Goal: Contribute content: Contribute content

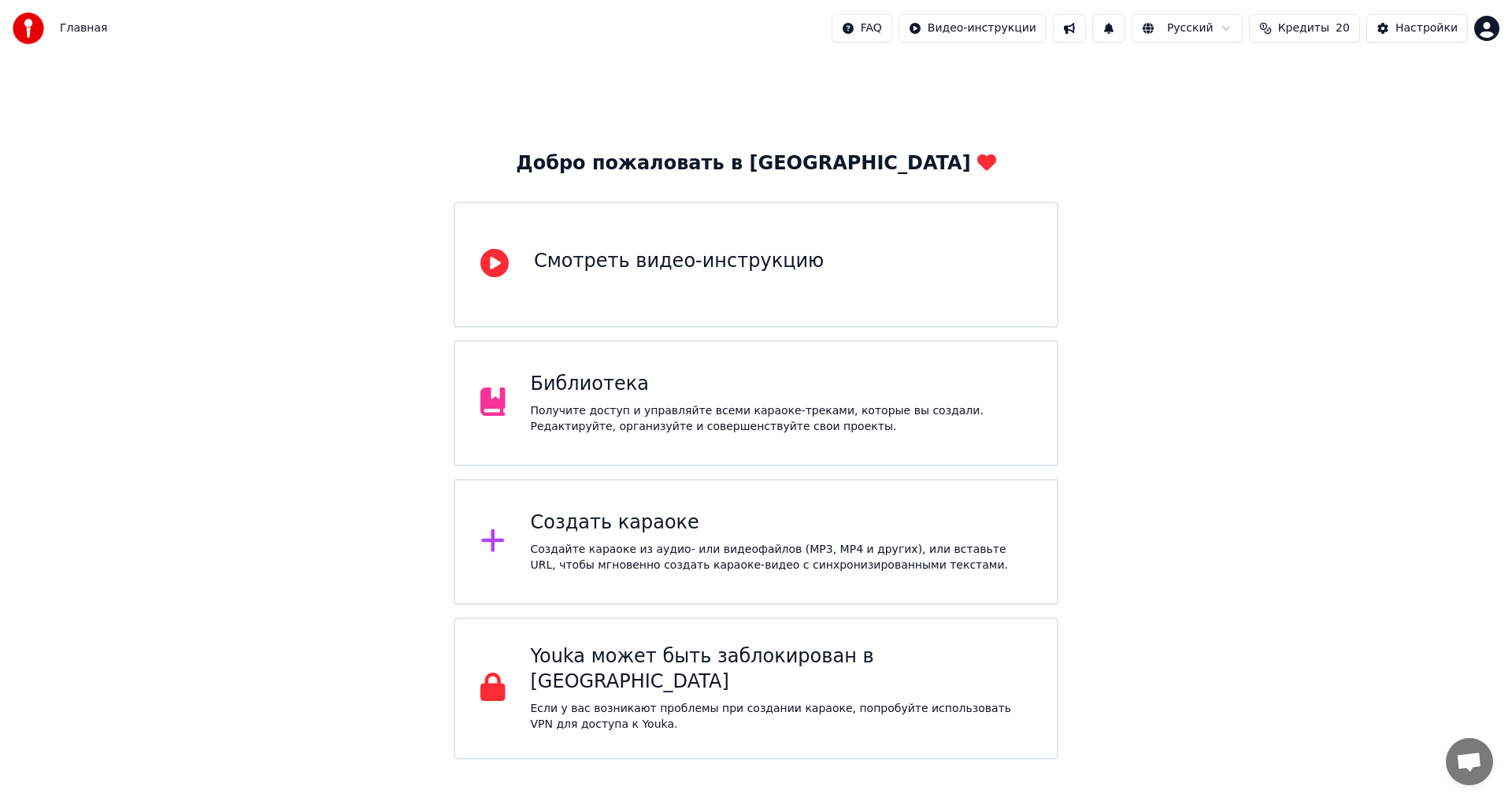
click at [1296, 194] on div "Добро пожаловать в Youka Смотреть видео-инструкцию Библиотека Получите доступ и…" at bounding box center [756, 407] width 1512 height 702
click at [583, 444] on div "Библиотека Получите доступ и управляйте всеми караоке-треками, которые вы созда…" at bounding box center [756, 403] width 605 height 126
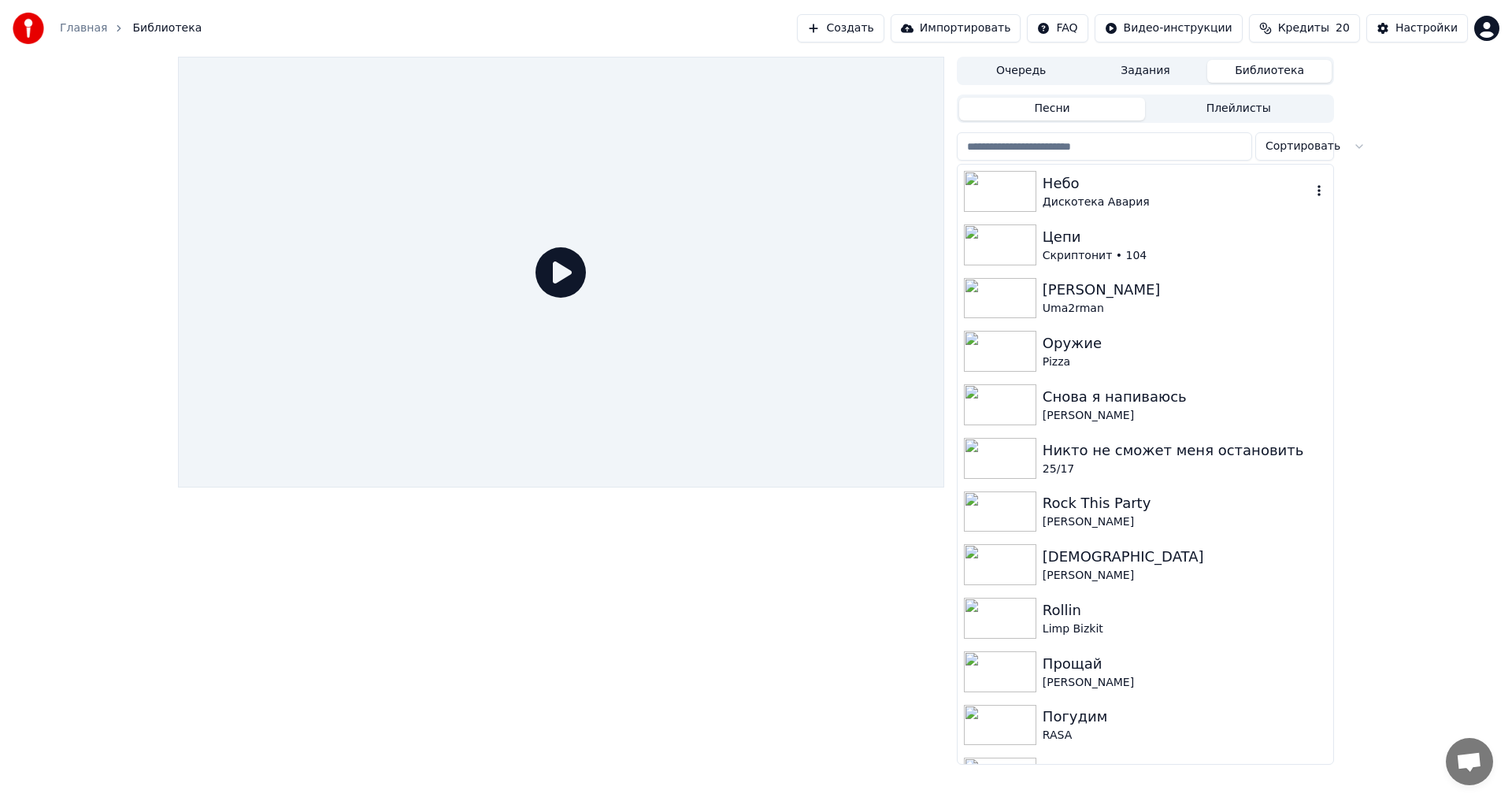
click at [1295, 196] on div "Дискотека Авария" at bounding box center [1177, 202] width 269 height 16
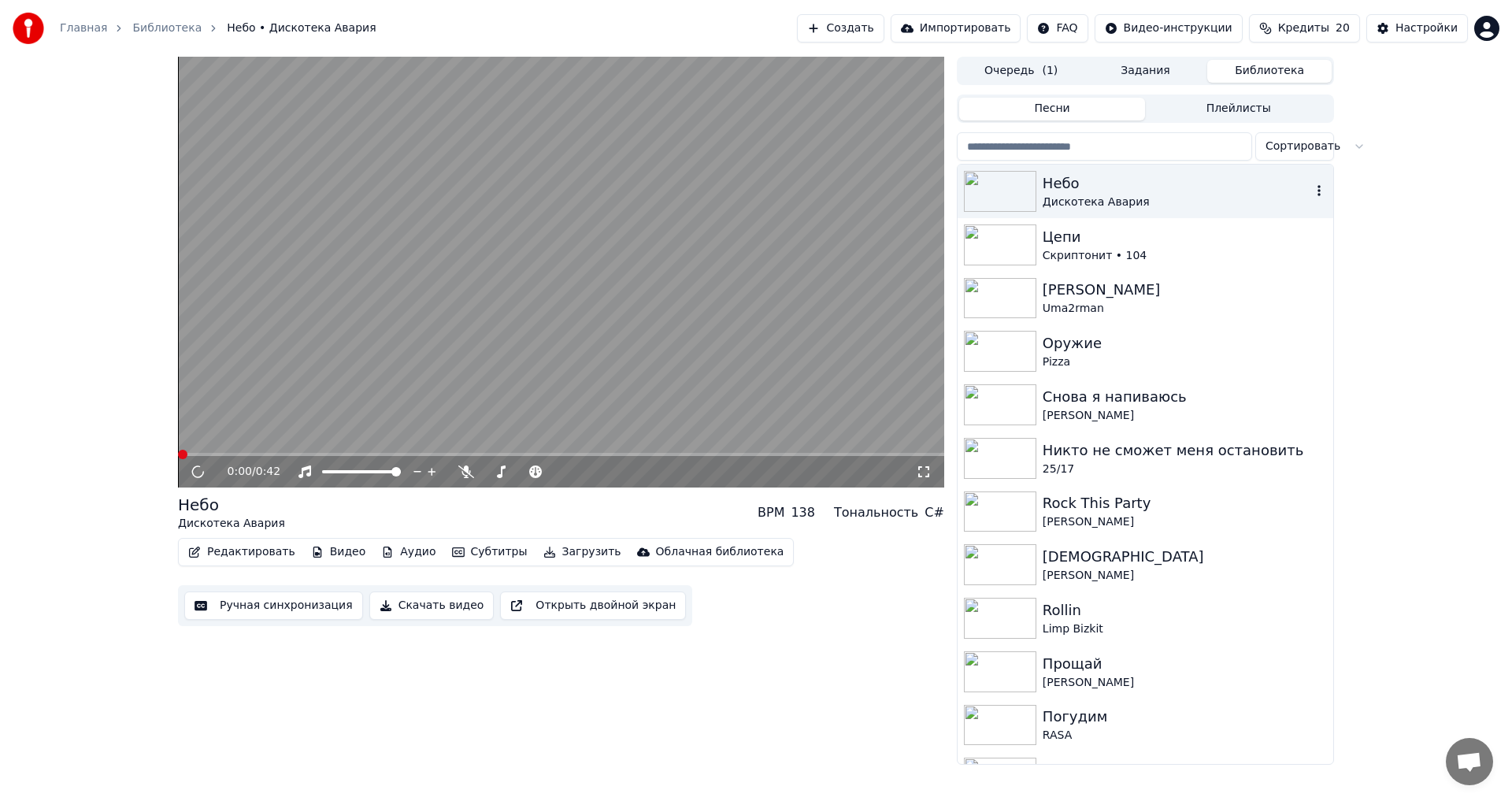
click at [1311, 191] on icon "button" at bounding box center [1319, 190] width 16 height 13
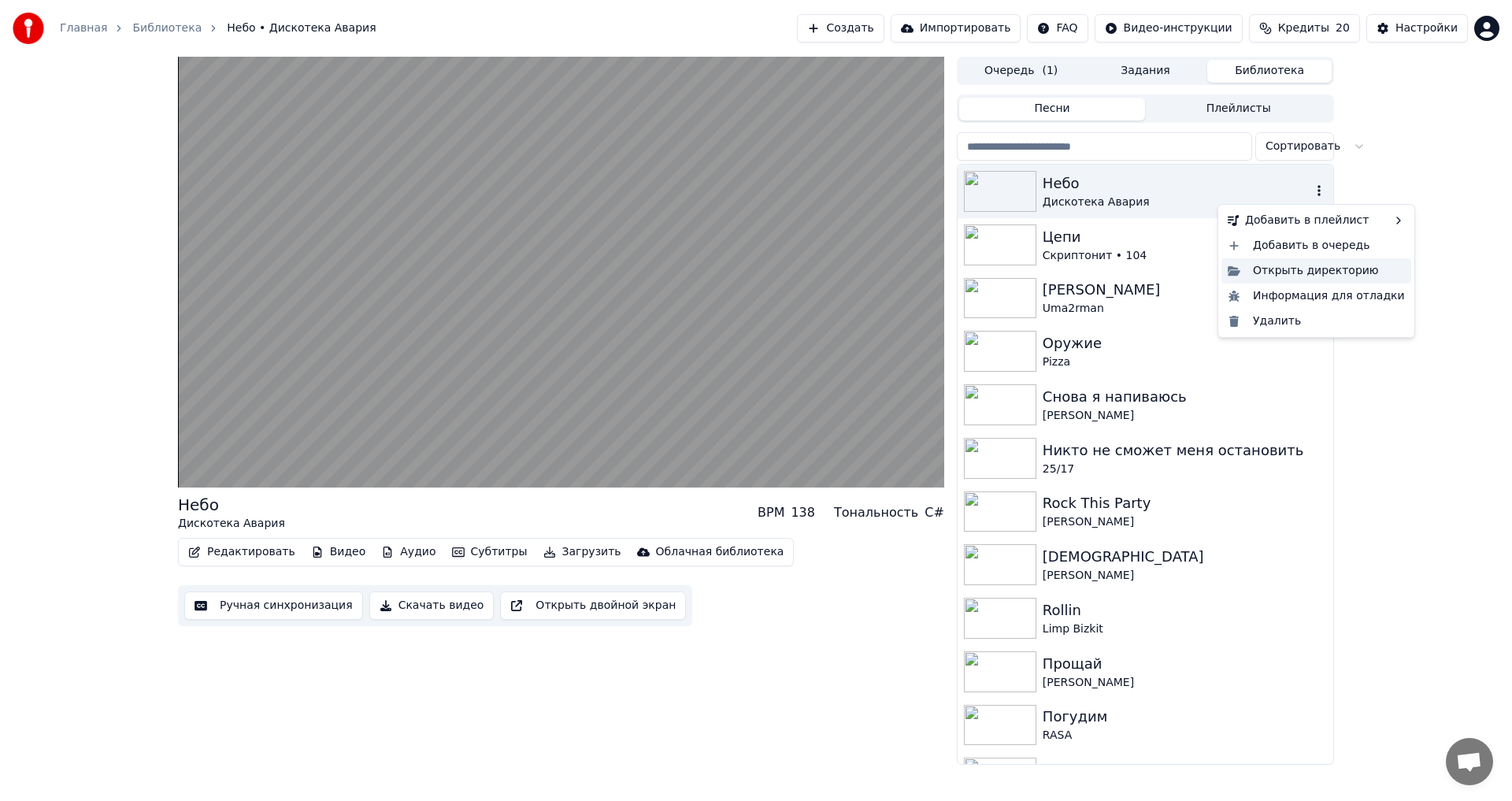
click at [1318, 268] on div "Открыть директорию" at bounding box center [1316, 271] width 189 height 25
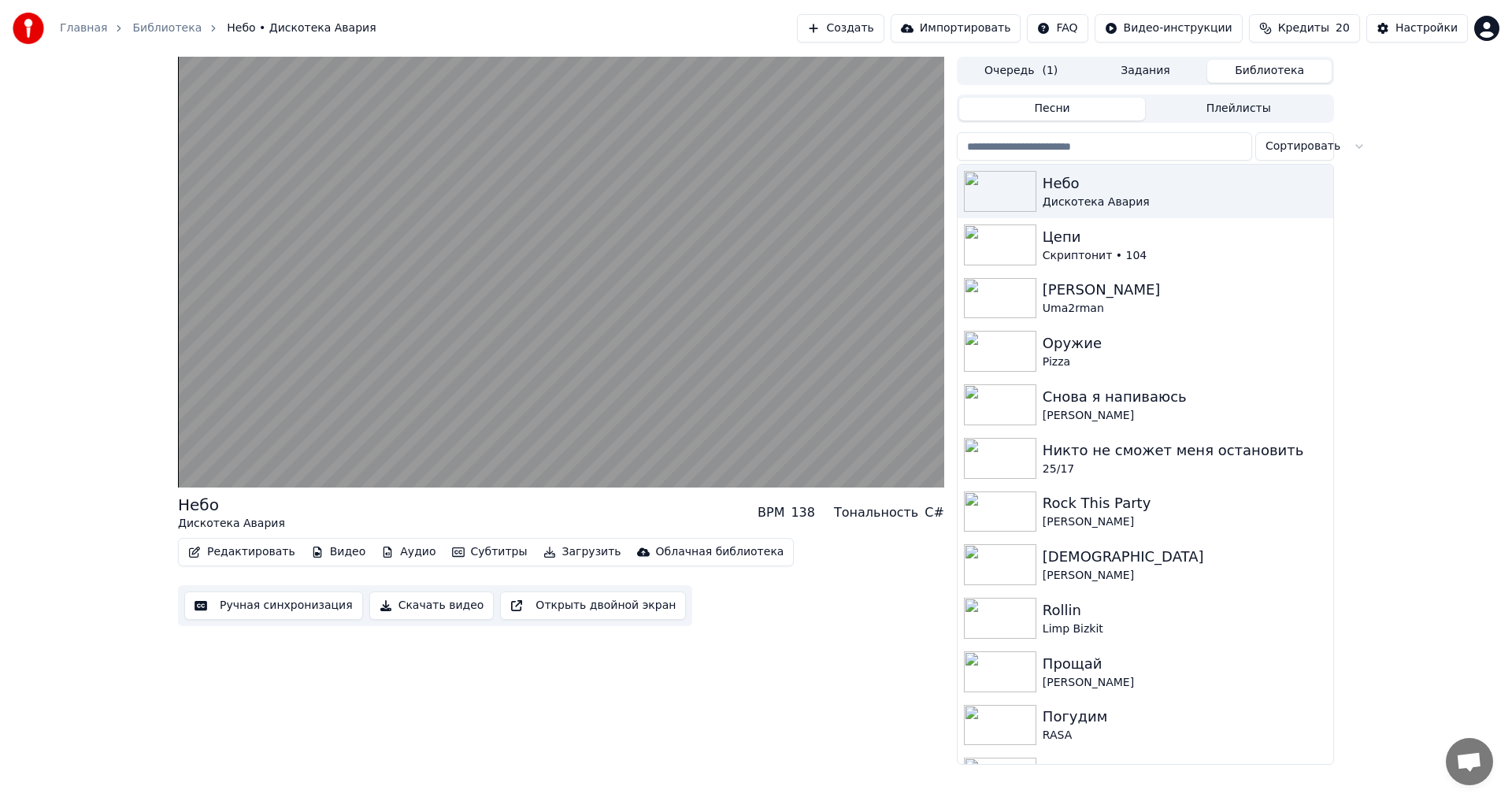
click at [1416, 273] on div "Небо Дискотека Авария BPM 138 Тональность C# Редактировать Видео Аудио Субтитры…" at bounding box center [756, 410] width 1512 height 708
click at [1025, 74] on button "Очередь ( 1 )" at bounding box center [1022, 72] width 124 height 23
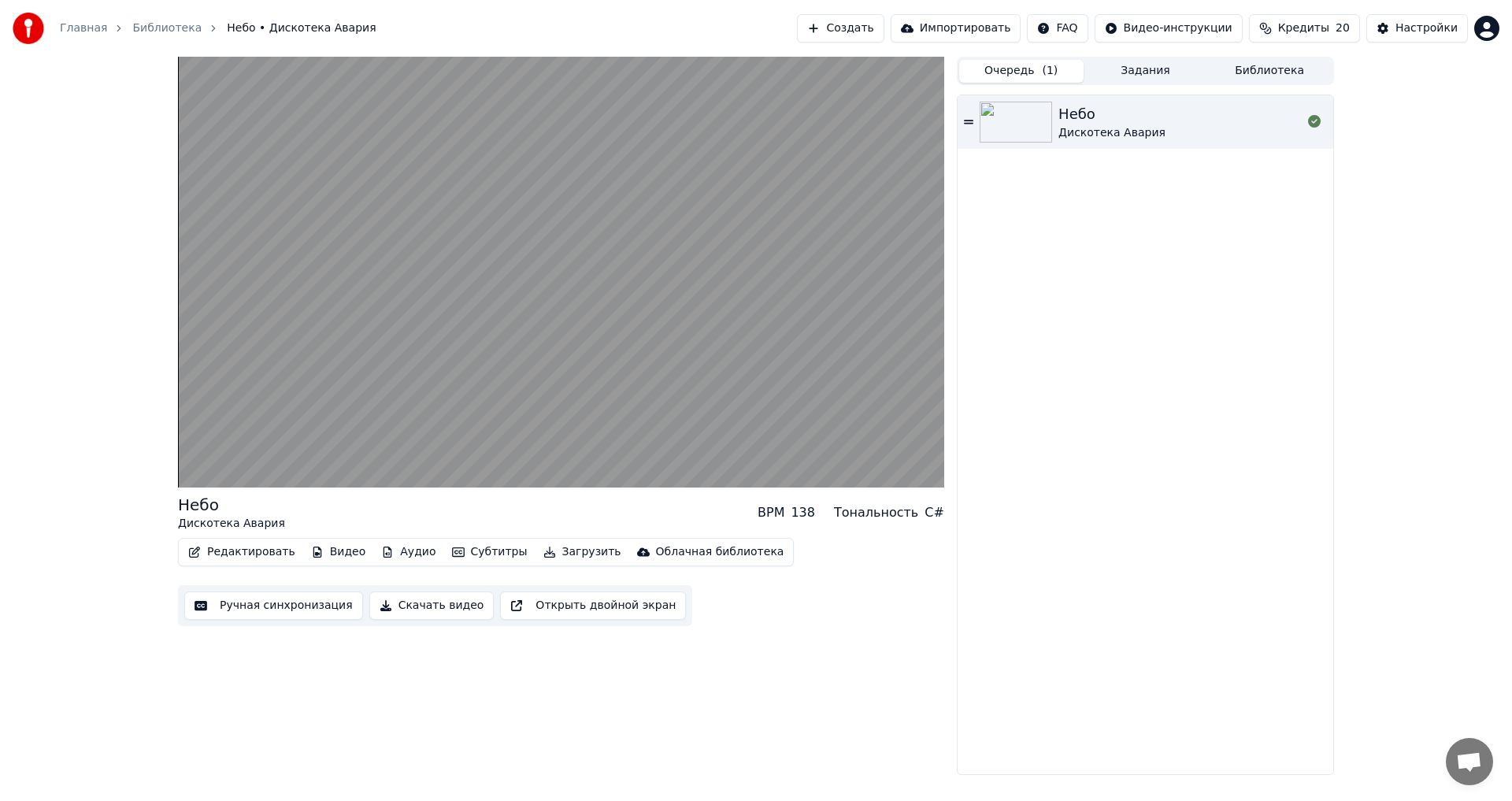
click at [1153, 73] on button "Задания" at bounding box center [1146, 72] width 124 height 23
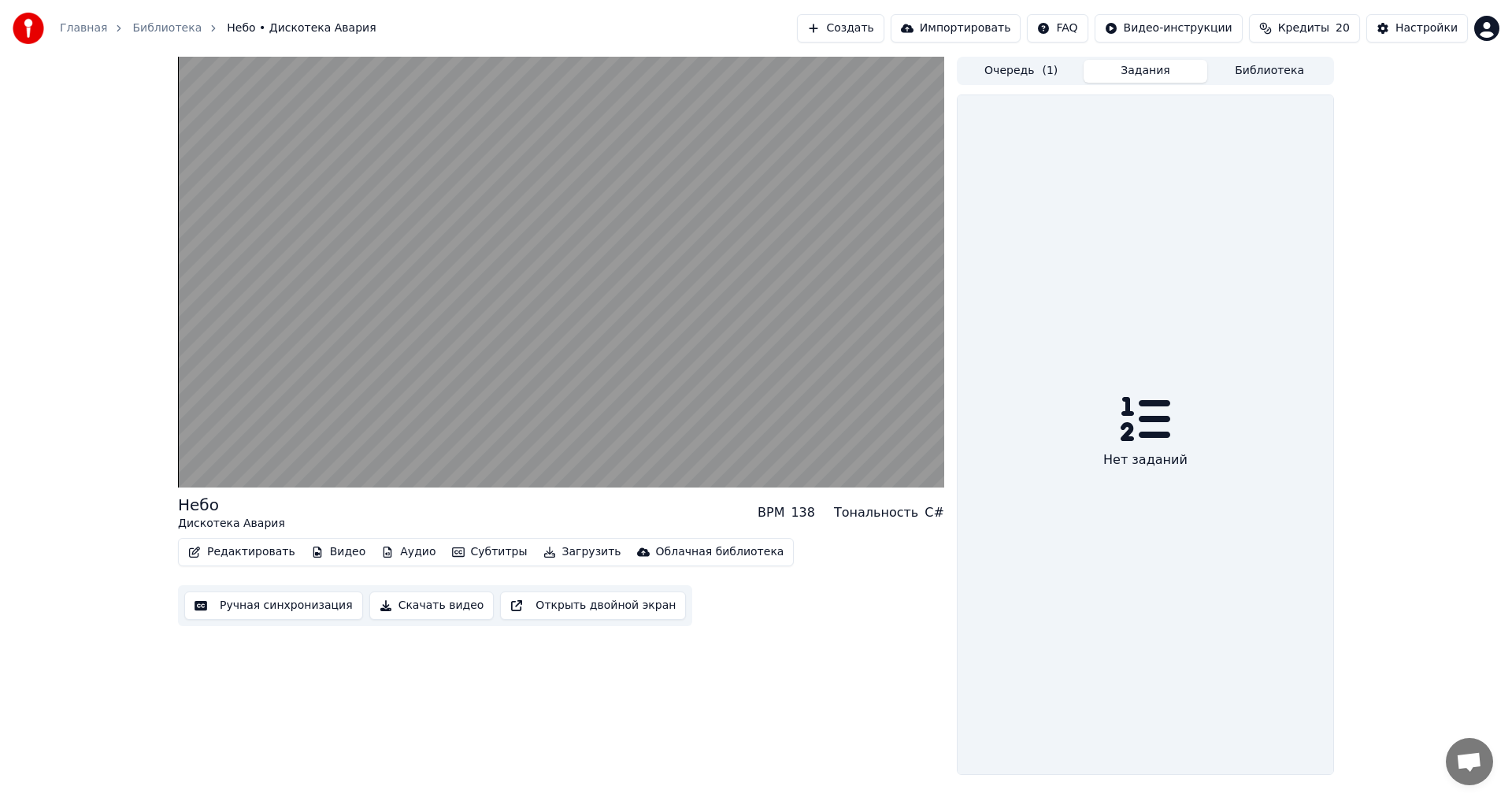
click at [1248, 84] on div "Очередь ( 1 ) Задания Библиотека" at bounding box center [1145, 70] width 377 height 28
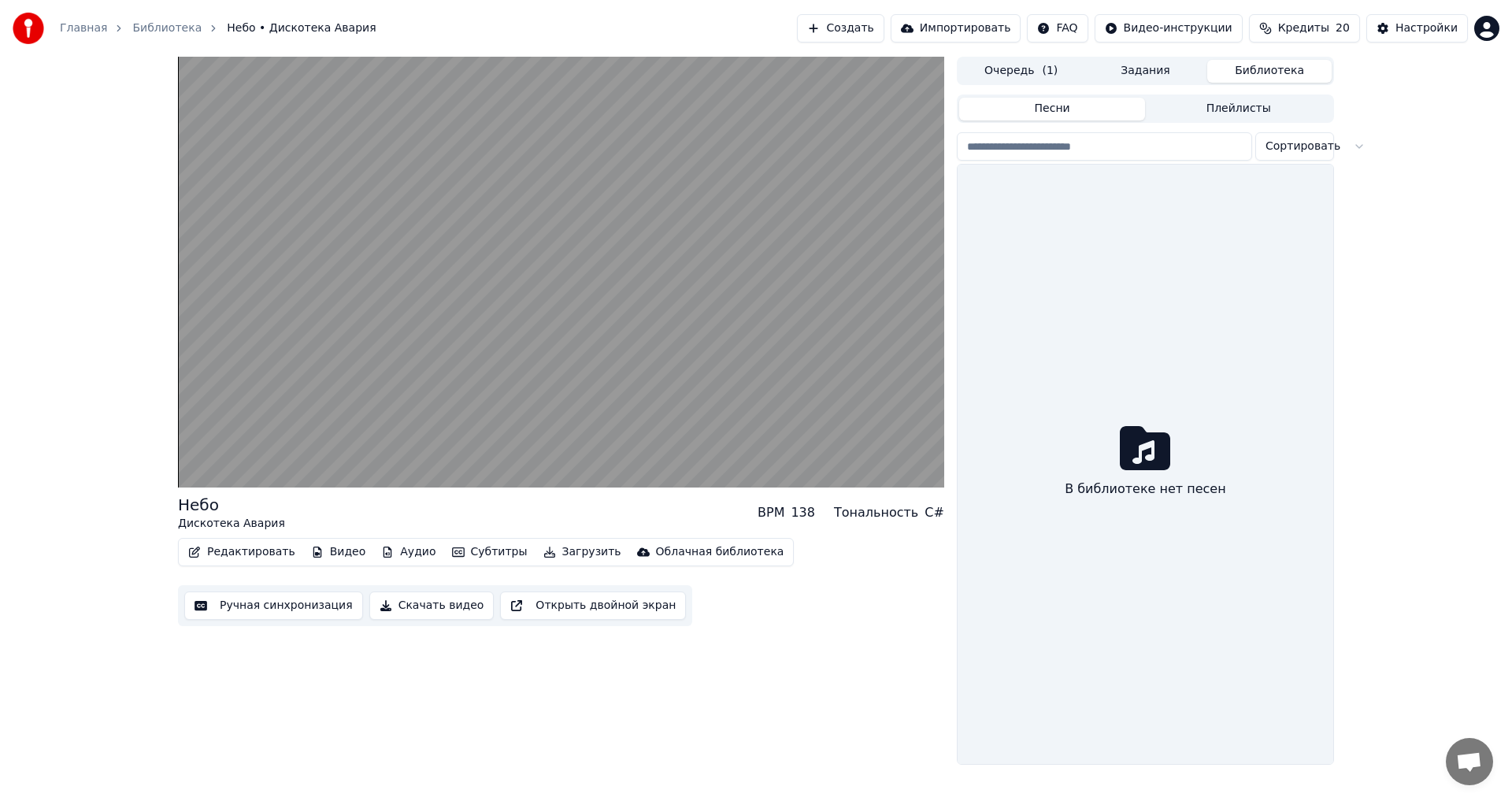
click at [1254, 77] on button "Библиотека" at bounding box center [1269, 72] width 124 height 23
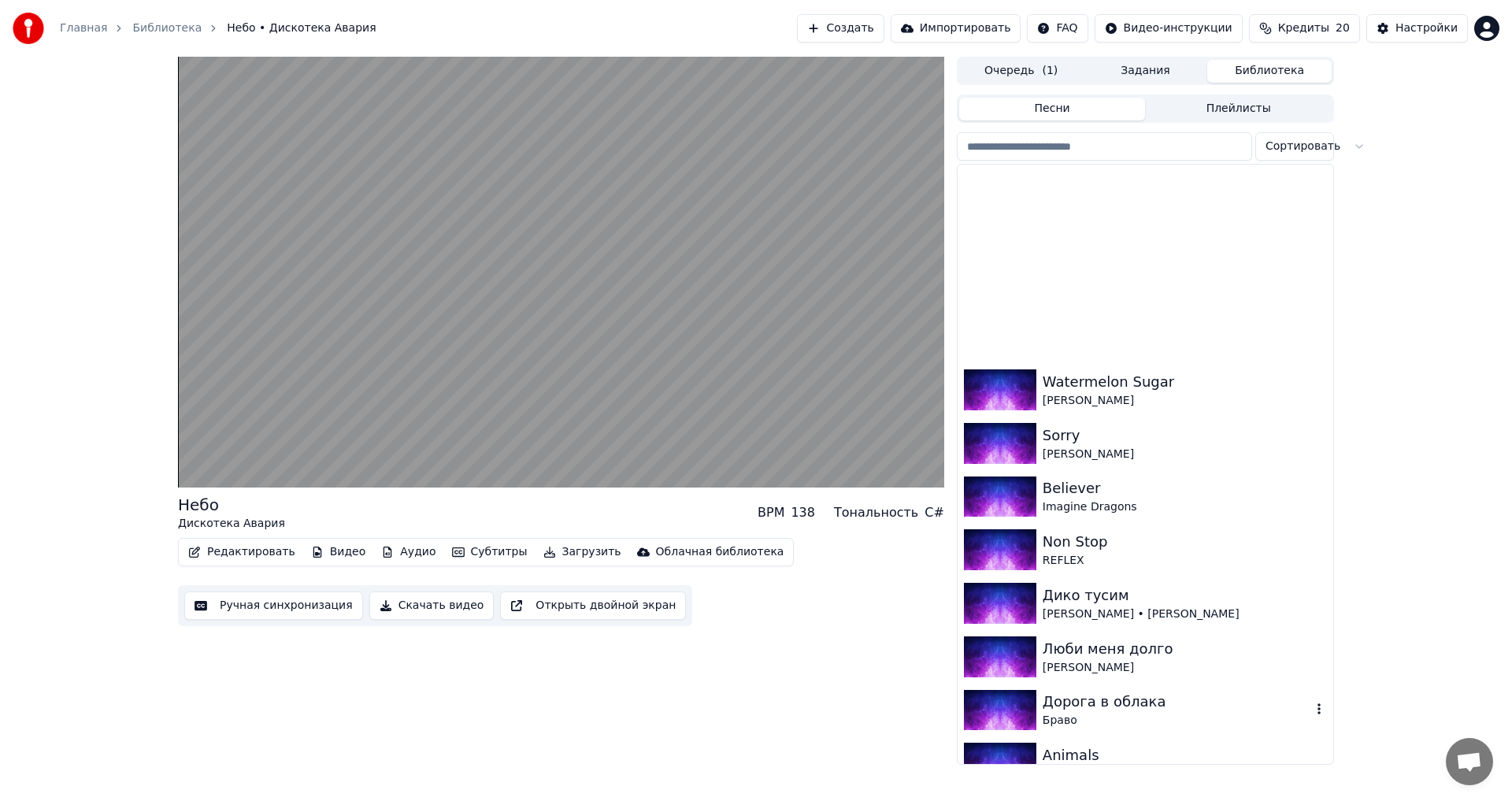
scroll to position [945, 0]
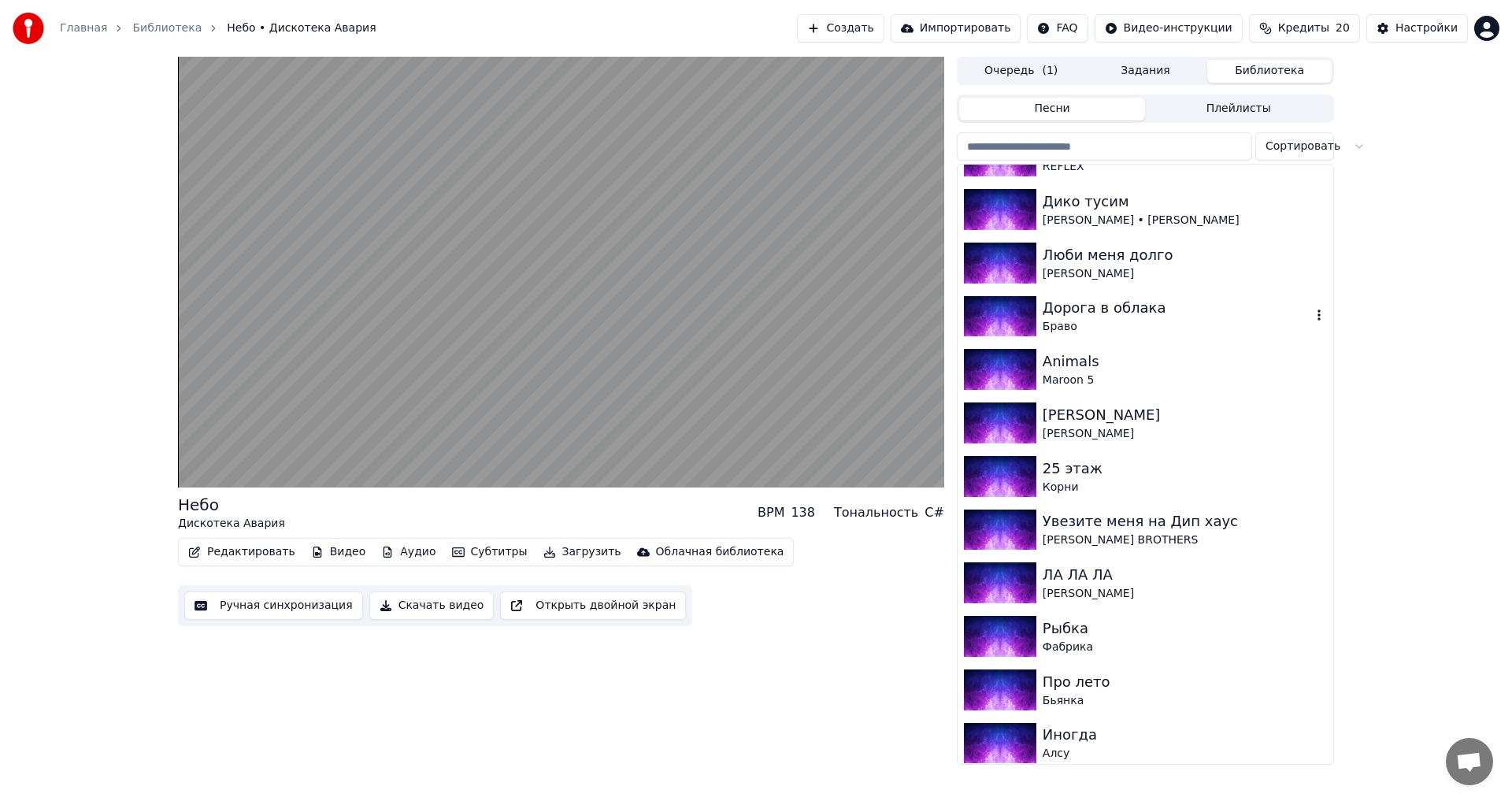
click at [986, 310] on img at bounding box center [1000, 317] width 73 height 41
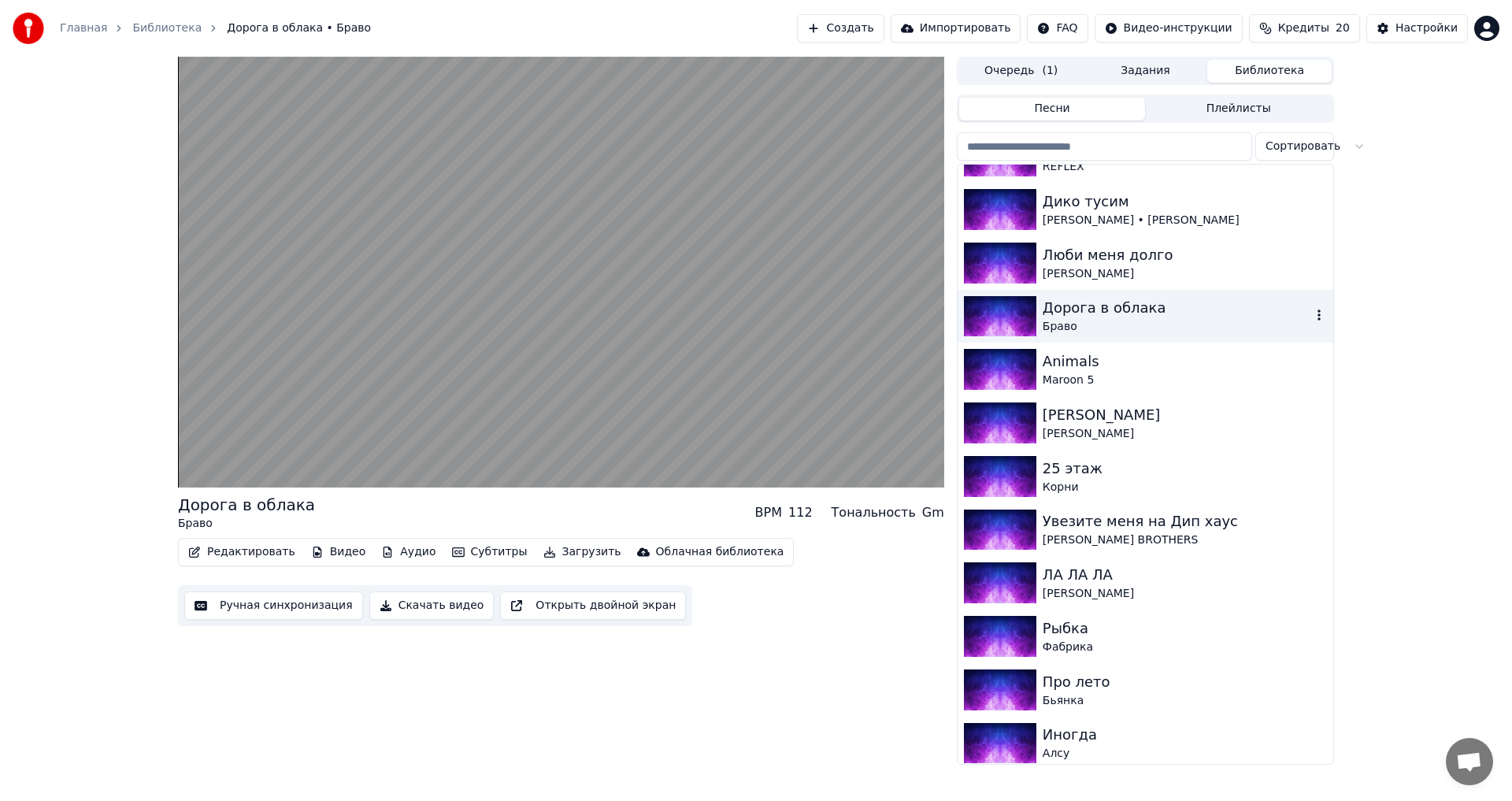
click at [1311, 315] on icon "button" at bounding box center [1319, 315] width 16 height 13
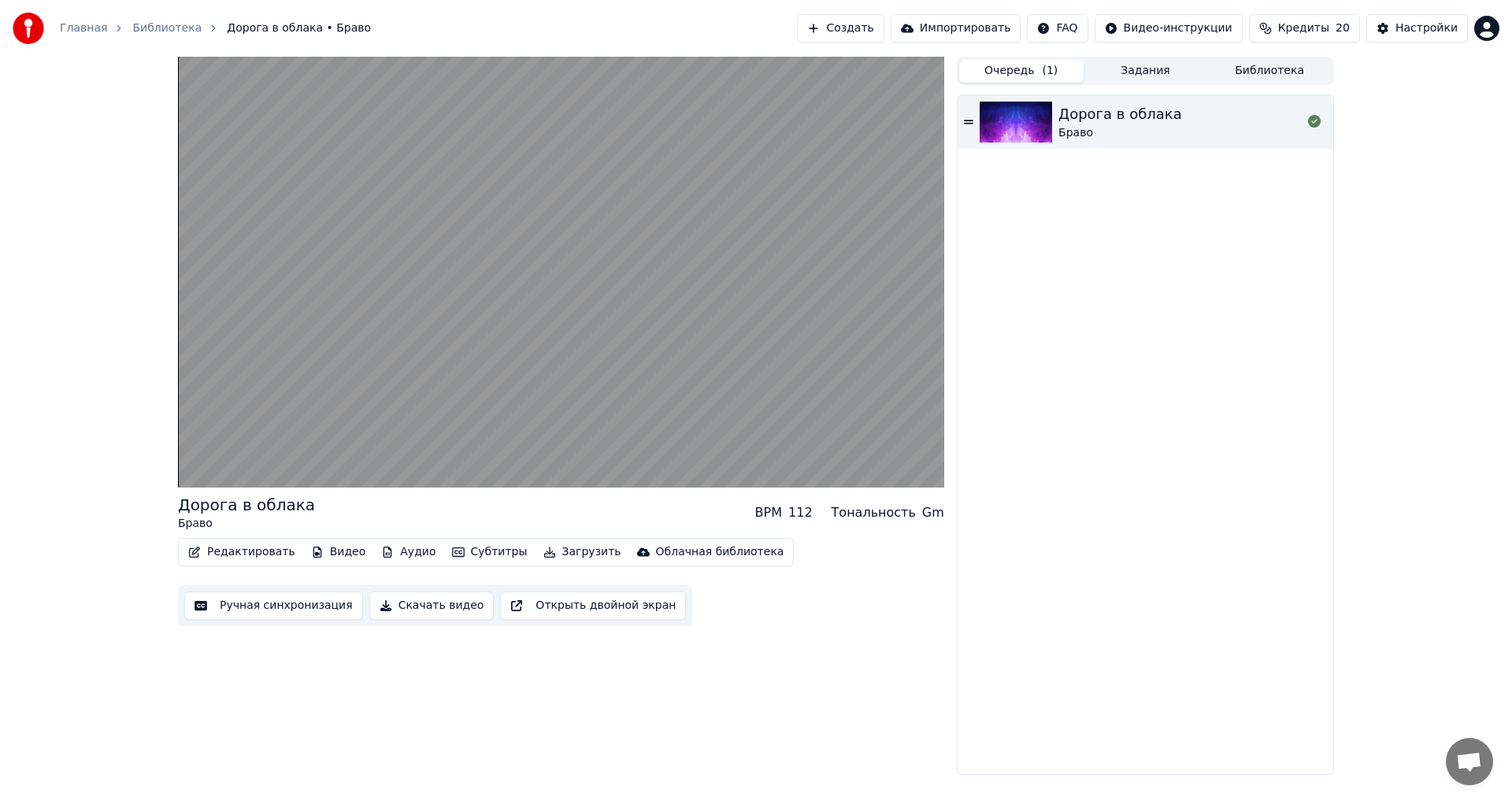
click at [1032, 73] on button "Очередь ( 1 )" at bounding box center [1022, 72] width 124 height 23
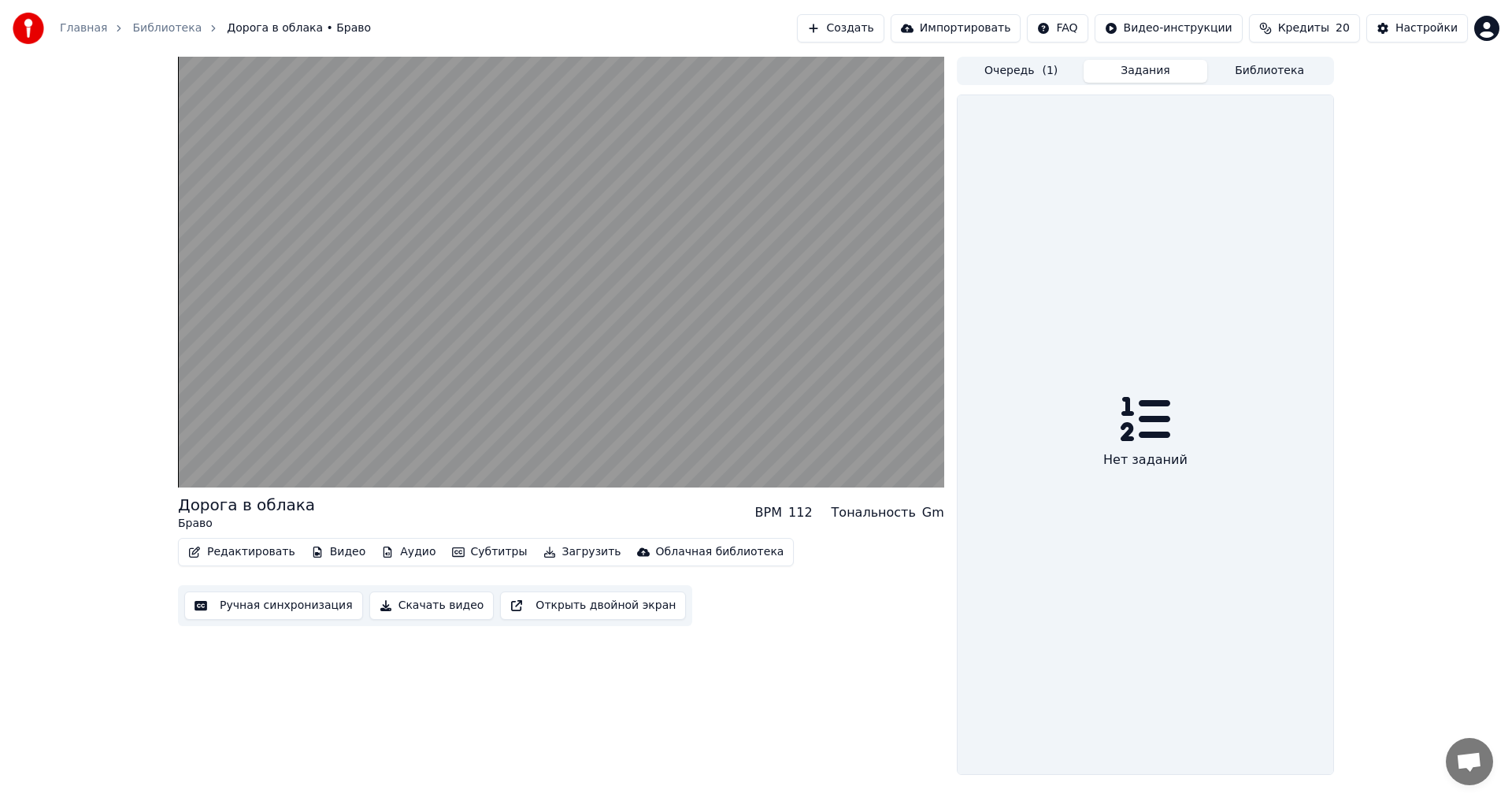
click at [1128, 73] on button "Задания" at bounding box center [1146, 72] width 124 height 23
click at [1442, 28] on div "Настройки" at bounding box center [1427, 28] width 62 height 16
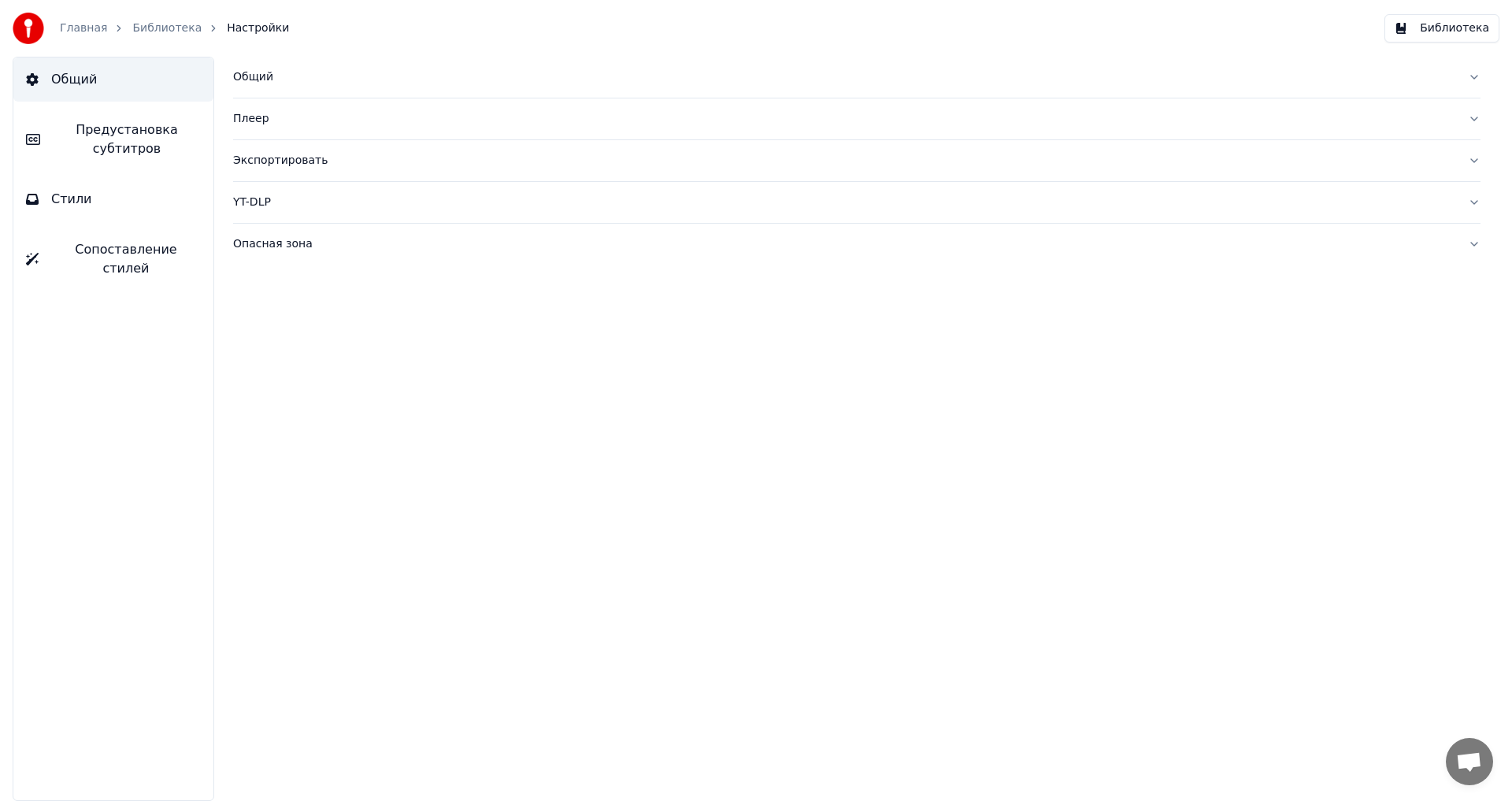
click at [173, 25] on link "Библиотека" at bounding box center [166, 28] width 69 height 16
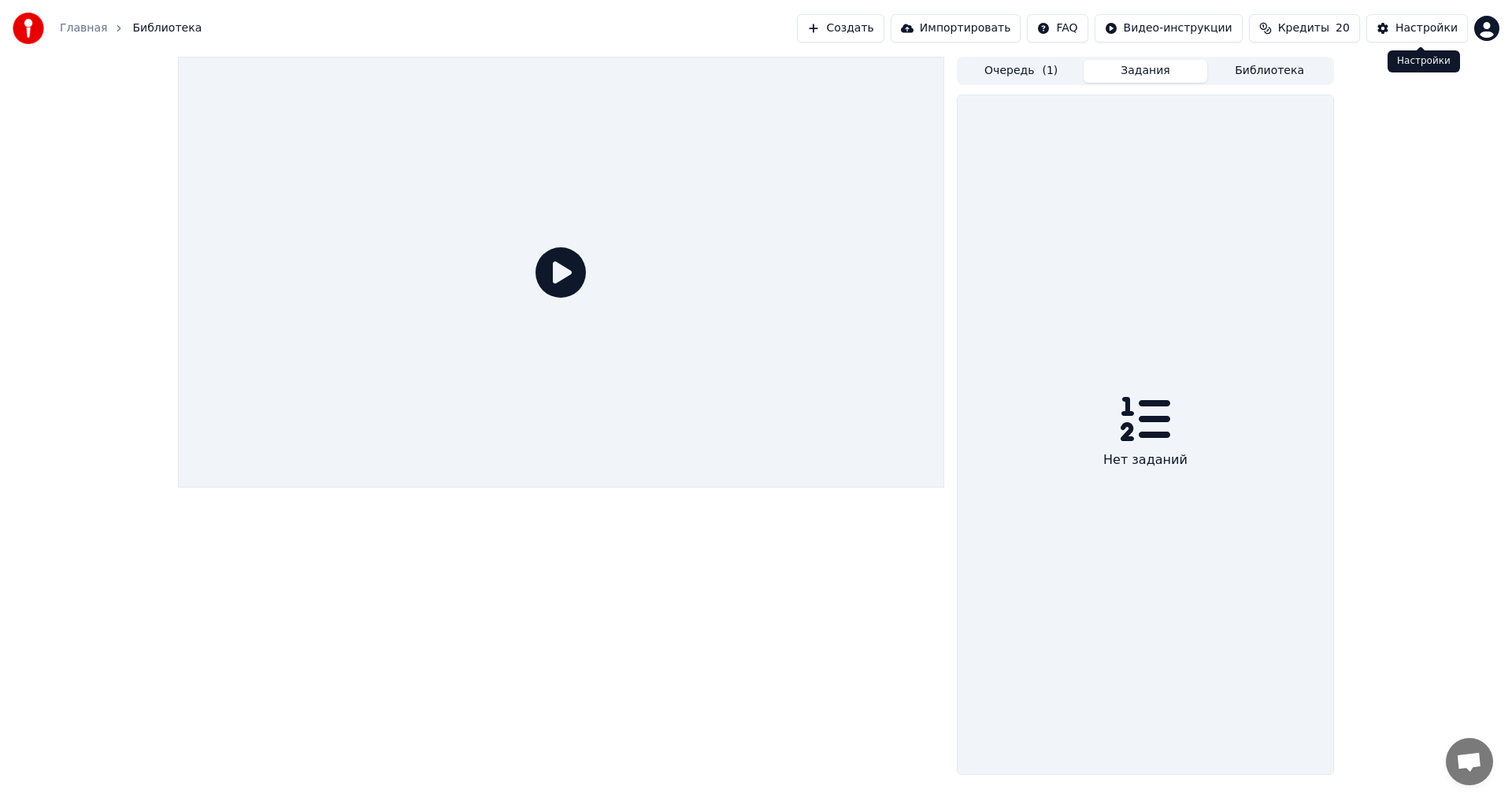
click at [1430, 35] on div "Настройки" at bounding box center [1427, 28] width 62 height 16
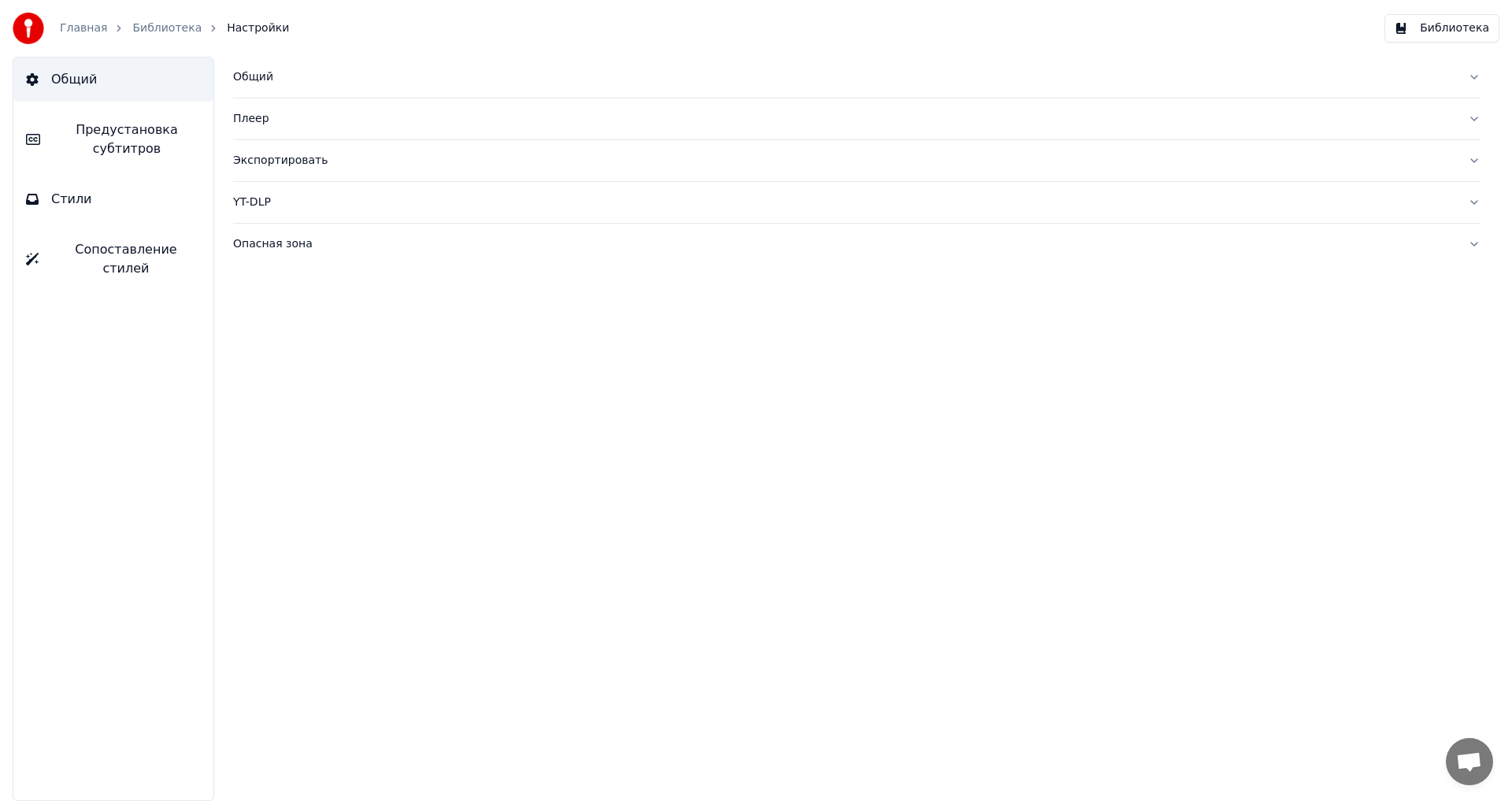
click at [1451, 25] on button "Библиотека" at bounding box center [1442, 28] width 115 height 28
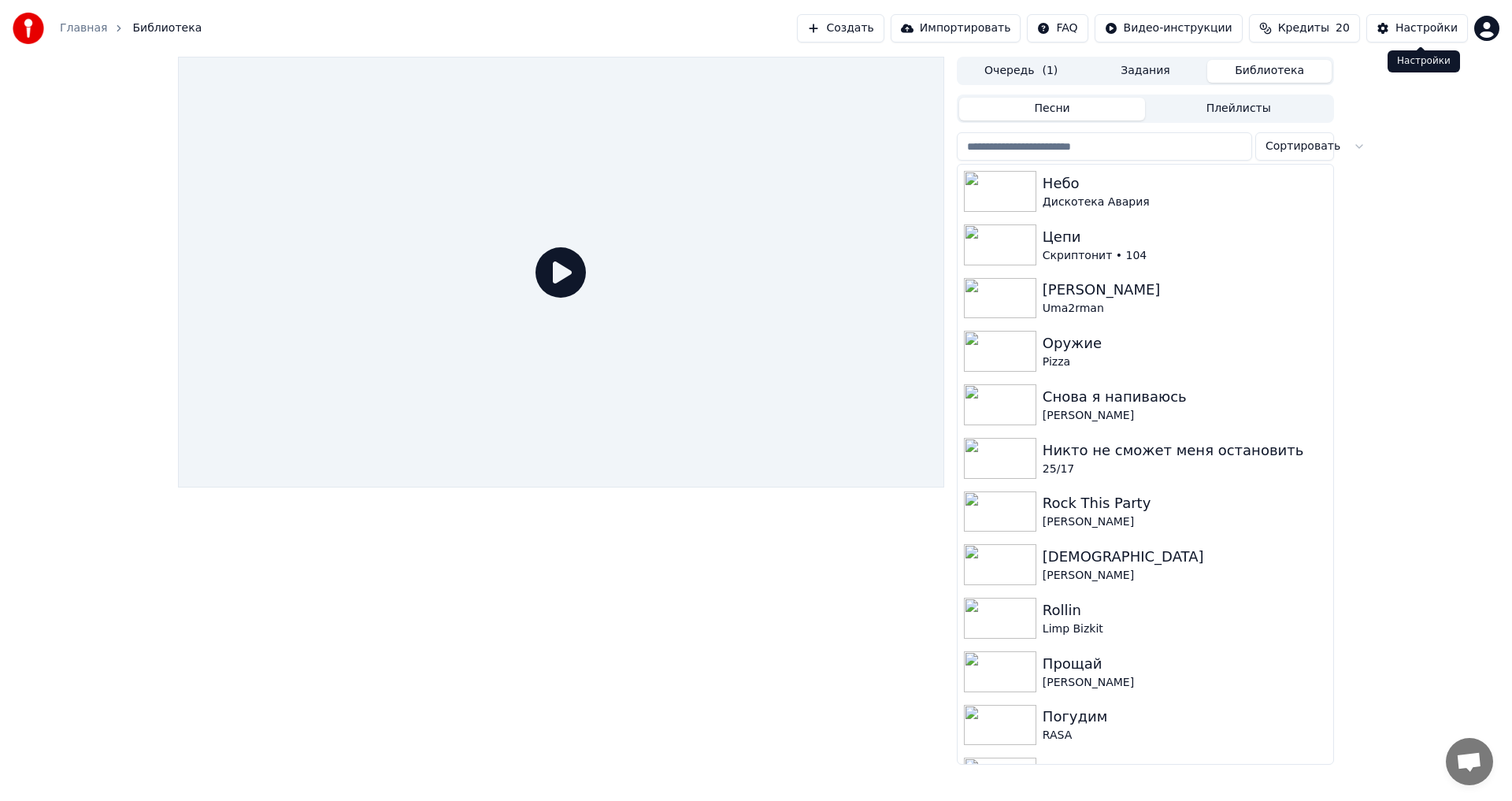
click at [1451, 24] on div "Настройки" at bounding box center [1427, 28] width 62 height 16
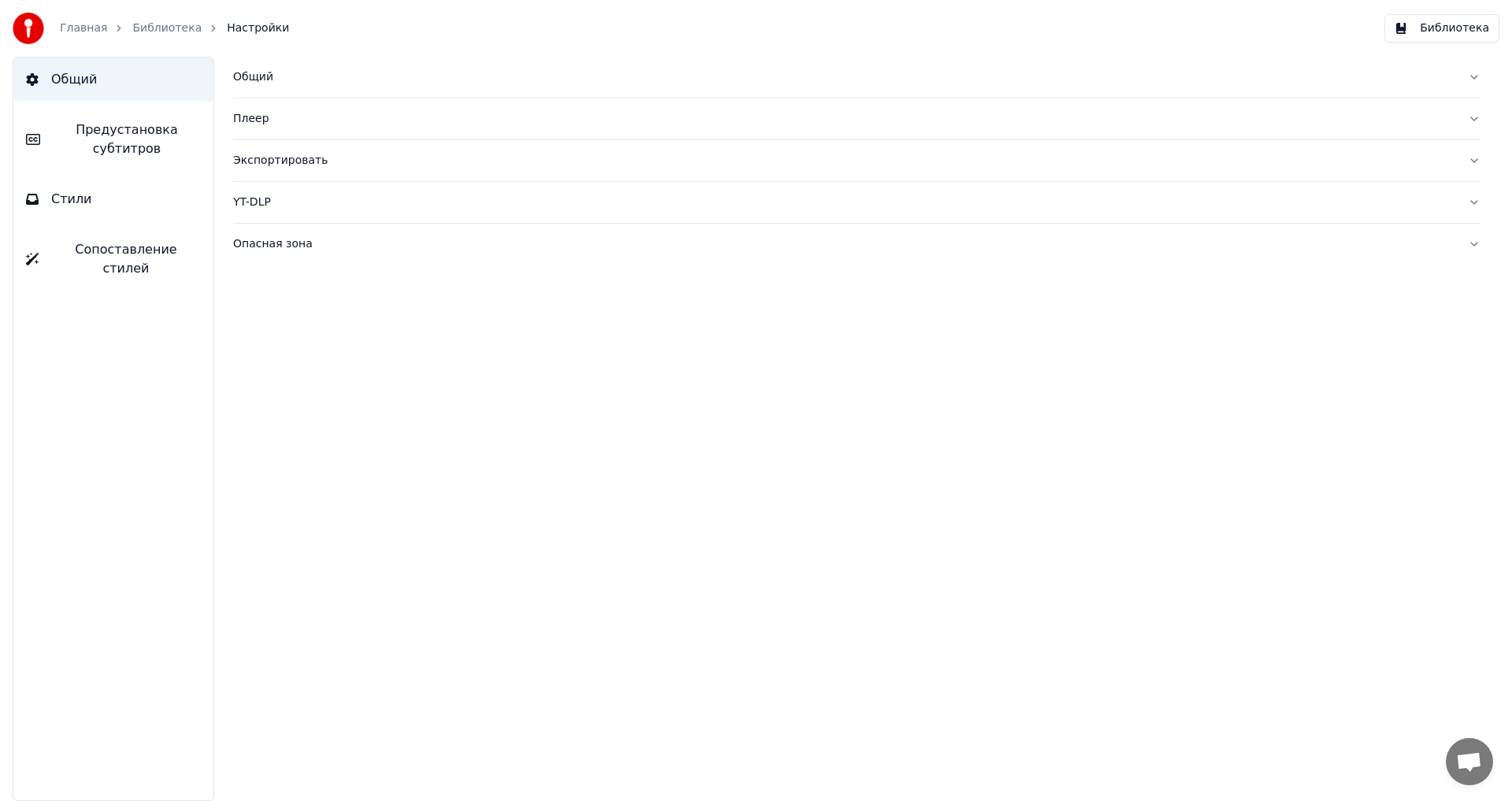
click at [282, 77] on div "Общий" at bounding box center [844, 77] width 1223 height 16
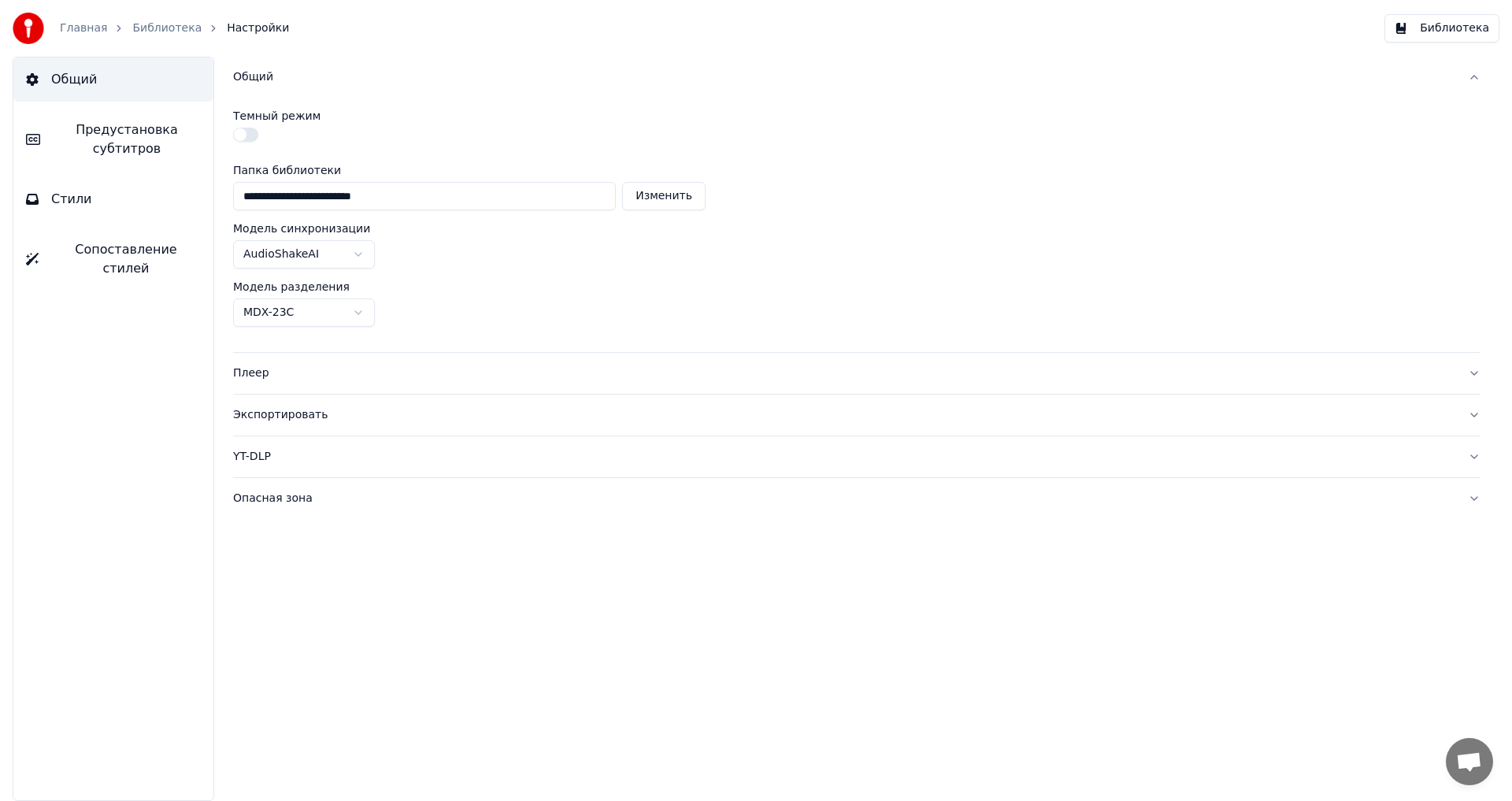
click at [388, 416] on div "Экспортировать" at bounding box center [844, 415] width 1223 height 16
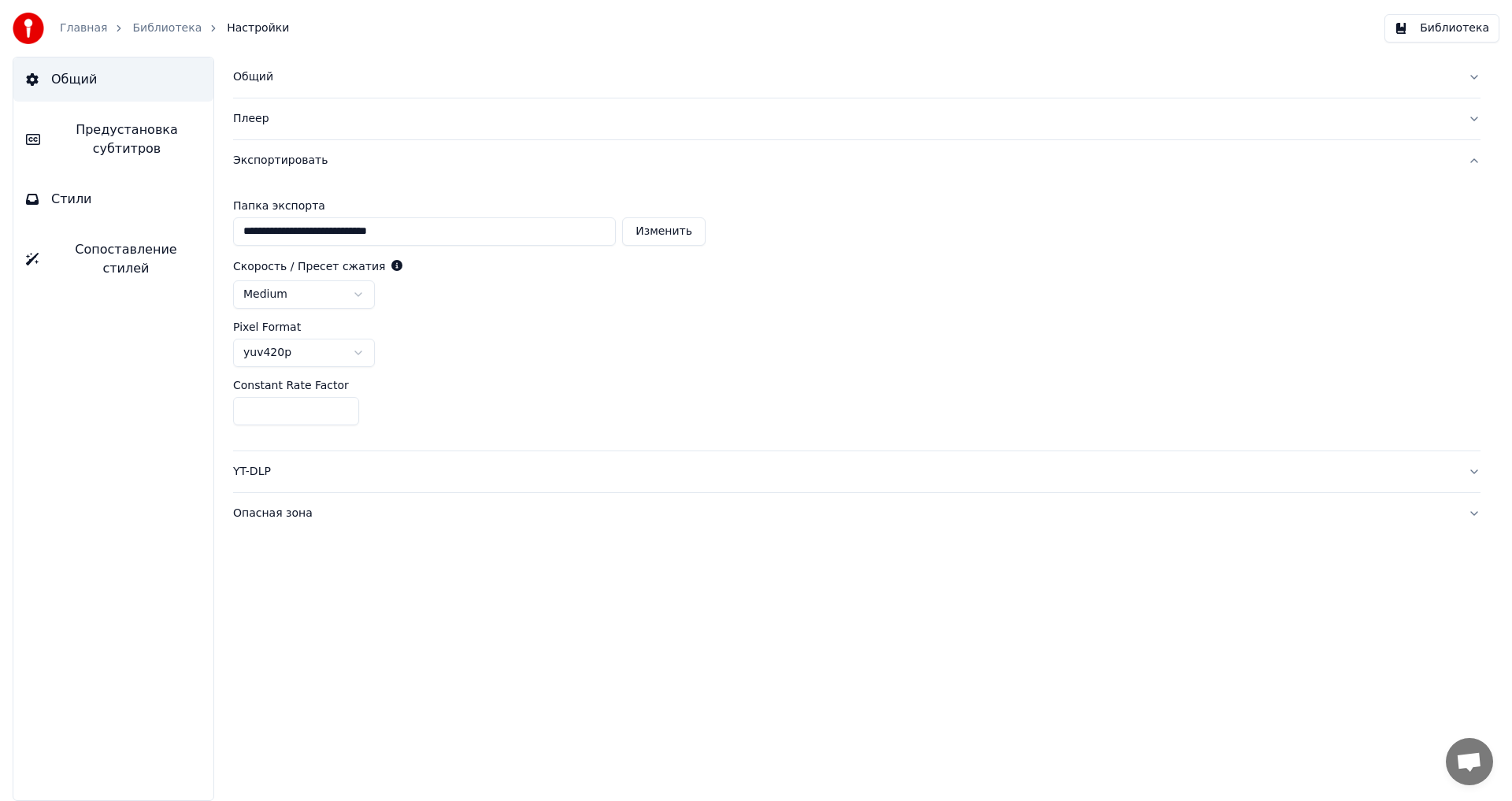
click at [561, 242] on input "**********" at bounding box center [424, 231] width 383 height 28
click at [662, 227] on button "Изменить" at bounding box center [664, 231] width 84 height 28
click at [165, 27] on link "Библиотека" at bounding box center [166, 28] width 69 height 16
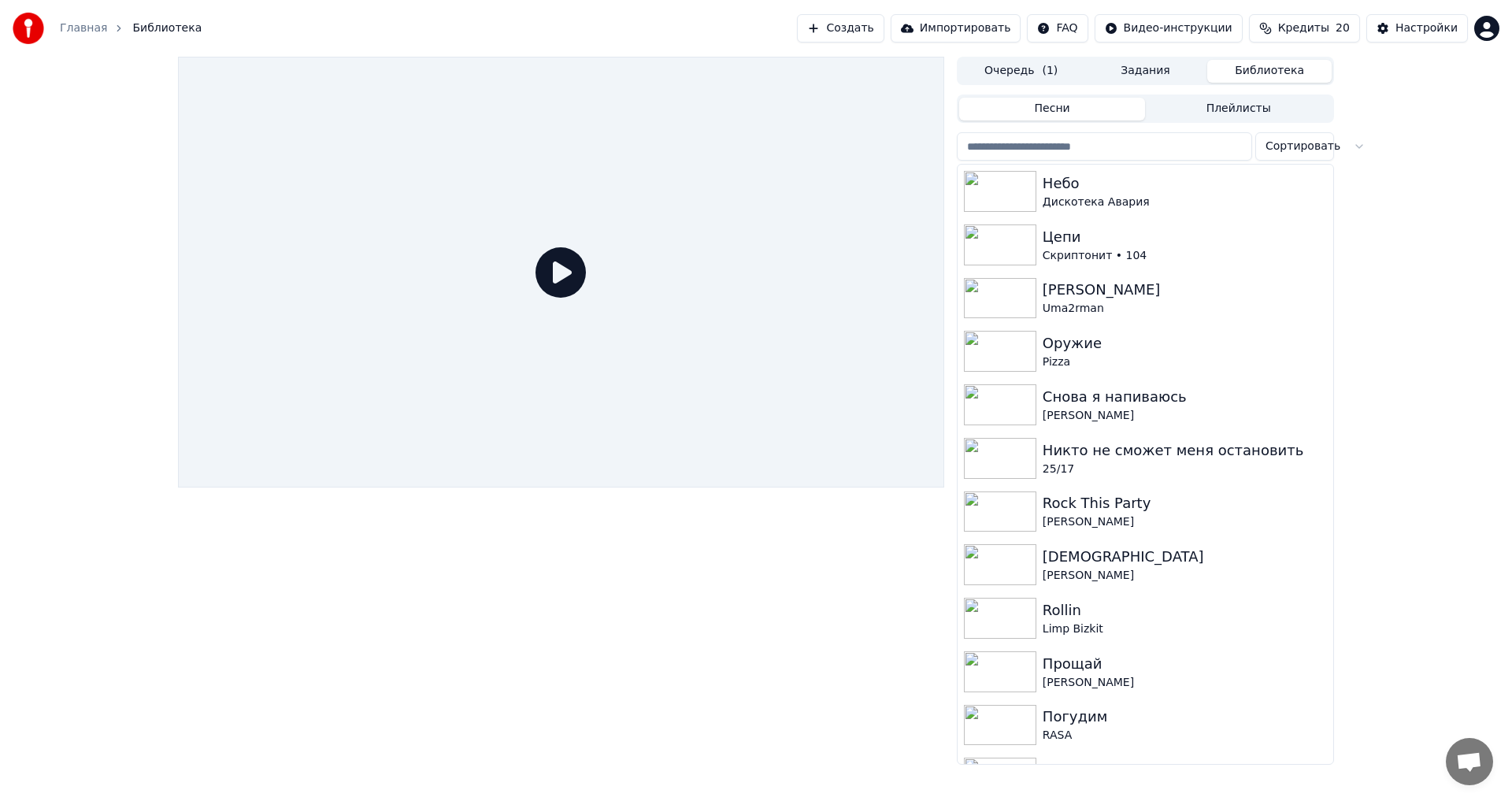
click at [884, 25] on button "Создать" at bounding box center [840, 28] width 86 height 28
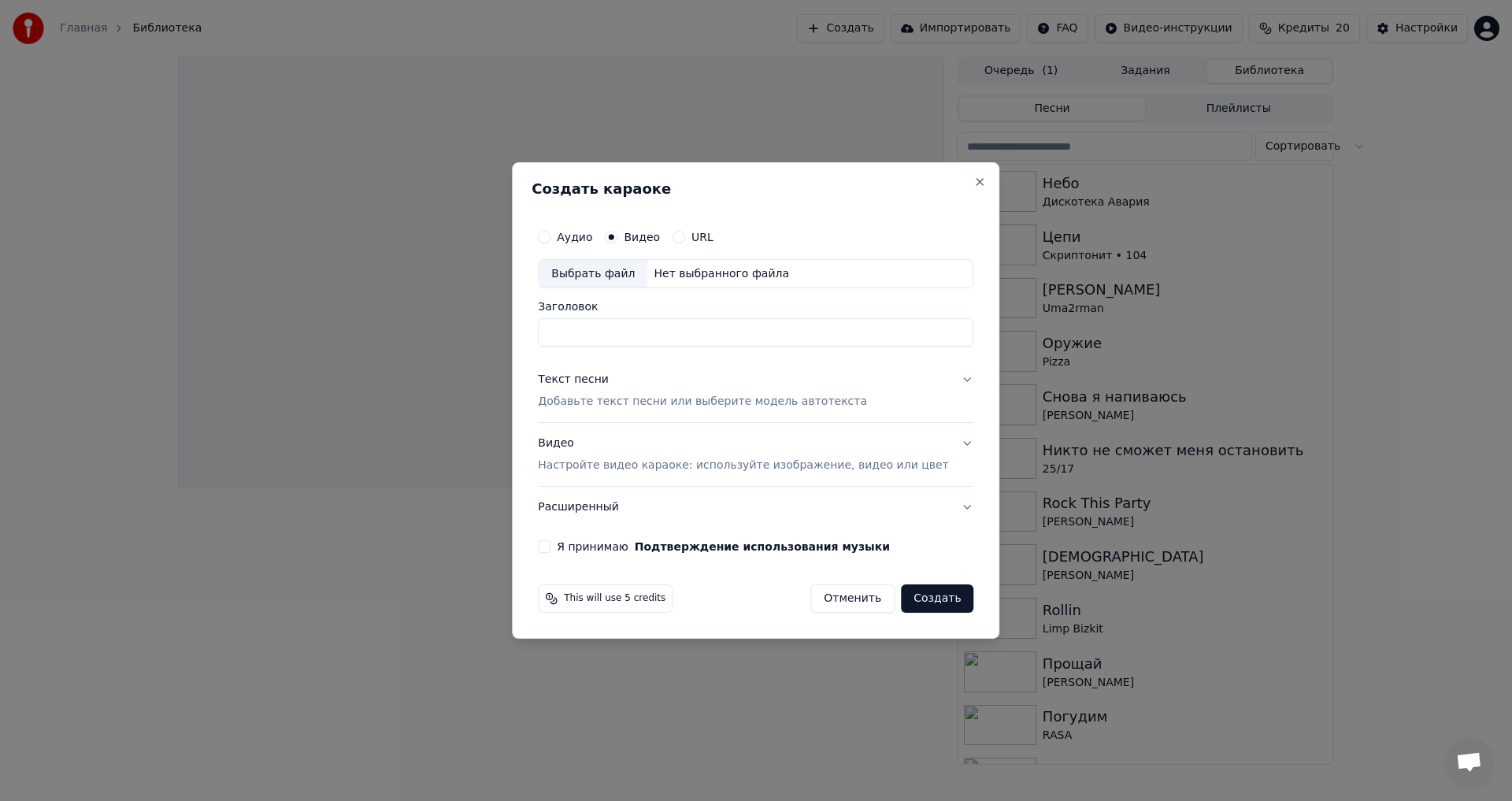
click at [582, 235] on label "Аудио" at bounding box center [574, 236] width 35 height 11
click at [551, 235] on button "Аудио" at bounding box center [544, 237] width 13 height 13
click at [661, 245] on div "Аудио Видео URL" at bounding box center [756, 237] width 436 height 31
click at [640, 276] on div "Выбрать файл" at bounding box center [593, 274] width 109 height 28
click at [618, 240] on button "Видео" at bounding box center [611, 237] width 13 height 13
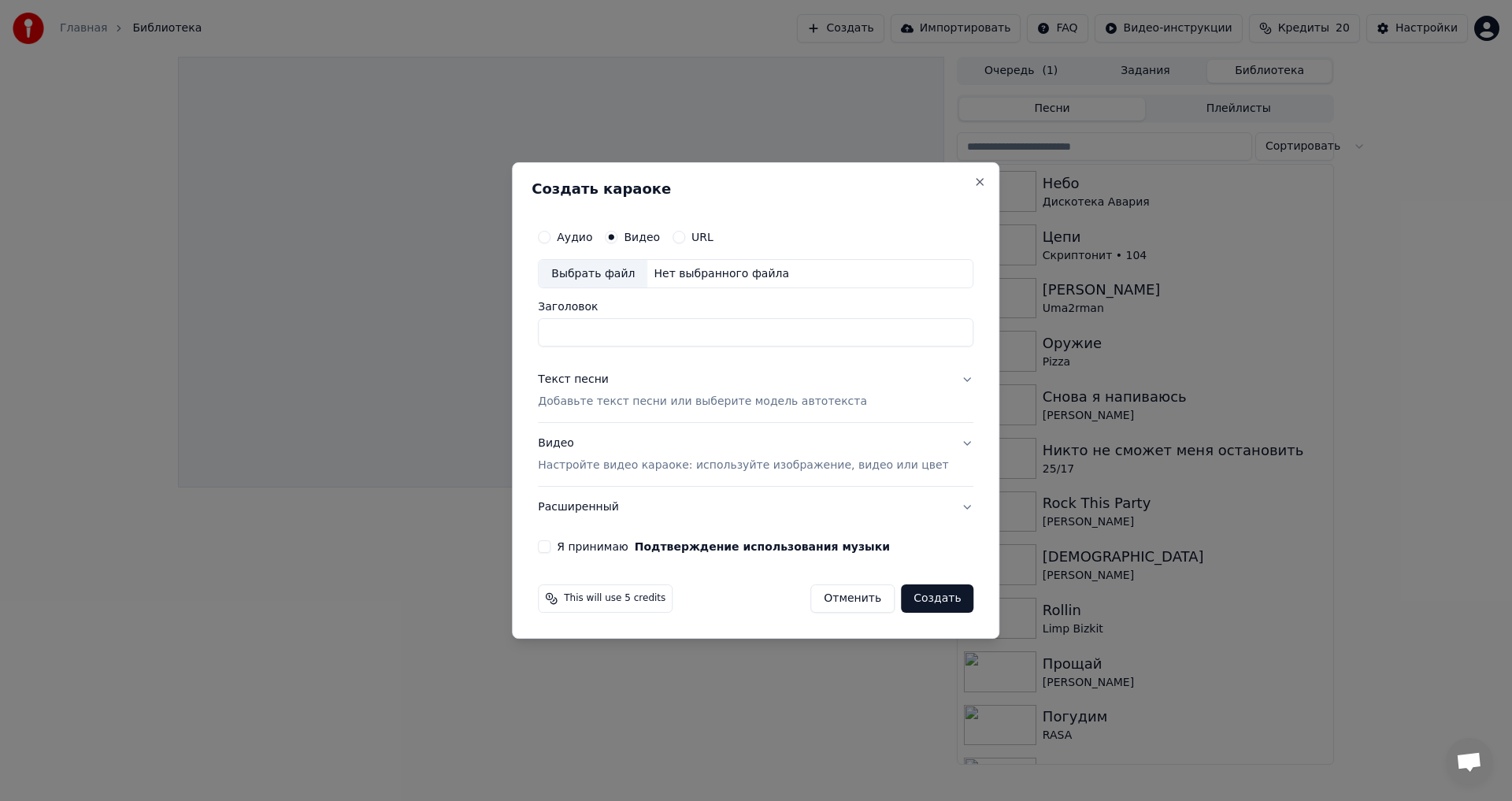
click at [641, 266] on div "Выбрать файл" at bounding box center [593, 274] width 109 height 28
type input "**********"
click at [590, 398] on p "Добавьте текст песни или выберите модель автотекста" at bounding box center [702, 402] width 329 height 16
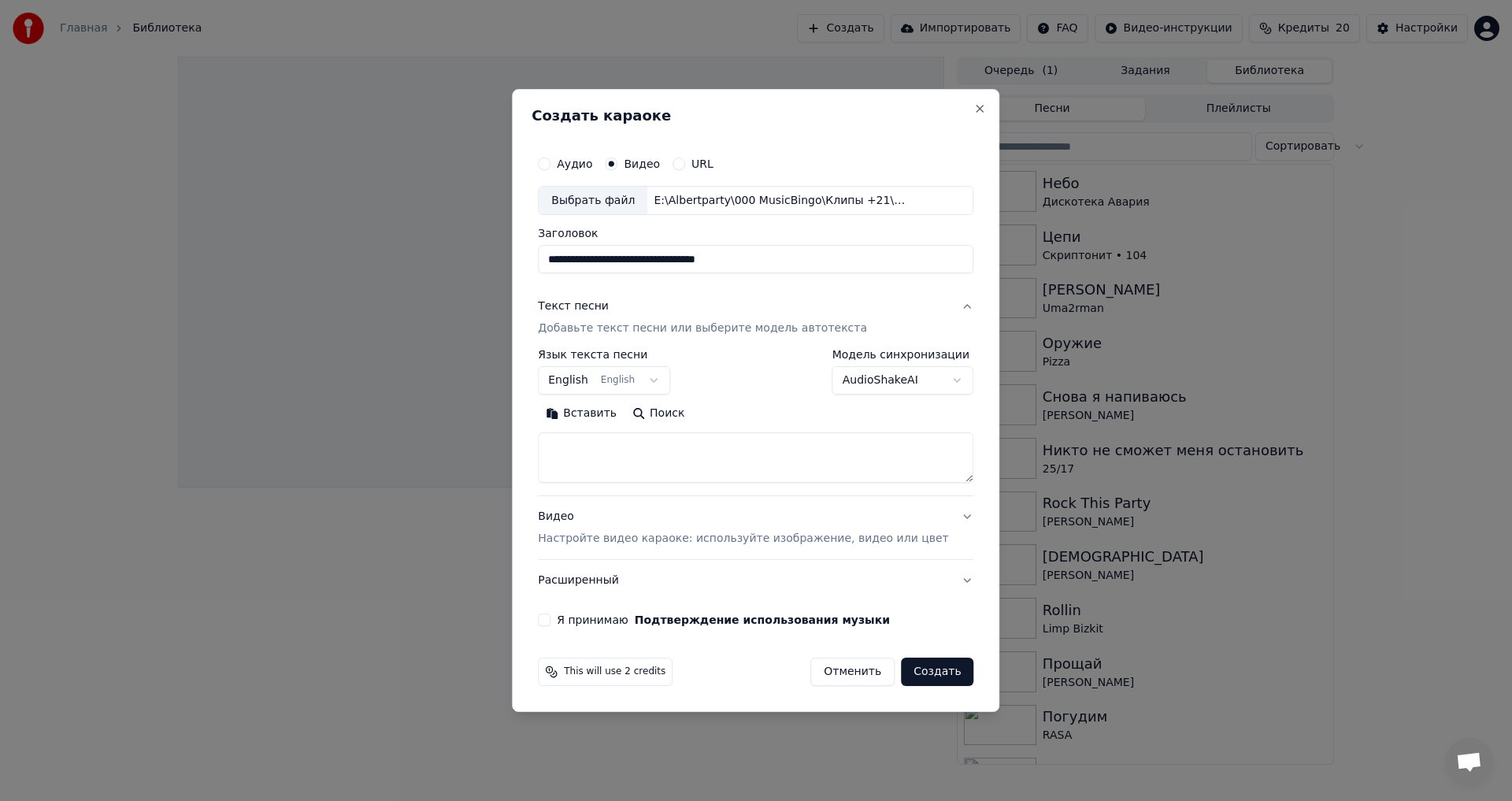
click at [594, 389] on button "English English" at bounding box center [604, 381] width 132 height 28
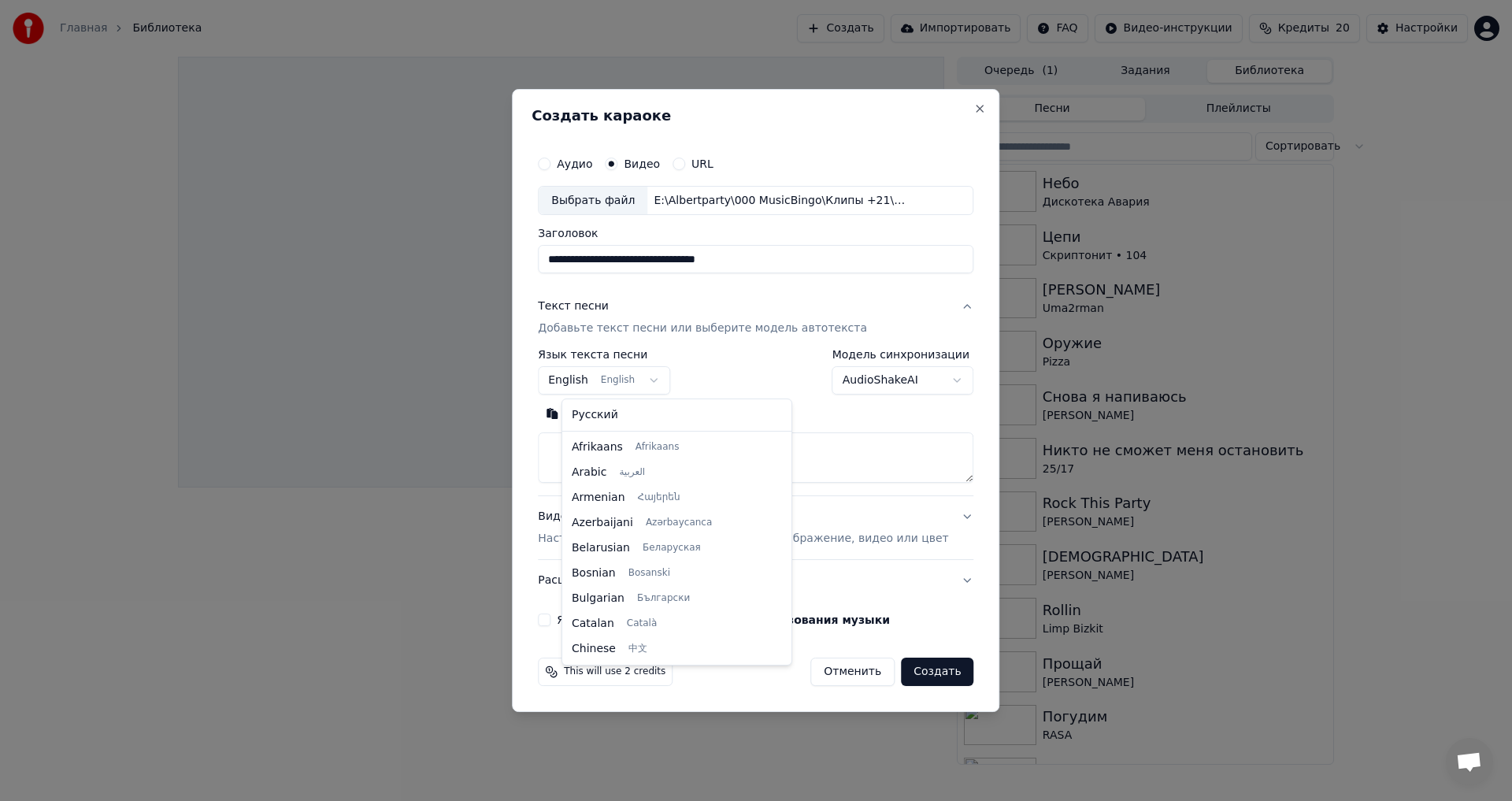
scroll to position [126, 0]
select select "**"
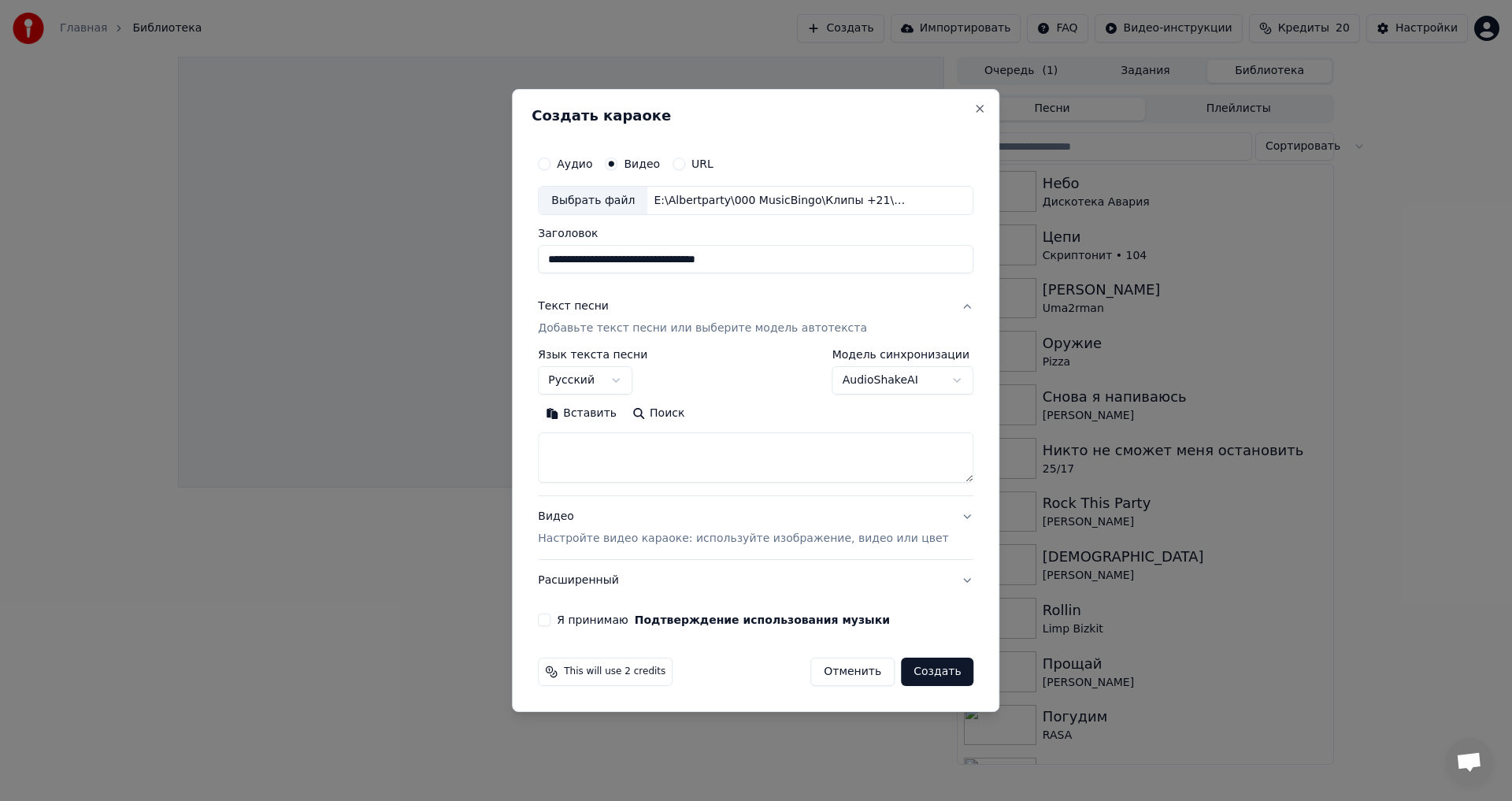
click at [615, 446] on textarea at bounding box center [756, 458] width 436 height 50
paste textarea "**********"
click at [745, 414] on button "Развернуть" at bounding box center [744, 415] width 99 height 25
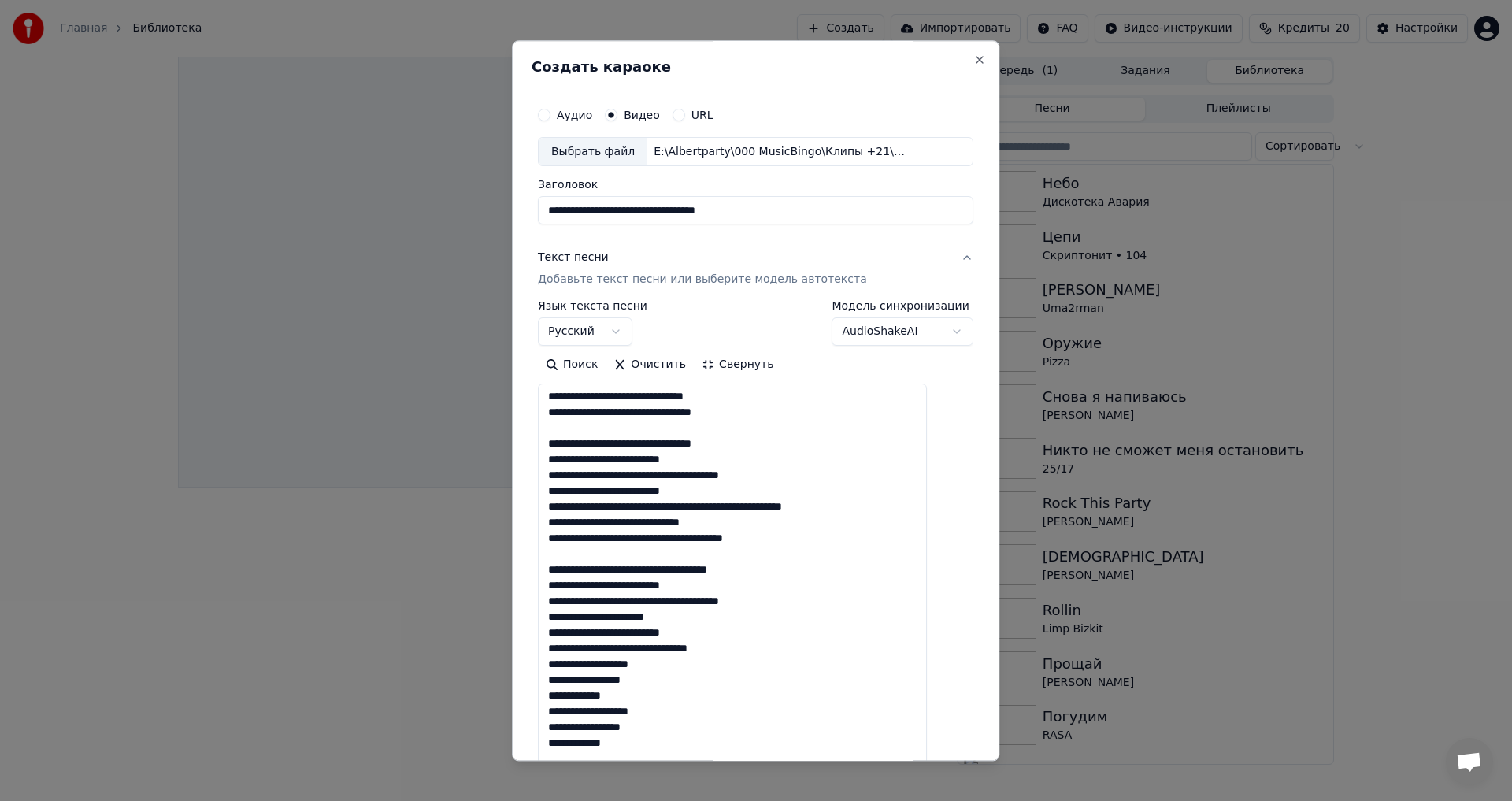
scroll to position [0, 0]
drag, startPoint x: 800, startPoint y: 444, endPoint x: 546, endPoint y: 451, distance: 254.1
click at [546, 451] on div "**********" at bounding box center [756, 400] width 487 height 720
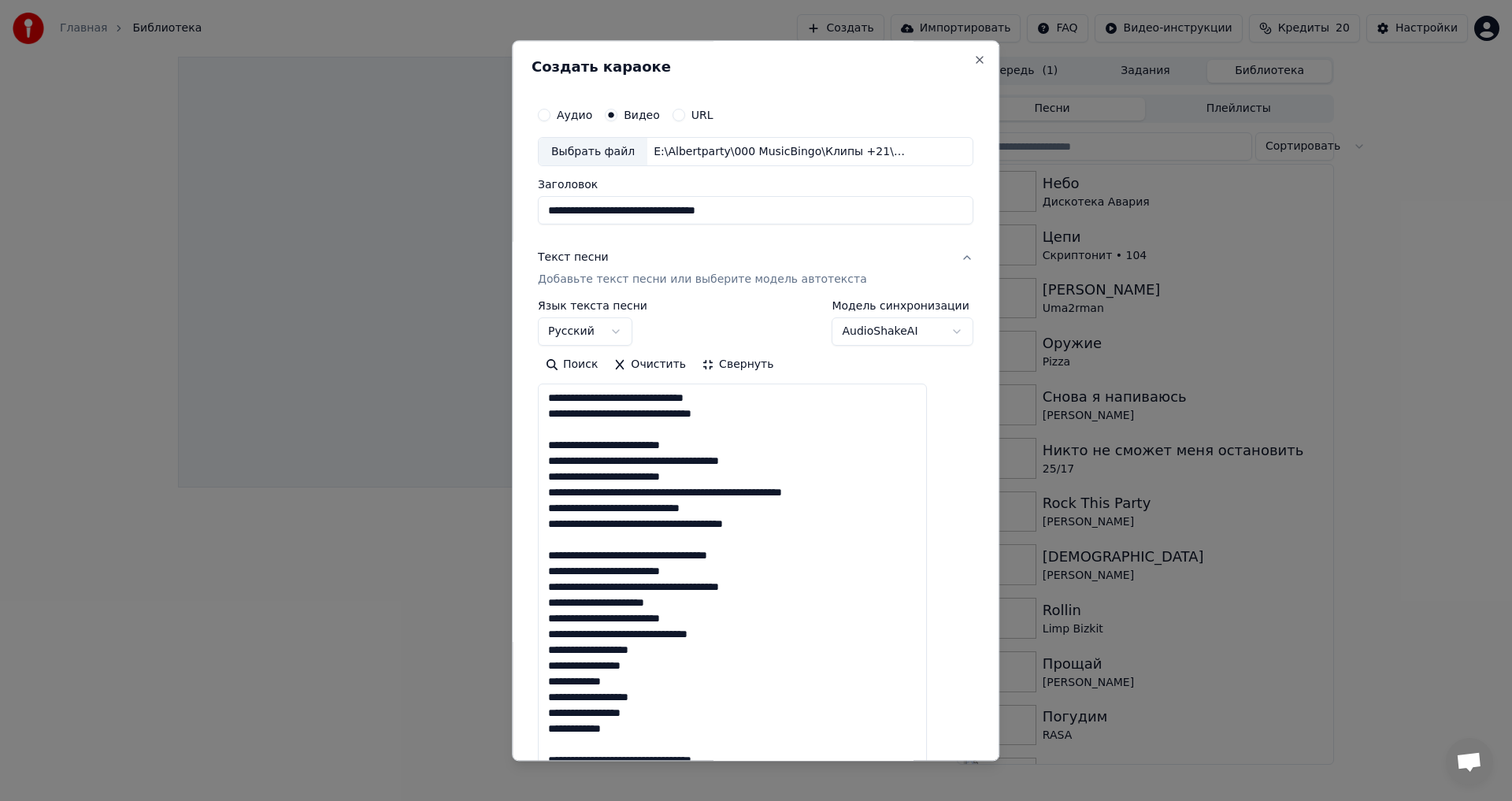
drag, startPoint x: 801, startPoint y: 553, endPoint x: 566, endPoint y: 562, distance: 235.2
click at [566, 562] on textarea "**********" at bounding box center [732, 635] width 389 height 501
drag, startPoint x: 789, startPoint y: 612, endPoint x: 564, endPoint y: 615, distance: 225.0
click at [564, 615] on textarea "**********" at bounding box center [732, 635] width 389 height 501
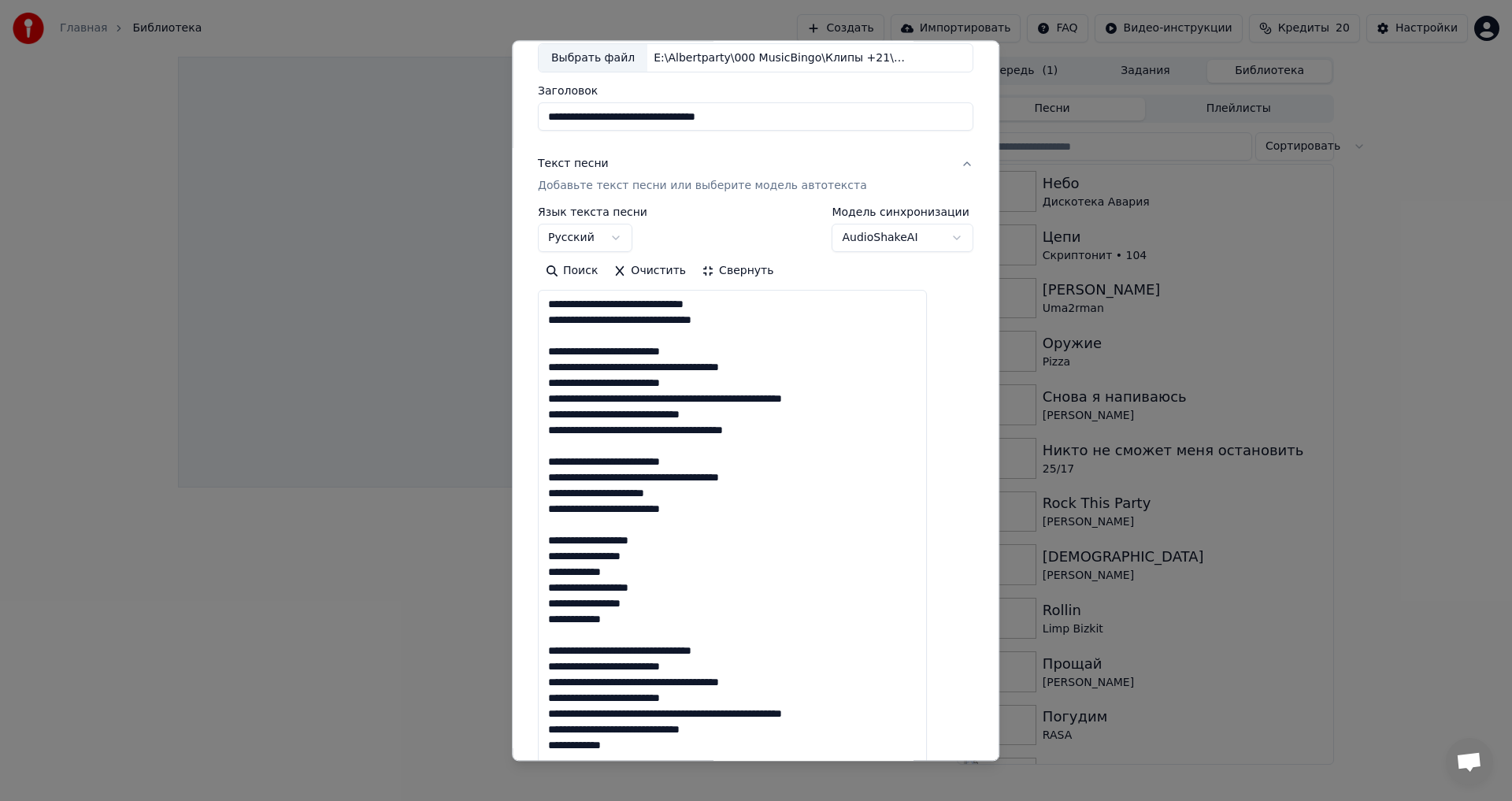
scroll to position [236, 0]
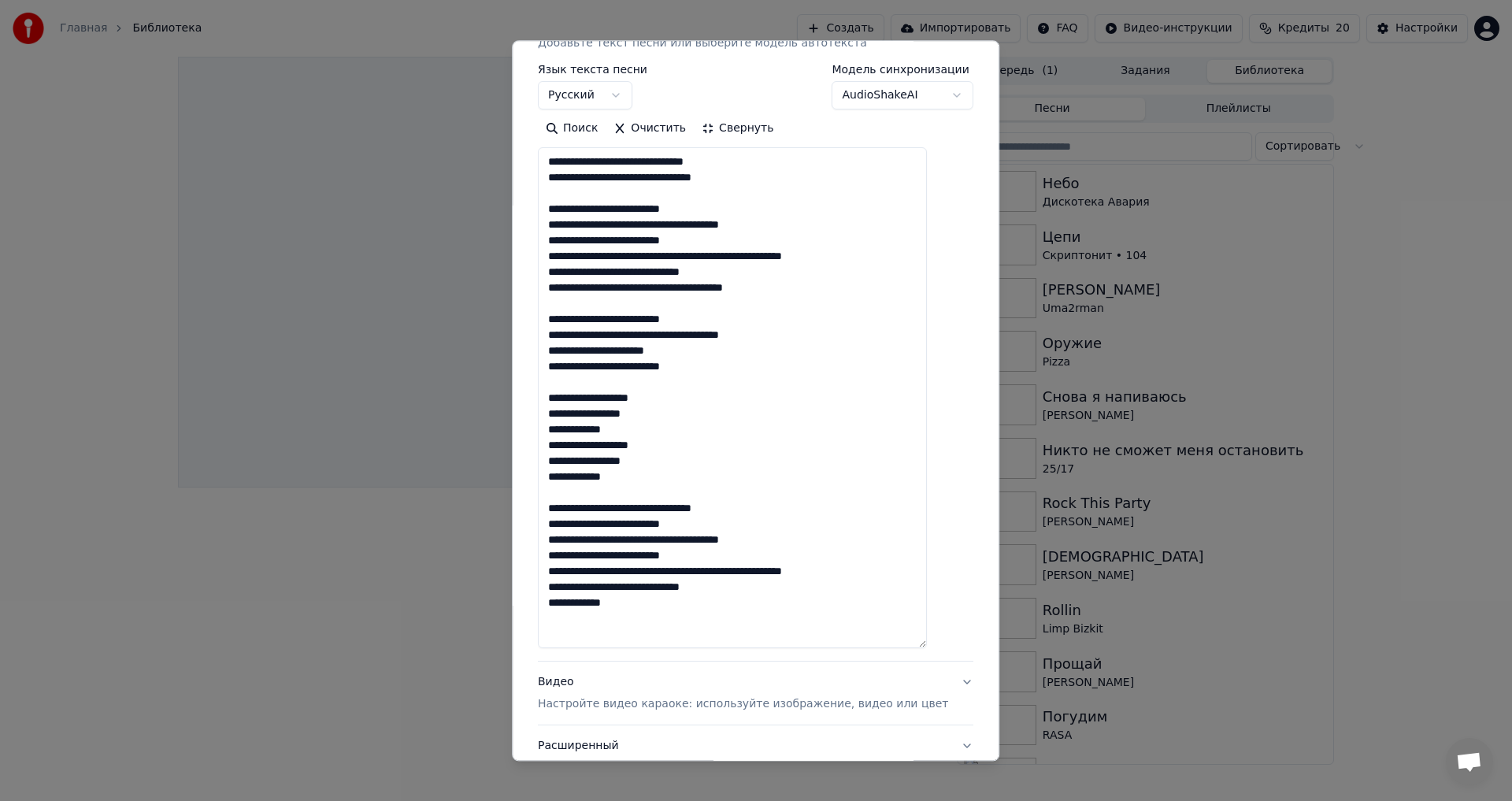
drag, startPoint x: 772, startPoint y: 456, endPoint x: 785, endPoint y: 465, distance: 15.8
click at [748, 461] on textarea "**********" at bounding box center [732, 398] width 389 height 501
click at [786, 493] on textarea "**********" at bounding box center [732, 398] width 389 height 501
drag, startPoint x: 795, startPoint y: 512, endPoint x: 556, endPoint y: 515, distance: 239.0
click at [556, 515] on textarea "**********" at bounding box center [732, 398] width 389 height 501
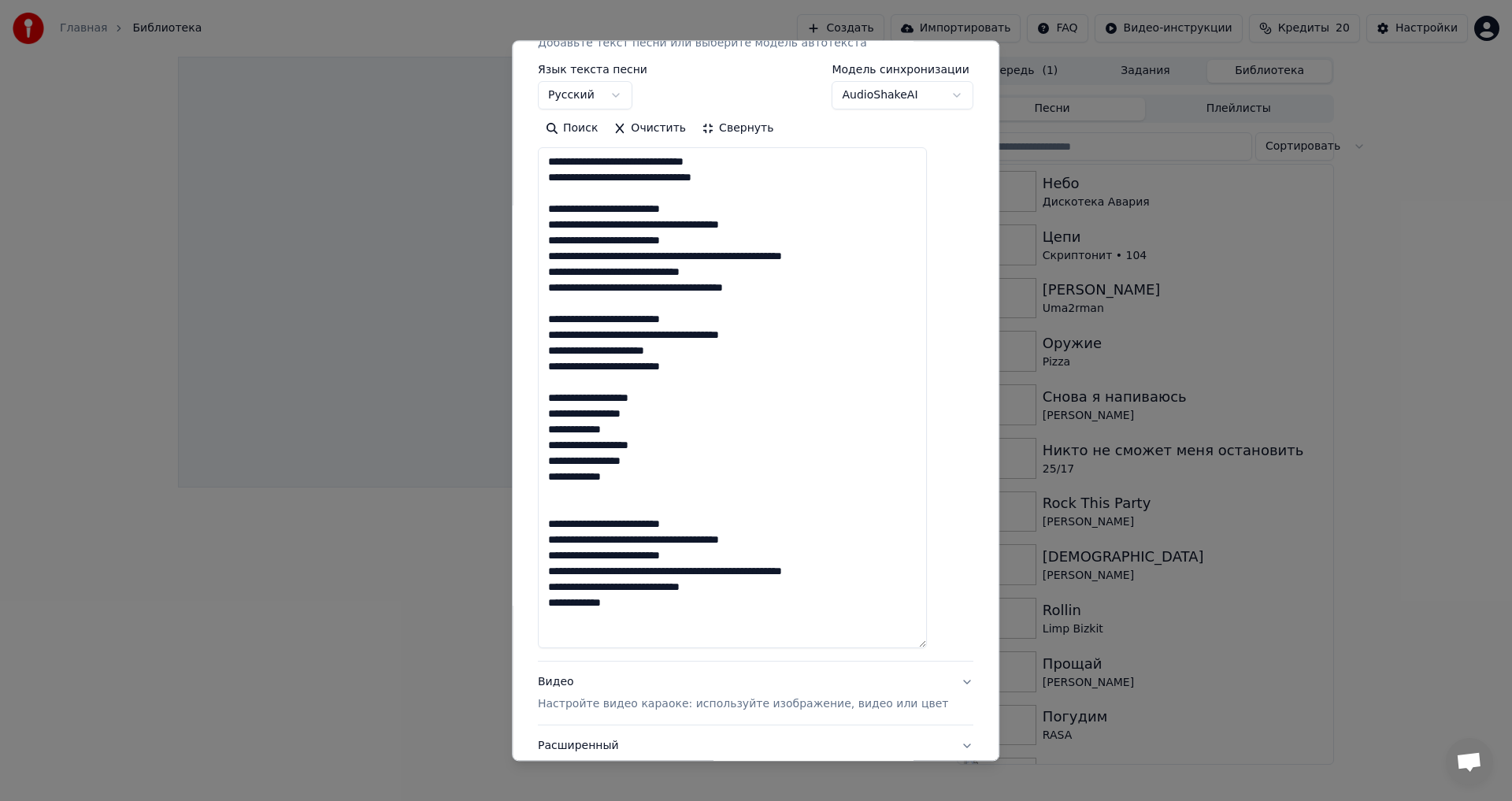
drag, startPoint x: 645, startPoint y: 272, endPoint x: 744, endPoint y: 275, distance: 99.0
click at [736, 274] on textarea "**********" at bounding box center [732, 398] width 389 height 501
click at [753, 275] on textarea "**********" at bounding box center [732, 398] width 389 height 501
drag, startPoint x: 768, startPoint y: 275, endPoint x: 638, endPoint y: 276, distance: 130.0
click at [638, 276] on textarea "**********" at bounding box center [732, 398] width 389 height 501
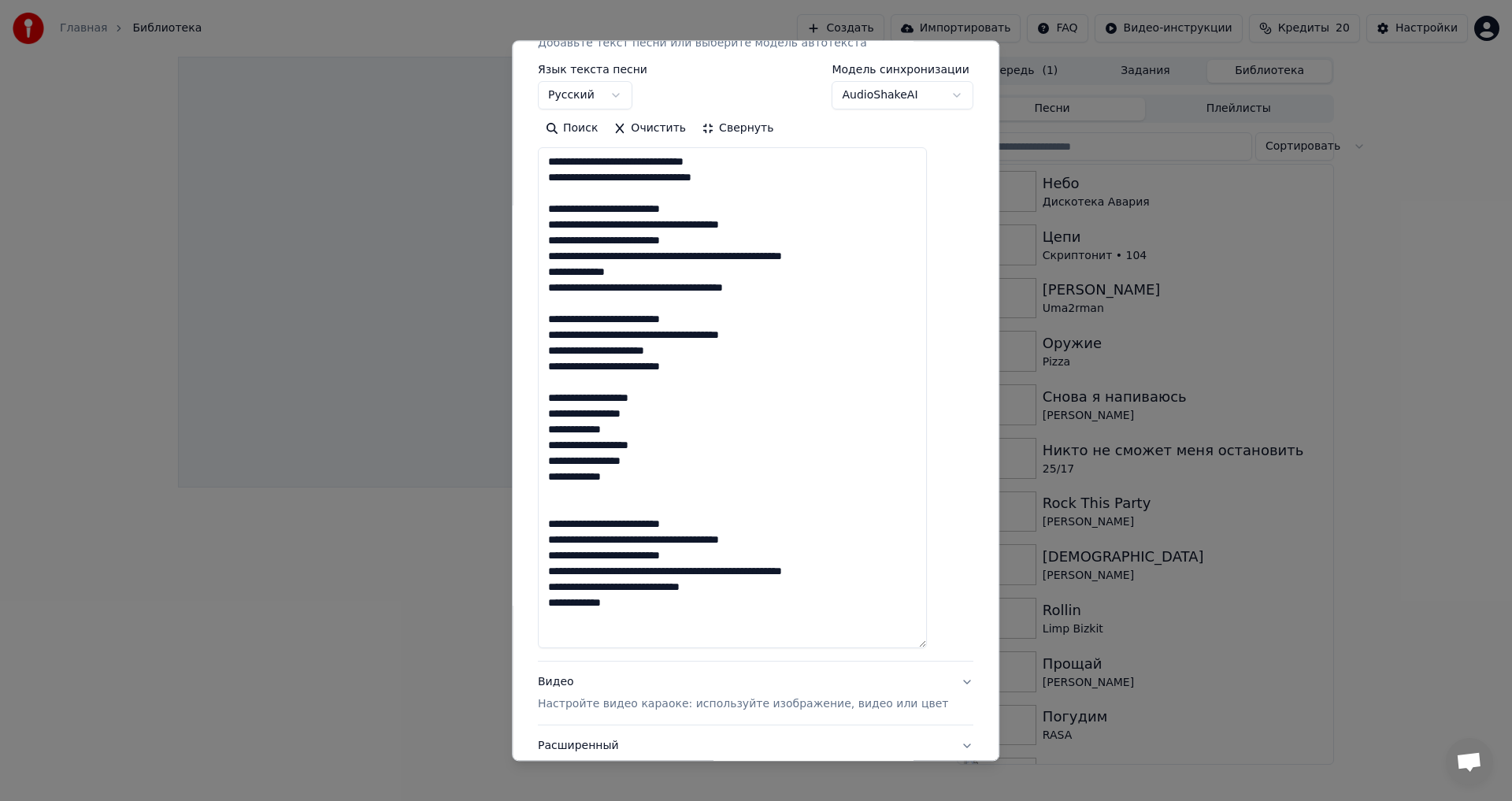
click at [813, 257] on textarea "**********" at bounding box center [732, 398] width 389 height 501
drag, startPoint x: 811, startPoint y: 258, endPoint x: 942, endPoint y: 257, distance: 131.0
click at [927, 257] on textarea "**********" at bounding box center [732, 398] width 389 height 501
drag, startPoint x: 836, startPoint y: 290, endPoint x: 647, endPoint y: 294, distance: 189.0
click at [647, 294] on textarea "**********" at bounding box center [732, 398] width 389 height 501
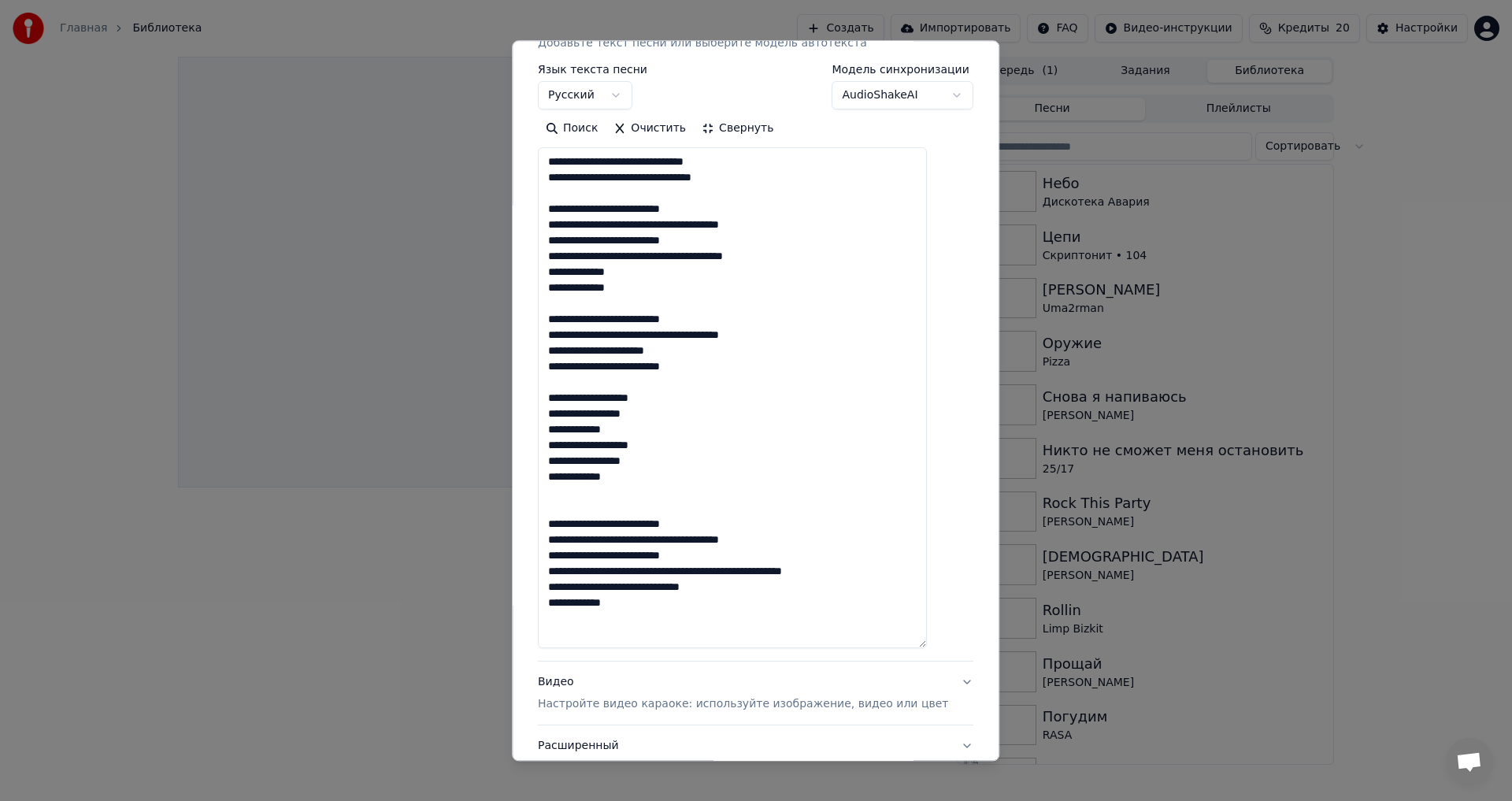
drag, startPoint x: 774, startPoint y: 592, endPoint x: 640, endPoint y: 588, distance: 134.1
click at [640, 588] on textarea "**********" at bounding box center [732, 398] width 389 height 501
drag, startPoint x: 816, startPoint y: 572, endPoint x: 928, endPoint y: 572, distance: 112.0
click at [927, 572] on textarea "**********" at bounding box center [732, 398] width 389 height 501
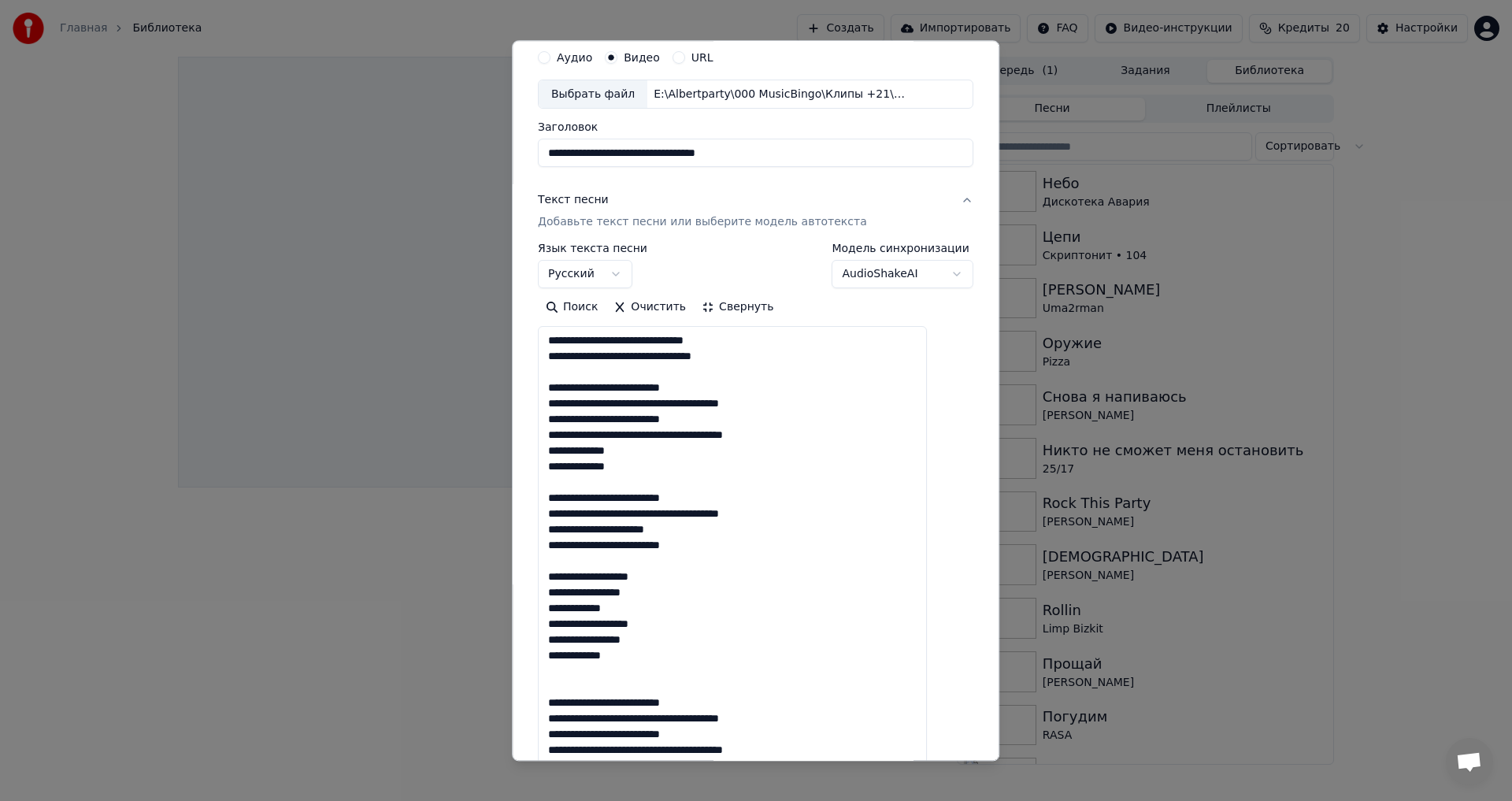
scroll to position [79, 0]
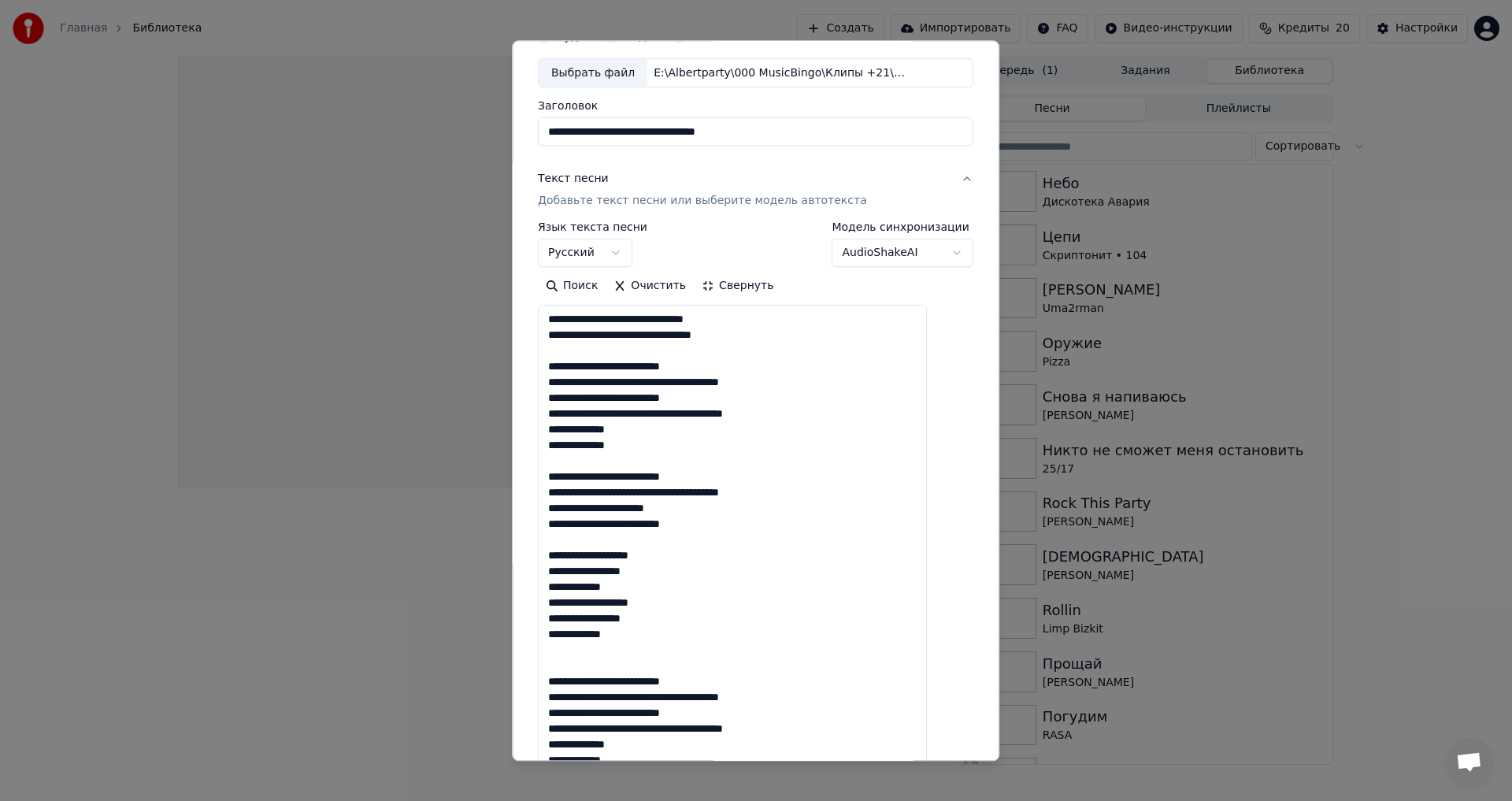
type textarea "**********"
drag, startPoint x: 576, startPoint y: 131, endPoint x: 391, endPoint y: 131, distance: 185.0
click at [391, 131] on body "Главная Библиотека Создать Импортировать FAQ Видео-инструкции Кредиты 20 Настро…" at bounding box center [756, 400] width 1512 height 801
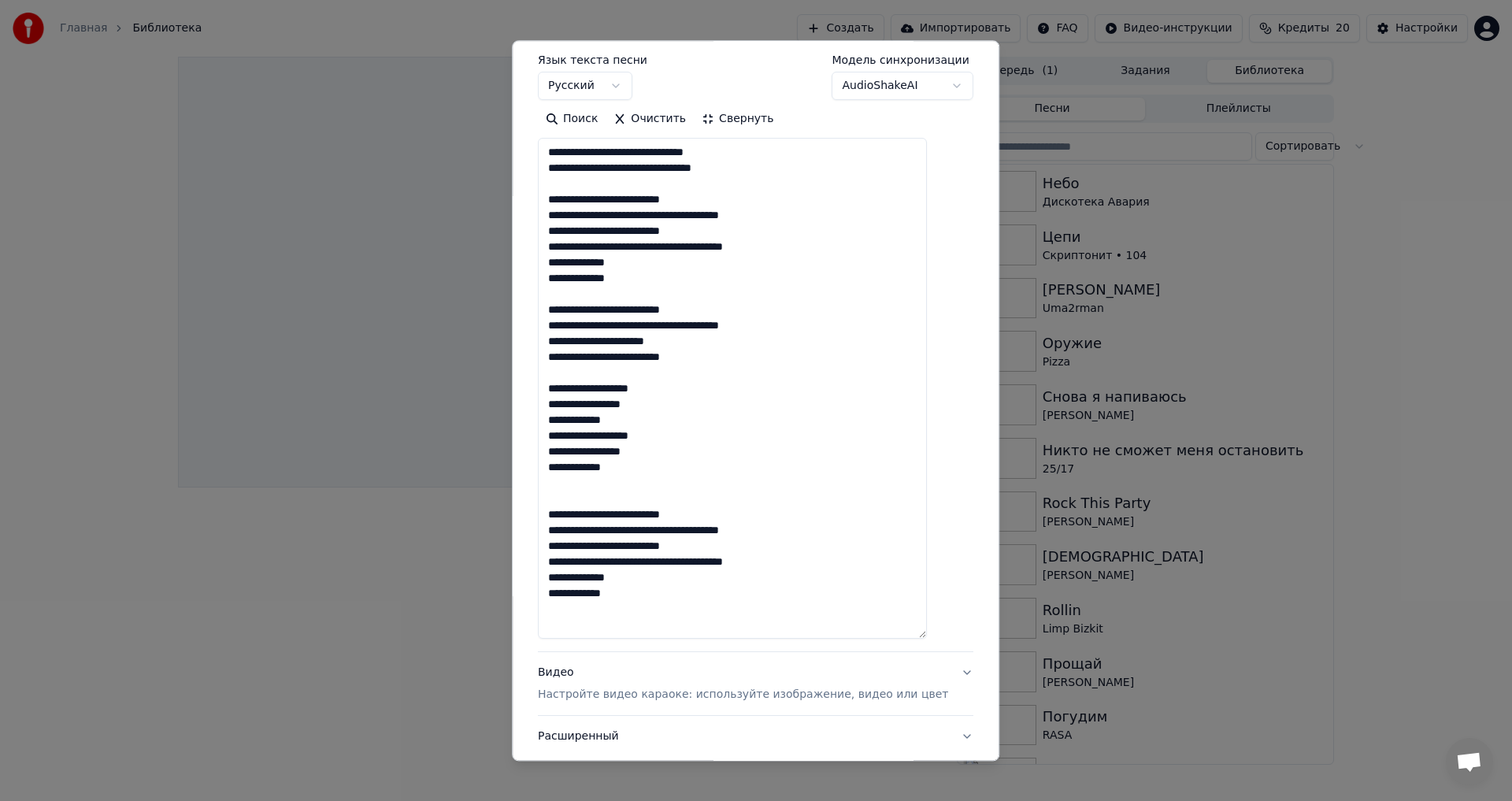
scroll to position [352, 0]
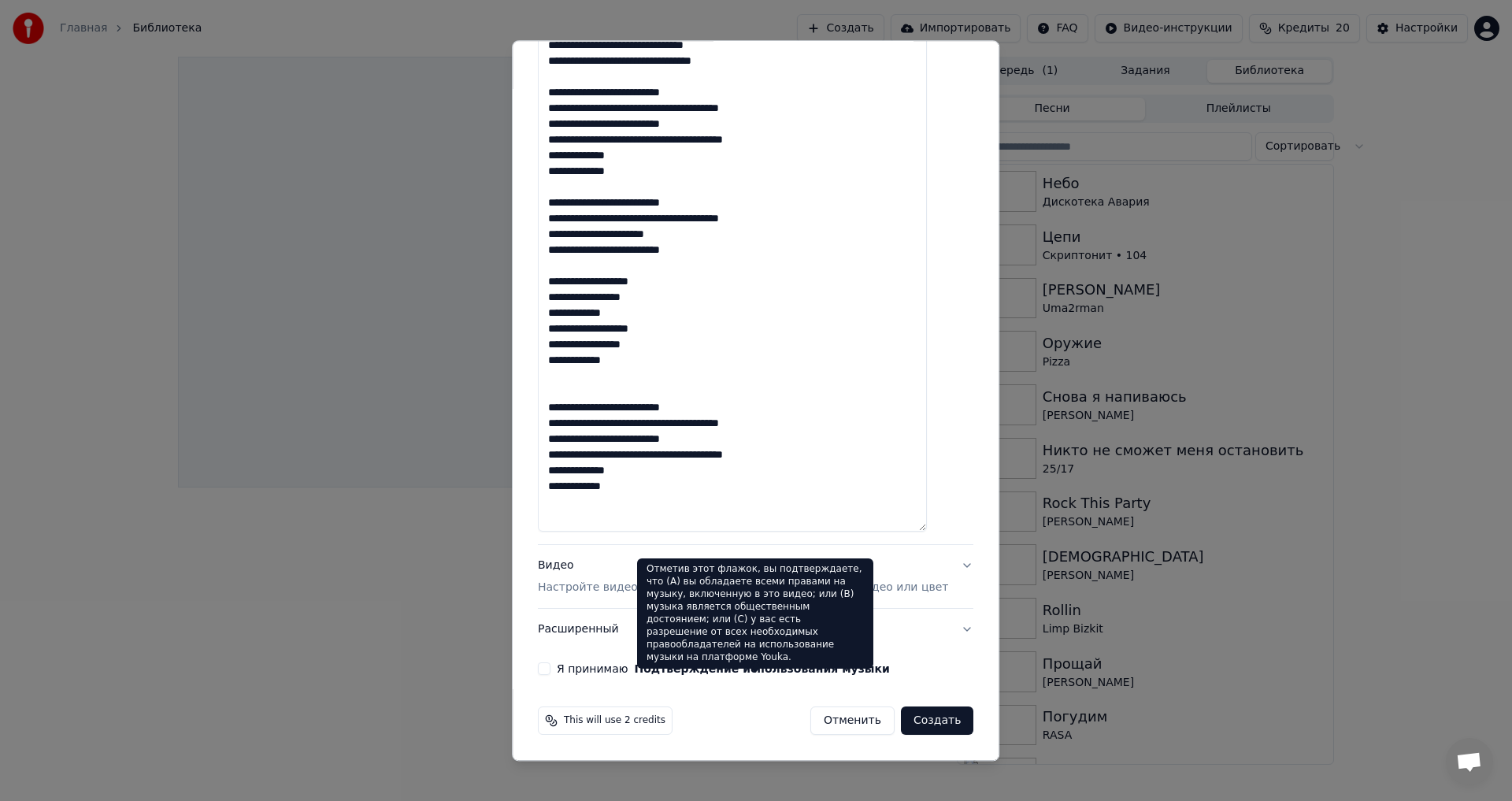
type input "**********"
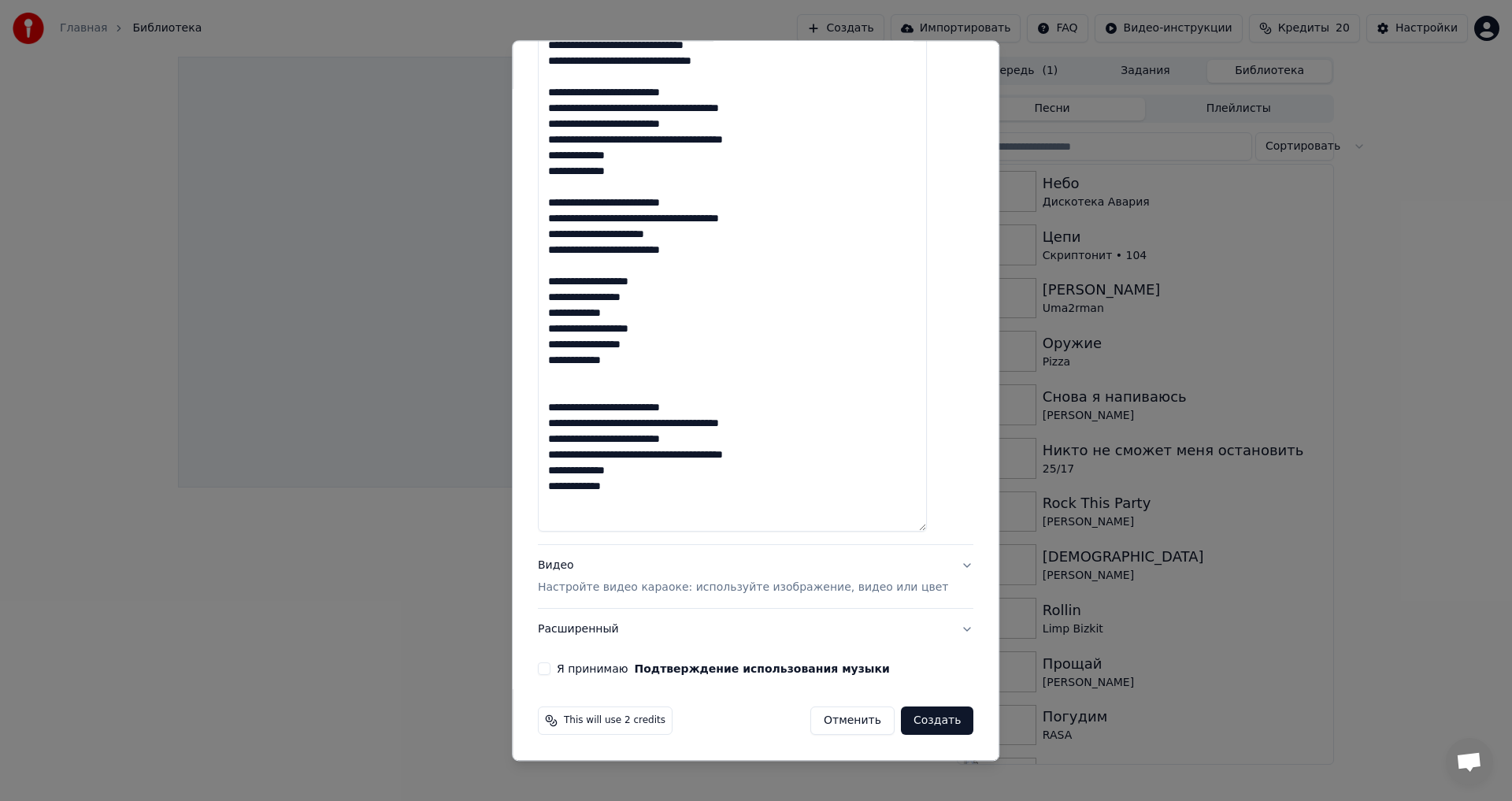
click at [623, 670] on label "Я принимаю Подтверждение использования музыки" at bounding box center [722, 669] width 333 height 11
click at [551, 670] on button "Я принимаю Подтверждение использования музыки" at bounding box center [544, 669] width 13 height 13
click at [927, 723] on button "Создать" at bounding box center [937, 720] width 73 height 28
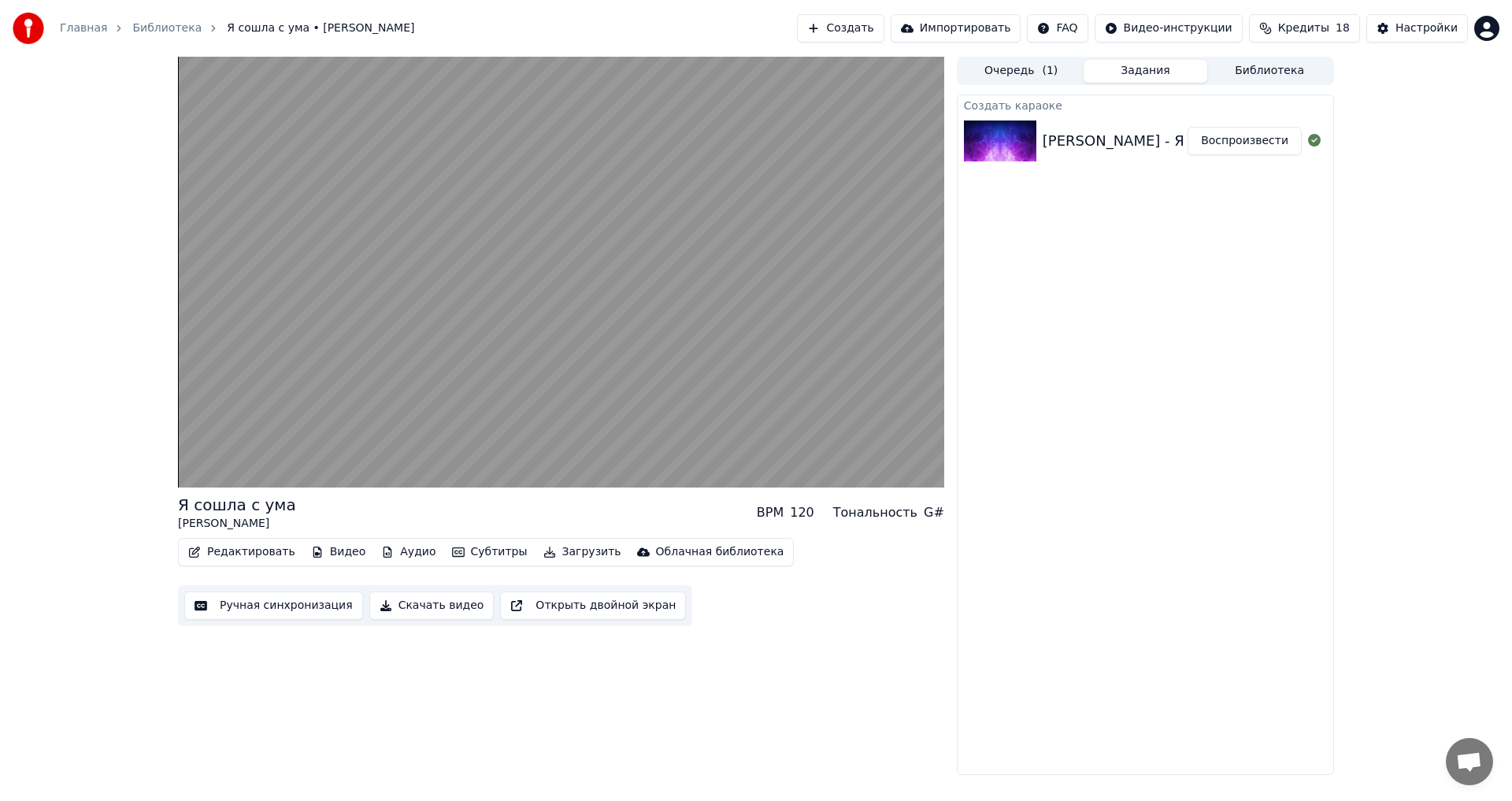
drag, startPoint x: 813, startPoint y: 611, endPoint x: 701, endPoint y: 560, distance: 123.1
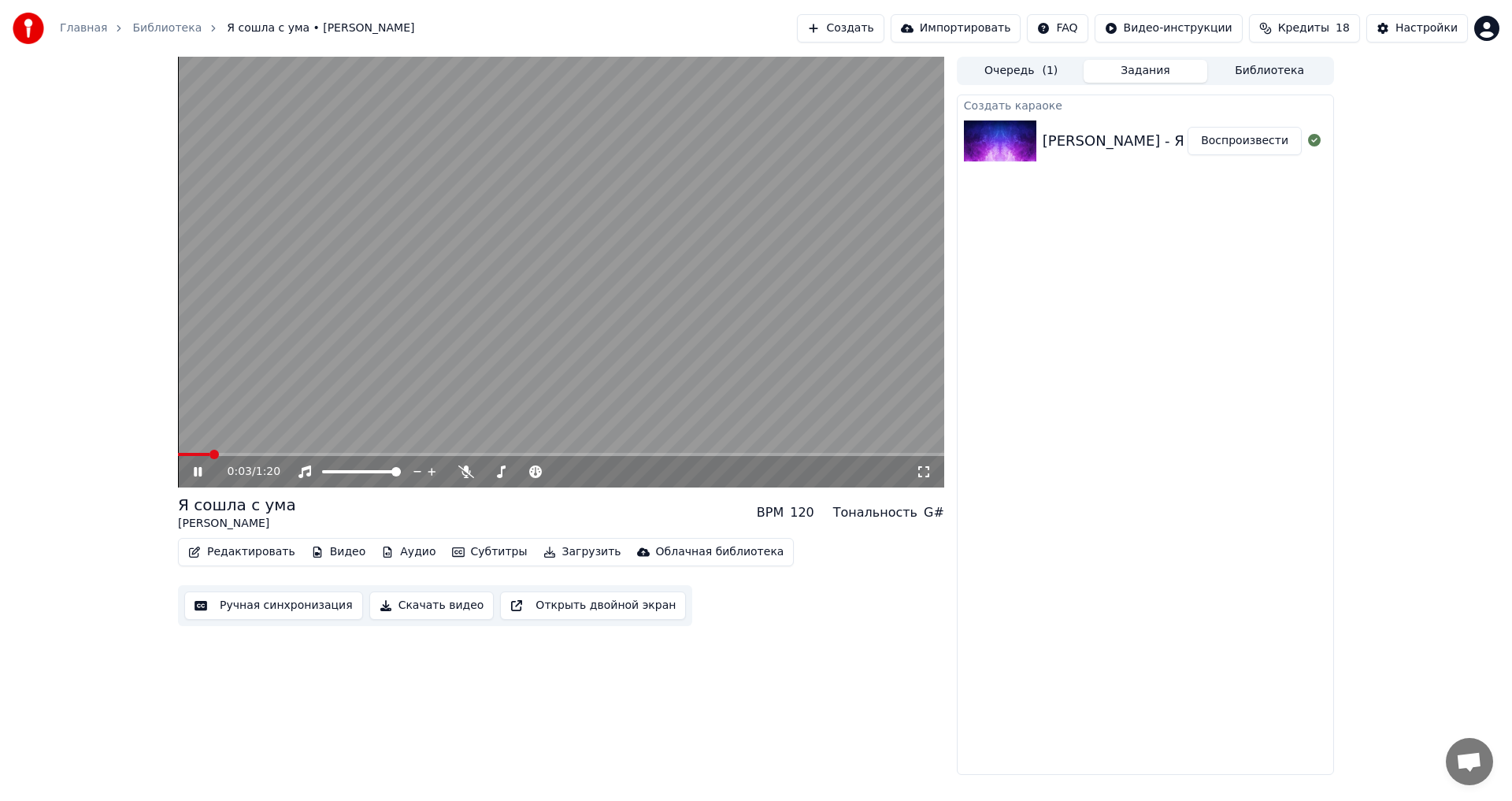
click at [434, 375] on video at bounding box center [560, 272] width 766 height 431
click at [562, 477] on span at bounding box center [557, 472] width 10 height 10
click at [1097, 413] on div "Создать караоке [PERSON_NAME] - Я сошла с ума - Коммент Воспроизвести" at bounding box center [1145, 434] width 377 height 681
click at [210, 450] on video at bounding box center [560, 272] width 766 height 431
click at [178, 450] on span at bounding box center [183, 454] width 10 height 10
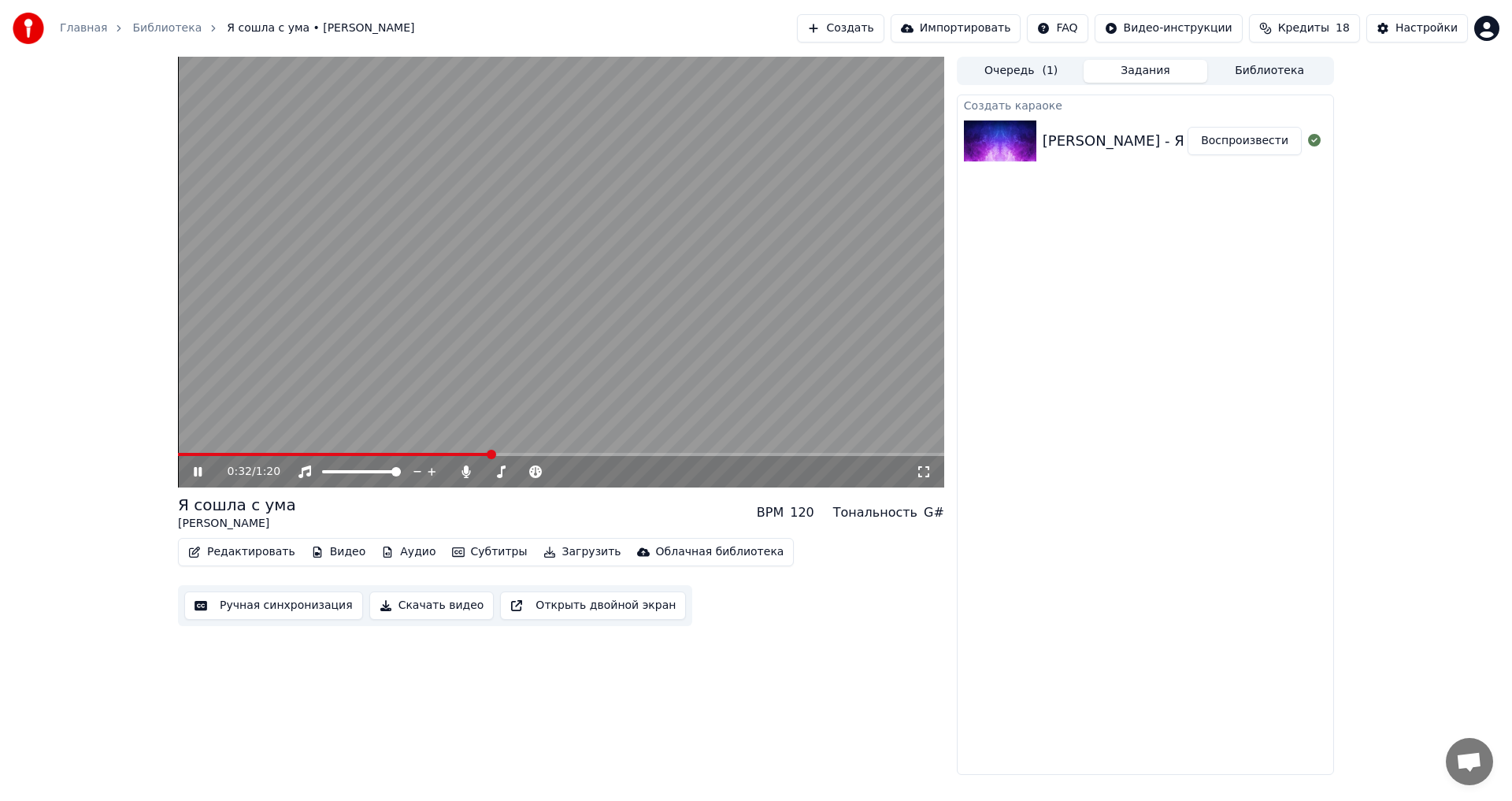
click at [236, 552] on button "Редактировать" at bounding box center [241, 551] width 119 height 22
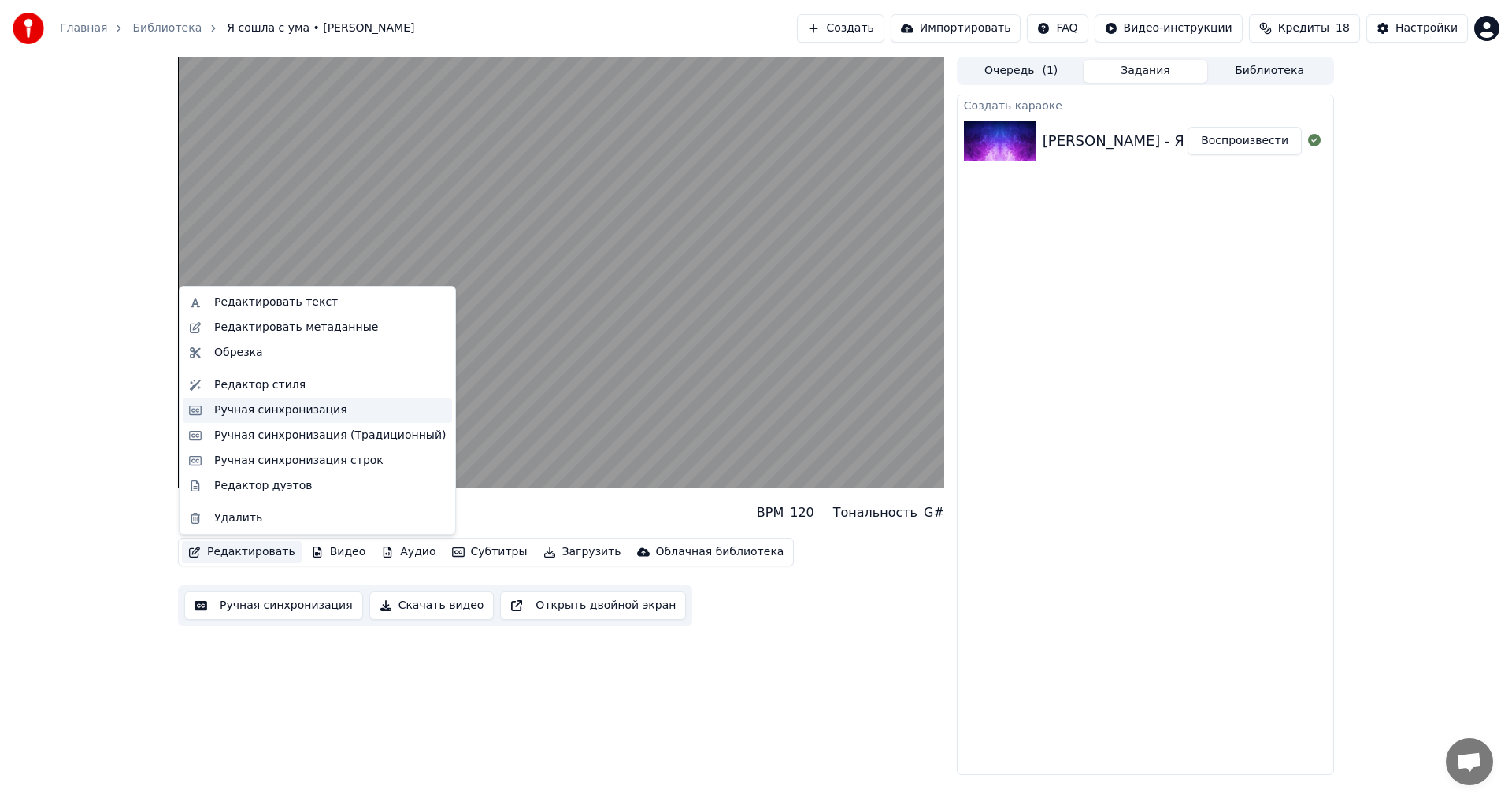
click at [327, 417] on div "Ручная синхронизация" at bounding box center [281, 410] width 133 height 16
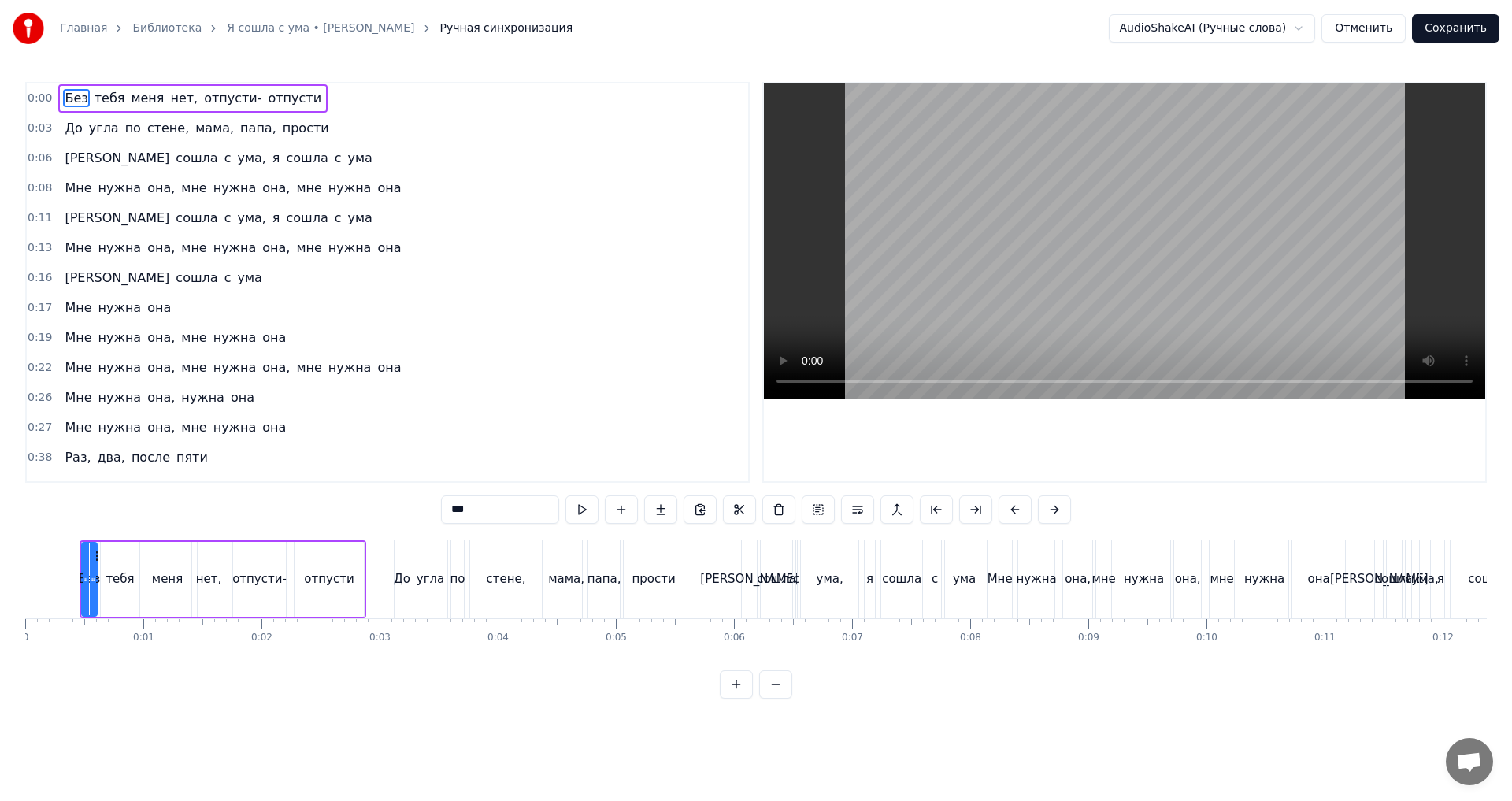
click at [56, 516] on div "0:00 Без тебя меня нет, отпусти- отпусти 0:03 До угла по стене, мама, папа, про…" at bounding box center [756, 389] width 1462 height 617
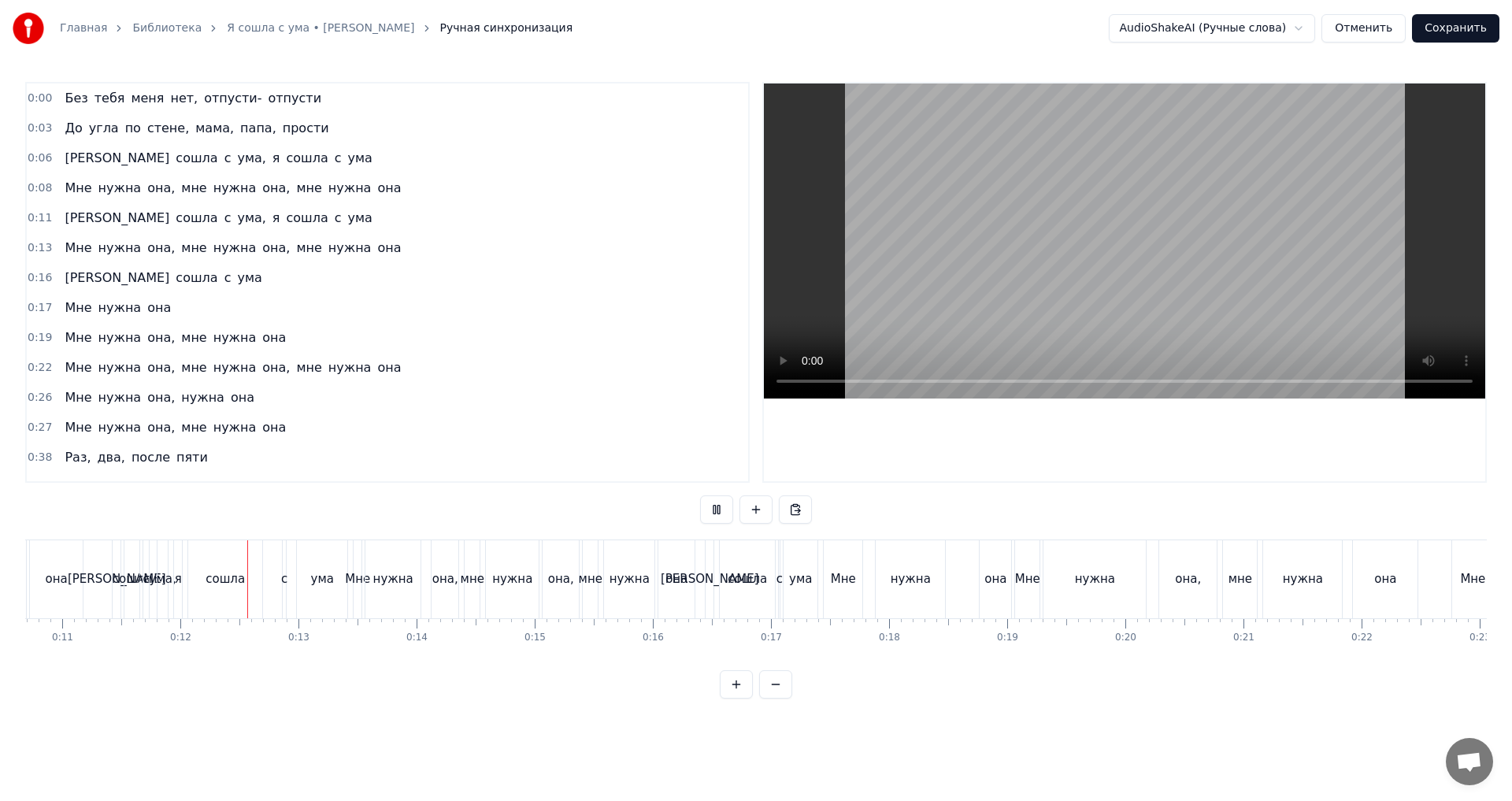
scroll to position [0, 1320]
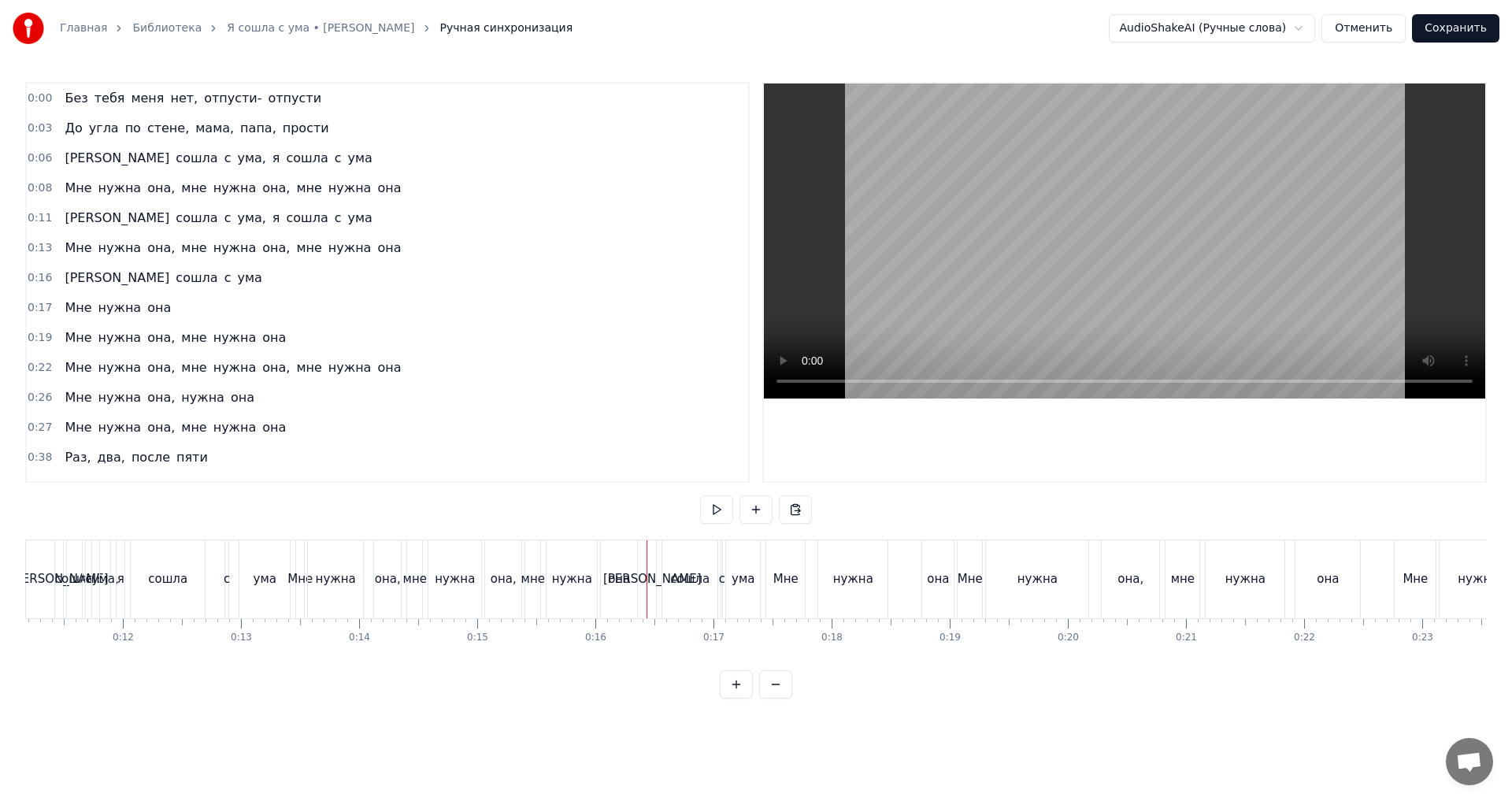
click at [656, 578] on div "[PERSON_NAME]" at bounding box center [653, 579] width 10 height 78
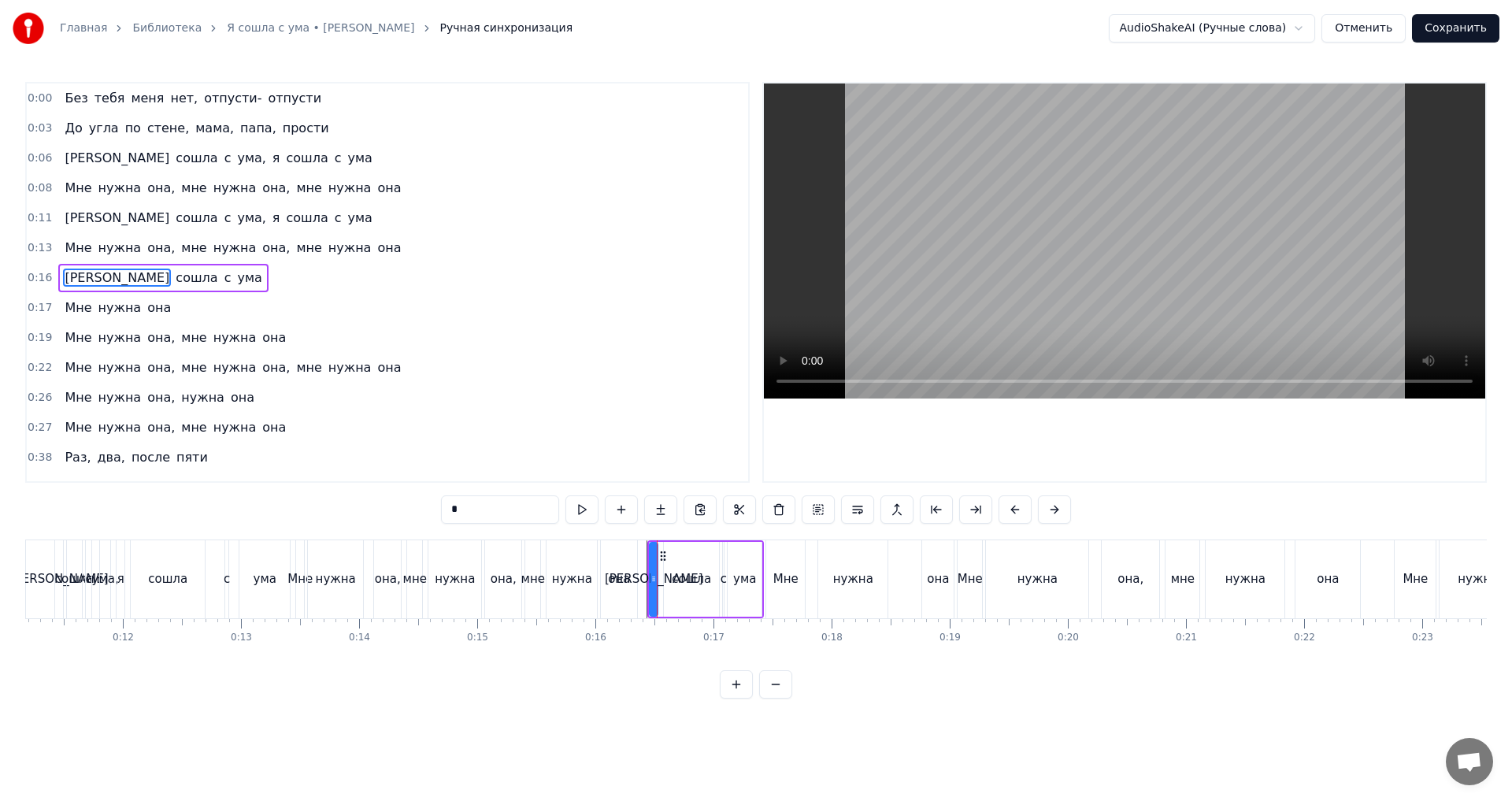
click at [654, 551] on div at bounding box center [654, 580] width 6 height 72
click at [231, 281] on div "0:16 Я сошла с ума" at bounding box center [387, 278] width 722 height 30
click at [216, 312] on div "0:17 Мне нужна она" at bounding box center [387, 308] width 722 height 30
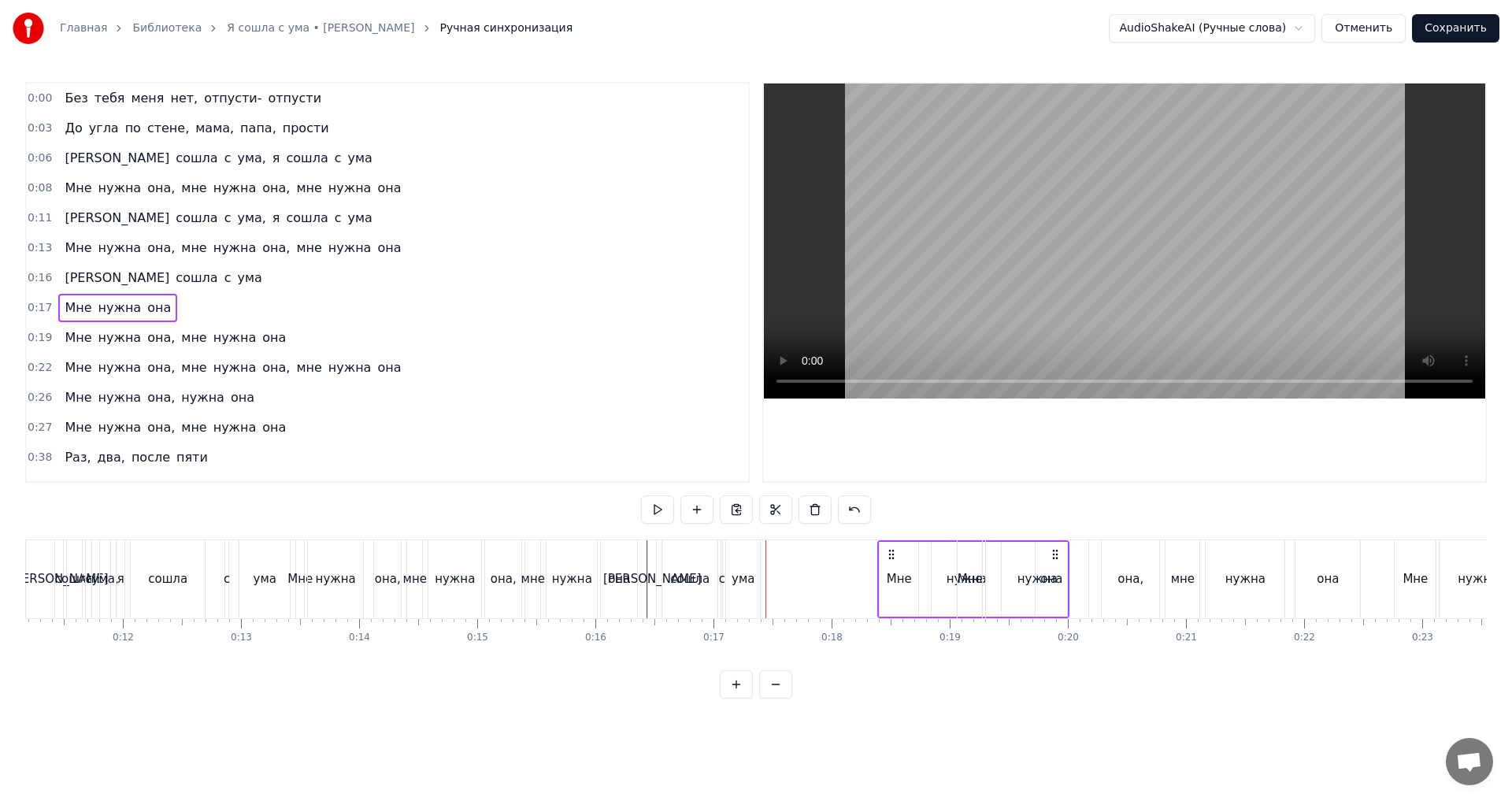
drag, startPoint x: 779, startPoint y: 550, endPoint x: 890, endPoint y: 551, distance: 111.0
click at [890, 551] on icon at bounding box center [891, 553] width 13 height 13
drag, startPoint x: 782, startPoint y: 552, endPoint x: 990, endPoint y: 556, distance: 208.0
click at [972, 556] on icon at bounding box center [965, 553] width 13 height 13
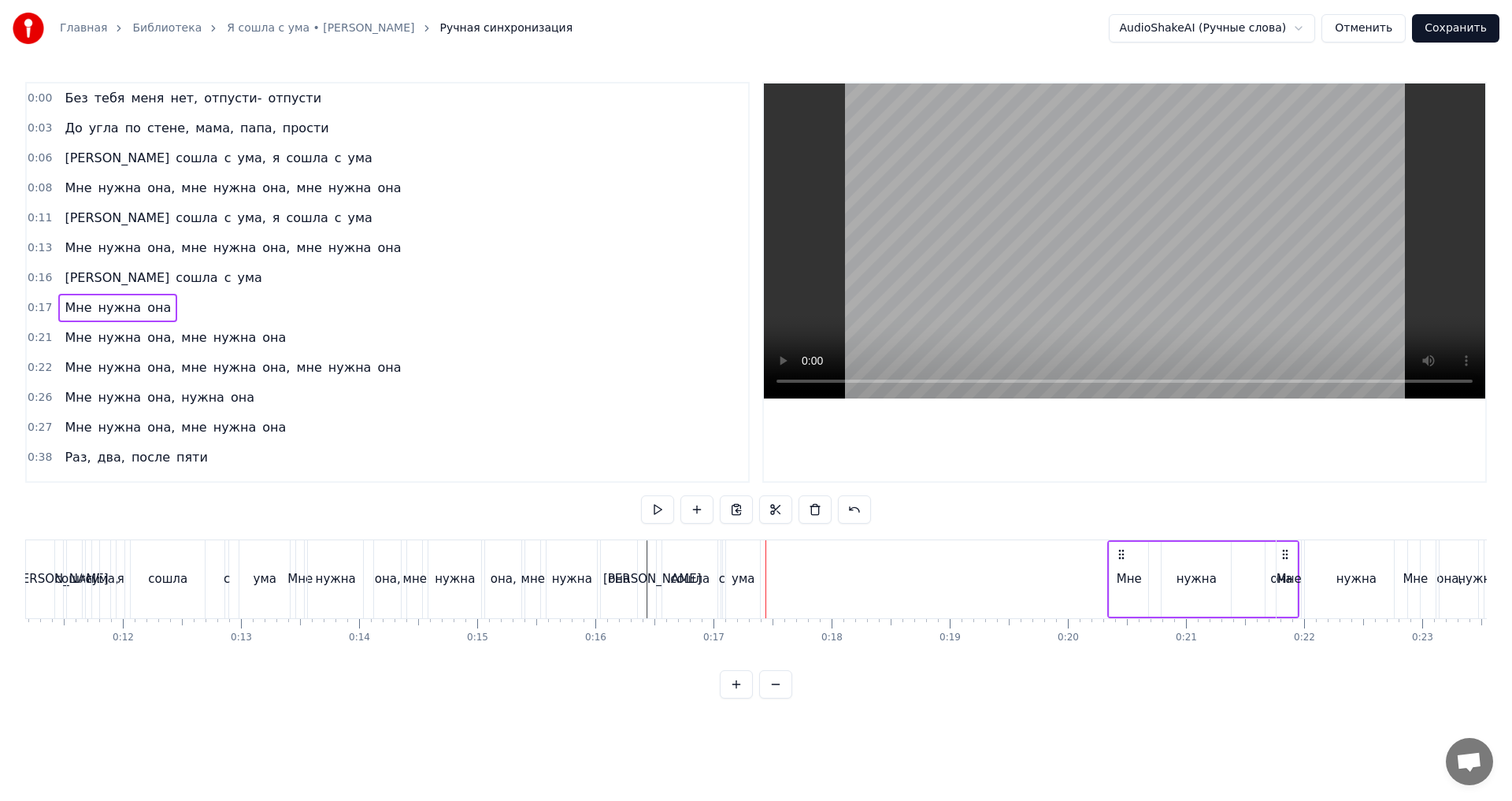
drag, startPoint x: 777, startPoint y: 552, endPoint x: 1148, endPoint y: 573, distance: 371.6
click at [1148, 573] on div "Мне нужна она" at bounding box center [1203, 579] width 192 height 78
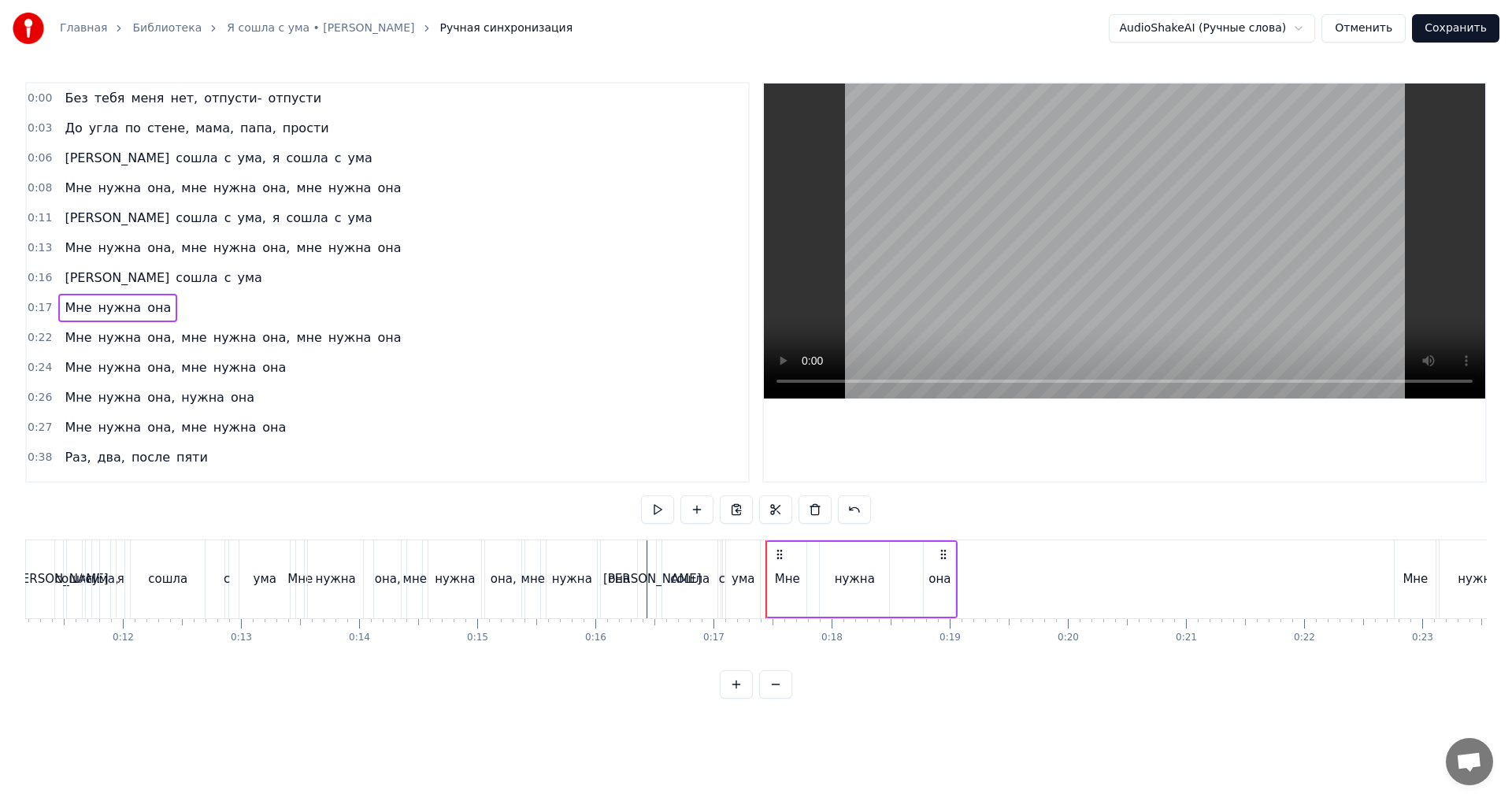
click at [653, 552] on div "[PERSON_NAME]" at bounding box center [652, 579] width 8 height 78
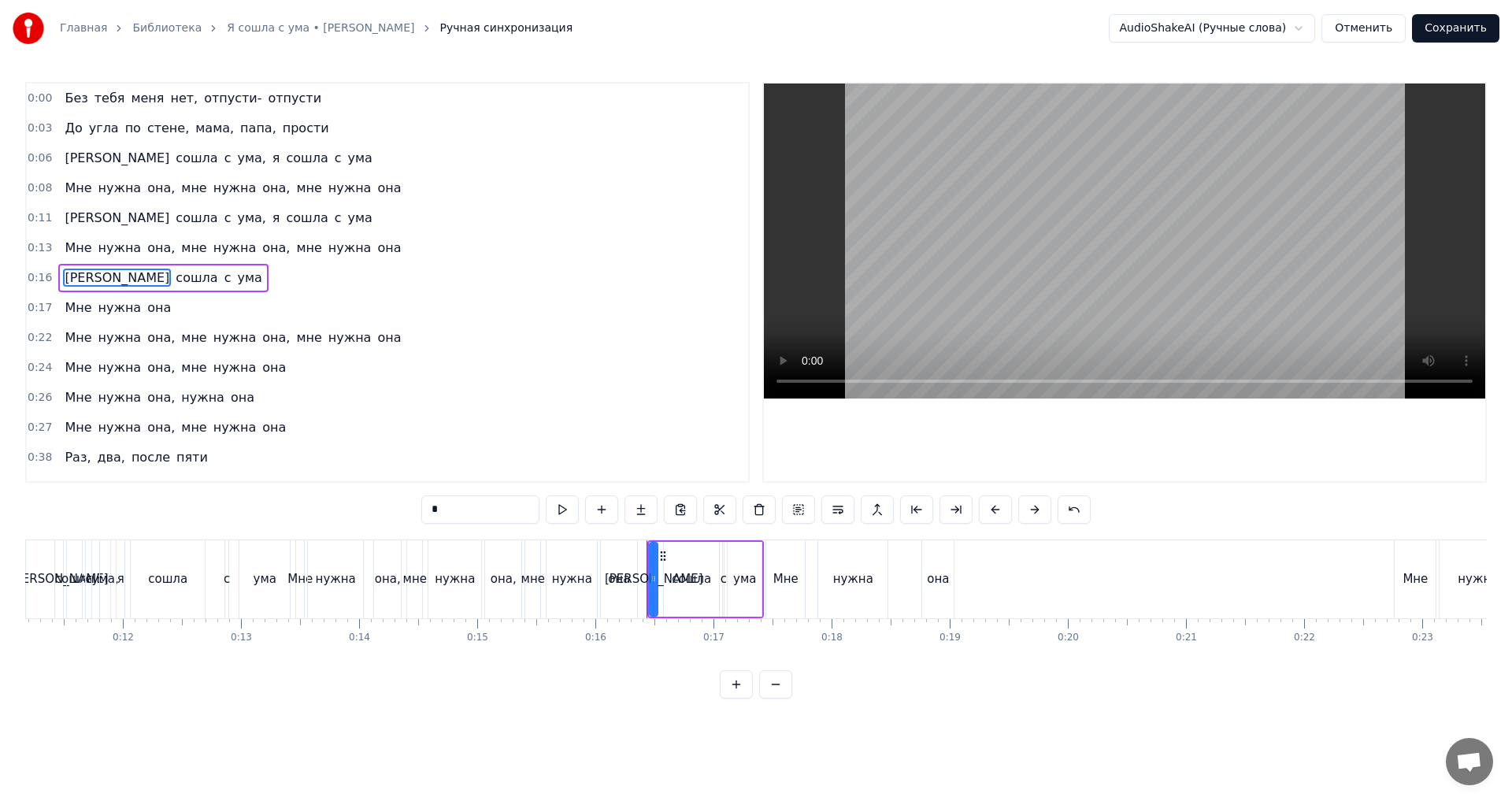
click at [224, 294] on div "0:17 Мне нужна она" at bounding box center [387, 308] width 722 height 30
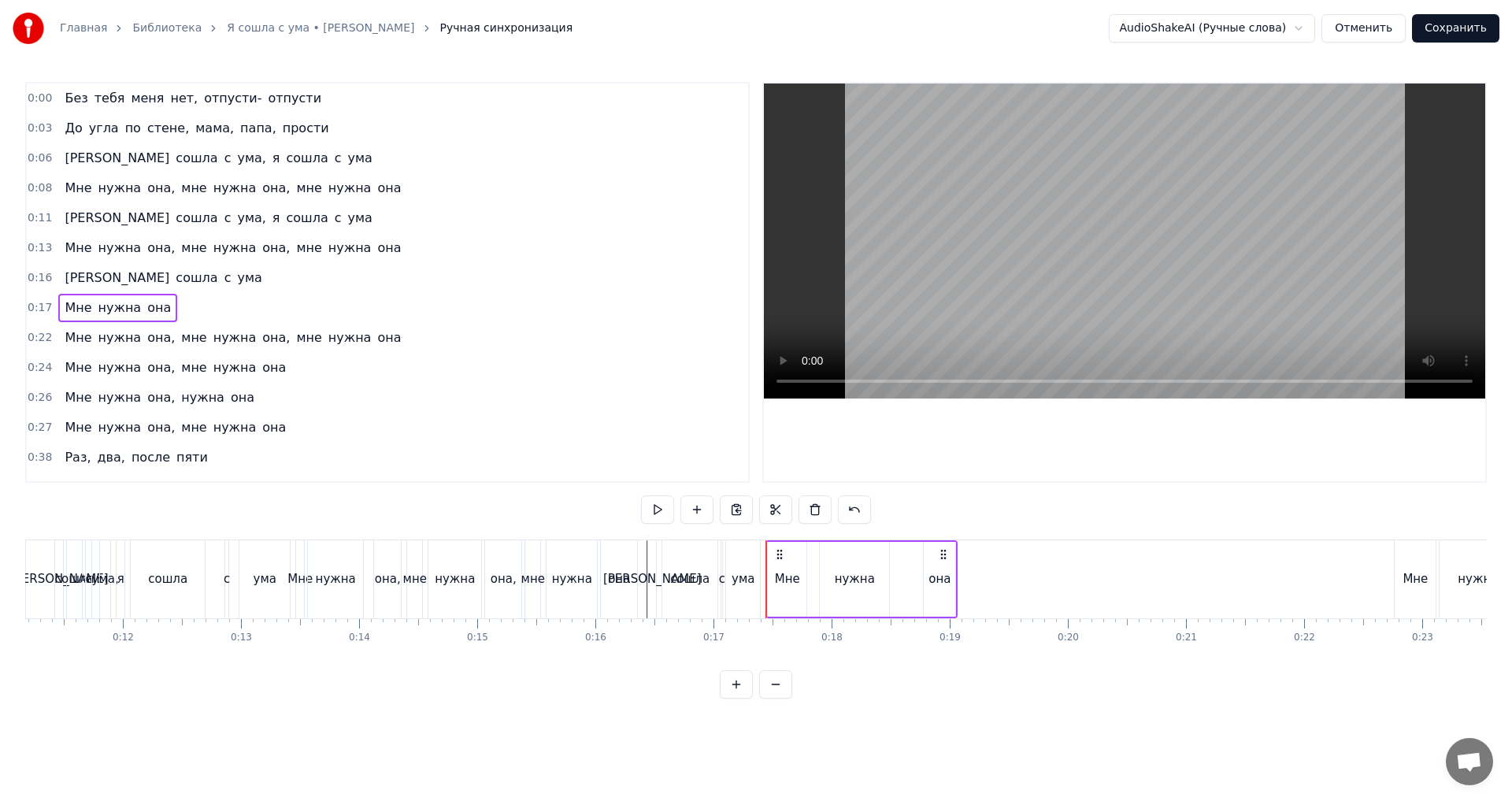
click at [222, 279] on div "0:16 Я сошла с ума" at bounding box center [387, 278] width 722 height 30
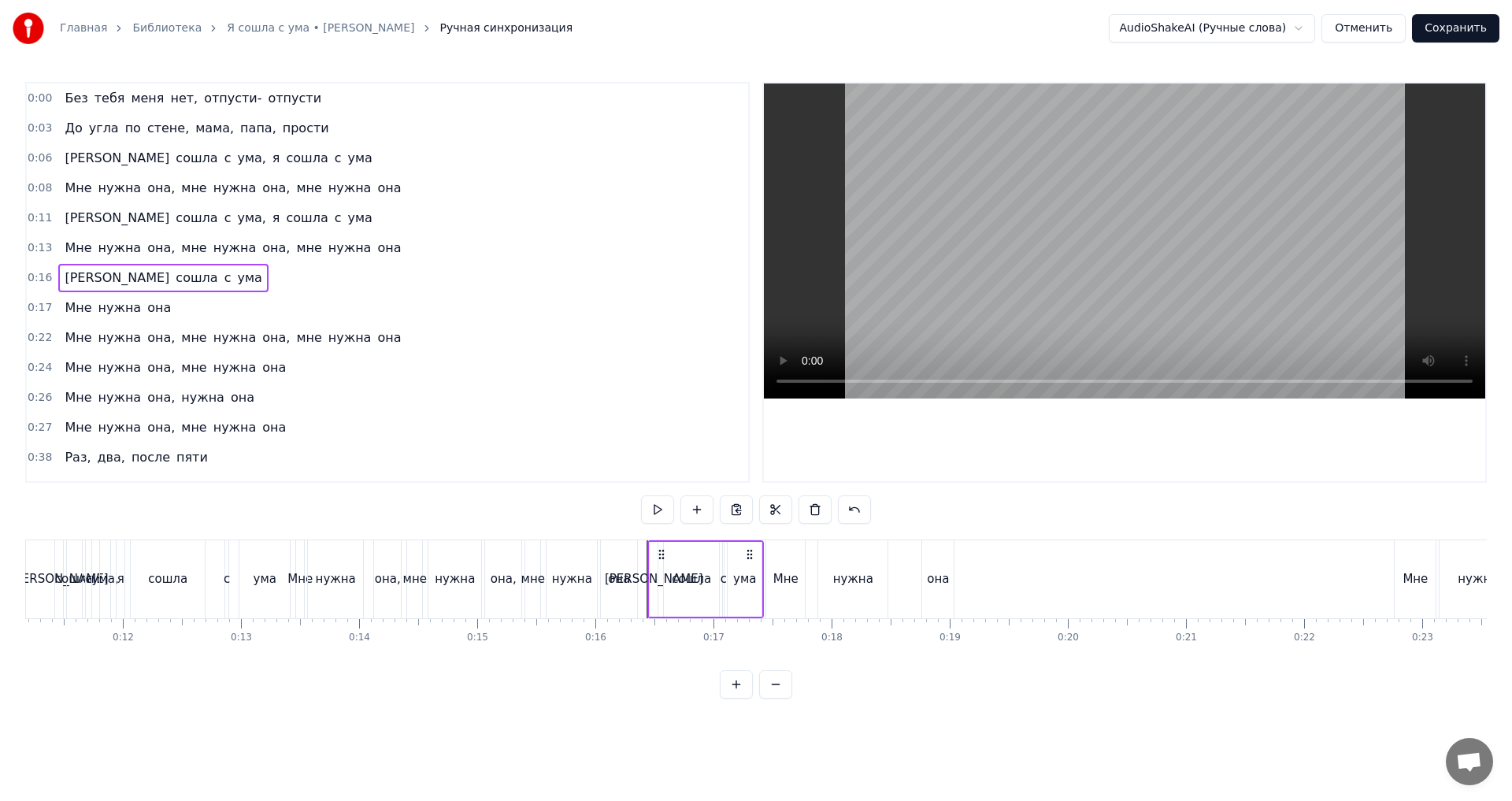
click at [661, 555] on icon at bounding box center [661, 553] width 13 height 13
click at [174, 280] on div "0:16 Я сошла с ума" at bounding box center [387, 278] width 722 height 30
click at [182, 308] on div "0:17 Мне нужна она" at bounding box center [387, 308] width 722 height 30
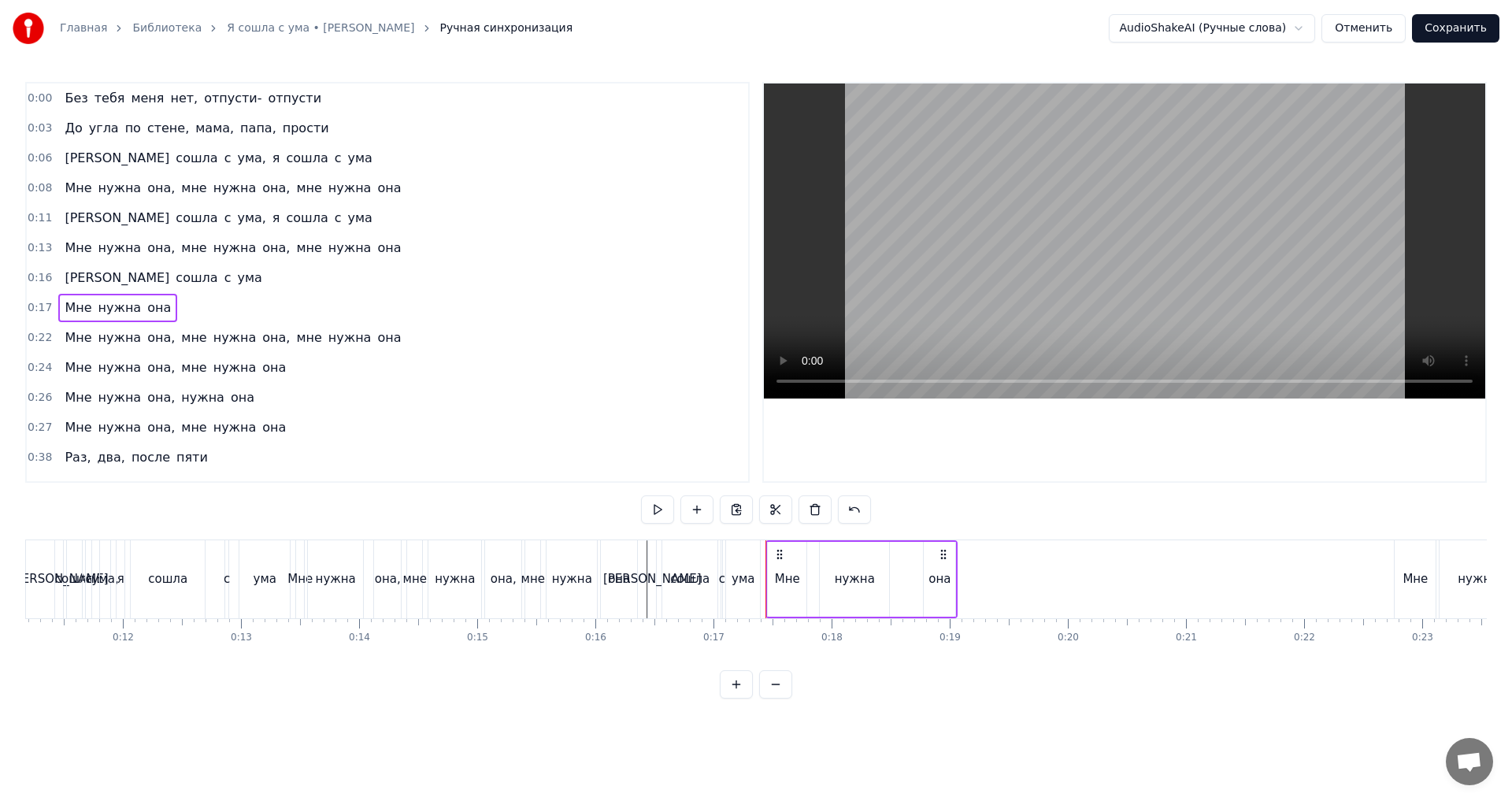
click at [176, 294] on div "0:17 Мне нужна она" at bounding box center [387, 308] width 722 height 30
click at [178, 281] on div "0:16 Я сошла с ума" at bounding box center [387, 278] width 722 height 30
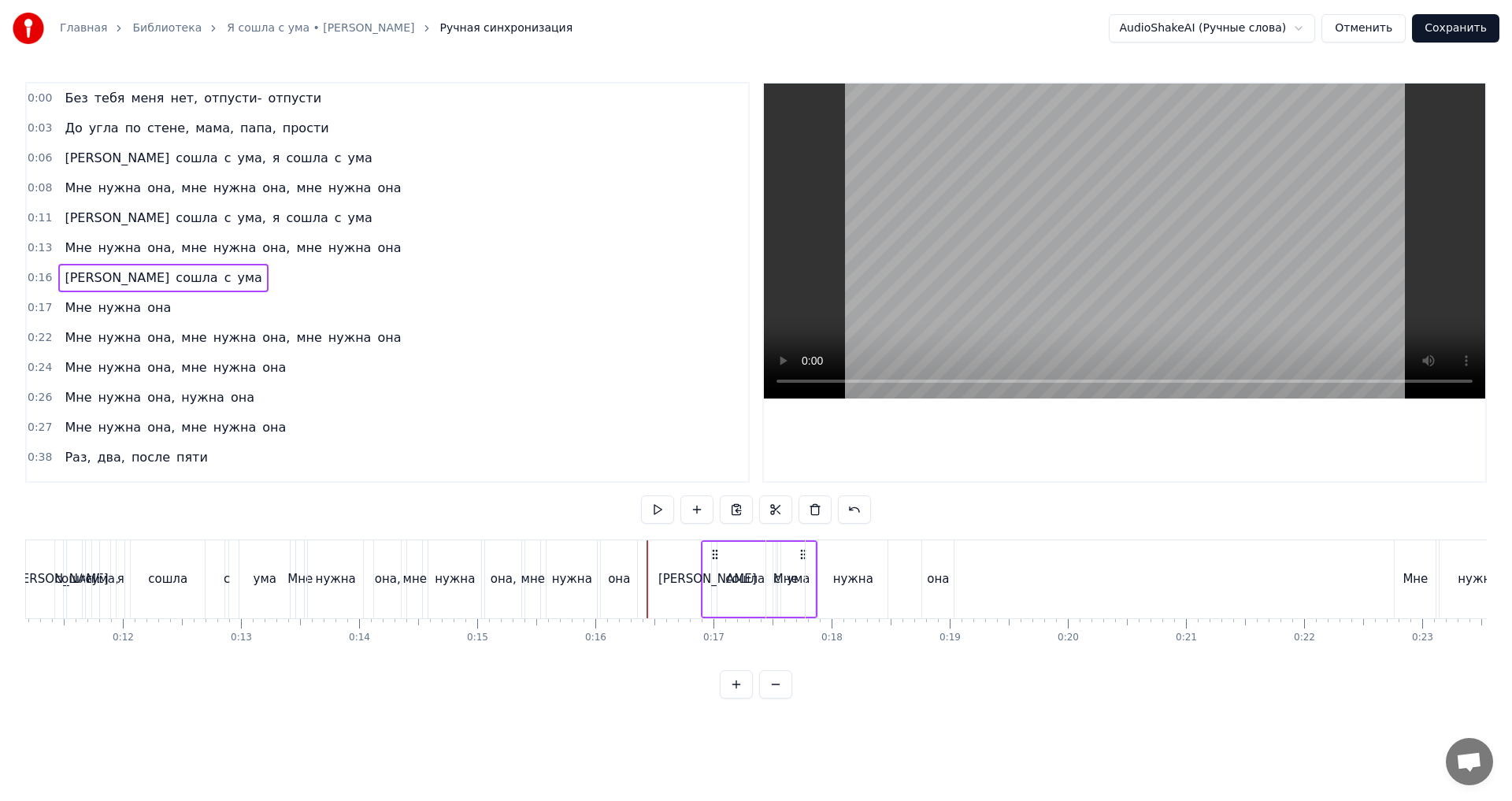
drag, startPoint x: 655, startPoint y: 551, endPoint x: 709, endPoint y: 558, distance: 54.5
click at [709, 558] on icon at bounding box center [715, 553] width 13 height 13
drag, startPoint x: 655, startPoint y: 554, endPoint x: 690, endPoint y: 555, distance: 35.0
click at [725, 560] on div "Я сошла с ума" at bounding box center [706, 579] width 117 height 78
click at [656, 553] on icon at bounding box center [659, 553] width 13 height 13
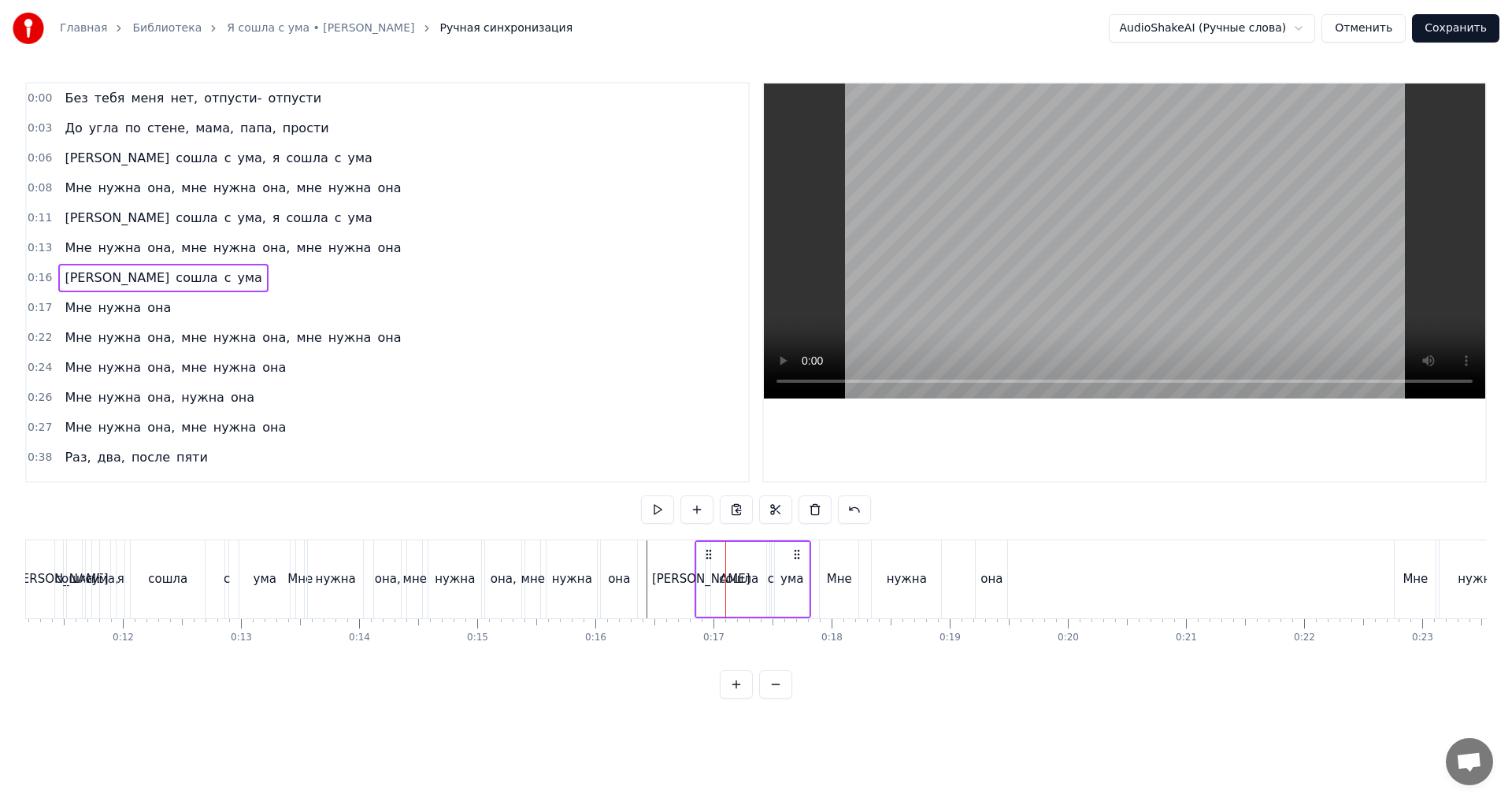
drag, startPoint x: 656, startPoint y: 552, endPoint x: 705, endPoint y: 556, distance: 49.2
click at [705, 556] on icon at bounding box center [708, 553] width 13 height 13
click at [824, 548] on div "Мне" at bounding box center [839, 579] width 39 height 78
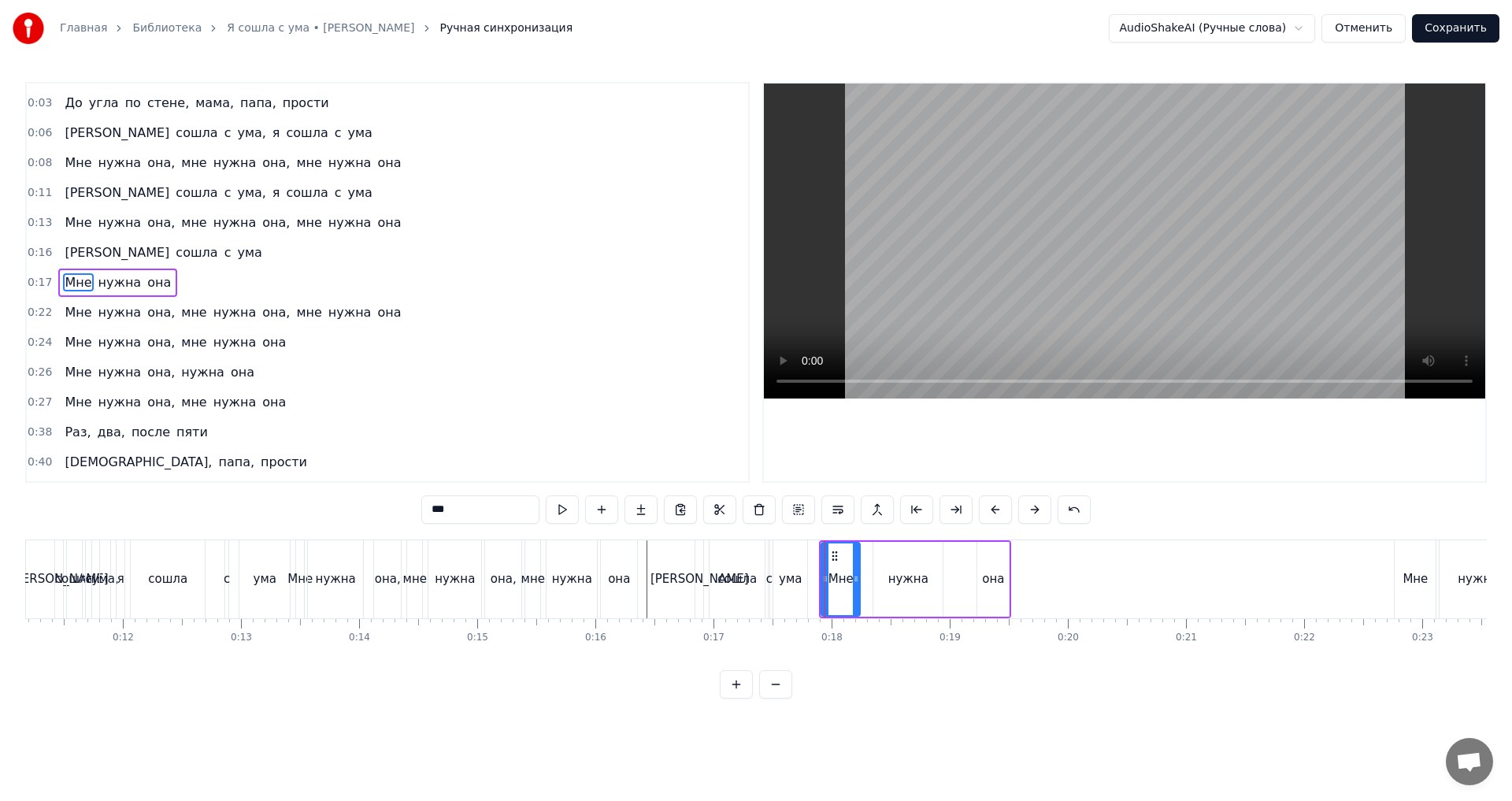
click at [235, 287] on div "0:17 Мне нужна она" at bounding box center [387, 283] width 722 height 30
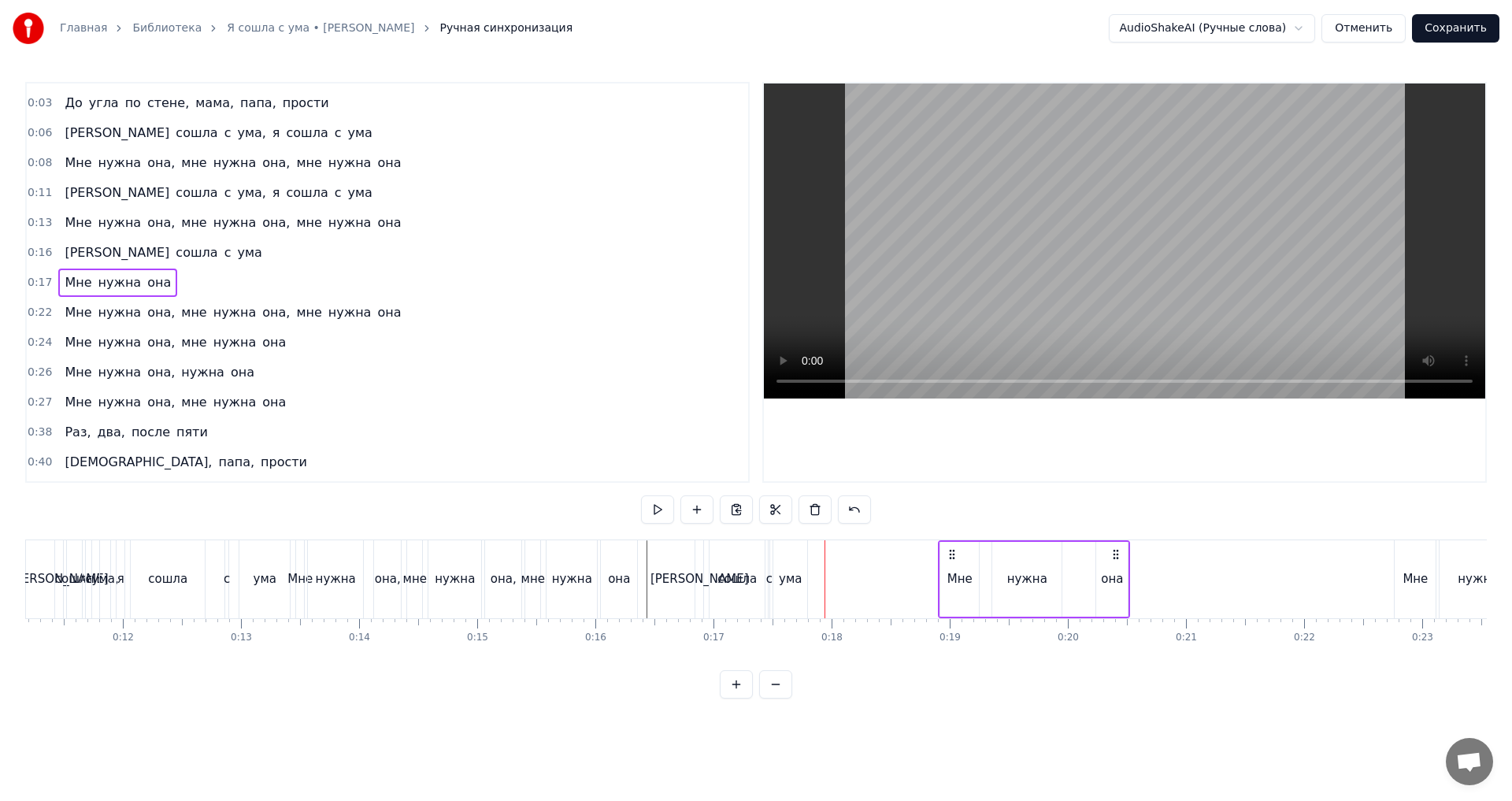
drag, startPoint x: 835, startPoint y: 554, endPoint x: 955, endPoint y: 577, distance: 122.2
click at [956, 575] on div "Мне нужна она" at bounding box center [1034, 579] width 192 height 78
click at [697, 556] on div "[PERSON_NAME]" at bounding box center [699, 579] width 8 height 78
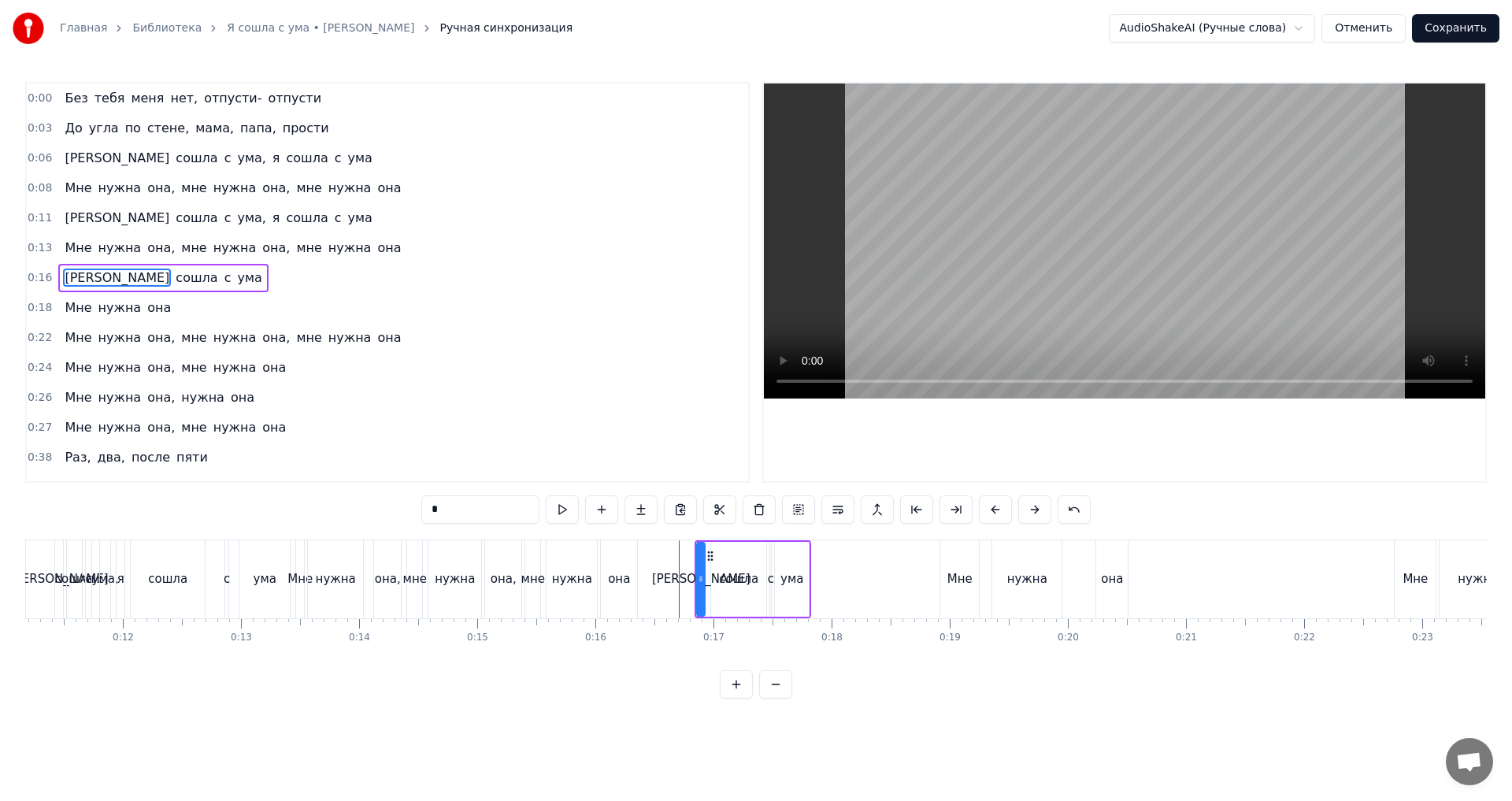
click at [243, 279] on div "0:16 Я сошла с ума" at bounding box center [387, 278] width 722 height 30
click at [798, 553] on icon at bounding box center [797, 553] width 13 height 13
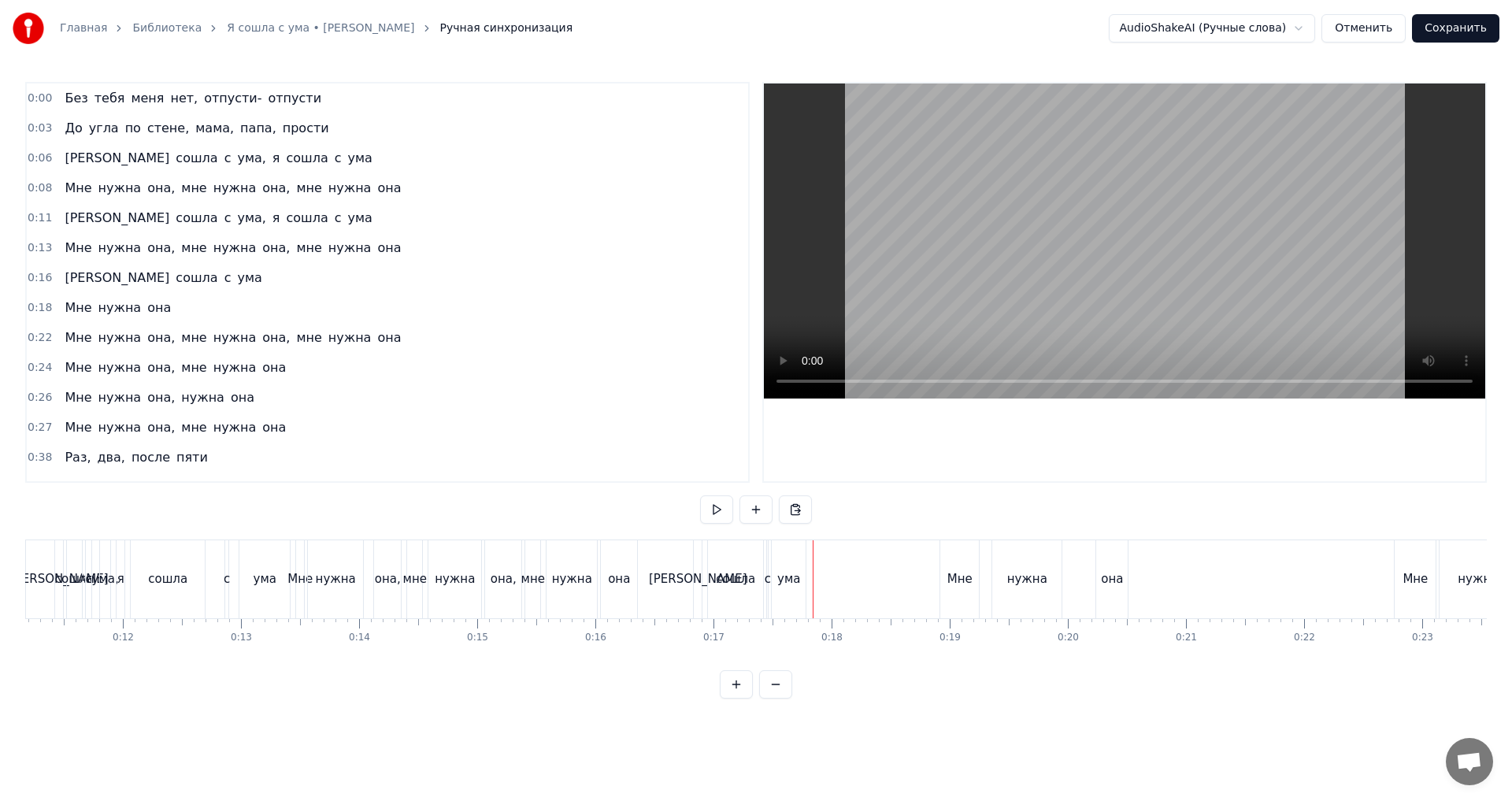
click at [808, 581] on div "Я сошла с ума" at bounding box center [752, 579] width 117 height 78
click at [806, 577] on div "ума" at bounding box center [789, 579] width 35 height 78
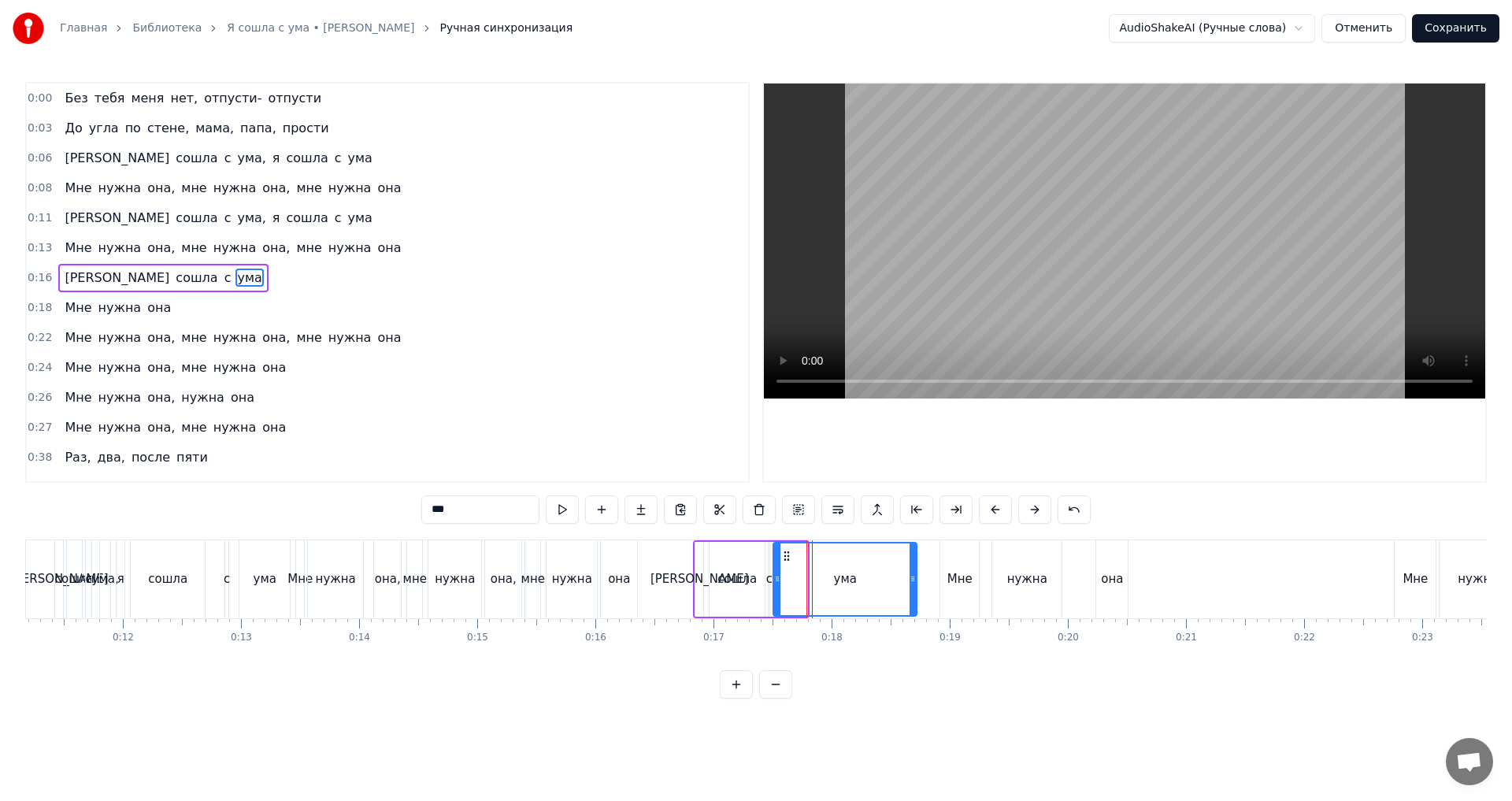
drag, startPoint x: 804, startPoint y: 581, endPoint x: 914, endPoint y: 590, distance: 110.4
click at [914, 590] on div at bounding box center [913, 580] width 6 height 72
drag, startPoint x: 777, startPoint y: 580, endPoint x: 820, endPoint y: 581, distance: 43.0
click at [820, 581] on icon at bounding box center [822, 579] width 6 height 13
click at [695, 581] on div "[PERSON_NAME]" at bounding box center [699, 579] width 98 height 18
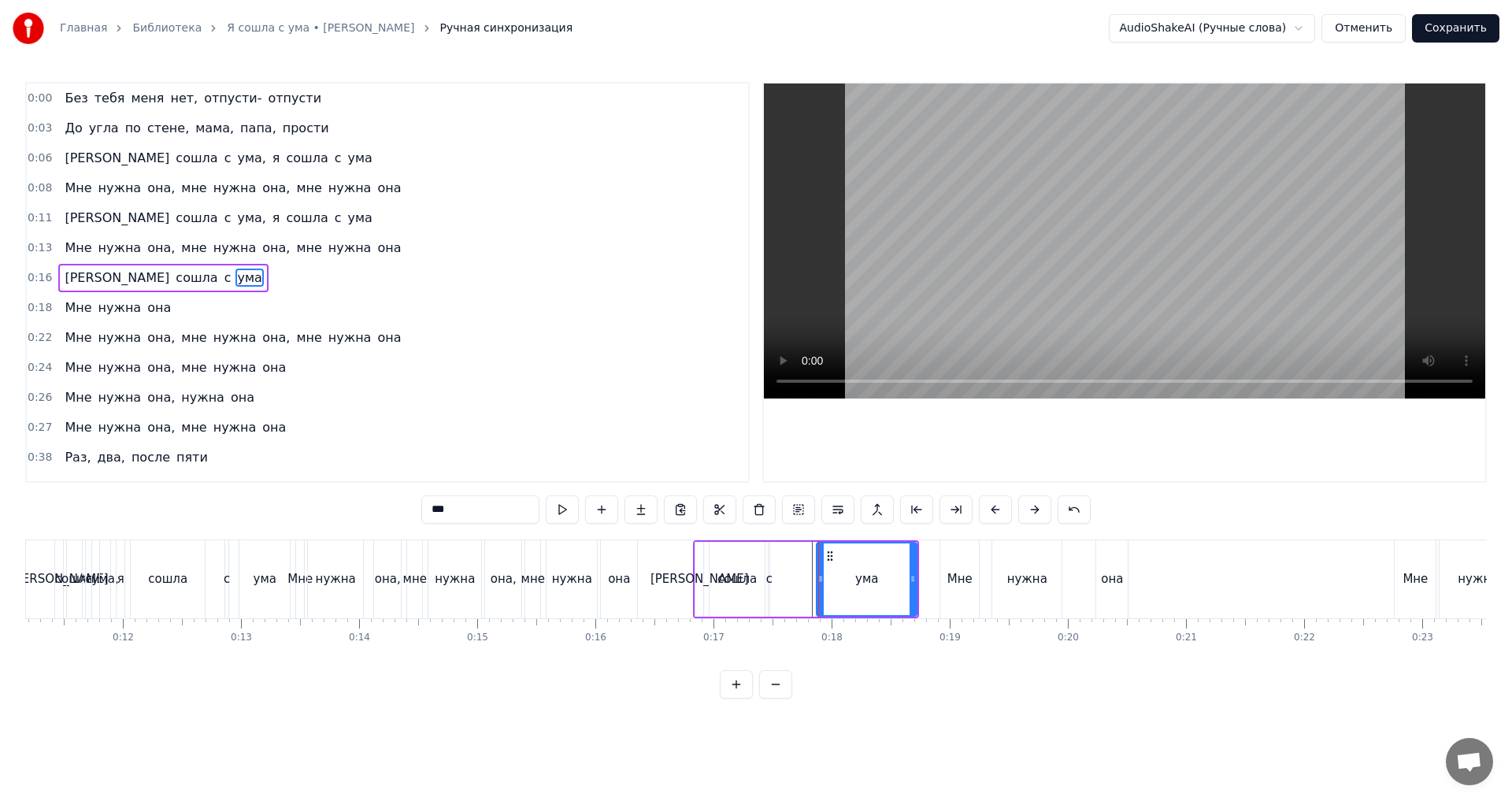
type input "*"
drag, startPoint x: 696, startPoint y: 582, endPoint x: 669, endPoint y: 583, distance: 27.0
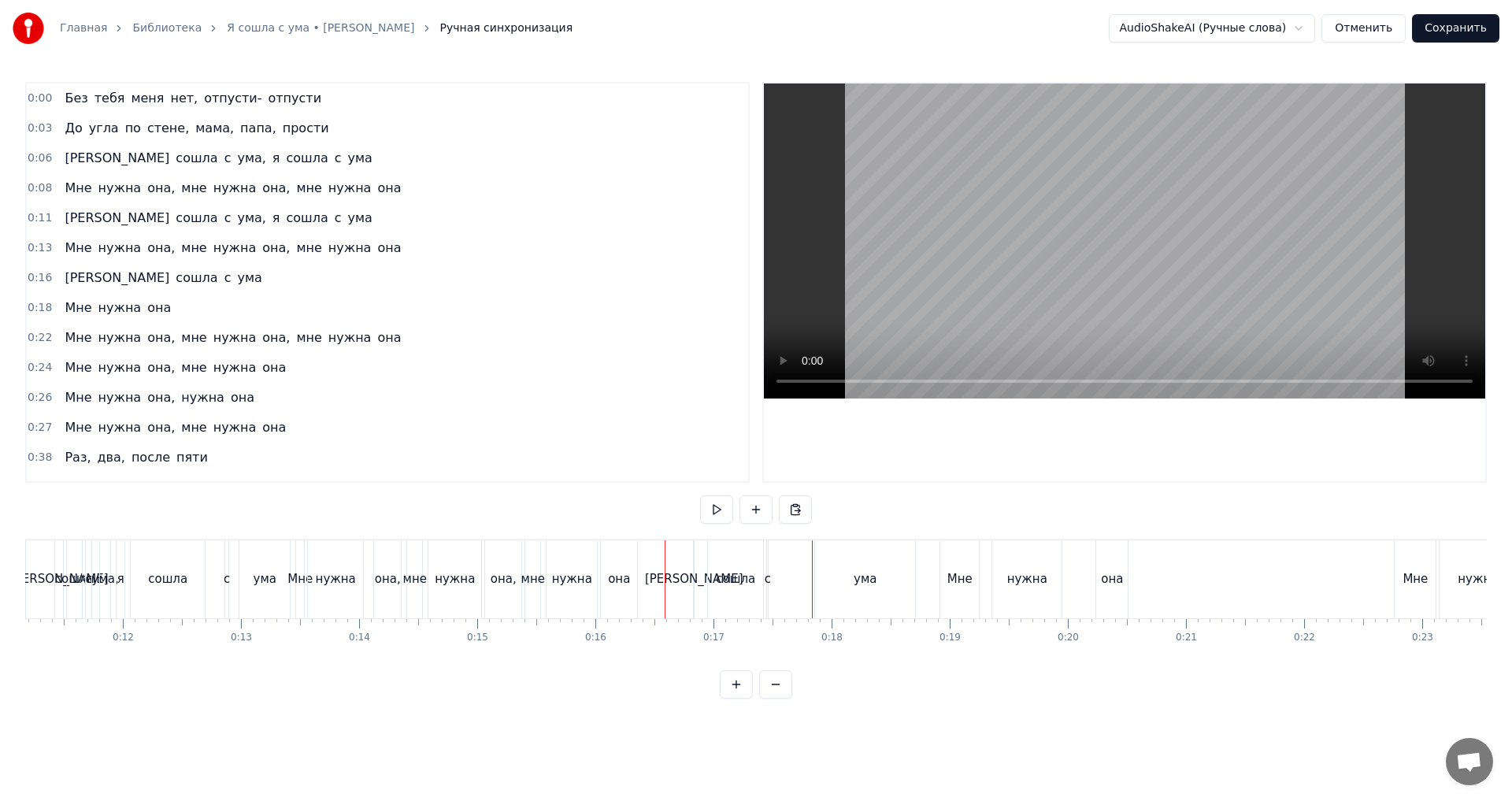
click at [692, 579] on div "[PERSON_NAME]" at bounding box center [693, 579] width 98 height 18
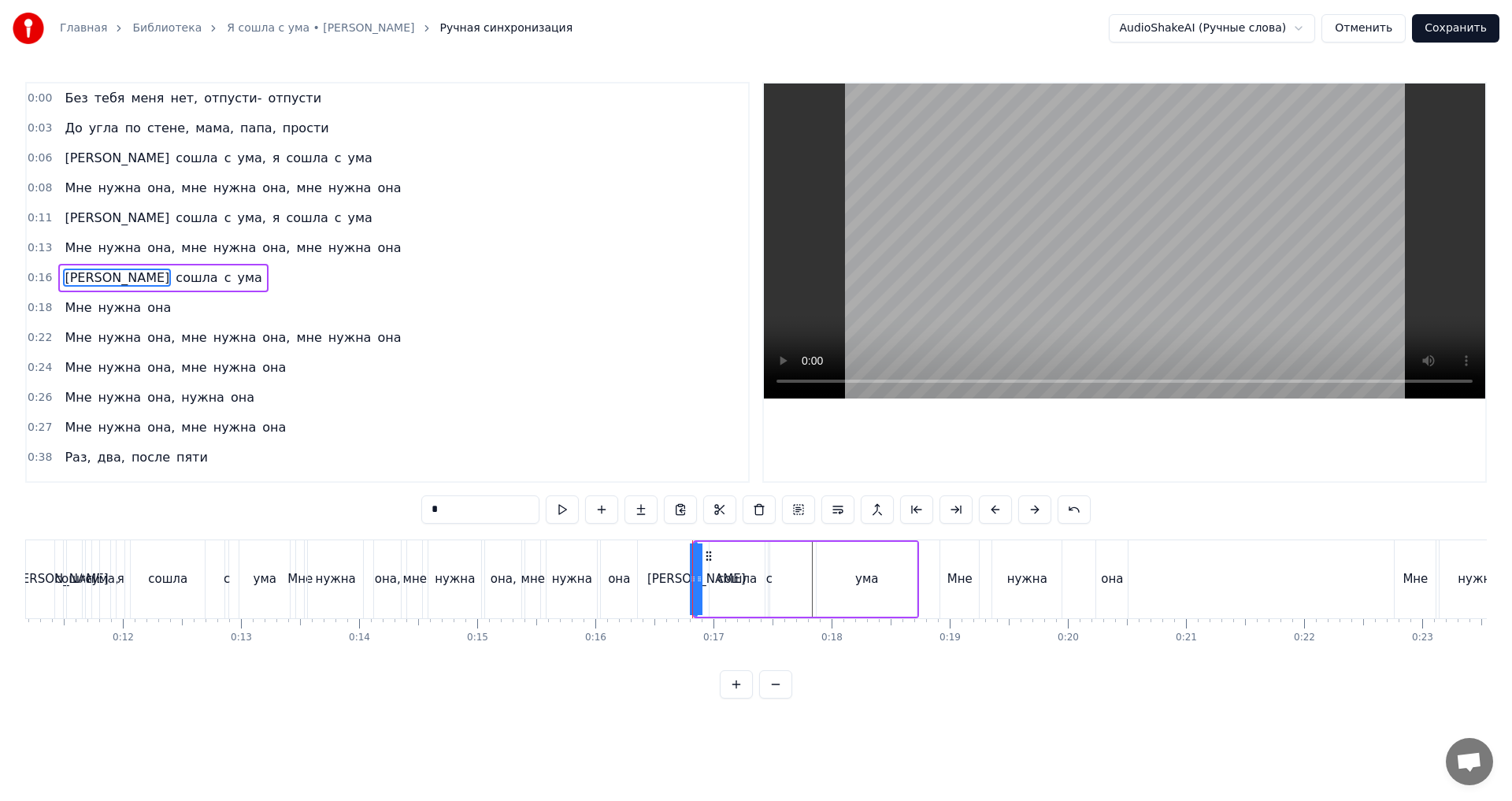
drag, startPoint x: 694, startPoint y: 582, endPoint x: 686, endPoint y: 584, distance: 8.2
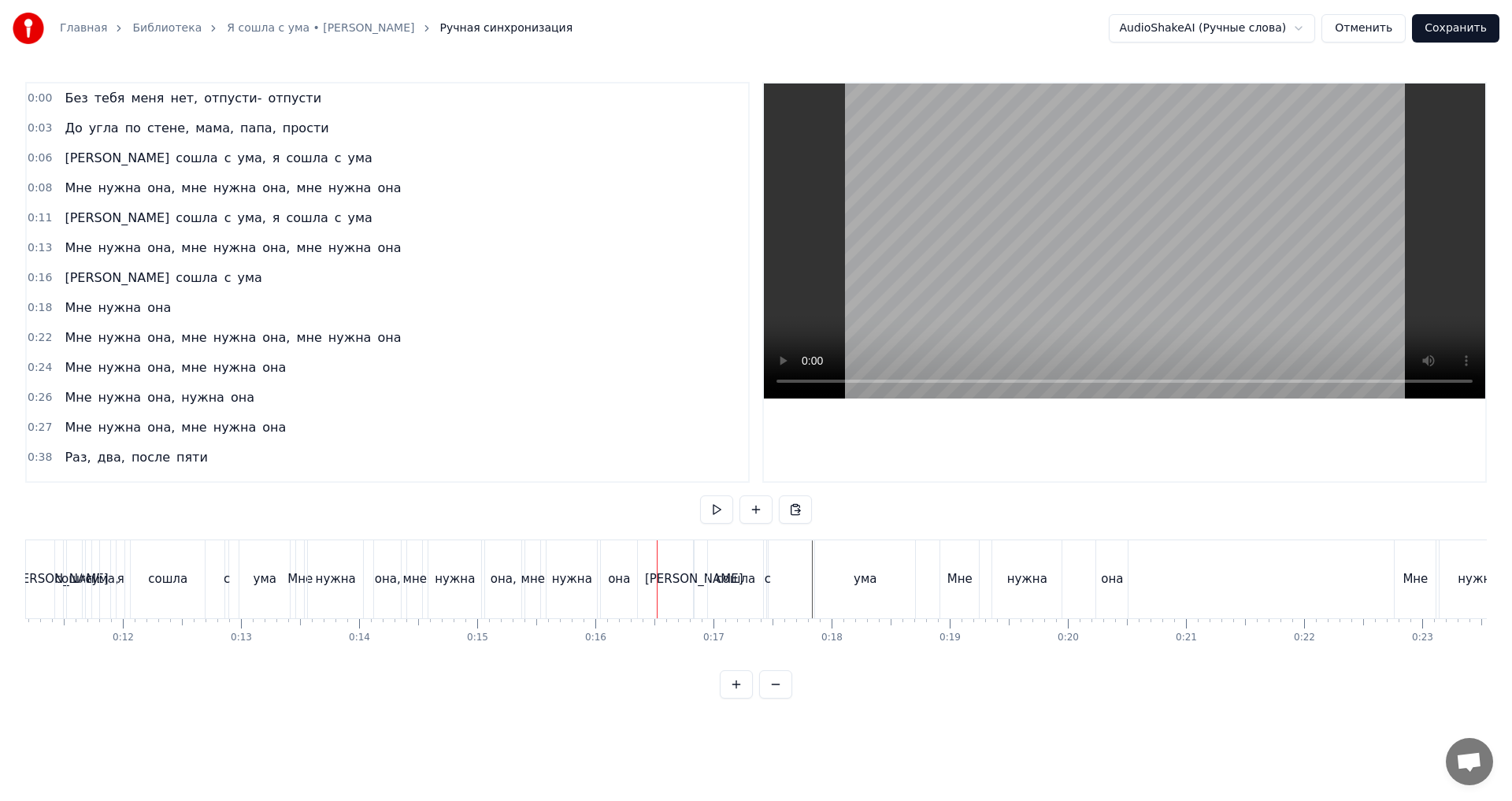
click at [698, 583] on div "Я сошла с ума" at bounding box center [806, 579] width 226 height 78
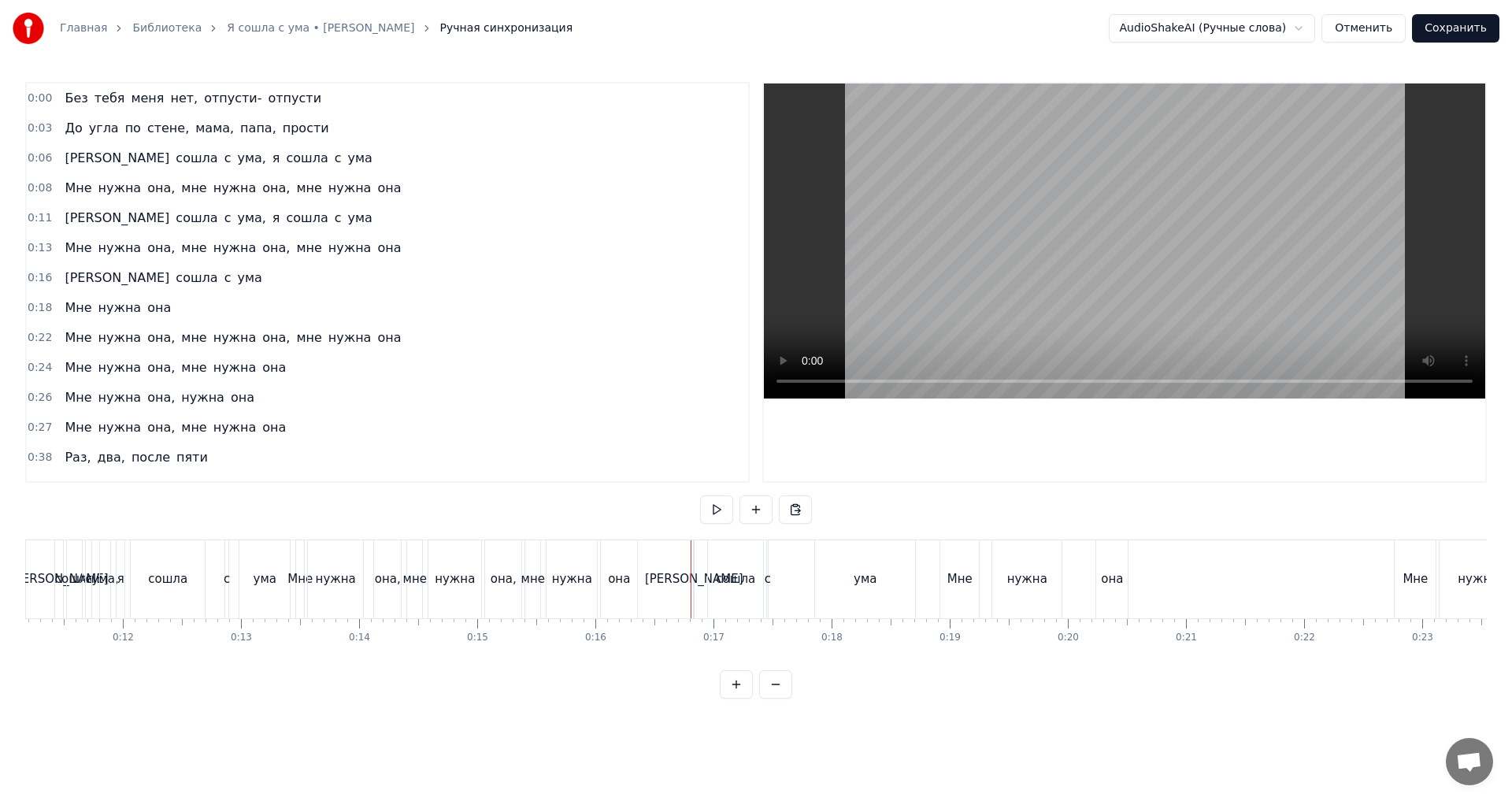
click at [695, 581] on div "[PERSON_NAME]" at bounding box center [693, 579] width 98 height 18
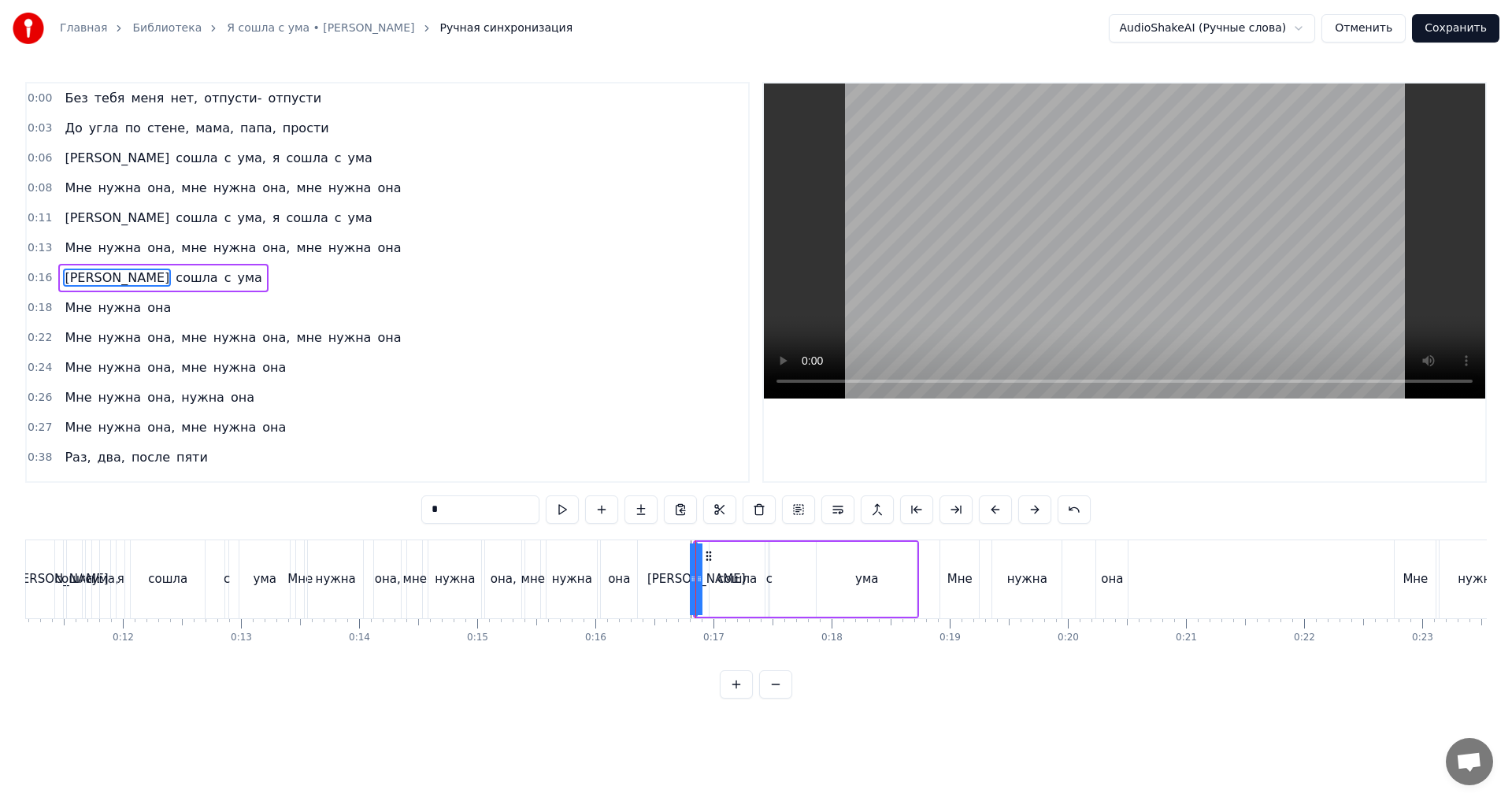
drag, startPoint x: 697, startPoint y: 582, endPoint x: 717, endPoint y: 584, distance: 20.1
click at [717, 584] on div "Я сошла с ума" at bounding box center [806, 579] width 226 height 78
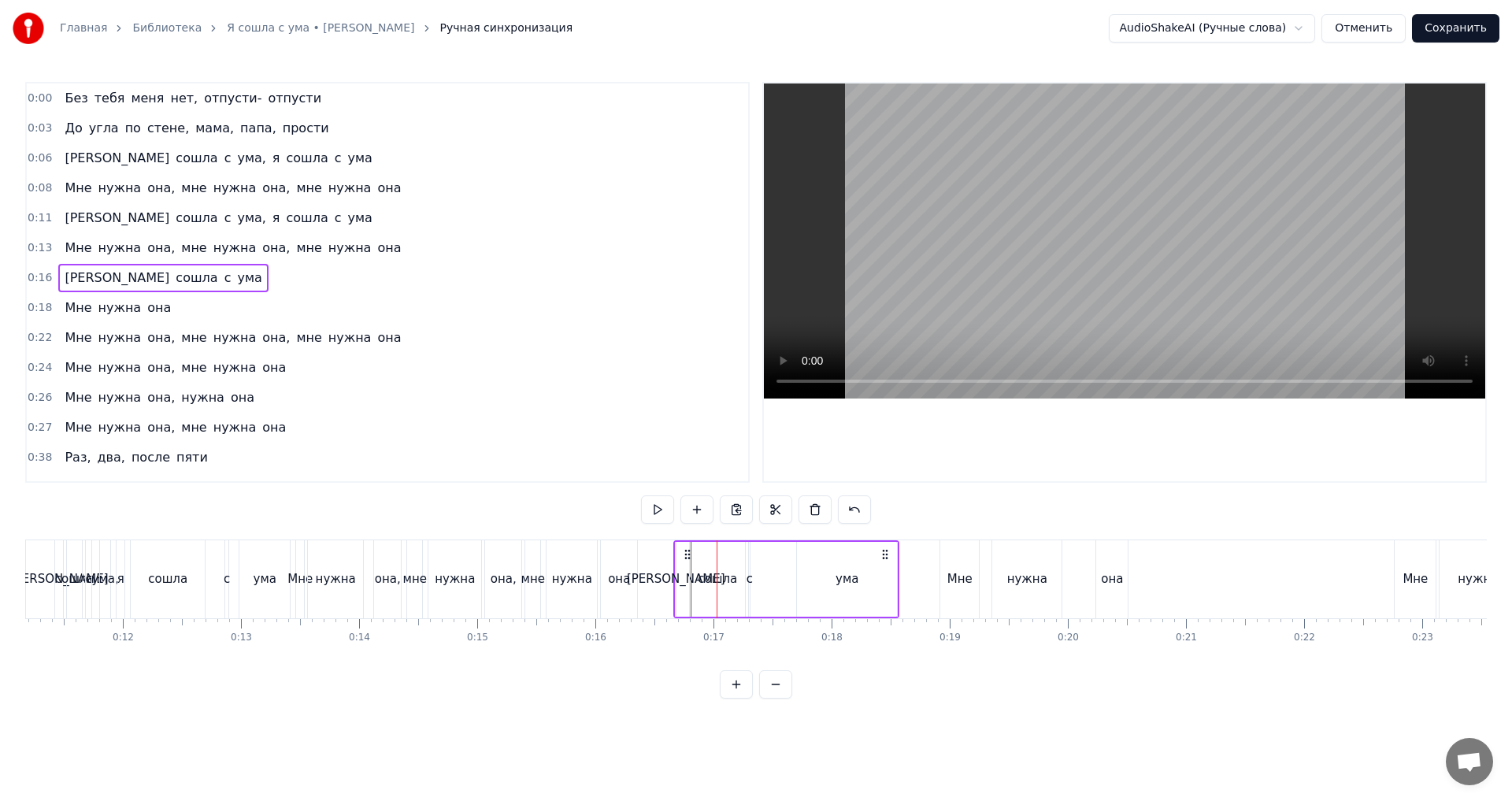
drag, startPoint x: 704, startPoint y: 553, endPoint x: 684, endPoint y: 552, distance: 20.0
click at [684, 552] on icon at bounding box center [688, 553] width 13 height 13
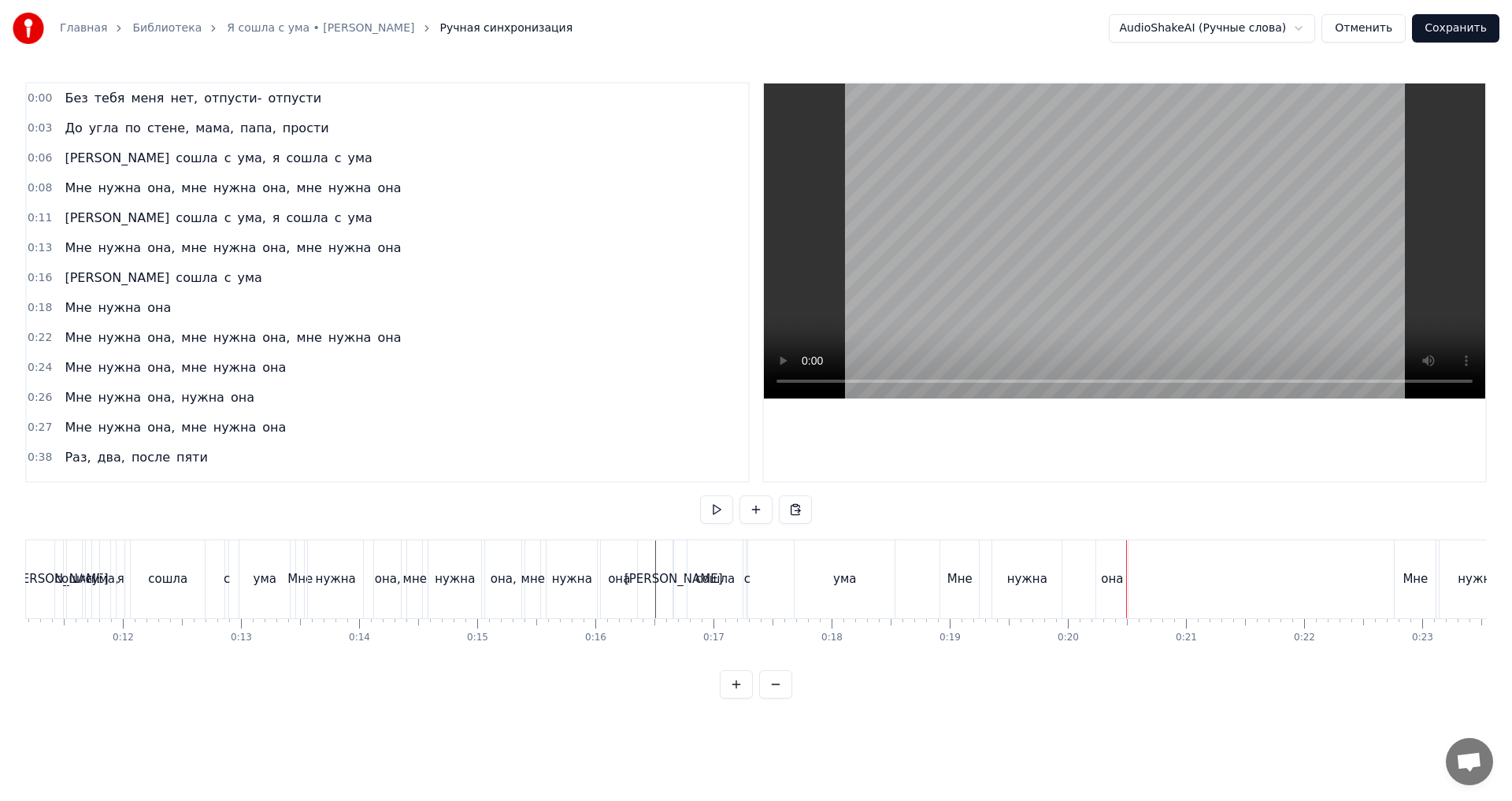
click at [944, 569] on div "Мне" at bounding box center [959, 579] width 39 height 78
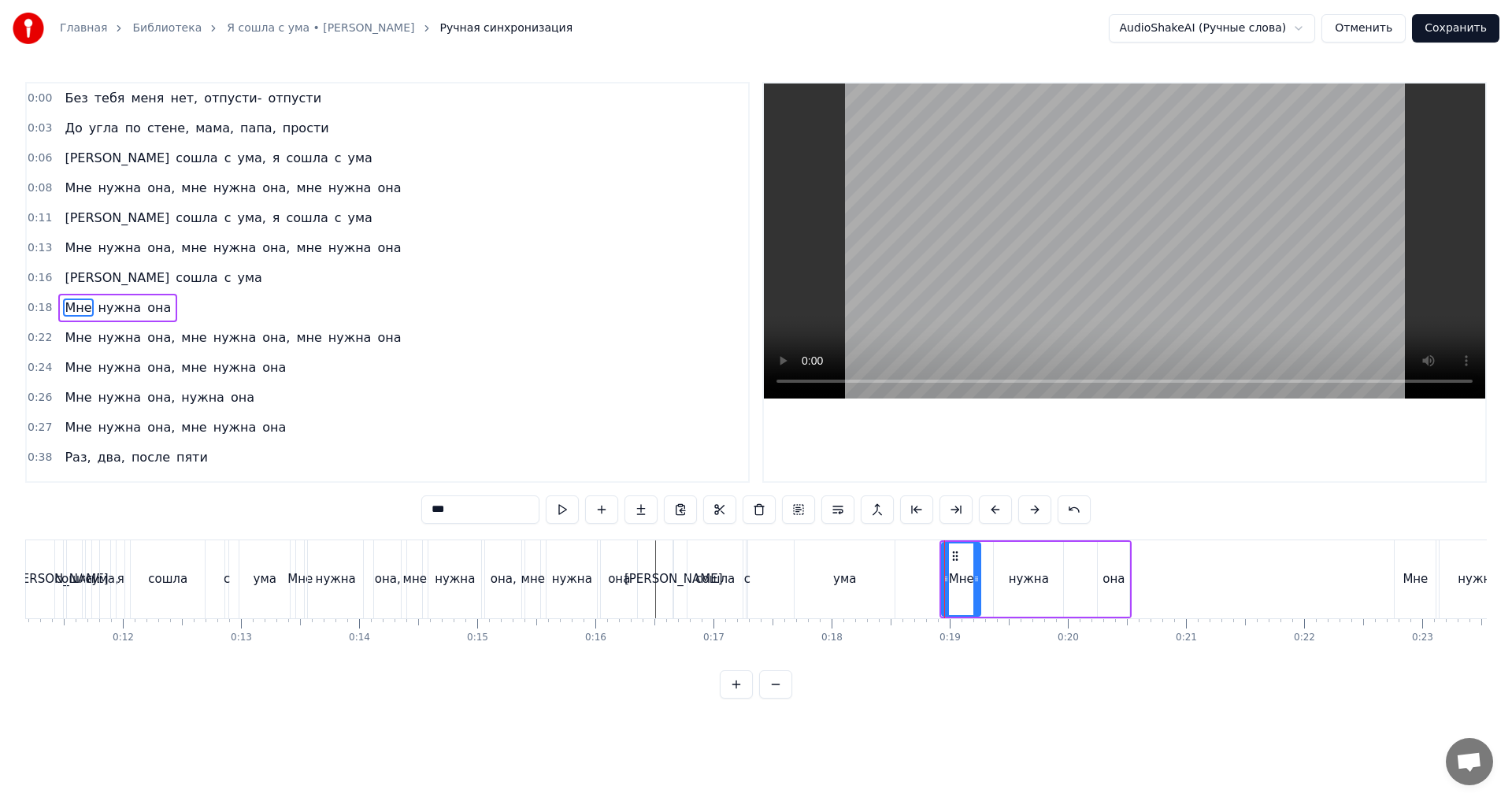
scroll to position [25, 0]
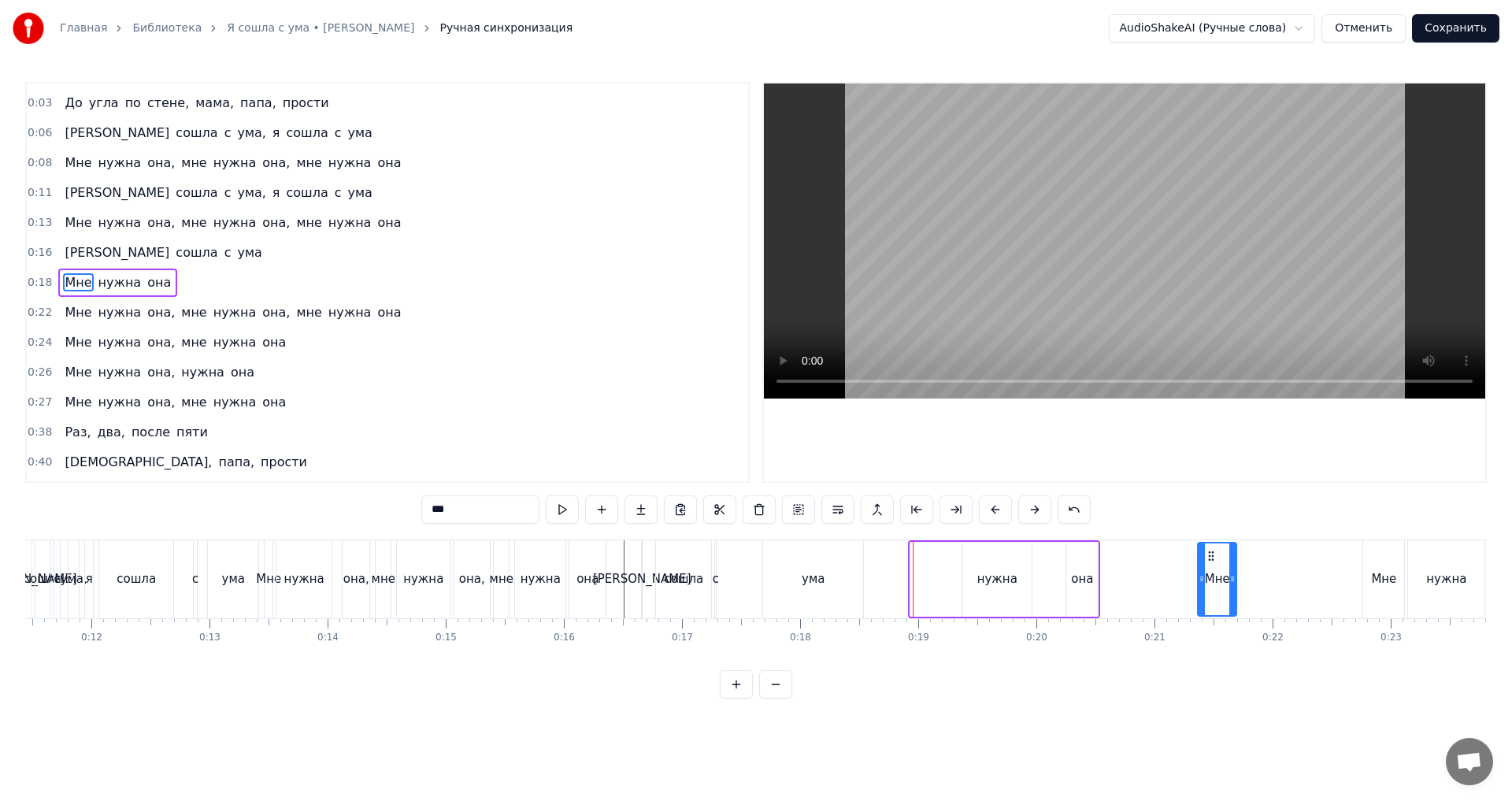
drag, startPoint x: 956, startPoint y: 553, endPoint x: 1248, endPoint y: 559, distance: 292.1
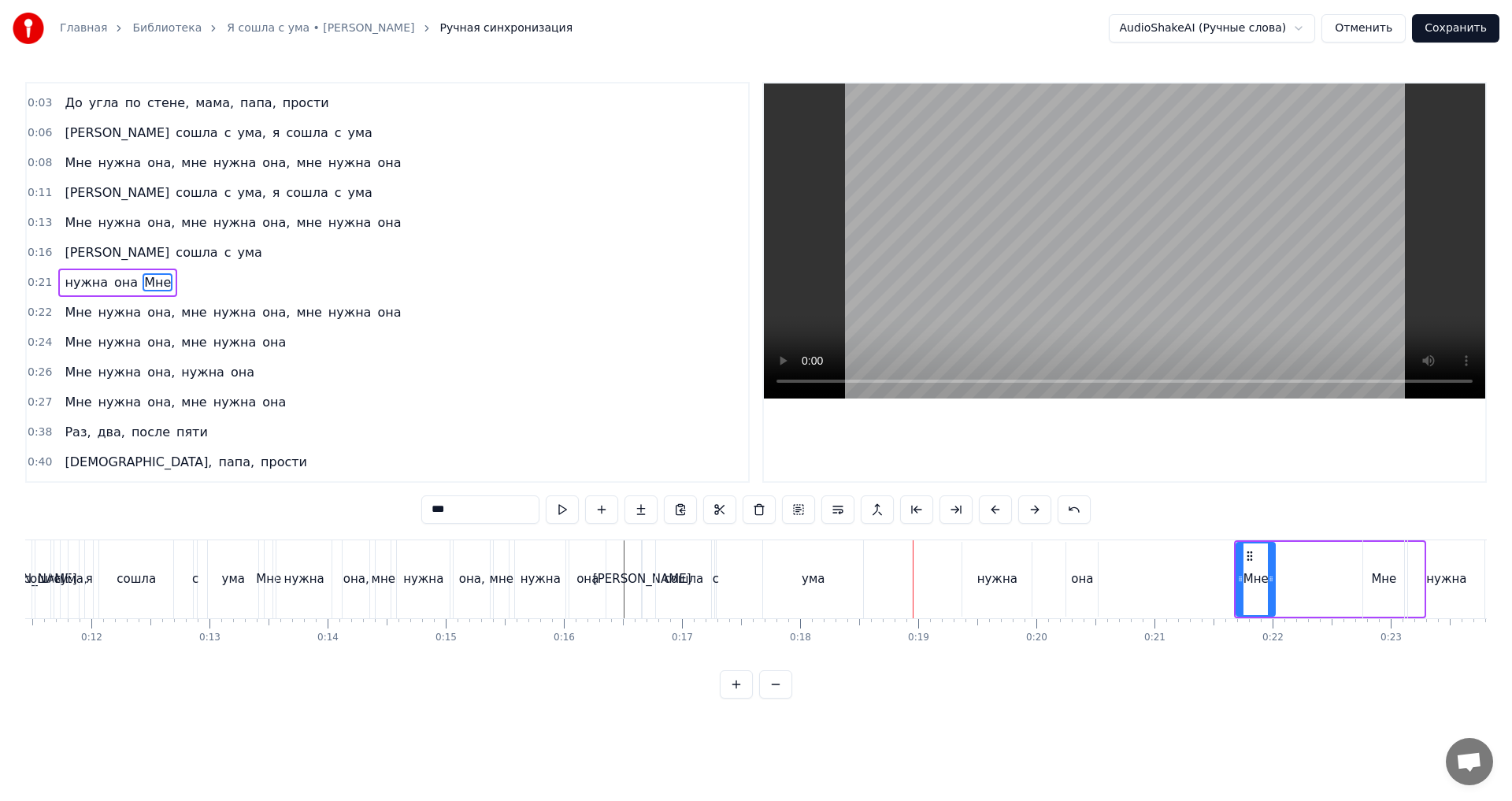
scroll to position [0, 1354]
click at [984, 577] on div "нужна" at bounding box center [994, 579] width 40 height 18
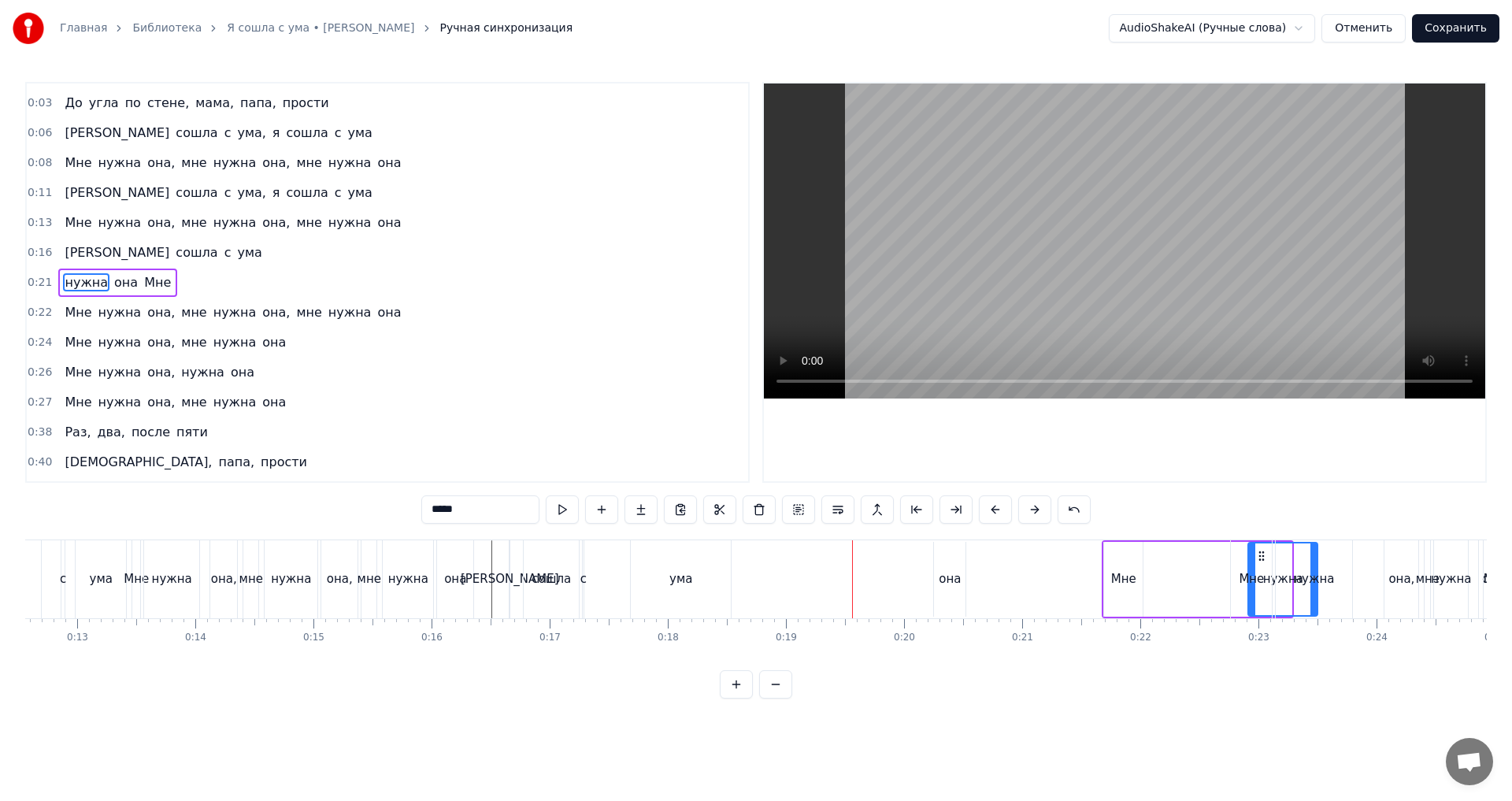
scroll to position [0, 1486]
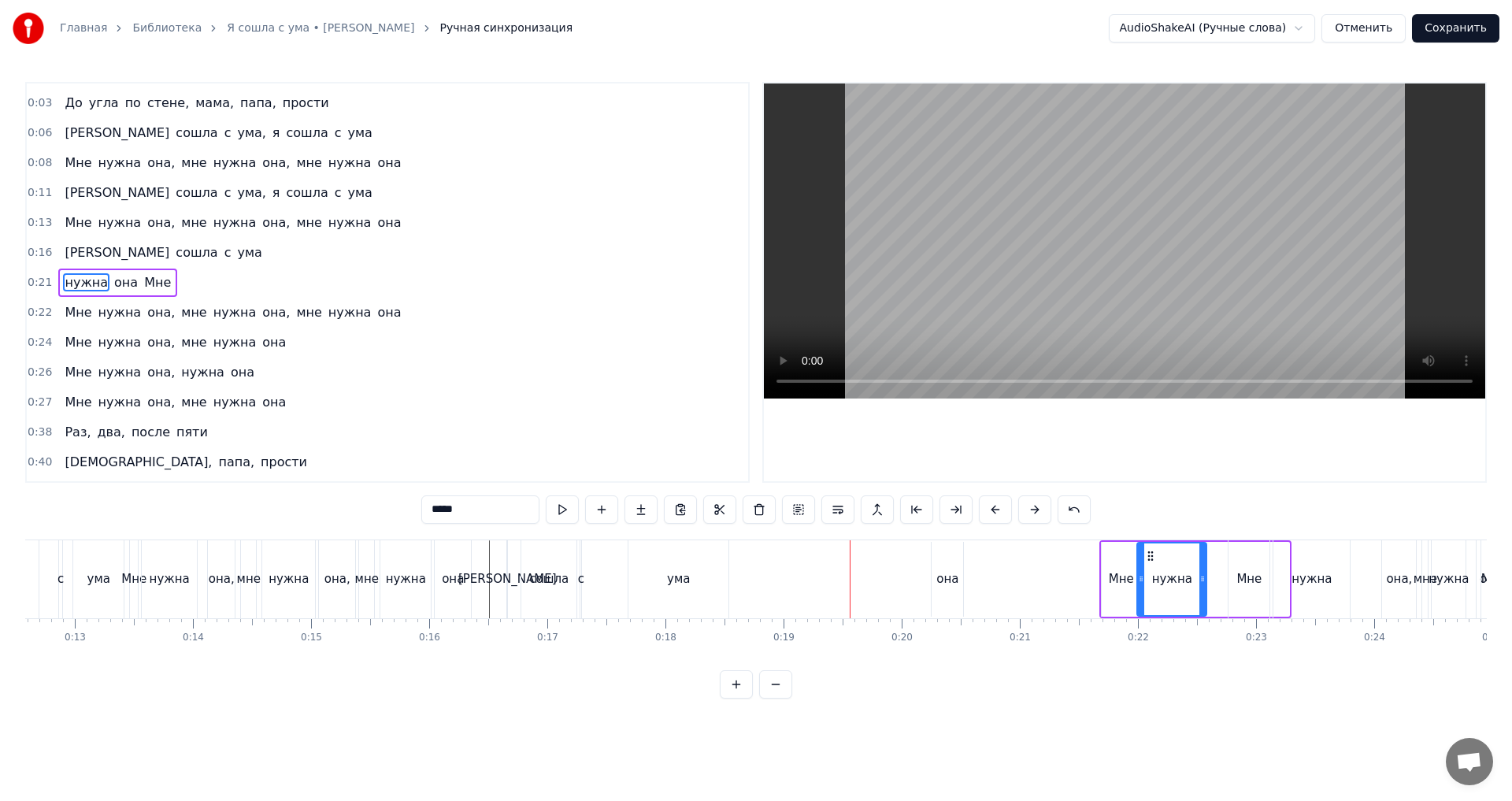
drag, startPoint x: 976, startPoint y: 556, endPoint x: 1151, endPoint y: 569, distance: 175.5
click at [943, 553] on div "она" at bounding box center [947, 579] width 31 height 75
drag, startPoint x: 943, startPoint y: 552, endPoint x: 1207, endPoint y: 562, distance: 264.2
click at [680, 572] on div "ума" at bounding box center [679, 579] width 23 height 18
type input "***"
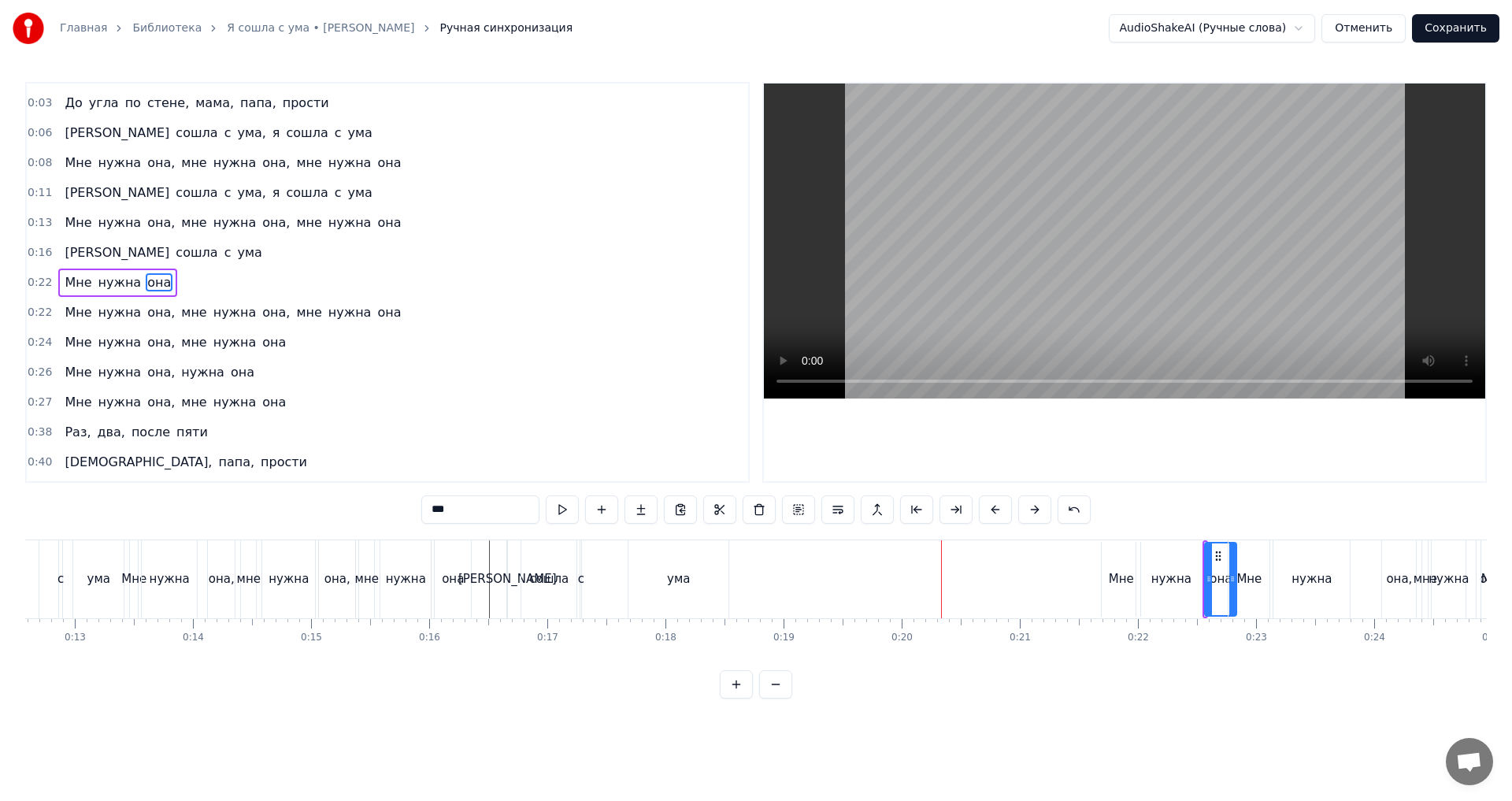
scroll to position [0, 0]
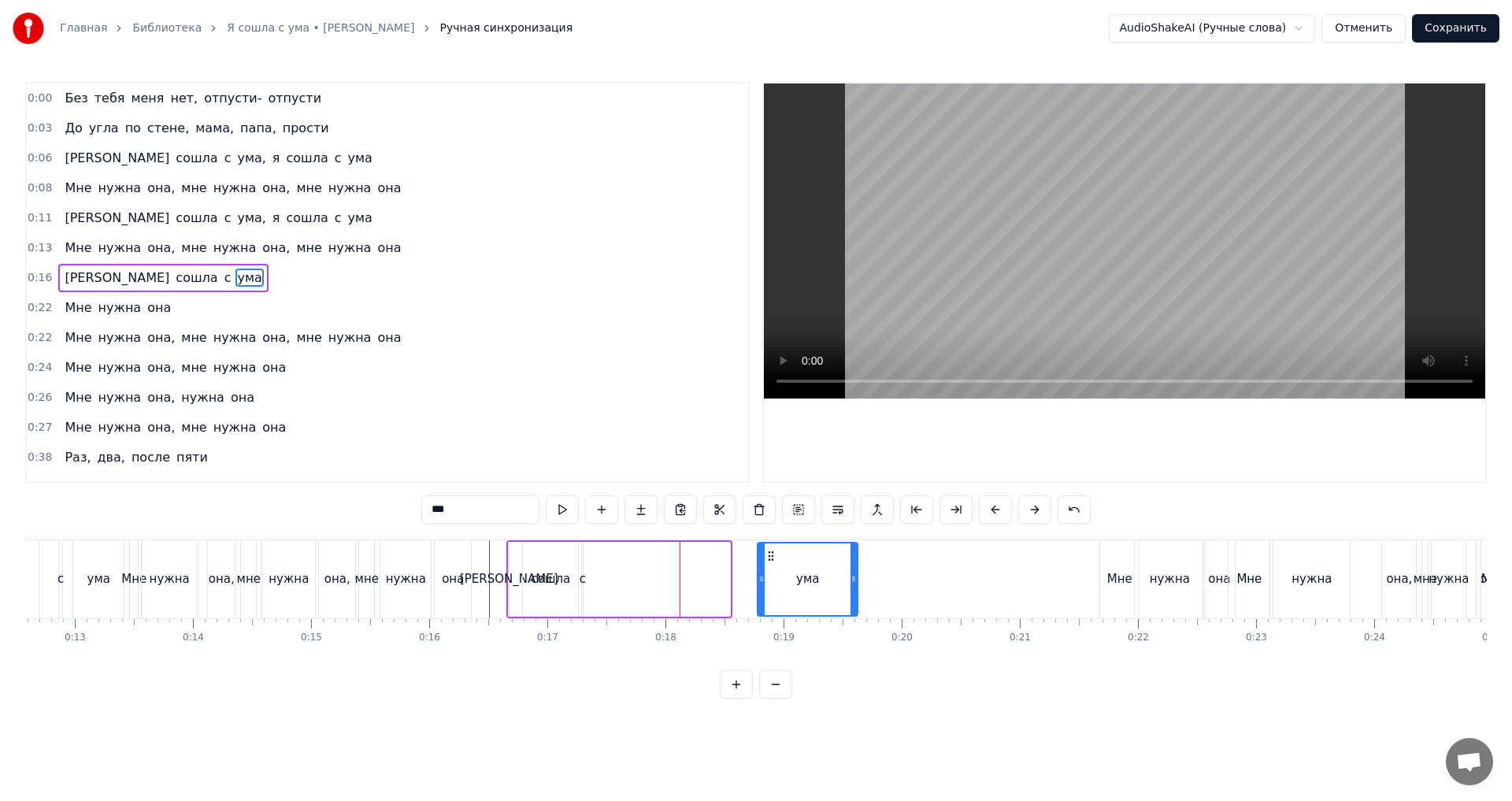
drag, startPoint x: 645, startPoint y: 551, endPoint x: 772, endPoint y: 557, distance: 127.1
click at [772, 557] on icon at bounding box center [771, 555] width 13 height 13
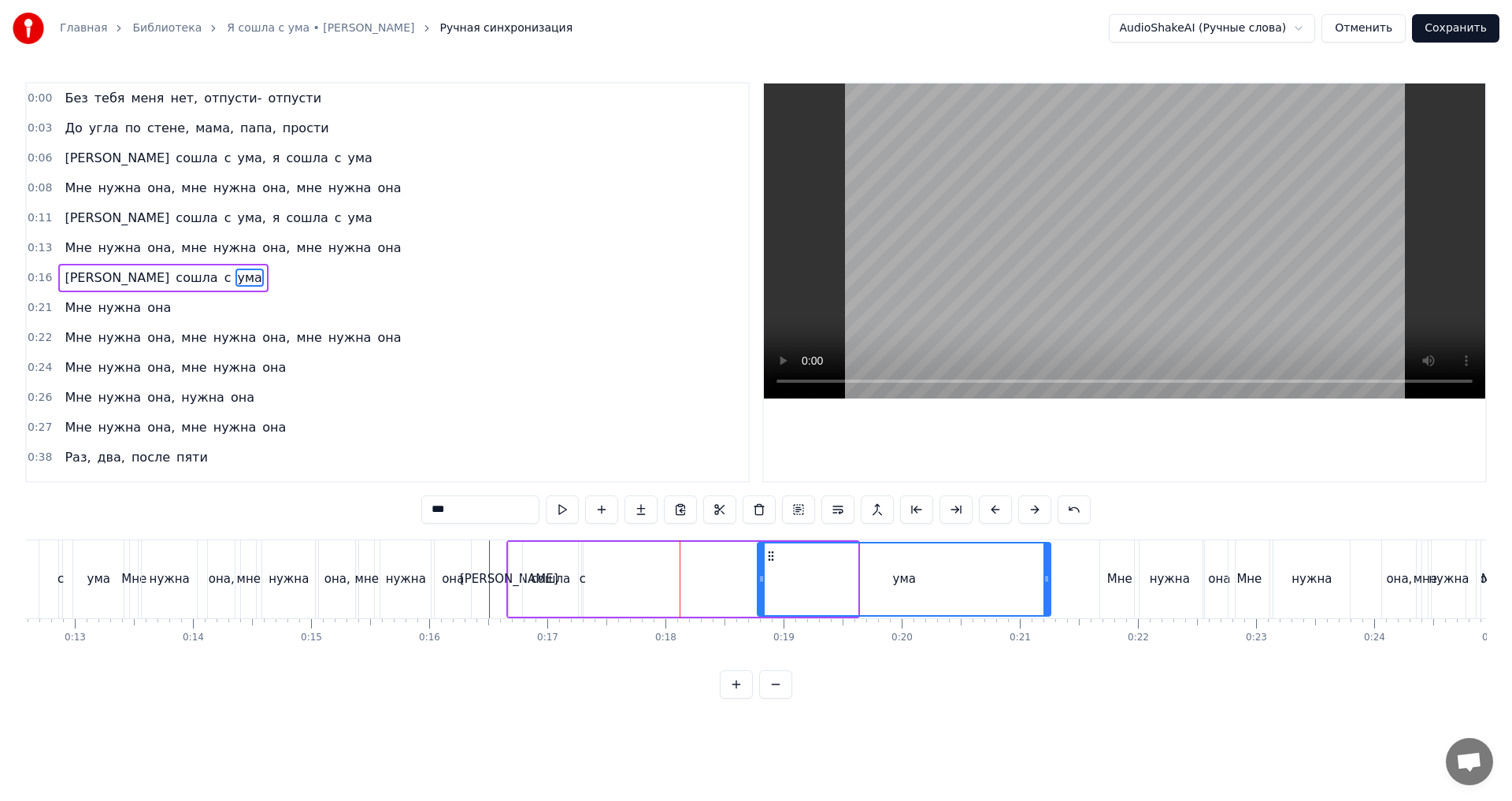
drag, startPoint x: 855, startPoint y: 577, endPoint x: 917, endPoint y: 589, distance: 63.2
click at [1048, 587] on div at bounding box center [1047, 580] width 6 height 72
click at [584, 579] on div "Я сошла с ума" at bounding box center [779, 579] width 547 height 78
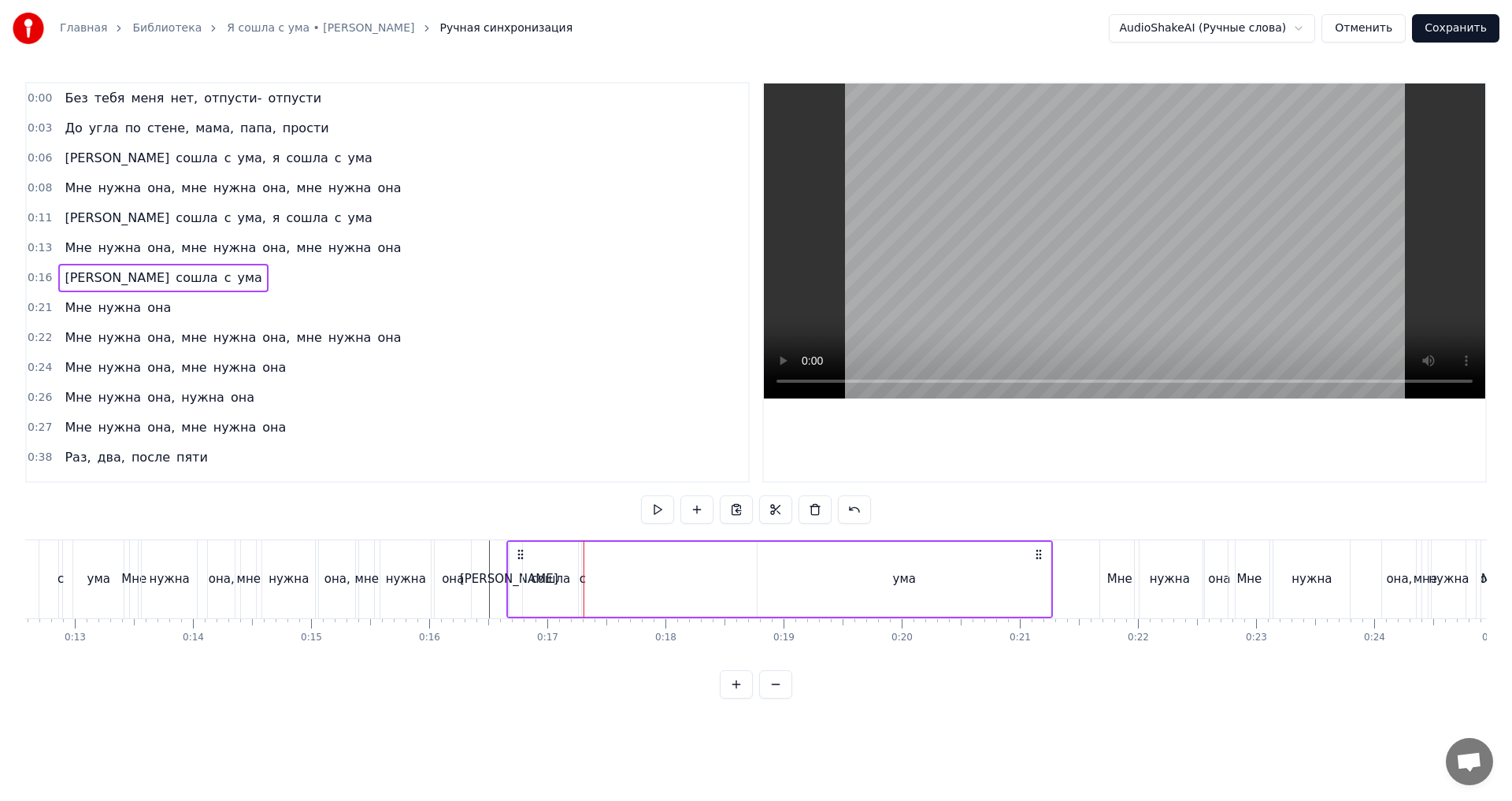
drag, startPoint x: 598, startPoint y: 573, endPoint x: 552, endPoint y: 560, distance: 47.8
click at [552, 560] on div "Я сошла с ума" at bounding box center [779, 579] width 547 height 78
click at [554, 565] on div "сошла" at bounding box center [551, 579] width 55 height 75
drag, startPoint x: 540, startPoint y: 555, endPoint x: 615, endPoint y: 566, distance: 75.8
click at [589, 555] on icon at bounding box center [586, 555] width 13 height 13
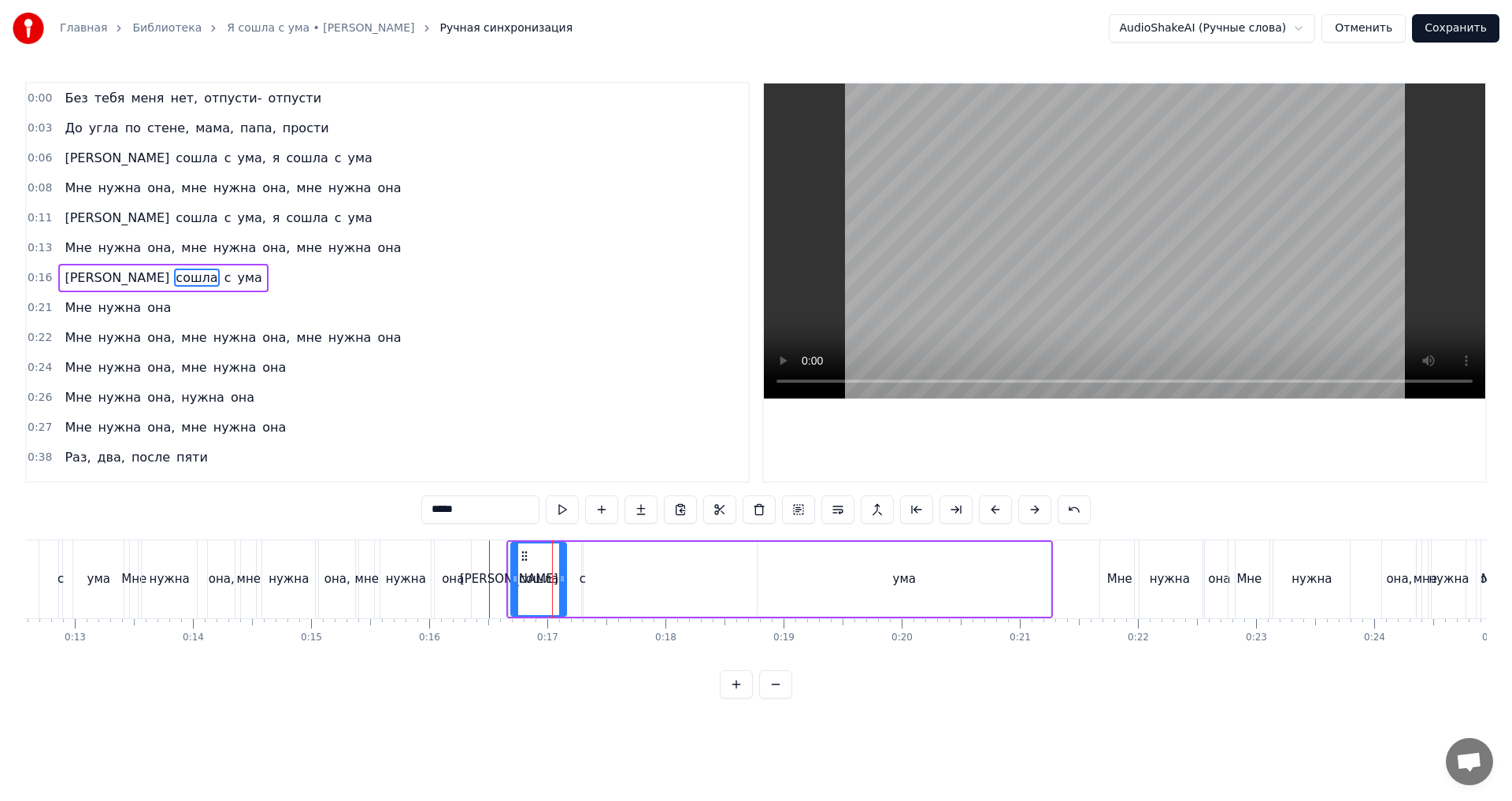
drag, startPoint x: 588, startPoint y: 559, endPoint x: 525, endPoint y: 556, distance: 63.1
click at [525, 556] on icon at bounding box center [524, 555] width 13 height 13
click at [581, 557] on div "Я сошла с ума" at bounding box center [779, 579] width 547 height 78
click at [582, 575] on div "с" at bounding box center [583, 579] width 6 height 18
drag, startPoint x: 589, startPoint y: 560, endPoint x: 651, endPoint y: 560, distance: 62.0
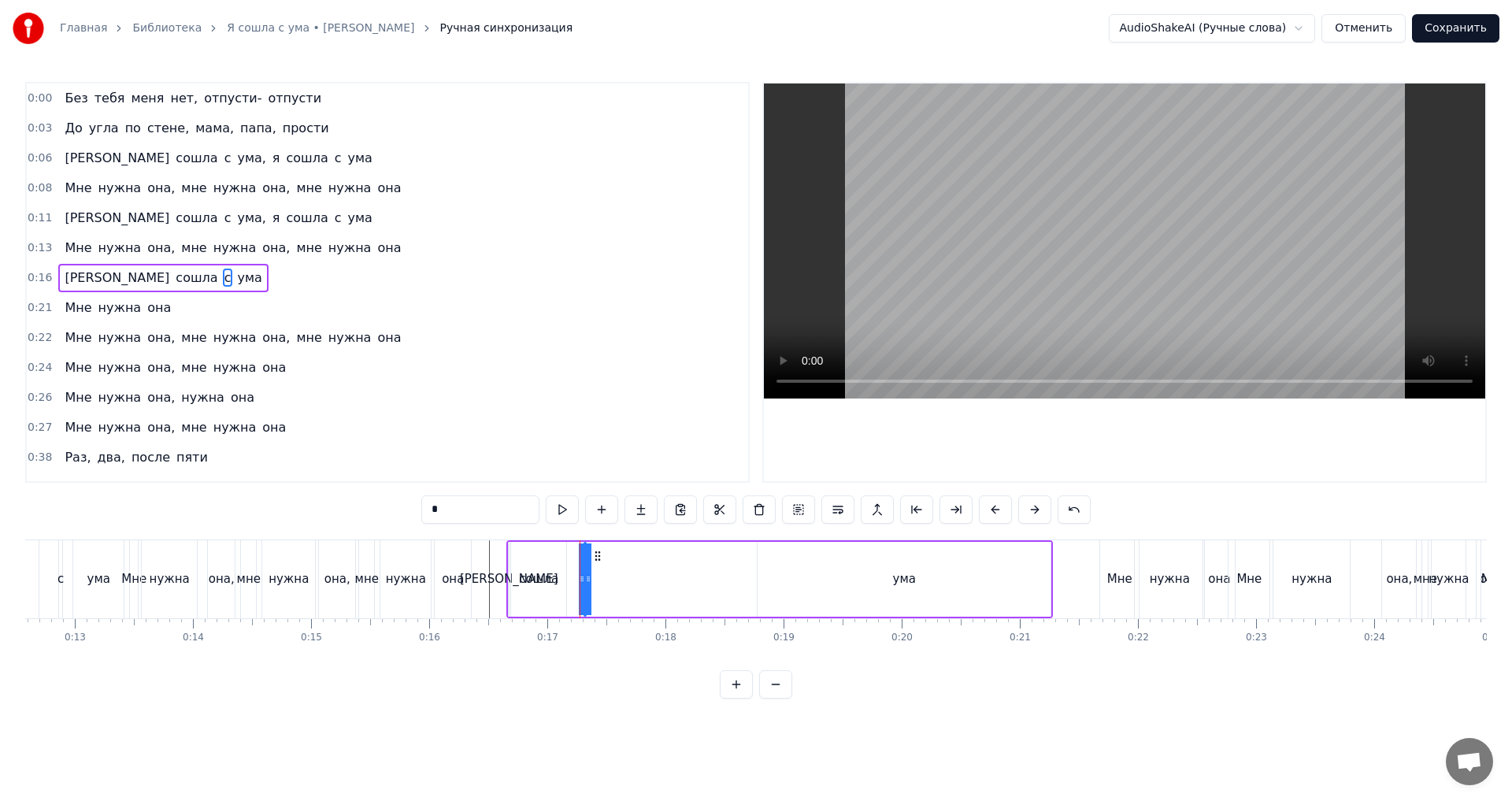
click at [664, 560] on div "Я сошла с ума" at bounding box center [779, 579] width 547 height 78
click at [591, 576] on div "Я сошла с ума" at bounding box center [779, 579] width 547 height 78
click at [583, 580] on div "с" at bounding box center [585, 579] width 6 height 18
drag, startPoint x: 595, startPoint y: 554, endPoint x: 707, endPoint y: 569, distance: 113.0
click at [719, 565] on div "Я сошла с ума" at bounding box center [779, 579] width 547 height 78
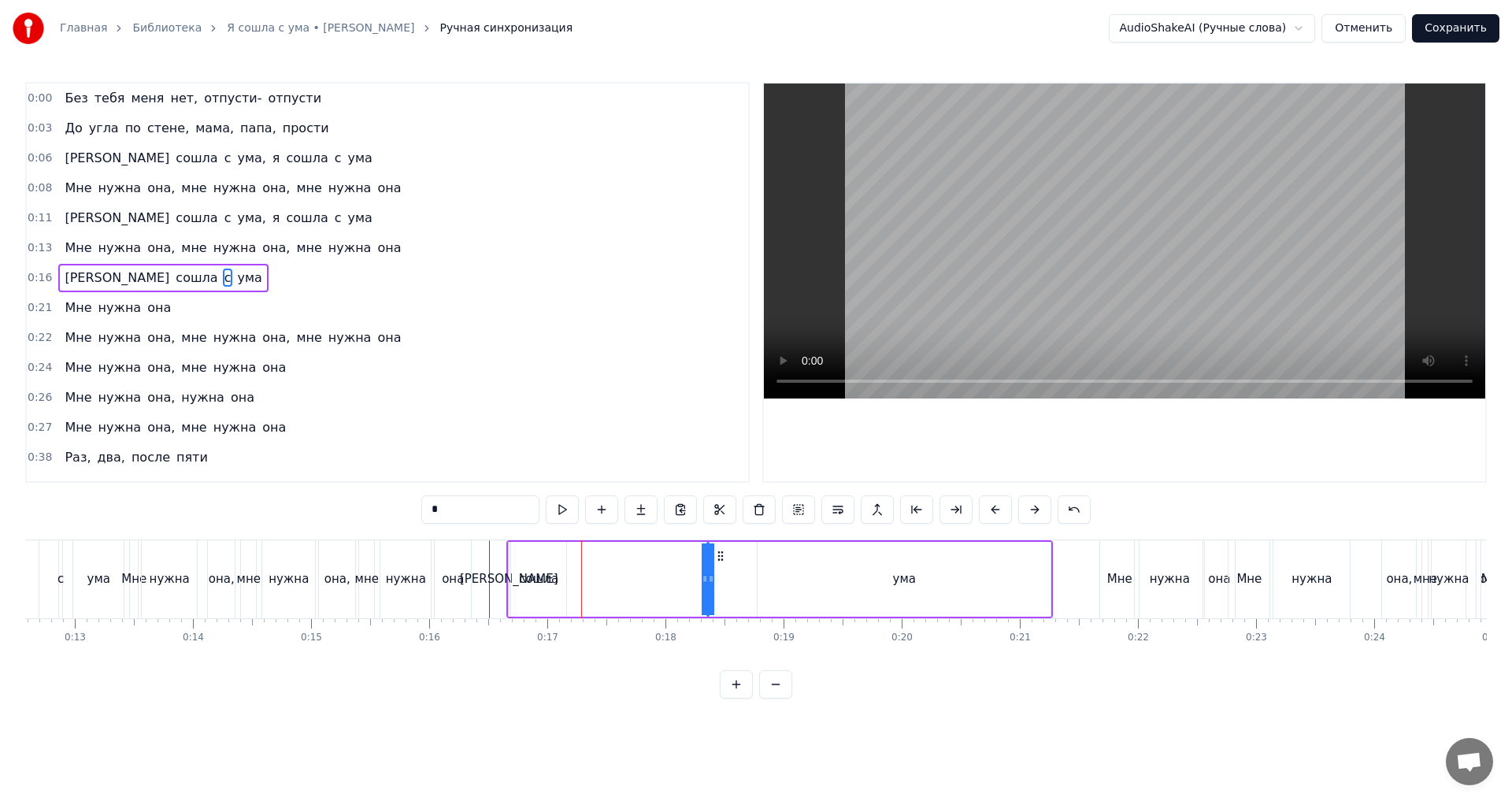
click at [540, 572] on div "сошла" at bounding box center [538, 579] width 40 height 18
type input "*****"
drag, startPoint x: 525, startPoint y: 554, endPoint x: 597, endPoint y: 565, distance: 72.8
click at [597, 565] on div "сошла" at bounding box center [610, 580] width 53 height 72
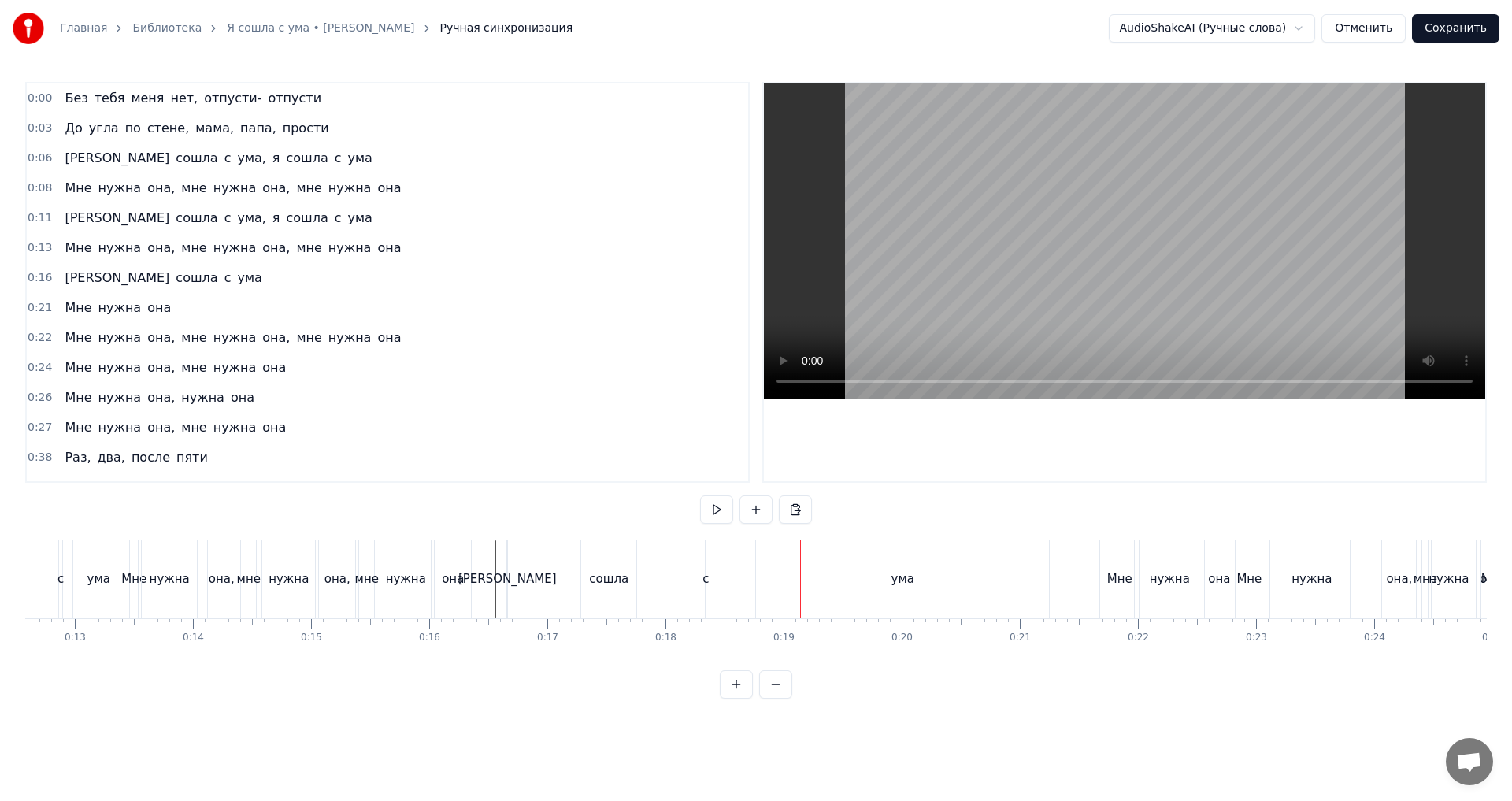
click at [719, 582] on div "Я сошла с ума" at bounding box center [779, 579] width 547 height 78
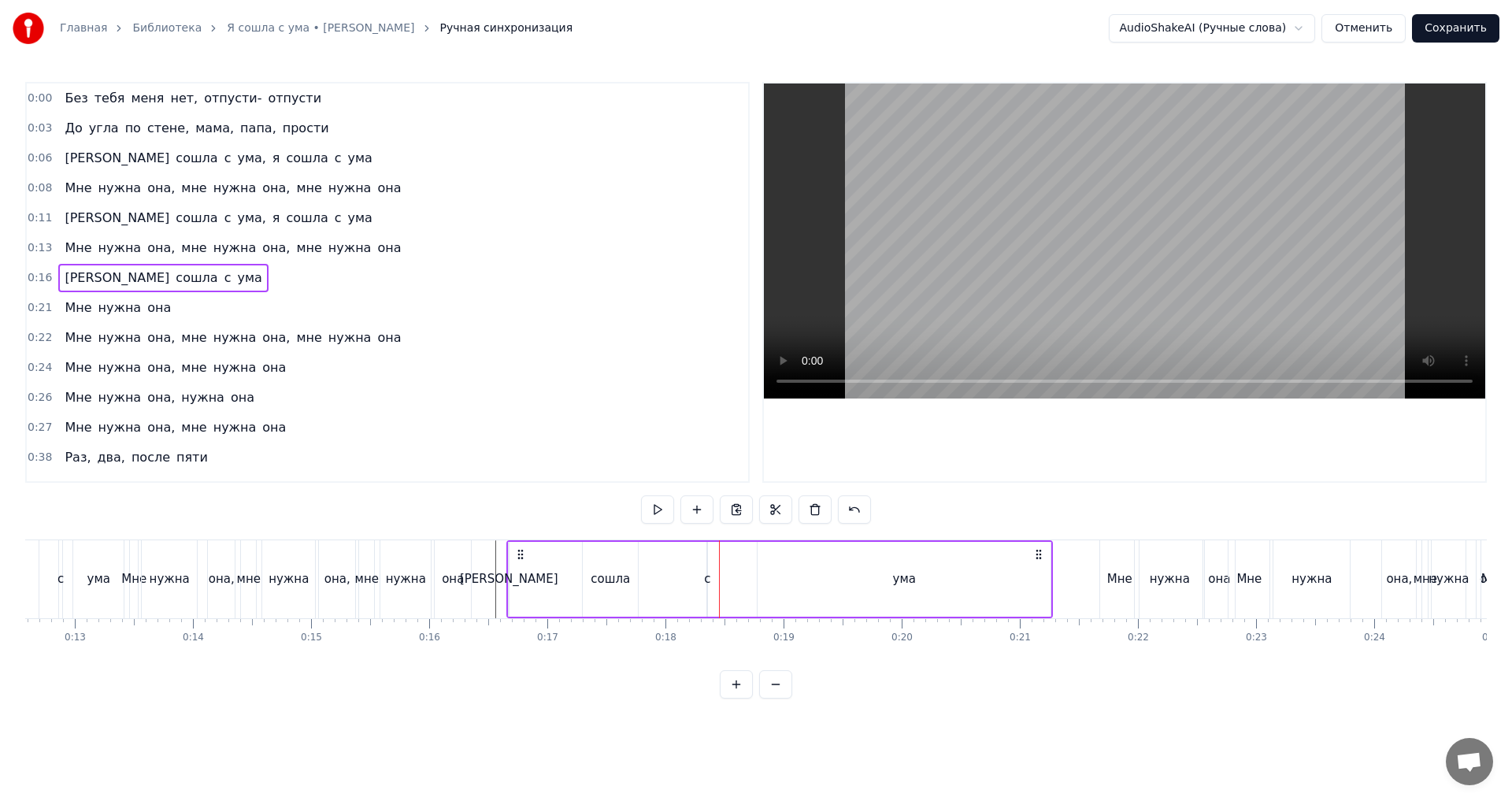
click at [711, 580] on div "с" at bounding box center [707, 579] width 6 height 18
drag, startPoint x: 720, startPoint y: 558, endPoint x: 789, endPoint y: 571, distance: 70.2
click at [588, 556] on div "сошла" at bounding box center [610, 579] width 55 height 75
type input "*****"
drag, startPoint x: 595, startPoint y: 556, endPoint x: 654, endPoint y: 557, distance: 59.0
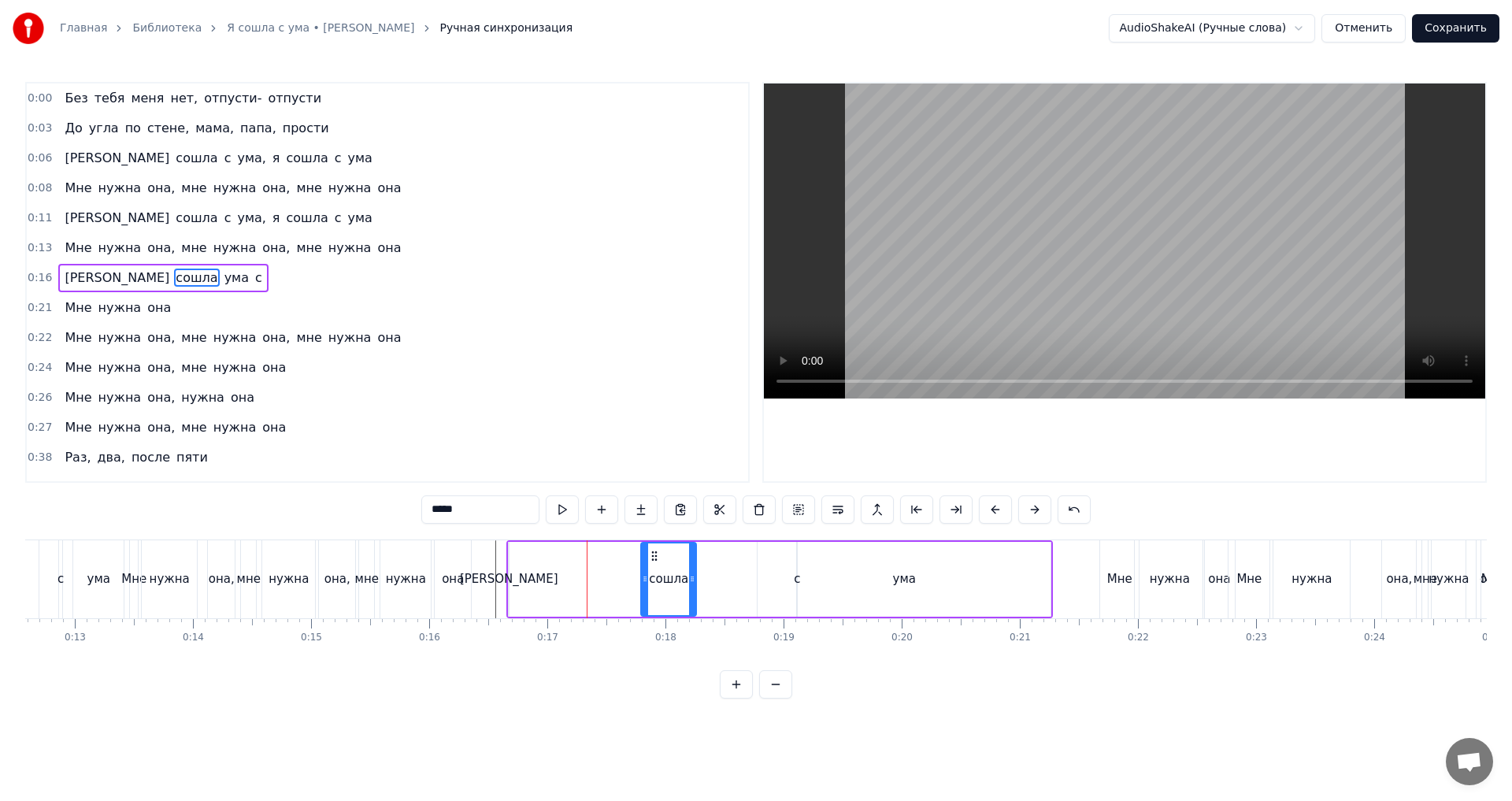
click at [654, 557] on icon at bounding box center [654, 555] width 13 height 13
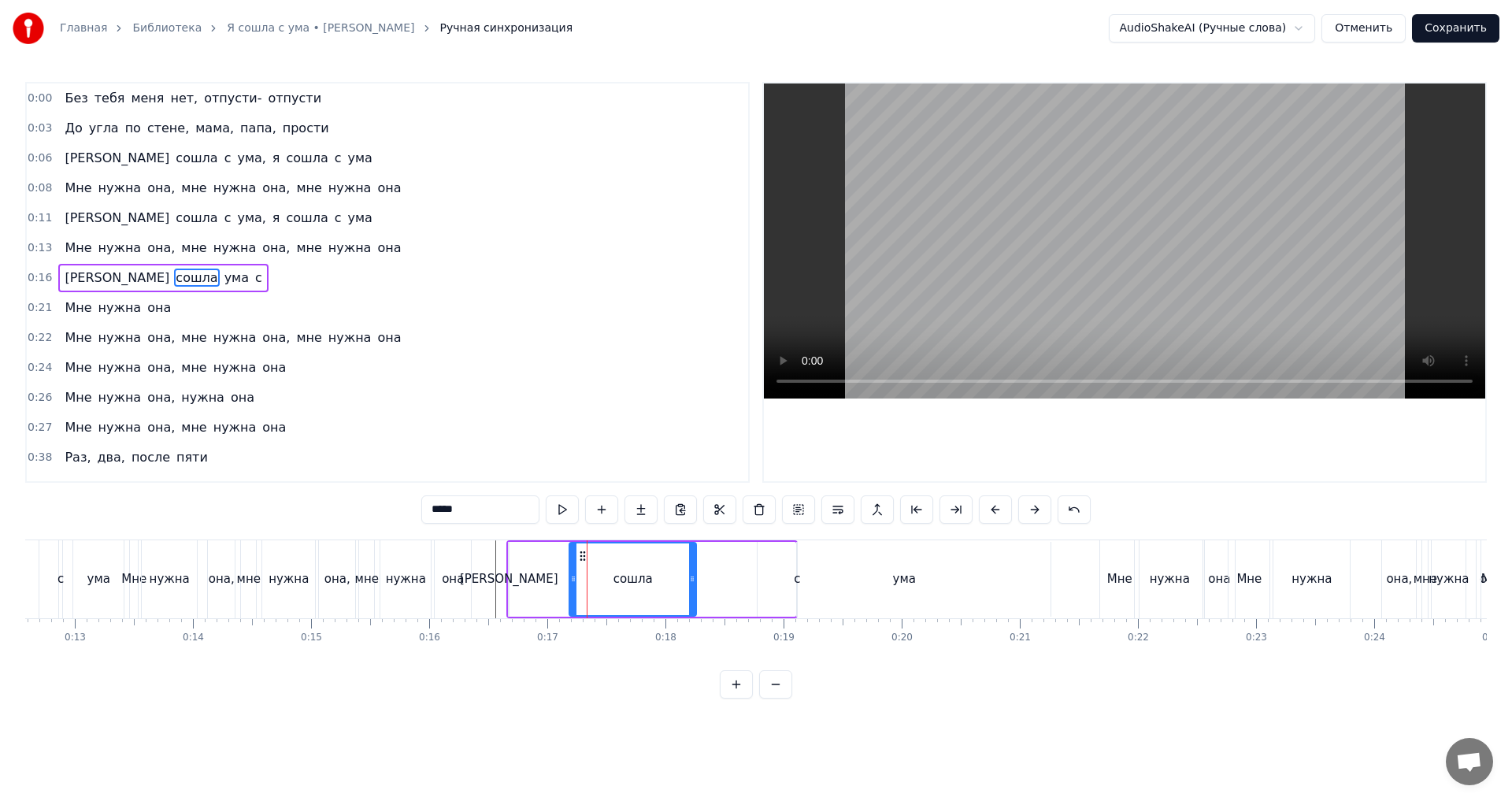
drag, startPoint x: 644, startPoint y: 583, endPoint x: 573, endPoint y: 583, distance: 71.0
click at [573, 583] on icon at bounding box center [573, 579] width 6 height 13
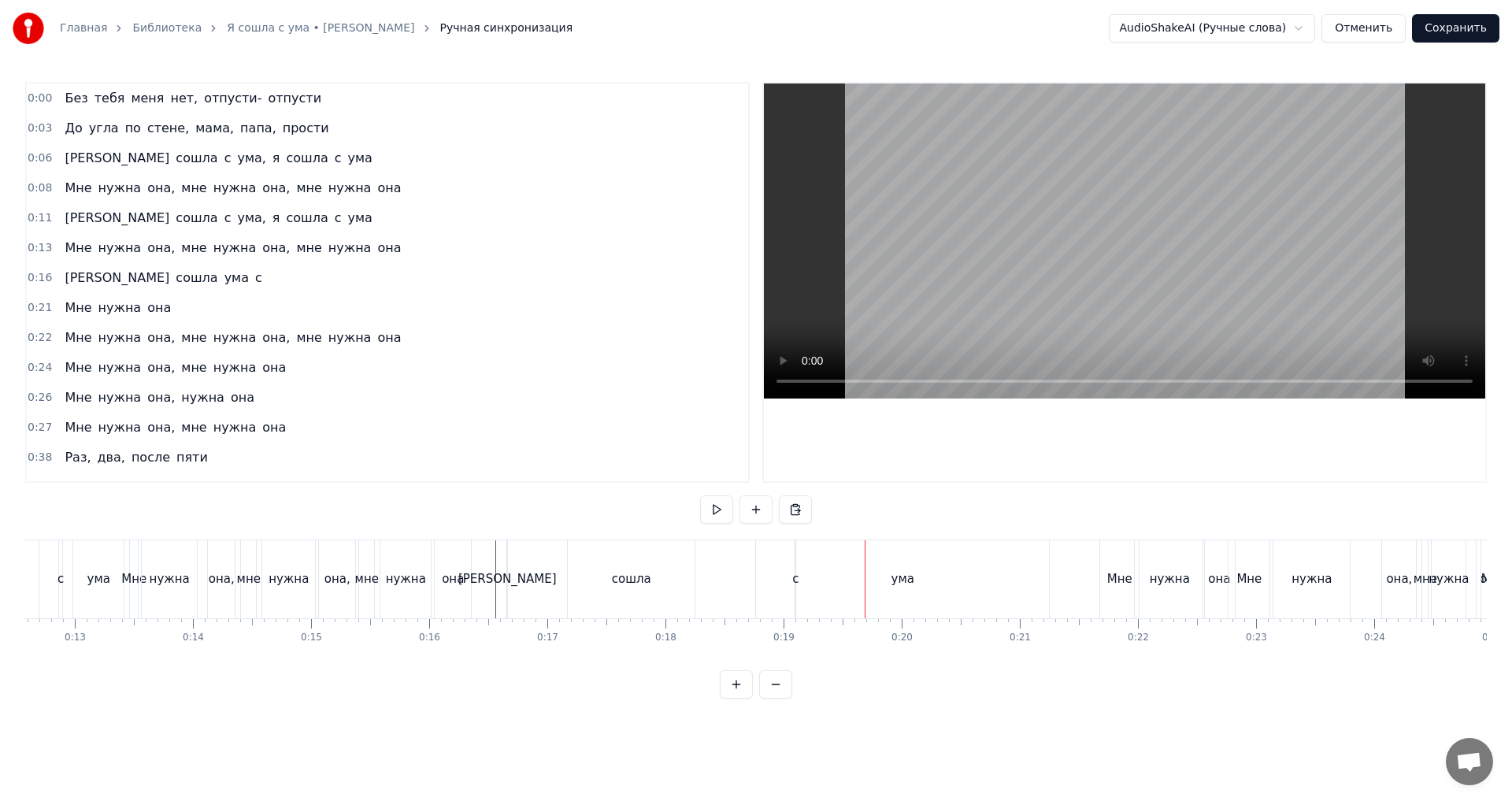
click at [772, 575] on div "ума" at bounding box center [903, 579] width 293 height 78
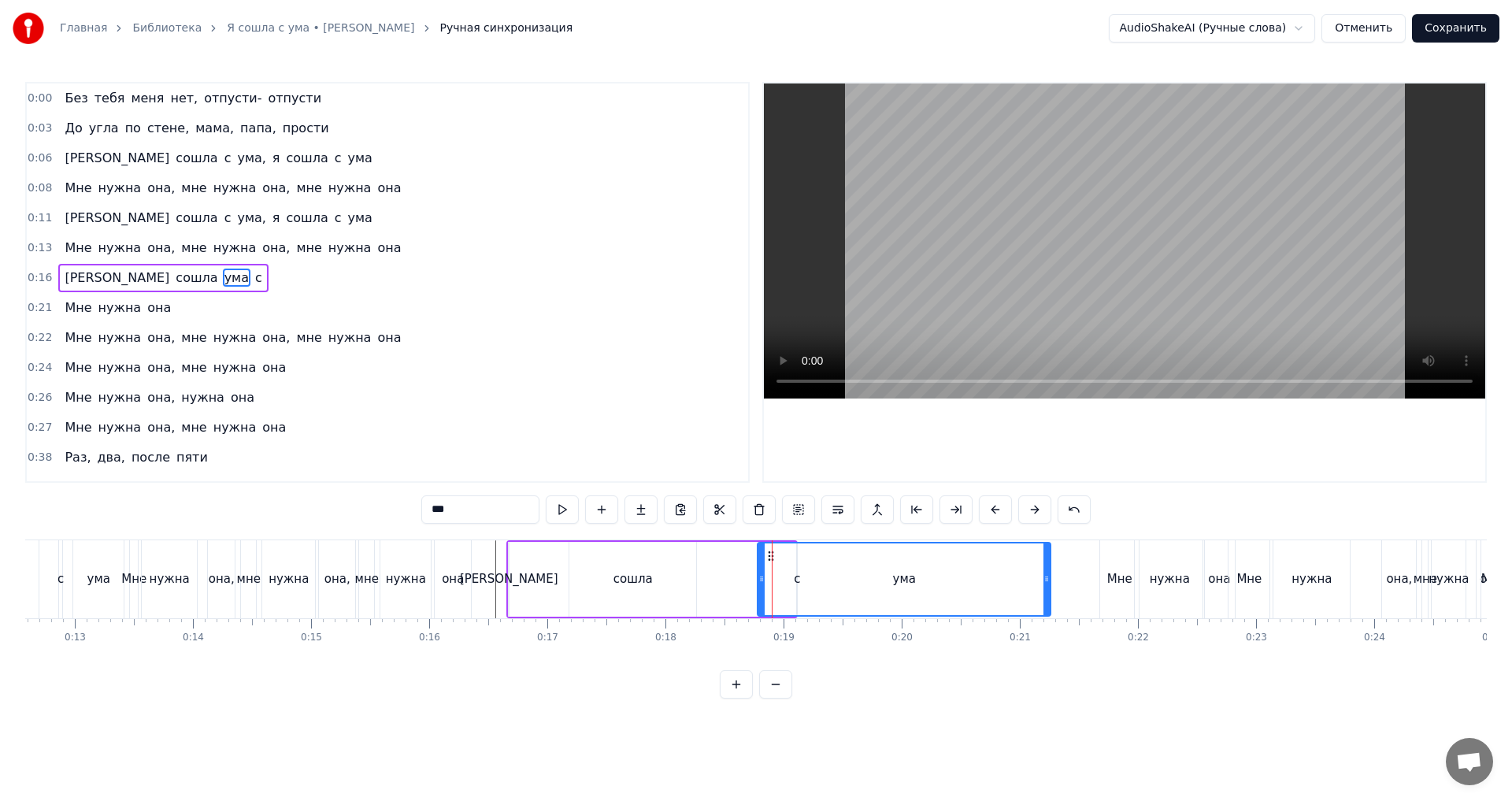
click at [793, 578] on div "ума" at bounding box center [904, 580] width 291 height 72
click at [800, 584] on div "ума" at bounding box center [904, 580] width 291 height 72
drag, startPoint x: 771, startPoint y: 560, endPoint x: 823, endPoint y: 564, distance: 52.2
drag, startPoint x: 794, startPoint y: 584, endPoint x: 799, endPoint y: 591, distance: 8.6
click at [794, 584] on div "Я сошла с ума" at bounding box center [652, 579] width 291 height 78
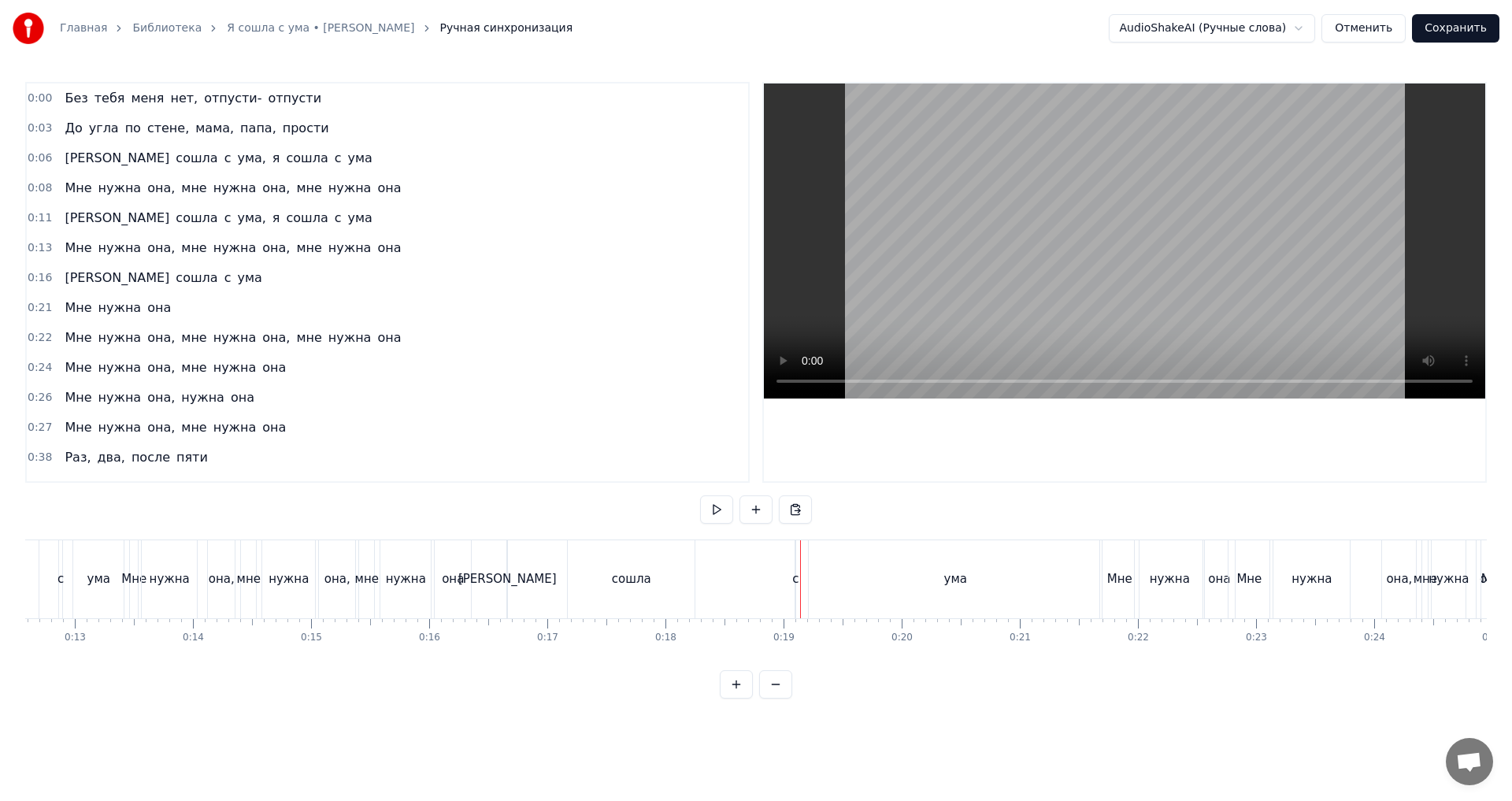
click at [797, 578] on div "с" at bounding box center [795, 579] width 6 height 18
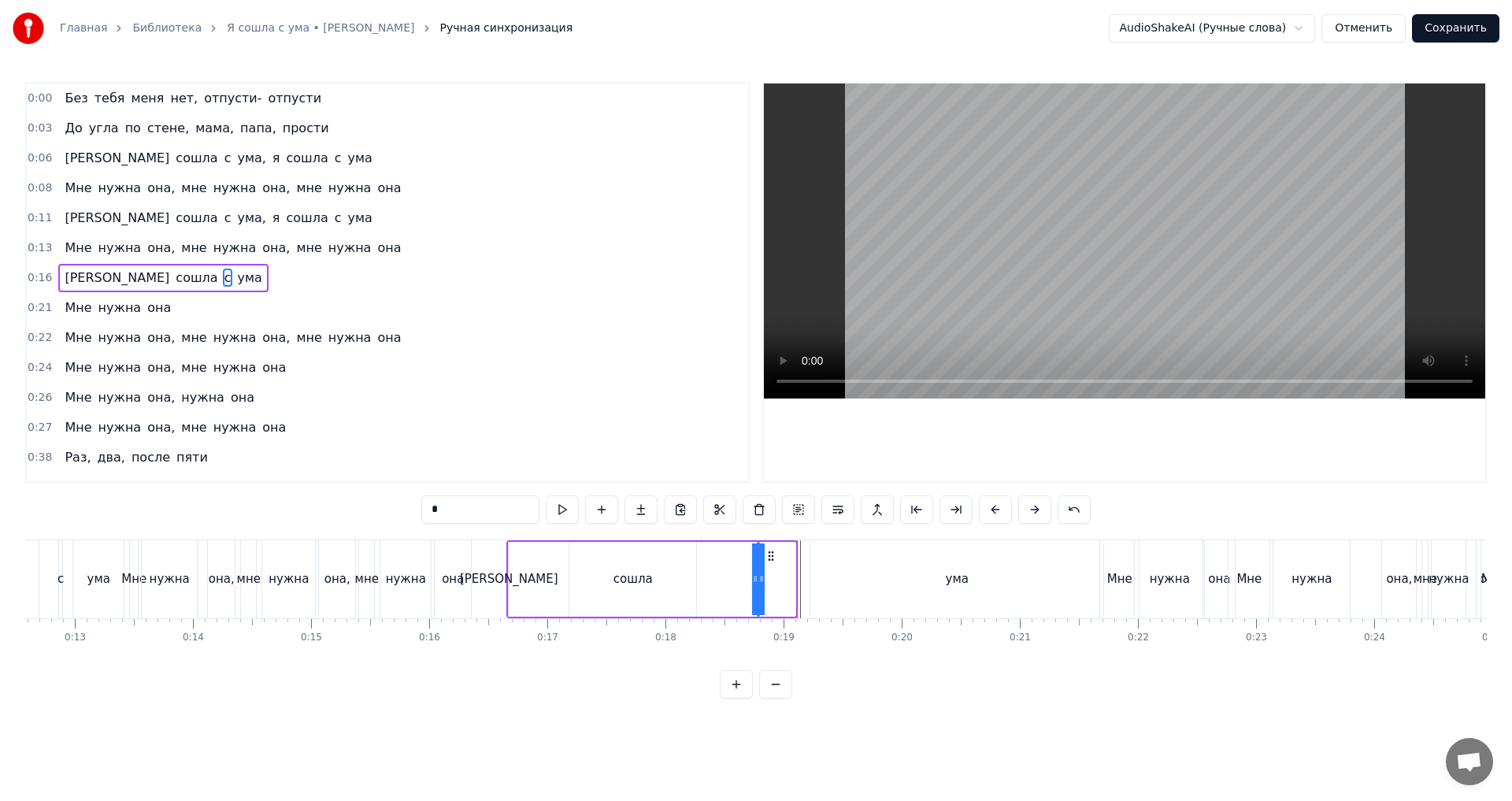
drag, startPoint x: 807, startPoint y: 560, endPoint x: 766, endPoint y: 564, distance: 41.2
click at [767, 561] on icon at bounding box center [771, 555] width 13 height 13
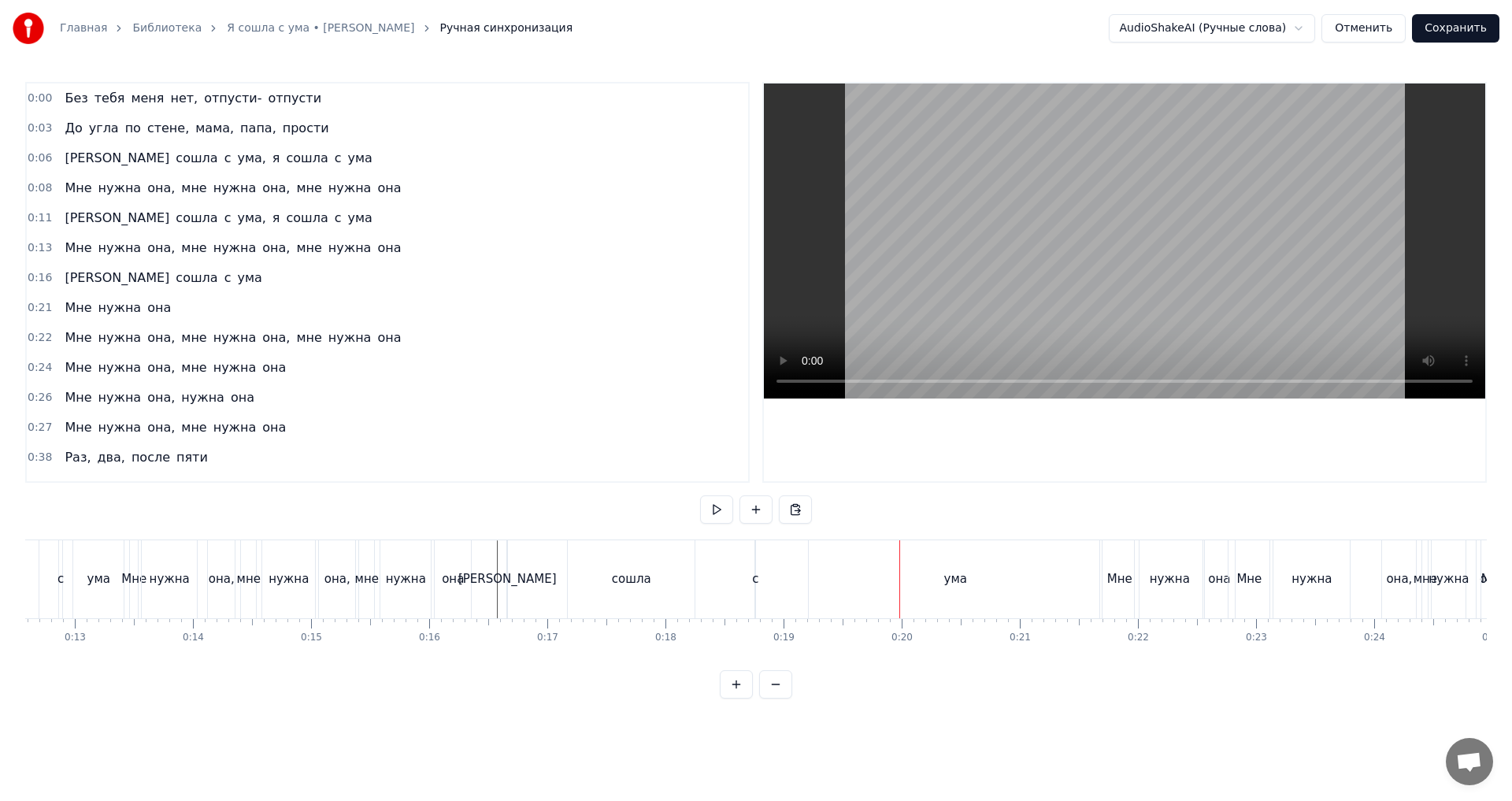
click at [896, 585] on div "ума" at bounding box center [956, 579] width 293 height 78
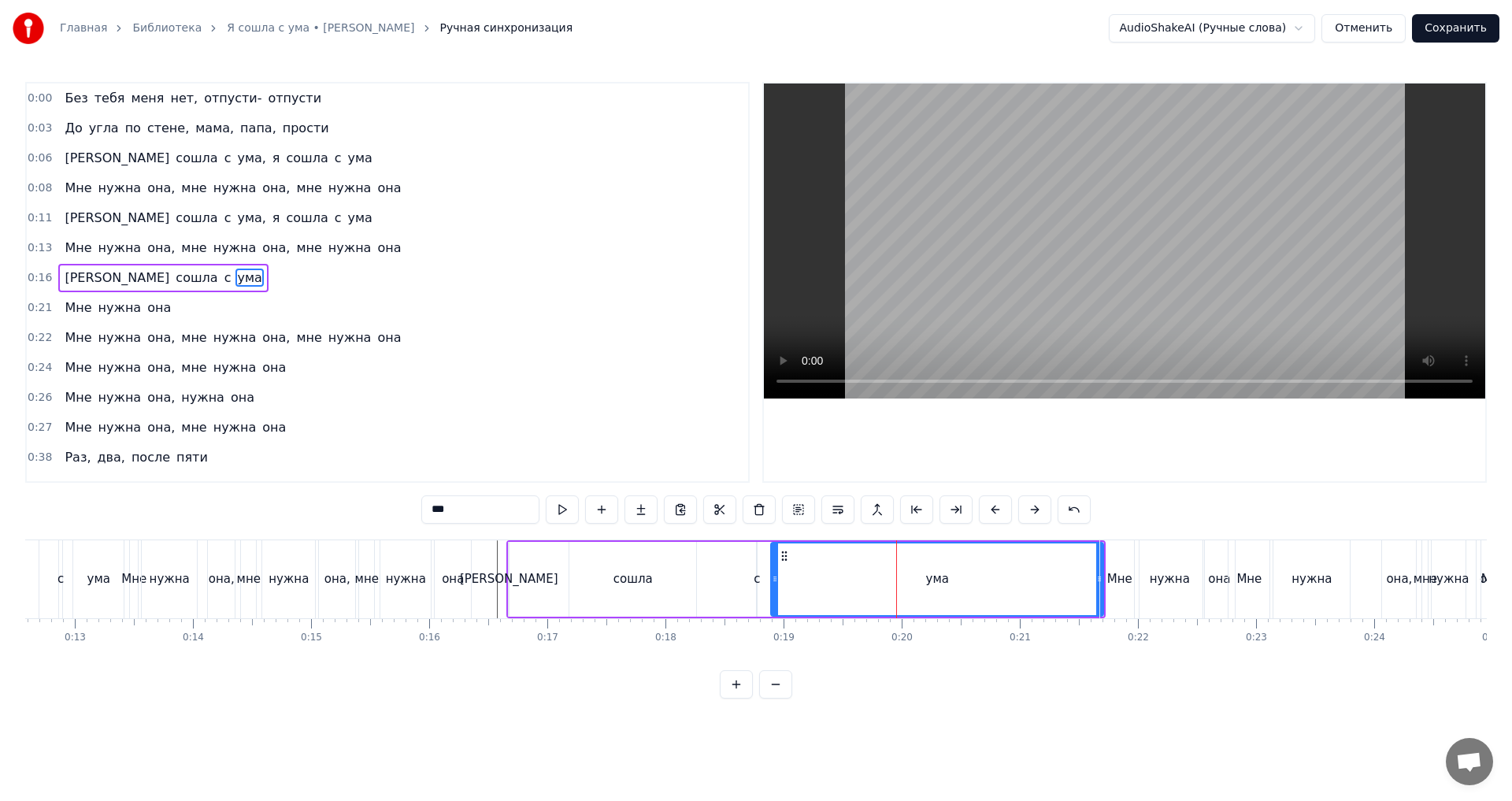
drag, startPoint x: 813, startPoint y: 582, endPoint x: 775, endPoint y: 583, distance: 38.0
click at [775, 583] on icon at bounding box center [775, 579] width 6 height 13
drag, startPoint x: 692, startPoint y: 560, endPoint x: 713, endPoint y: 560, distance: 21.0
click at [694, 560] on div "сошла" at bounding box center [632, 579] width 127 height 75
type input "*****"
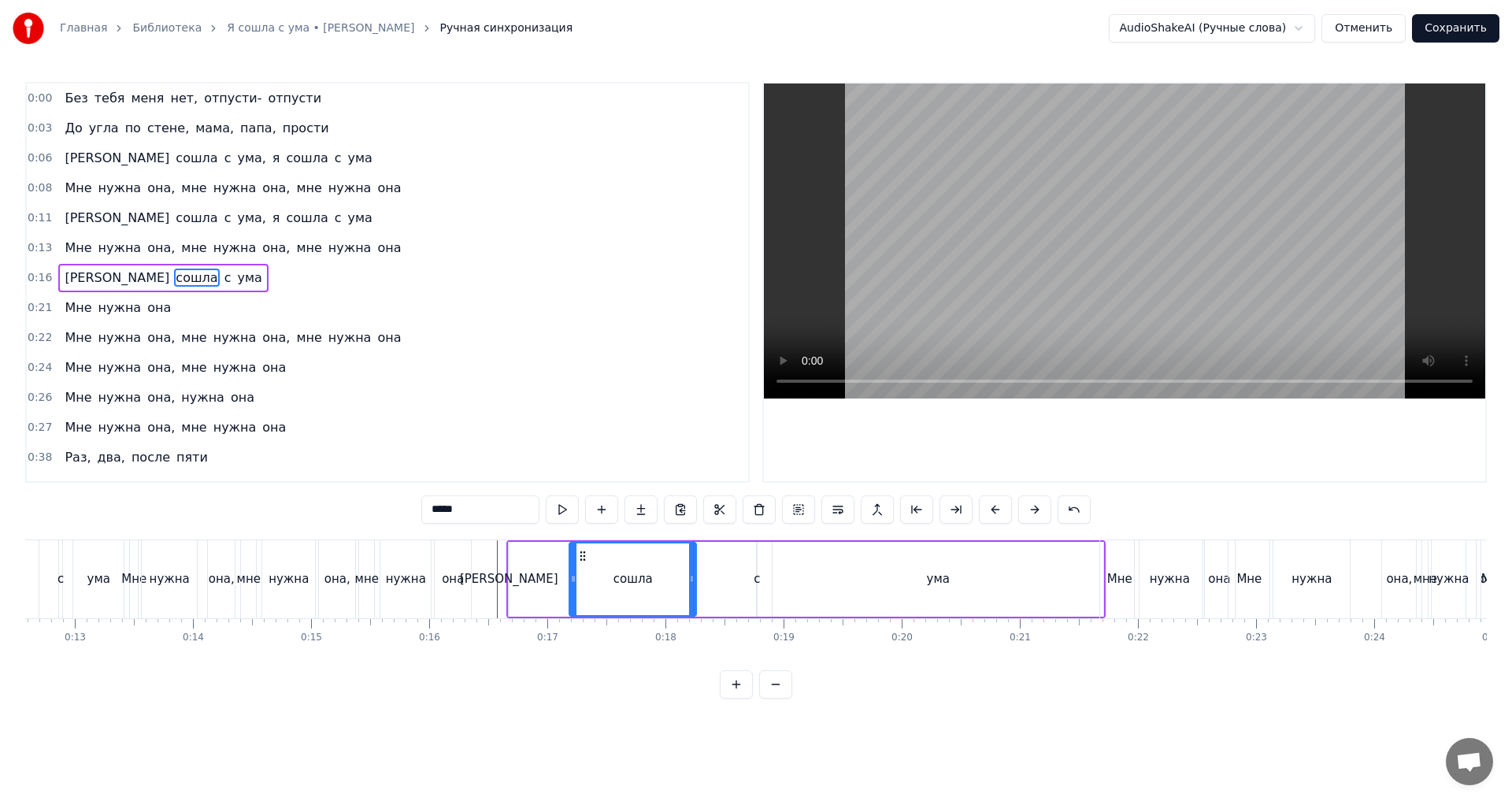
click at [715, 555] on div "Я сошла с ума" at bounding box center [805, 579] width 599 height 78
click at [722, 555] on div "Я сошла с ума" at bounding box center [805, 579] width 599 height 78
click at [1099, 566] on div "Мне" at bounding box center [1119, 579] width 40 height 78
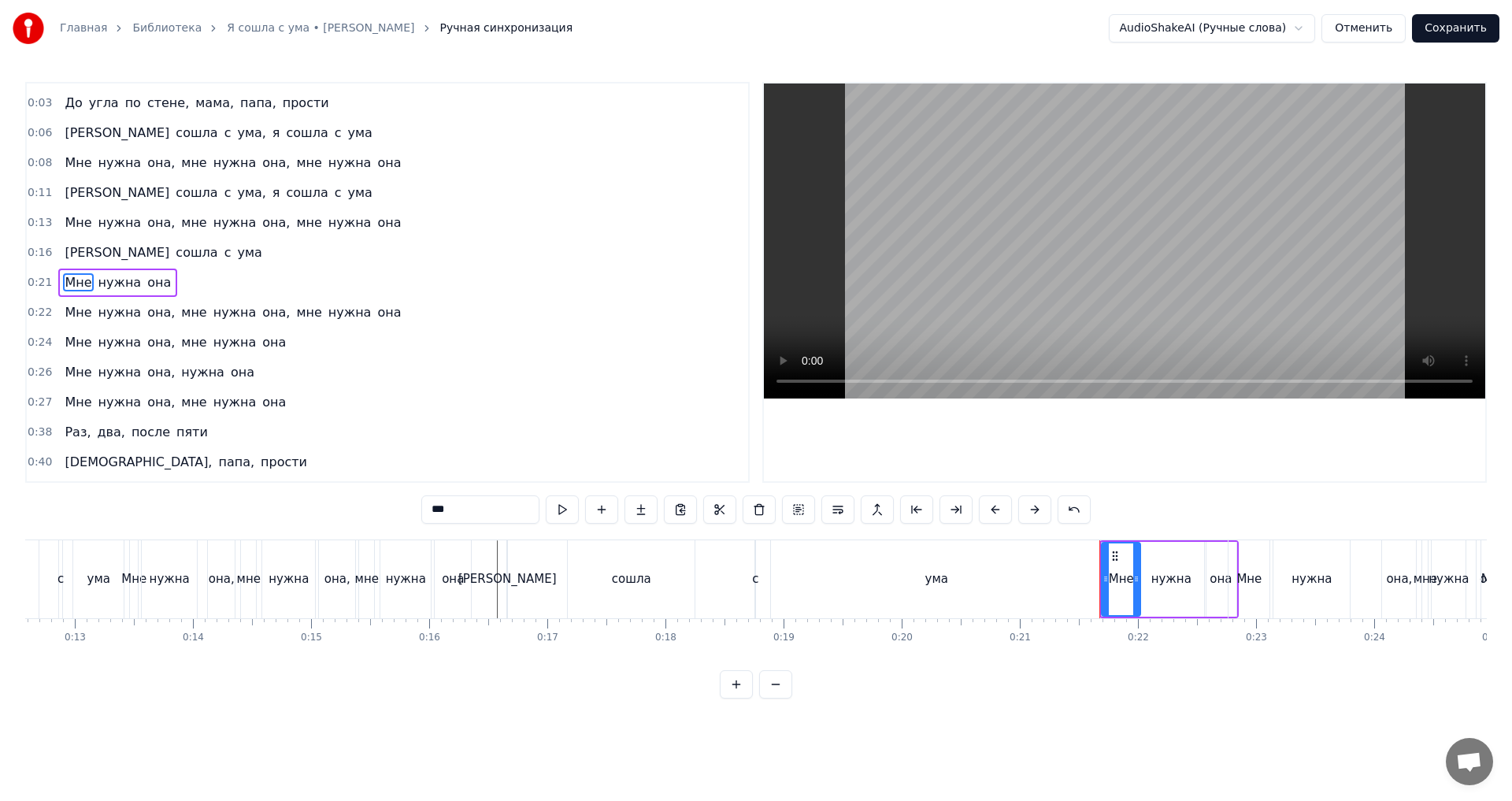
click at [1096, 552] on div "ума" at bounding box center [936, 579] width 331 height 78
type input "***"
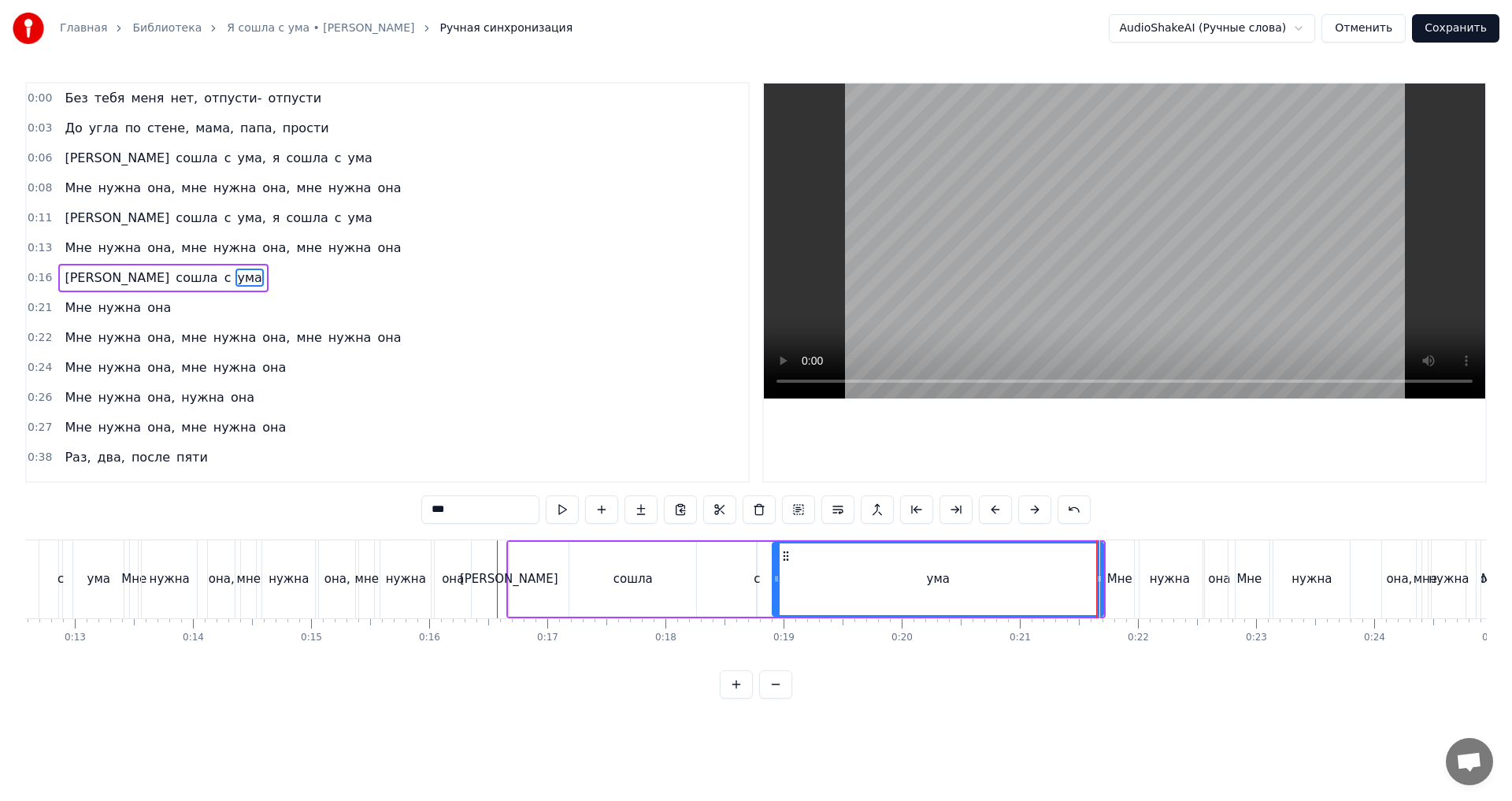
click at [1083, 553] on div "ума" at bounding box center [937, 580] width 329 height 72
click at [1093, 589] on div "ума" at bounding box center [937, 580] width 329 height 72
drag, startPoint x: 1097, startPoint y: 577, endPoint x: 1066, endPoint y: 577, distance: 31.0
click at [1066, 577] on icon at bounding box center [1068, 579] width 6 height 13
click at [1070, 549] on div at bounding box center [1068, 580] width 6 height 72
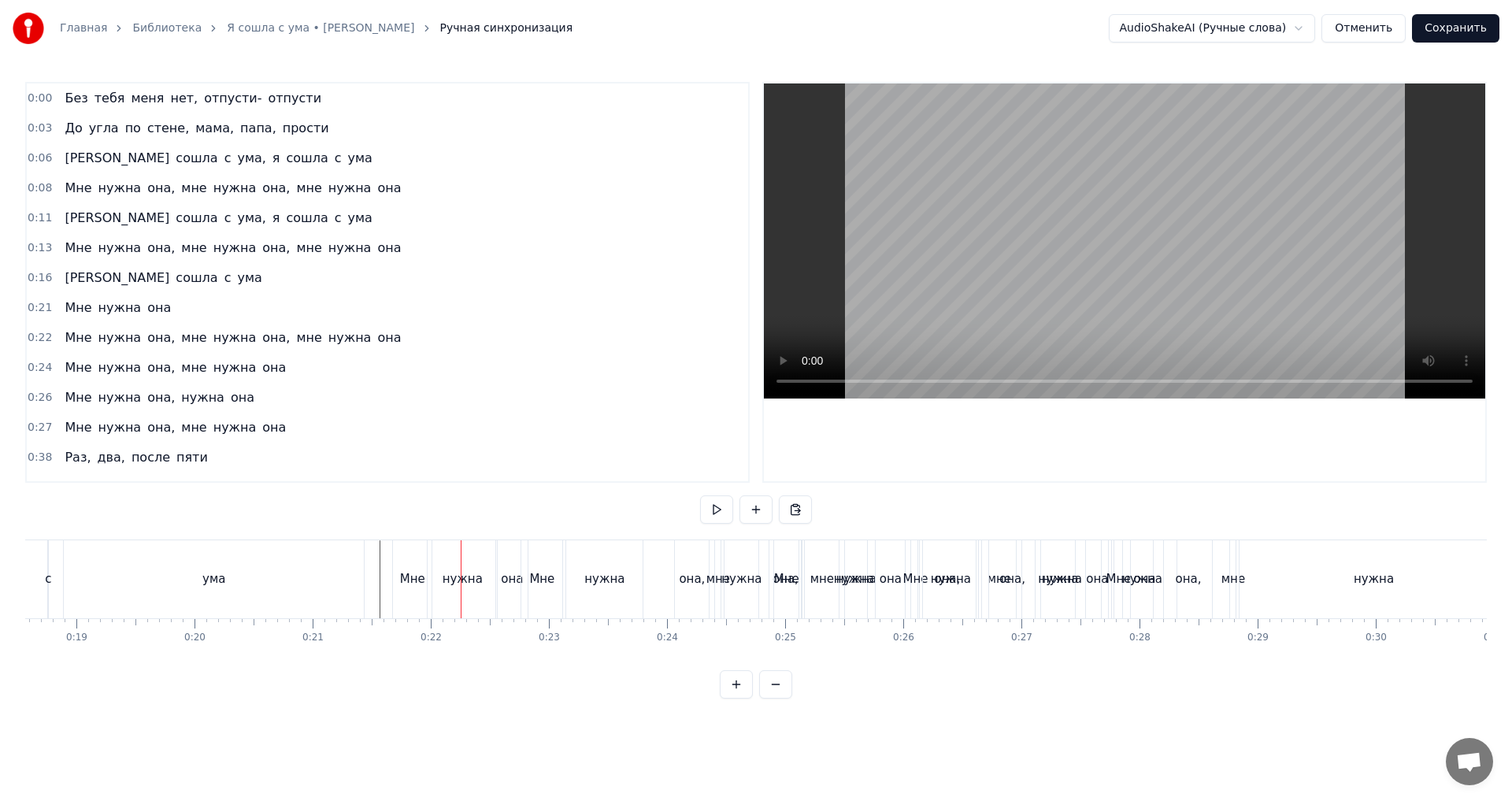
scroll to position [0, 2215]
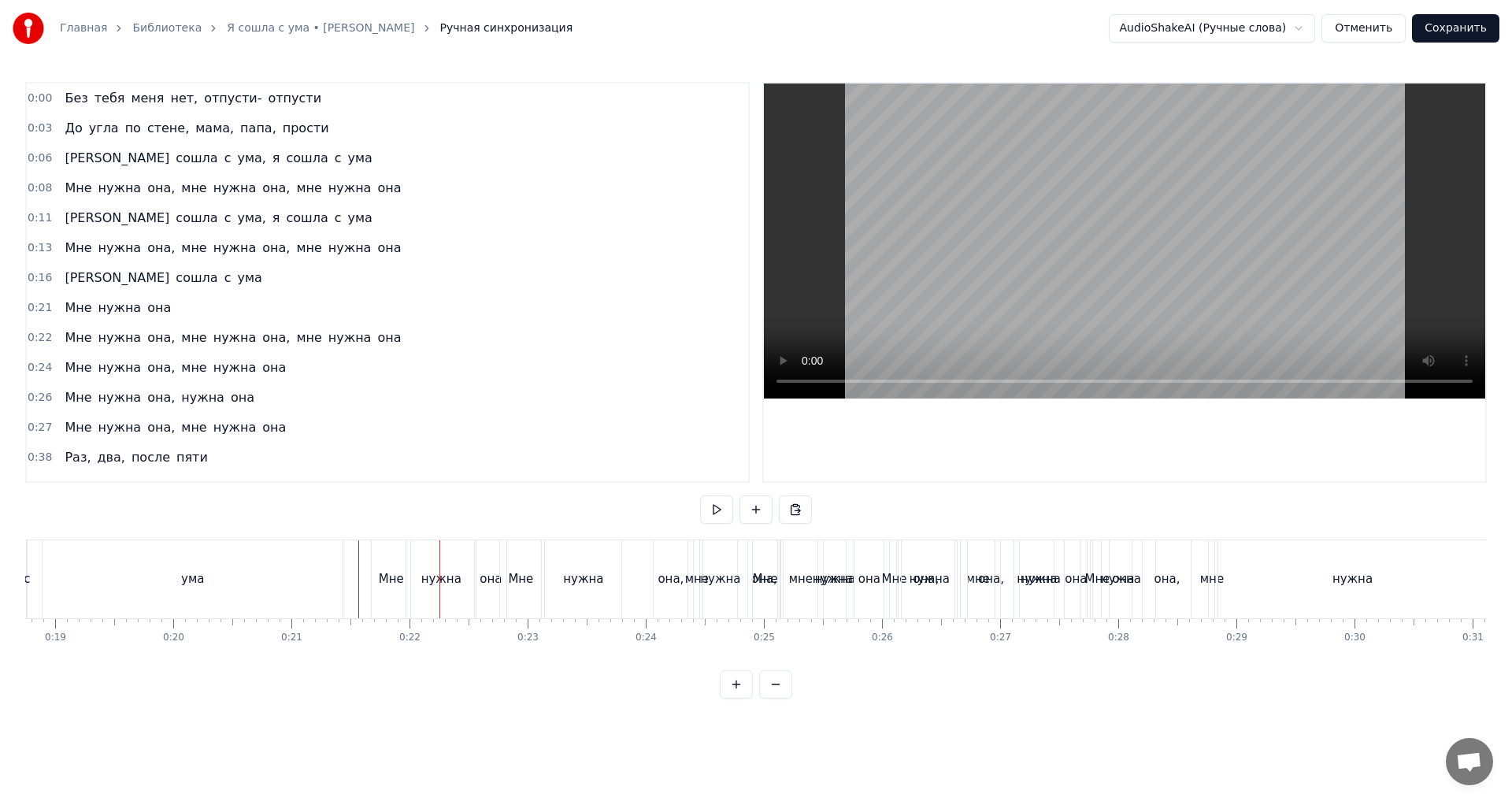
click at [1473, 27] on button "Сохранить" at bounding box center [1456, 28] width 87 height 28
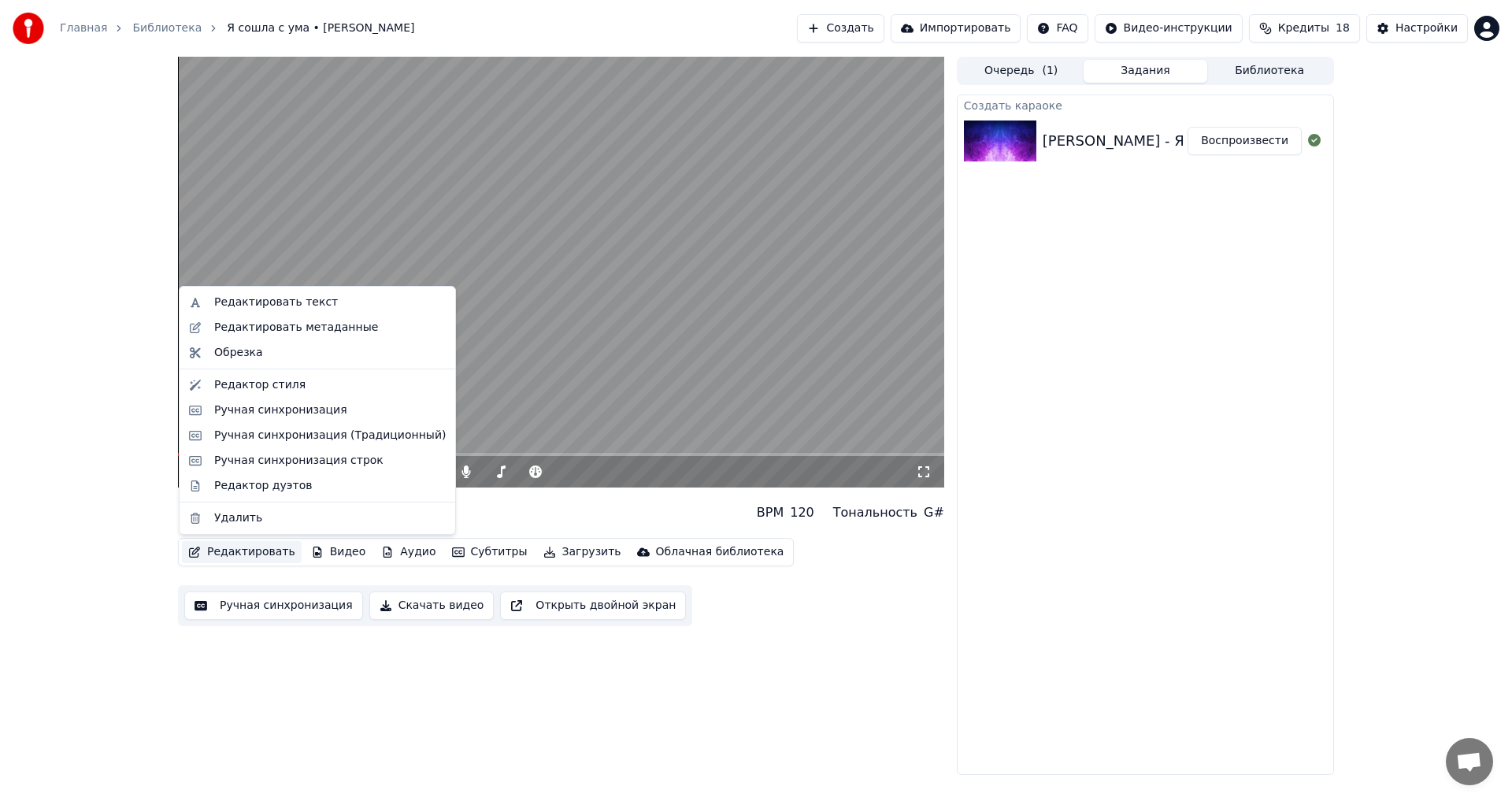
click at [236, 554] on button "Редактировать" at bounding box center [241, 551] width 119 height 22
click at [300, 302] on div "Редактировать текст" at bounding box center [276, 302] width 123 height 16
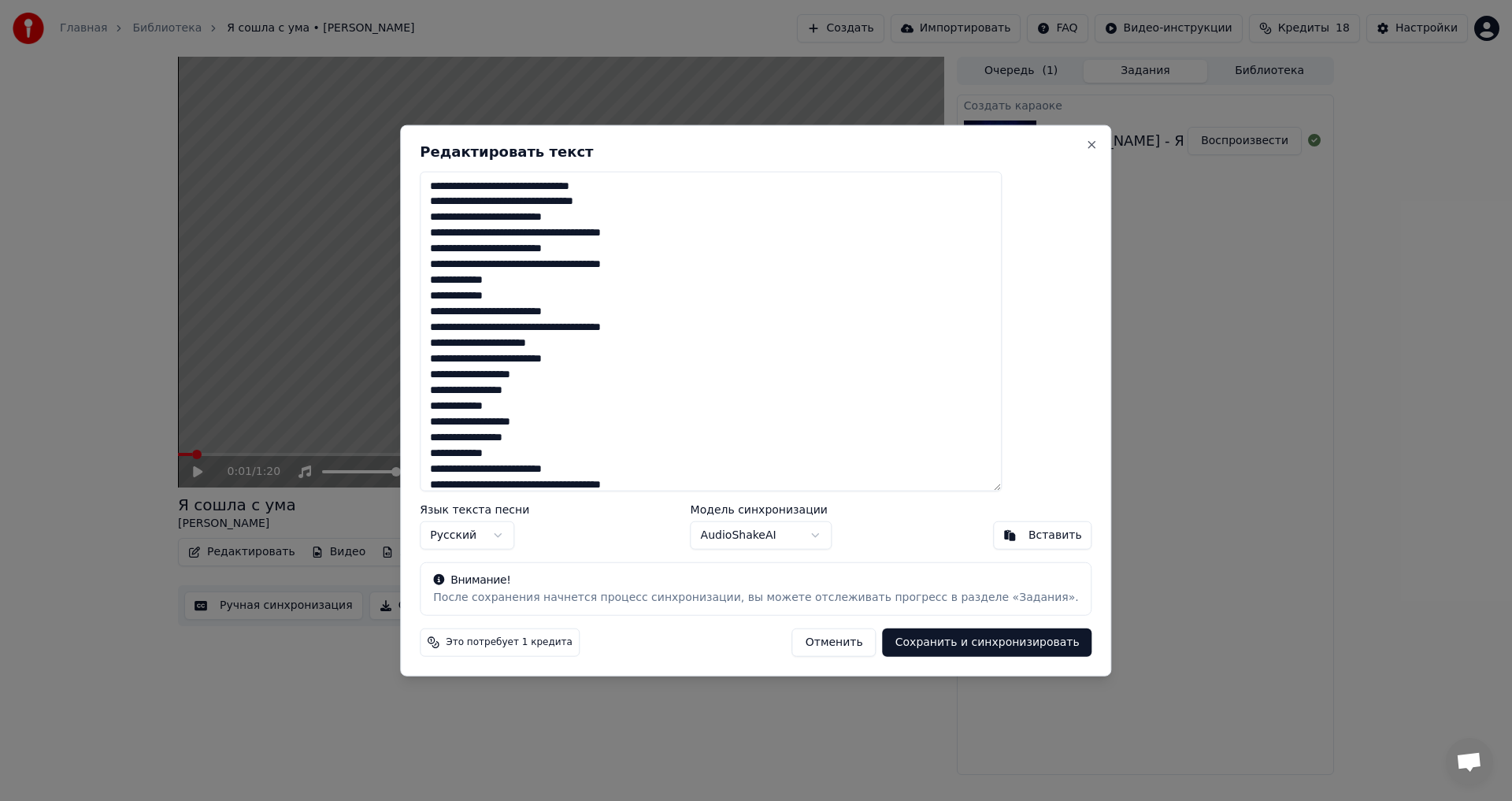
drag, startPoint x: 475, startPoint y: 315, endPoint x: 689, endPoint y: 357, distance: 218.1
click at [689, 357] on textarea "**********" at bounding box center [710, 331] width 582 height 320
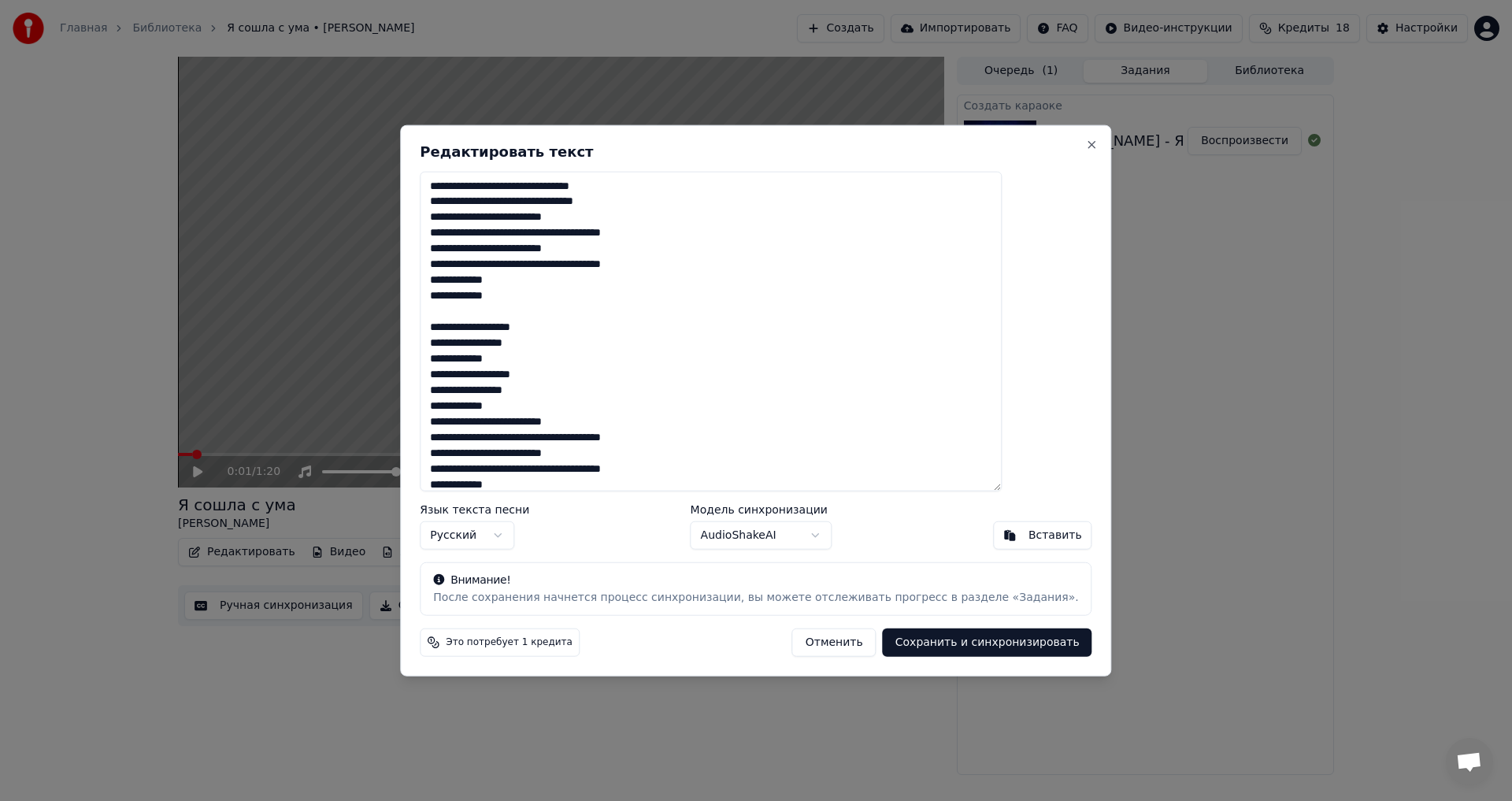
click at [487, 134] on div "**********" at bounding box center [756, 400] width 711 height 552
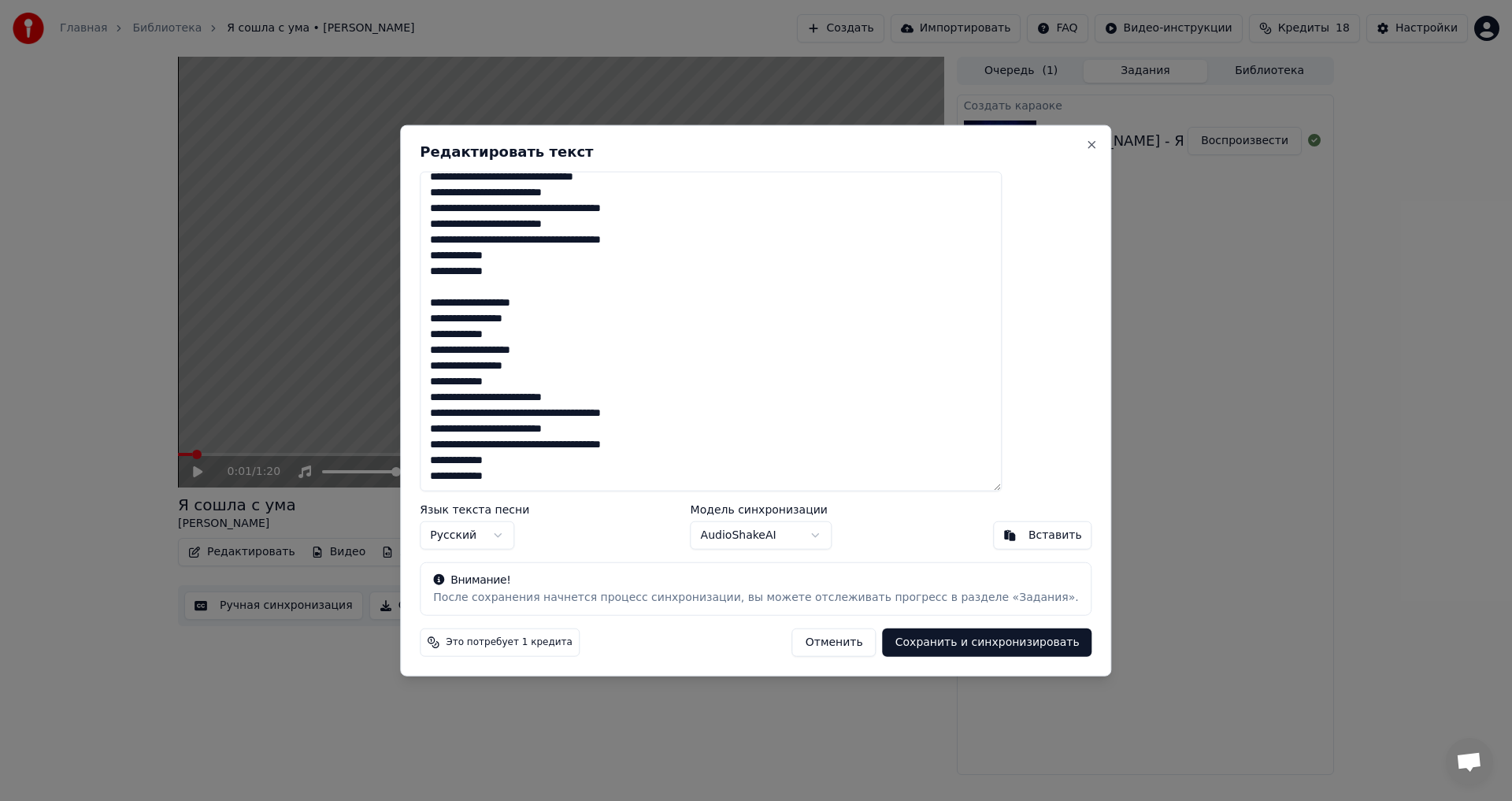
click at [611, 363] on textarea "**********" at bounding box center [710, 331] width 582 height 320
drag, startPoint x: 645, startPoint y: 400, endPoint x: 553, endPoint y: 396, distance: 92.1
click at [553, 396] on textarea "**********" at bounding box center [710, 331] width 582 height 320
click at [563, 383] on textarea "**********" at bounding box center [710, 331] width 582 height 320
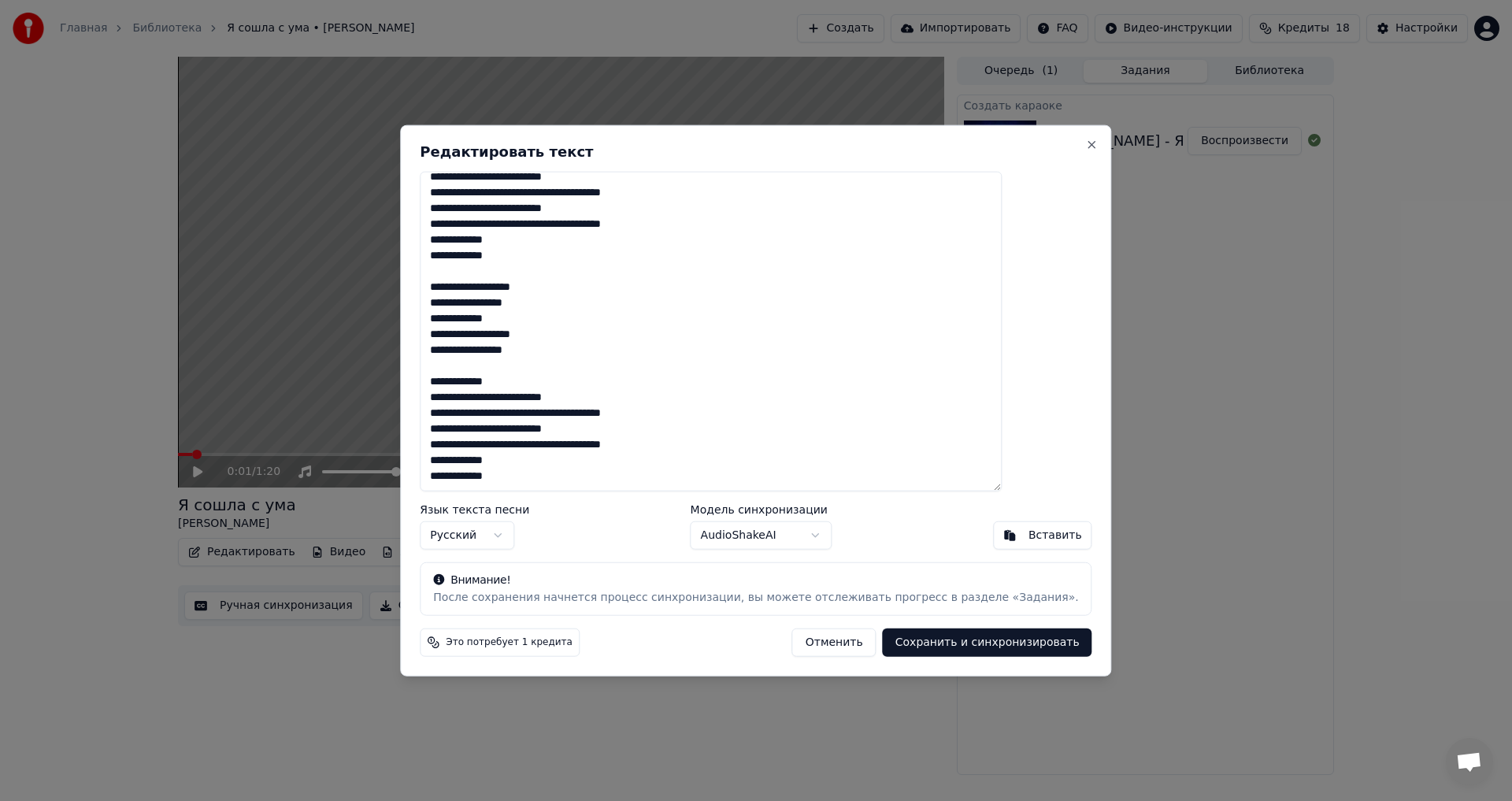
click at [584, 359] on textarea "**********" at bounding box center [710, 331] width 582 height 320
click at [571, 385] on textarea "**********" at bounding box center [710, 331] width 582 height 320
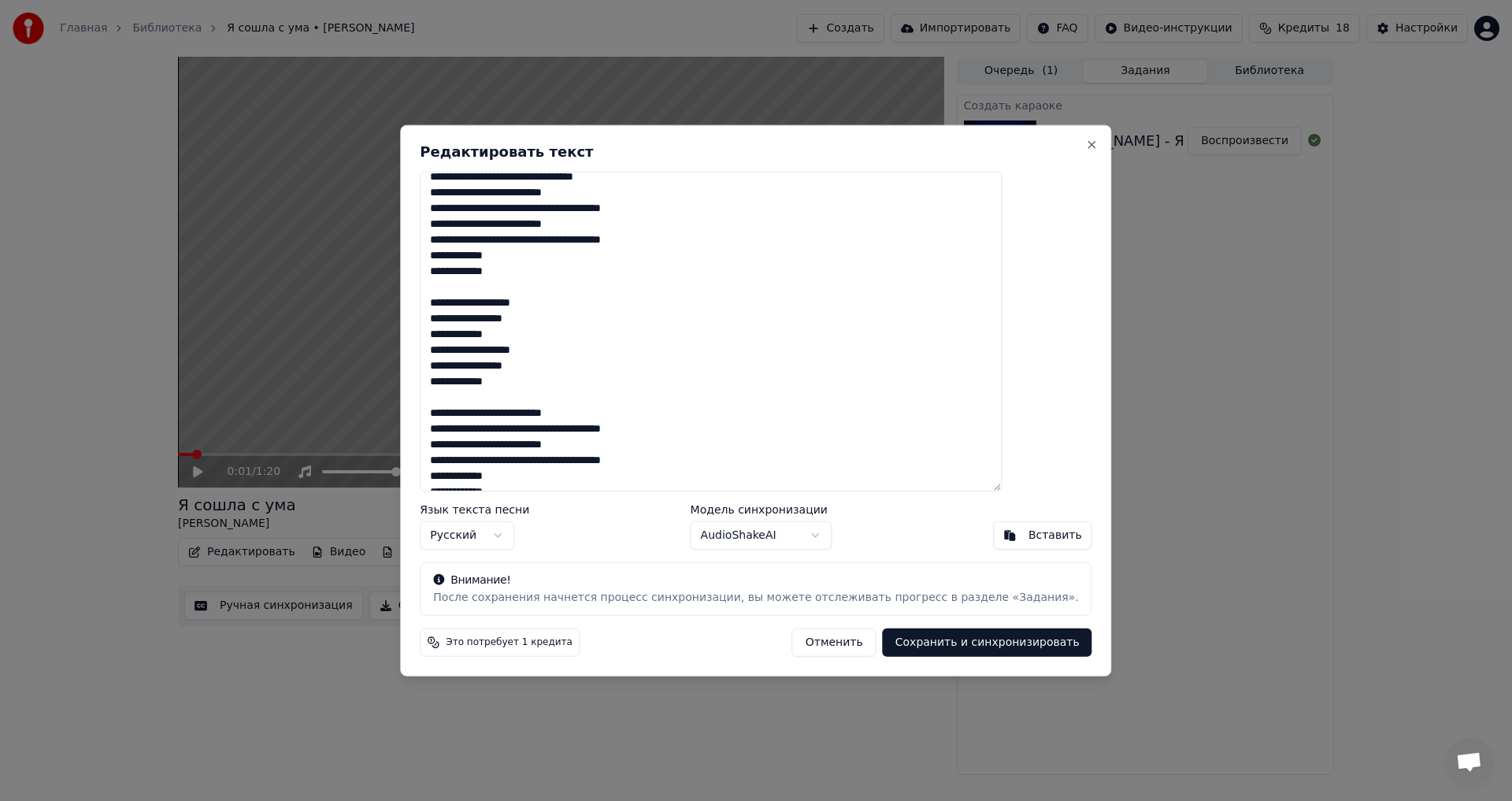
scroll to position [40, 0]
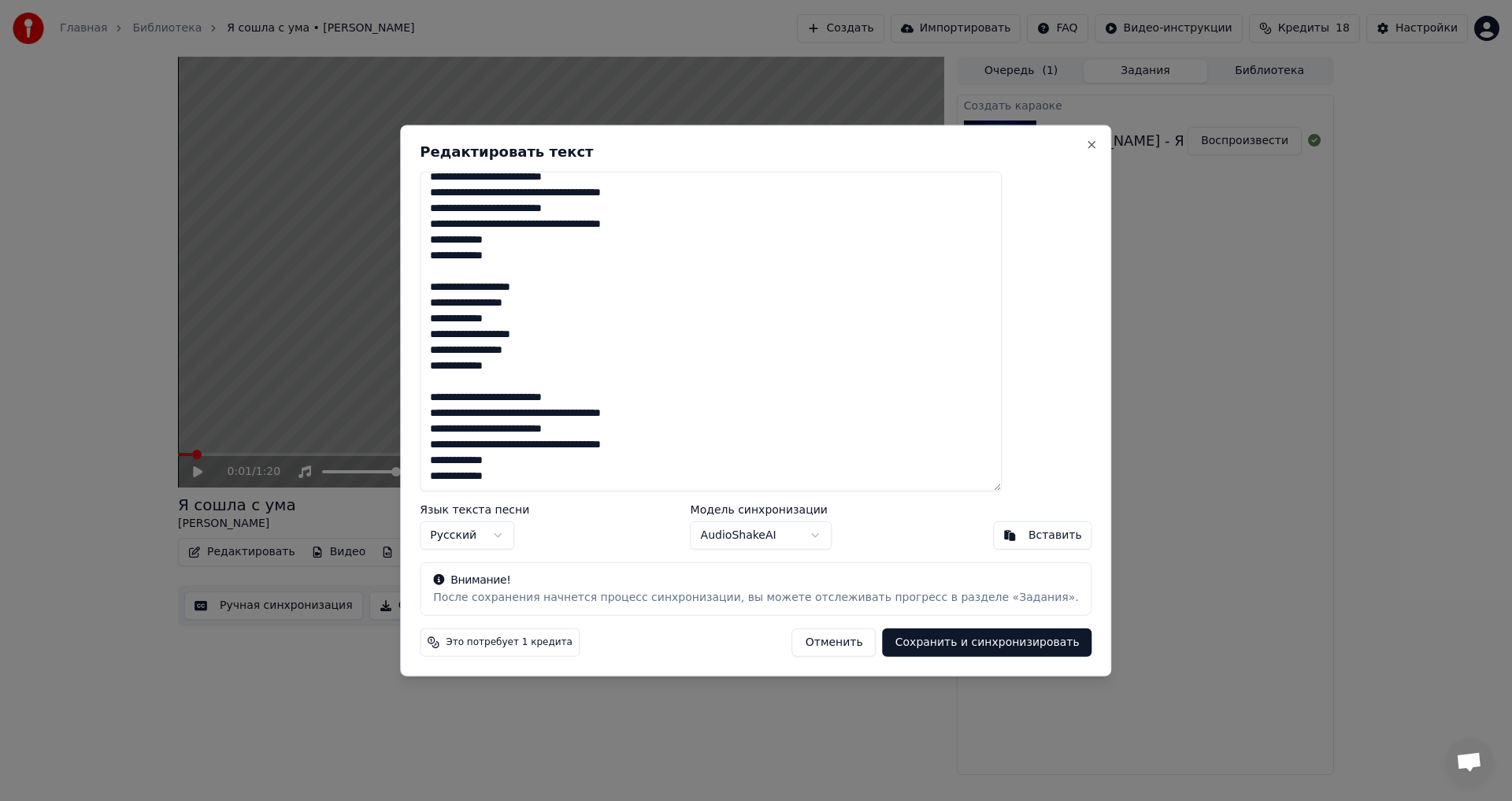
type textarea "**********"
click at [465, 138] on div "**********" at bounding box center [756, 400] width 711 height 552
click at [923, 644] on button "Сохранить и синхронизировать" at bounding box center [988, 642] width 210 height 28
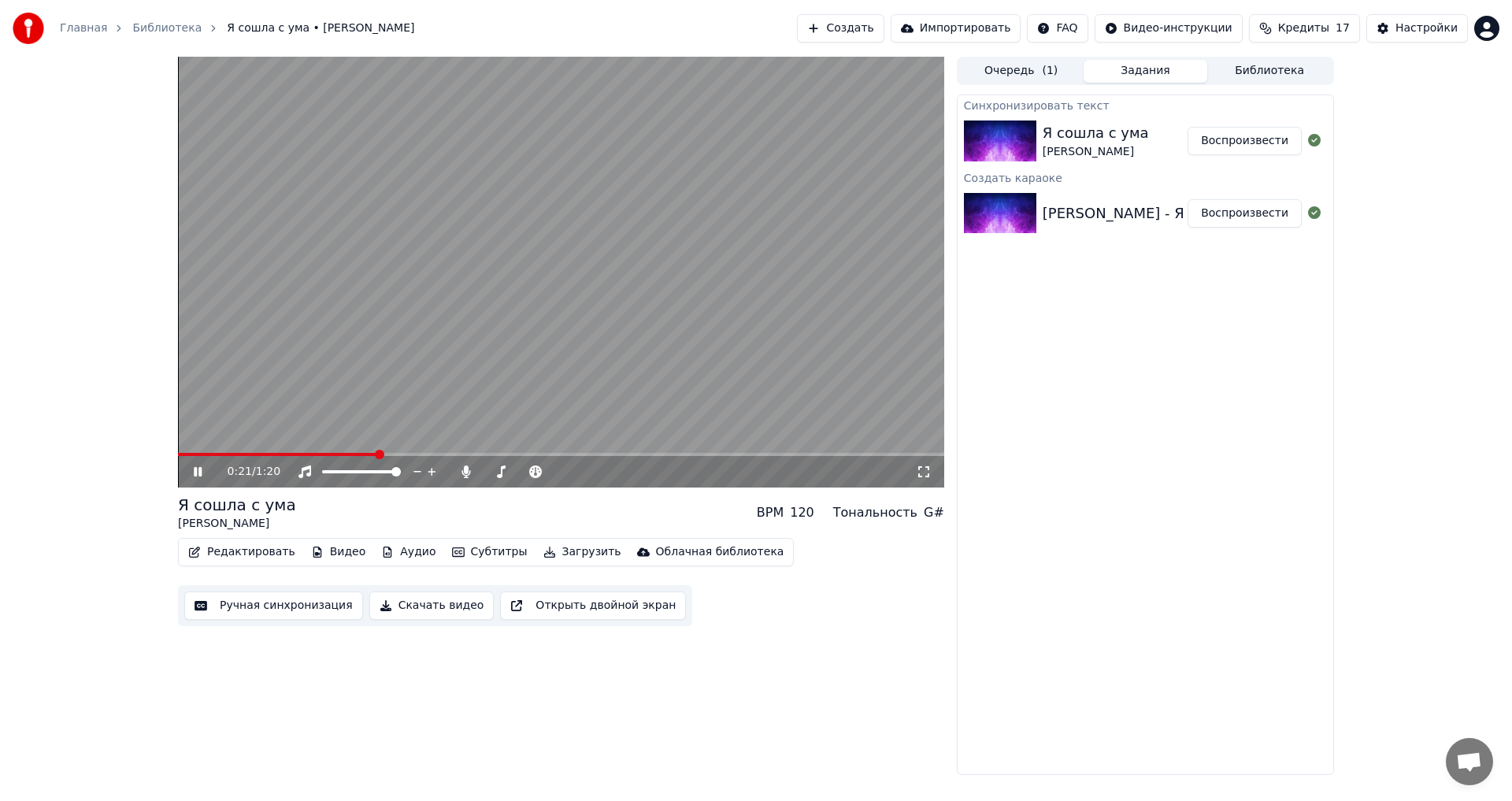
click at [198, 469] on icon at bounding box center [209, 471] width 37 height 13
click at [1239, 140] on button "Воспроизвести" at bounding box center [1245, 141] width 115 height 28
click at [202, 472] on icon at bounding box center [198, 472] width 8 height 10
click at [255, 608] on button "Ручная синхронизация" at bounding box center [274, 605] width 179 height 28
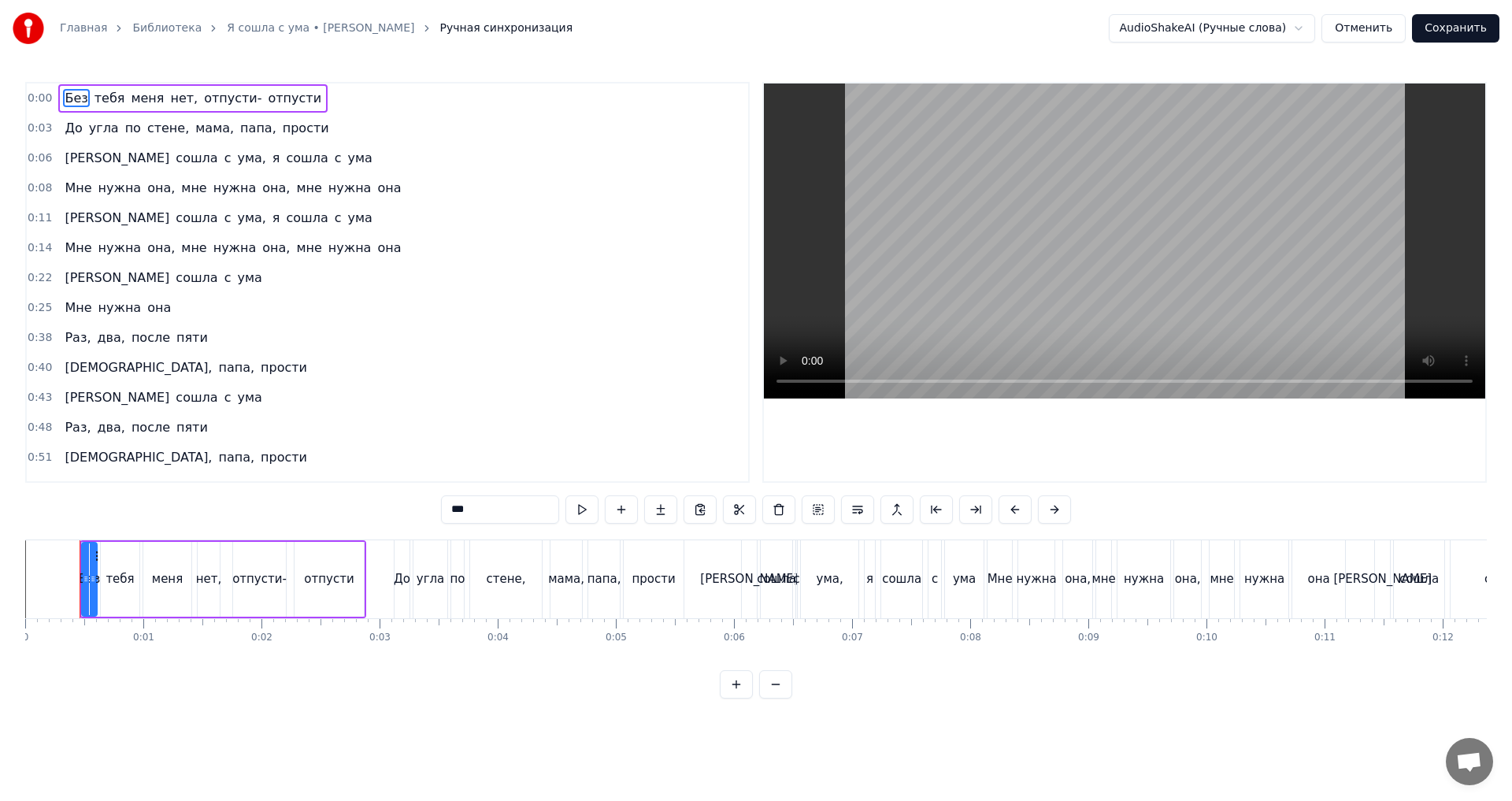
click at [37, 341] on span "0:38" at bounding box center [39, 338] width 24 height 16
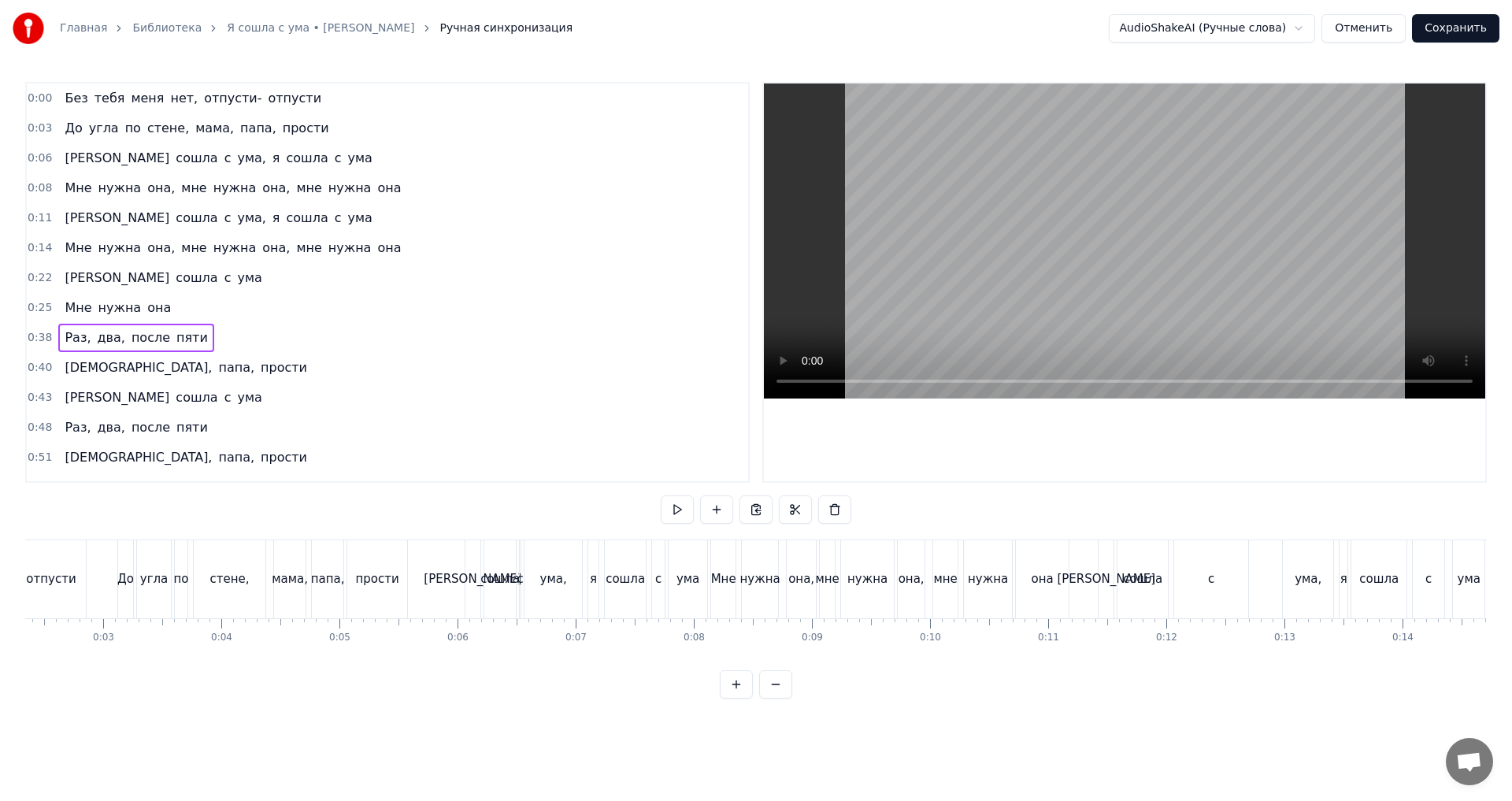
click at [37, 341] on span "0:38" at bounding box center [39, 338] width 24 height 16
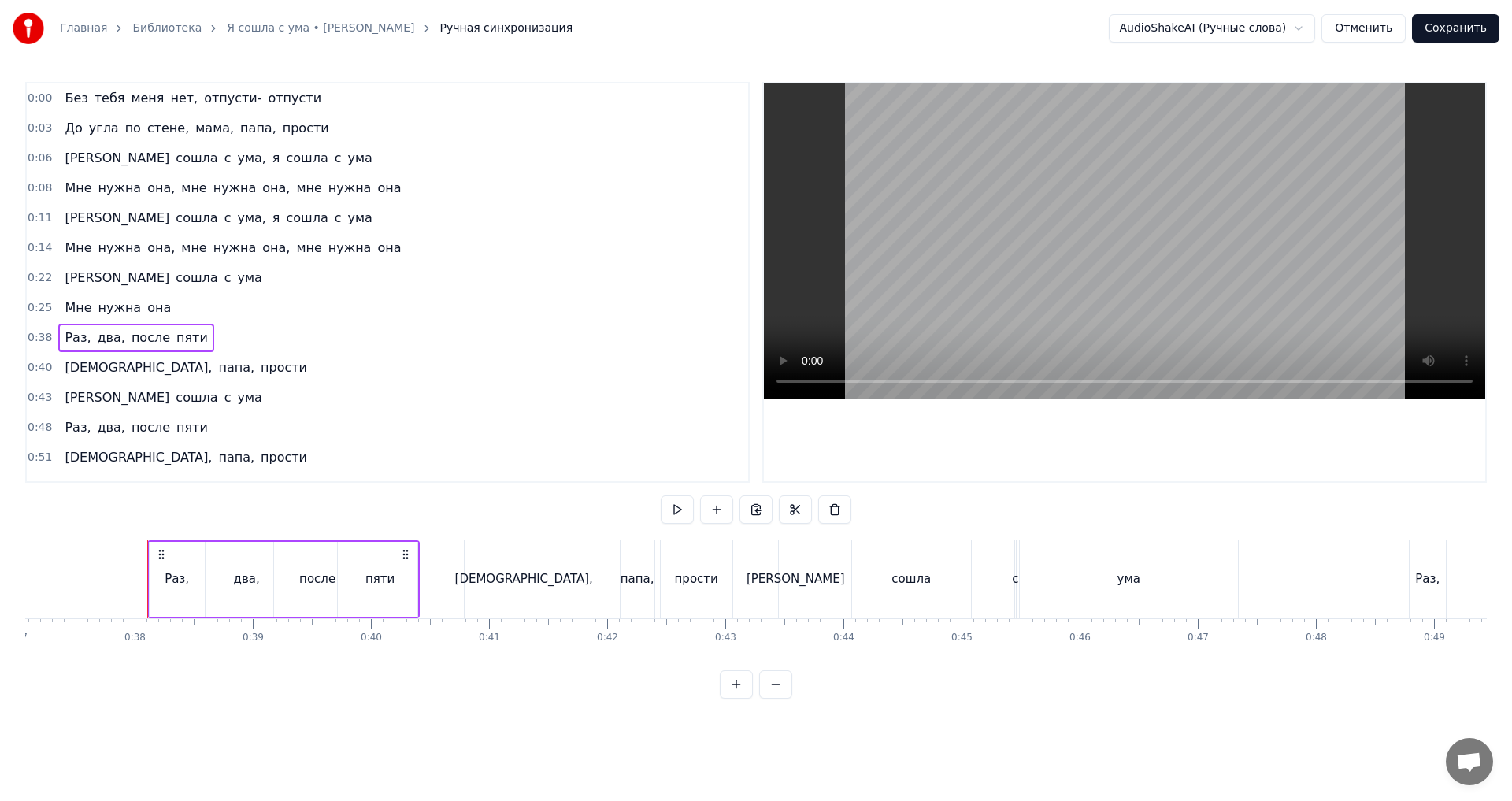
scroll to position [0, 4422]
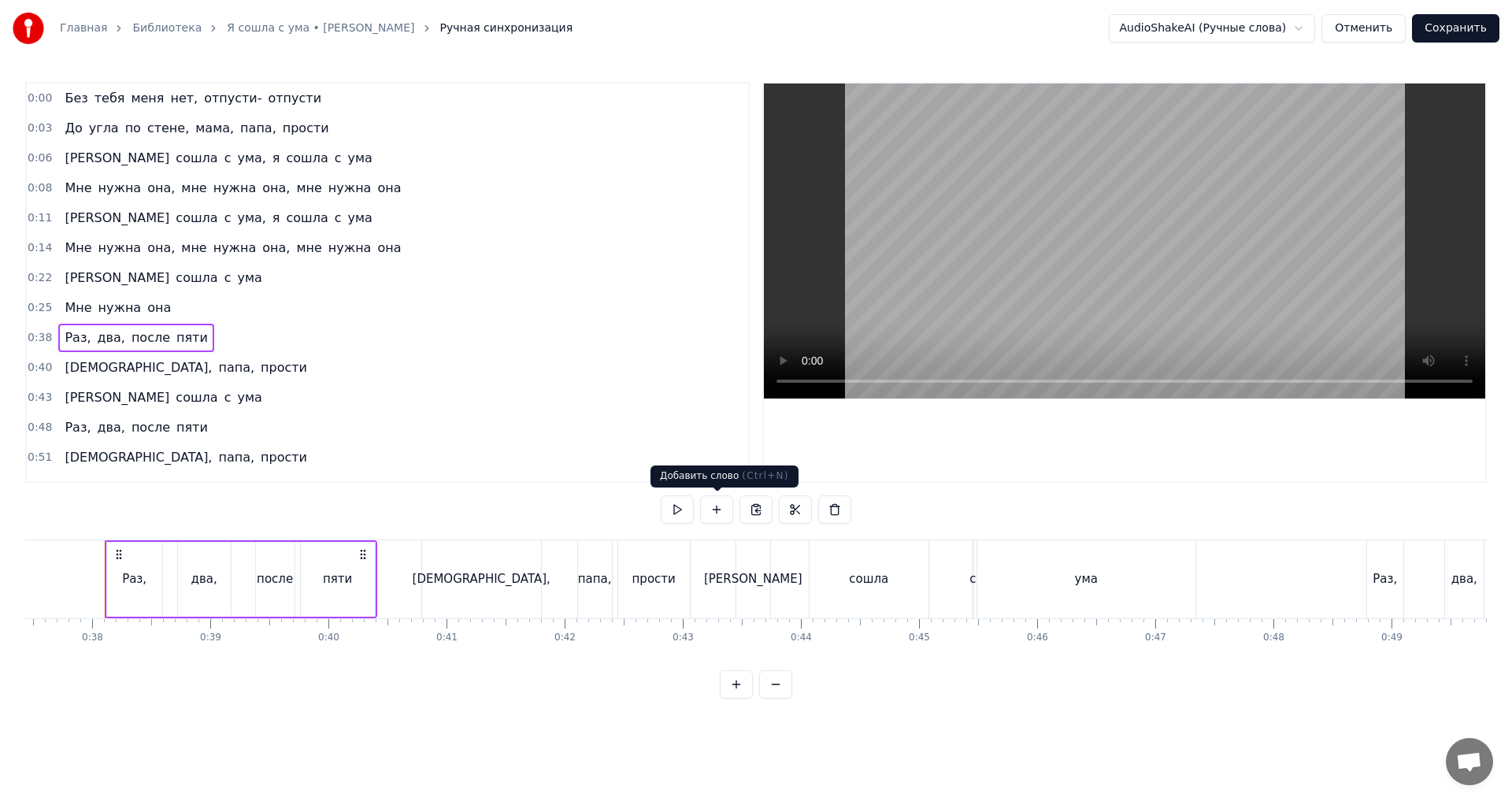
click at [722, 514] on button at bounding box center [717, 509] width 33 height 28
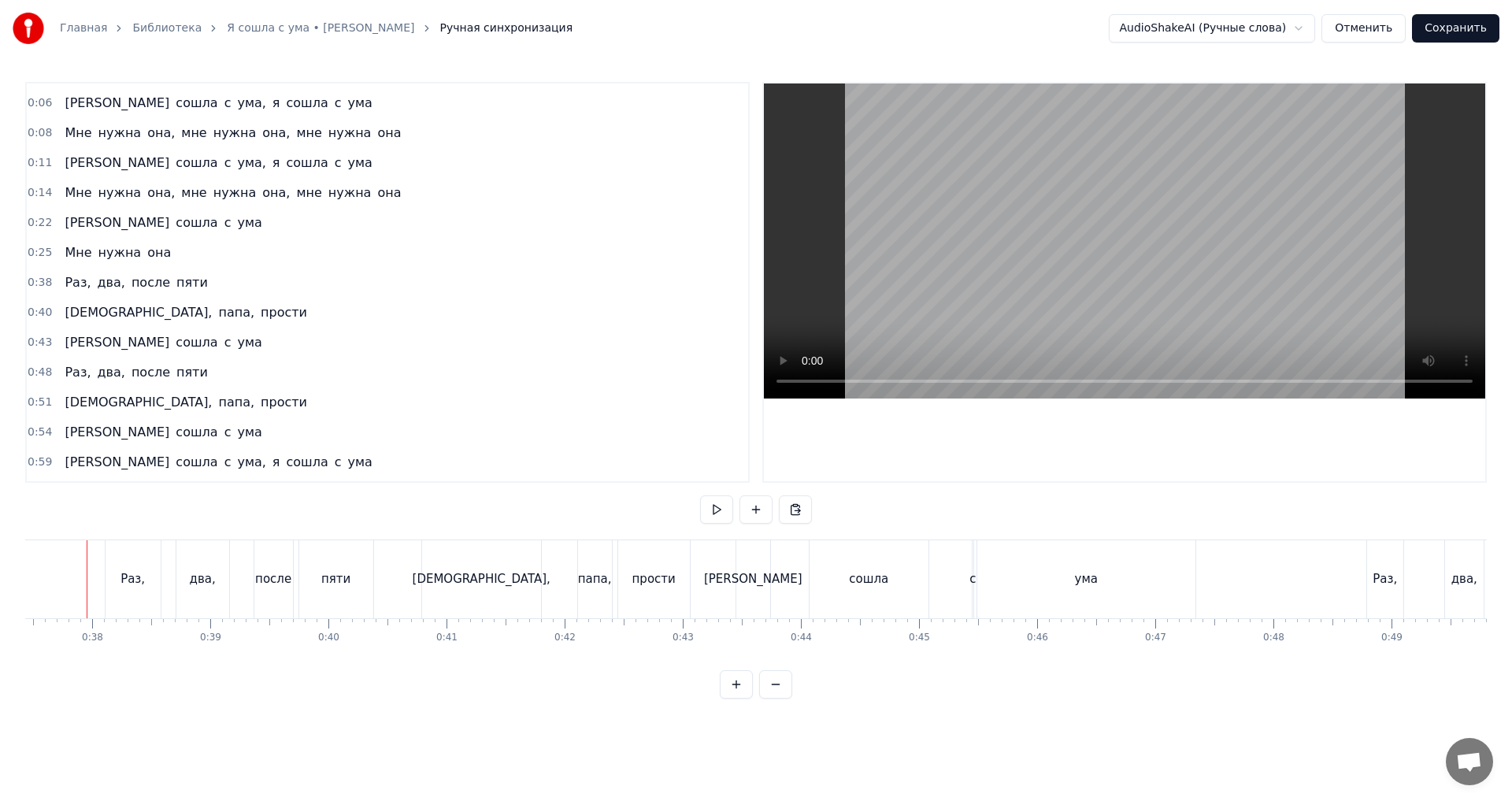
scroll to position [0, 4405]
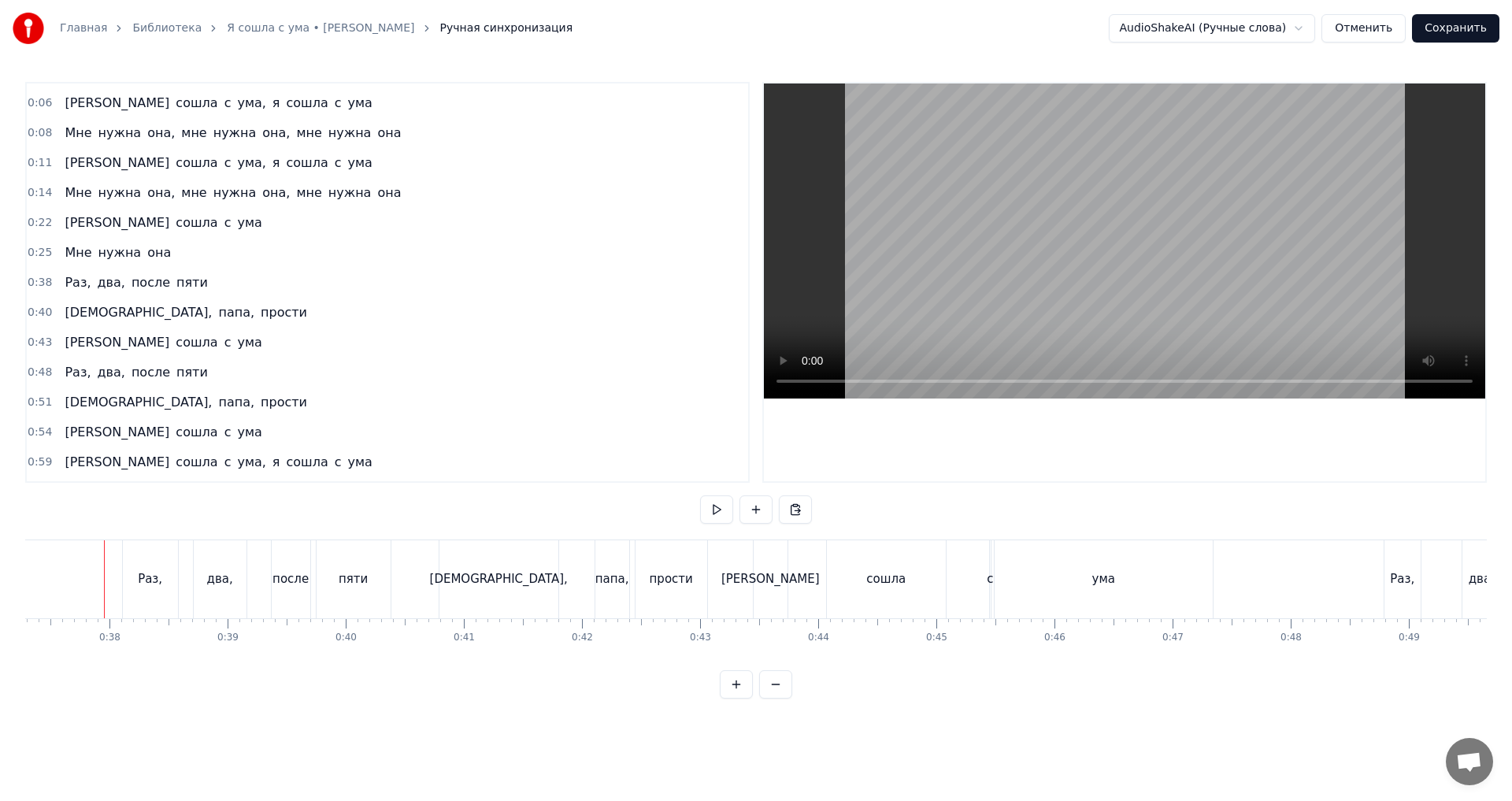
click at [499, 147] on div "0:08 Мне нужна она, мне нужна она, мне нужна она" at bounding box center [387, 133] width 722 height 30
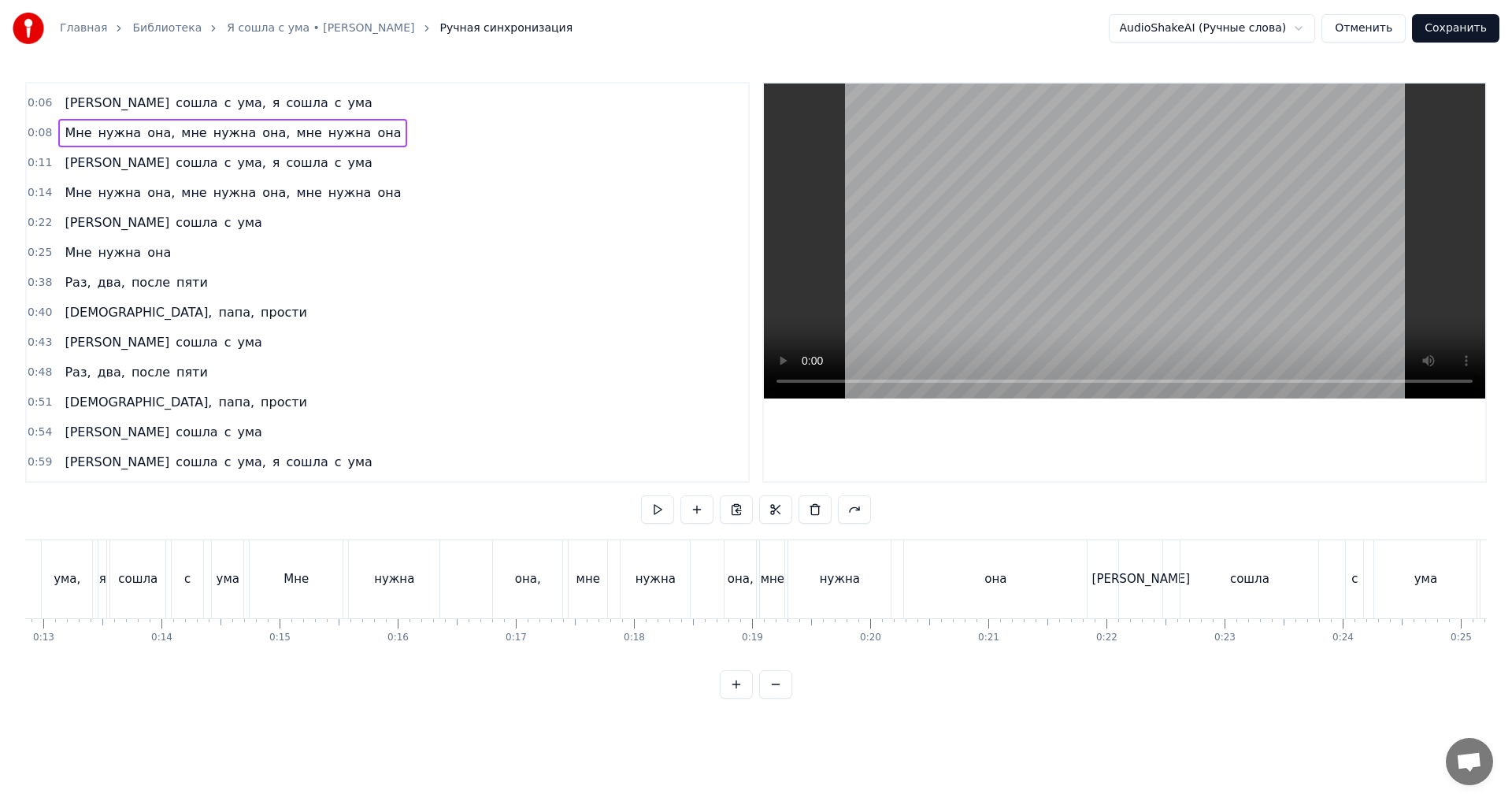
click at [27, 129] on div "0:08 Мне нужна она, мне нужна она, мне нужна она" at bounding box center [387, 133] width 722 height 30
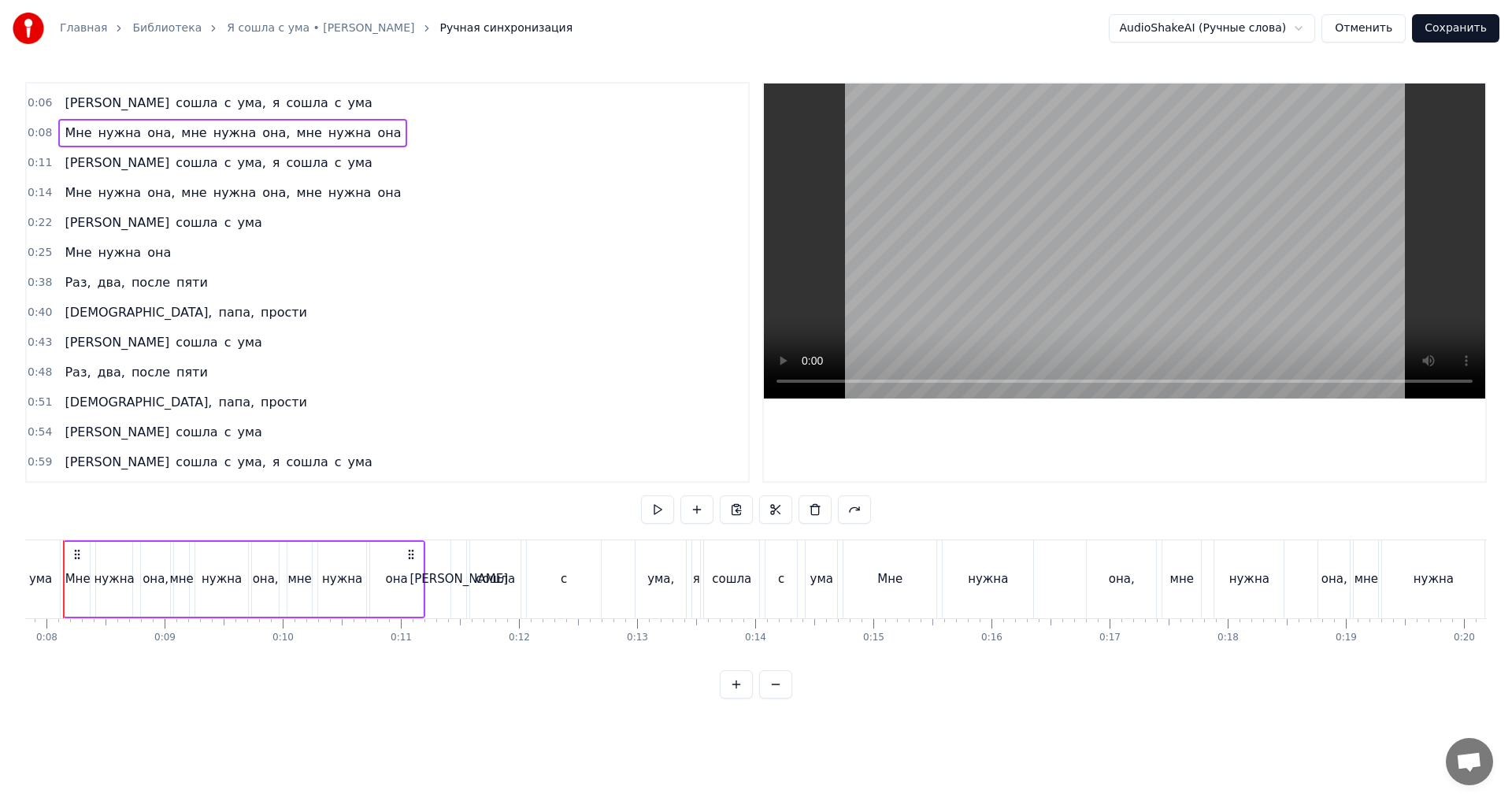
click at [30, 131] on span "0:08" at bounding box center [39, 133] width 24 height 16
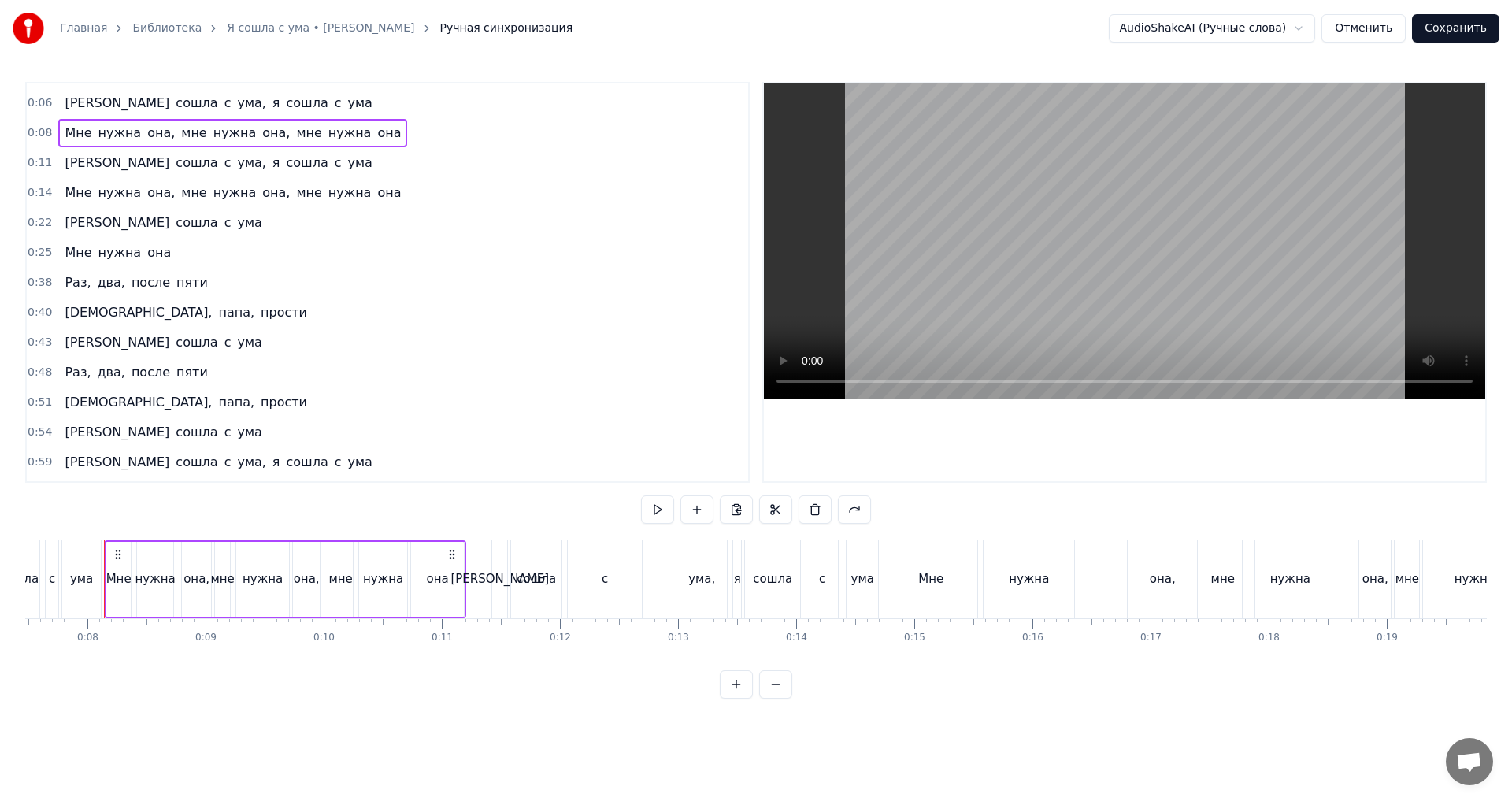
click at [30, 131] on span "0:08" at bounding box center [39, 133] width 24 height 16
click at [148, 520] on div "0:00 Без тебя меня нет, отпусти- отпусти 0:03 До угла по стене, мама, папа, про…" at bounding box center [756, 389] width 1462 height 617
click at [32, 509] on div "0:00 Без тебя меня нет, отпусти- отпусти 0:03 До угла по стене, мама, папа, про…" at bounding box center [756, 389] width 1462 height 617
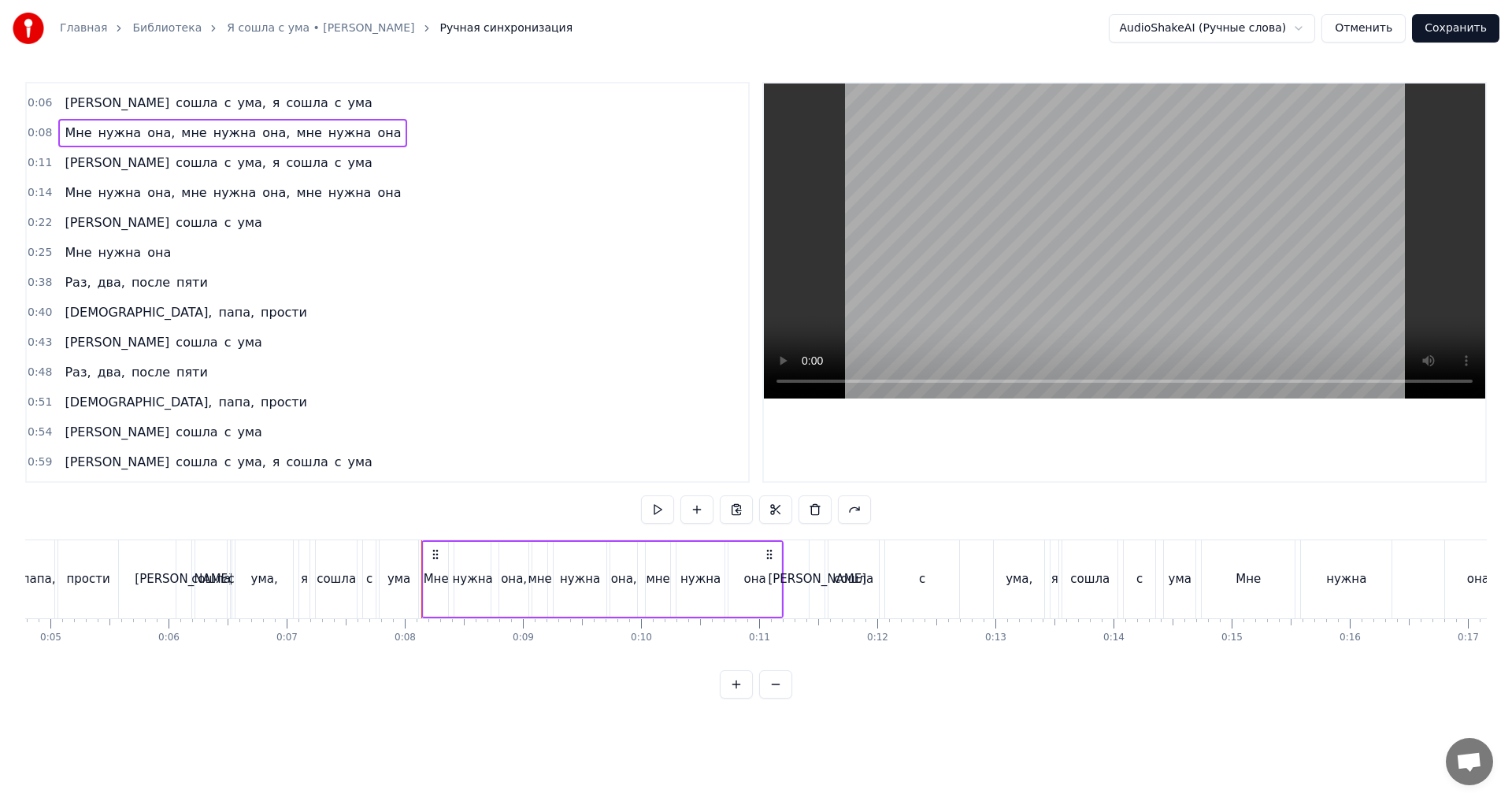
scroll to position [0, 0]
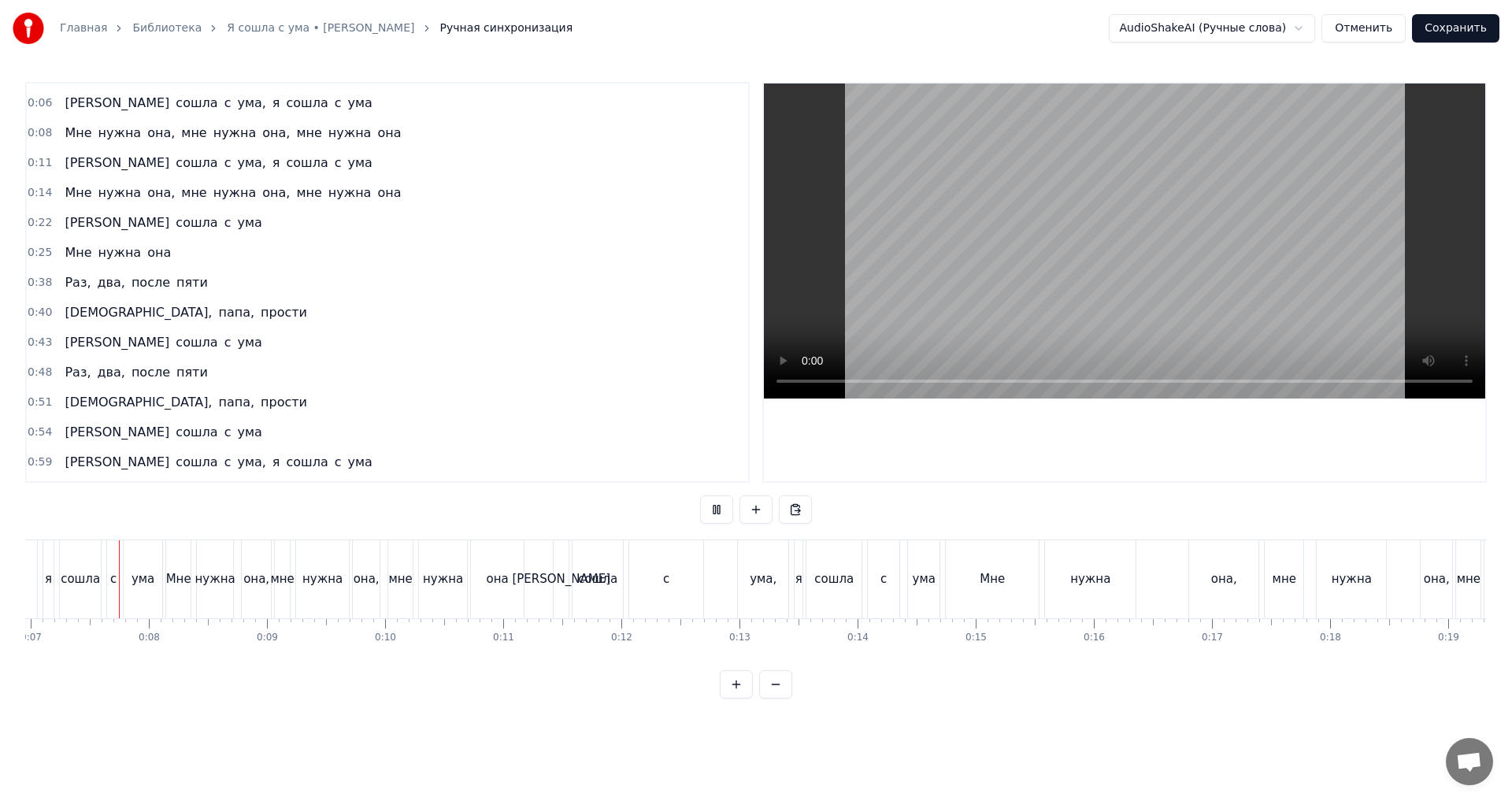
scroll to position [0, 807]
click at [570, 582] on div "[PERSON_NAME]" at bounding box center [575, 579] width 15 height 78
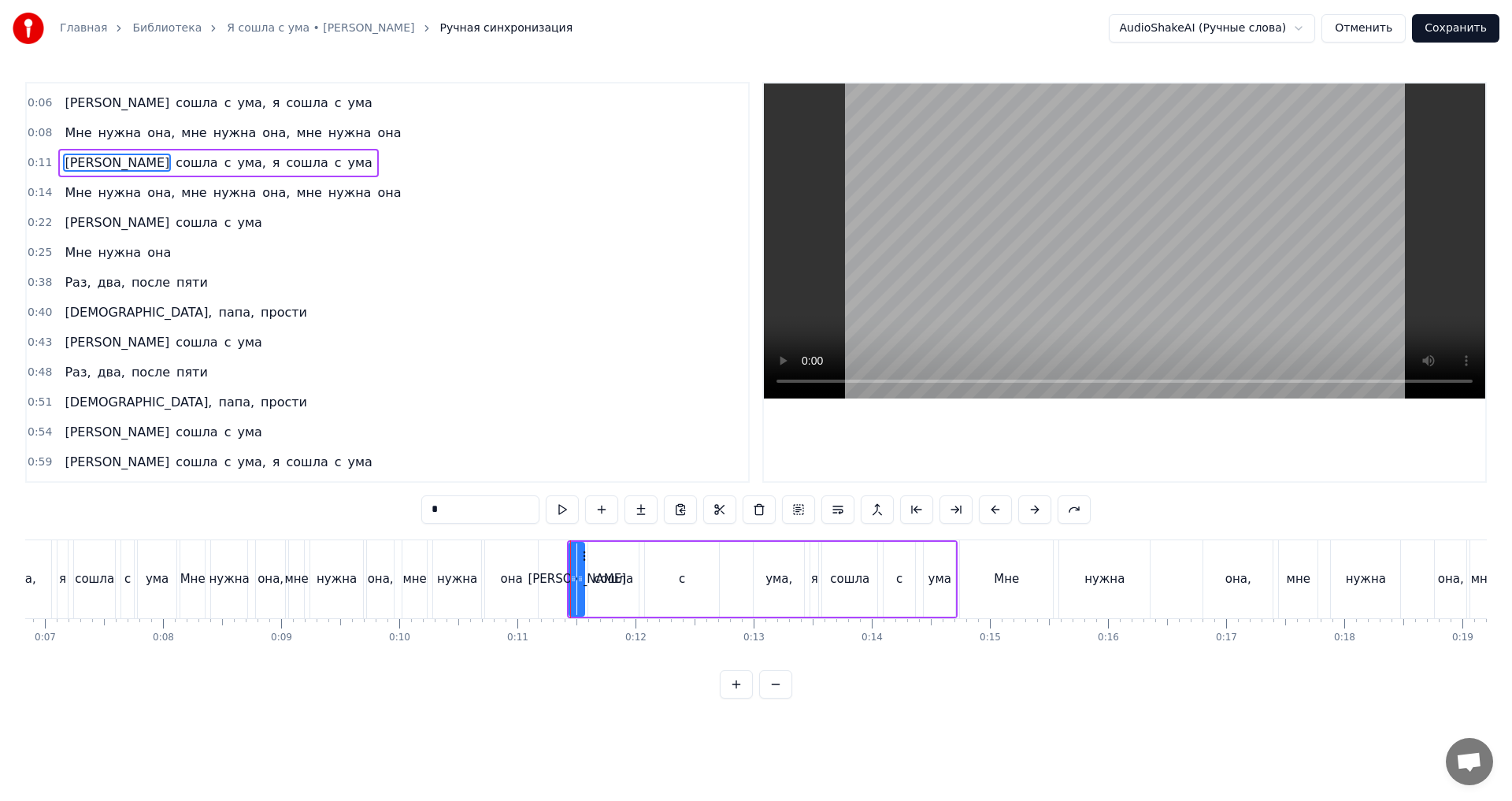
scroll to position [0, 0]
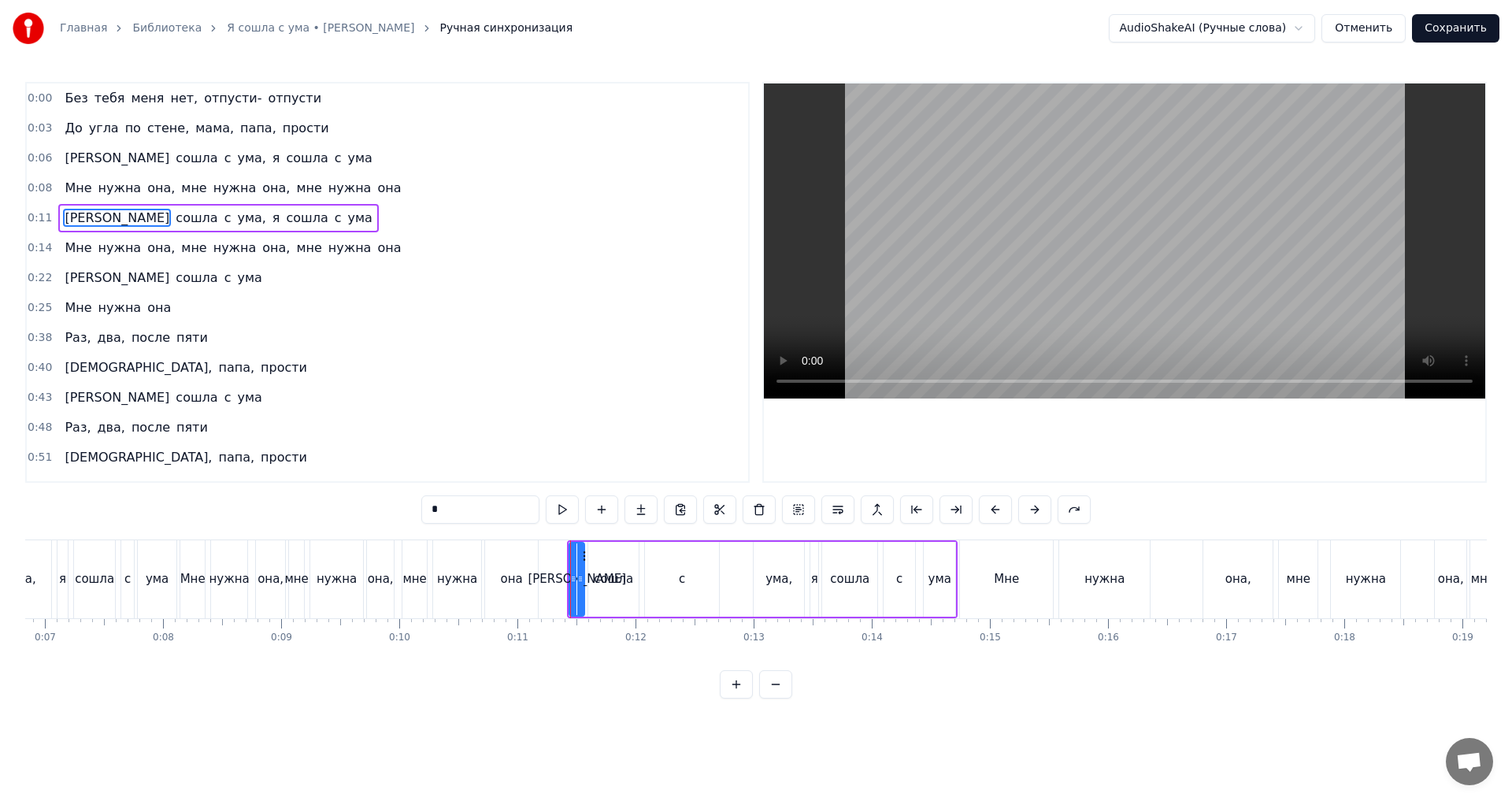
click at [606, 572] on div "сошла" at bounding box center [614, 579] width 40 height 18
click at [695, 568] on div "с" at bounding box center [682, 579] width 74 height 75
drag, startPoint x: 715, startPoint y: 581, endPoint x: 671, endPoint y: 585, distance: 44.2
click at [673, 585] on div at bounding box center [676, 580] width 6 height 72
click at [784, 574] on div "ума," at bounding box center [779, 579] width 27 height 18
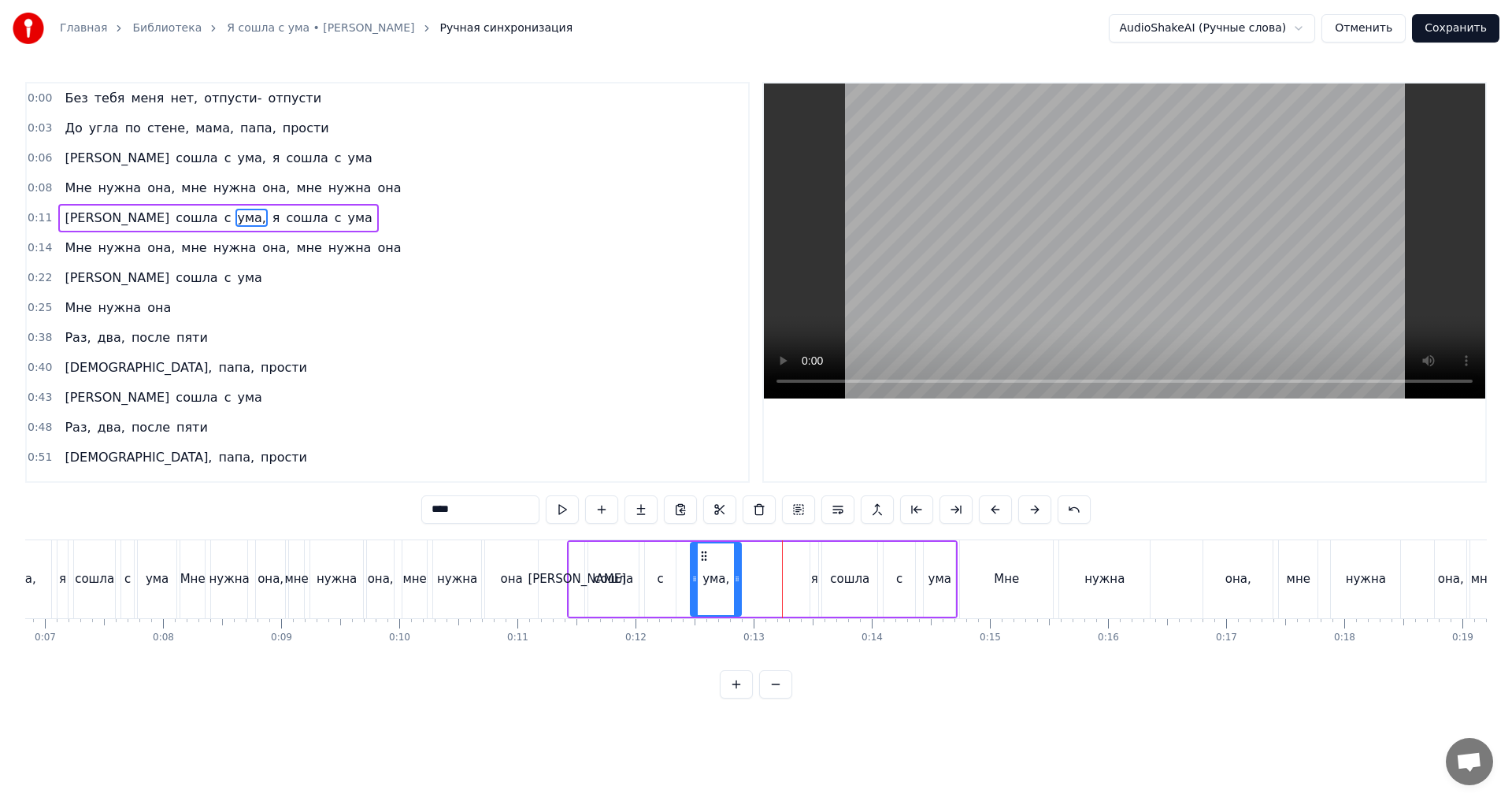
drag, startPoint x: 765, startPoint y: 556, endPoint x: 698, endPoint y: 569, distance: 68.2
click at [694, 569] on div "ума," at bounding box center [716, 580] width 49 height 72
click at [811, 571] on div "я" at bounding box center [814, 579] width 7 height 18
type input "*"
drag, startPoint x: 823, startPoint y: 556, endPoint x: 762, endPoint y: 554, distance: 61.0
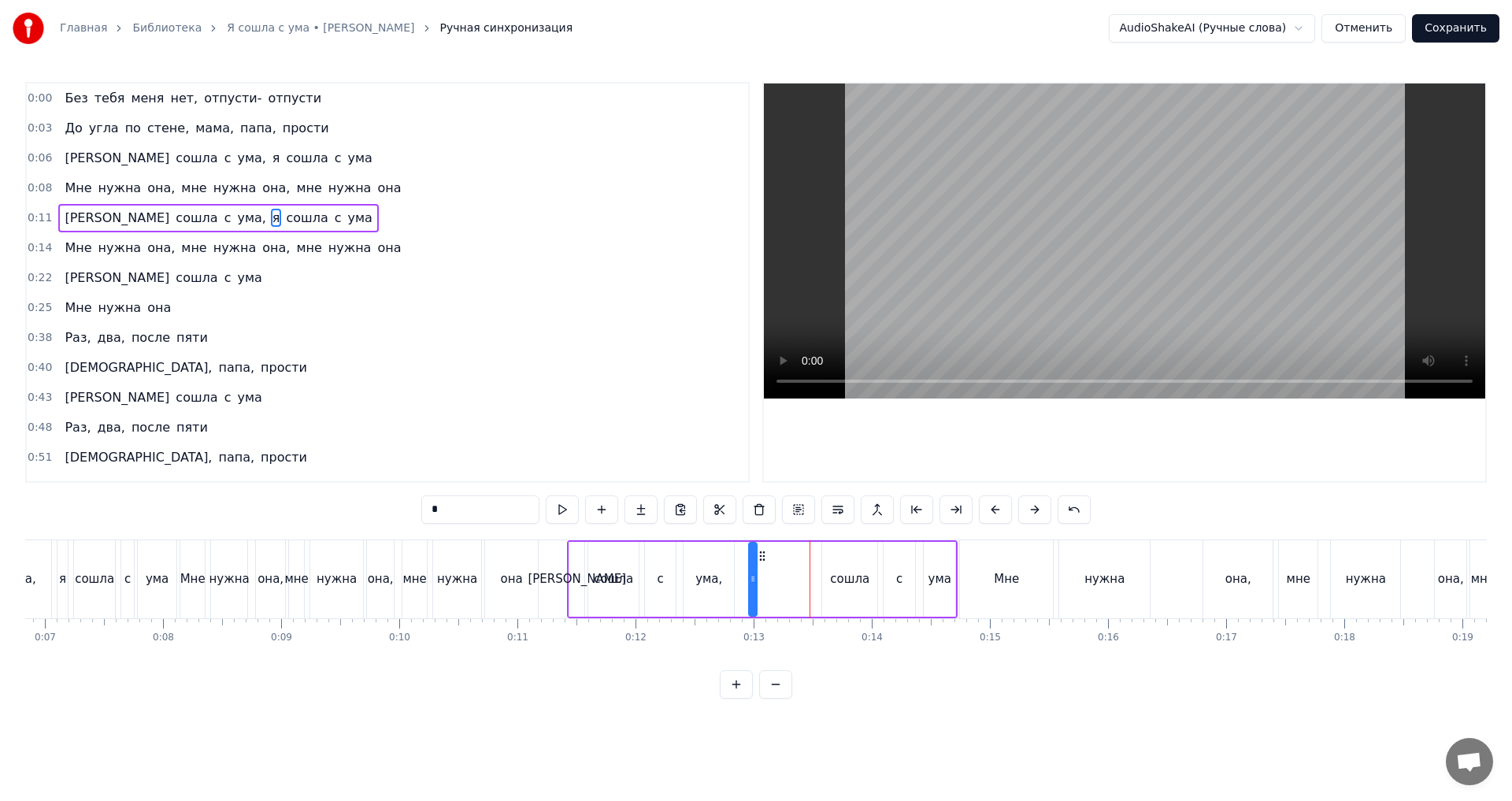
click at [762, 554] on icon at bounding box center [762, 555] width 13 height 13
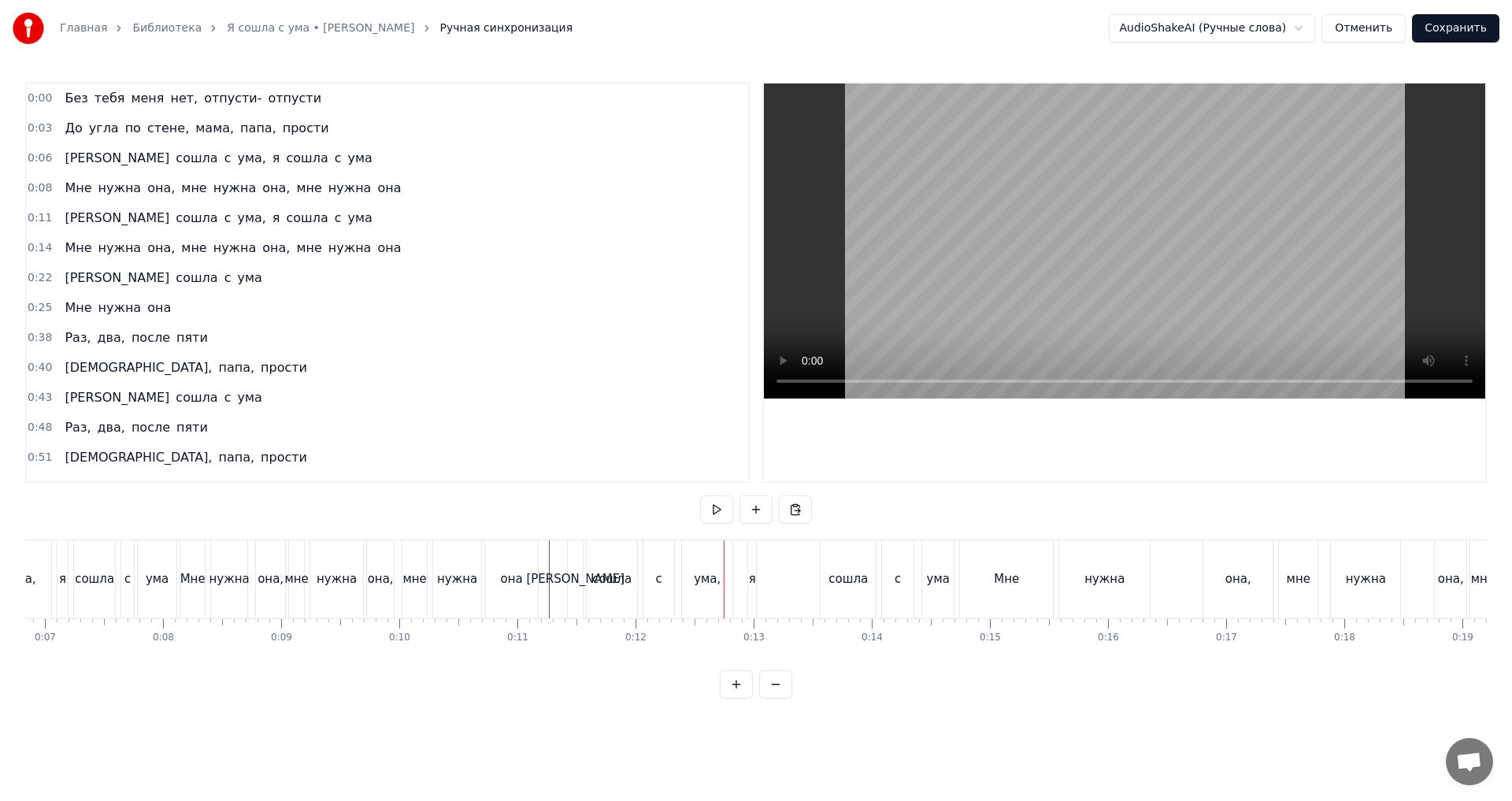
click at [707, 561] on div "ума," at bounding box center [707, 579] width 50 height 78
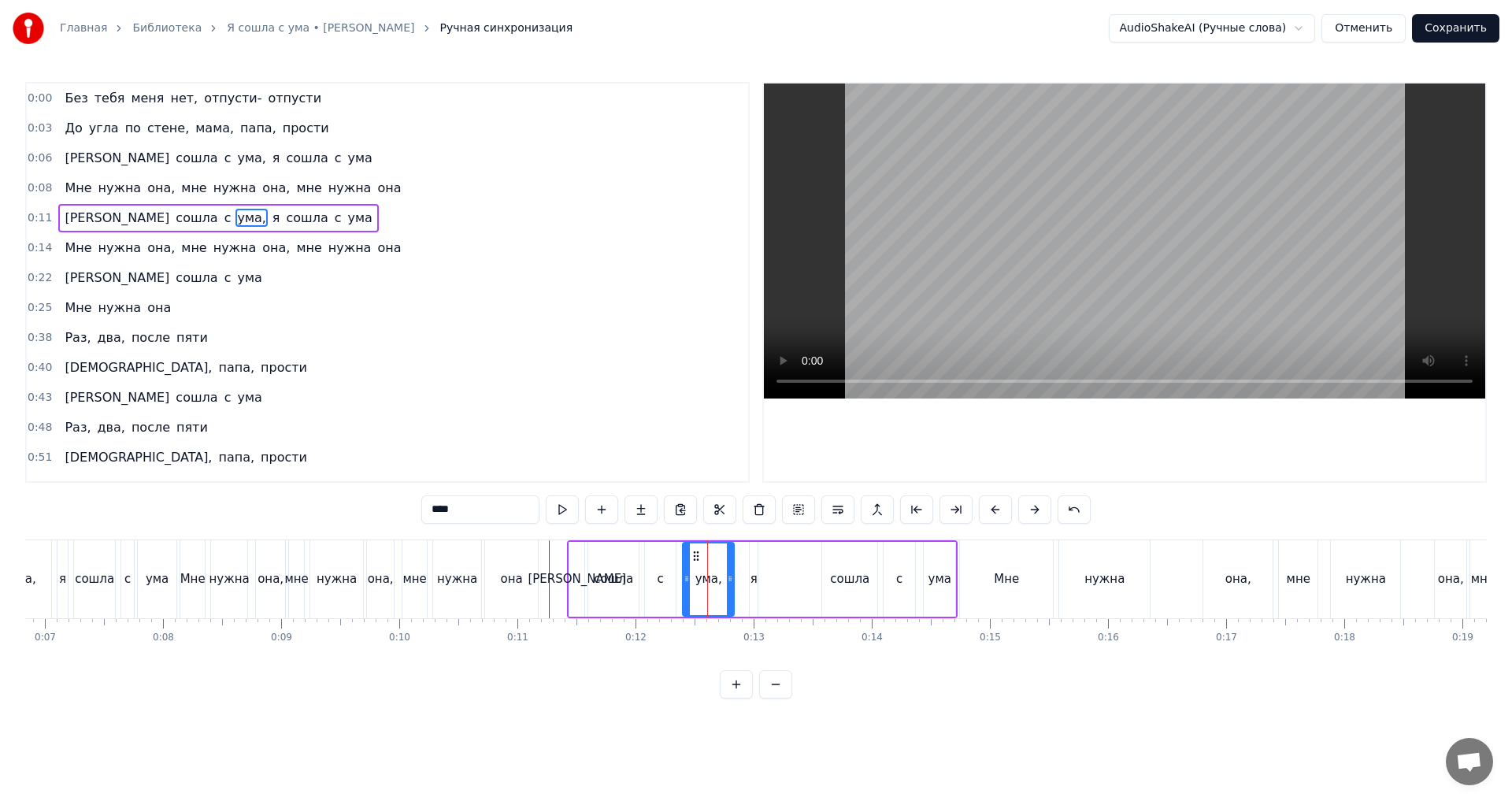
click at [689, 554] on div at bounding box center [687, 580] width 6 height 72
drag, startPoint x: 693, startPoint y: 557, endPoint x: 686, endPoint y: 560, distance: 7.6
click at [686, 560] on icon at bounding box center [688, 555] width 13 height 13
click at [754, 576] on div "я" at bounding box center [754, 579] width 7 height 18
drag, startPoint x: 763, startPoint y: 554, endPoint x: 745, endPoint y: 559, distance: 18.7
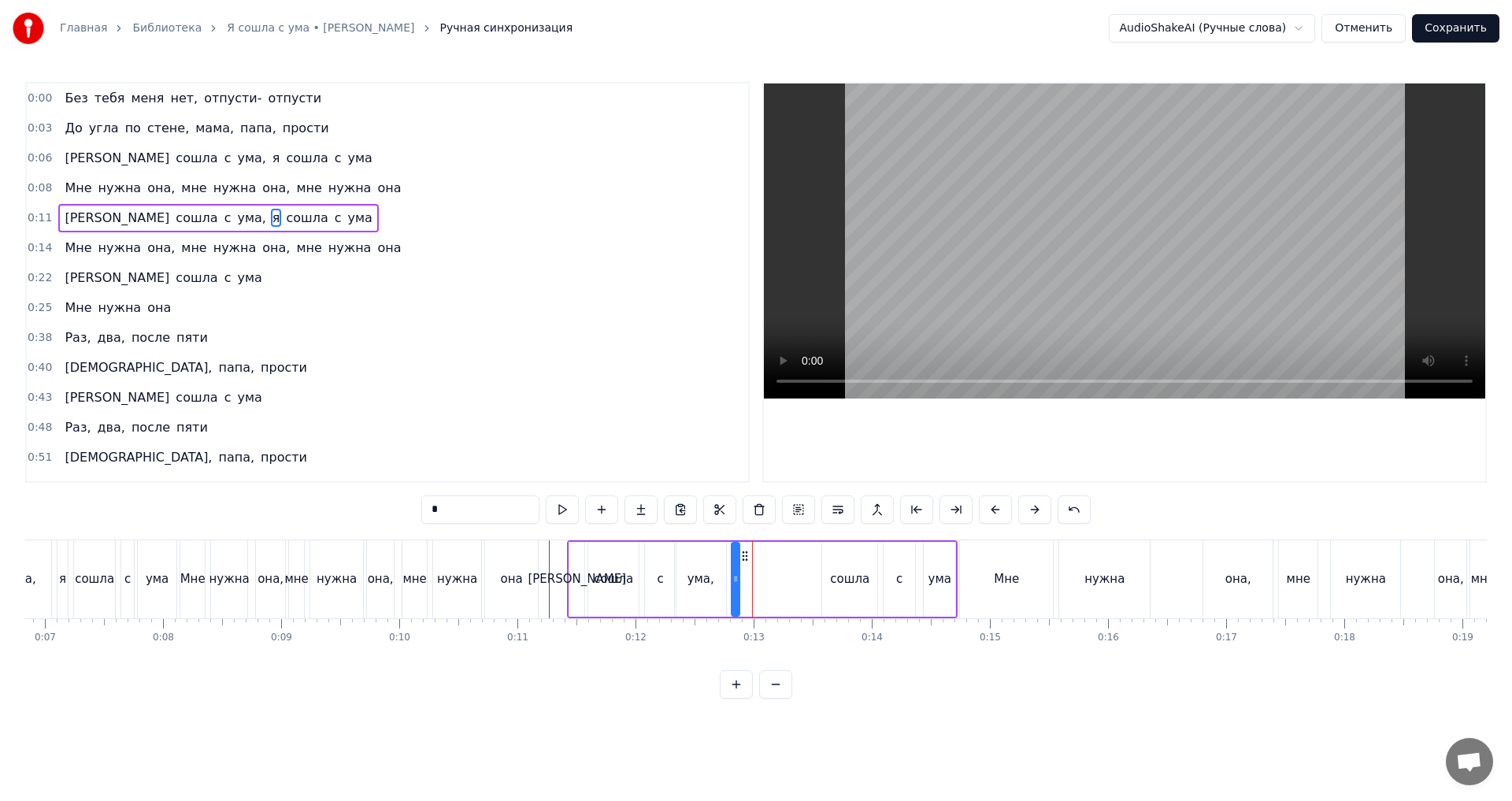
click at [745, 559] on icon at bounding box center [745, 555] width 13 height 13
click at [828, 562] on div "сошла" at bounding box center [850, 579] width 55 height 75
drag, startPoint x: 836, startPoint y: 556, endPoint x: 760, endPoint y: 556, distance: 76.0
click at [760, 556] on circle at bounding box center [760, 555] width 1 height 1
click at [907, 559] on div "с" at bounding box center [899, 579] width 31 height 75
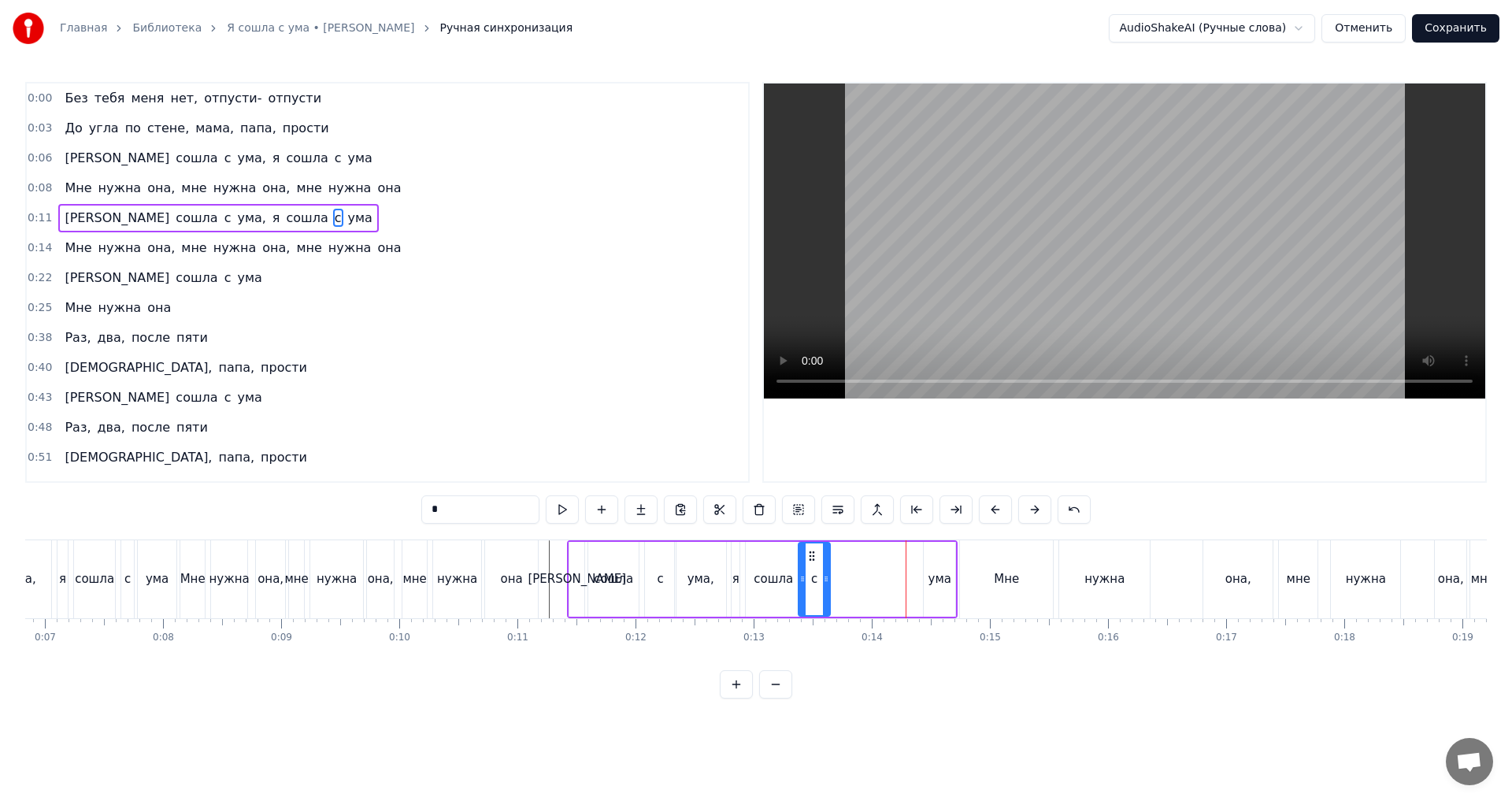
drag, startPoint x: 894, startPoint y: 552, endPoint x: 848, endPoint y: 562, distance: 47.1
click at [809, 556] on icon at bounding box center [812, 555] width 13 height 13
click at [941, 573] on div "ума" at bounding box center [940, 579] width 23 height 18
type input "***"
drag, startPoint x: 937, startPoint y: 556, endPoint x: 844, endPoint y: 559, distance: 93.0
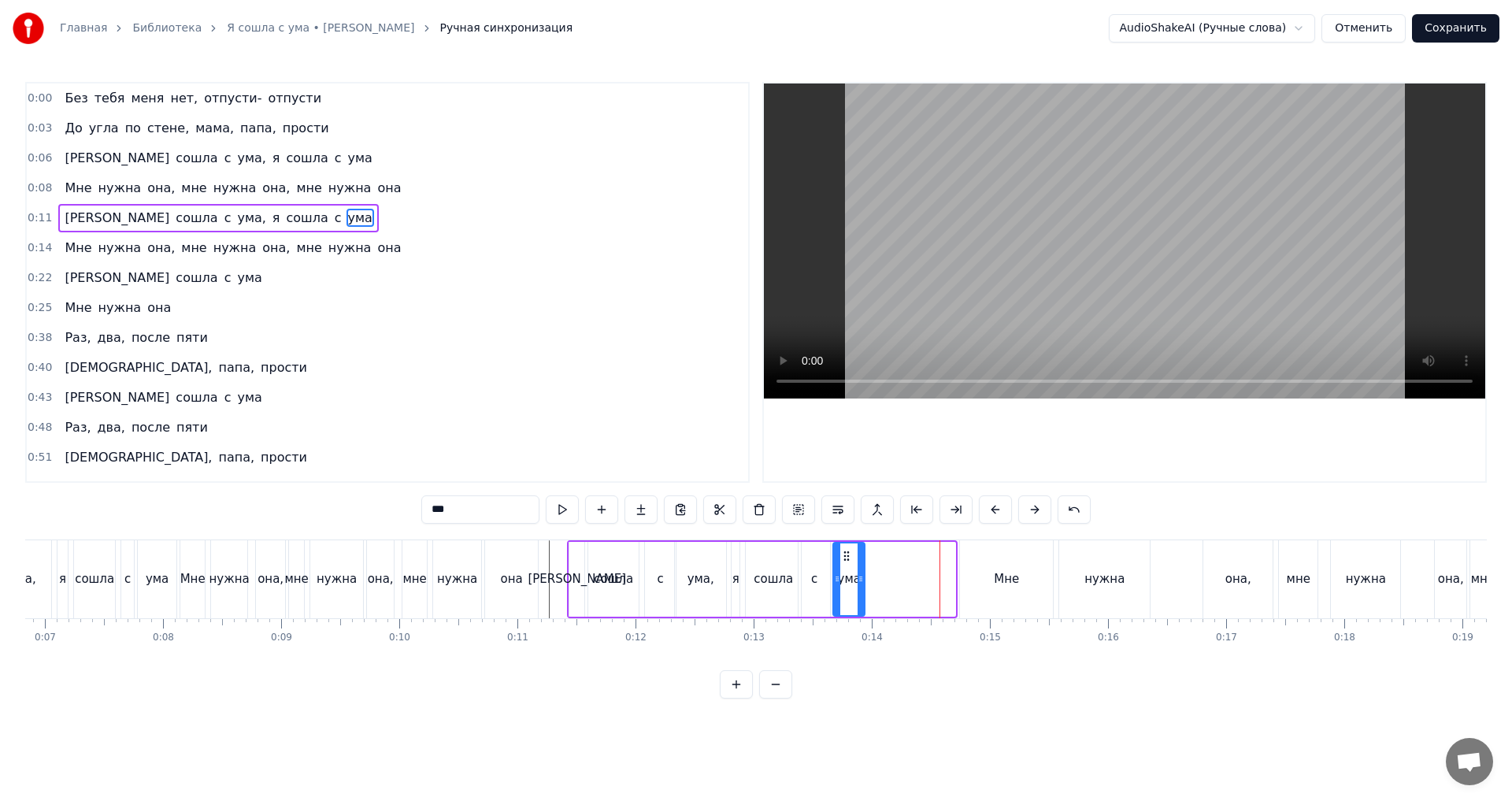
click at [844, 559] on icon at bounding box center [846, 555] width 13 height 13
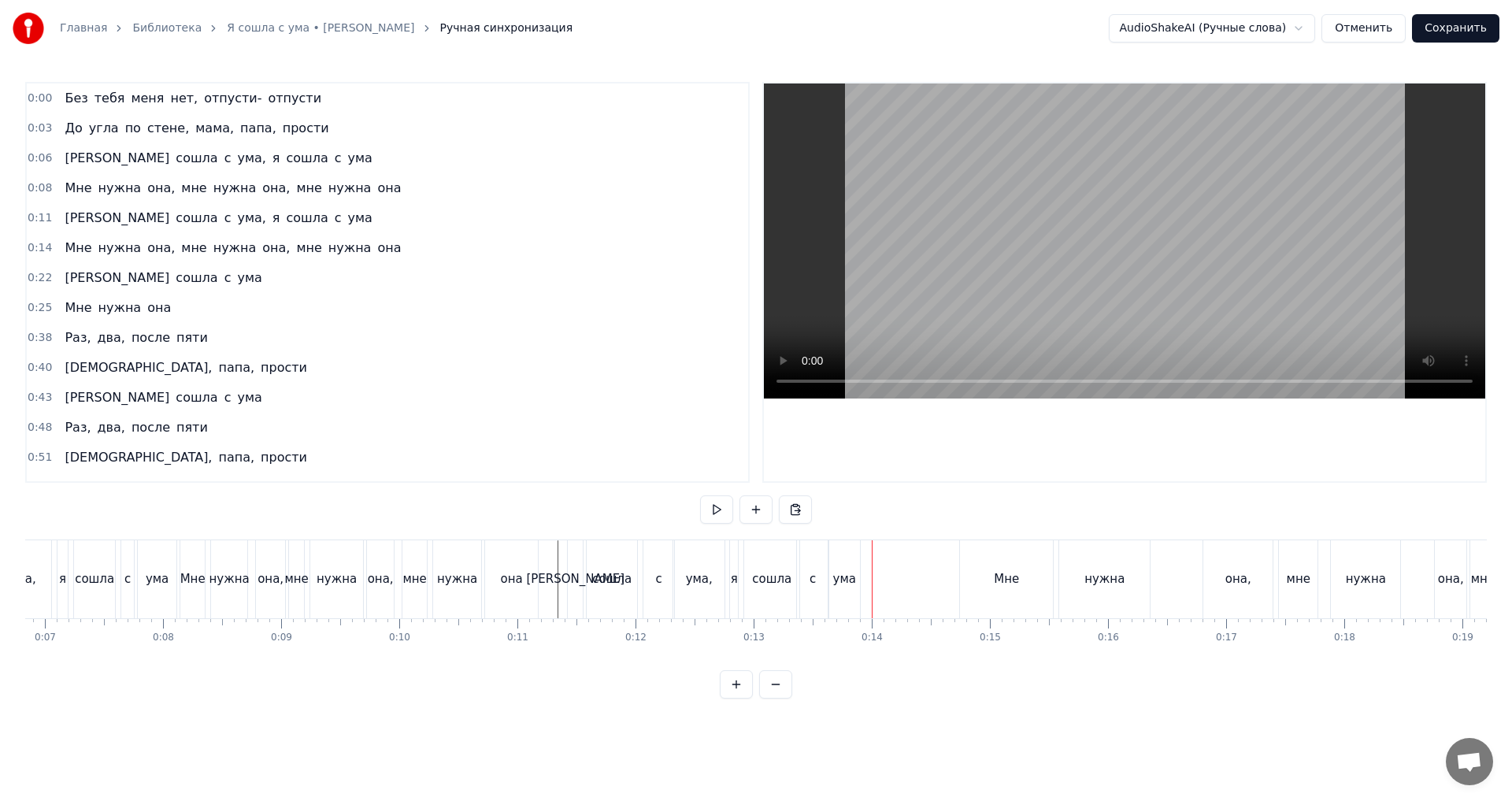
click at [706, 564] on div "ума," at bounding box center [698, 579] width 51 height 78
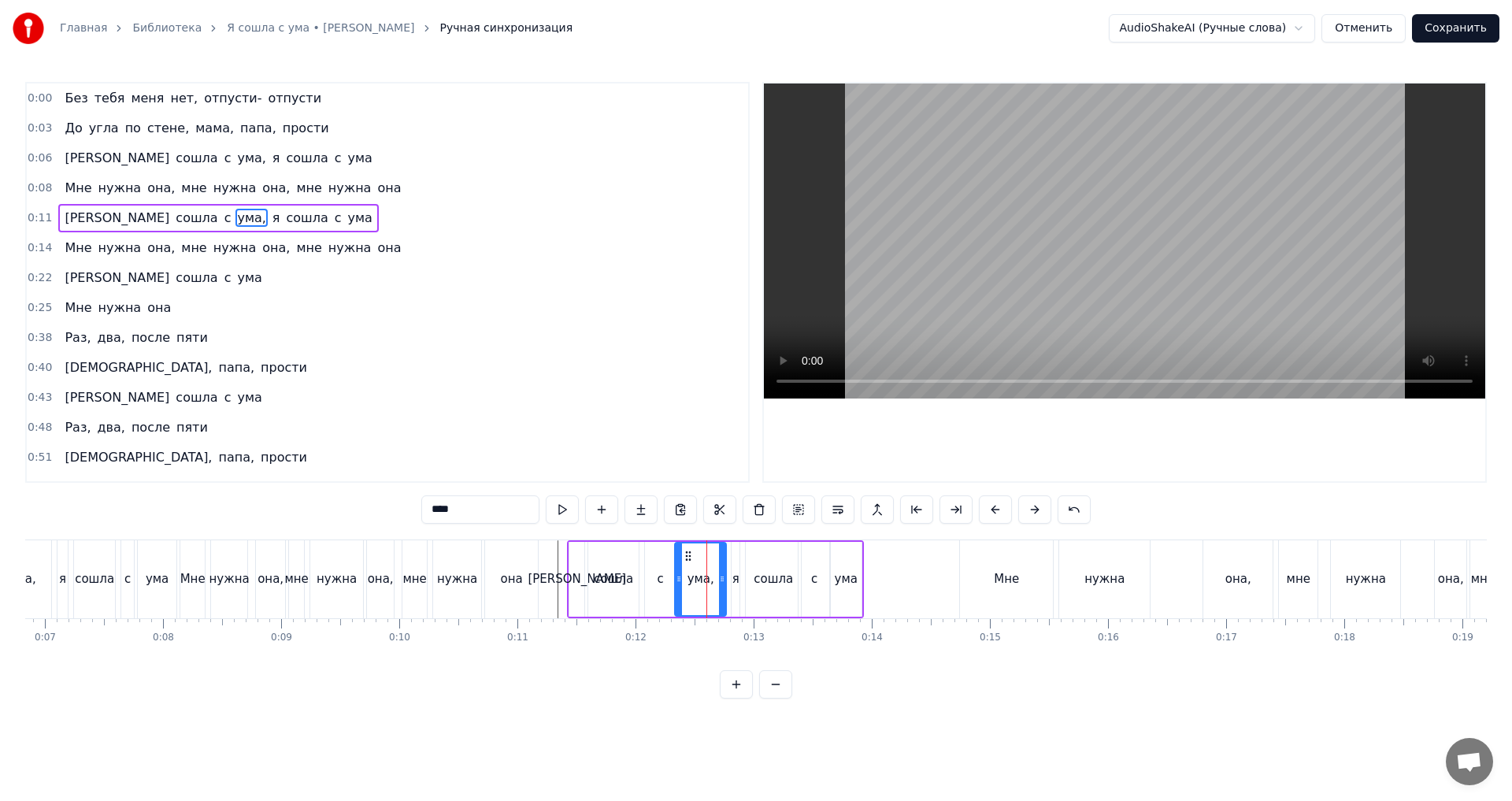
drag, startPoint x: 622, startPoint y: 556, endPoint x: 642, endPoint y: 572, distance: 25.6
click at [622, 557] on div "сошла" at bounding box center [614, 579] width 50 height 75
drag, startPoint x: 636, startPoint y: 577, endPoint x: 623, endPoint y: 575, distance: 13.2
click at [623, 575] on icon at bounding box center [622, 579] width 6 height 13
click at [661, 575] on div "с" at bounding box center [660, 579] width 6 height 18
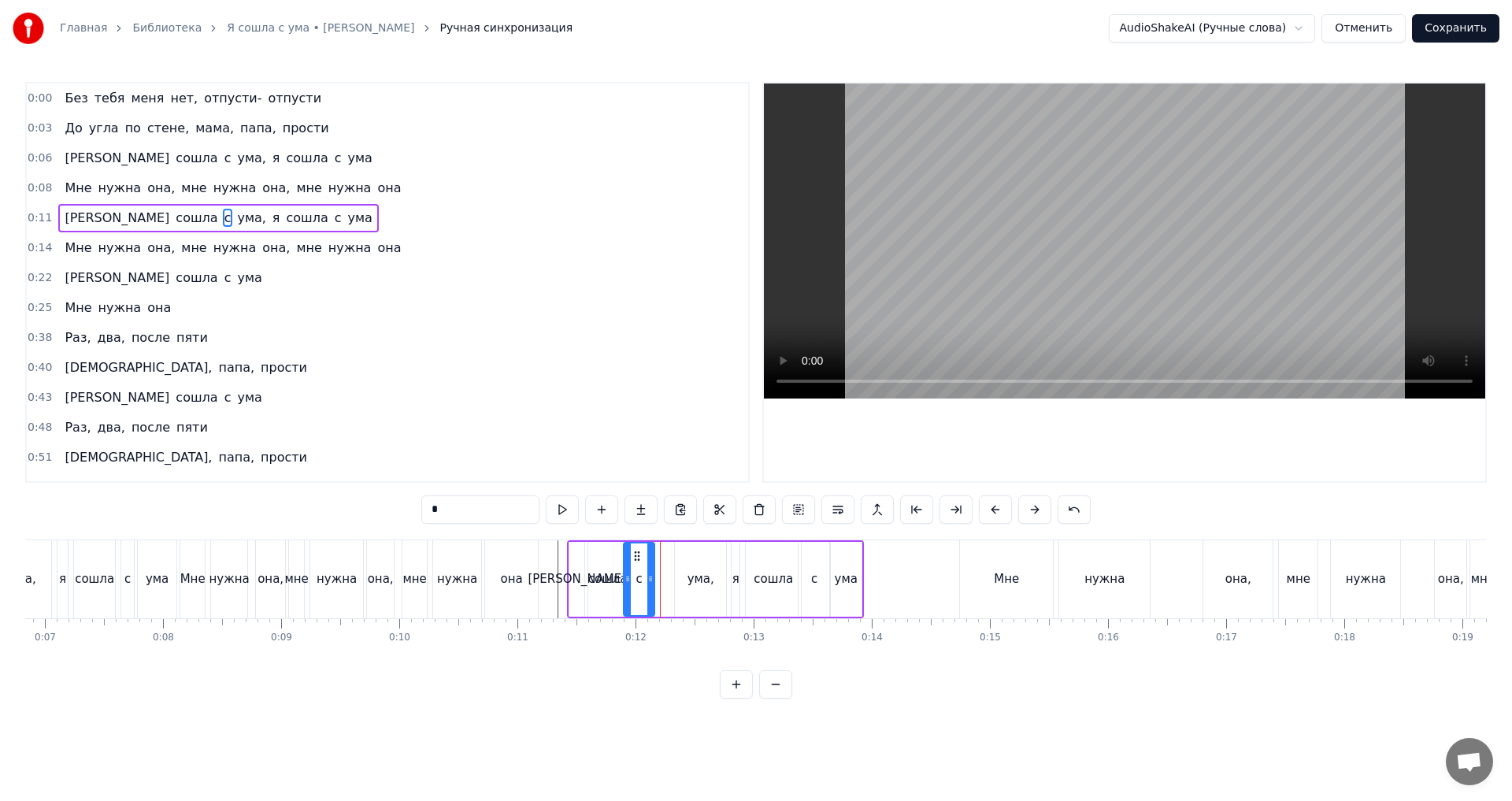
drag, startPoint x: 658, startPoint y: 552, endPoint x: 641, endPoint y: 556, distance: 17.5
click at [637, 556] on icon at bounding box center [637, 555] width 13 height 13
click at [685, 562] on div "ума," at bounding box center [700, 579] width 51 height 75
drag, startPoint x: 688, startPoint y: 552, endPoint x: 661, endPoint y: 566, distance: 30.4
click at [670, 552] on circle at bounding box center [669, 551] width 1 height 1
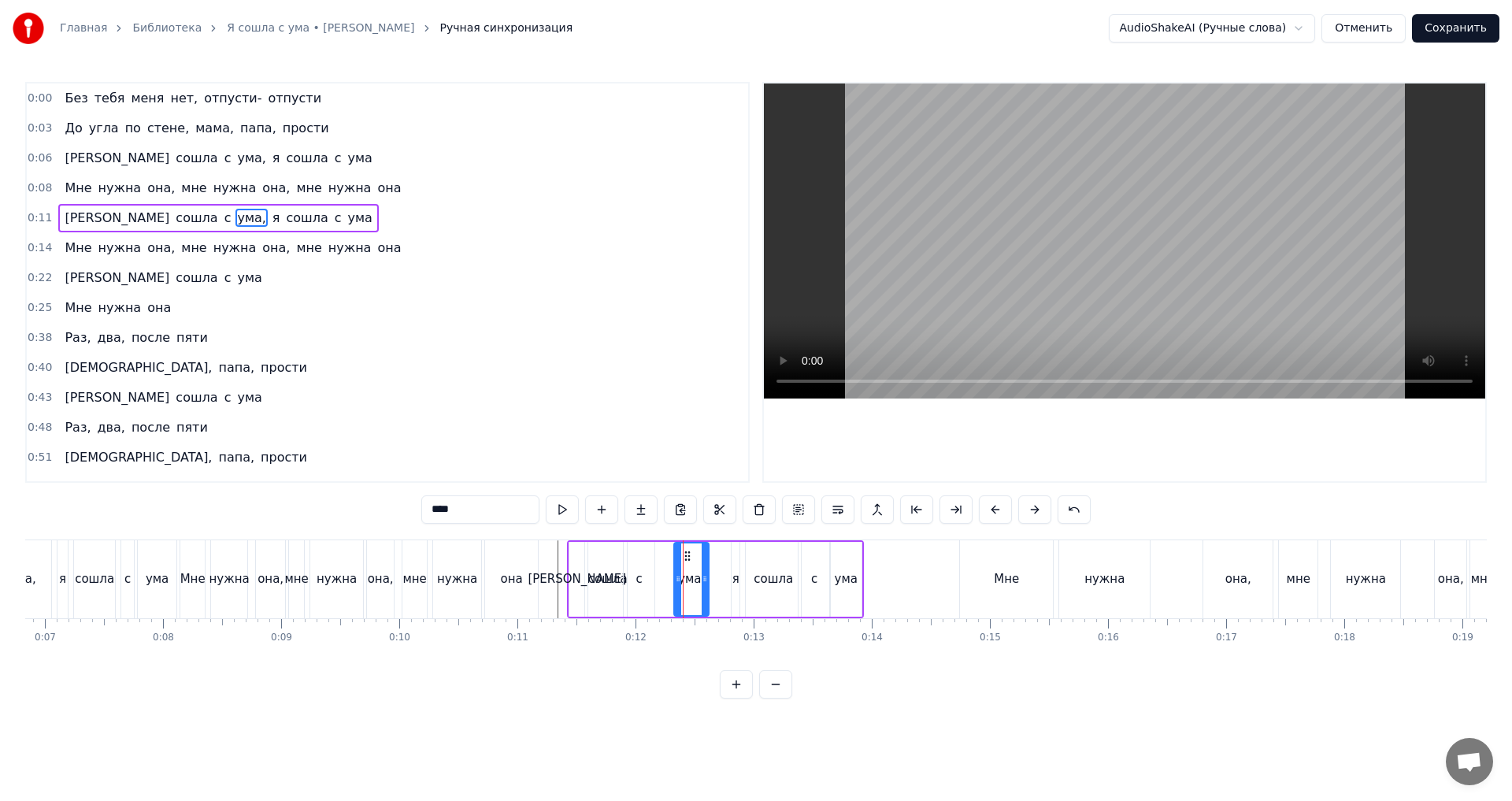
drag, startPoint x: 659, startPoint y: 578, endPoint x: 676, endPoint y: 583, distance: 17.7
click at [676, 583] on icon at bounding box center [678, 579] width 6 height 13
drag, startPoint x: 689, startPoint y: 555, endPoint x: 665, endPoint y: 557, distance: 24.1
click at [665, 557] on icon at bounding box center [666, 555] width 13 height 13
click at [738, 573] on div "я" at bounding box center [735, 579] width 7 height 18
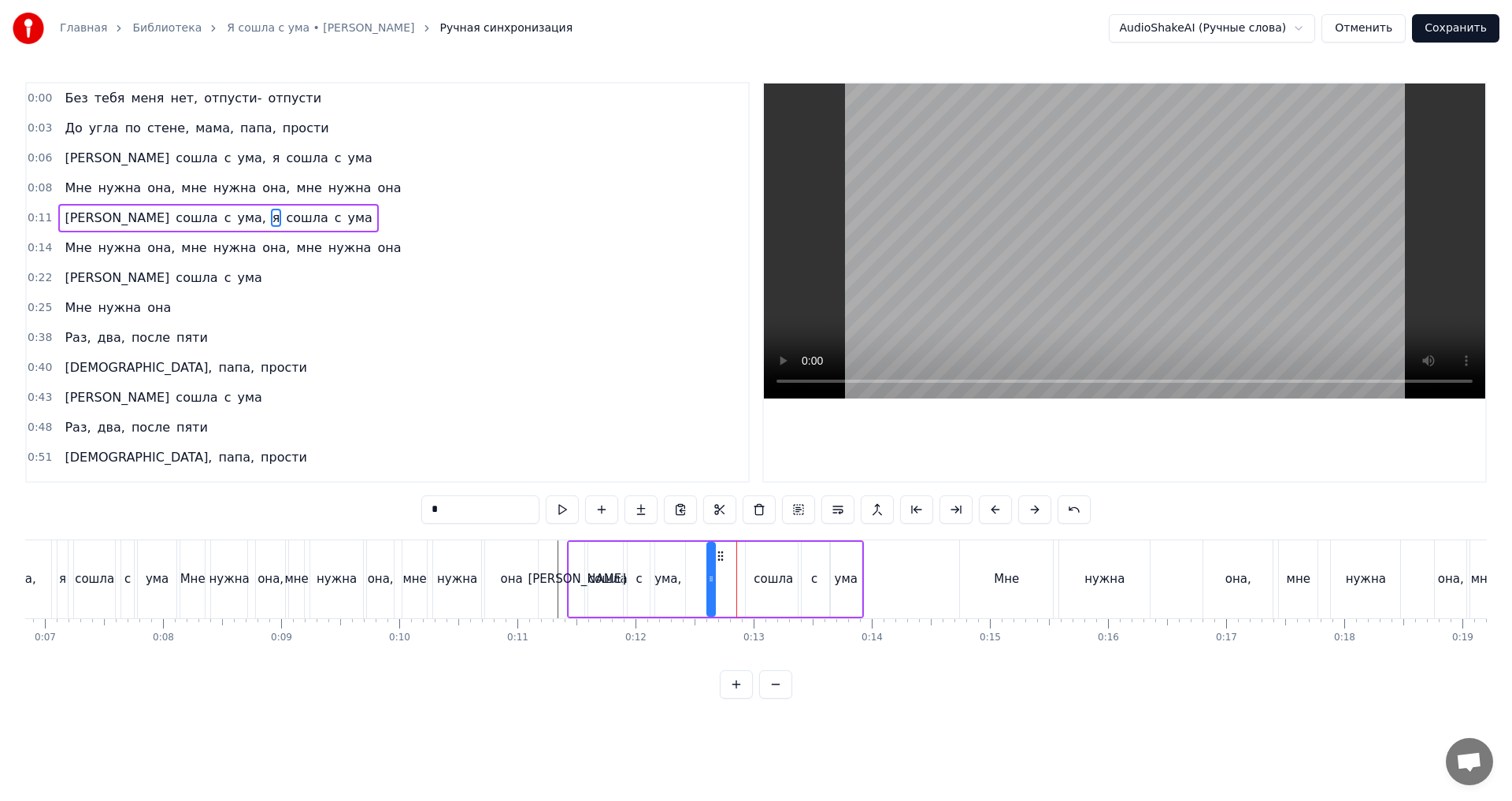
drag, startPoint x: 745, startPoint y: 557, endPoint x: 711, endPoint y: 557, distance: 34.0
click at [715, 557] on icon at bounding box center [721, 555] width 13 height 13
click at [771, 574] on div "сошла" at bounding box center [773, 579] width 40 height 18
drag, startPoint x: 756, startPoint y: 556, endPoint x: 722, endPoint y: 557, distance: 34.0
click at [722, 557] on icon at bounding box center [724, 555] width 13 height 13
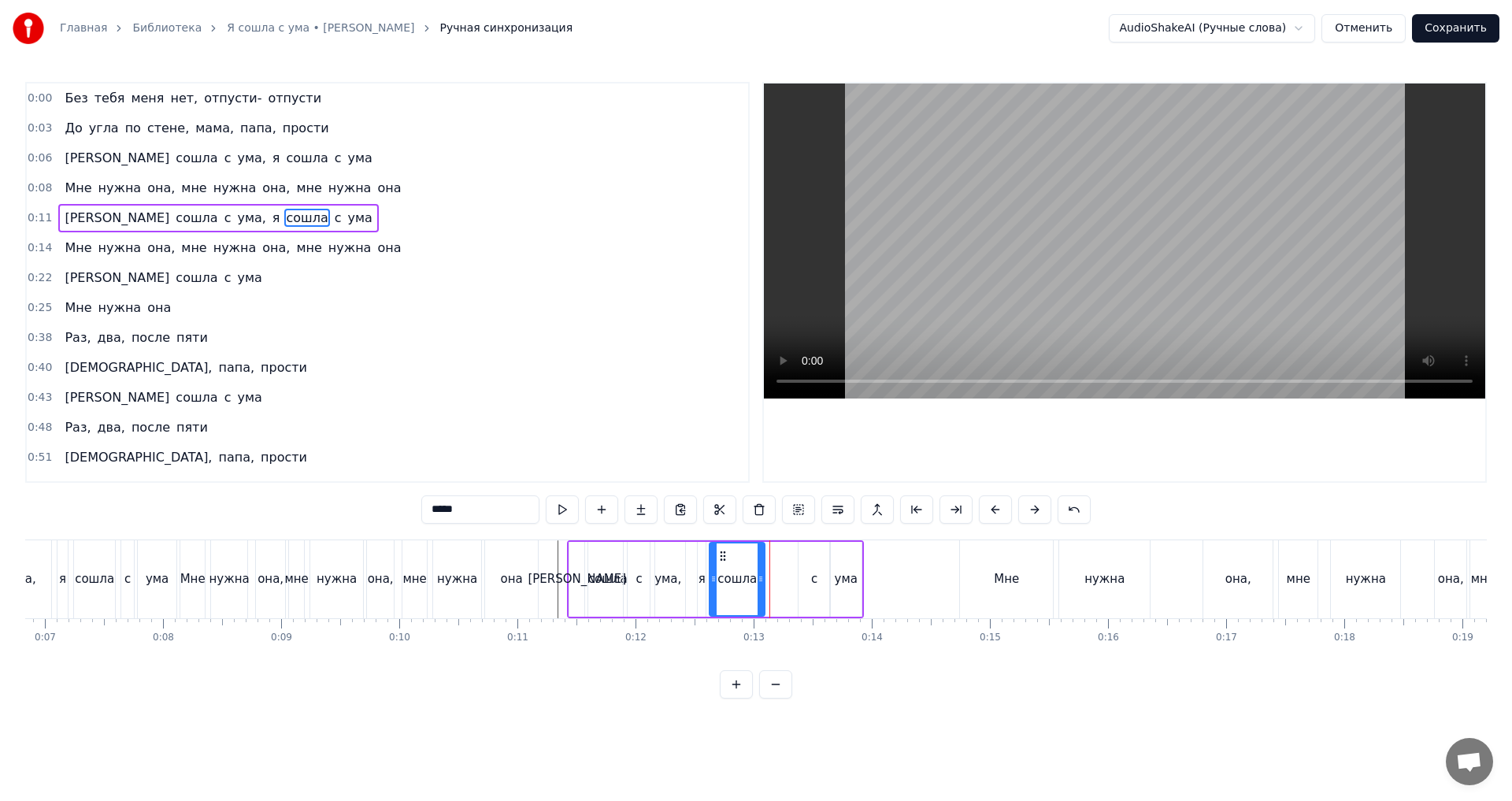
click at [812, 576] on div "с" at bounding box center [814, 579] width 6 height 18
type input "*"
drag, startPoint x: 814, startPoint y: 556, endPoint x: 777, endPoint y: 556, distance: 37.0
click at [777, 556] on icon at bounding box center [775, 555] width 13 height 13
click at [827, 569] on div "Я сошла с ума, я сошла с ума" at bounding box center [716, 579] width 297 height 78
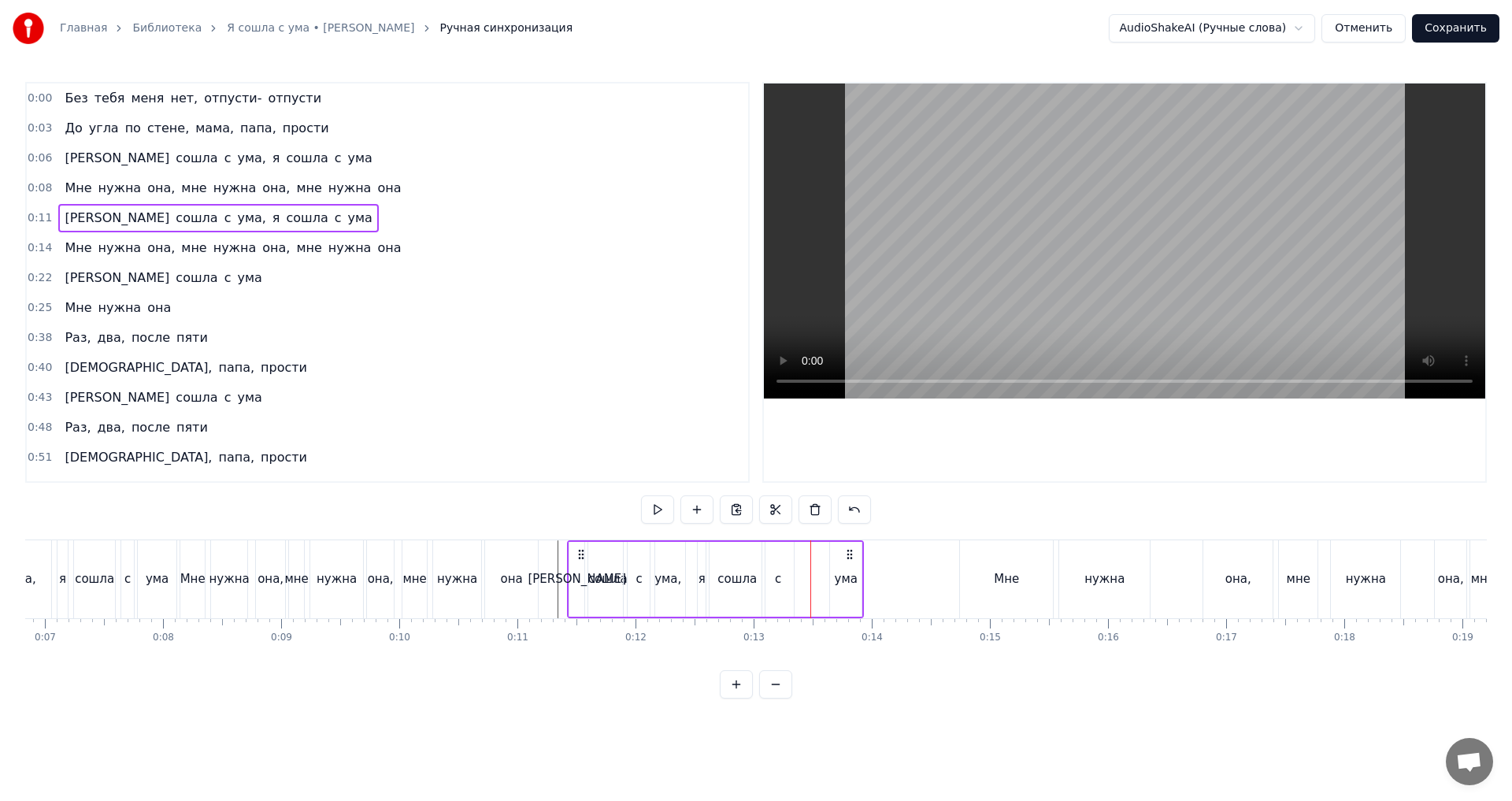
click at [845, 563] on div "ума" at bounding box center [846, 579] width 31 height 75
drag, startPoint x: 846, startPoint y: 552, endPoint x: 737, endPoint y: 555, distance: 109.0
click at [806, 554] on icon at bounding box center [804, 555] width 13 height 13
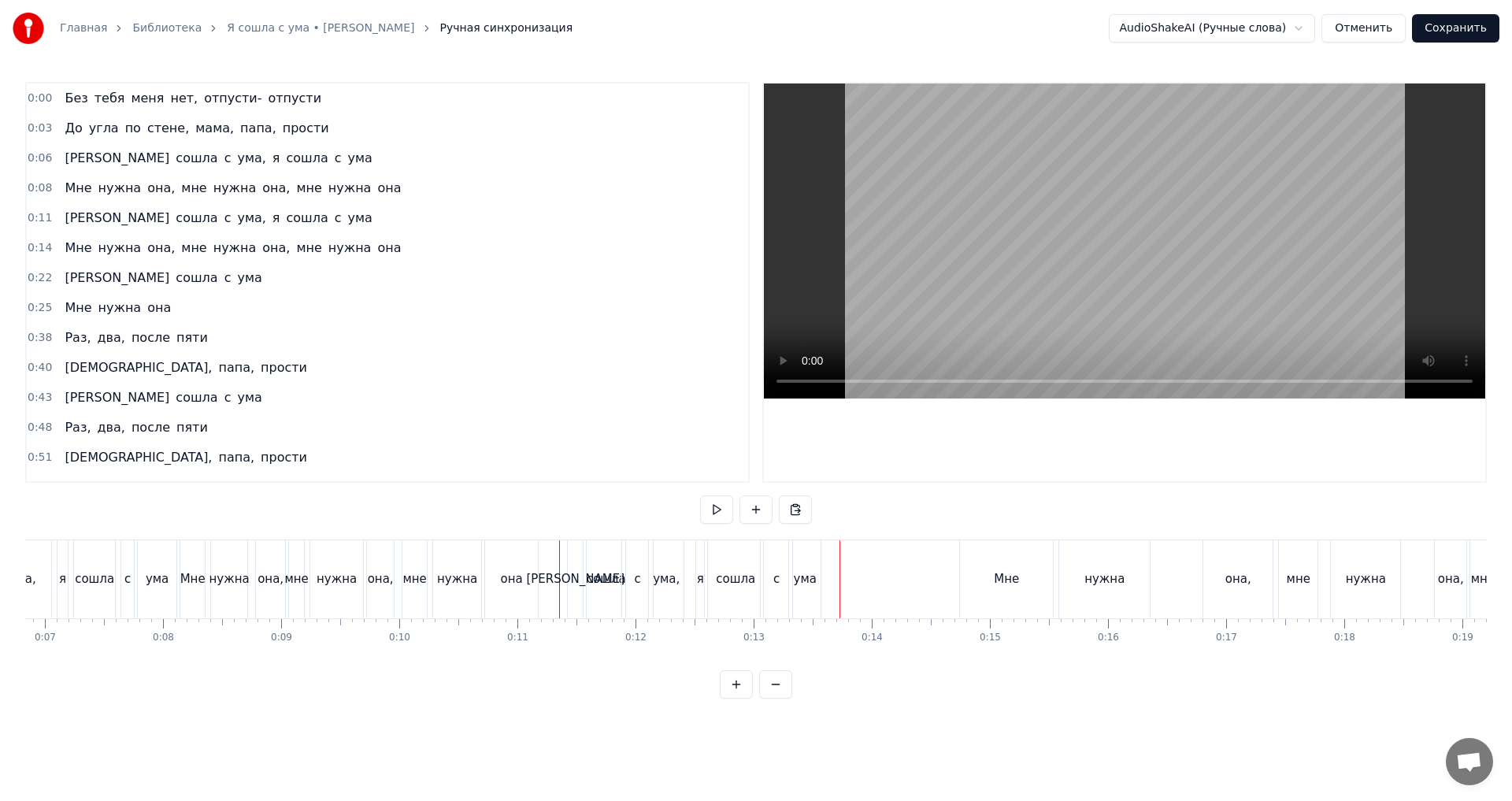
click at [794, 569] on div "ума" at bounding box center [805, 579] width 31 height 78
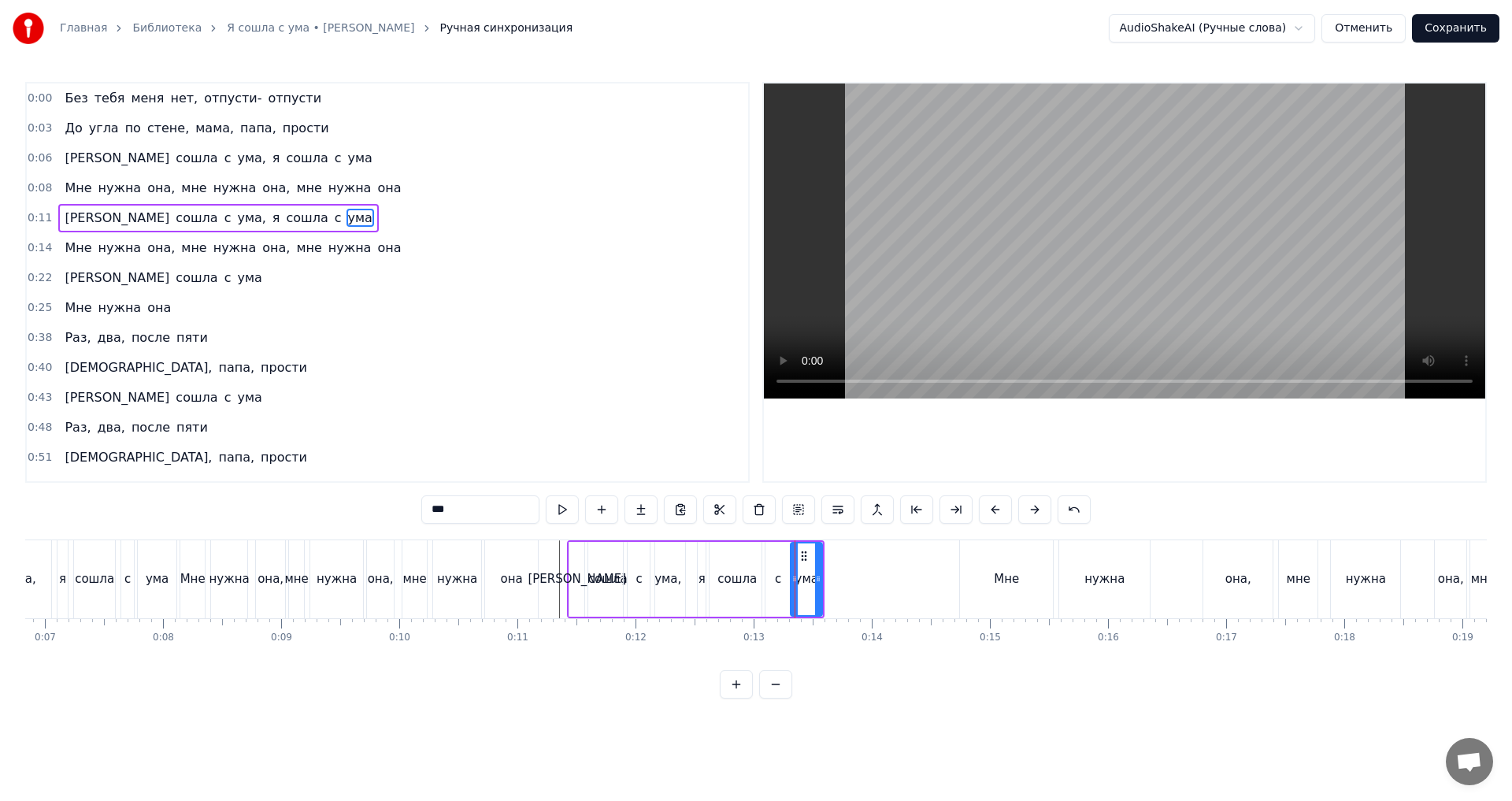
click at [764, 558] on div "с" at bounding box center [778, 579] width 31 height 75
click at [612, 551] on div "сошла" at bounding box center [608, 579] width 39 height 75
click at [644, 551] on div "с" at bounding box center [639, 579] width 31 height 75
click at [656, 560] on div "ума," at bounding box center [668, 579] width 35 height 75
click at [698, 554] on div "я" at bounding box center [702, 579] width 10 height 75
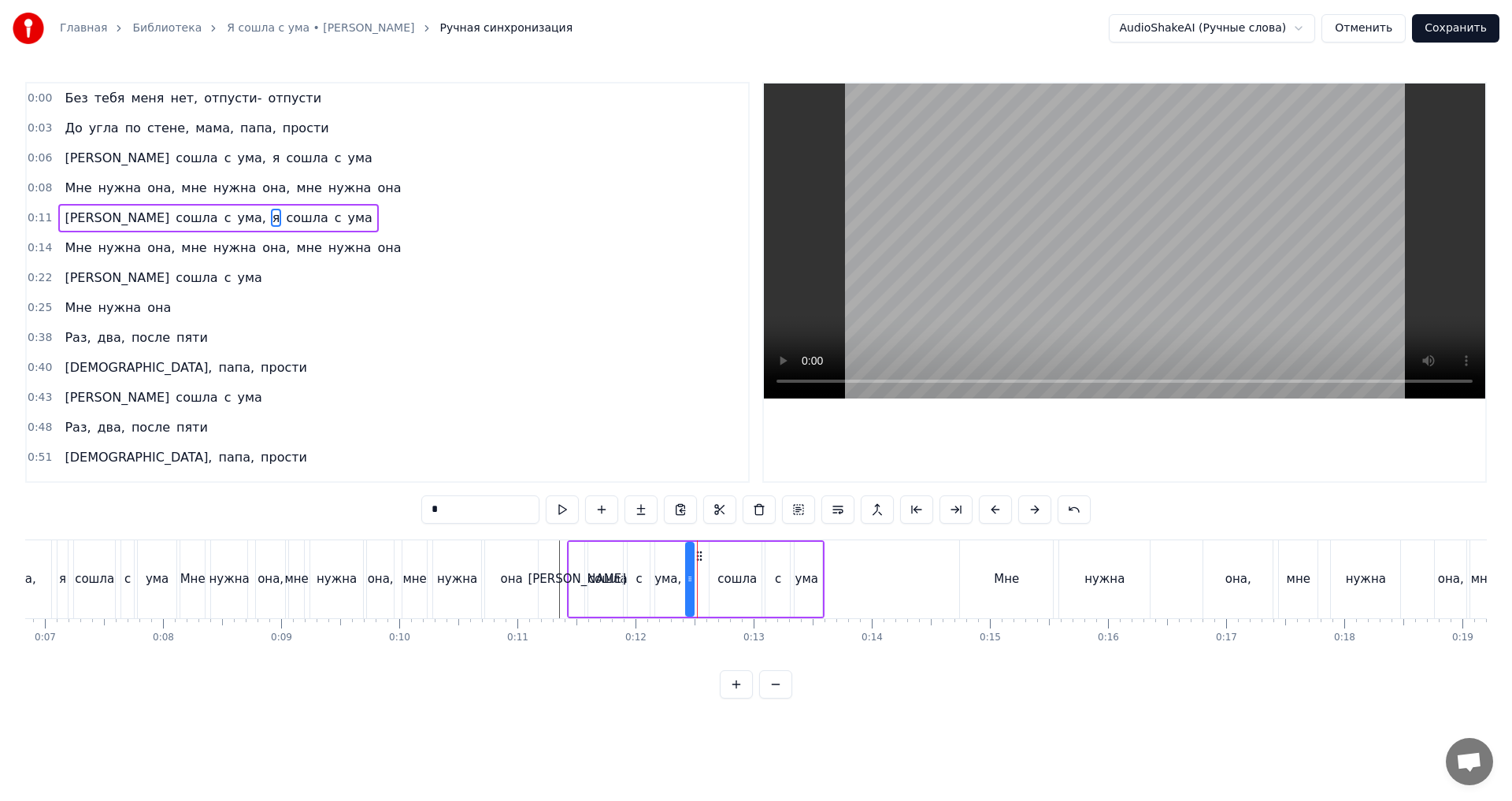
drag, startPoint x: 706, startPoint y: 554, endPoint x: 693, endPoint y: 560, distance: 14.3
click at [693, 560] on icon at bounding box center [699, 555] width 13 height 13
click at [726, 569] on div "сошла" at bounding box center [737, 579] width 55 height 75
drag, startPoint x: 721, startPoint y: 557, endPoint x: 702, endPoint y: 559, distance: 19.1
click at [702, 559] on icon at bounding box center [704, 555] width 13 height 13
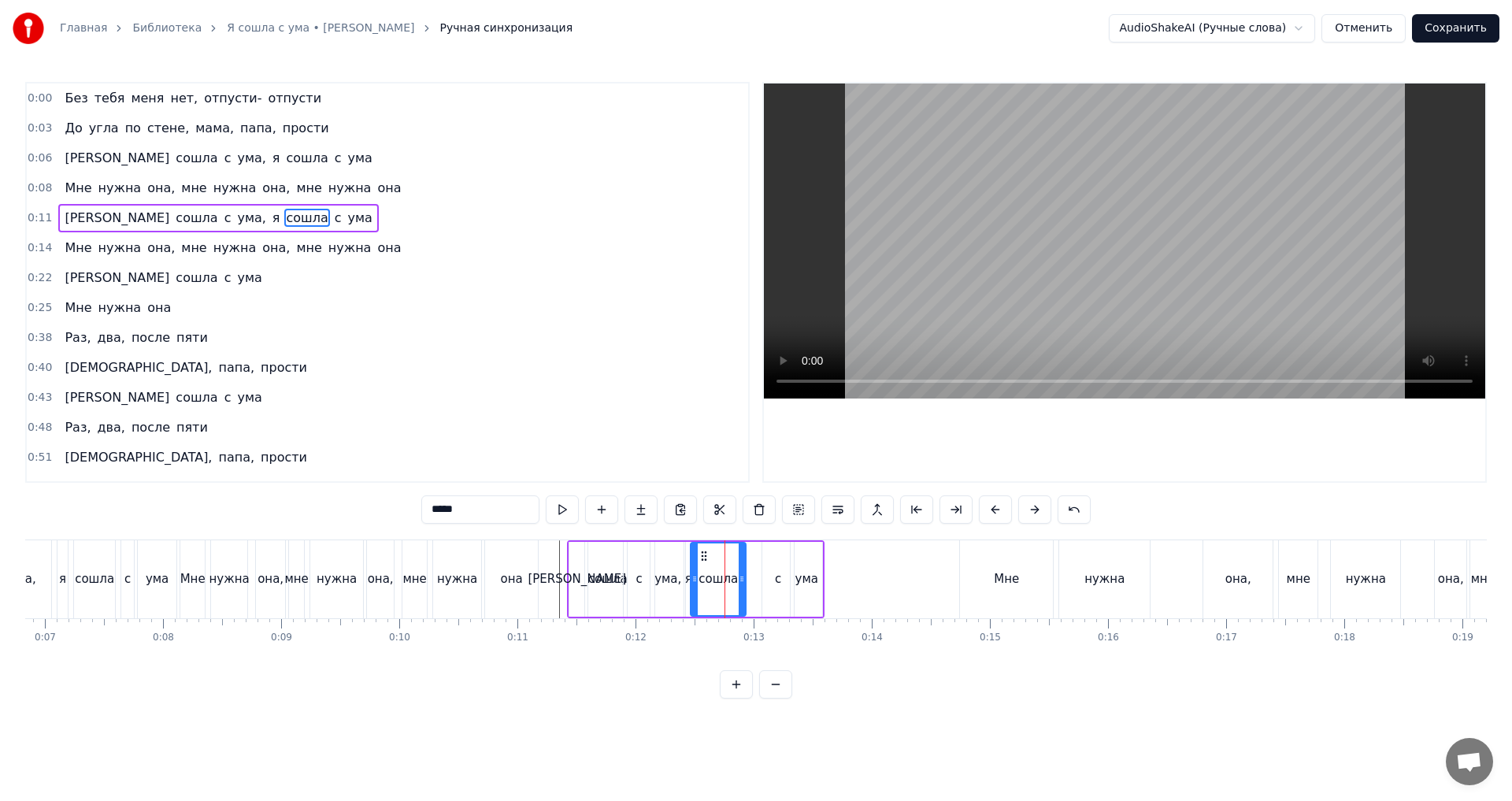
click at [775, 565] on div "с" at bounding box center [778, 579] width 31 height 75
drag, startPoint x: 777, startPoint y: 553, endPoint x: 745, endPoint y: 556, distance: 32.1
click at [745, 556] on icon at bounding box center [745, 555] width 13 height 13
click at [805, 556] on div "ума" at bounding box center [806, 579] width 31 height 75
type input "***"
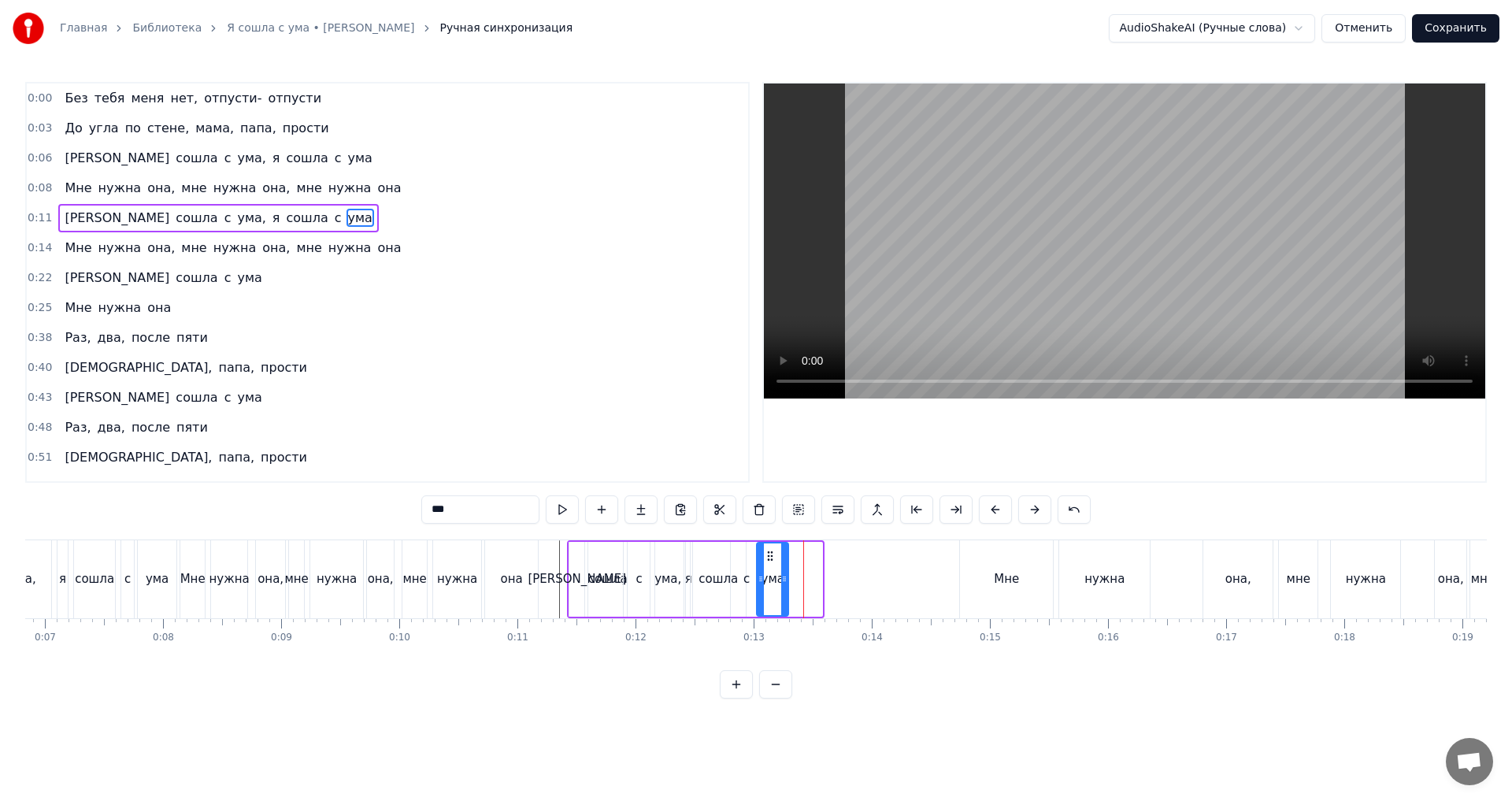
drag, startPoint x: 802, startPoint y: 554, endPoint x: 763, endPoint y: 559, distance: 39.3
click at [765, 557] on icon at bounding box center [770, 555] width 13 height 13
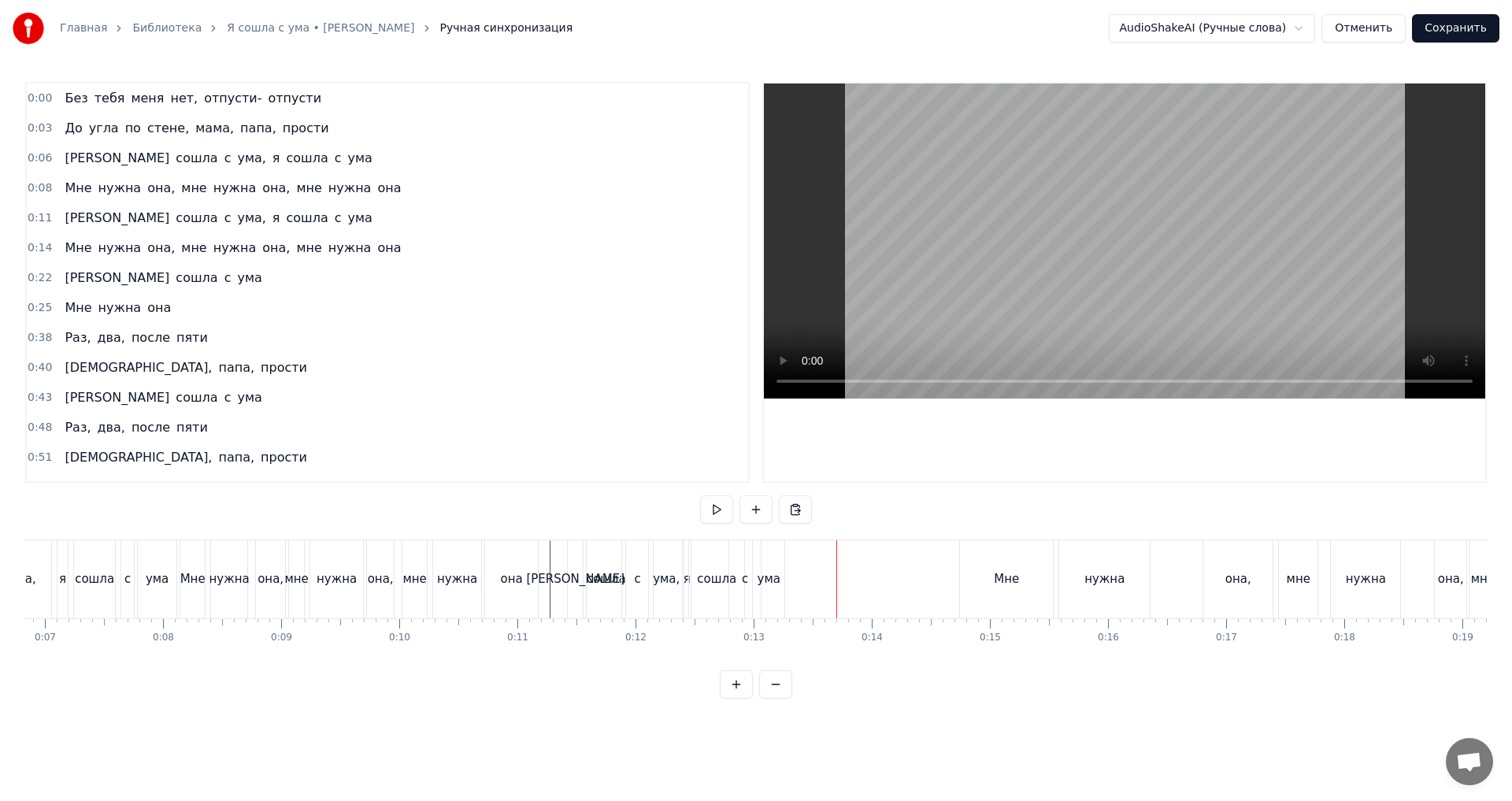
click at [766, 581] on div "ума" at bounding box center [769, 579] width 23 height 18
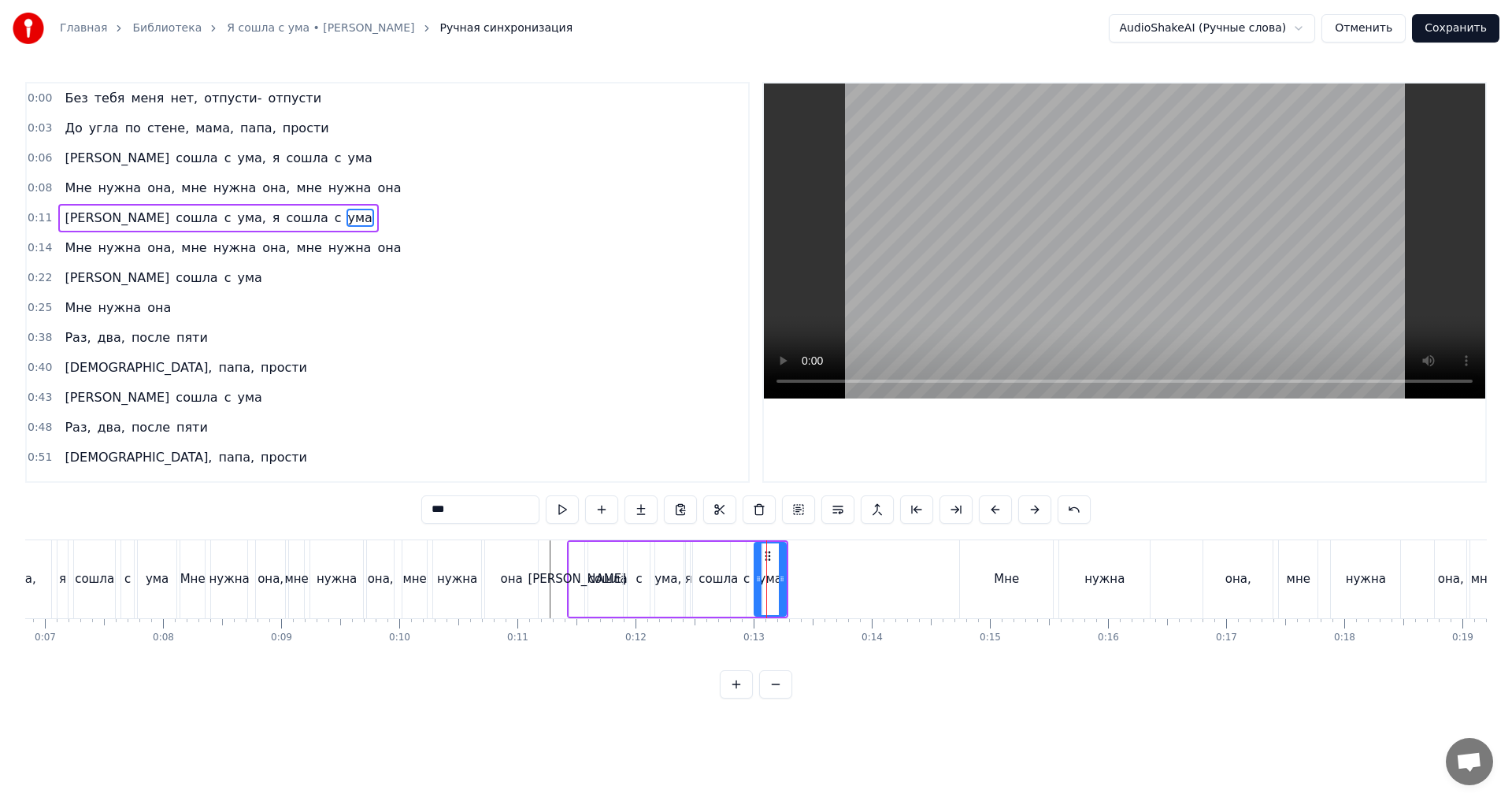
click at [785, 560] on div at bounding box center [782, 580] width 6 height 72
click at [777, 581] on icon at bounding box center [777, 579] width 6 height 13
click at [722, 551] on div "сошла" at bounding box center [718, 579] width 55 height 75
type input "*****"
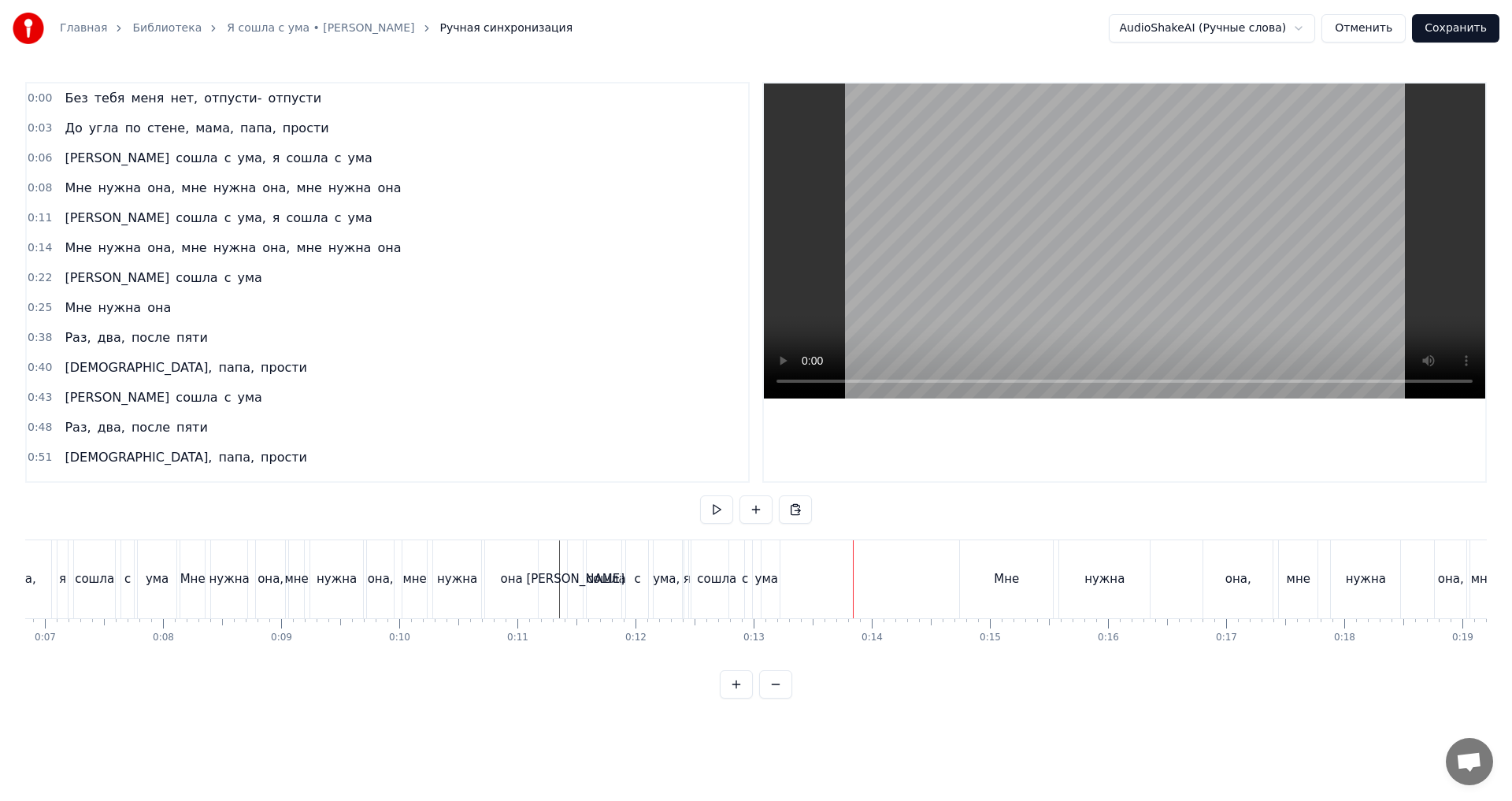
click at [975, 584] on div "Мне" at bounding box center [1007, 579] width 93 height 78
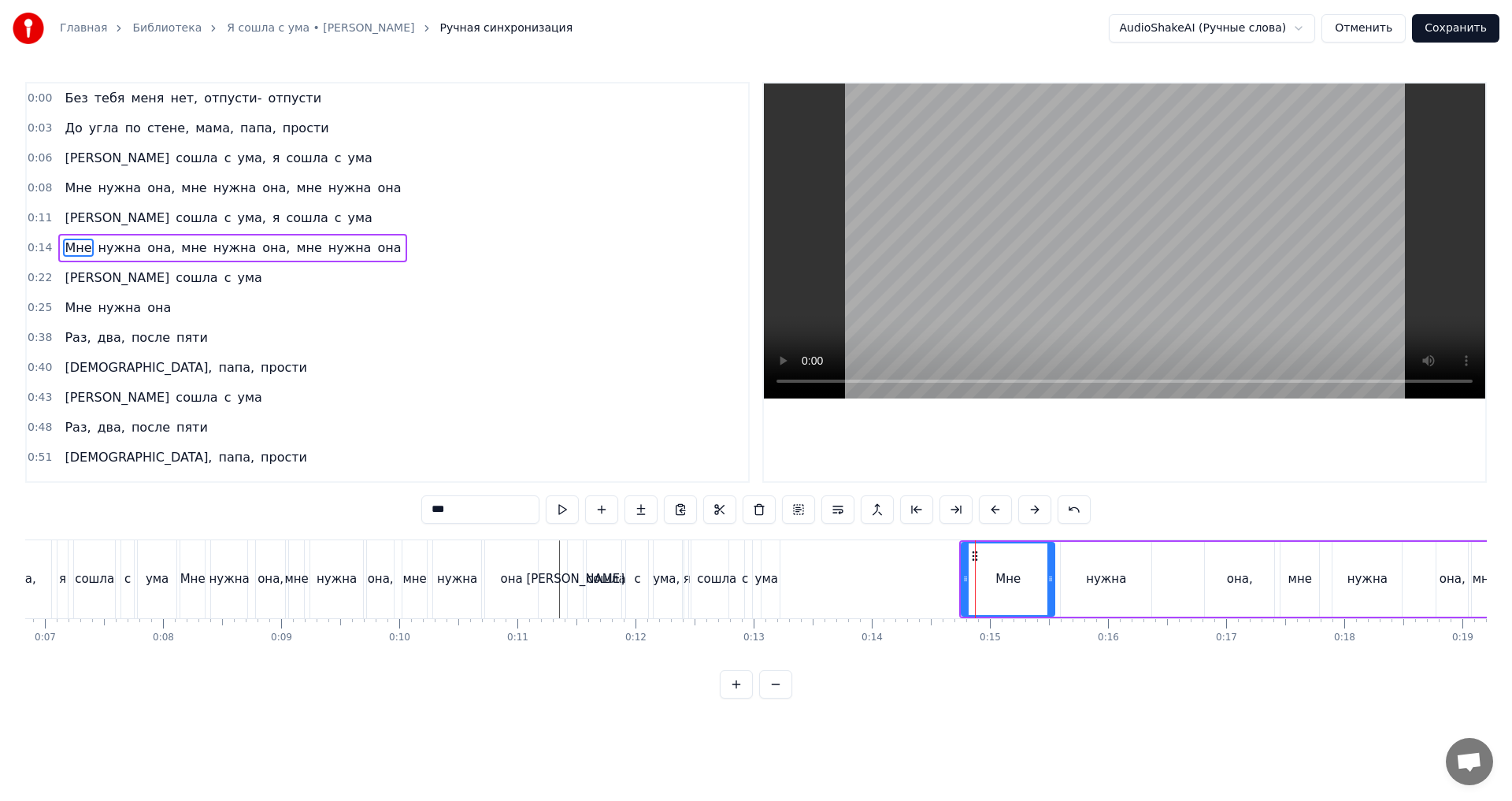
click at [976, 557] on icon at bounding box center [975, 555] width 13 height 13
click at [957, 583] on icon at bounding box center [958, 579] width 6 height 13
click at [403, 235] on div "0:14 Мне нужна она, мне нужна она, мне нужна она" at bounding box center [387, 248] width 722 height 30
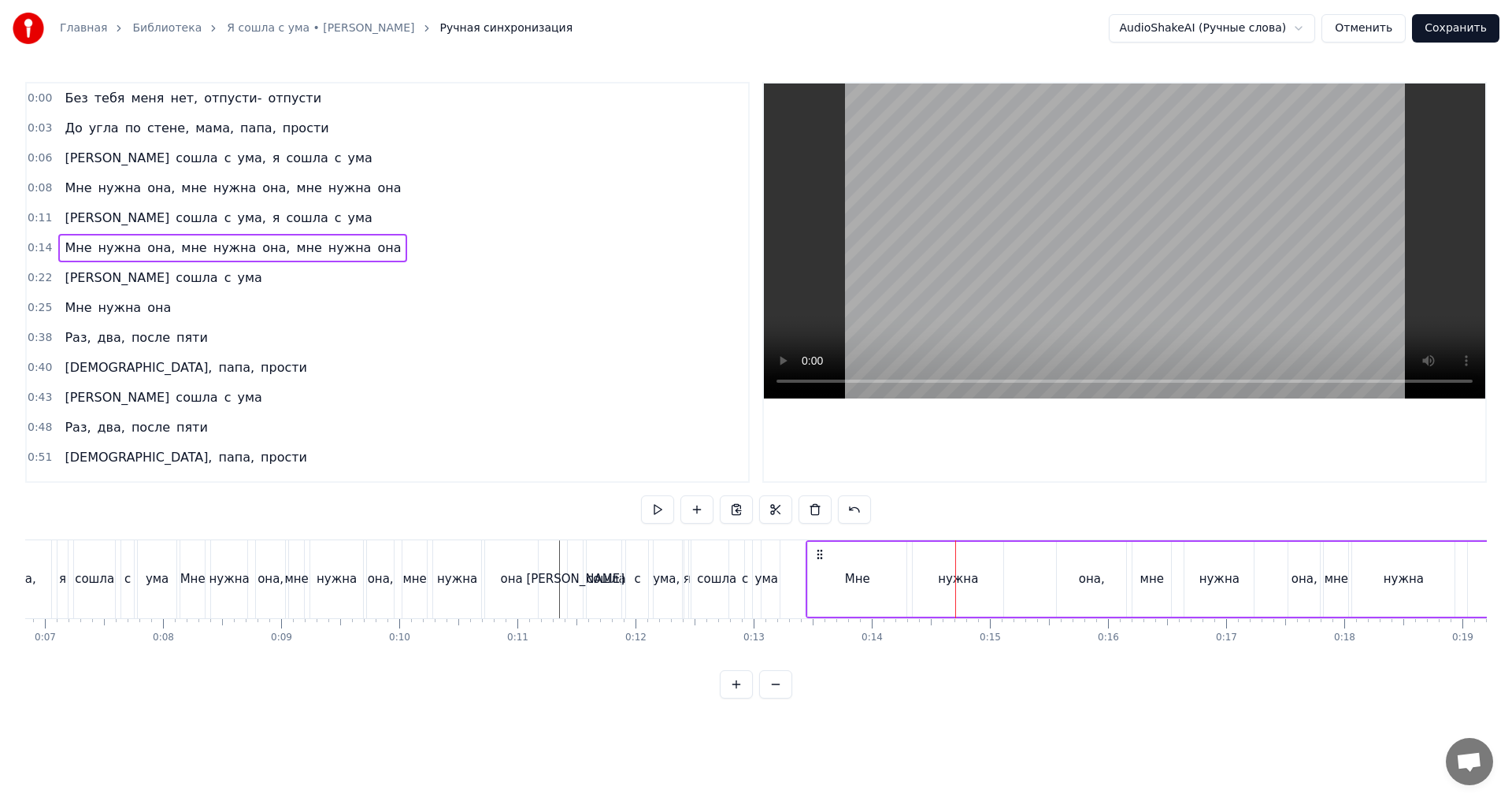
drag, startPoint x: 971, startPoint y: 557, endPoint x: 823, endPoint y: 576, distance: 149.2
click at [823, 576] on div "Мне нужна она, мне нужна она, мне нужна она" at bounding box center [1229, 579] width 848 height 78
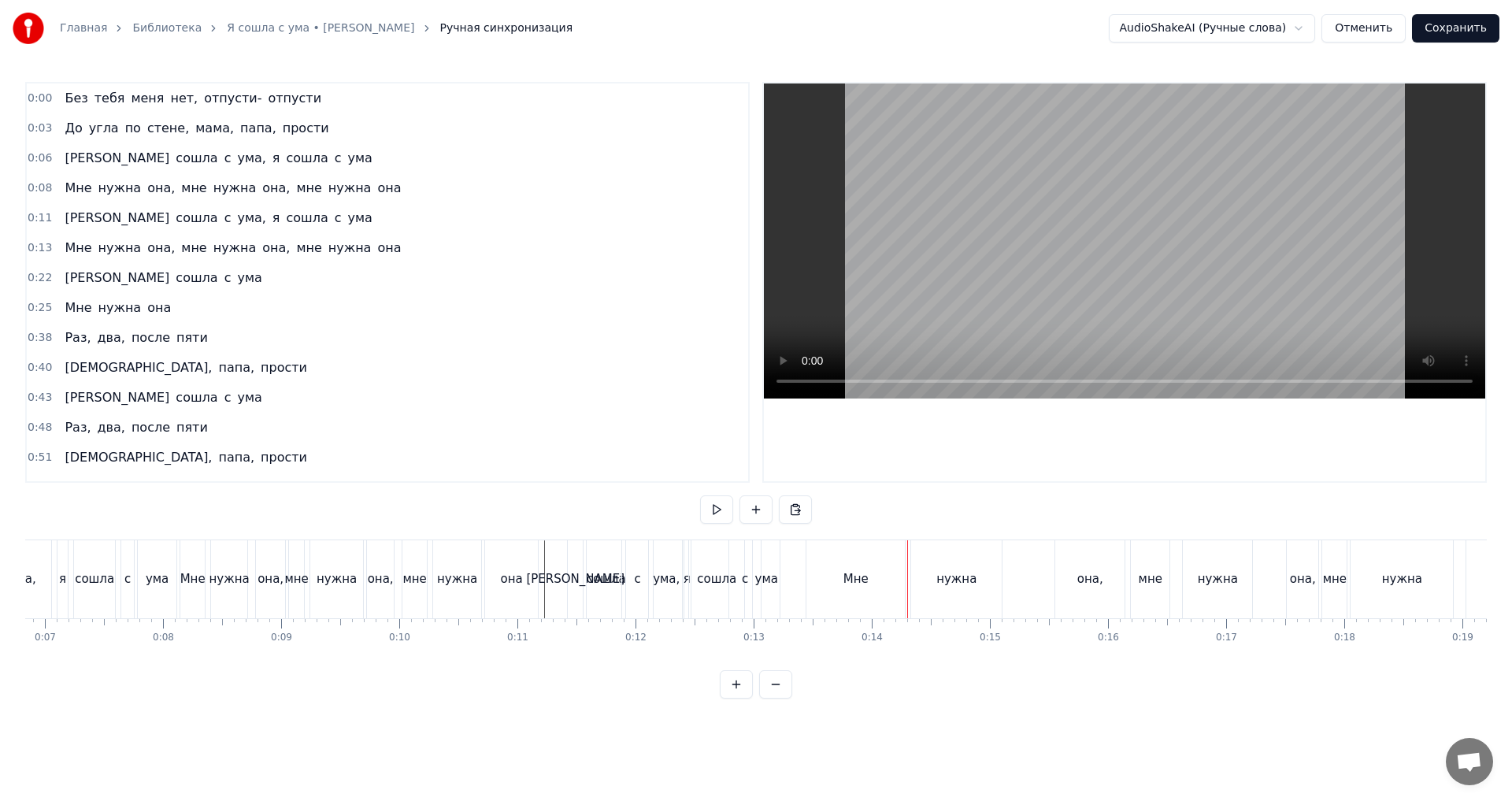
click at [872, 577] on div "Мне" at bounding box center [855, 579] width 98 height 78
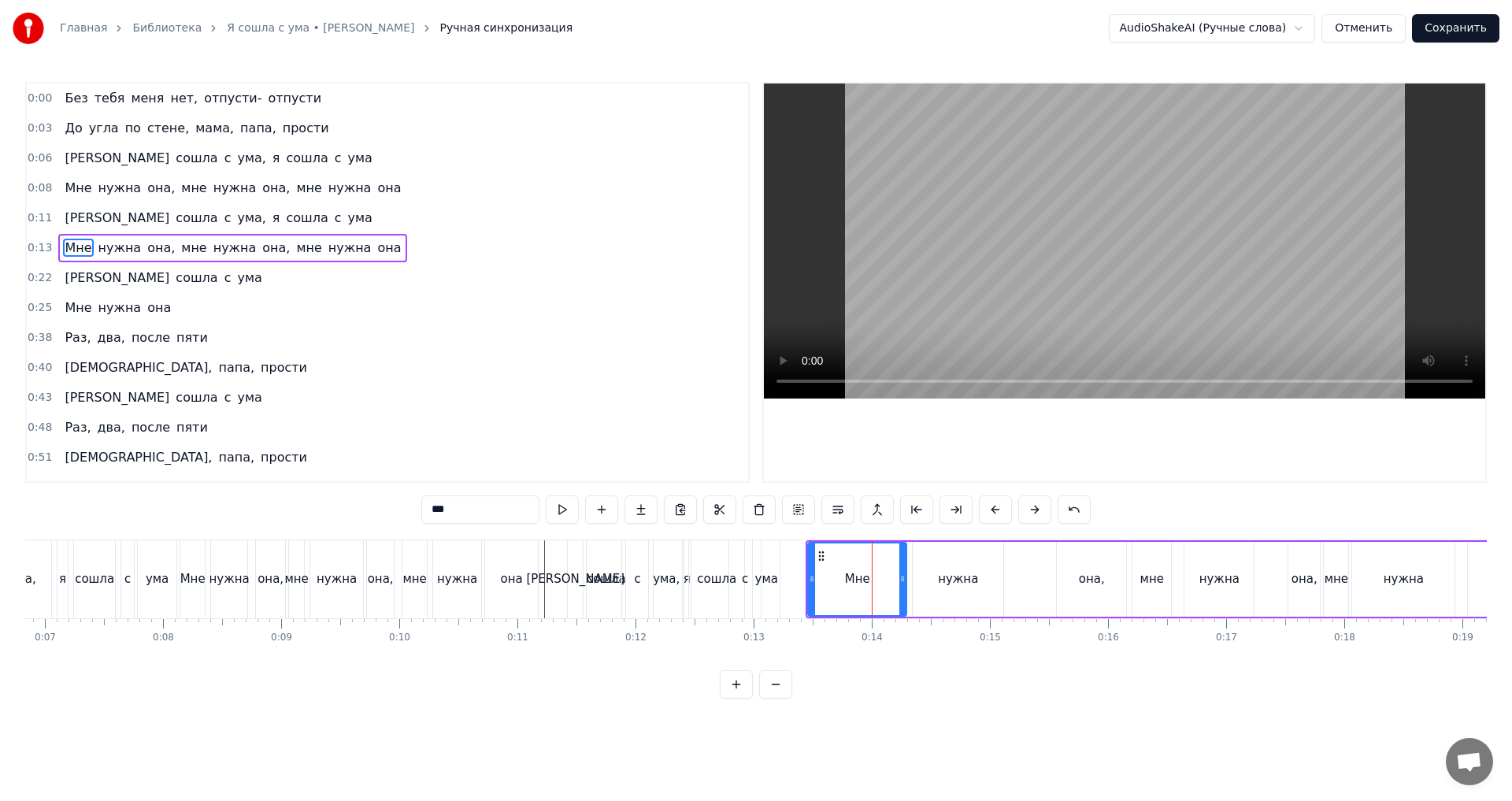
click at [417, 244] on div "0:13 Мне нужна она, мне нужна она, мне нужна она" at bounding box center [387, 248] width 722 height 30
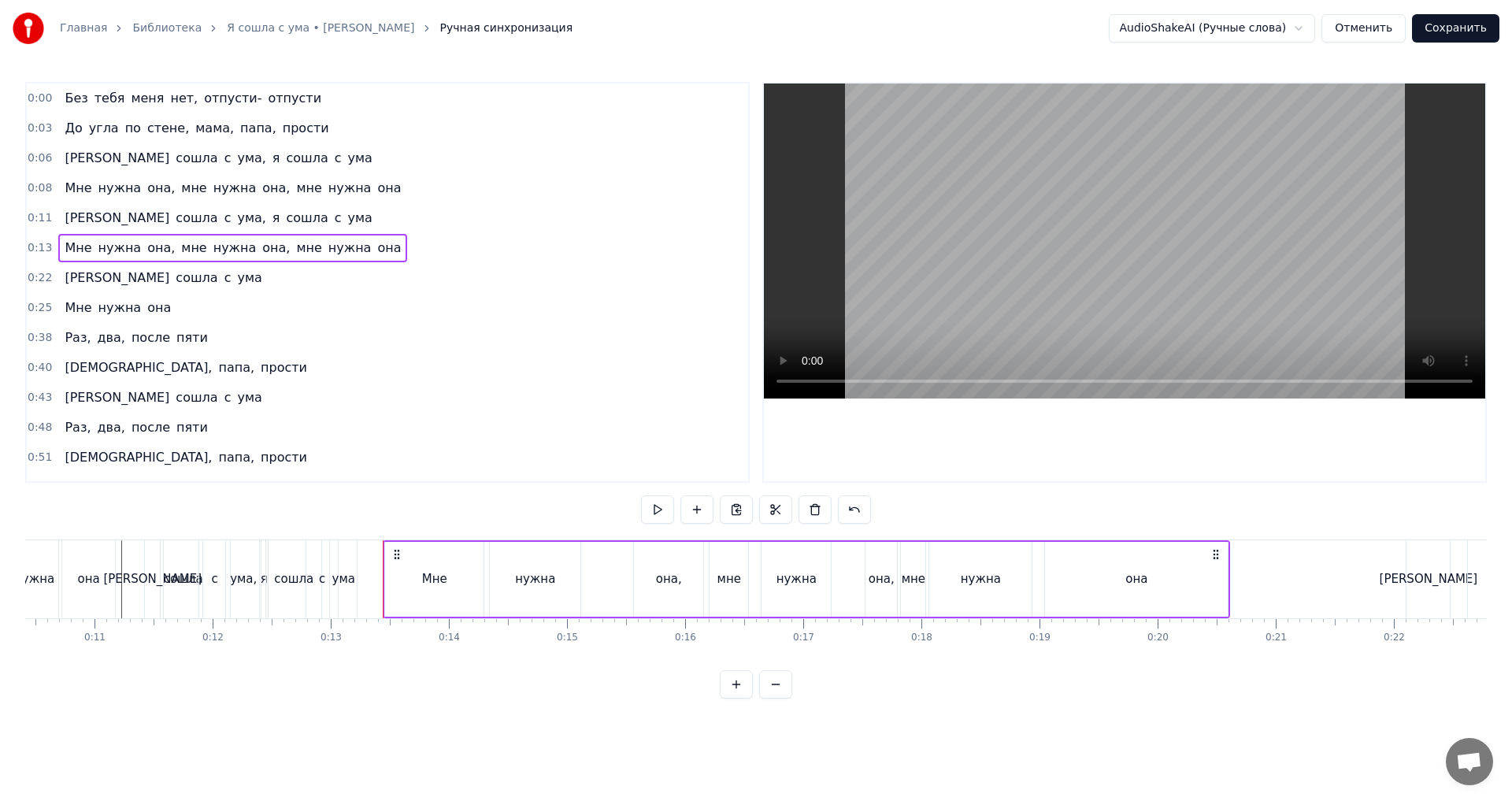
scroll to position [0, 1236]
click at [1214, 560] on icon at bounding box center [1211, 553] width 13 height 13
drag, startPoint x: 393, startPoint y: 556, endPoint x: 379, endPoint y: 567, distance: 17.8
click at [375, 563] on div "Мне нужна она, мне нужна она, мне нужна она" at bounding box center [784, 579] width 848 height 78
click at [402, 577] on div "Мне" at bounding box center [412, 579] width 25 height 18
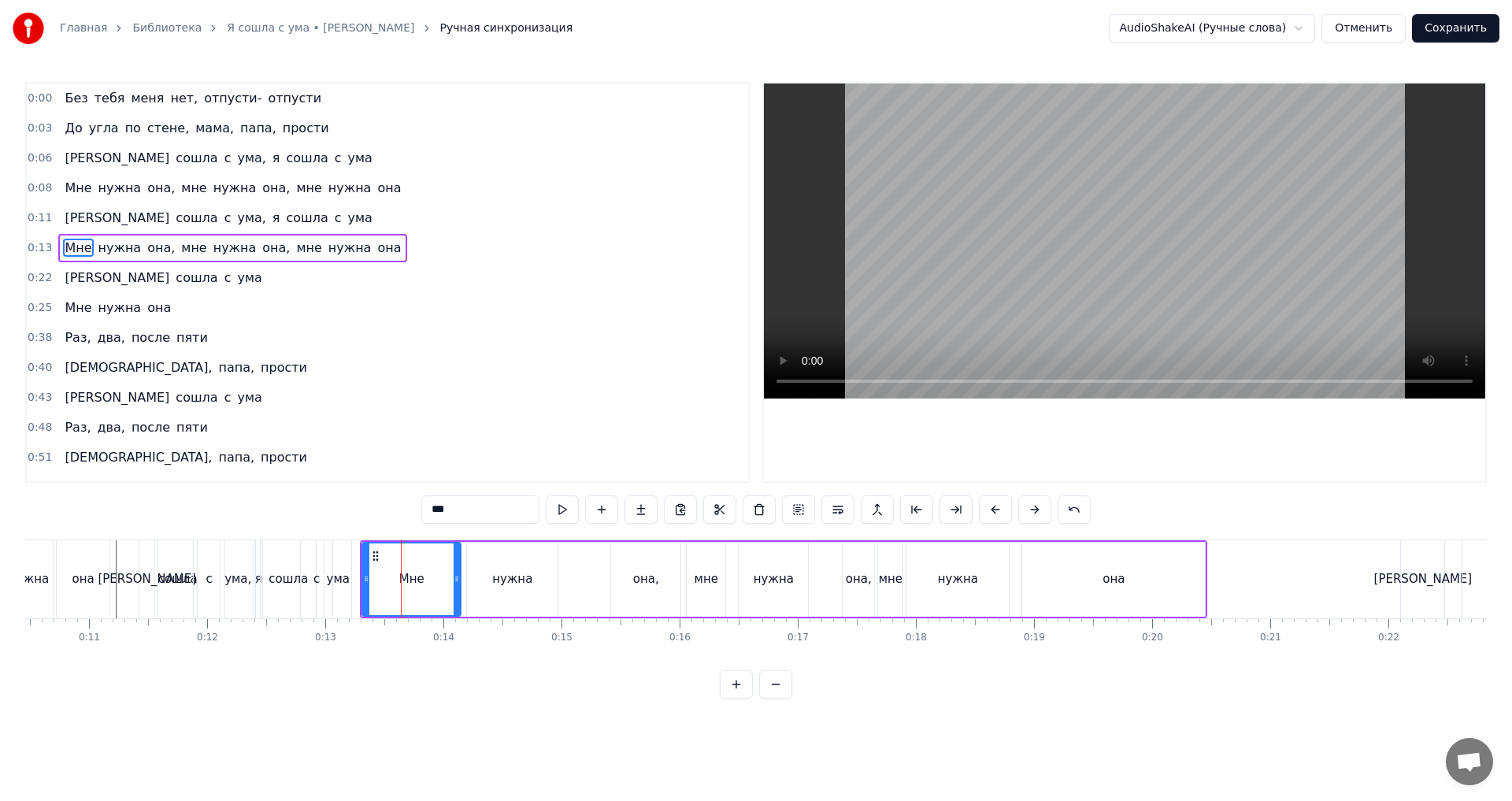
click at [463, 577] on div "Мне нужна она, мне нужна она, мне нужна она" at bounding box center [784, 579] width 848 height 78
click at [439, 578] on div "Мне" at bounding box center [411, 579] width 98 height 75
drag, startPoint x: 459, startPoint y: 581, endPoint x: 399, endPoint y: 586, distance: 60.2
click at [399, 586] on div at bounding box center [397, 580] width 6 height 72
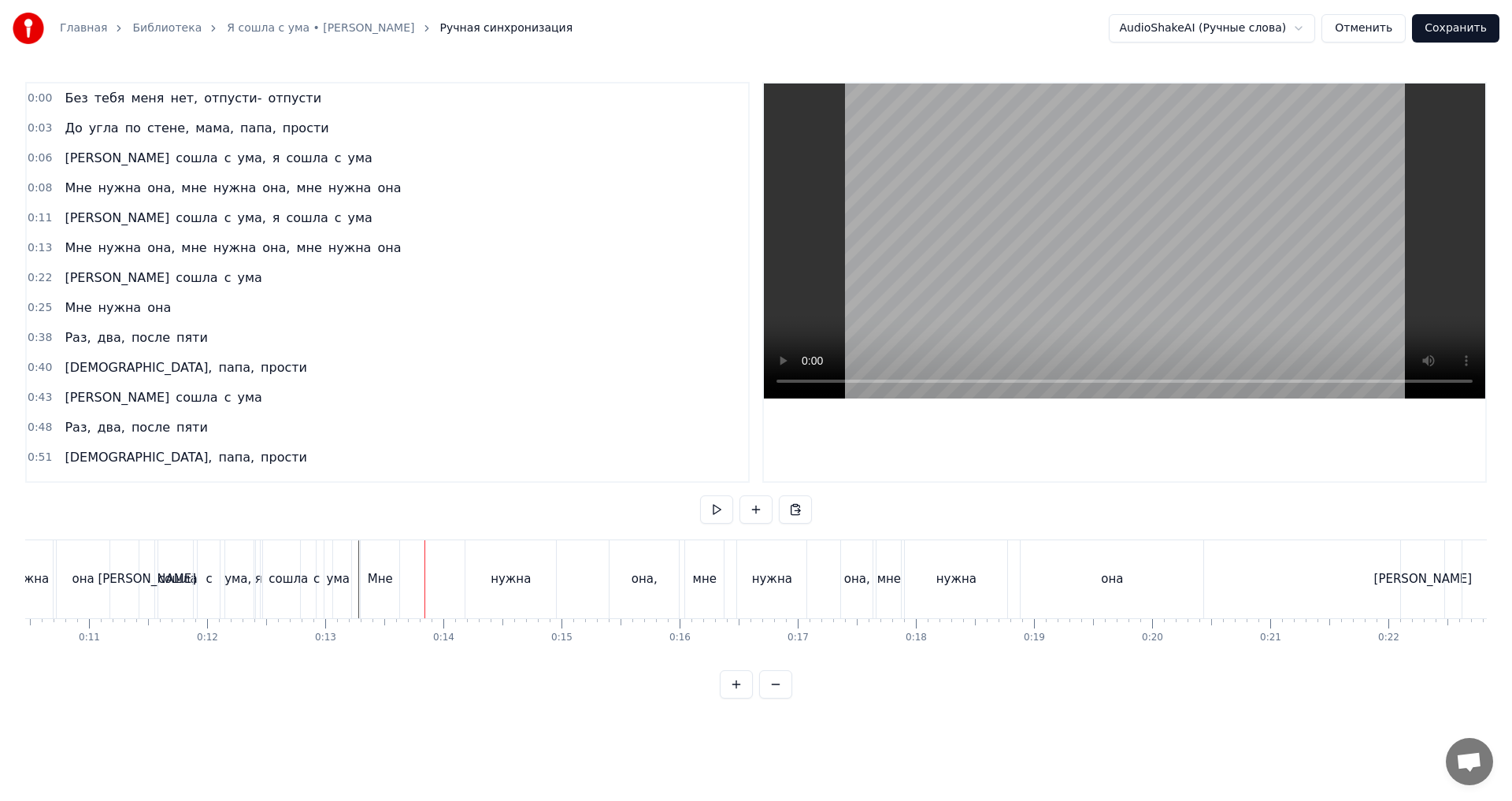
click at [505, 570] on div "нужна" at bounding box center [510, 579] width 40 height 18
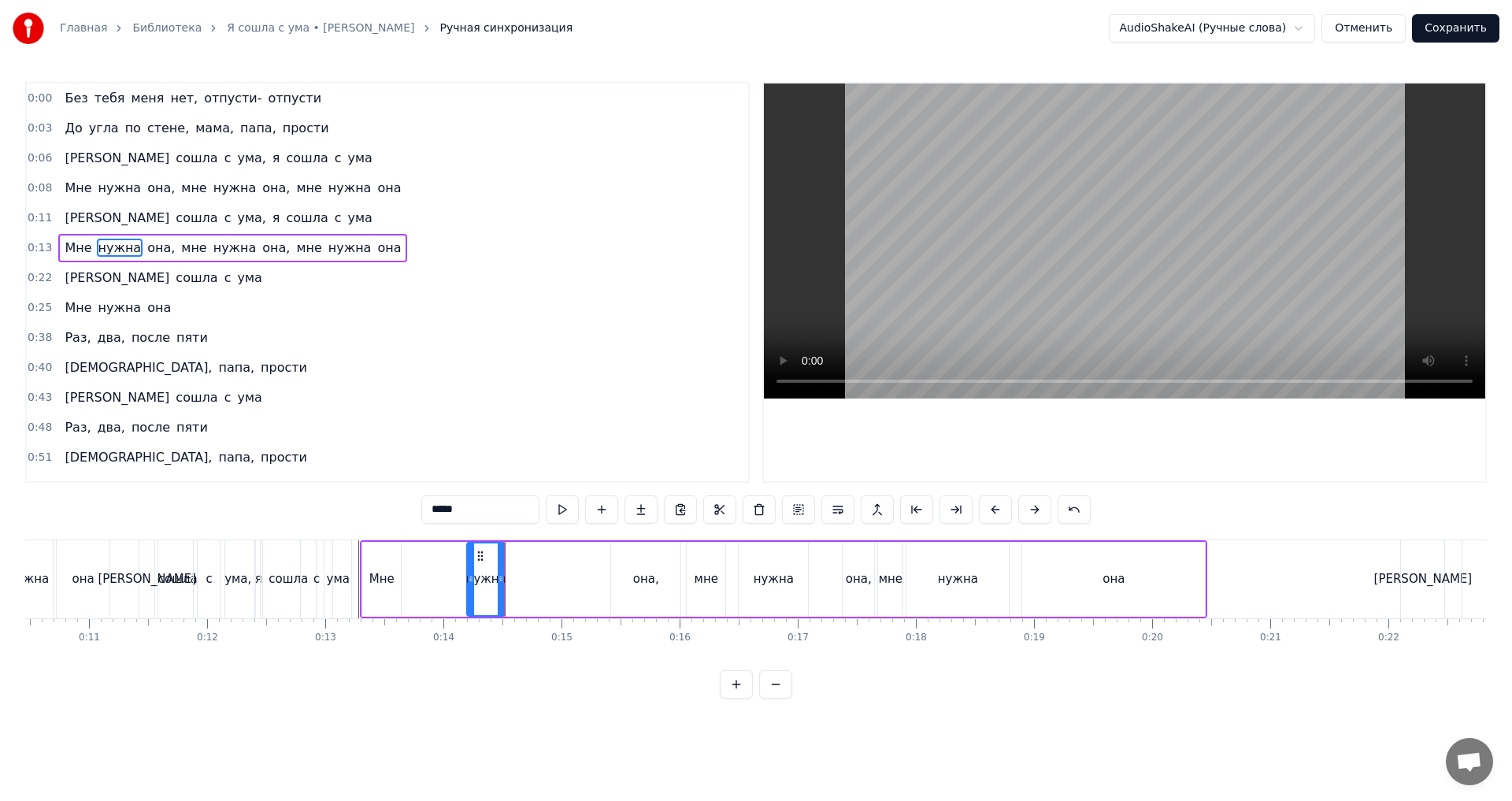
drag, startPoint x: 553, startPoint y: 576, endPoint x: 499, endPoint y: 576, distance: 54.0
click at [499, 576] on icon at bounding box center [501, 579] width 6 height 13
drag, startPoint x: 487, startPoint y: 554, endPoint x: 418, endPoint y: 565, distance: 69.9
click at [418, 565] on div "нужна" at bounding box center [416, 580] width 36 height 72
click at [353, 554] on div "Я сошла с ума, я сошла с ума" at bounding box center [247, 579] width 217 height 78
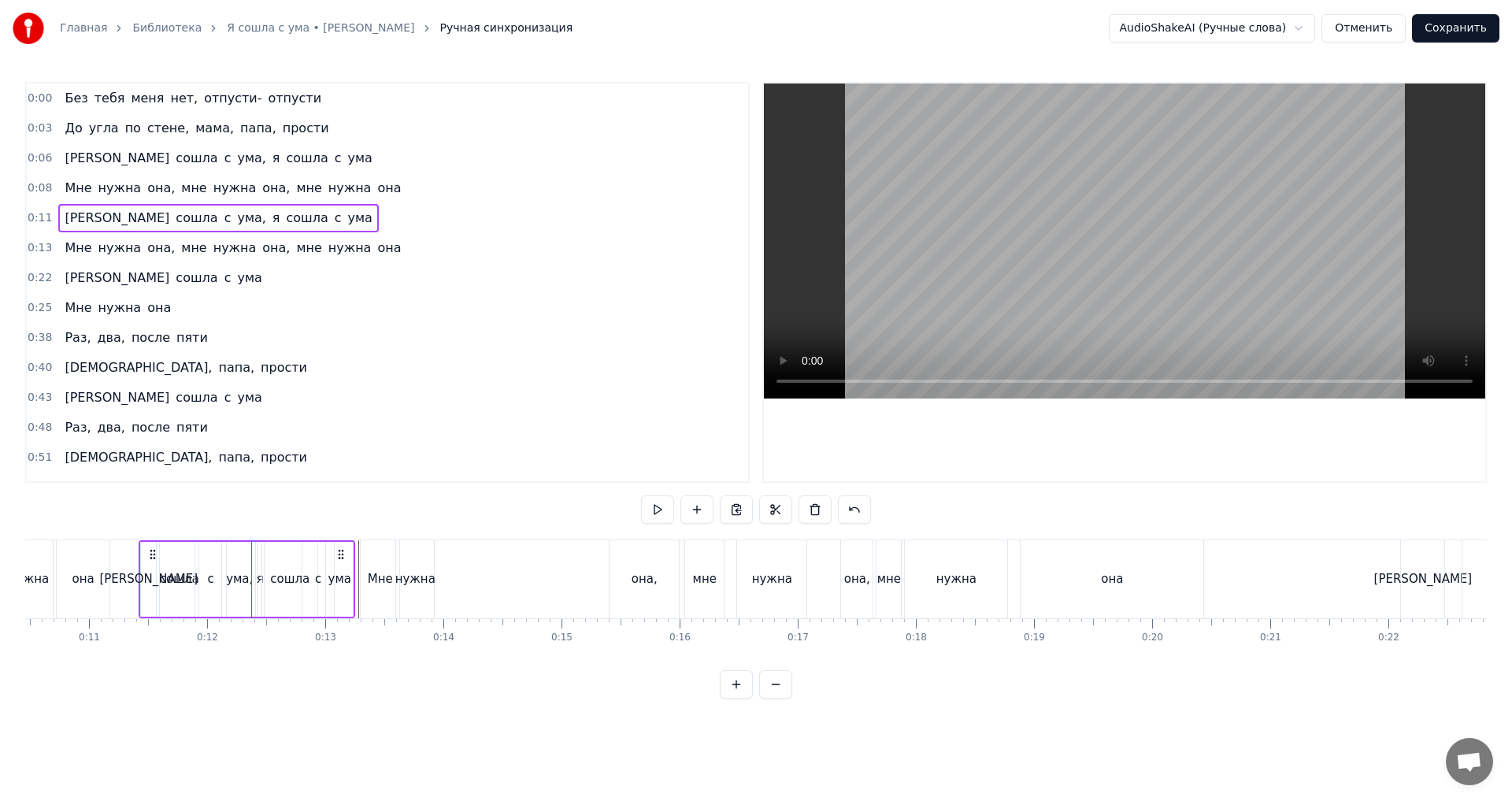
click at [672, 560] on div "она," at bounding box center [644, 579] width 71 height 78
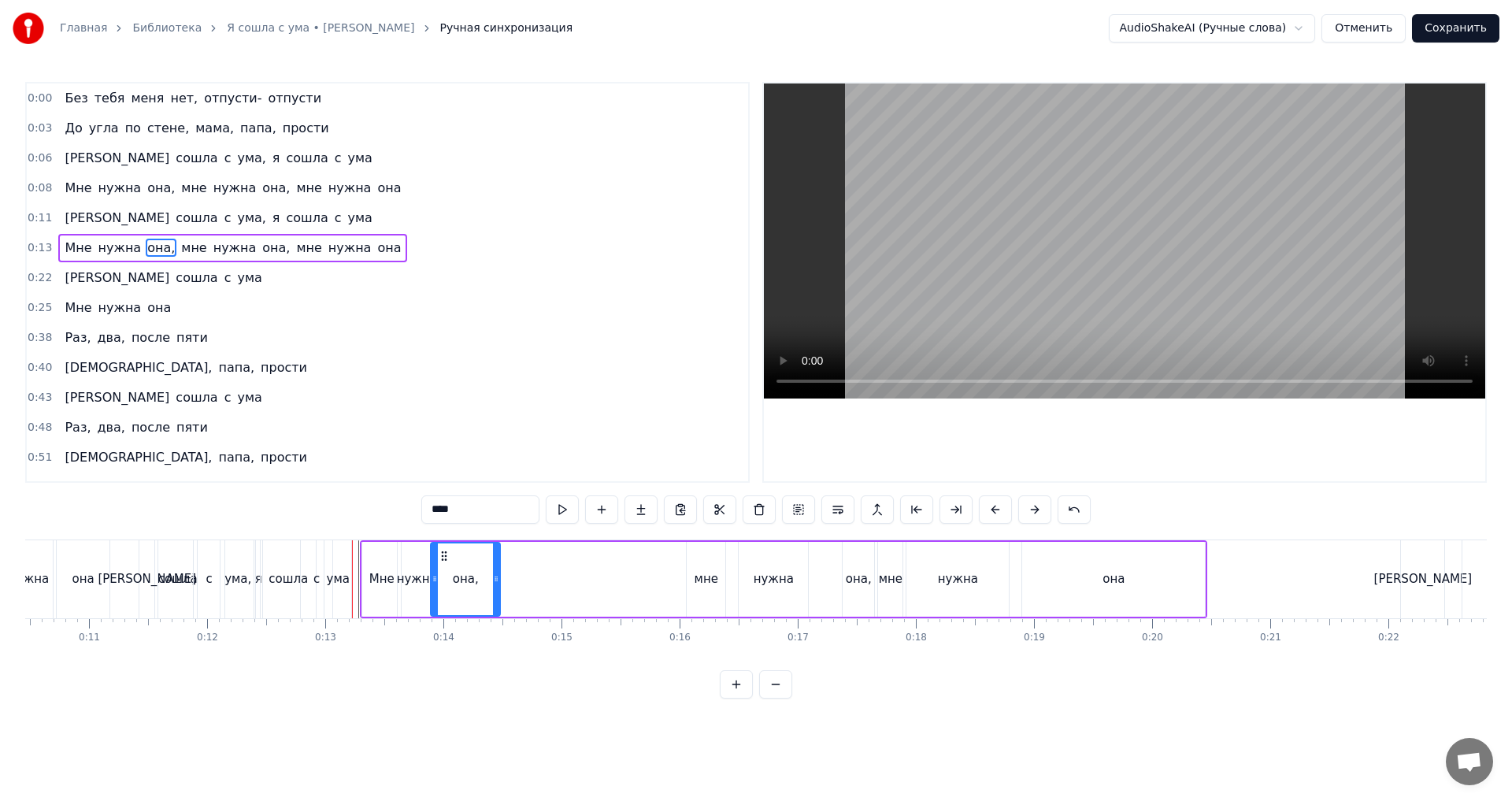
drag, startPoint x: 620, startPoint y: 556, endPoint x: 443, endPoint y: 589, distance: 180.0
click at [443, 588] on div "она," at bounding box center [465, 580] width 68 height 72
drag, startPoint x: 437, startPoint y: 582, endPoint x: 464, endPoint y: 586, distance: 27.3
click at [464, 586] on div at bounding box center [464, 580] width 6 height 72
drag, startPoint x: 476, startPoint y: 552, endPoint x: 560, endPoint y: 557, distance: 84.1
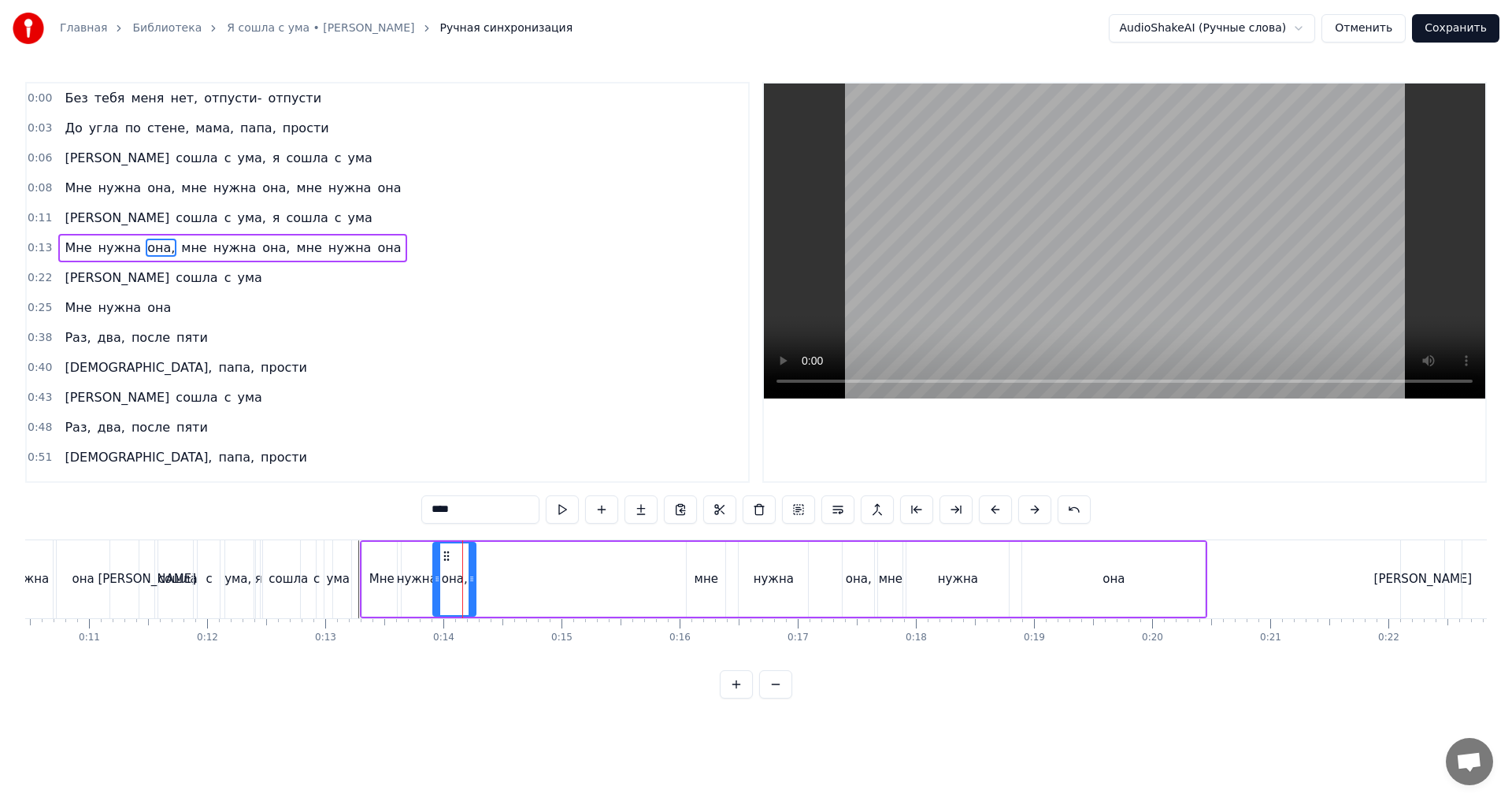
click at [448, 556] on icon at bounding box center [446, 555] width 13 height 13
drag, startPoint x: 717, startPoint y: 569, endPoint x: 698, endPoint y: 562, distance: 20.2
click at [716, 569] on div "мне" at bounding box center [706, 579] width 39 height 75
drag, startPoint x: 699, startPoint y: 552, endPoint x: 498, endPoint y: 568, distance: 201.6
click at [498, 568] on div "мне" at bounding box center [504, 580] width 37 height 72
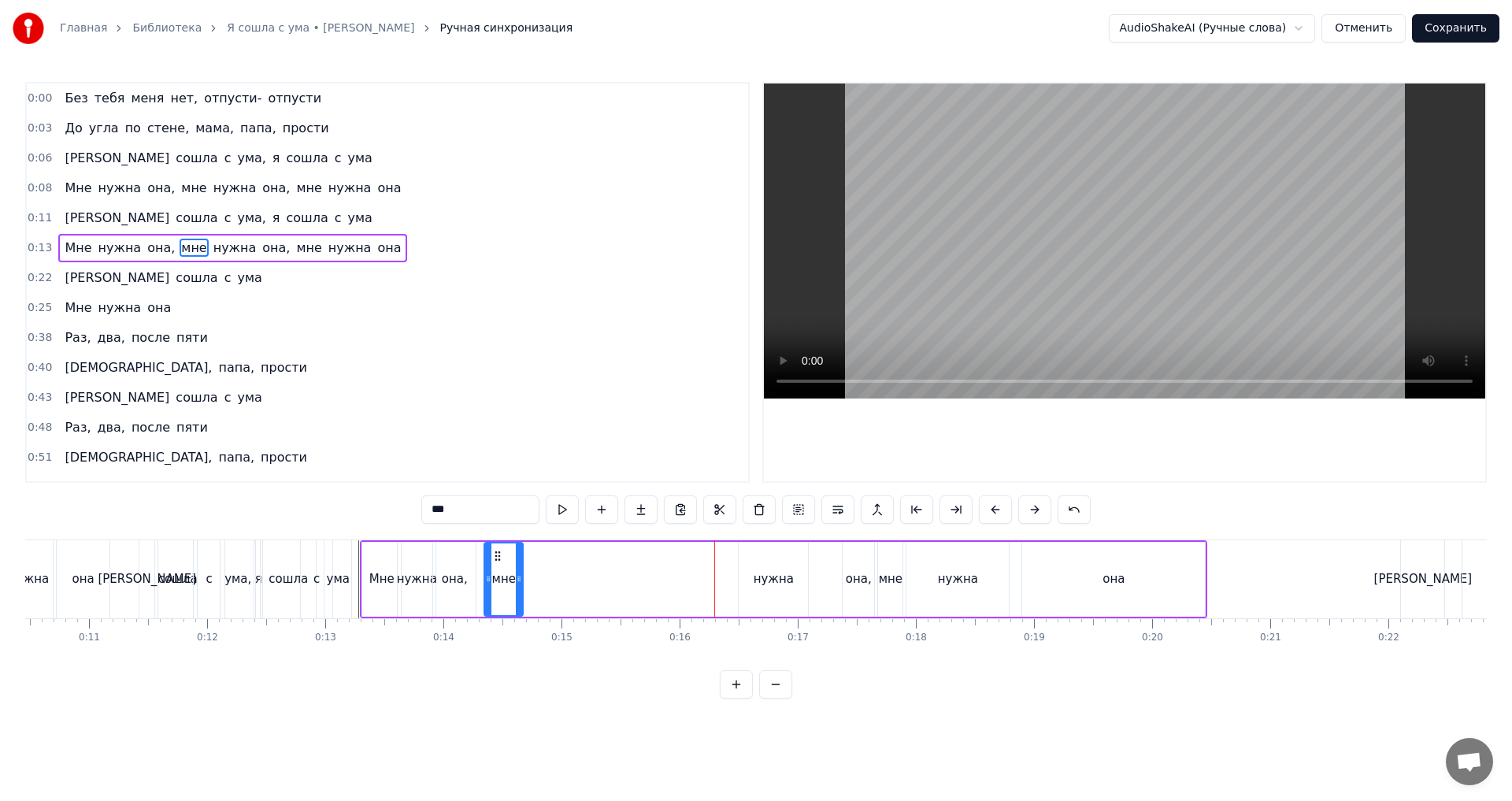
click at [365, 536] on div "0:00 Без тебя меня нет, отпусти- отпусти 0:03 До угла по стене, мама, папа, про…" at bounding box center [756, 389] width 1462 height 617
click at [767, 573] on div "нужна" at bounding box center [773, 579] width 40 height 18
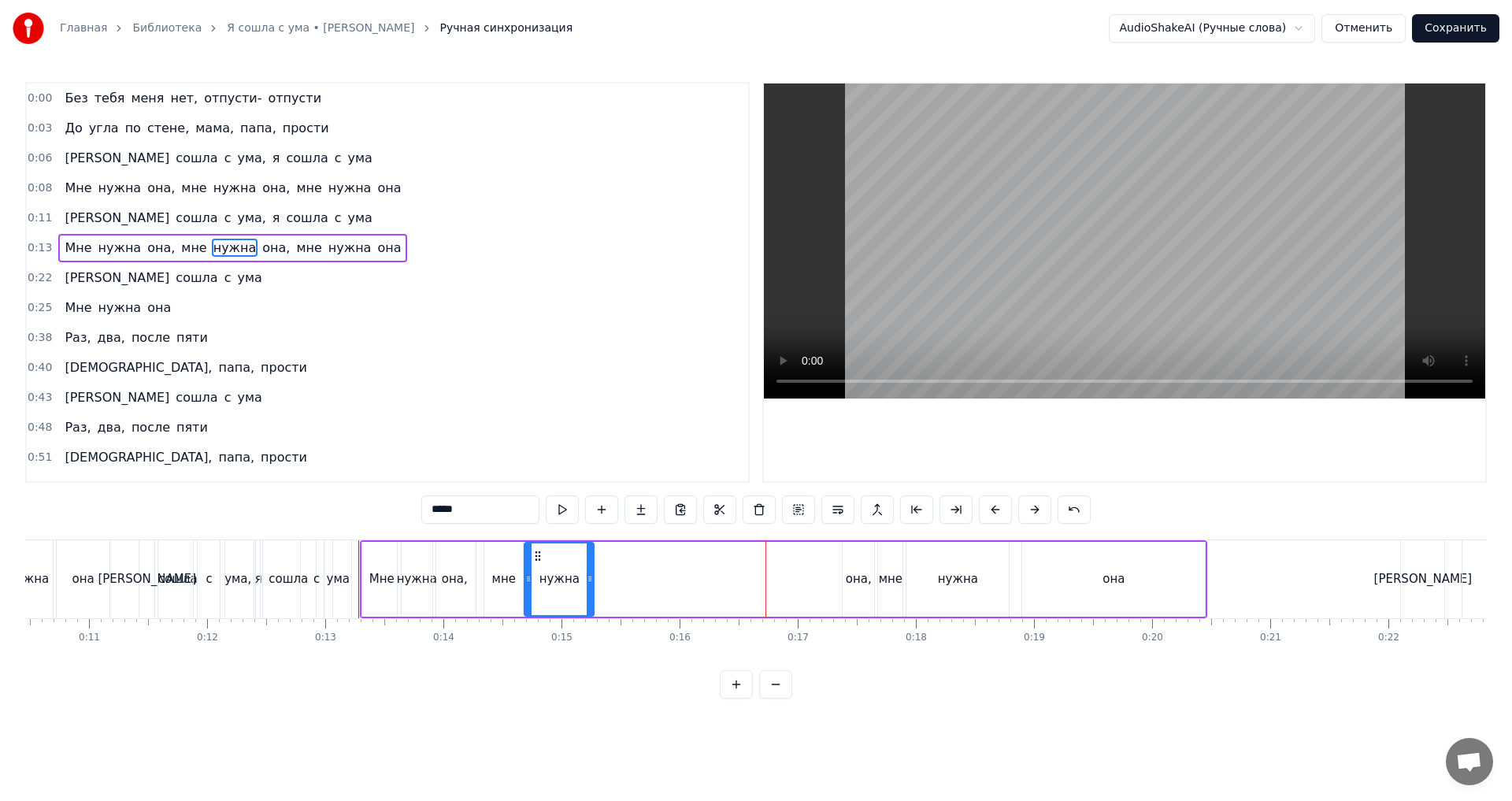
drag, startPoint x: 751, startPoint y: 555, endPoint x: 536, endPoint y: 570, distance: 215.5
click at [536, 570] on div "нужна" at bounding box center [559, 580] width 68 height 72
drag, startPoint x: 528, startPoint y: 584, endPoint x: 556, endPoint y: 587, distance: 28.2
click at [556, 587] on div at bounding box center [555, 580] width 6 height 72
drag, startPoint x: 570, startPoint y: 553, endPoint x: 534, endPoint y: 553, distance: 36.0
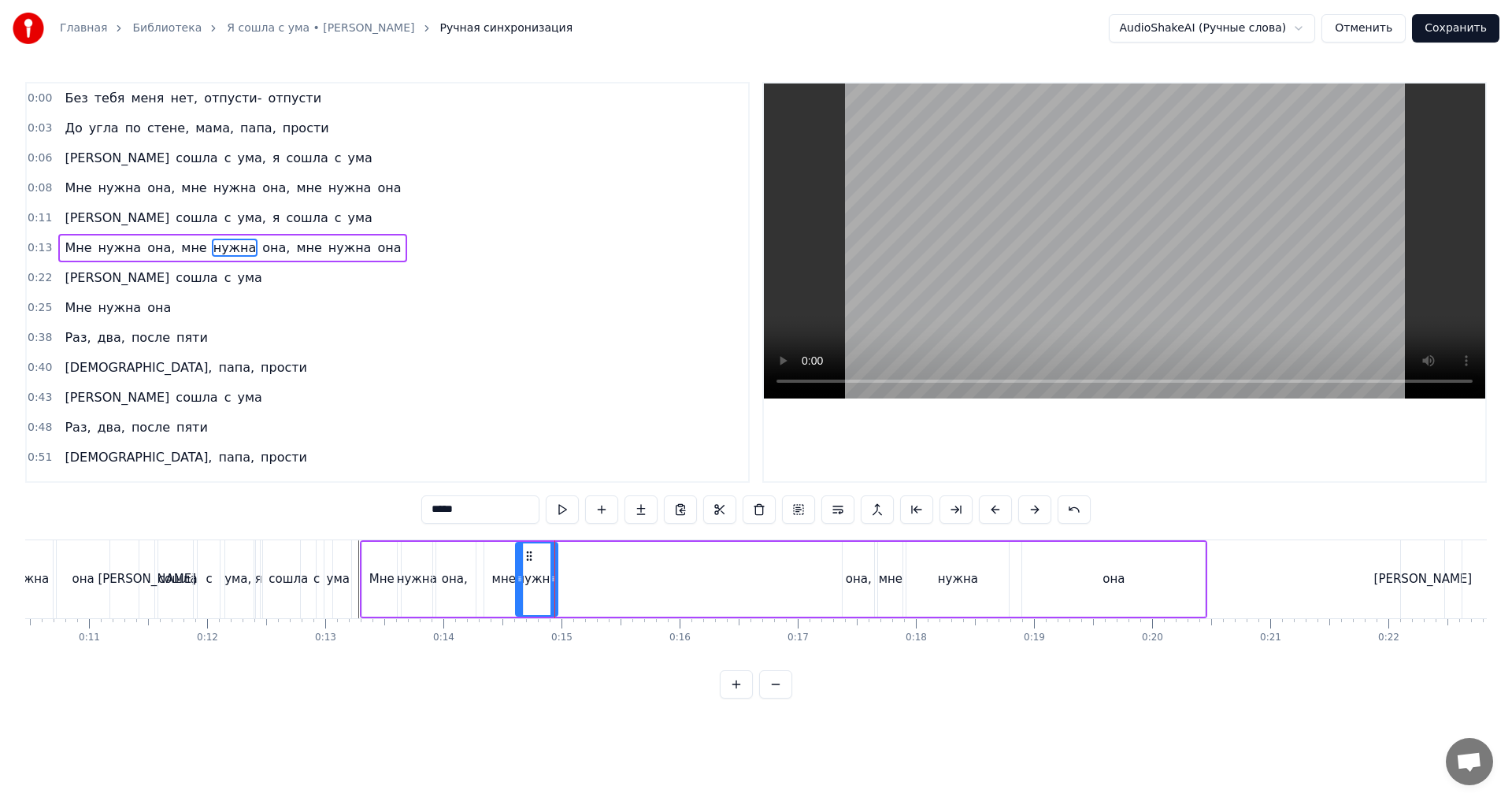
click at [534, 553] on icon at bounding box center [529, 555] width 13 height 13
click at [511, 570] on div "мне" at bounding box center [504, 579] width 23 height 18
type input "***"
drag, startPoint x: 502, startPoint y: 552, endPoint x: 487, endPoint y: 555, distance: 15.3
click at [487, 555] on icon at bounding box center [483, 555] width 13 height 13
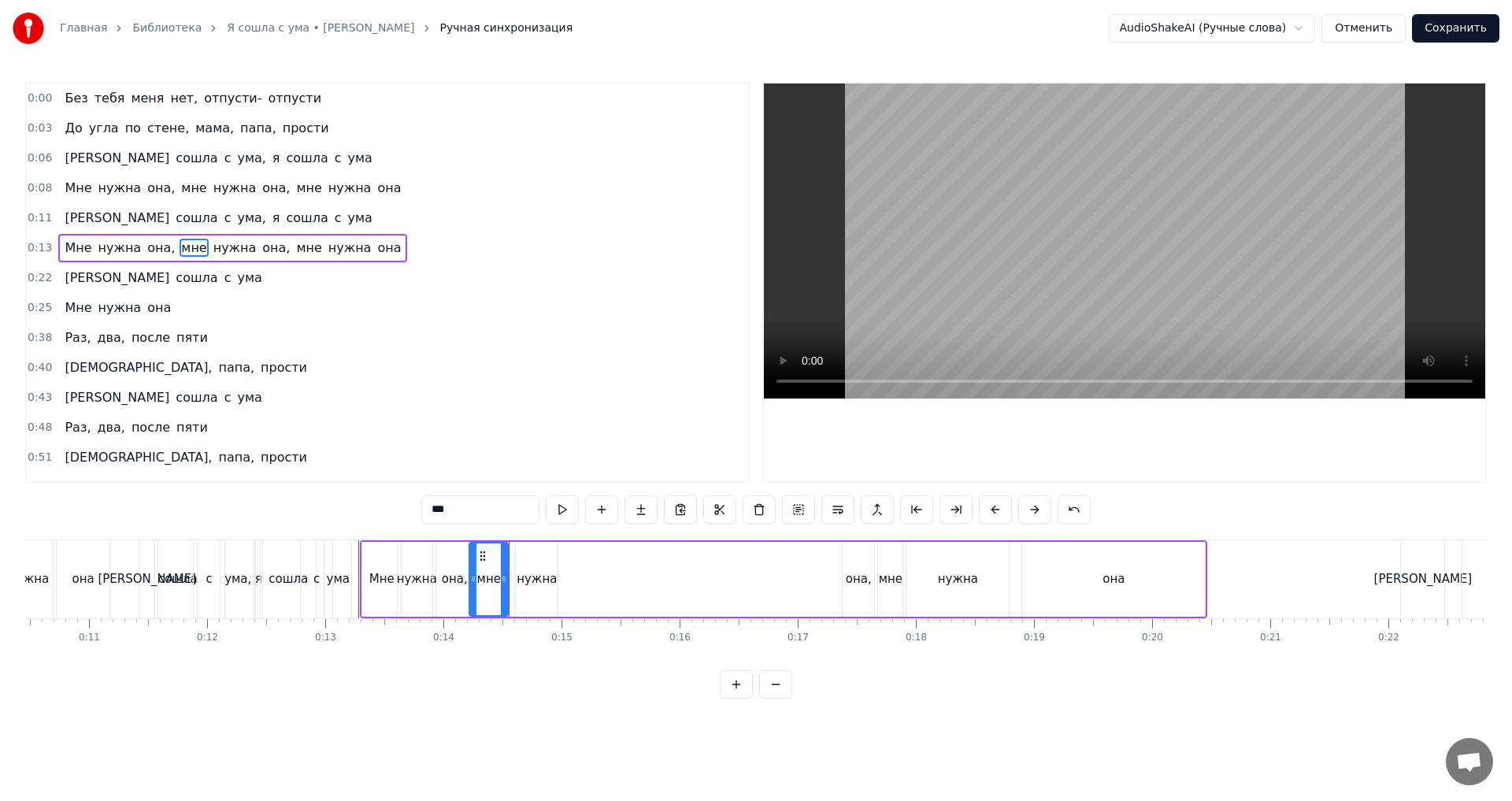
click at [876, 571] on div "Мне нужна она, мне нужна она, мне нужна она" at bounding box center [784, 579] width 848 height 78
click at [857, 562] on div "она," at bounding box center [858, 579] width 31 height 75
drag, startPoint x: 856, startPoint y: 552, endPoint x: 656, endPoint y: 572, distance: 201.0
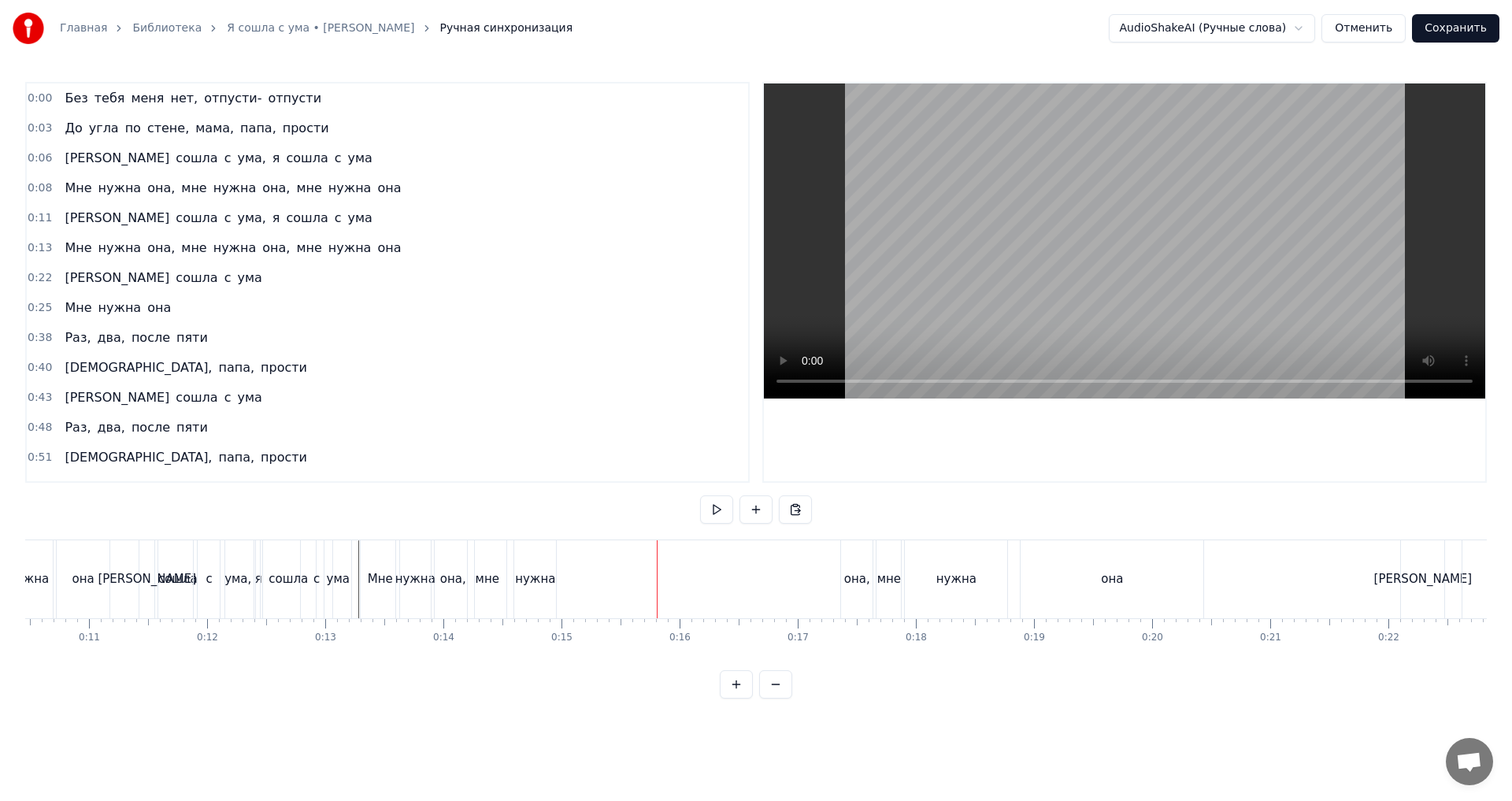
click at [854, 554] on div "она," at bounding box center [857, 579] width 31 height 78
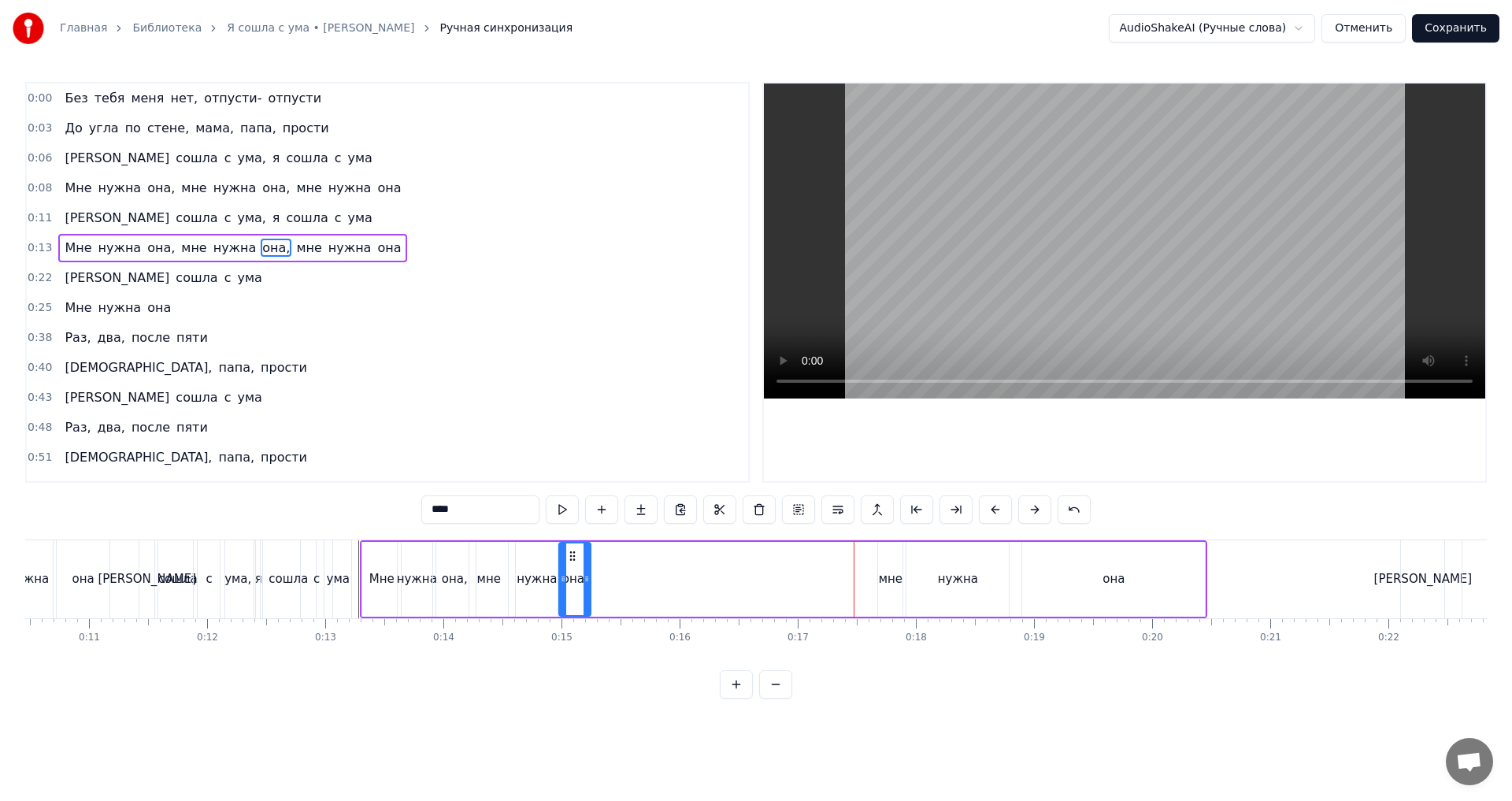
drag, startPoint x: 857, startPoint y: 554, endPoint x: 573, endPoint y: 579, distance: 285.1
click at [573, 579] on div "она," at bounding box center [575, 580] width 30 height 72
click at [402, 250] on div "0:13 Мне нужна она, мне нужна она, мне нужна она" at bounding box center [387, 248] width 722 height 30
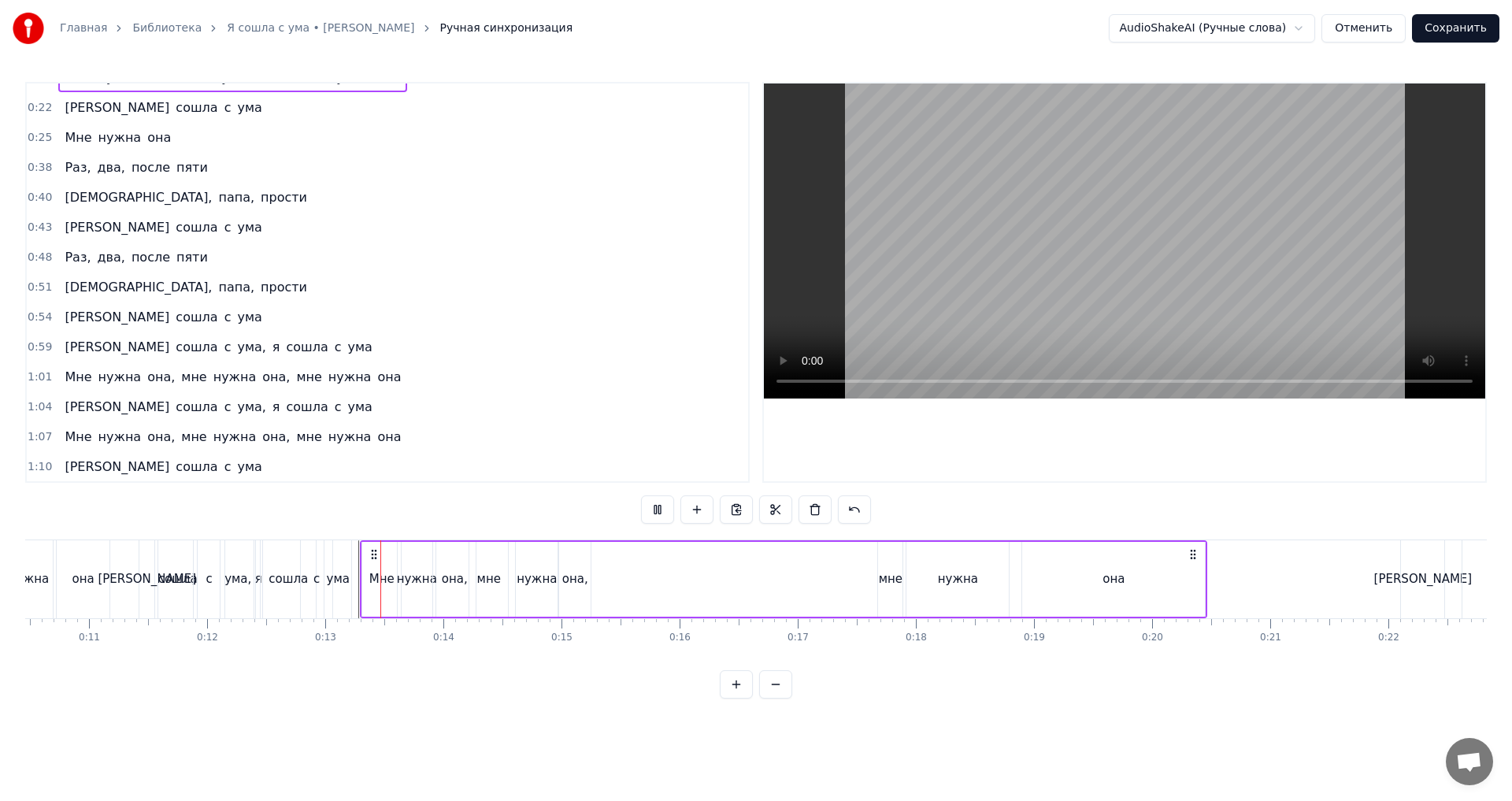
scroll to position [201, 0]
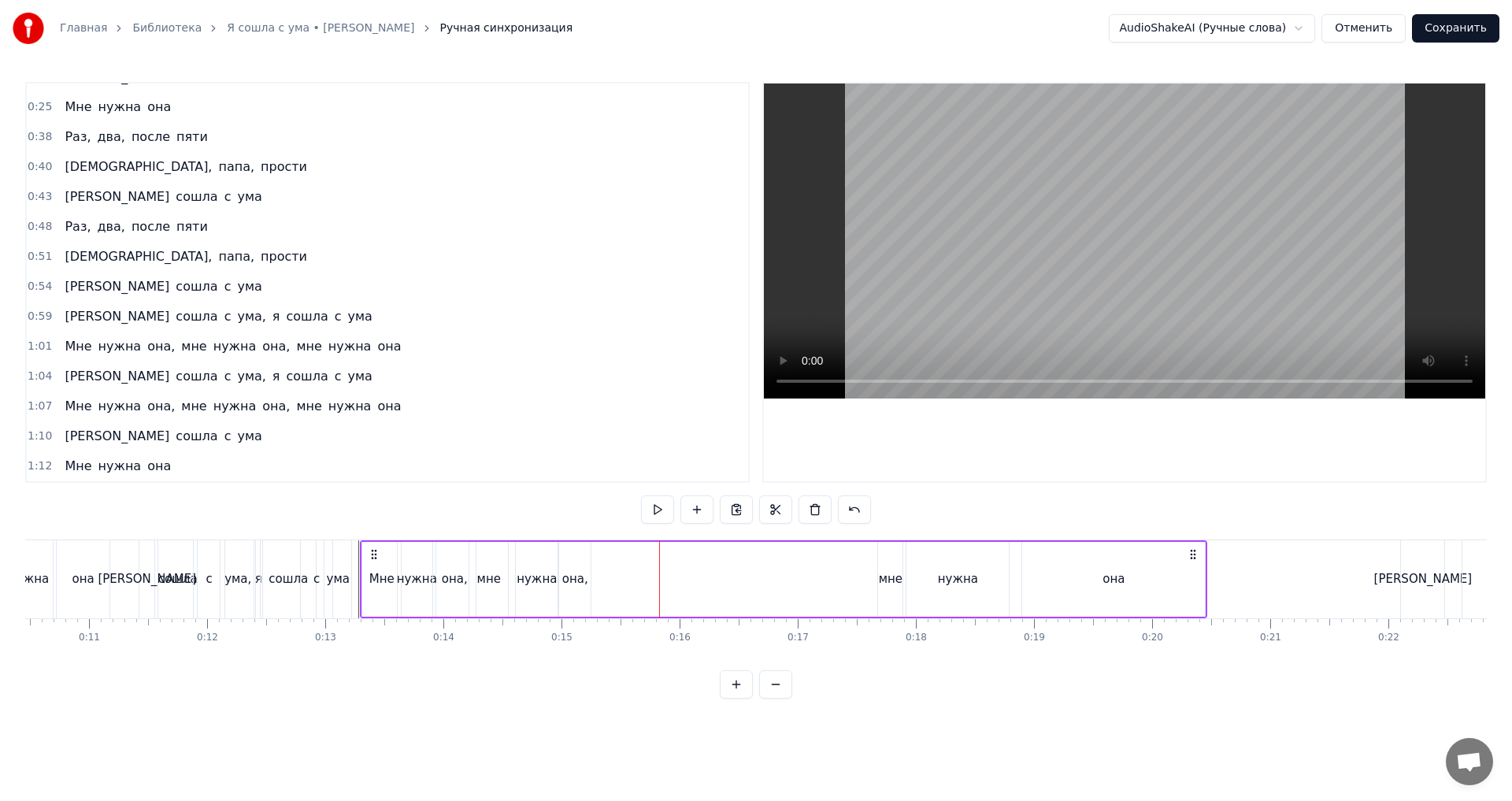
click at [898, 581] on div "мне" at bounding box center [890, 579] width 23 height 18
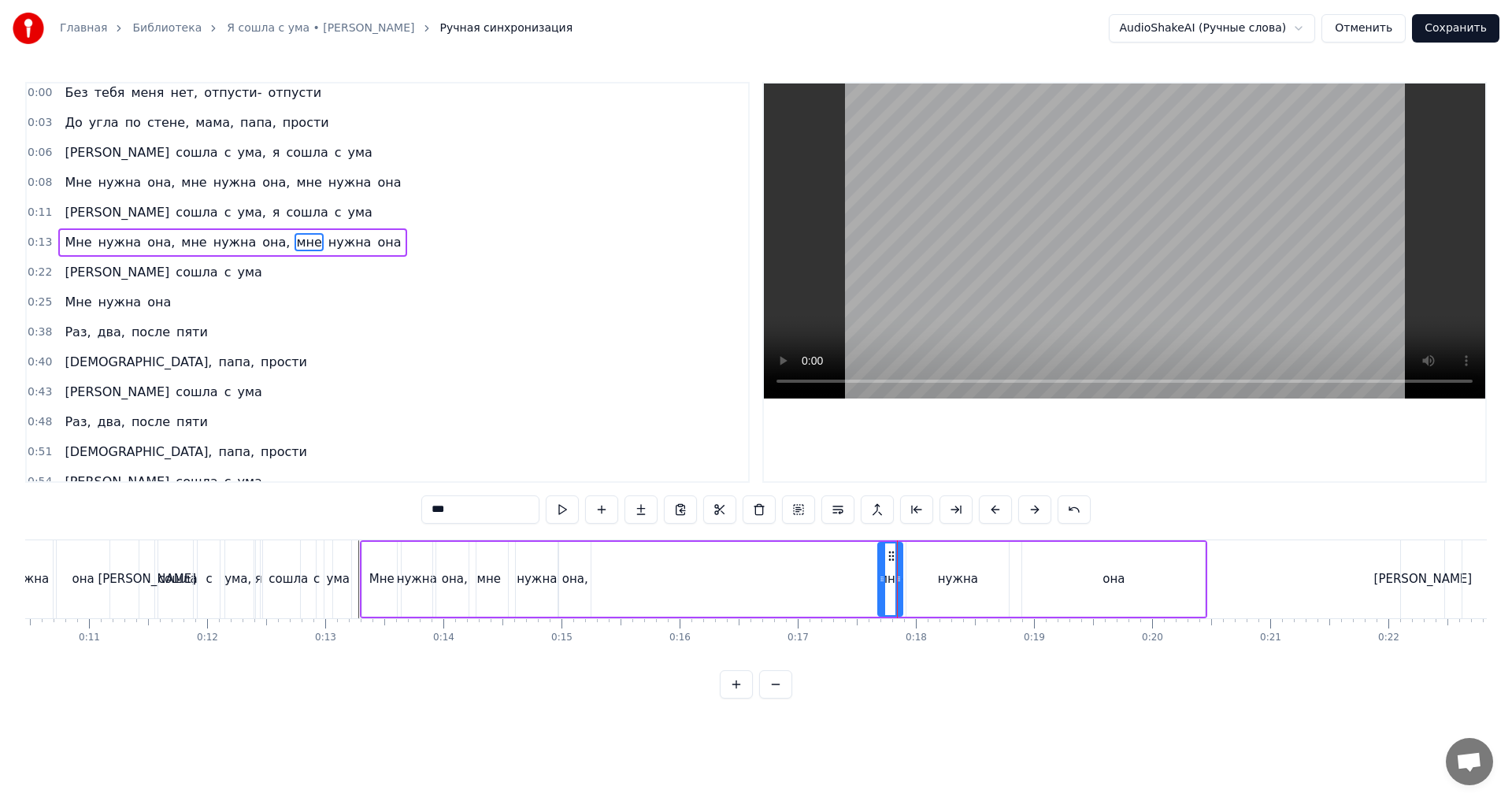
scroll to position [0, 0]
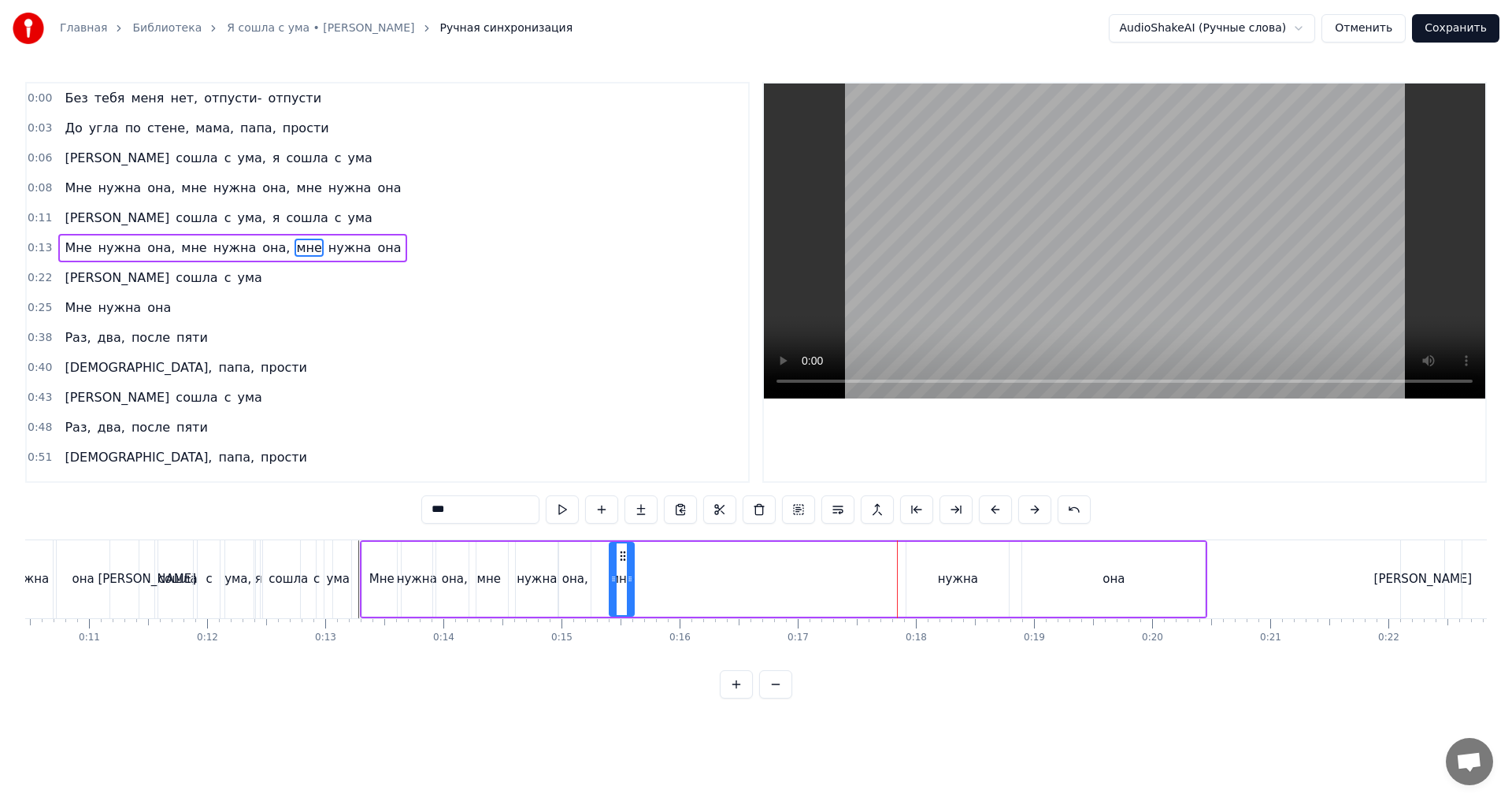
drag, startPoint x: 879, startPoint y: 561, endPoint x: 686, endPoint y: 587, distance: 194.7
click at [622, 589] on div "мне" at bounding box center [622, 580] width 23 height 72
click at [953, 572] on div "нужна" at bounding box center [958, 579] width 40 height 18
drag, startPoint x: 911, startPoint y: 585, endPoint x: 948, endPoint y: 588, distance: 37.1
click at [948, 588] on div at bounding box center [947, 580] width 6 height 72
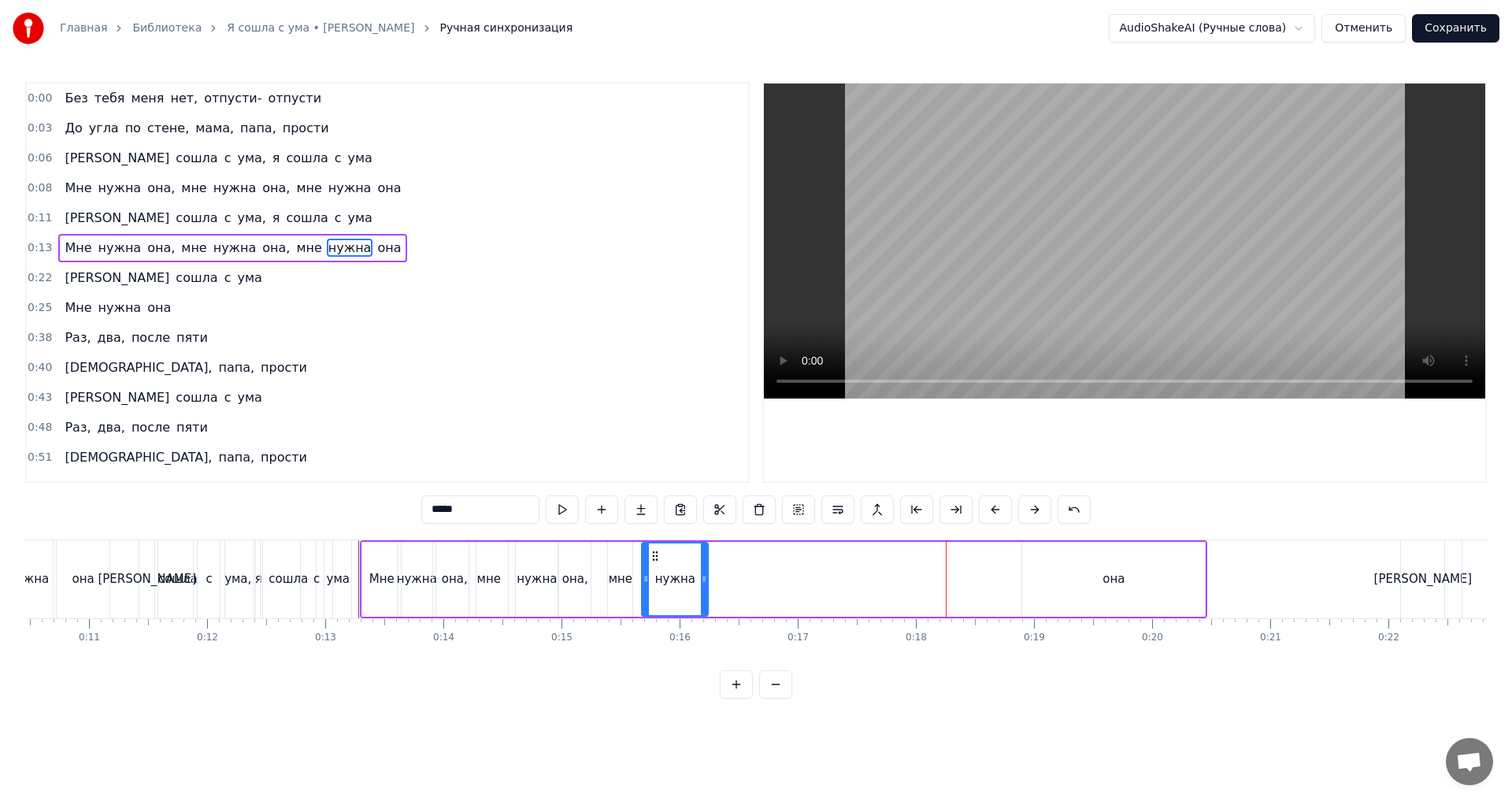
drag, startPoint x: 959, startPoint y: 560, endPoint x: 658, endPoint y: 572, distance: 301.2
click at [658, 572] on div "нужна" at bounding box center [675, 580] width 65 height 72
click at [1114, 572] on div "она" at bounding box center [1113, 579] width 22 height 18
type input "***"
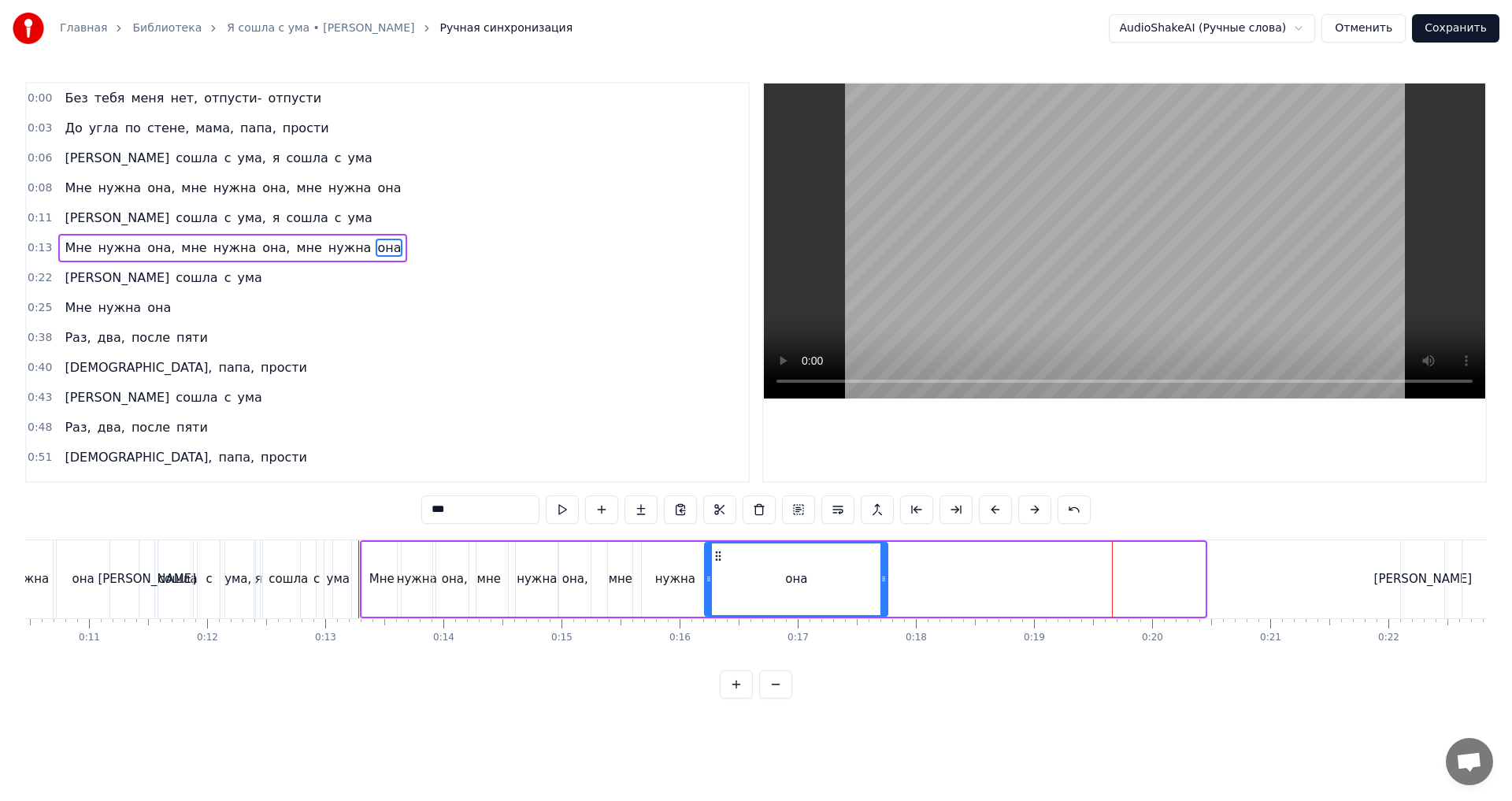
drag, startPoint x: 1036, startPoint y: 556, endPoint x: 719, endPoint y: 577, distance: 317.7
click at [719, 563] on div "она" at bounding box center [796, 580] width 182 height 72
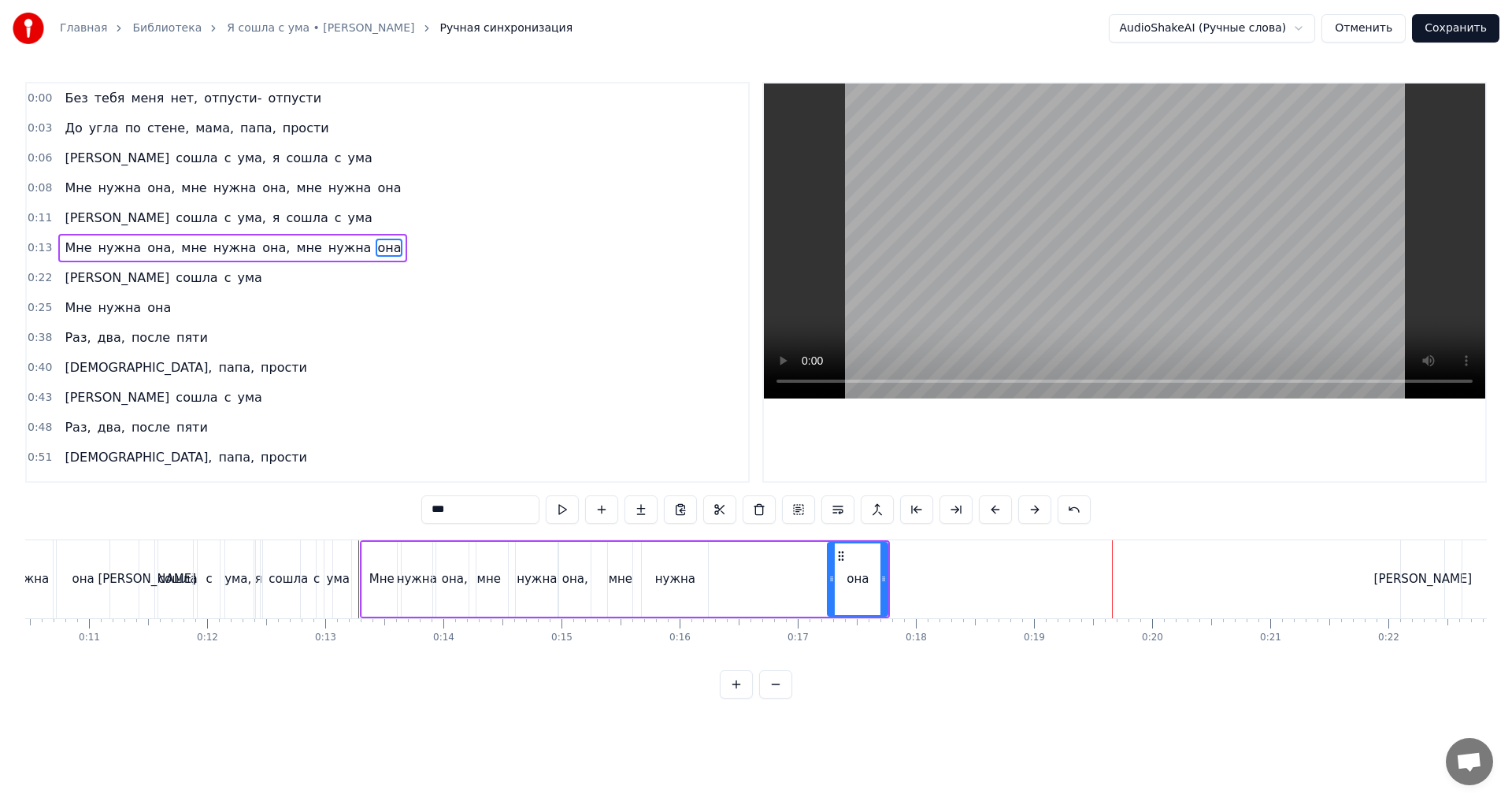
drag, startPoint x: 711, startPoint y: 580, endPoint x: 831, endPoint y: 592, distance: 120.6
click at [831, 592] on div at bounding box center [831, 580] width 6 height 72
drag, startPoint x: 844, startPoint y: 556, endPoint x: 711, endPoint y: 574, distance: 134.2
click at [711, 574] on div "она" at bounding box center [724, 580] width 58 height 72
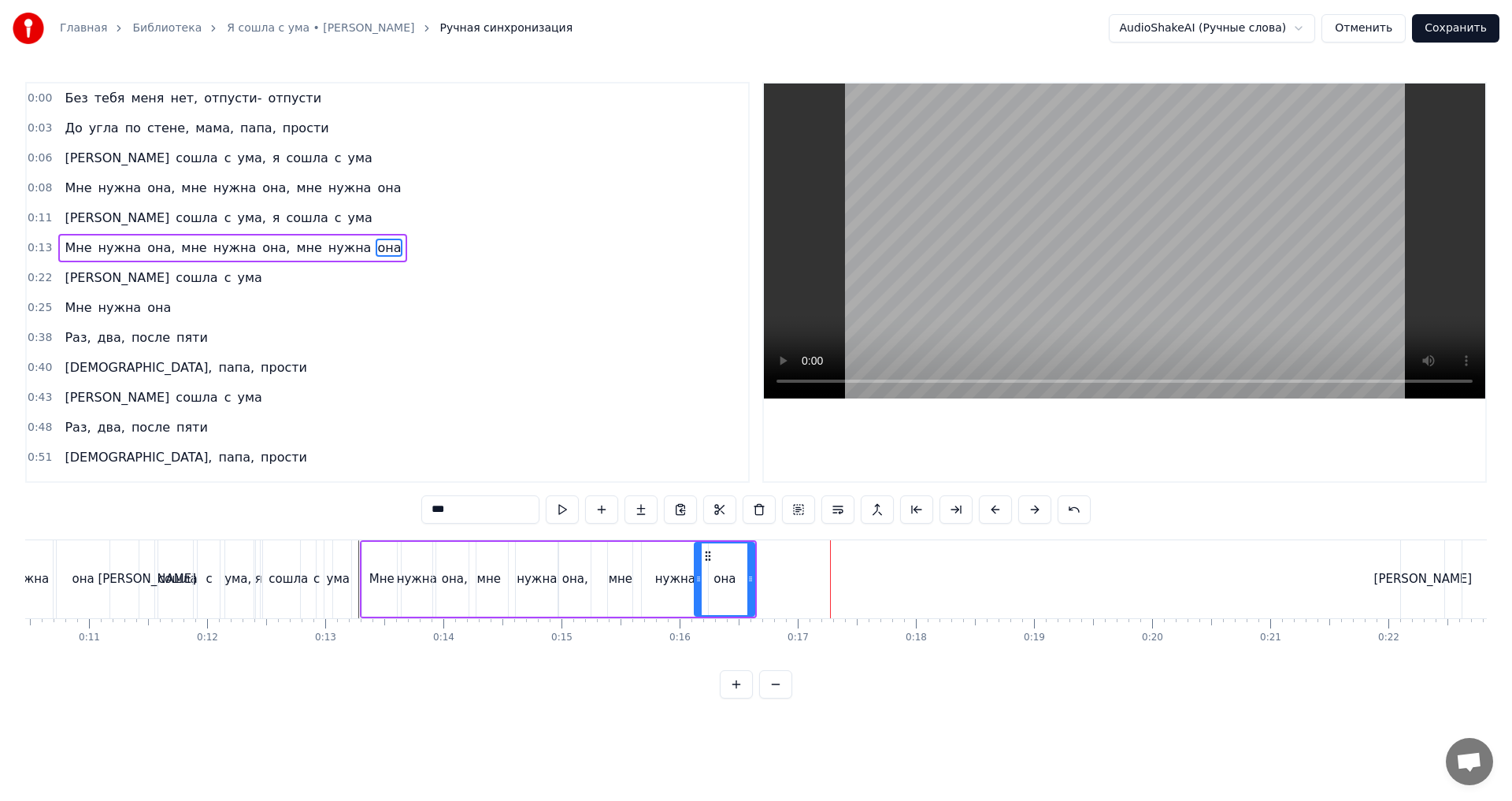
click at [408, 256] on div "0:13 Мне нужна она, мне нужна она, мне нужна она" at bounding box center [387, 248] width 722 height 30
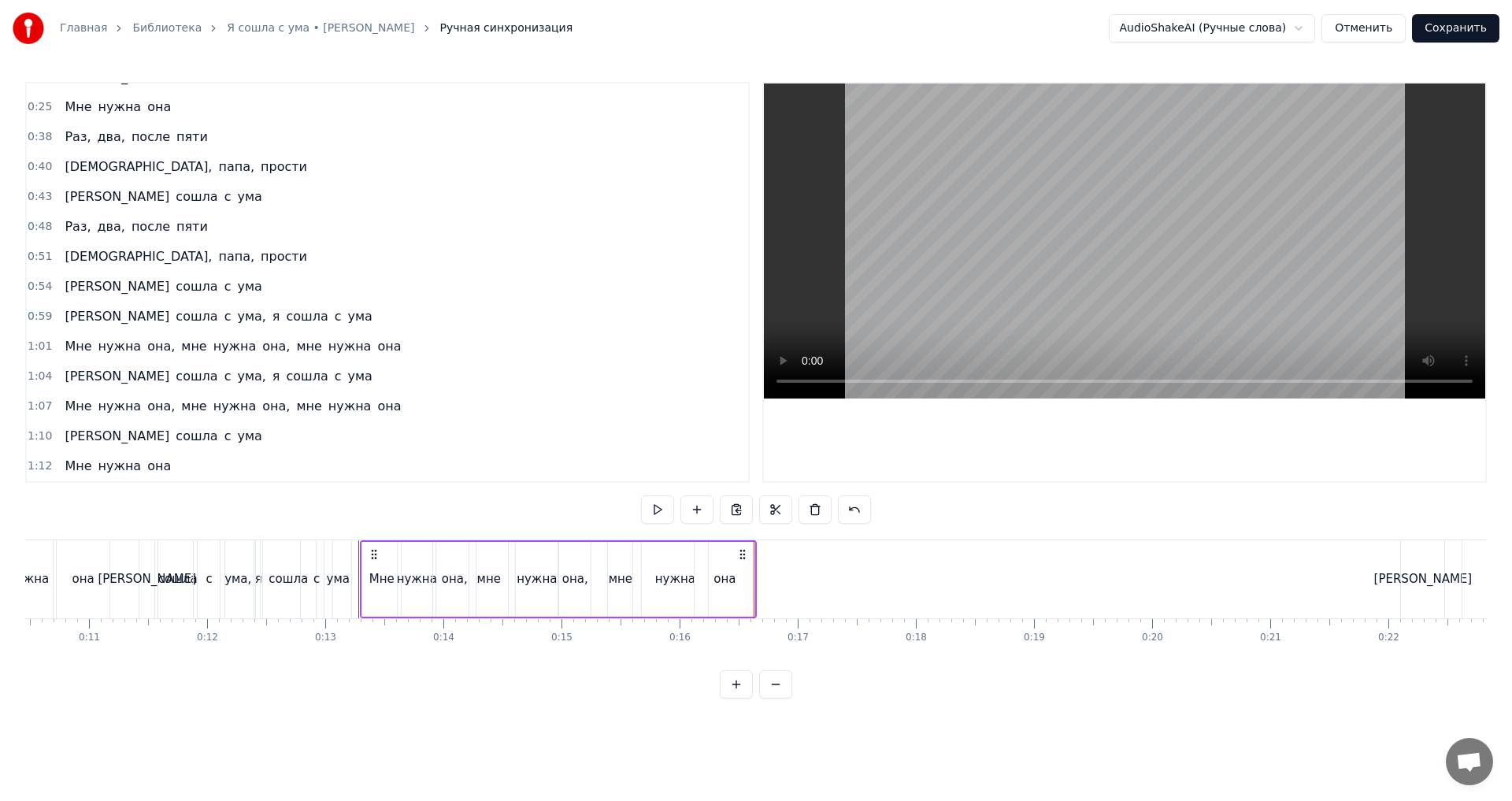
click at [312, 316] on div "0:59 Я сошла с ума, я сошла с ума" at bounding box center [387, 317] width 722 height 30
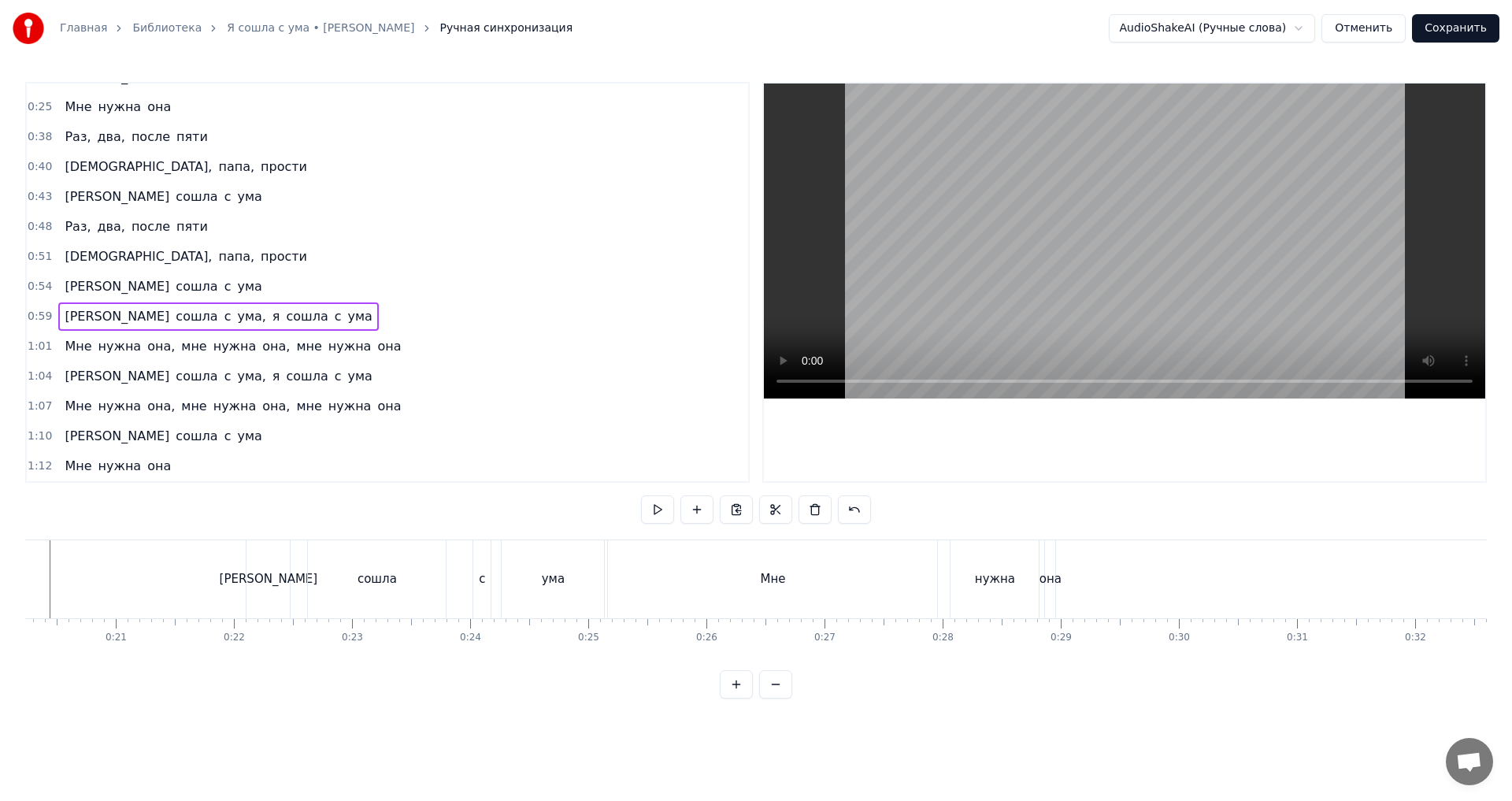
scroll to position [0, 2336]
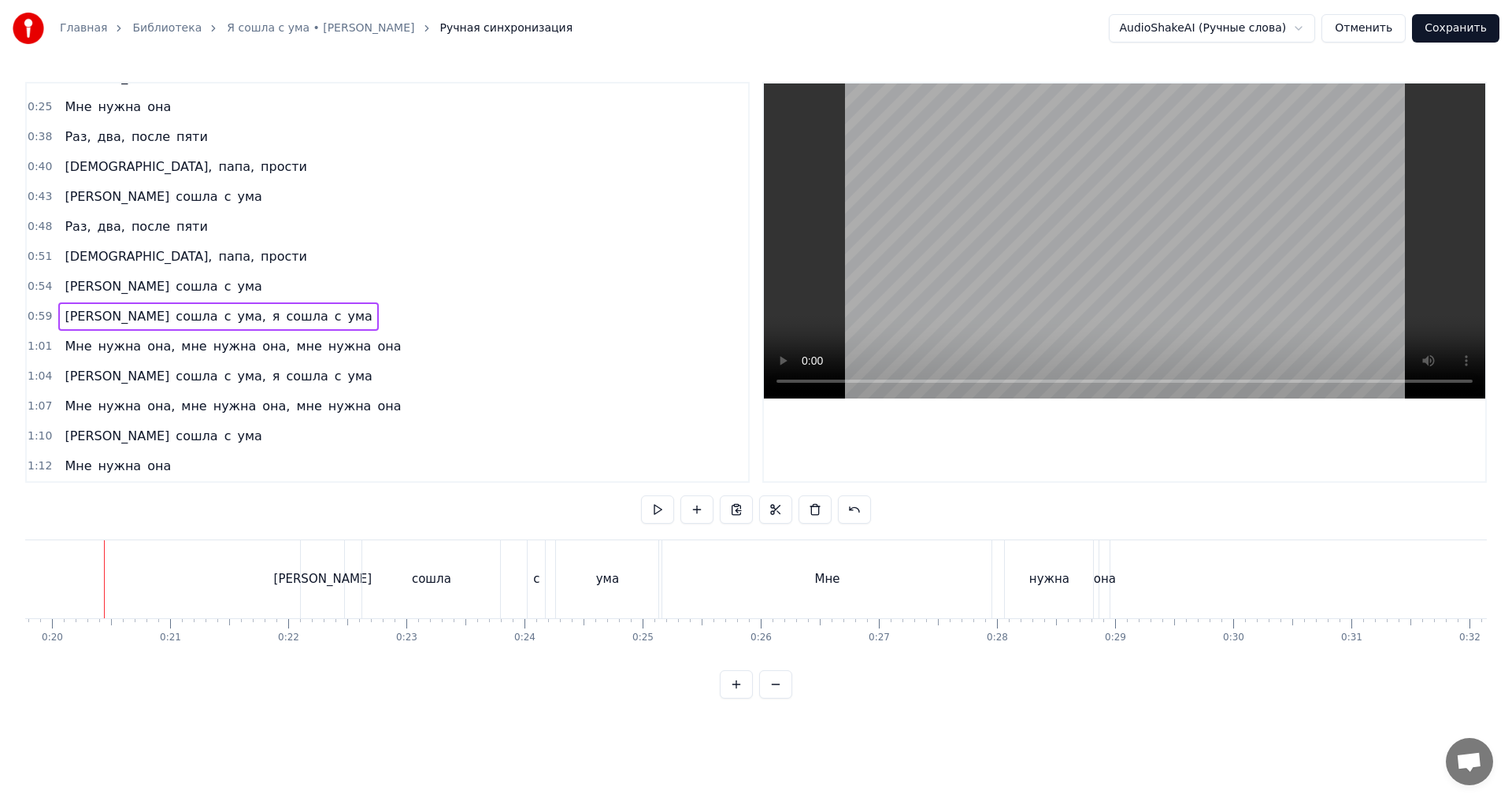
click at [286, 327] on div "0:59 Я сошла с ума, я сошла с ума" at bounding box center [387, 317] width 722 height 30
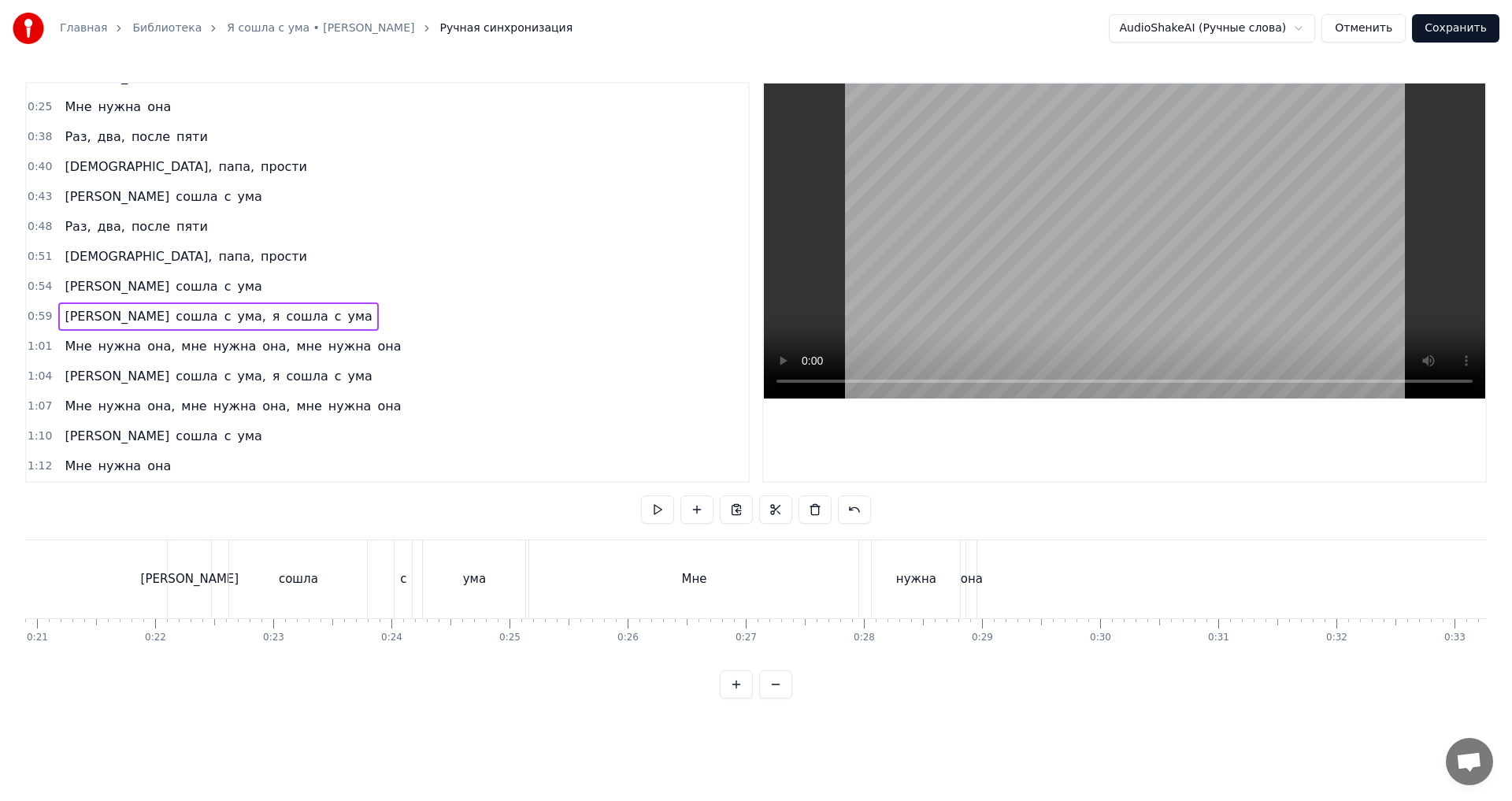
click at [286, 327] on div "0:59 Я сошла с ума, я сошла с ума" at bounding box center [387, 317] width 722 height 30
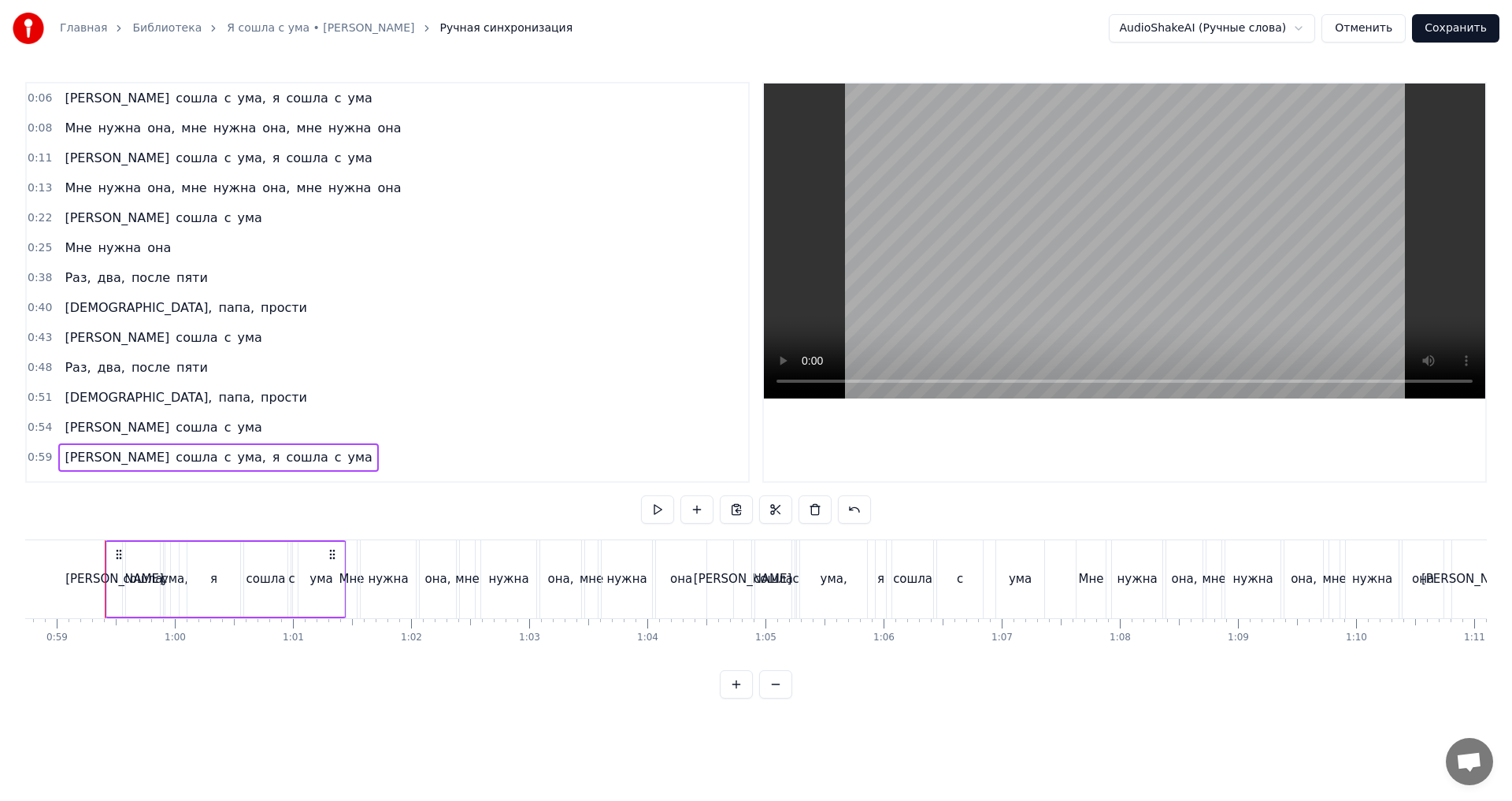
scroll to position [44, 0]
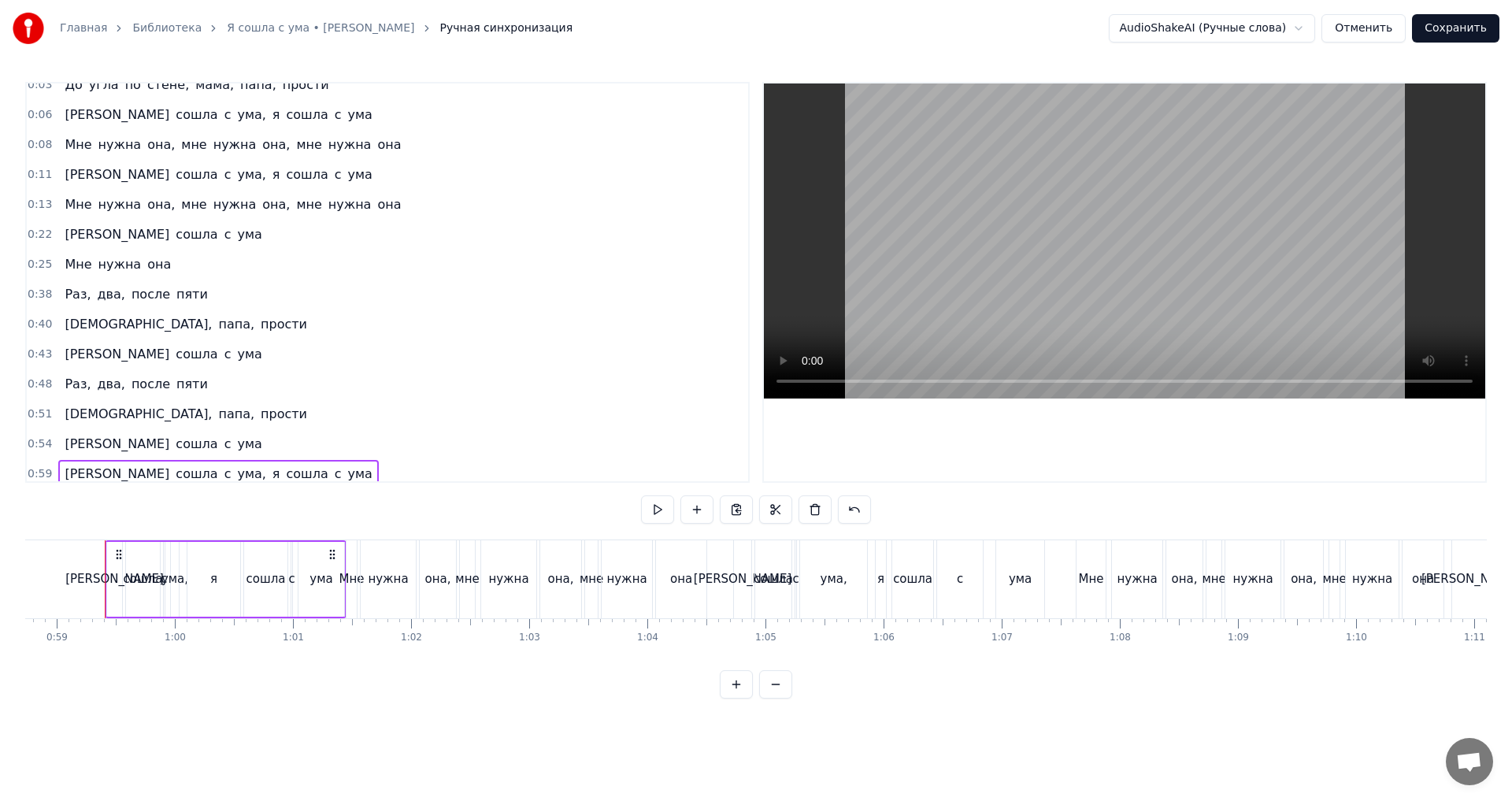
click at [434, 156] on div "0:08 Мне нужна она, мне нужна она, мне нужна она" at bounding box center [387, 145] width 722 height 30
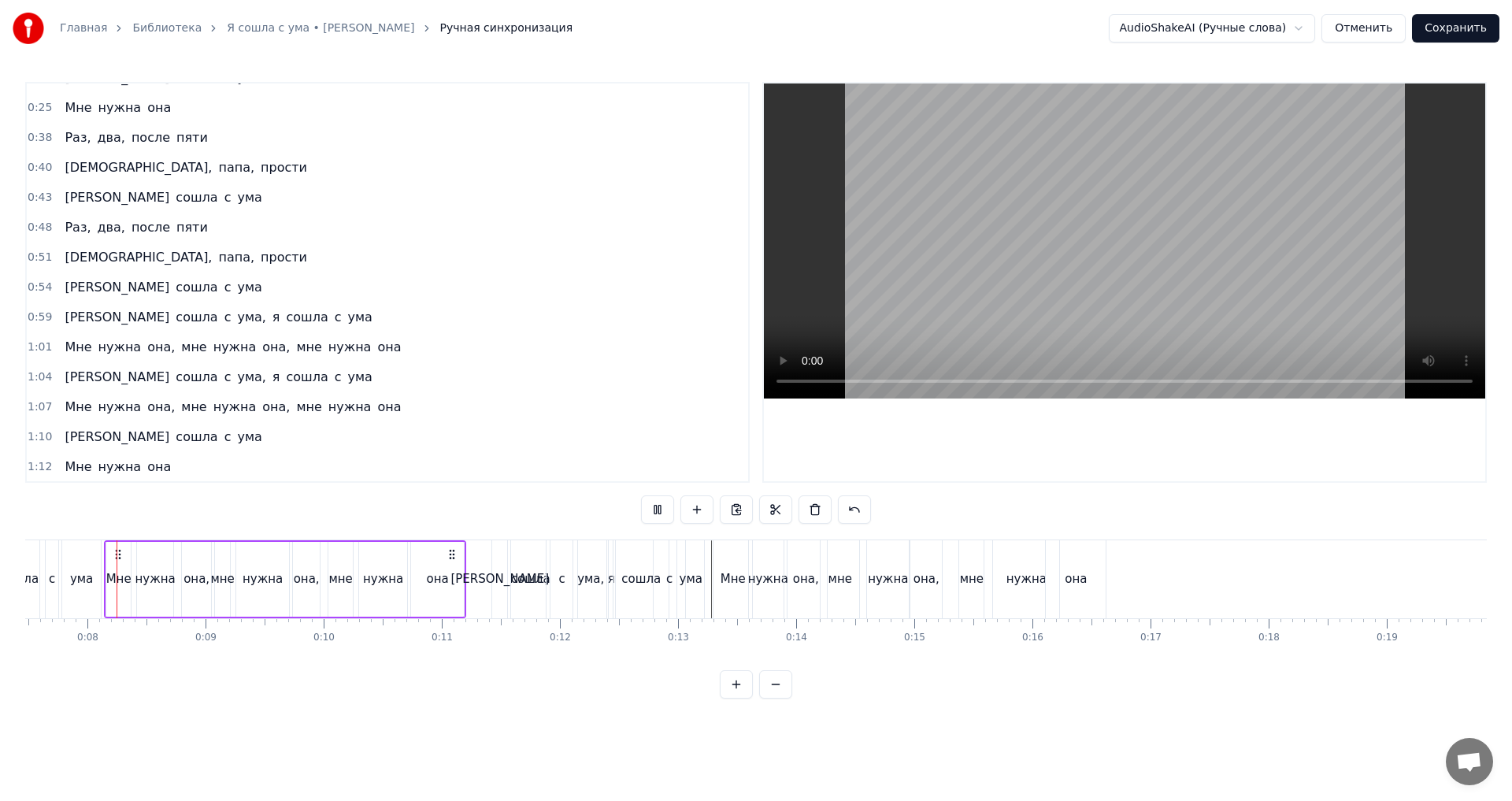
scroll to position [201, 0]
click at [317, 317] on div "0:59 Я сошла с ума, я сошла с ума" at bounding box center [387, 317] width 722 height 30
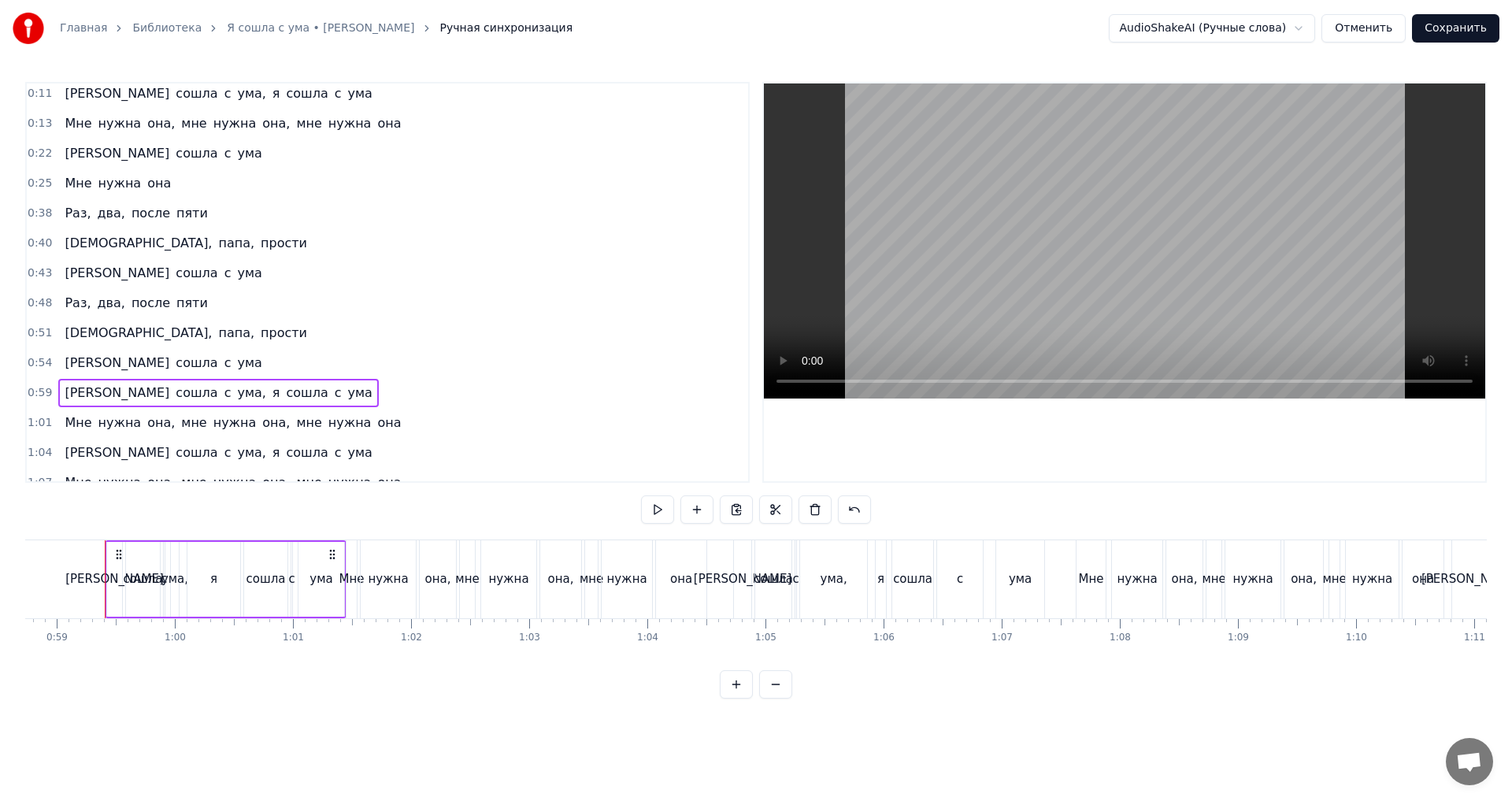
scroll to position [44, 0]
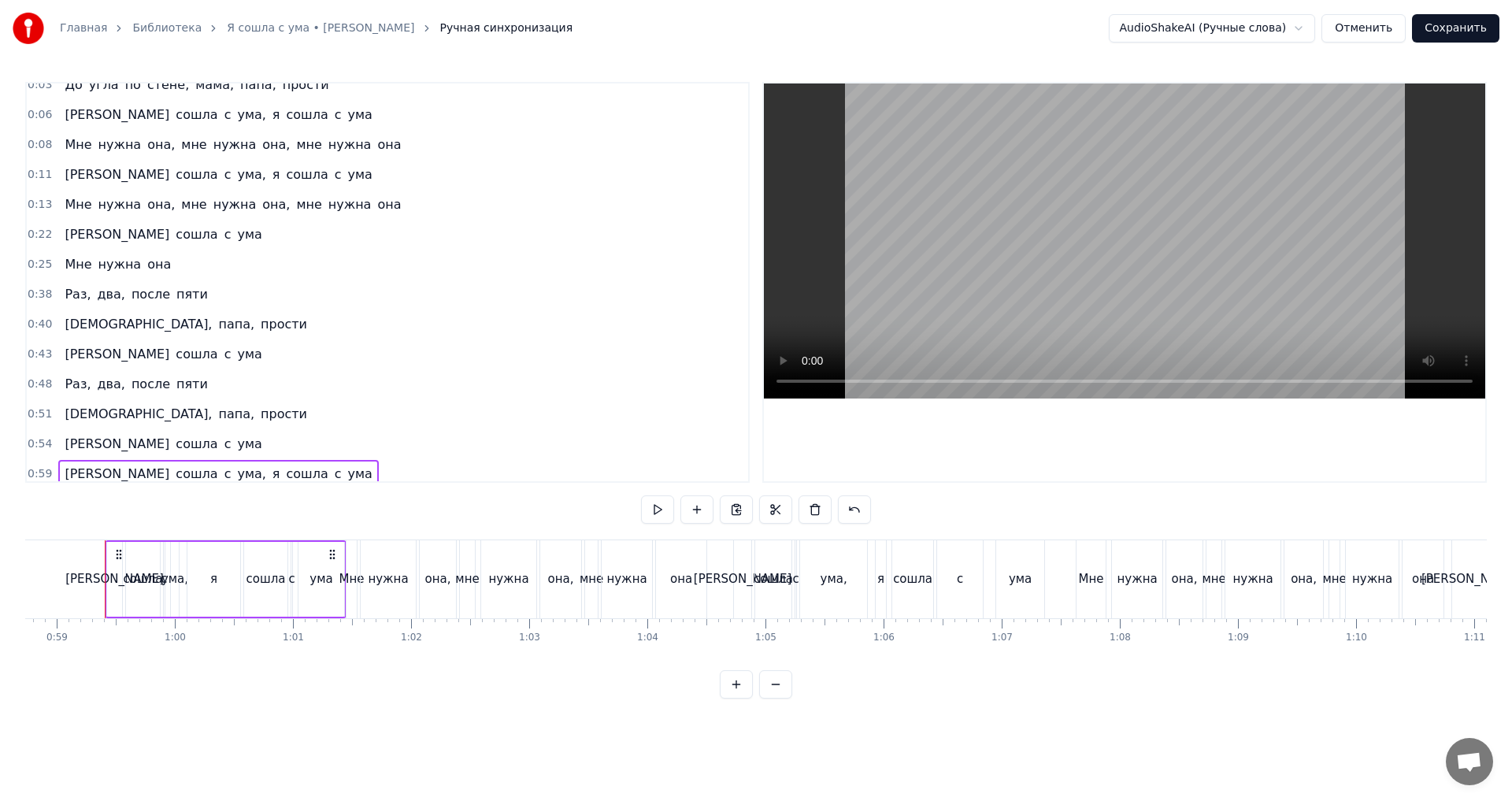
click at [398, 211] on div "0:13 Мне нужна она, мне нужна она, мне нужна она" at bounding box center [387, 204] width 722 height 30
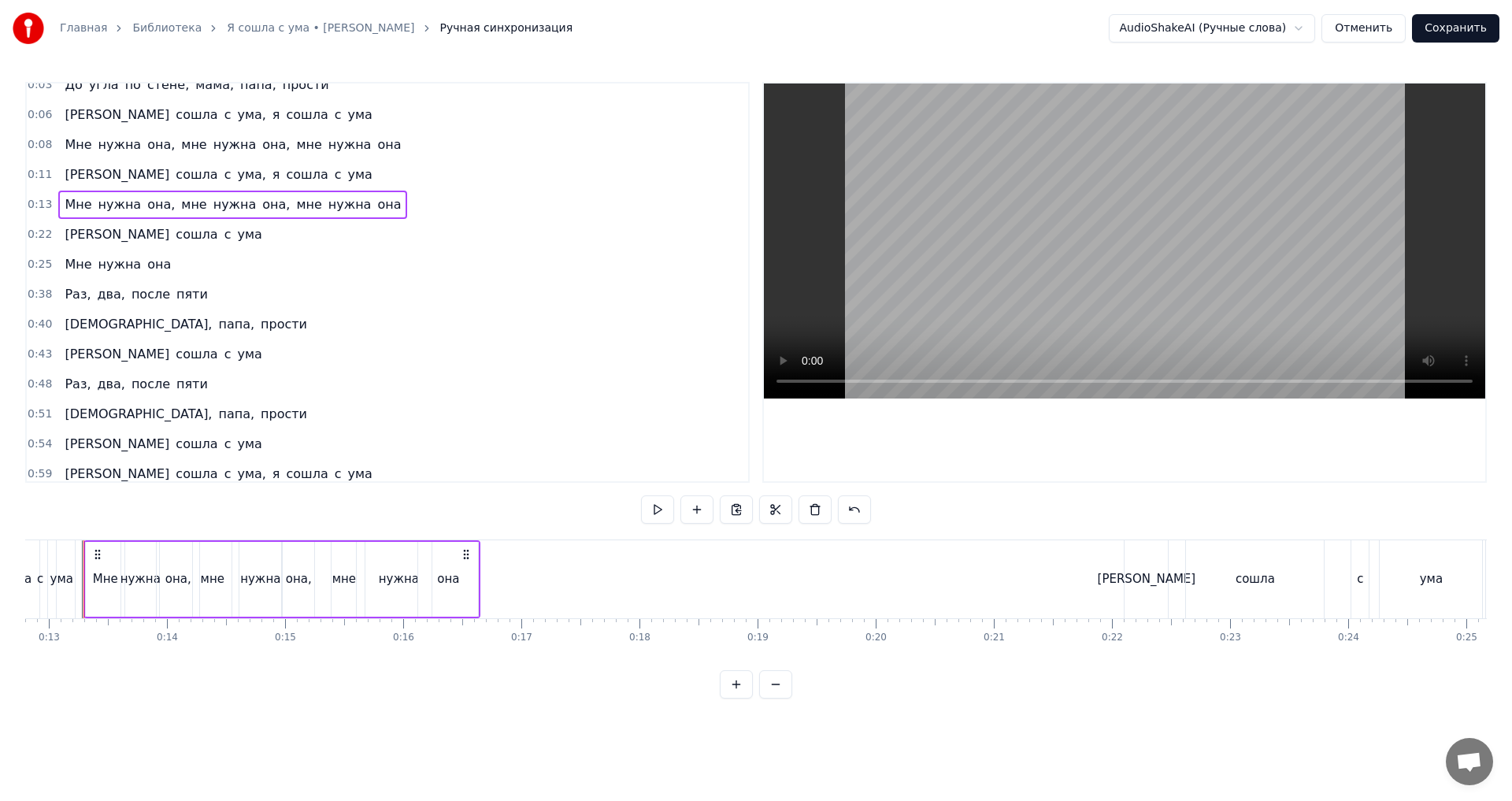
scroll to position [0, 1492]
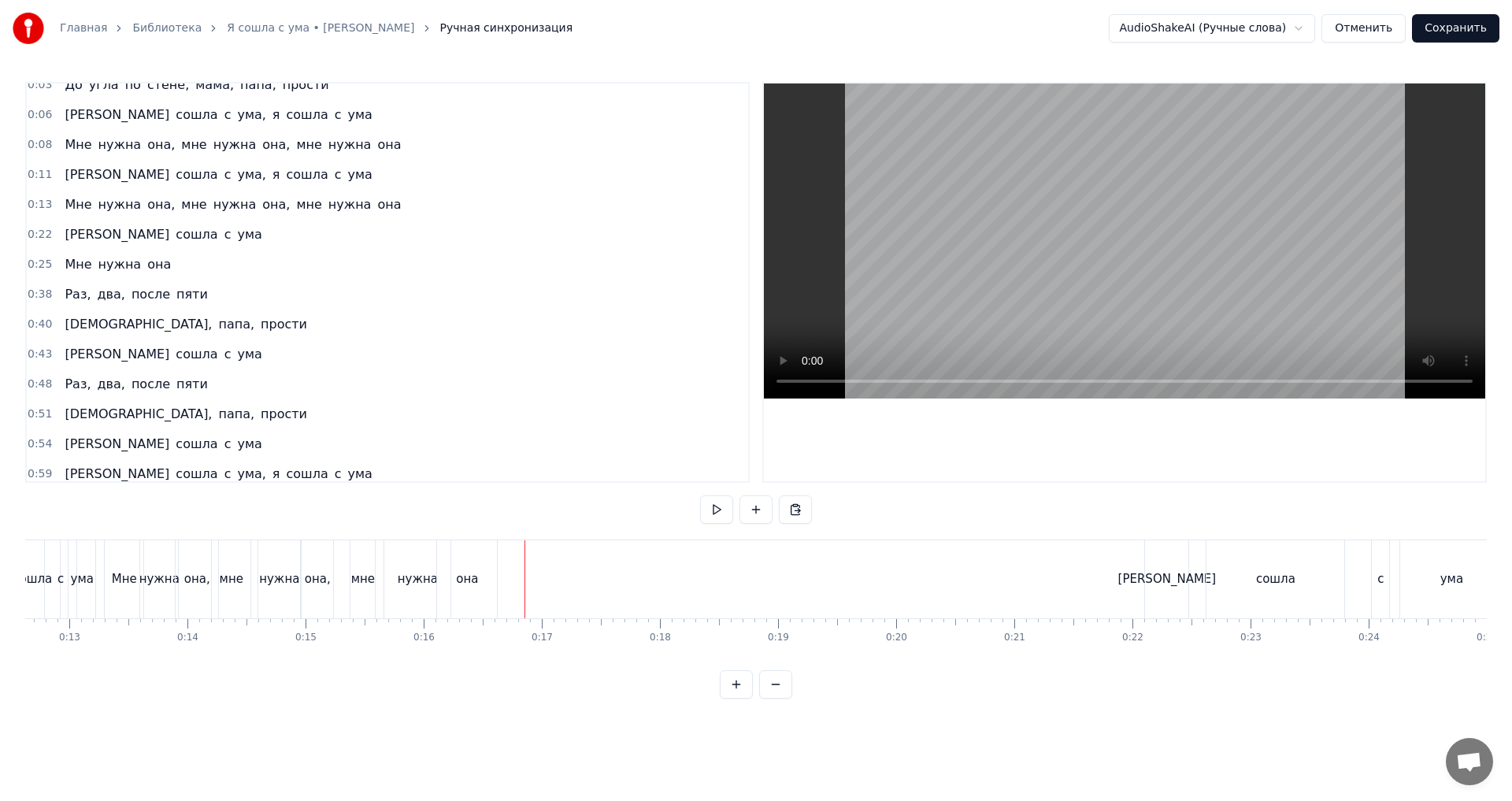
click at [288, 578] on div "нужна" at bounding box center [279, 579] width 40 height 18
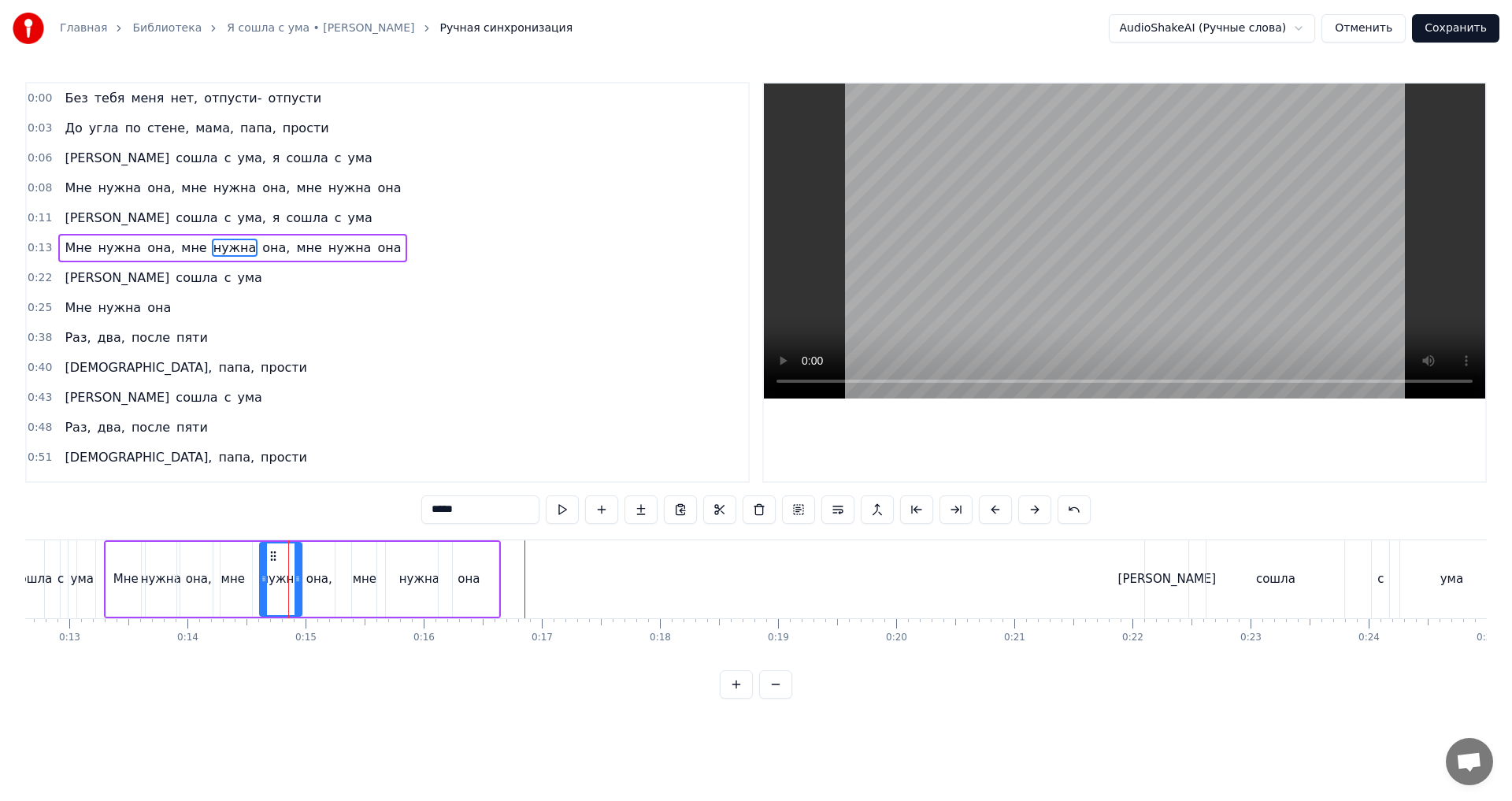
click at [237, 278] on div "0:22 Я сошла с ума" at bounding box center [387, 278] width 722 height 30
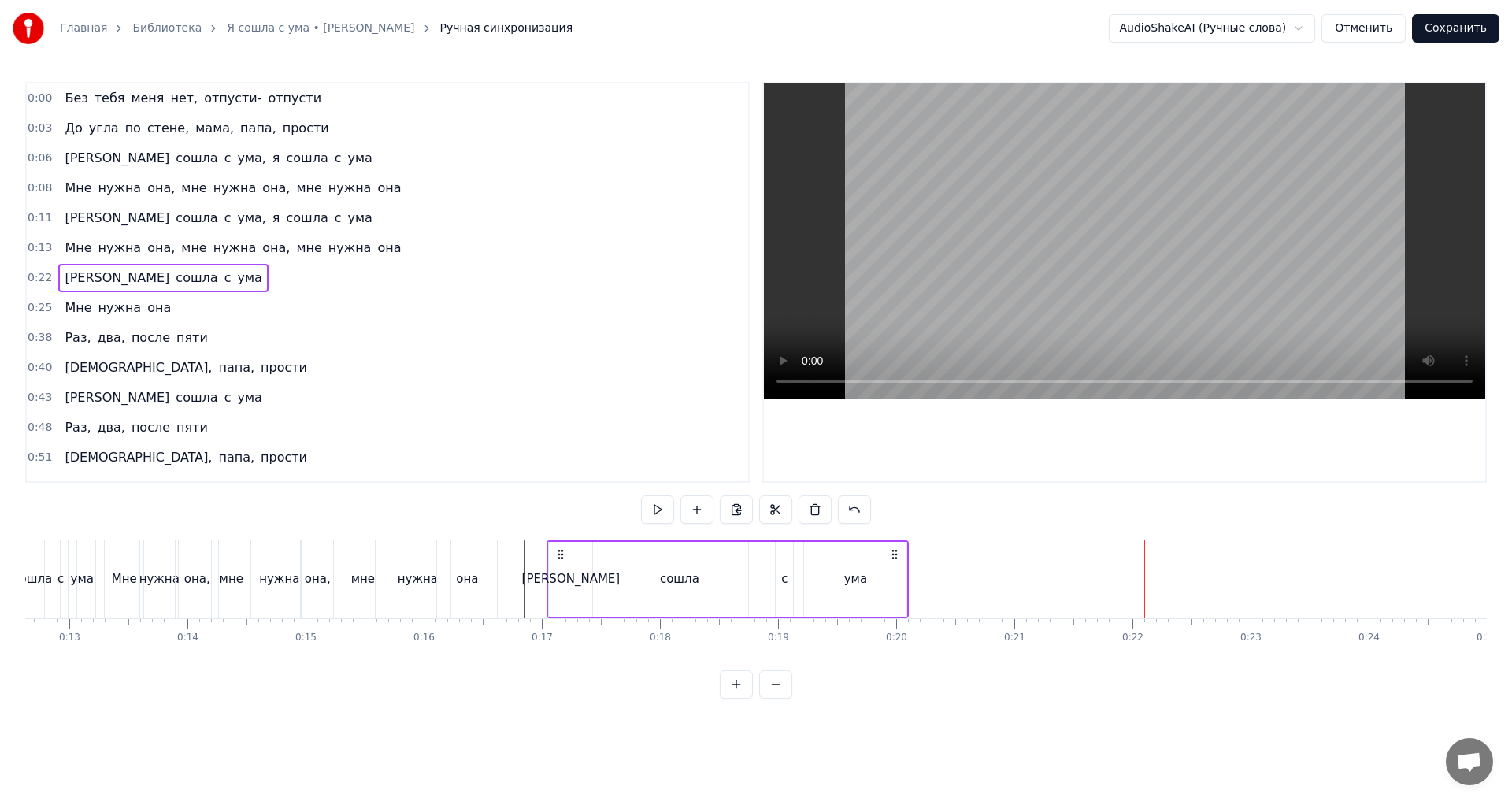
drag, startPoint x: 1159, startPoint y: 556, endPoint x: 561, endPoint y: 573, distance: 598.2
click at [561, 573] on div "Я сошла с ума" at bounding box center [727, 579] width 362 height 78
click at [907, 569] on div "ума" at bounding box center [855, 579] width 104 height 75
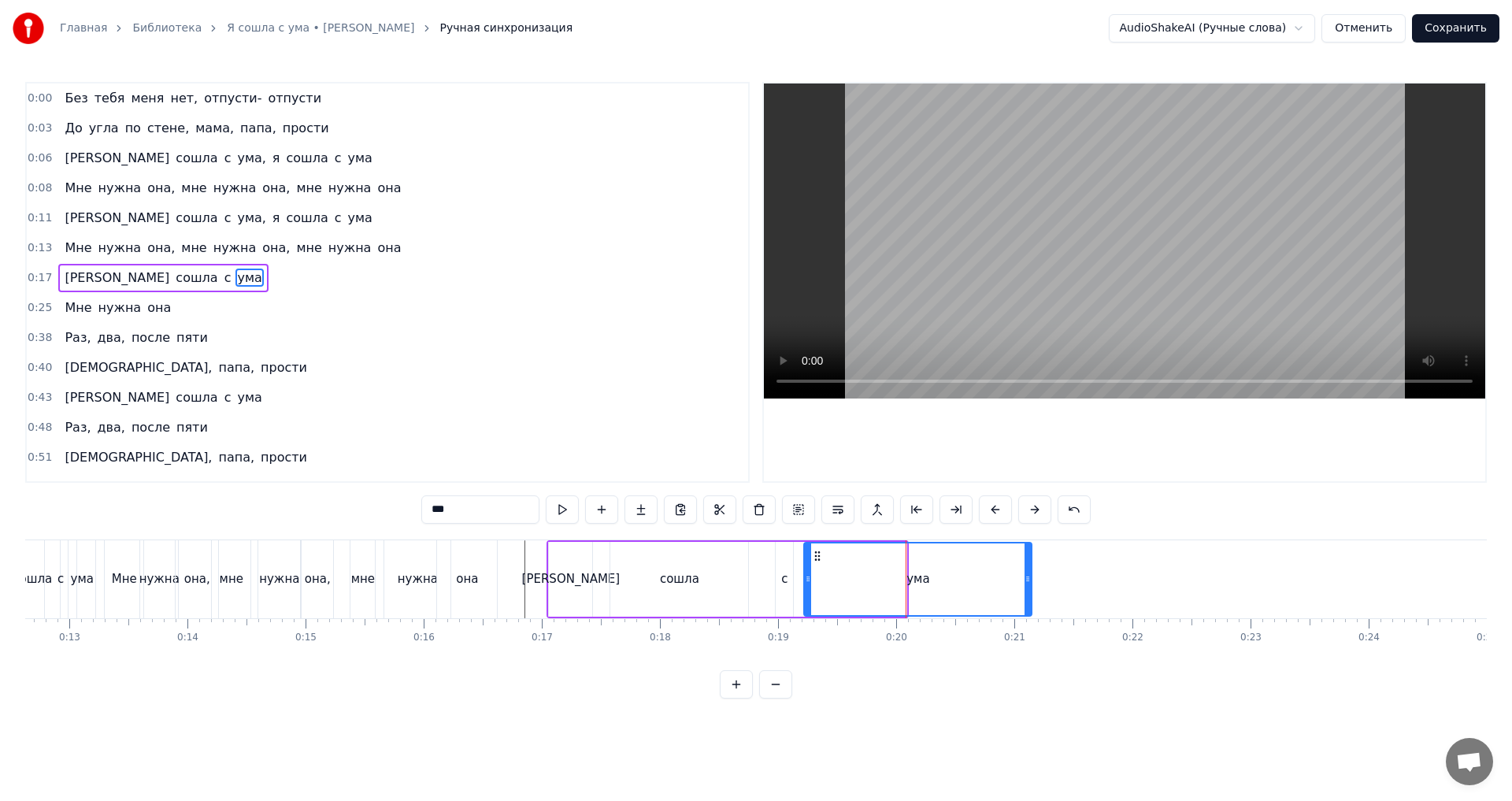
drag, startPoint x: 905, startPoint y: 584, endPoint x: 1015, endPoint y: 581, distance: 110.0
click at [1031, 581] on icon at bounding box center [1027, 579] width 6 height 13
click at [171, 282] on div "0:17 Я сошла с ума" at bounding box center [387, 278] width 722 height 30
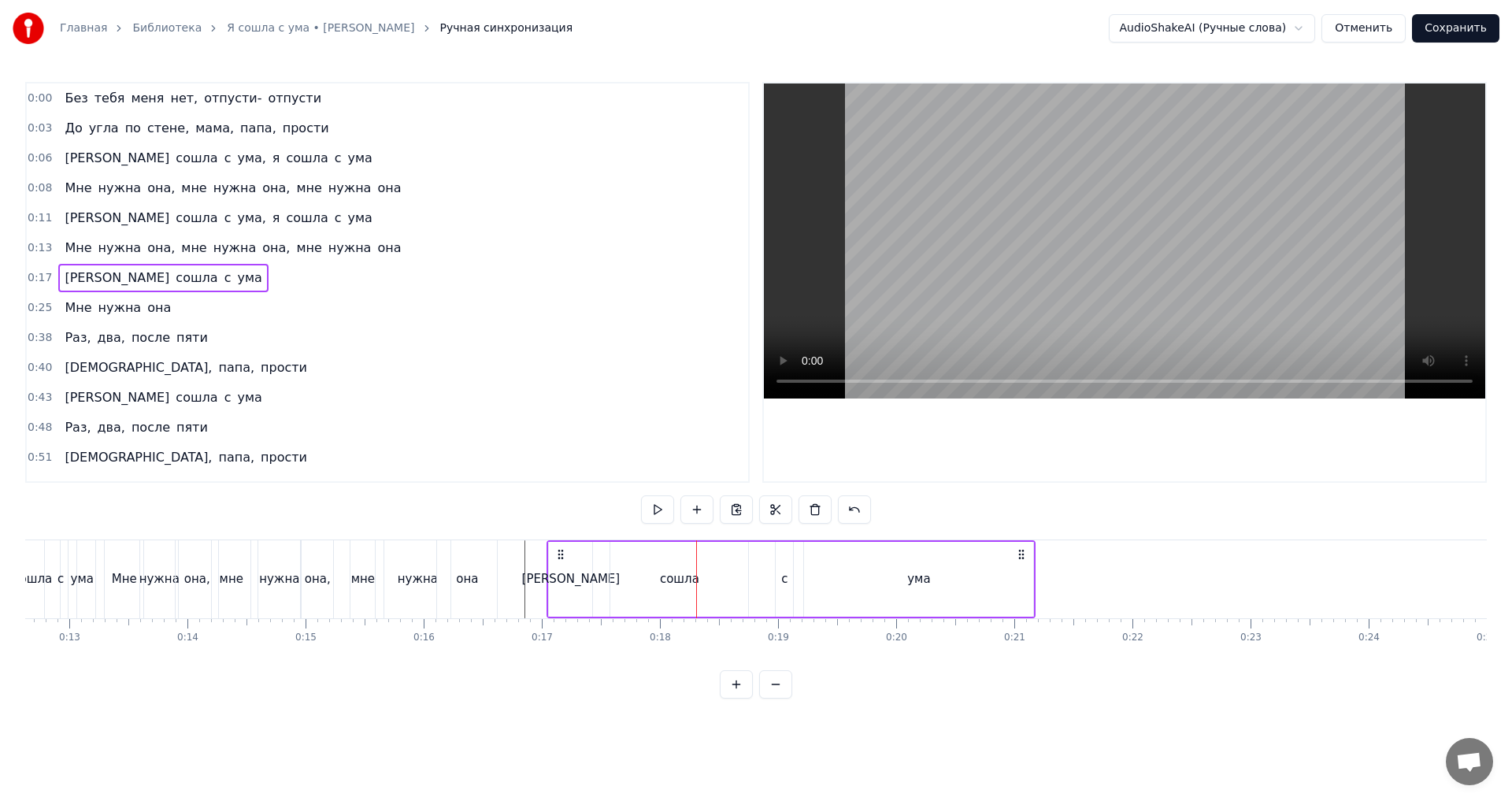
click at [218, 295] on div "0:25 Мне нужна она" at bounding box center [387, 308] width 722 height 30
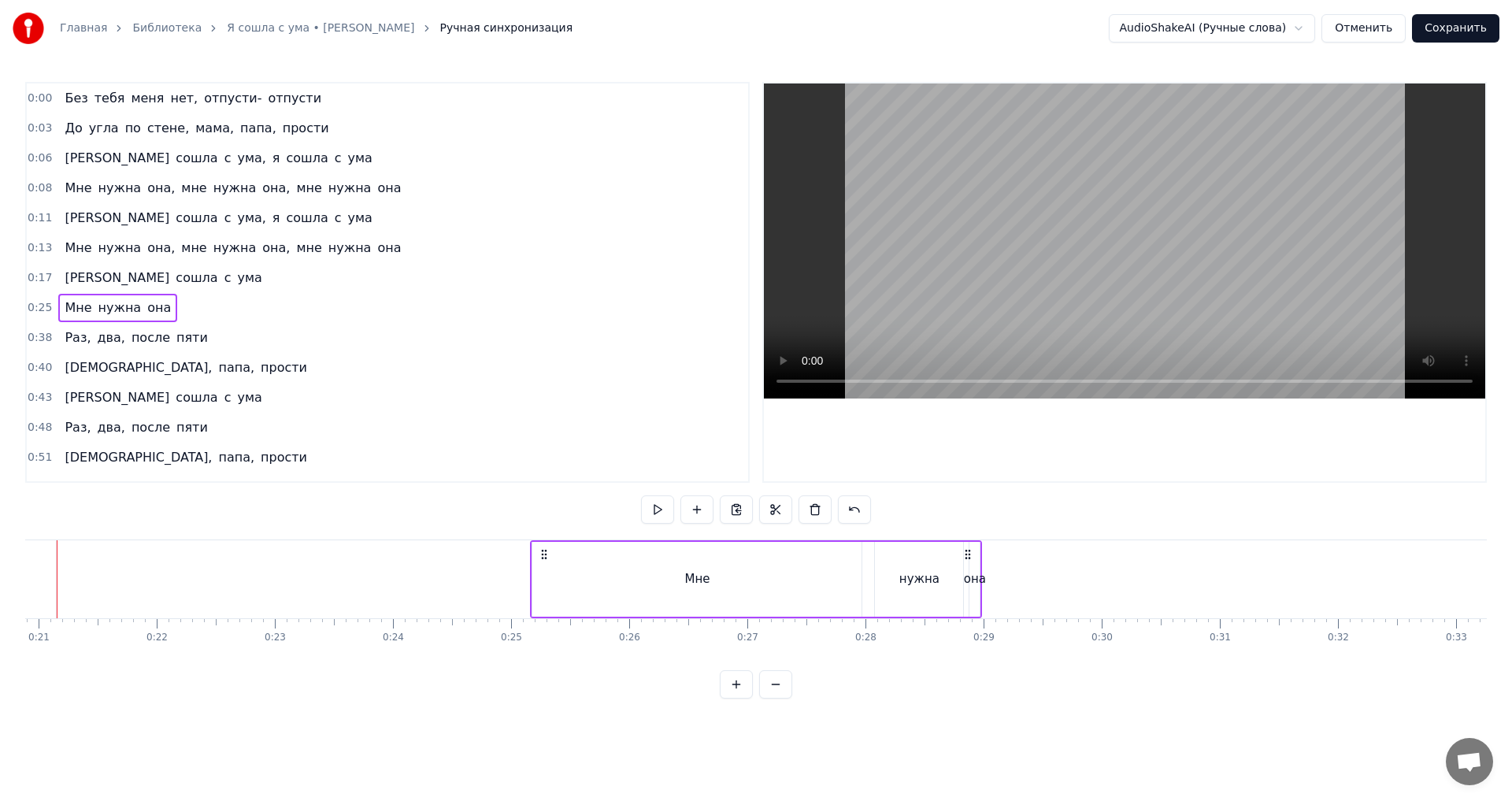
click at [396, 250] on div "0:13 Мне нужна она, мне нужна она, мне нужна она" at bounding box center [387, 248] width 722 height 30
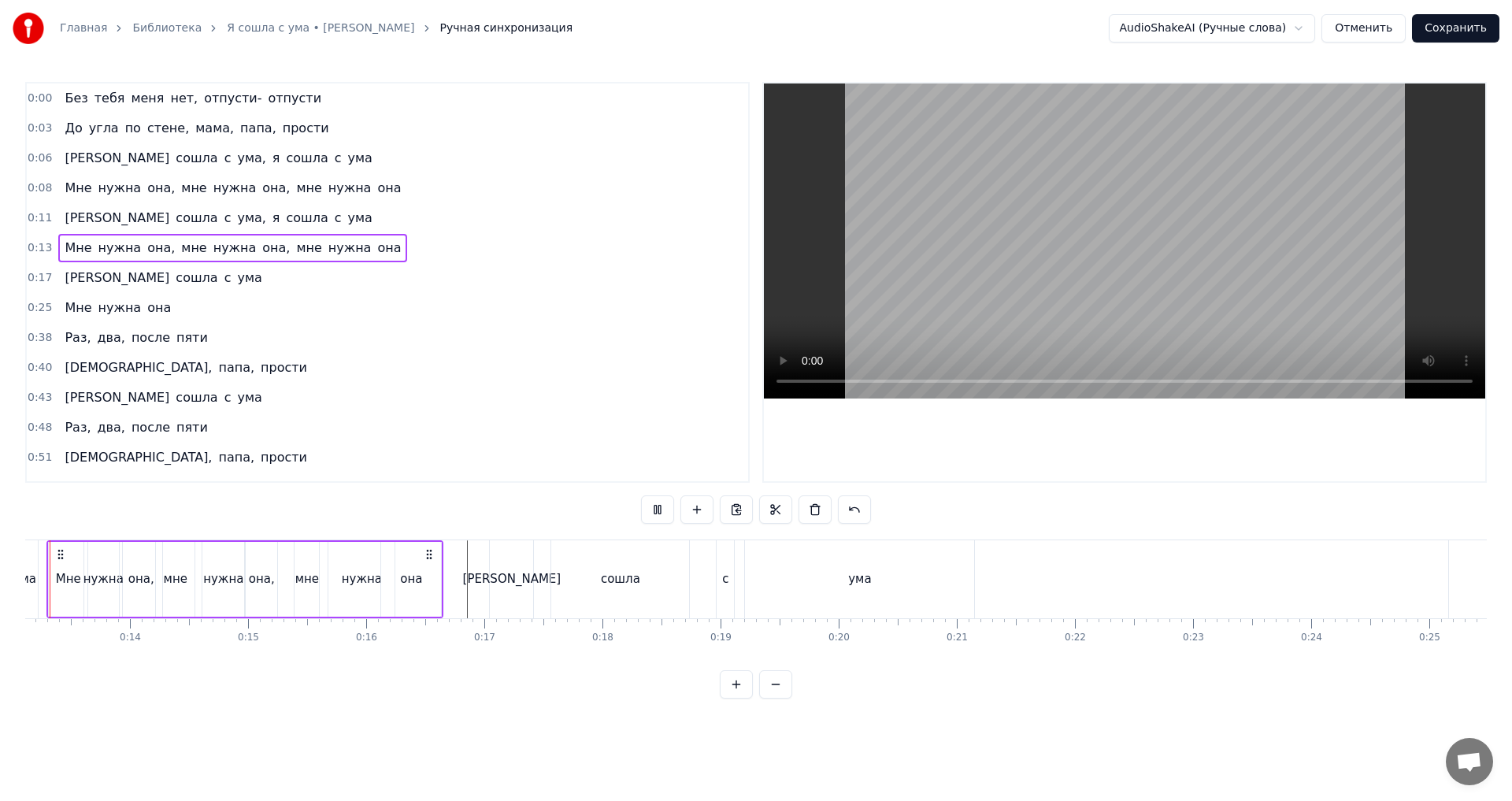
scroll to position [0, 1495]
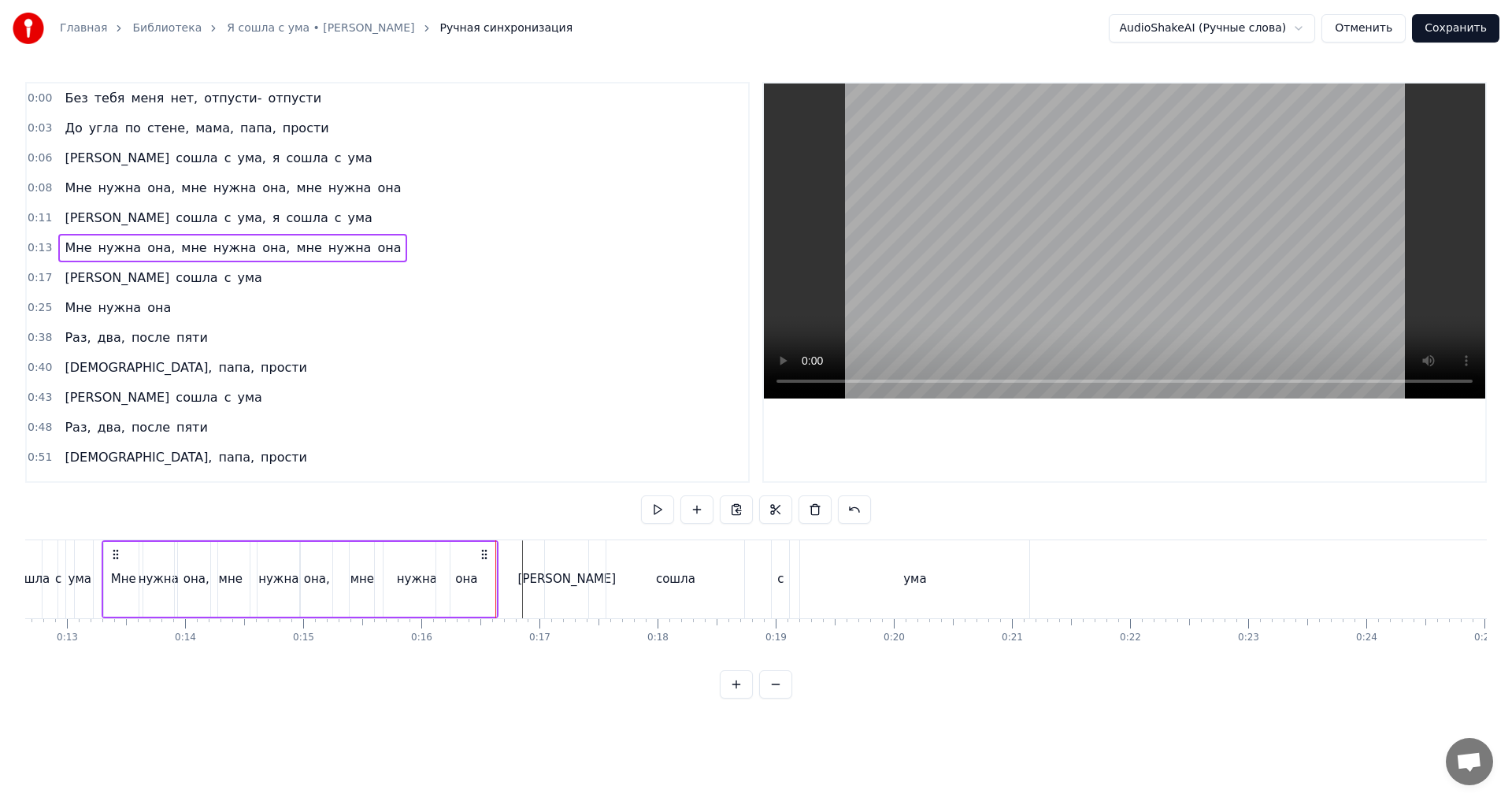
click at [359, 295] on div "0:25 Мне нужна она" at bounding box center [387, 308] width 722 height 30
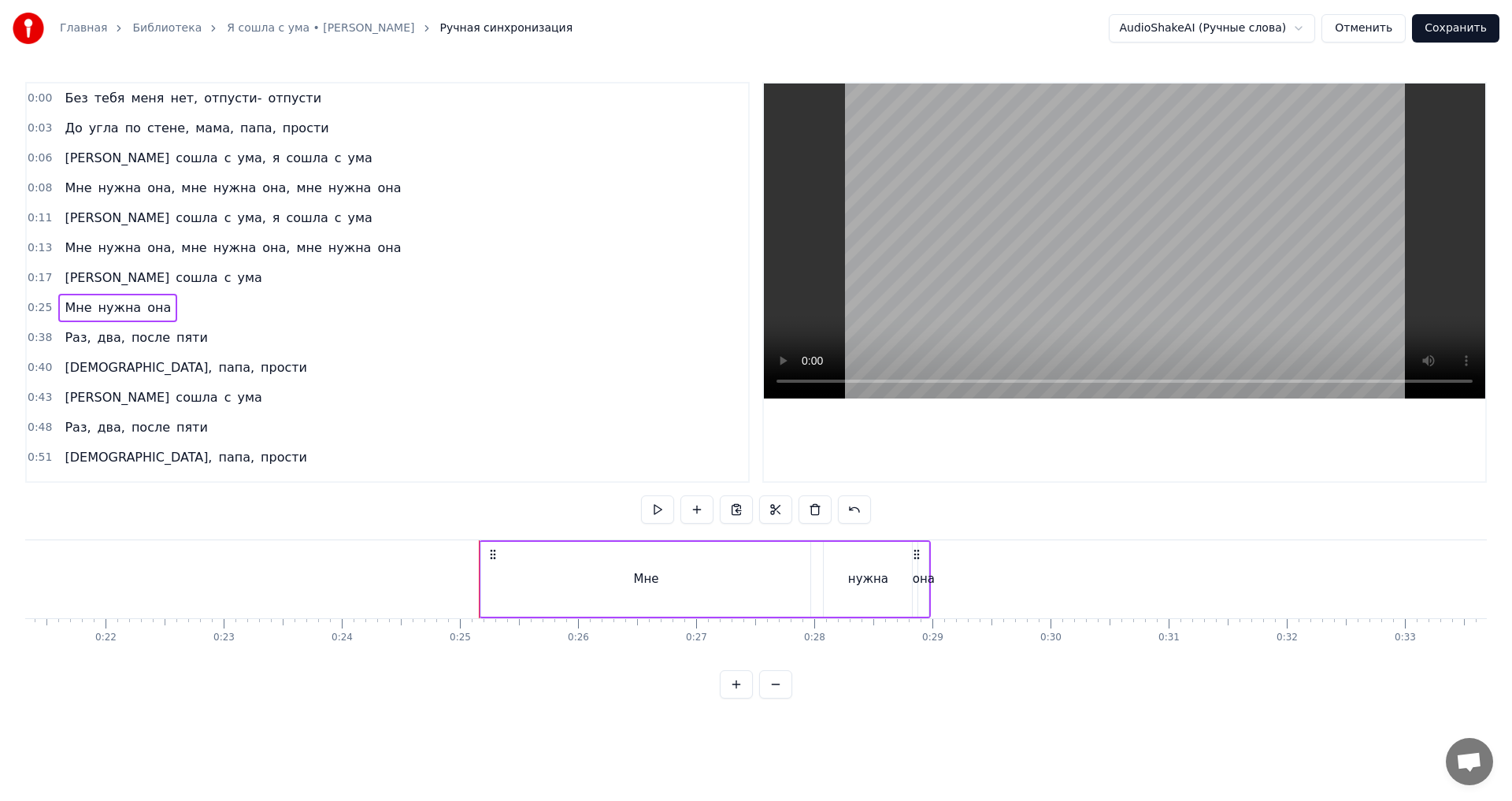
click at [360, 286] on div "0:17 Я сошла с ума" at bounding box center [387, 278] width 722 height 30
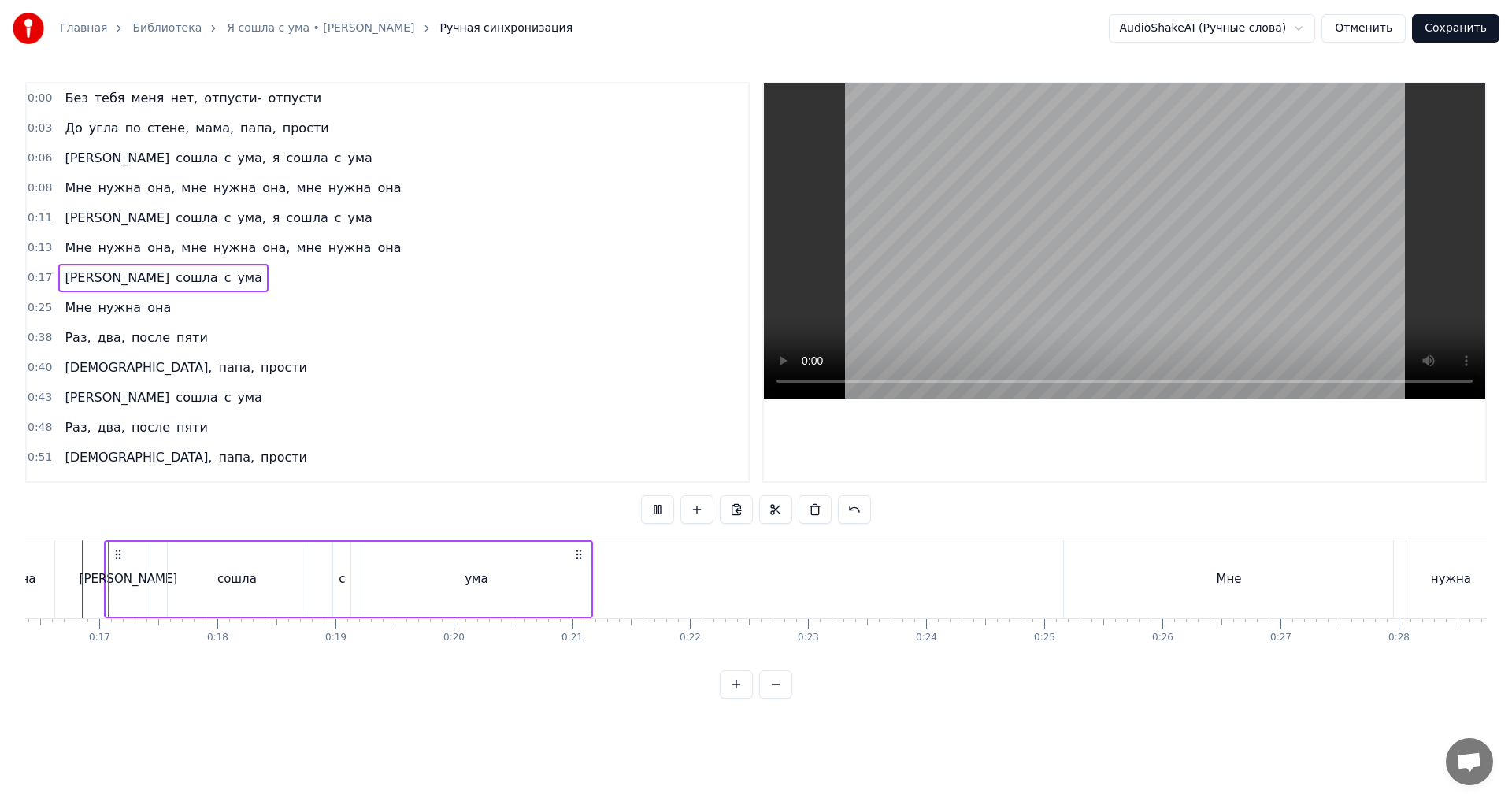
scroll to position [201, 0]
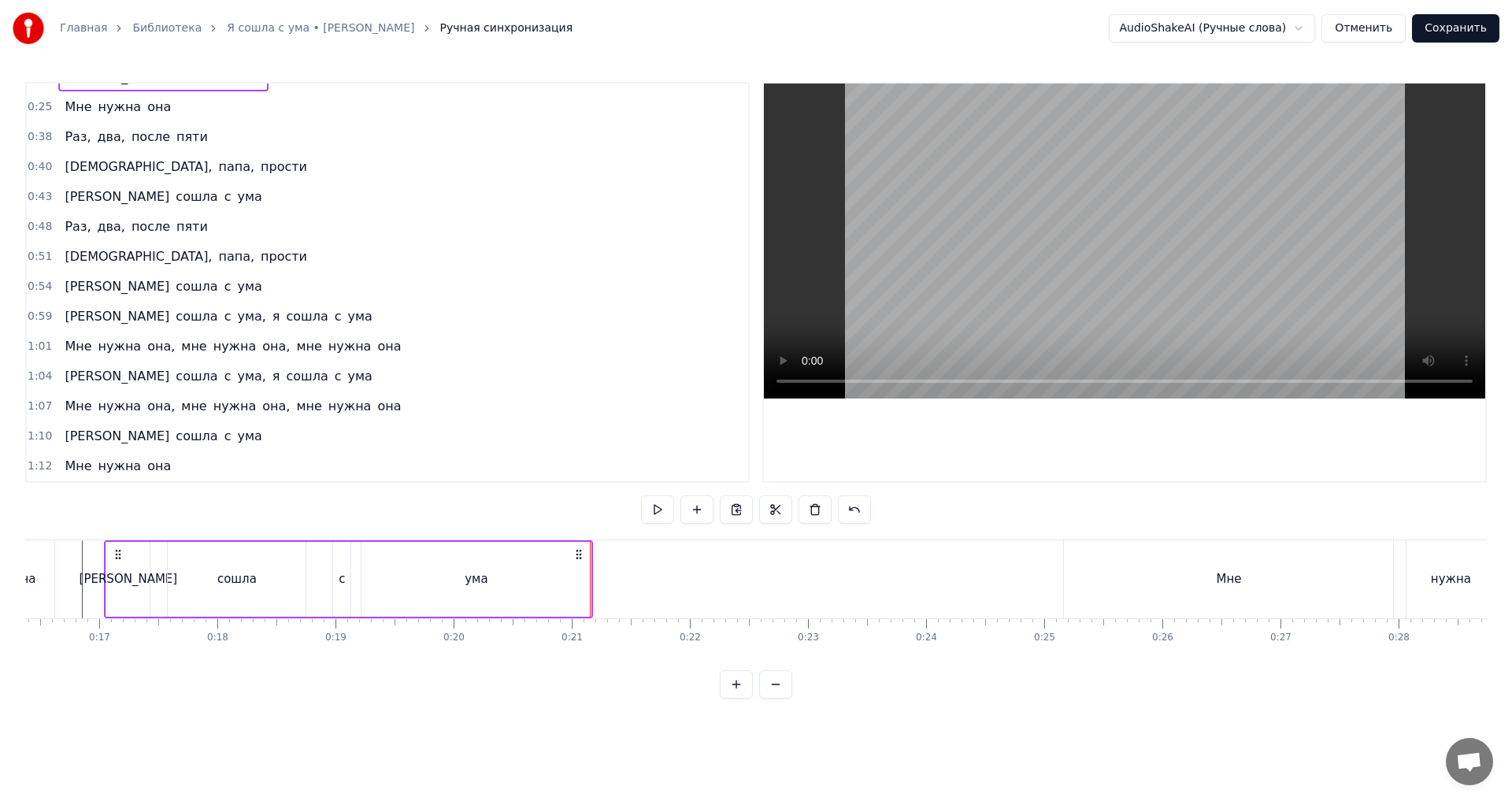
click at [186, 113] on div "0:25 Мне нужна она" at bounding box center [387, 107] width 722 height 30
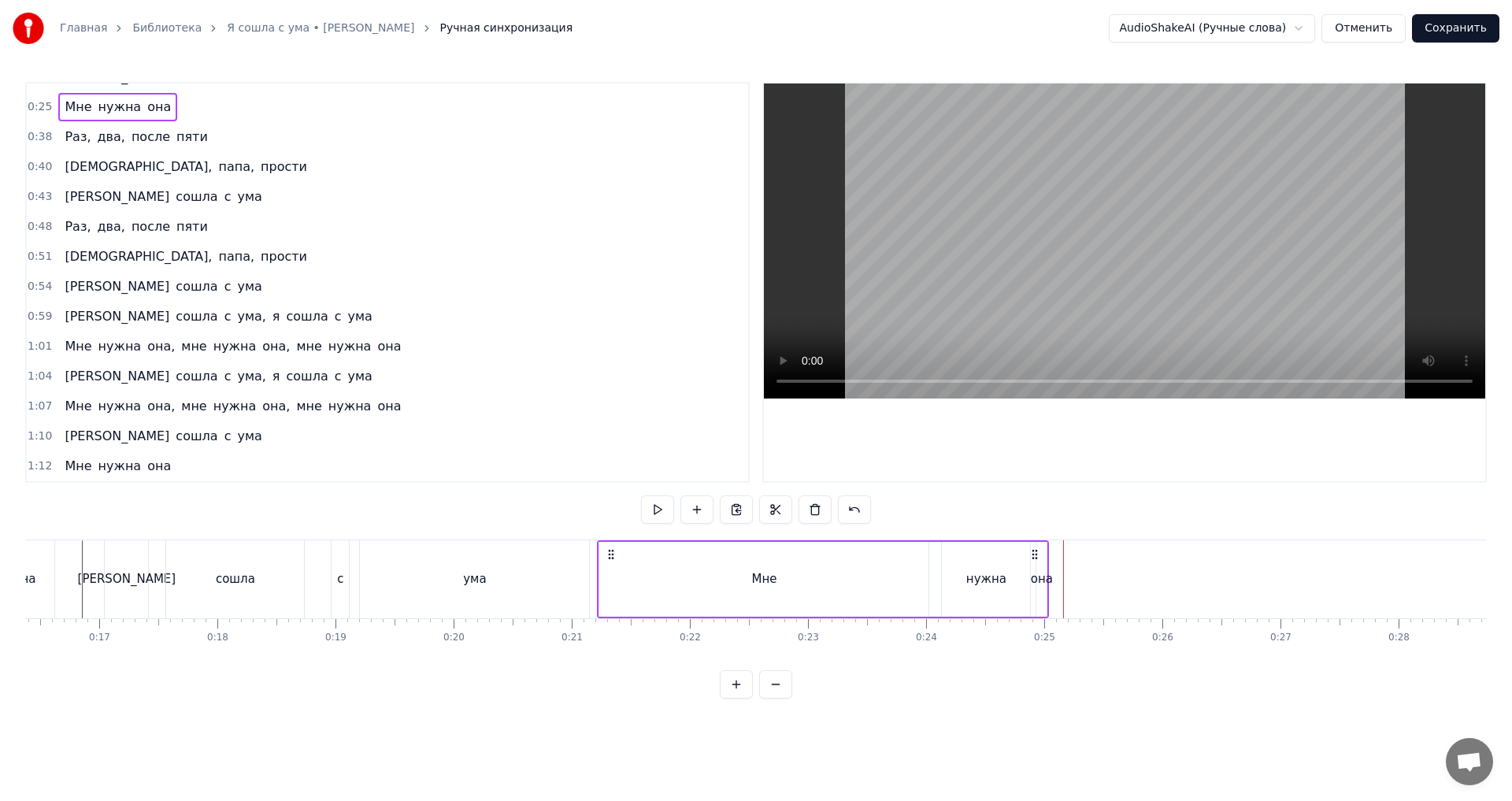
drag, startPoint x: 1078, startPoint y: 556, endPoint x: 612, endPoint y: 567, distance: 466.1
click at [612, 567] on div "Мне нужна она" at bounding box center [823, 579] width 453 height 78
click at [185, 104] on div "0:21 Мне нужна она" at bounding box center [387, 107] width 722 height 30
click at [604, 578] on div "Мне" at bounding box center [763, 579] width 329 height 75
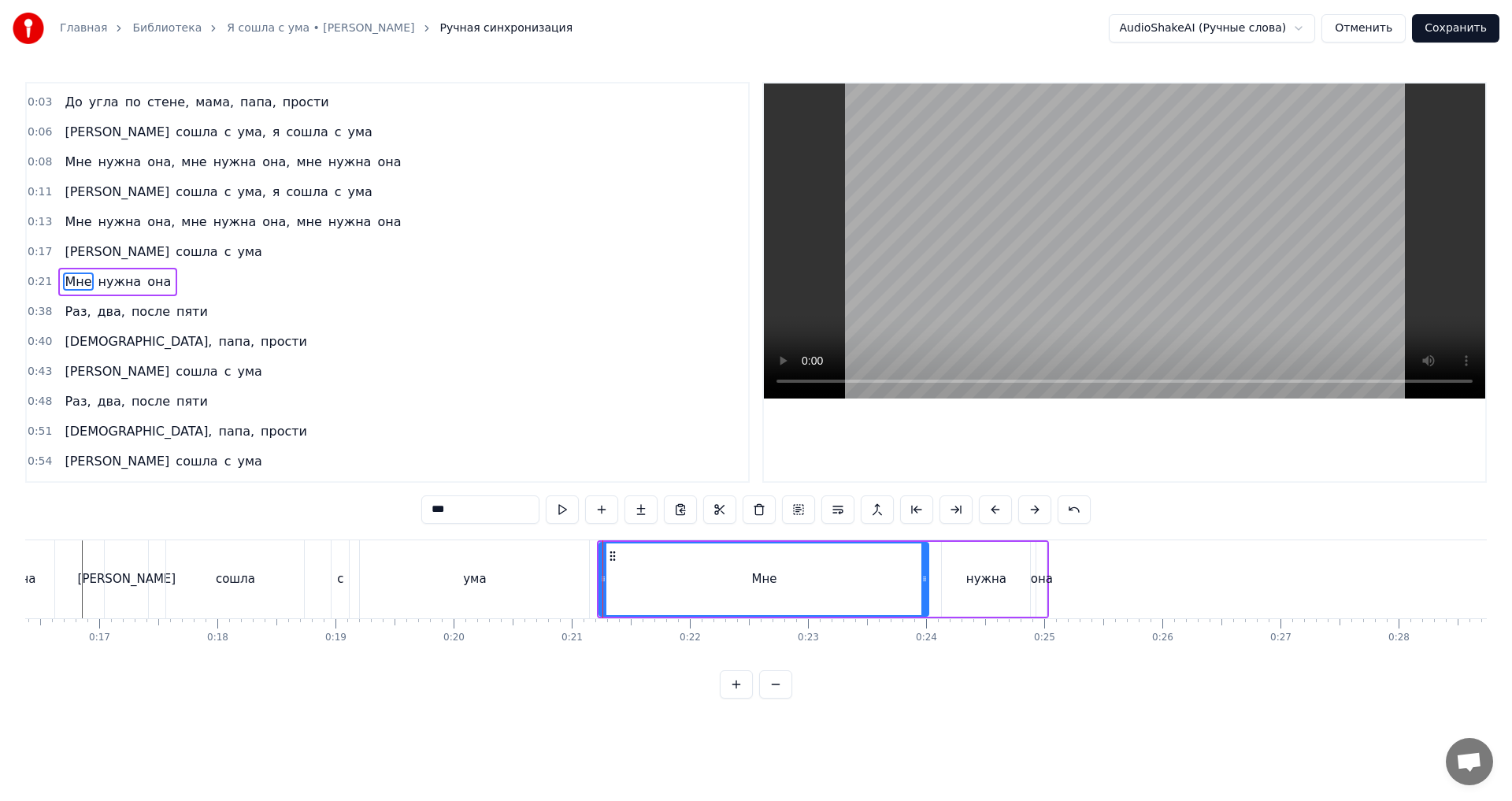
scroll to position [25, 0]
drag, startPoint x: 604, startPoint y: 584, endPoint x: 715, endPoint y: 597, distance: 111.8
click at [715, 597] on div at bounding box center [714, 580] width 6 height 72
click at [190, 282] on div "0:22 Мне нужна она" at bounding box center [387, 283] width 722 height 30
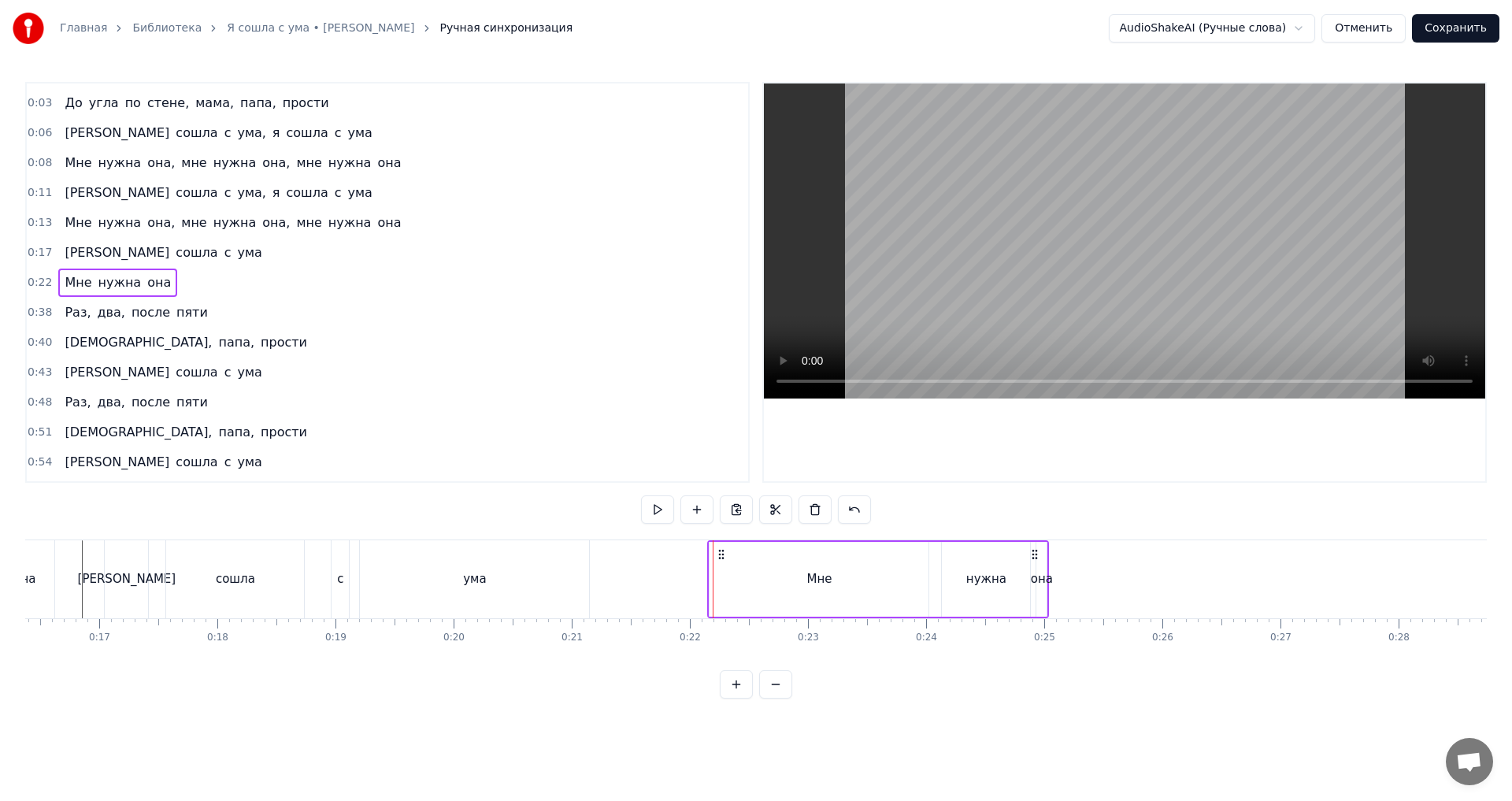
scroll to position [201, 0]
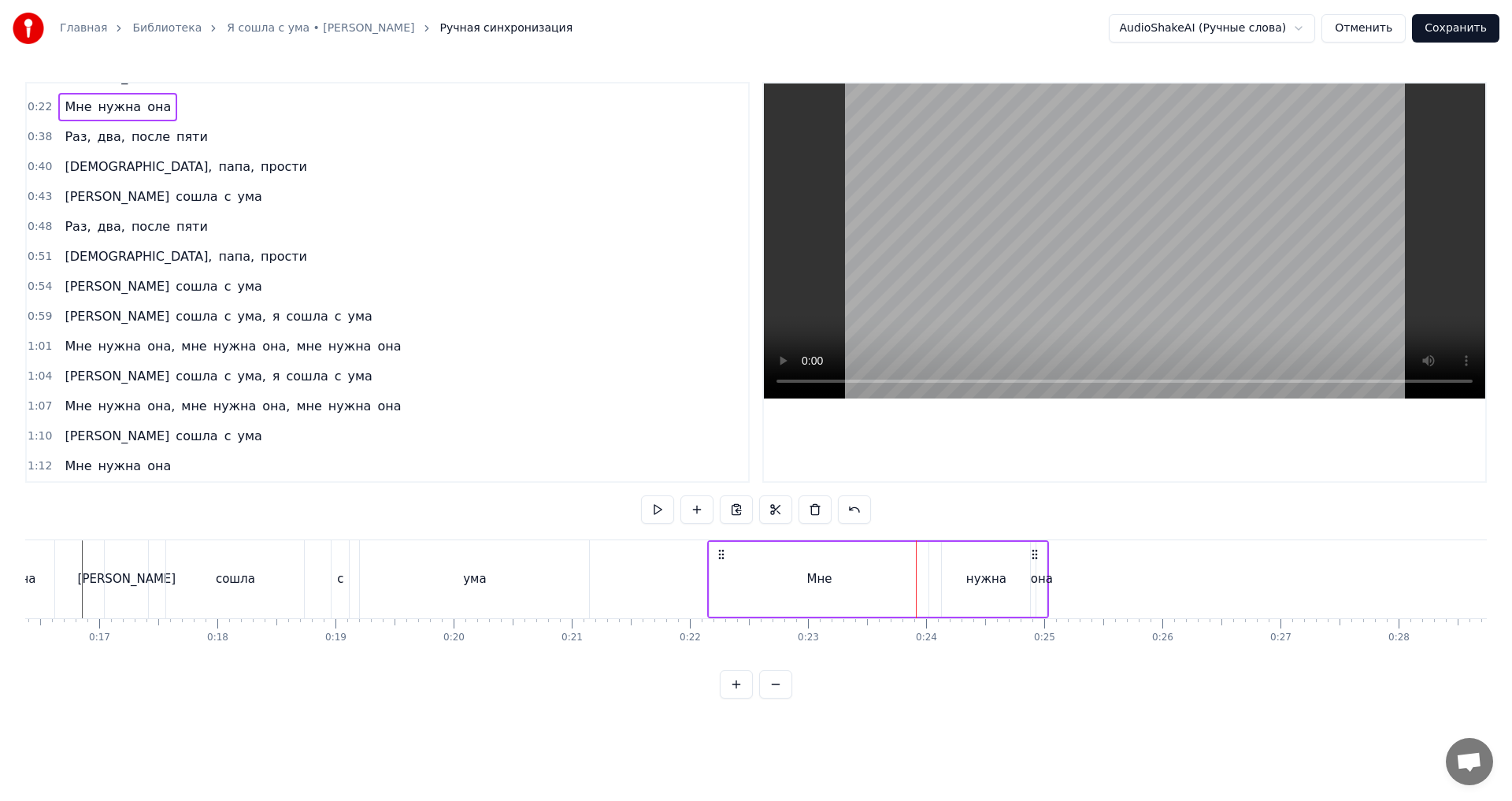
click at [773, 580] on div "Мне" at bounding box center [819, 579] width 218 height 75
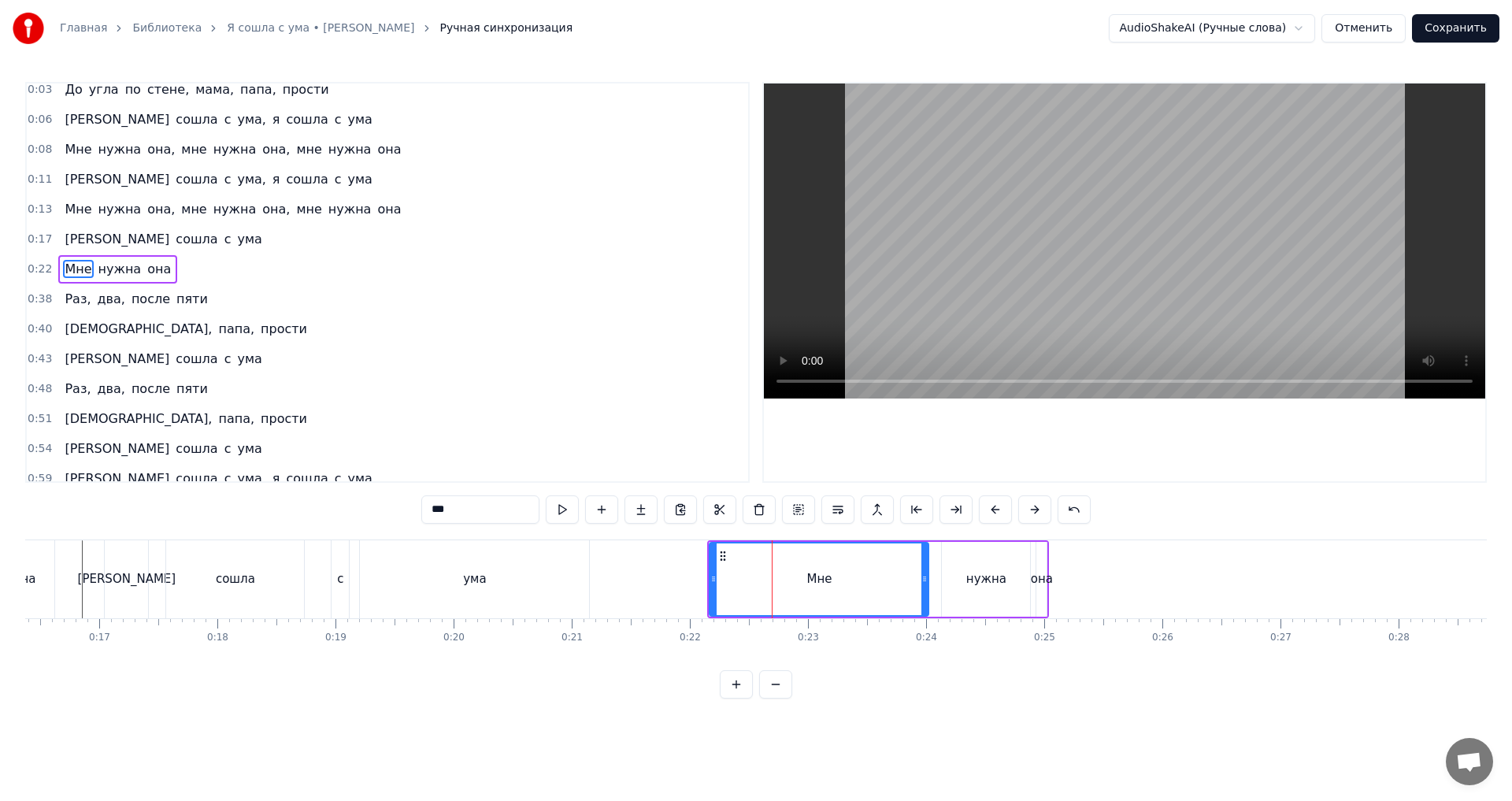
scroll to position [25, 0]
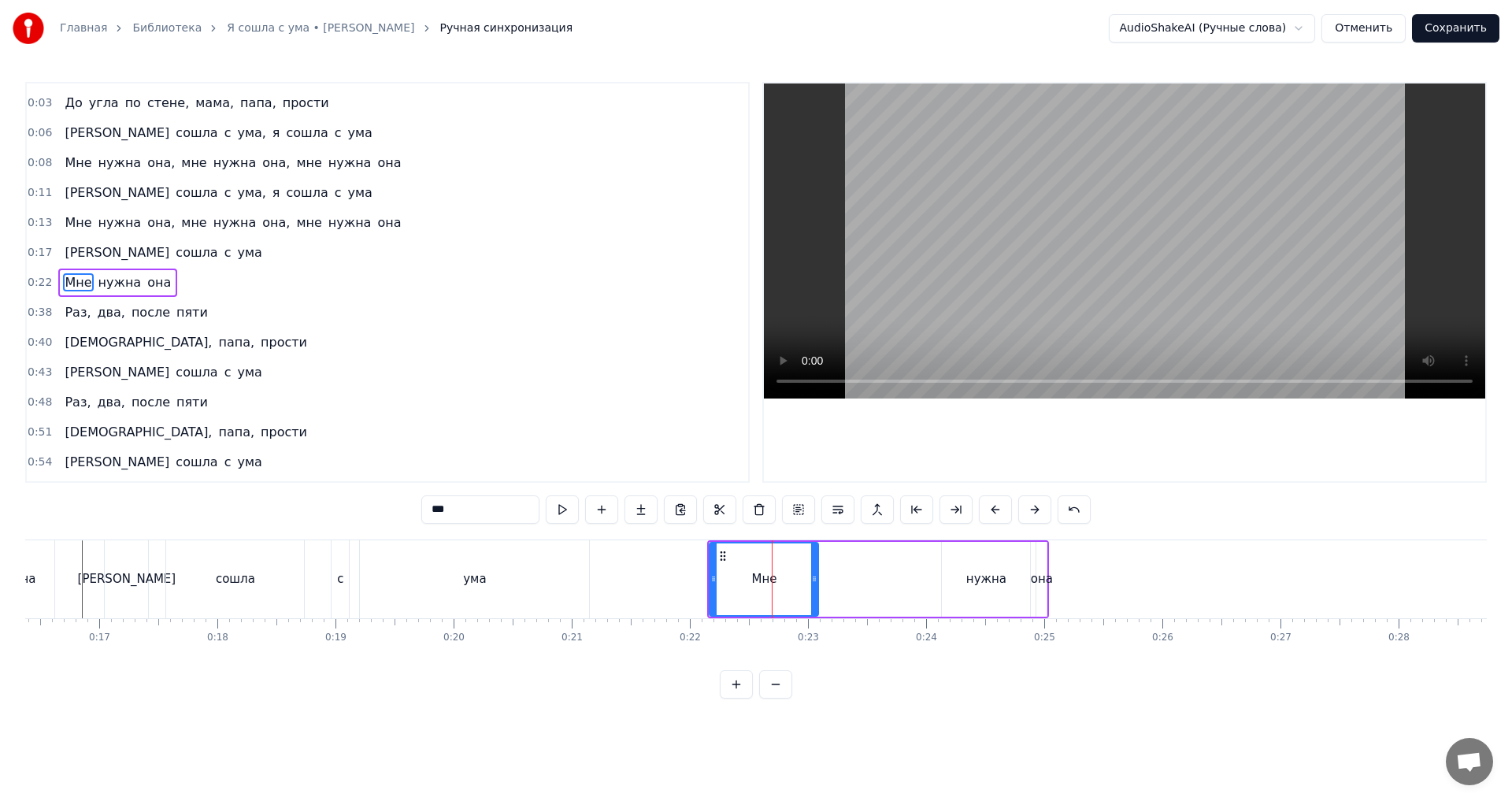
drag, startPoint x: 927, startPoint y: 583, endPoint x: 817, endPoint y: 586, distance: 110.0
click at [817, 586] on div at bounding box center [814, 580] width 6 height 72
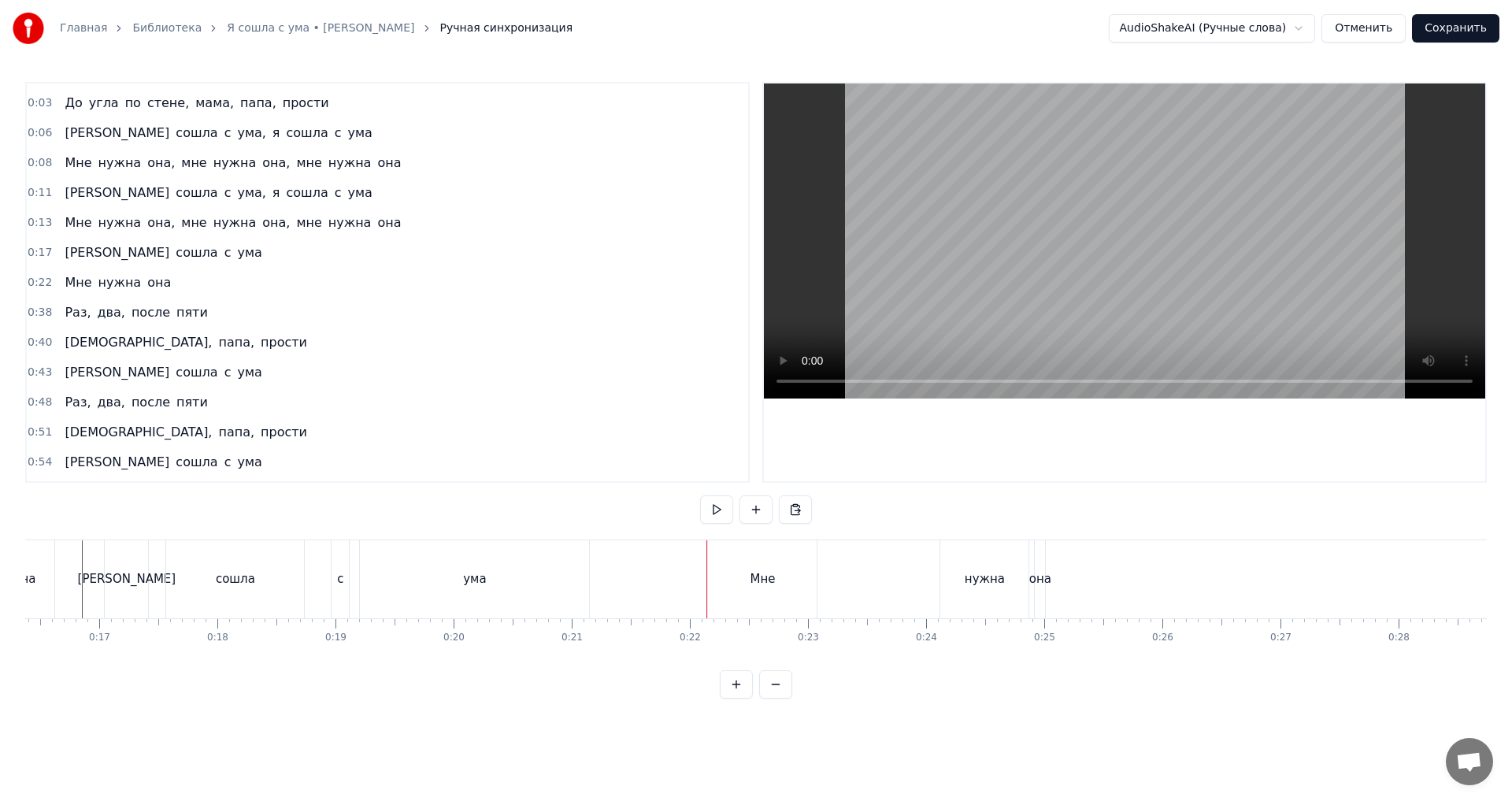
click at [713, 584] on div "Мне" at bounding box center [762, 579] width 109 height 78
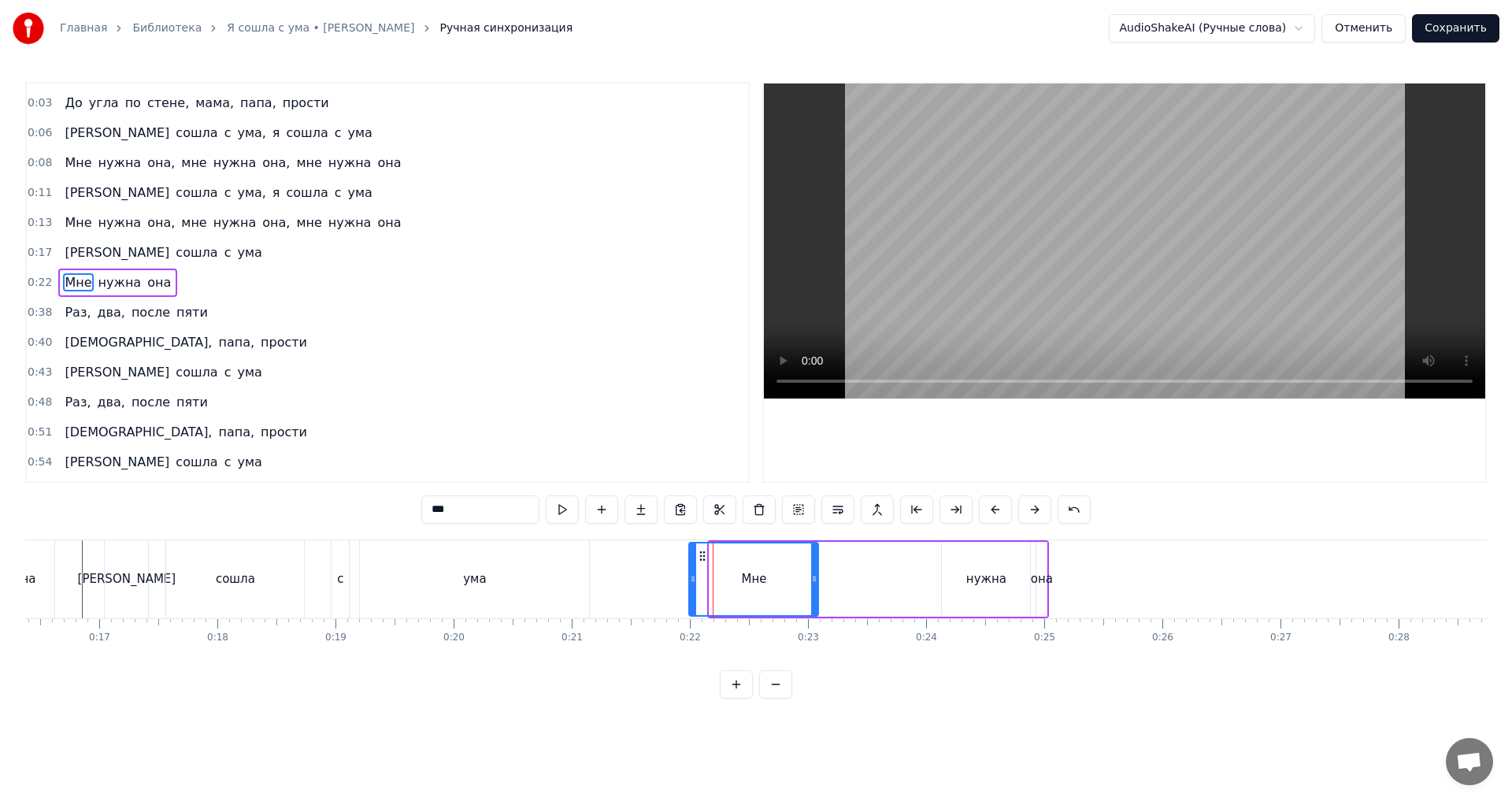
drag, startPoint x: 714, startPoint y: 585, endPoint x: 686, endPoint y: 588, distance: 28.2
click at [689, 588] on div at bounding box center [692, 580] width 6 height 72
click at [183, 283] on div "0:21 Мне нужна она" at bounding box center [387, 283] width 722 height 30
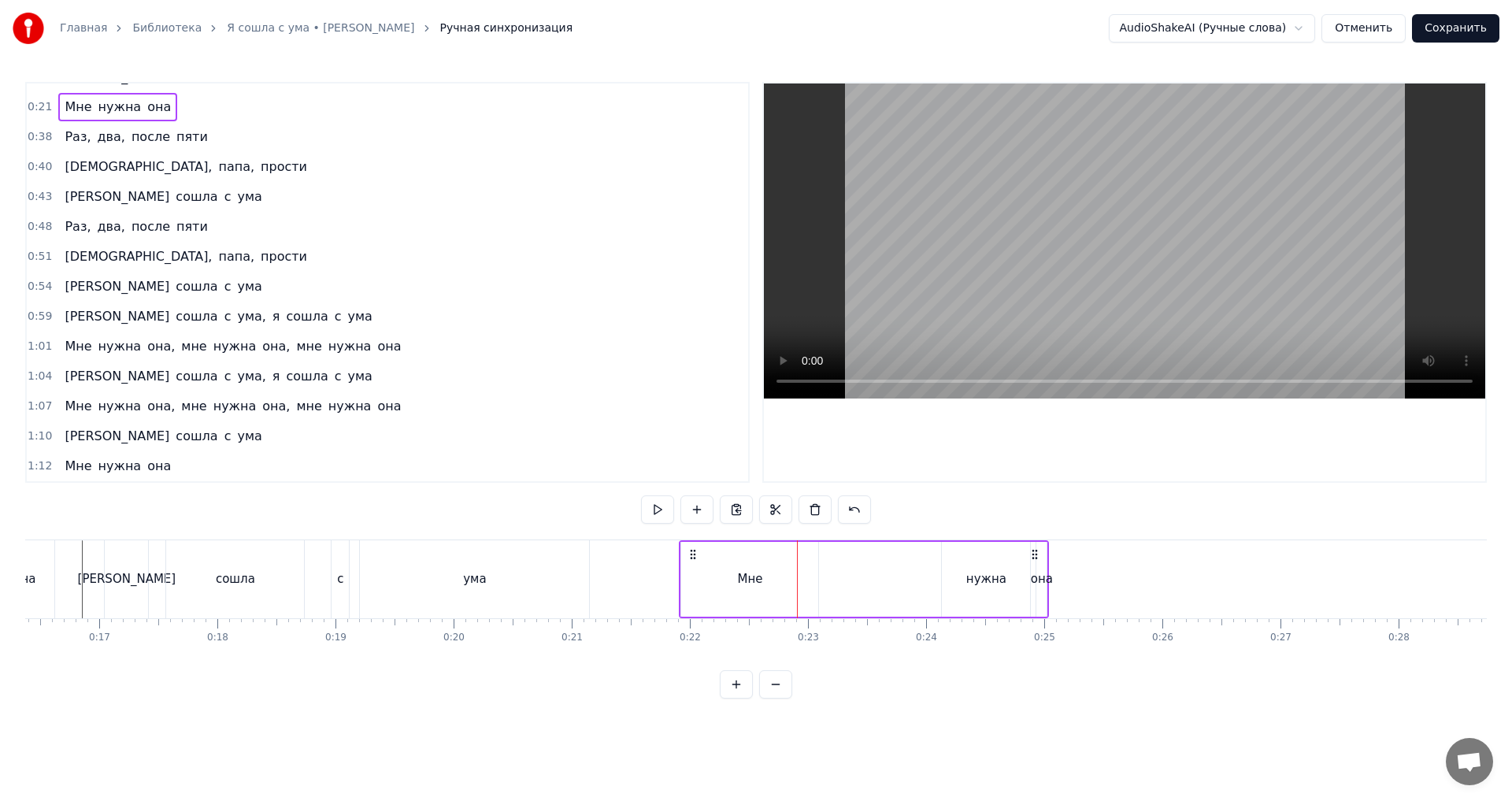
click at [784, 594] on div "Мне" at bounding box center [750, 579] width 137 height 75
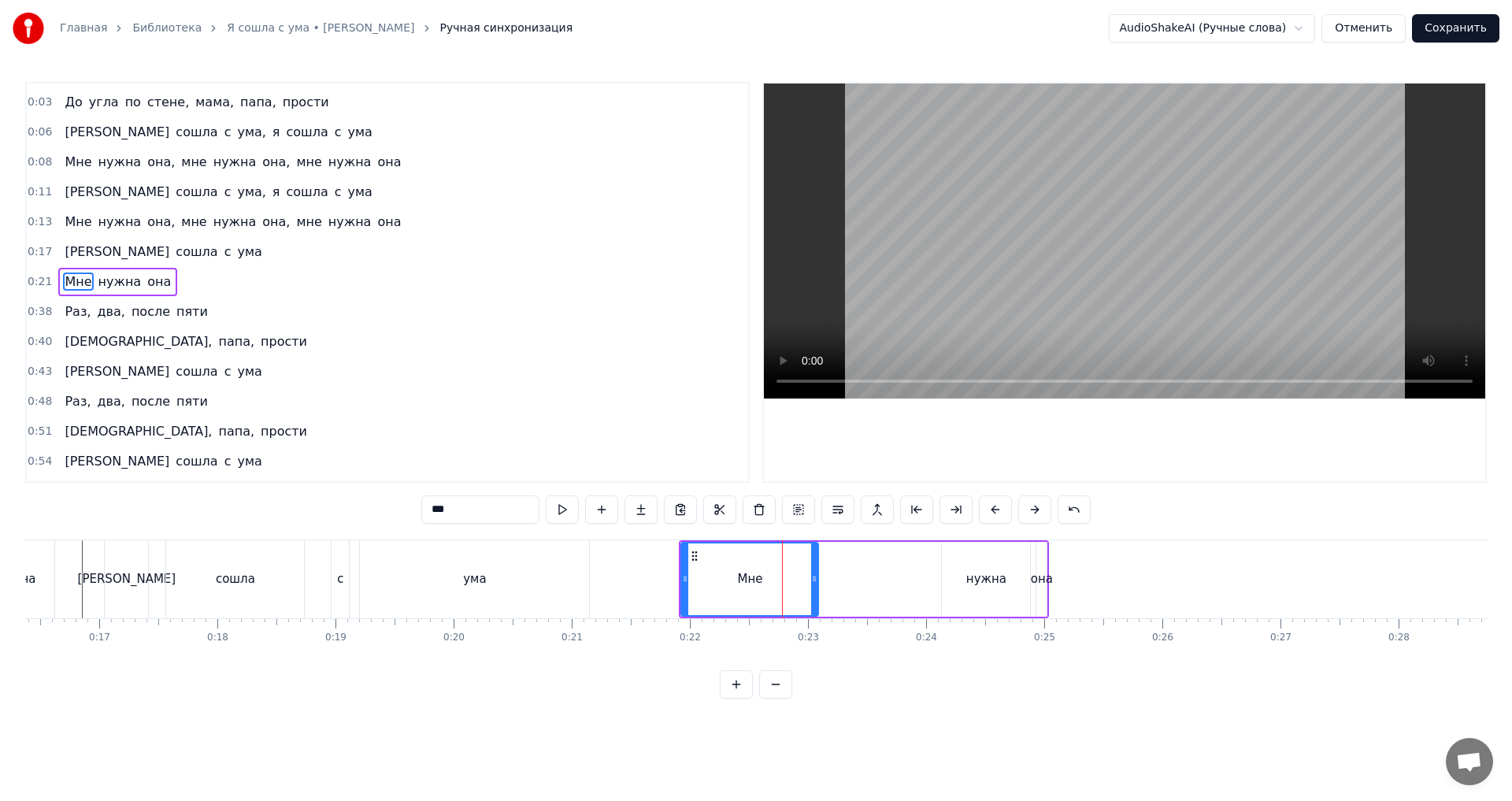
scroll to position [25, 0]
drag, startPoint x: 814, startPoint y: 583, endPoint x: 758, endPoint y: 586, distance: 56.1
click at [758, 586] on div at bounding box center [761, 580] width 6 height 72
click at [970, 565] on div "нужна" at bounding box center [986, 579] width 88 height 75
type input "*****"
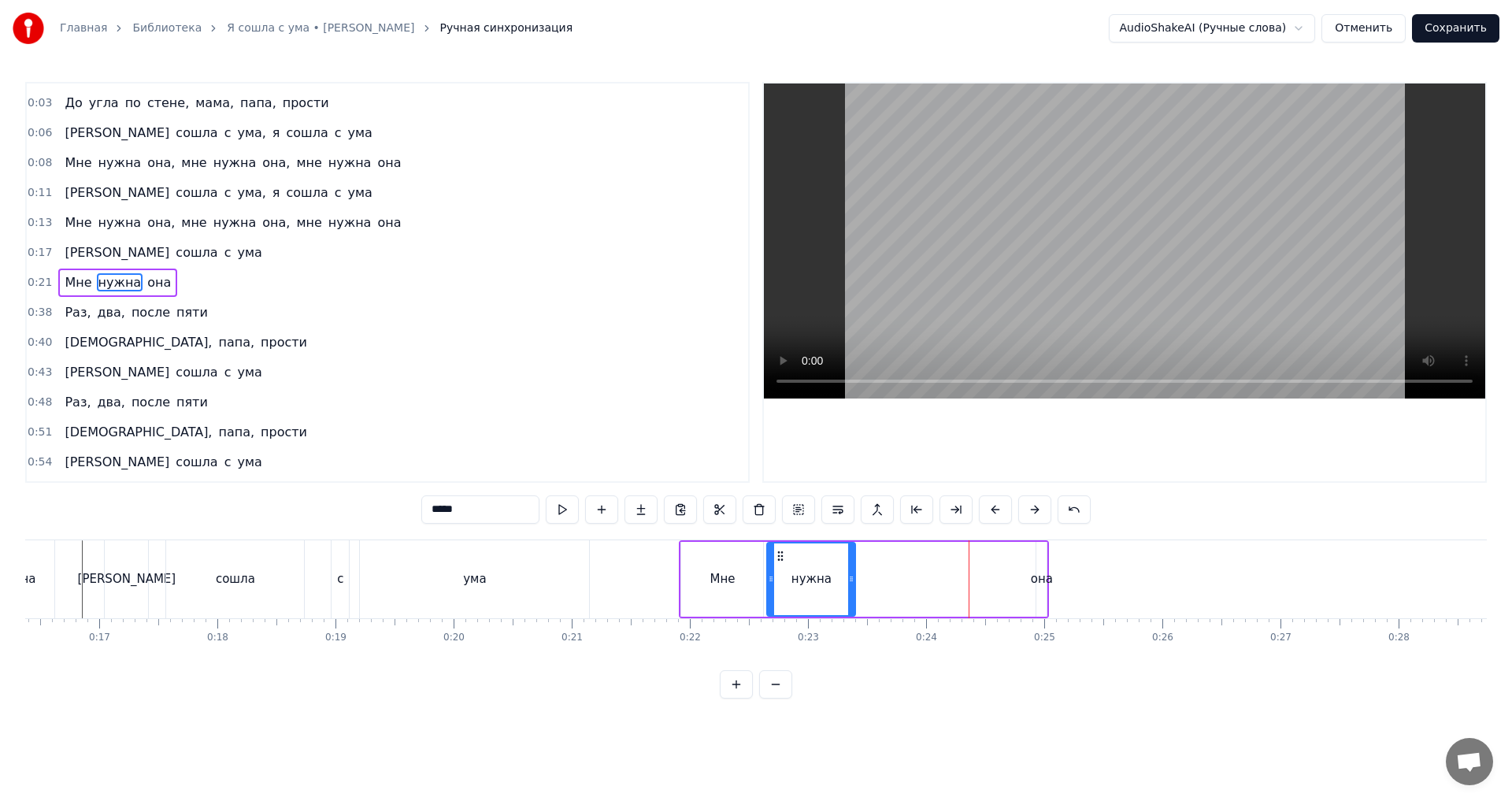
drag, startPoint x: 956, startPoint y: 555, endPoint x: 779, endPoint y: 556, distance: 177.0
click at [780, 556] on icon at bounding box center [780, 555] width 13 height 13
click at [1023, 573] on div "Мне нужна она" at bounding box center [863, 579] width 370 height 78
click at [1034, 553] on circle at bounding box center [1033, 553] width 1 height 1
click at [1040, 565] on div "она" at bounding box center [1041, 579] width 11 height 75
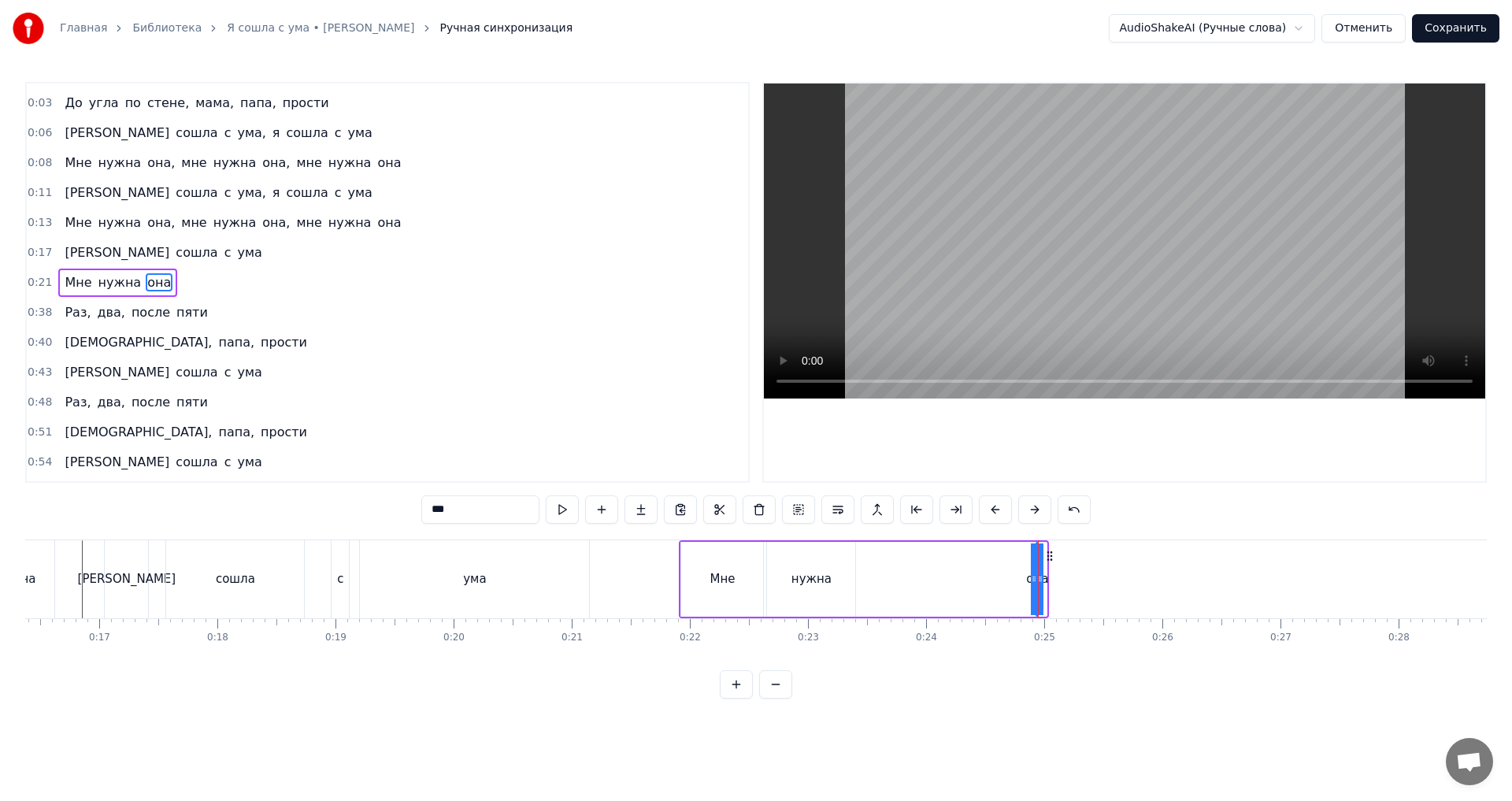
drag, startPoint x: 1041, startPoint y: 578, endPoint x: 980, endPoint y: 593, distance: 62.8
click at [901, 593] on div "Мне нужна она" at bounding box center [863, 579] width 370 height 78
click at [1038, 577] on div "она" at bounding box center [1036, 579] width 22 height 18
drag, startPoint x: 1046, startPoint y: 577, endPoint x: 687, endPoint y: 489, distance: 369.6
click at [836, 586] on div at bounding box center [838, 580] width 6 height 72
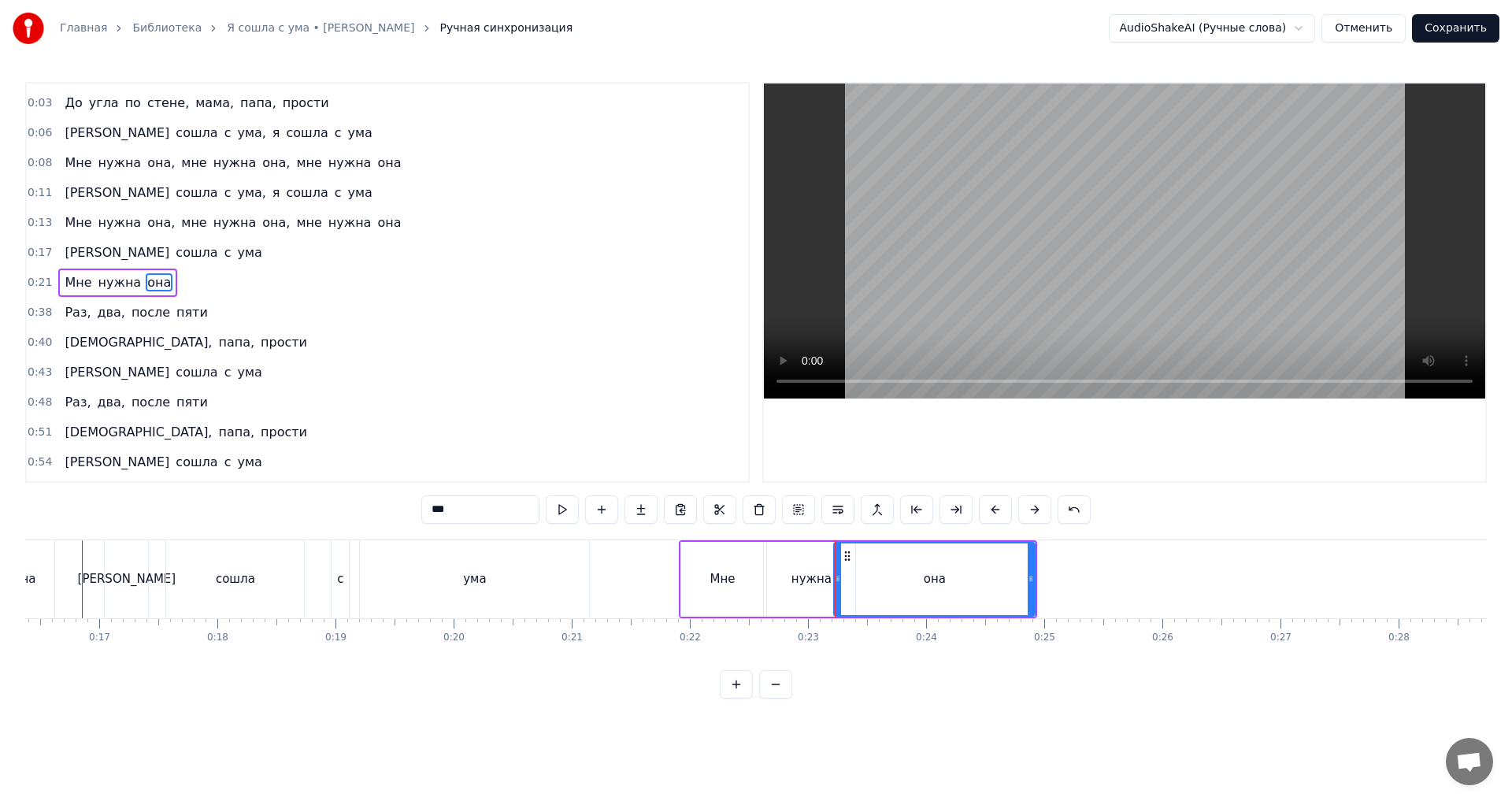
click at [193, 296] on div "0:21 Мне нужна она" at bounding box center [387, 283] width 722 height 30
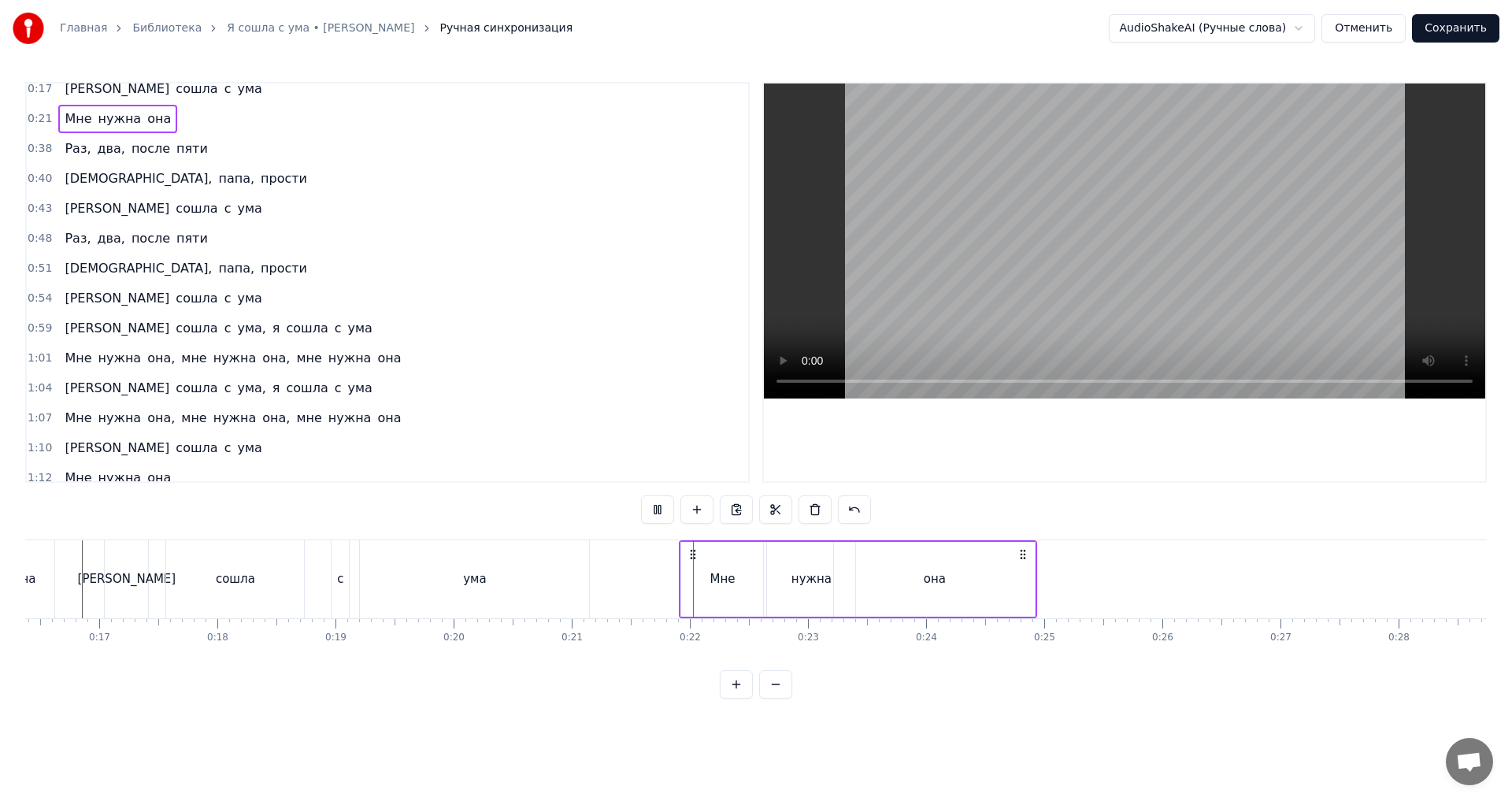
scroll to position [201, 0]
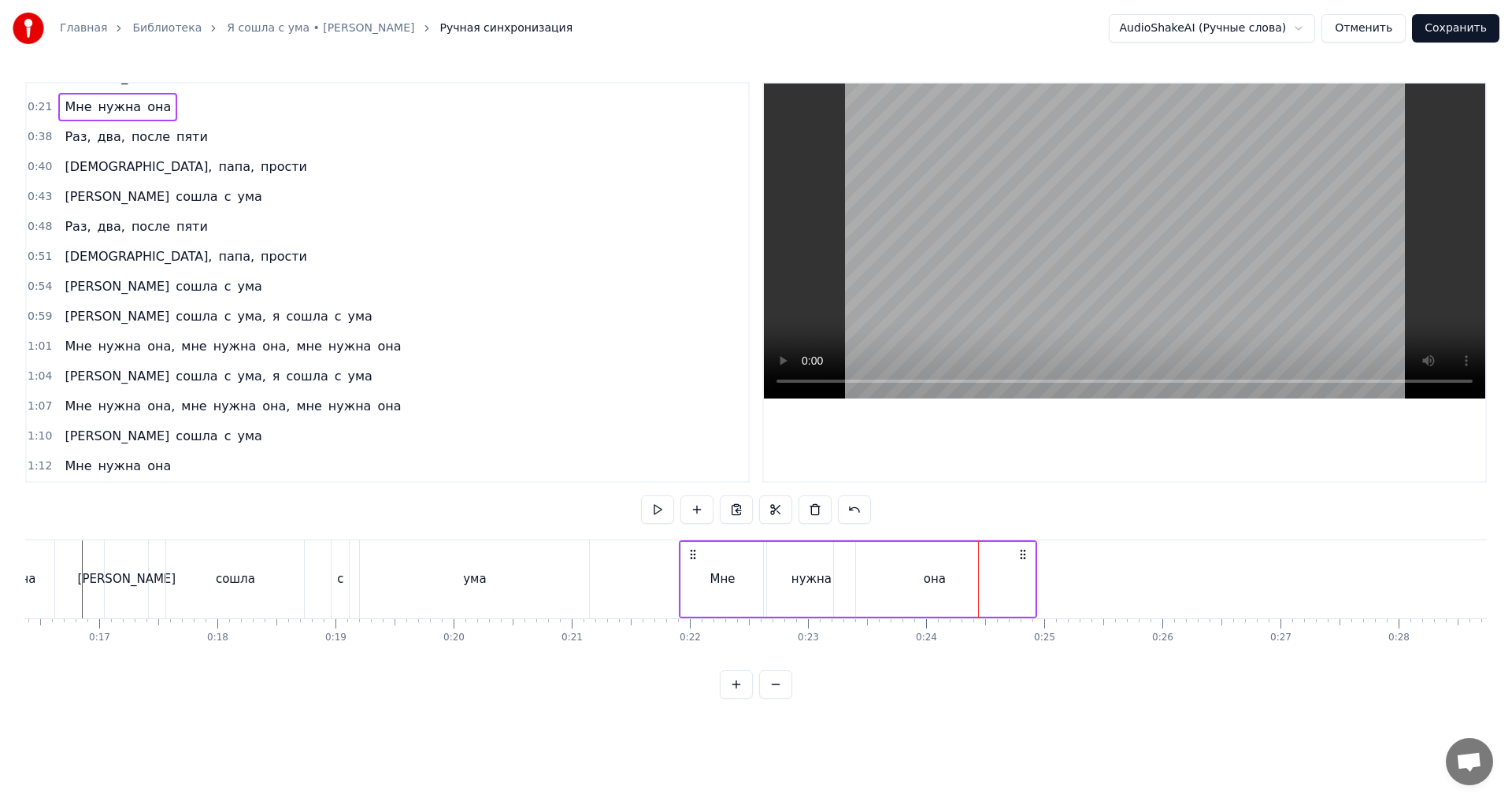
click at [824, 573] on div "нужна" at bounding box center [811, 579] width 40 height 18
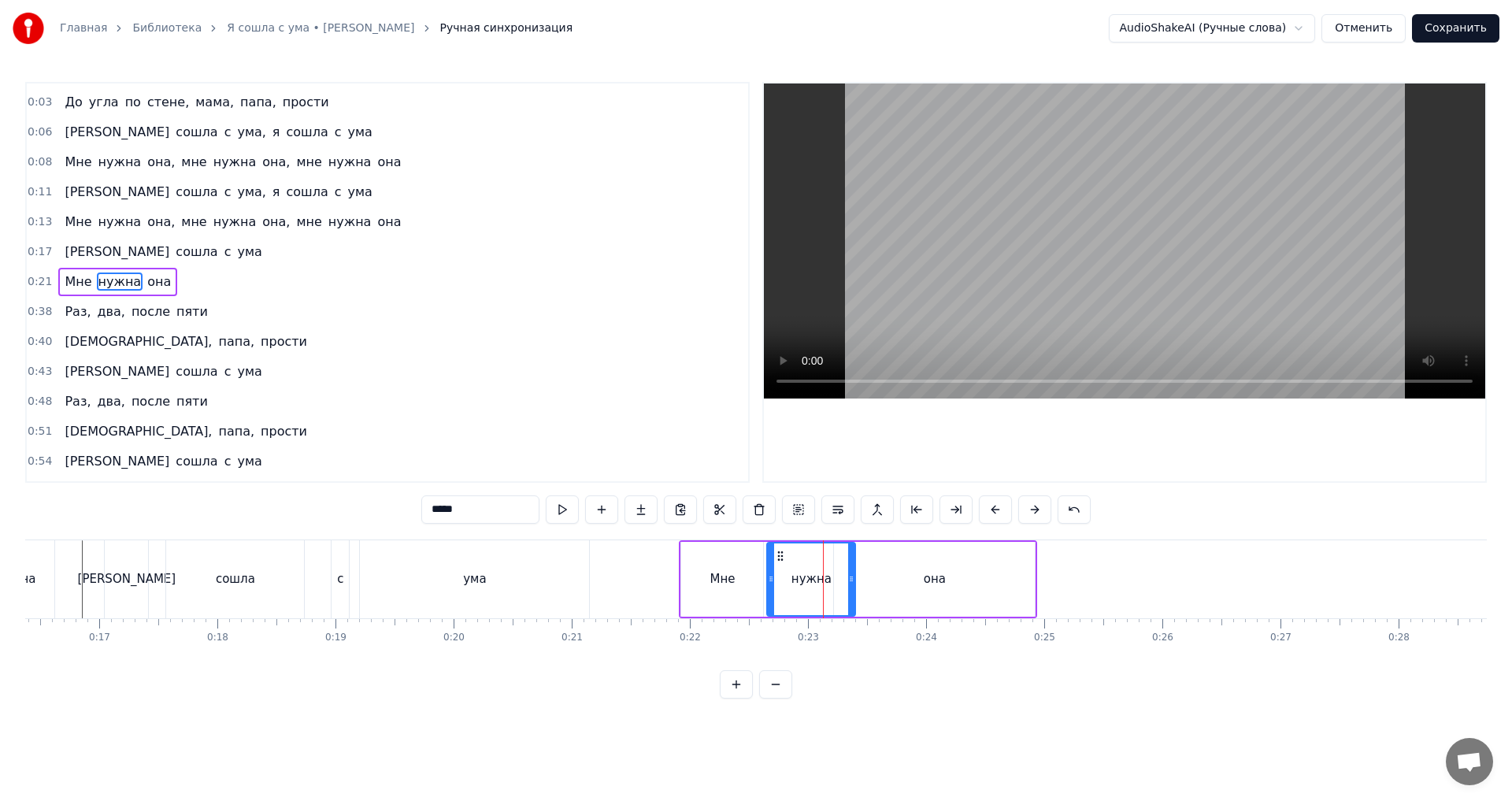
scroll to position [25, 0]
click at [857, 585] on div "она" at bounding box center [934, 579] width 201 height 75
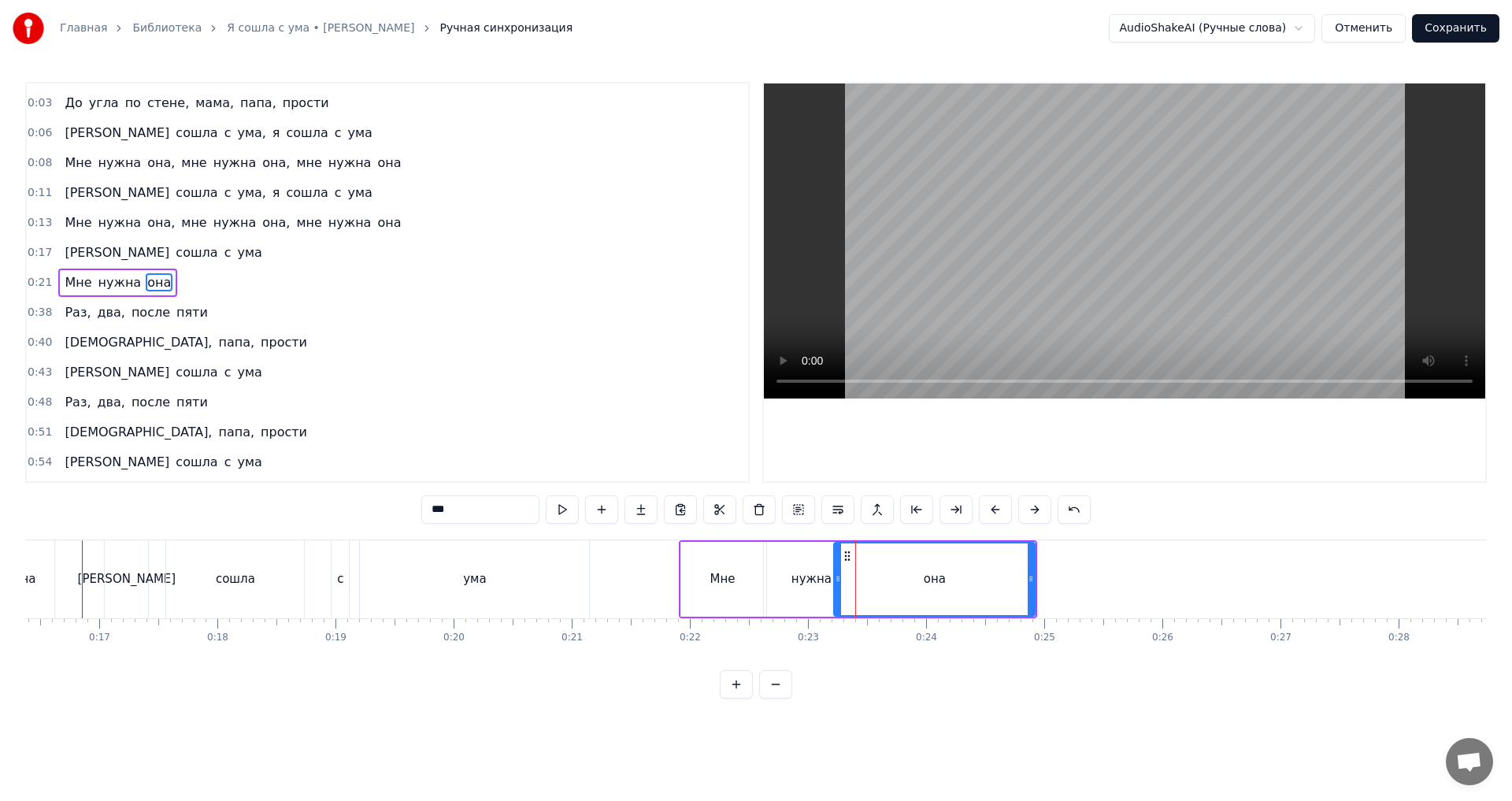
click at [841, 577] on icon at bounding box center [838, 579] width 6 height 13
click at [823, 579] on div "нужна" at bounding box center [811, 579] width 40 height 18
type input "*****"
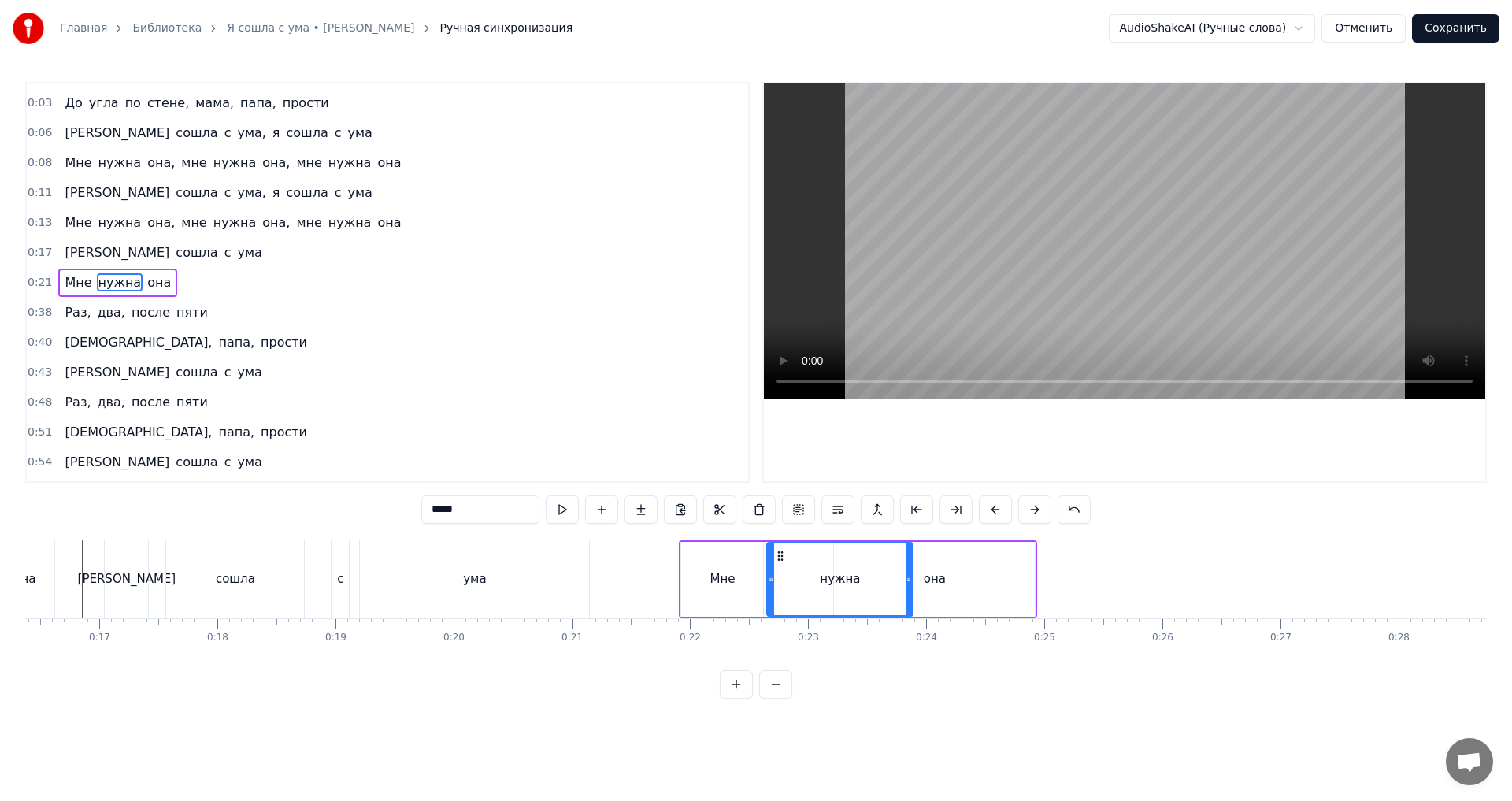
drag, startPoint x: 860, startPoint y: 582, endPoint x: 907, endPoint y: 584, distance: 47.0
click at [907, 584] on icon at bounding box center [909, 579] width 6 height 13
click at [181, 289] on div "0:21 Мне нужна она" at bounding box center [387, 283] width 722 height 30
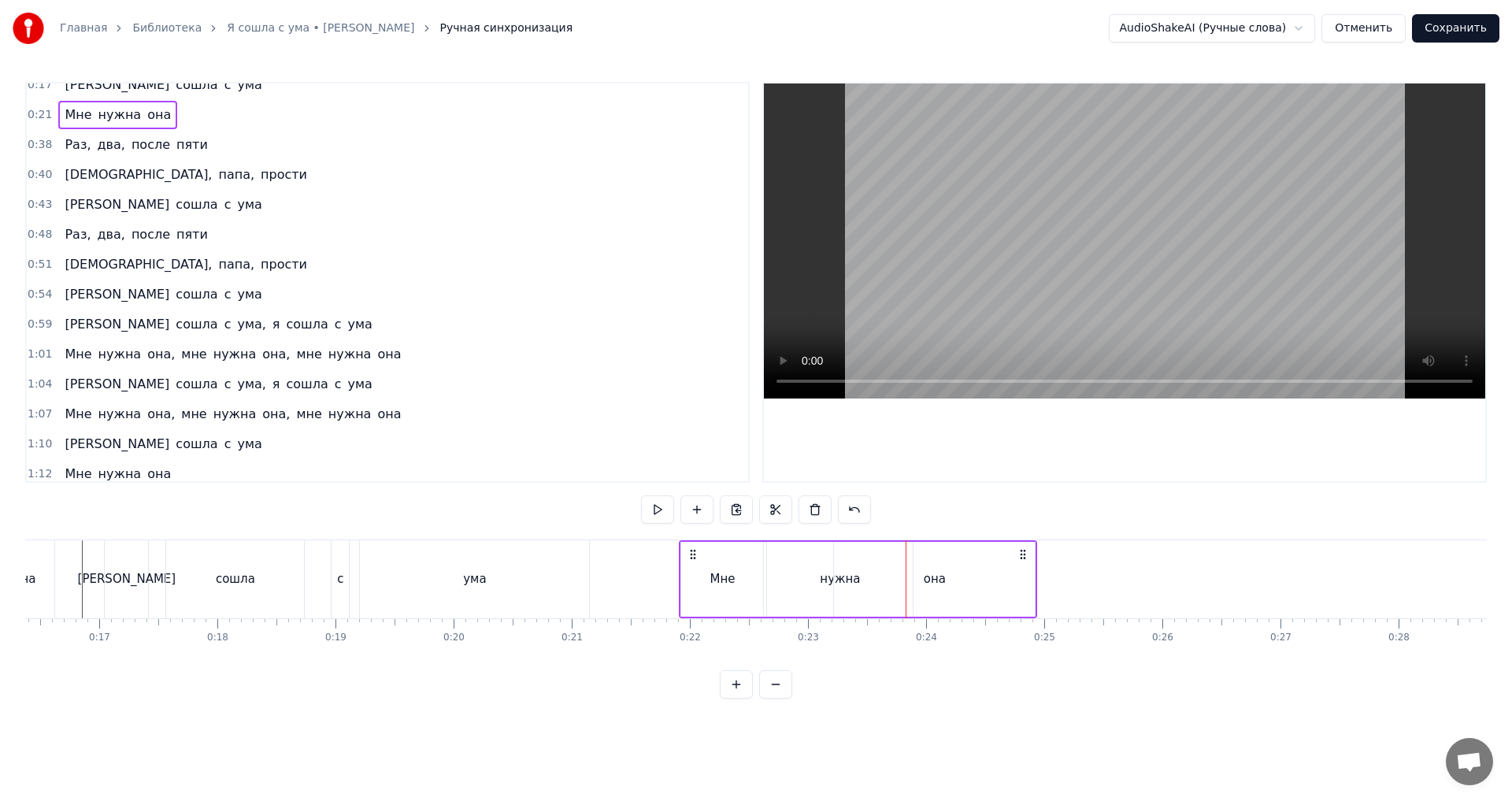
scroll to position [201, 0]
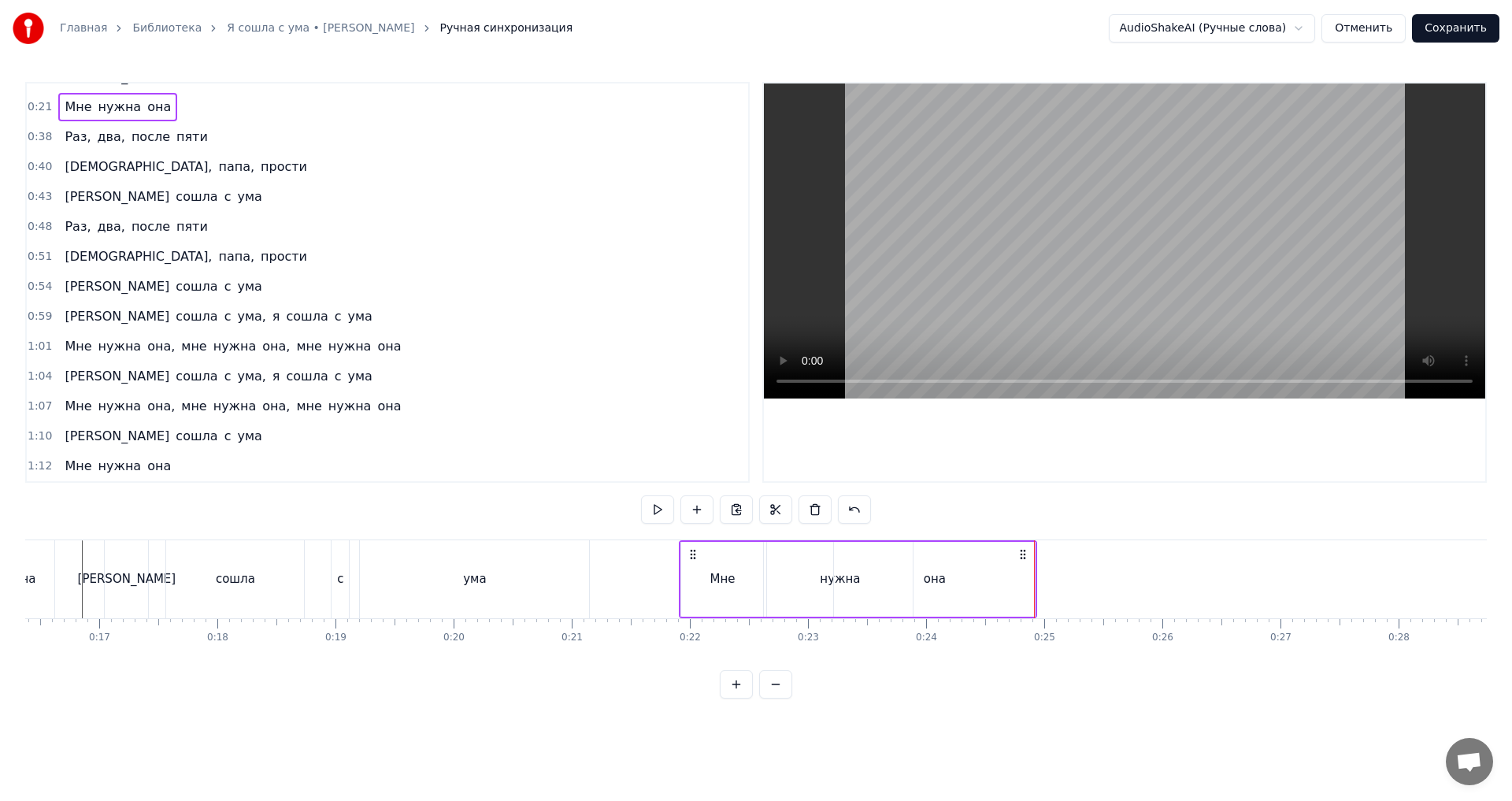
click at [1028, 572] on div "она" at bounding box center [934, 579] width 201 height 75
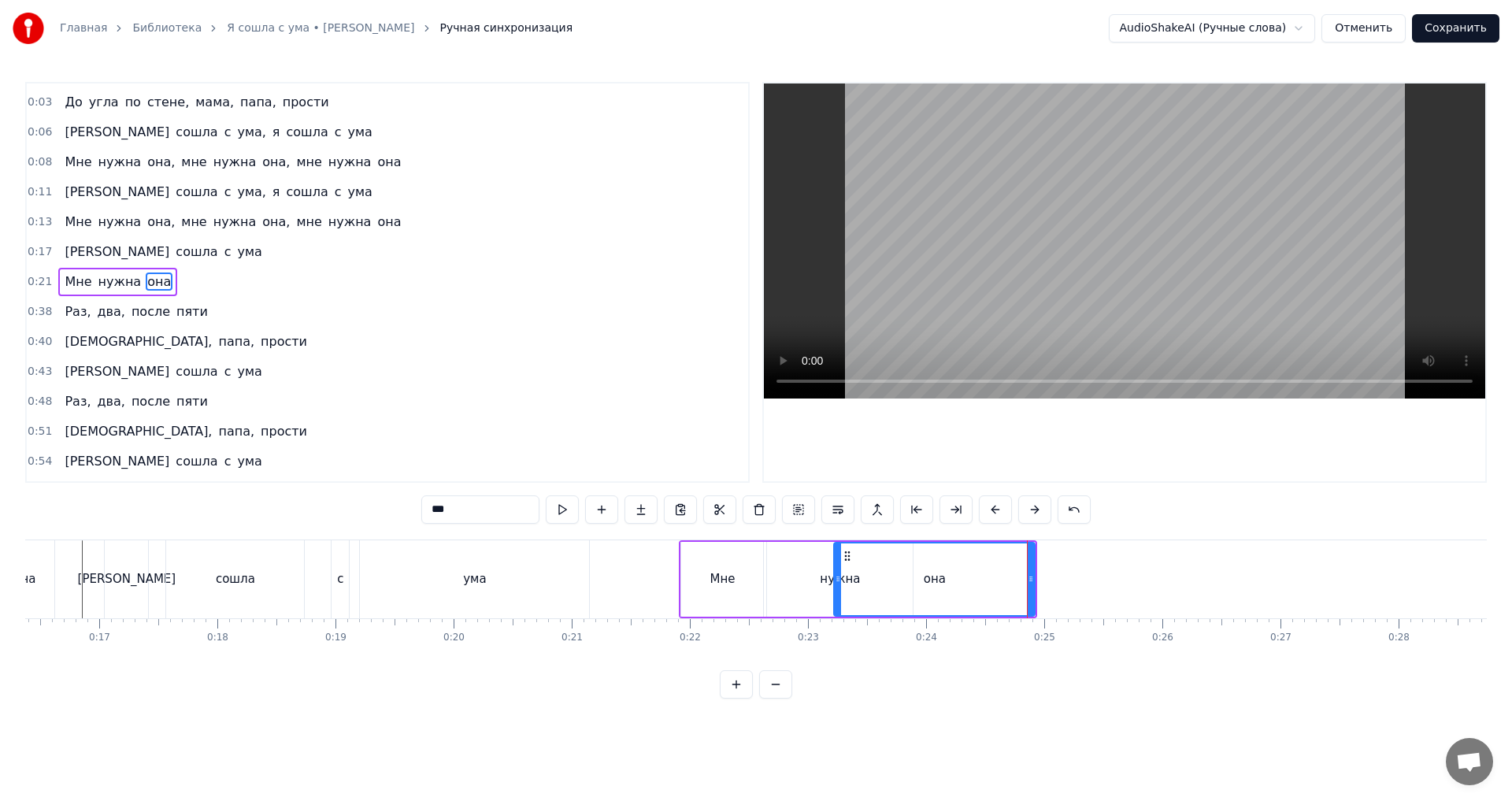
scroll to position [25, 0]
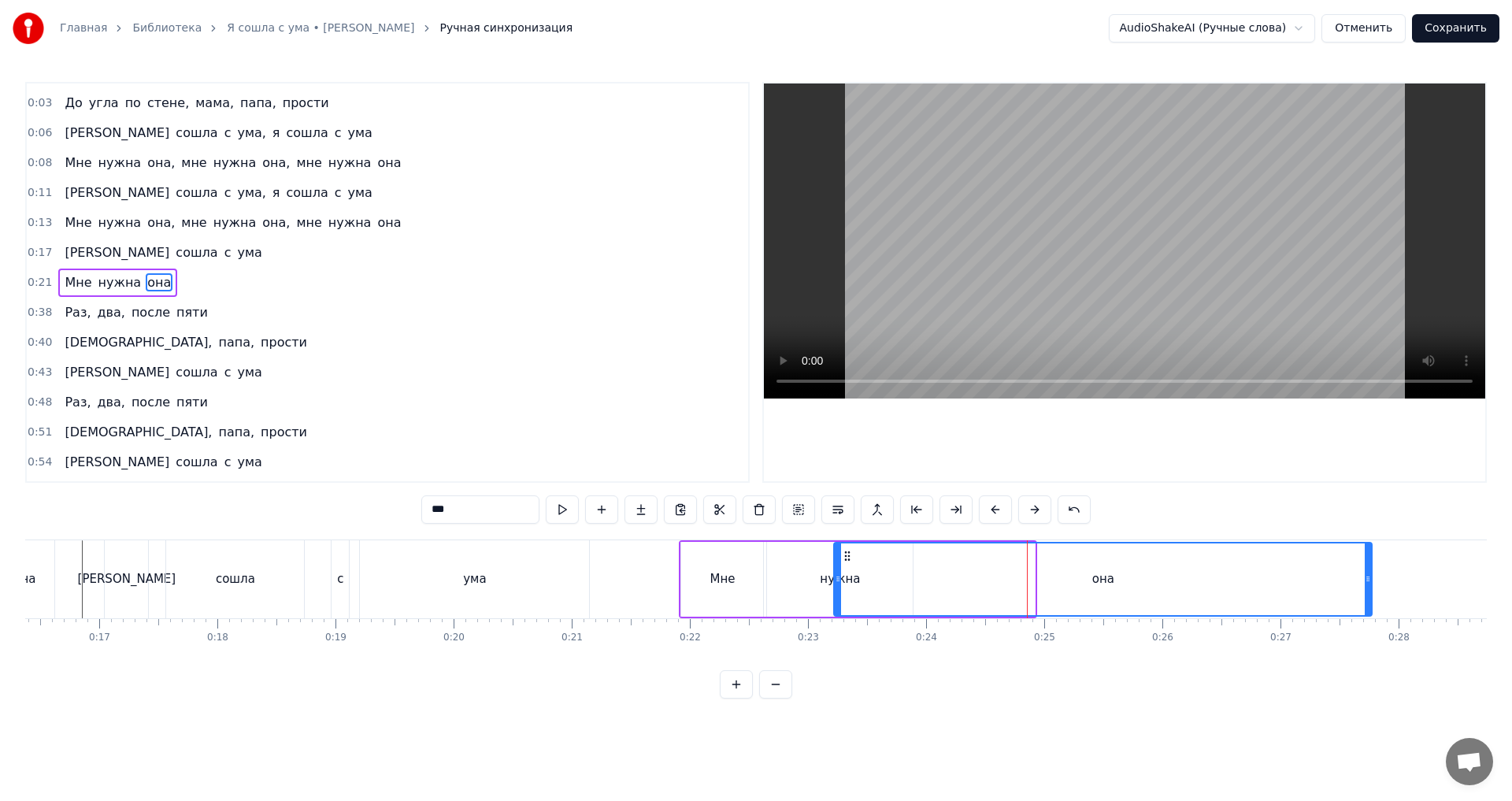
drag, startPoint x: 1034, startPoint y: 583, endPoint x: 1371, endPoint y: 585, distance: 337.0
click at [1371, 585] on div at bounding box center [1368, 580] width 6 height 72
click at [211, 290] on div "0:21 Мне нужна она" at bounding box center [387, 283] width 722 height 30
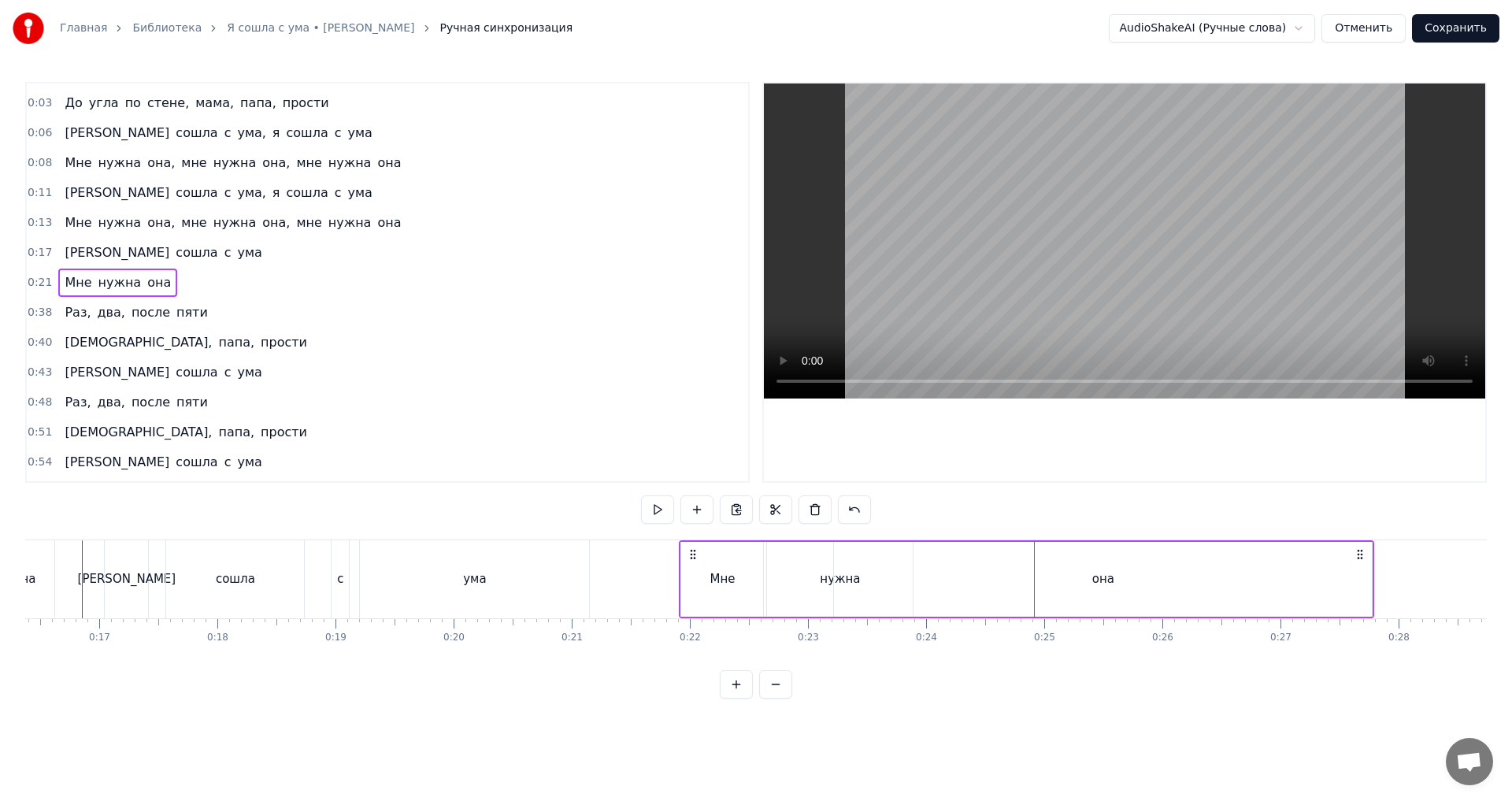
scroll to position [201, 0]
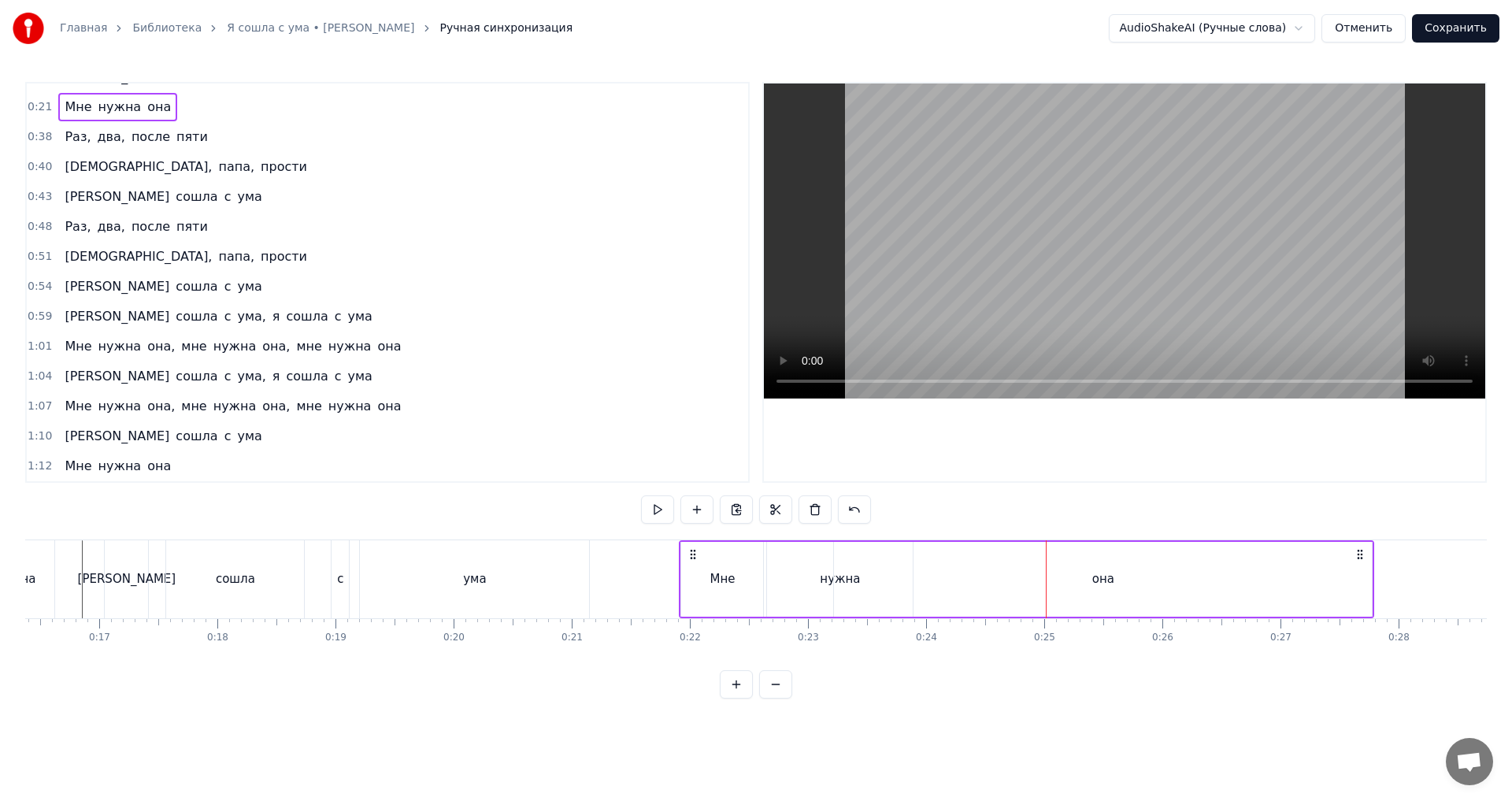
click at [176, 107] on div "0:21 Мне нужна она" at bounding box center [387, 107] width 722 height 30
click at [1007, 592] on div "она" at bounding box center [1103, 579] width 538 height 75
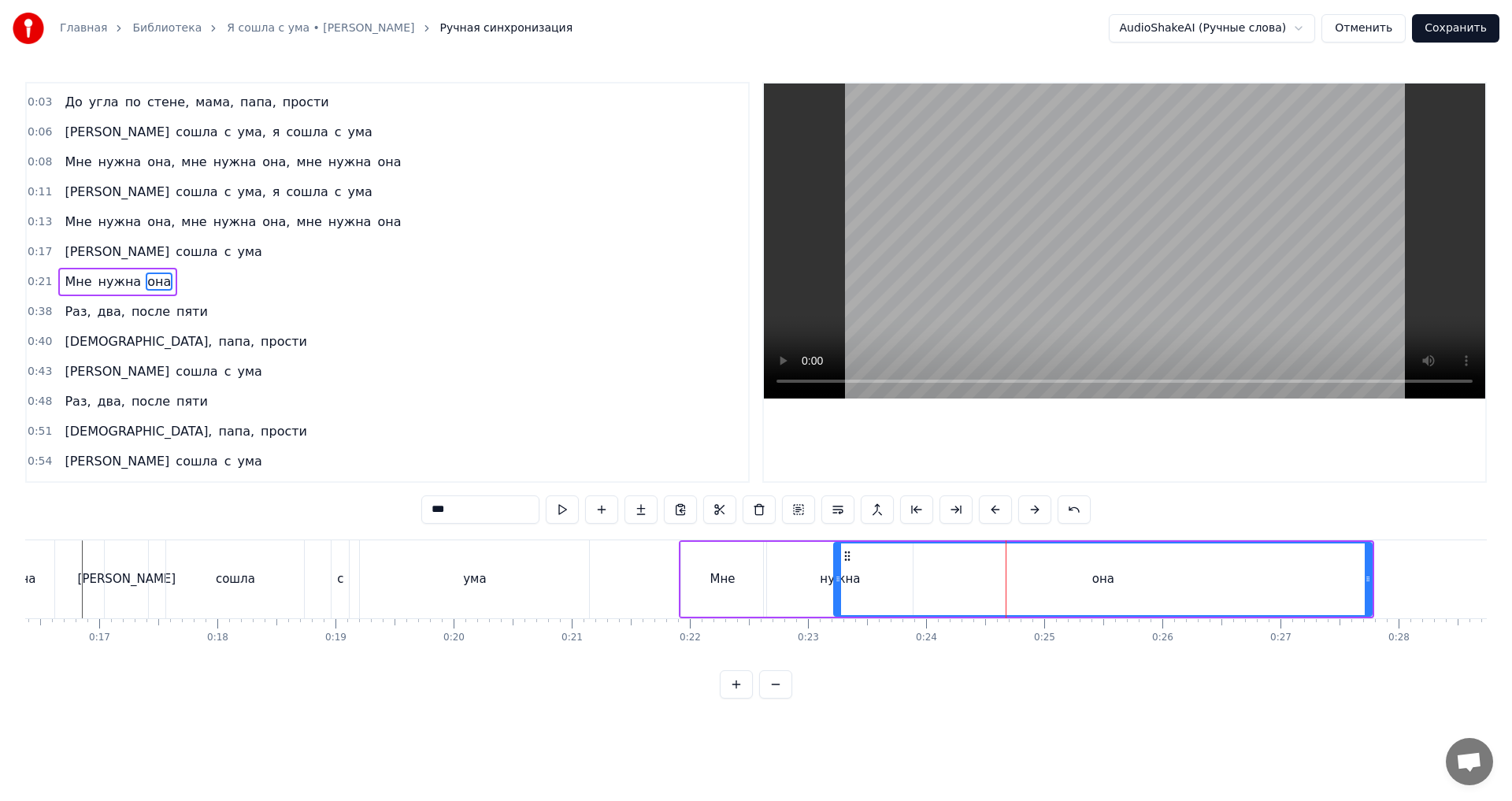
scroll to position [25, 0]
click at [1176, 584] on div "она" at bounding box center [1103, 580] width 536 height 72
click at [185, 282] on div "0:21 Мне нужна она" at bounding box center [387, 283] width 722 height 30
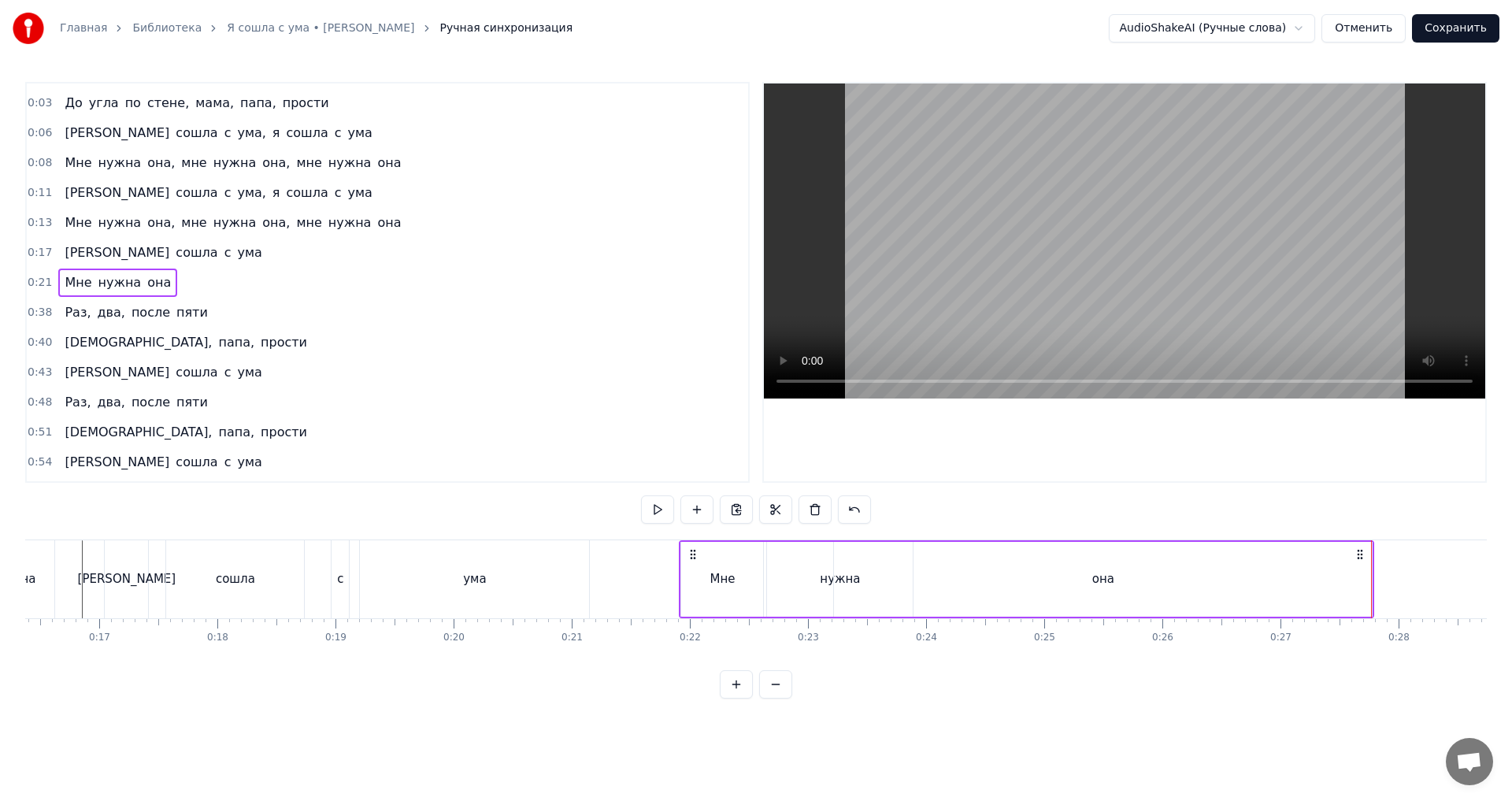
click at [206, 309] on div "0:38 Раз, два, после пяти" at bounding box center [387, 313] width 722 height 30
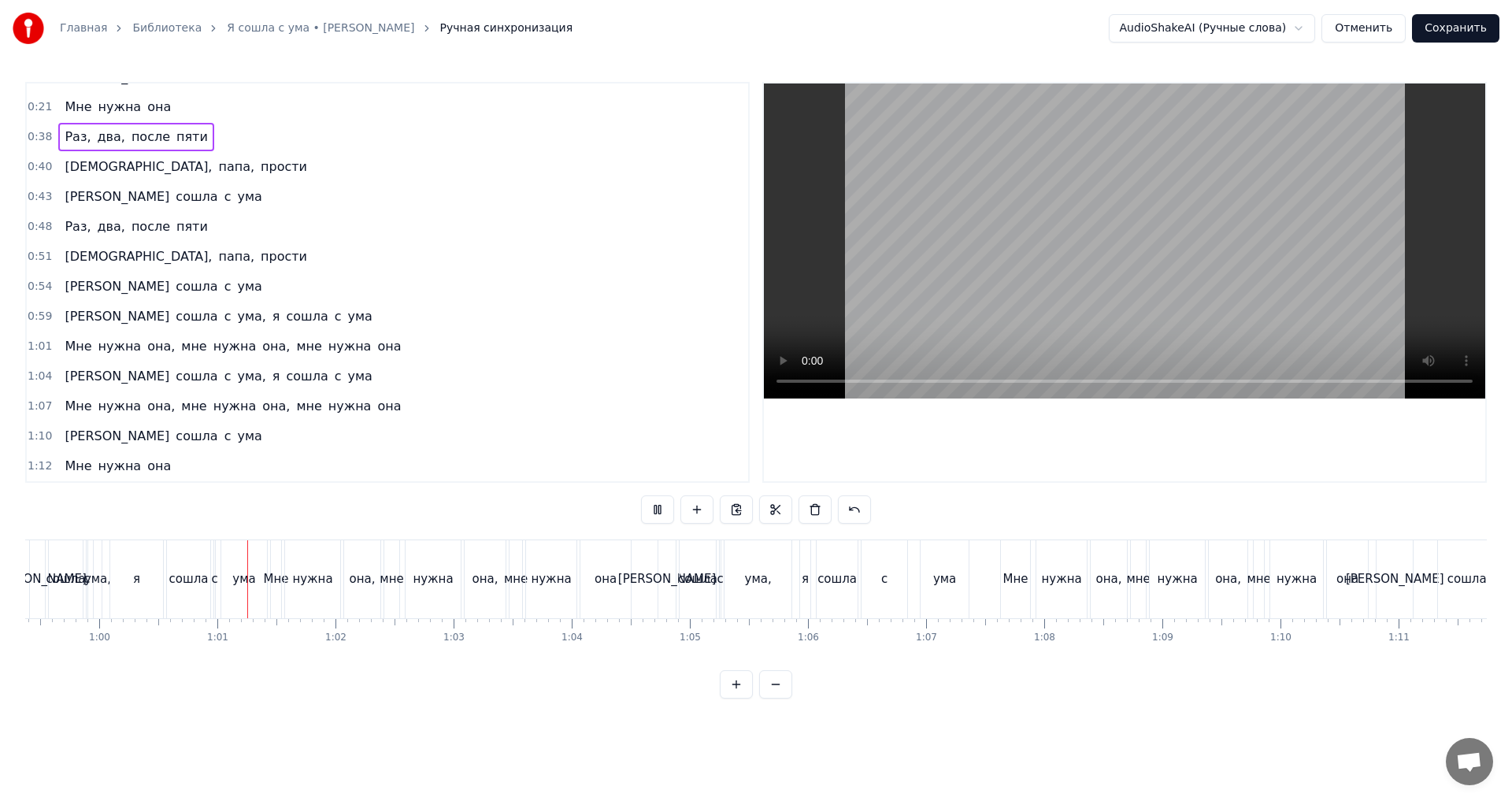
scroll to position [0, 7071]
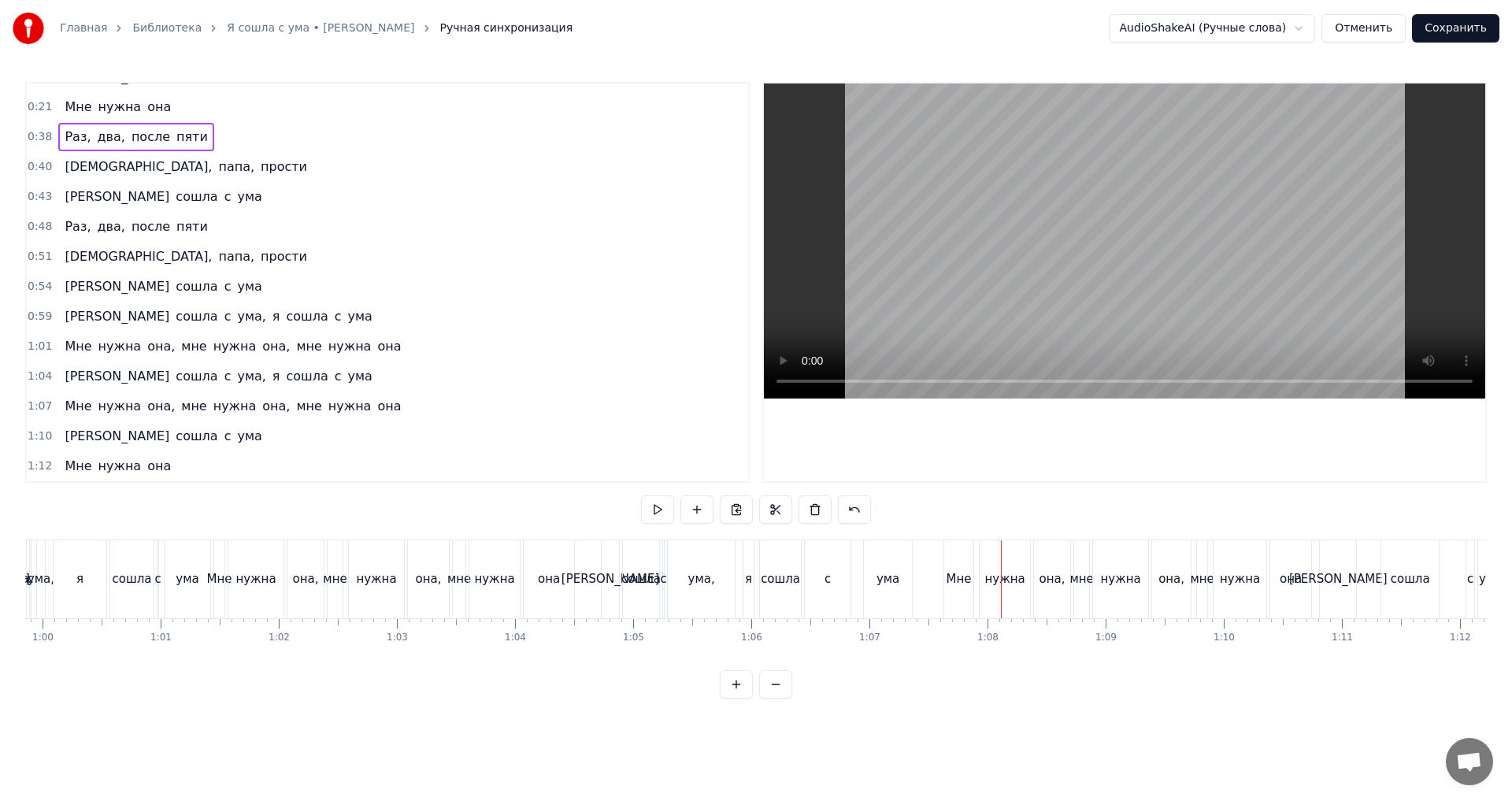
click at [612, 576] on div "[PERSON_NAME]" at bounding box center [610, 579] width 98 height 18
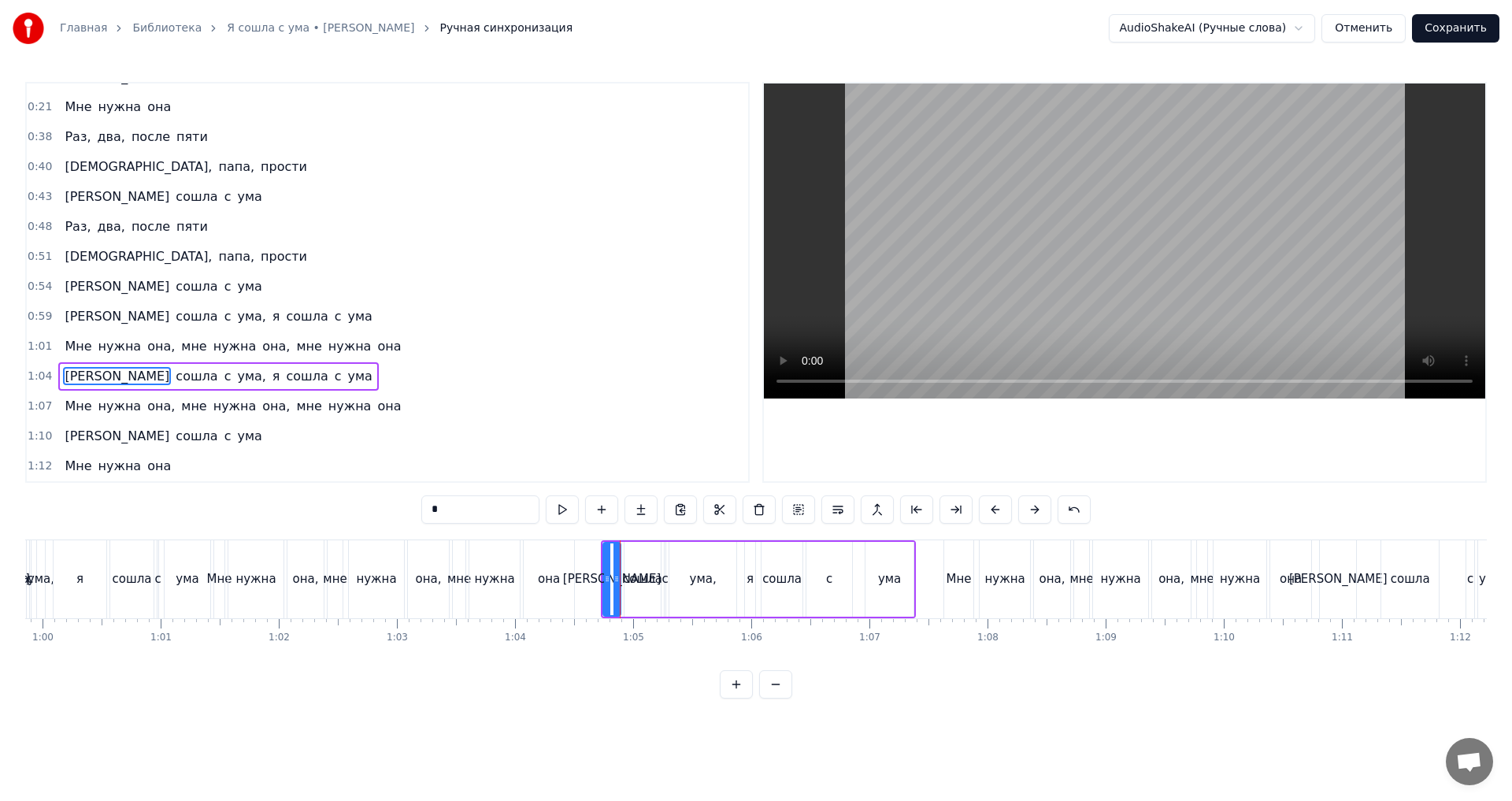
click at [310, 367] on div "1:04 Я сошла с ума, я сошла с ума" at bounding box center [387, 376] width 722 height 30
click at [905, 569] on div "ума" at bounding box center [889, 579] width 48 height 75
click at [834, 575] on div "с" at bounding box center [828, 579] width 46 height 75
drag, startPoint x: 848, startPoint y: 581, endPoint x: 831, endPoint y: 584, distance: 17.3
click at [831, 584] on icon at bounding box center [834, 579] width 6 height 13
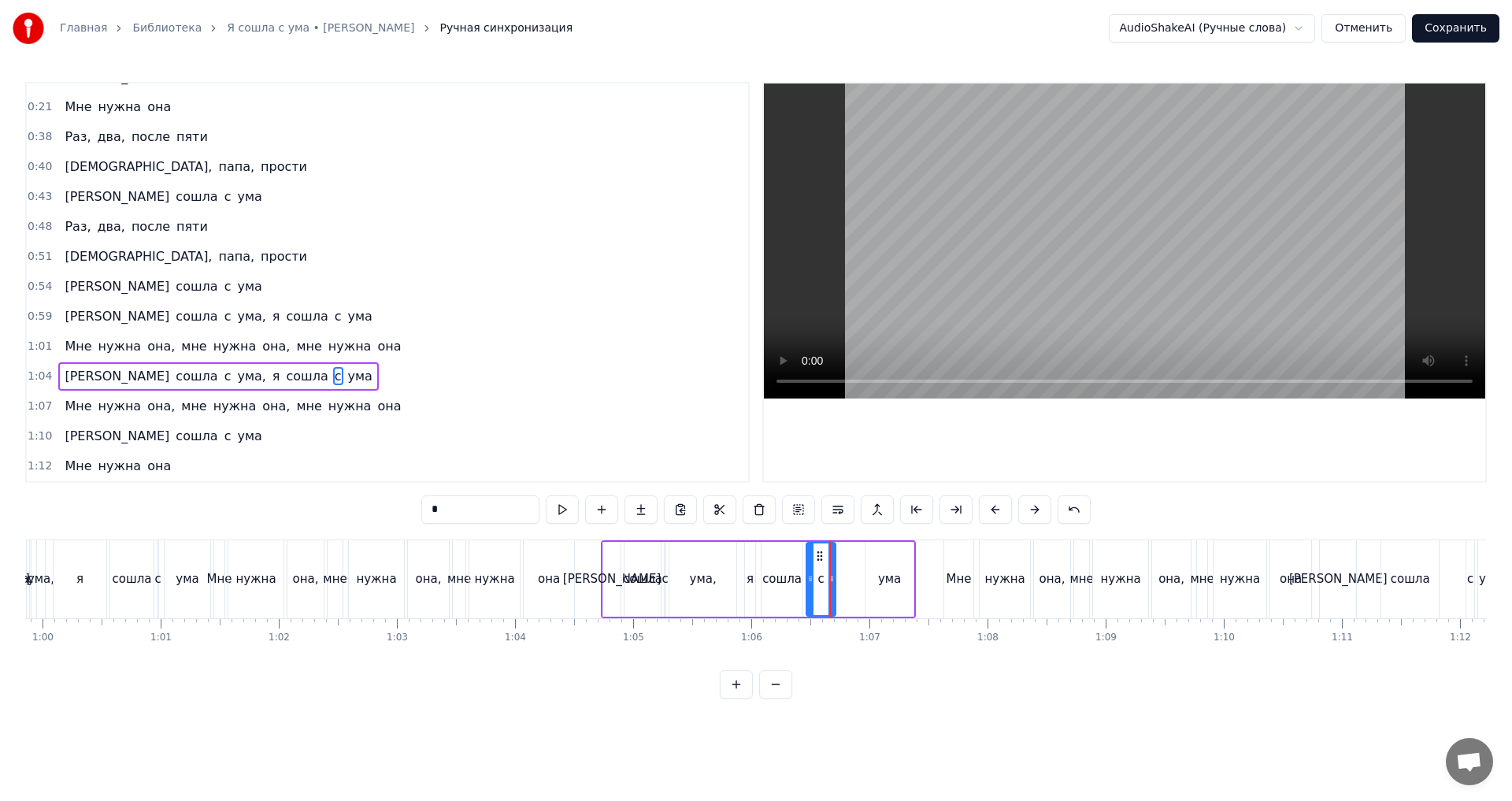
click at [891, 578] on div "ума" at bounding box center [890, 579] width 23 height 18
drag, startPoint x: 879, startPoint y: 558, endPoint x: 845, endPoint y: 569, distance: 35.7
click at [845, 569] on div "ума" at bounding box center [856, 580] width 47 height 72
click at [796, 559] on div "сошла" at bounding box center [782, 579] width 41 height 75
click at [752, 570] on div "я" at bounding box center [750, 579] width 7 height 18
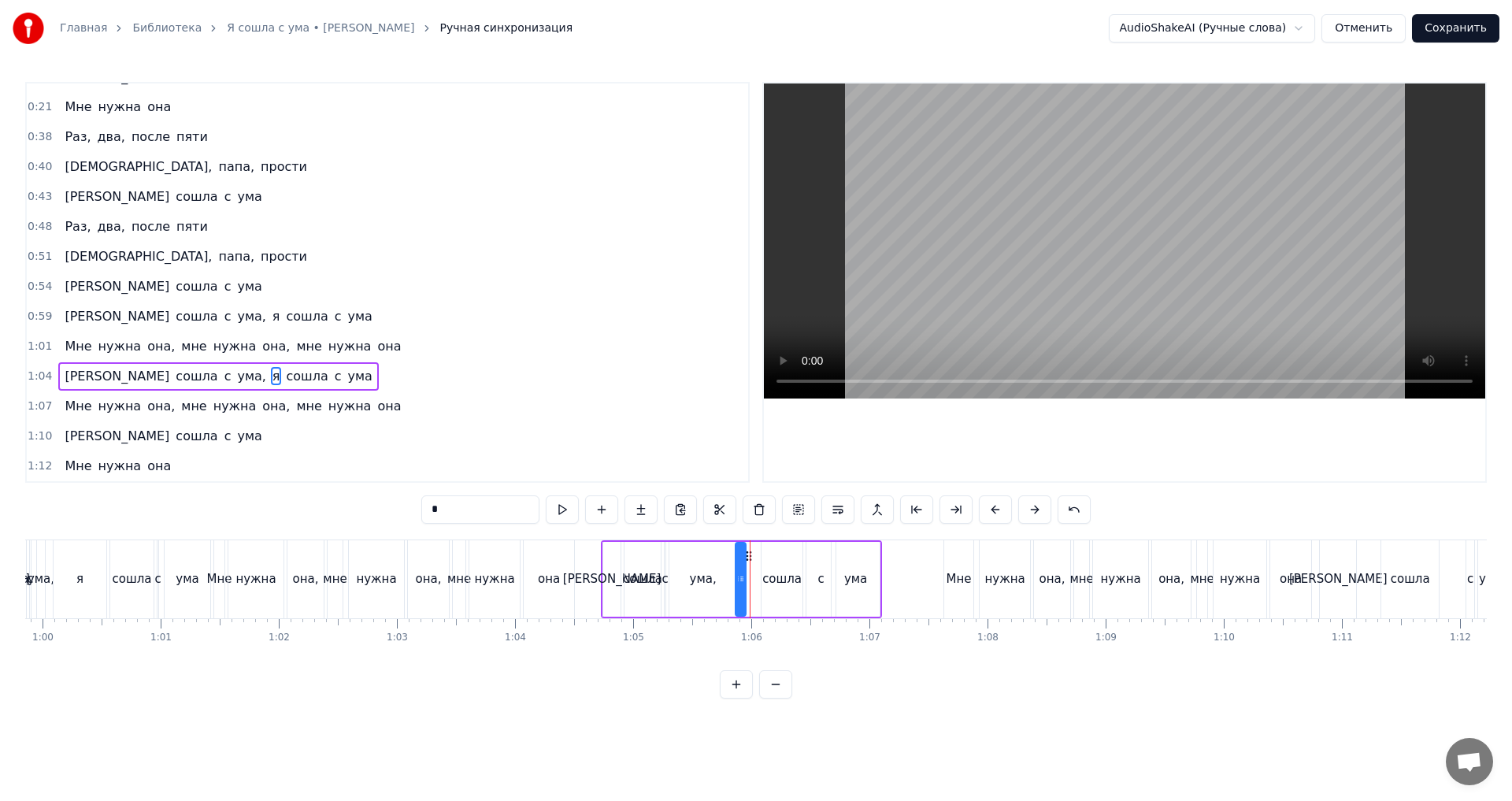
drag, startPoint x: 756, startPoint y: 556, endPoint x: 747, endPoint y: 556, distance: 9.0
click at [747, 556] on icon at bounding box center [749, 555] width 13 height 13
click at [775, 566] on div "сошла" at bounding box center [782, 579] width 41 height 75
drag, startPoint x: 776, startPoint y: 557, endPoint x: 765, endPoint y: 558, distance: 11.0
click at [765, 558] on icon at bounding box center [766, 555] width 13 height 13
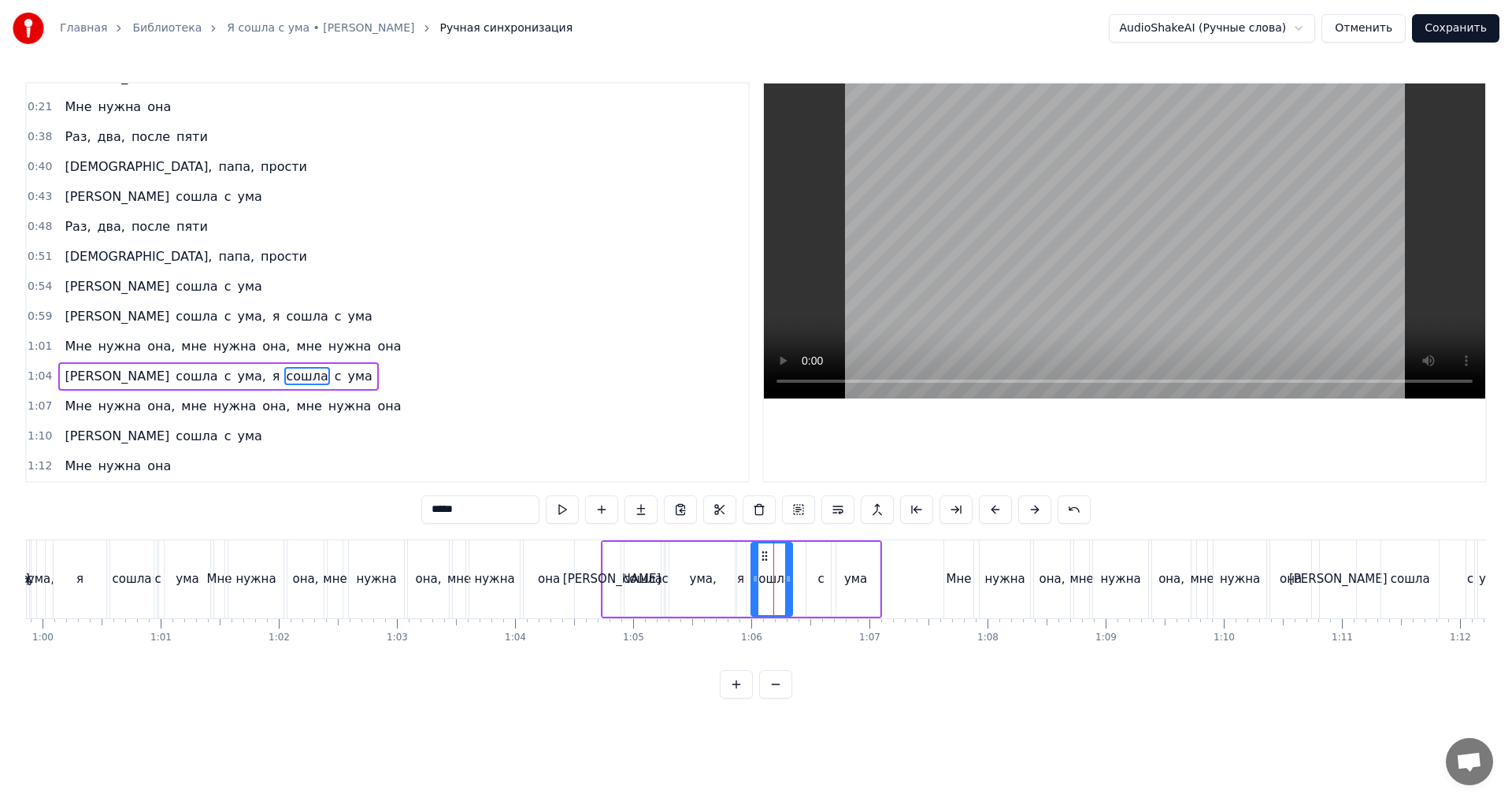
click at [813, 569] on div "с" at bounding box center [821, 579] width 29 height 75
drag, startPoint x: 819, startPoint y: 558, endPoint x: 804, endPoint y: 557, distance: 15.0
click at [804, 557] on icon at bounding box center [804, 555] width 13 height 13
click at [841, 562] on div "ума" at bounding box center [855, 579] width 48 height 75
type input "***"
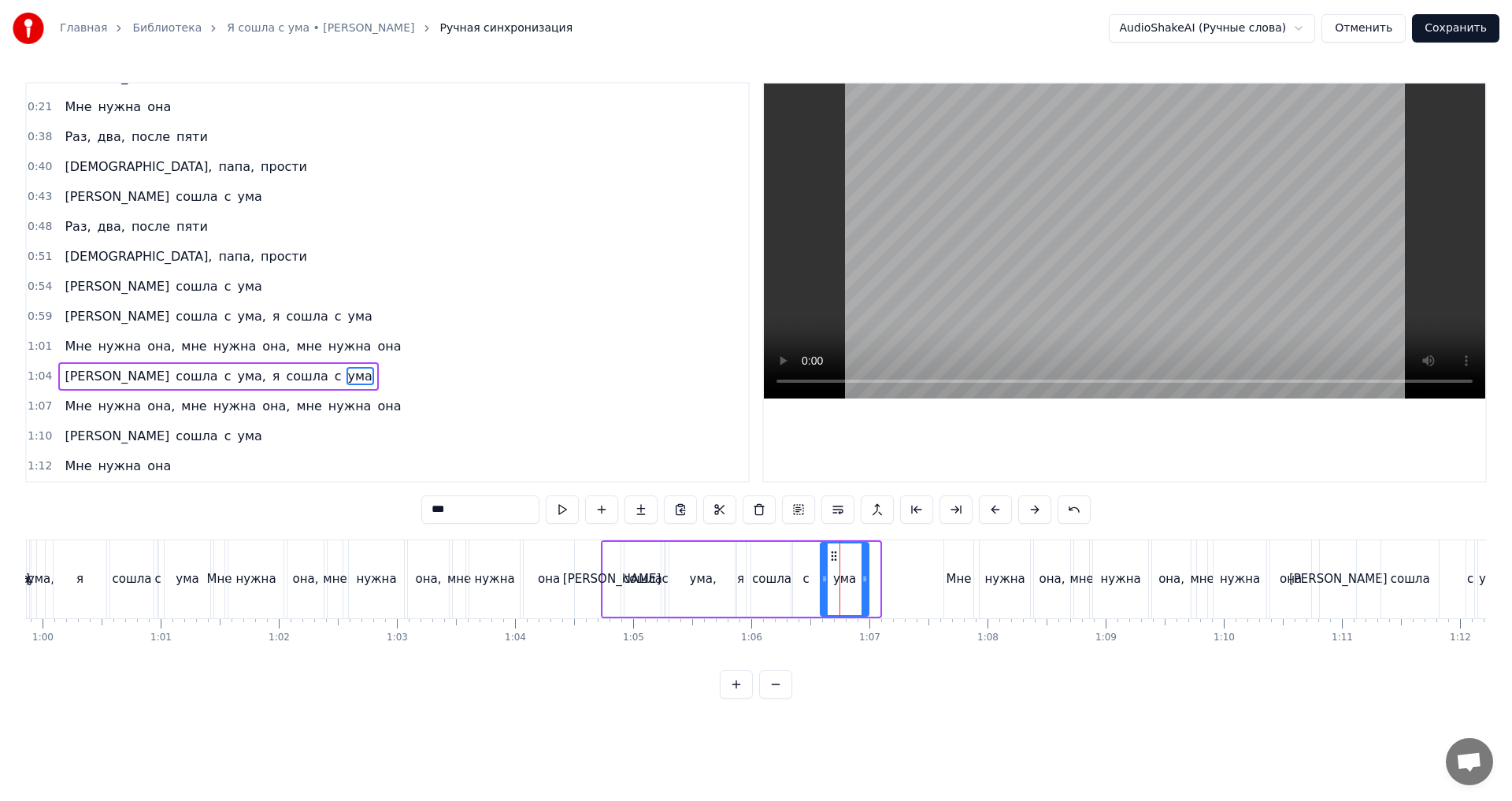
drag, startPoint x: 846, startPoint y: 556, endPoint x: 831, endPoint y: 558, distance: 15.1
click at [833, 557] on icon at bounding box center [833, 555] width 13 height 13
click at [341, 380] on div "1:04 Я сошла с ума, я сошла с ума" at bounding box center [387, 376] width 722 height 30
click at [852, 560] on icon at bounding box center [855, 553] width 13 height 13
click at [856, 552] on icon at bounding box center [855, 553] width 13 height 13
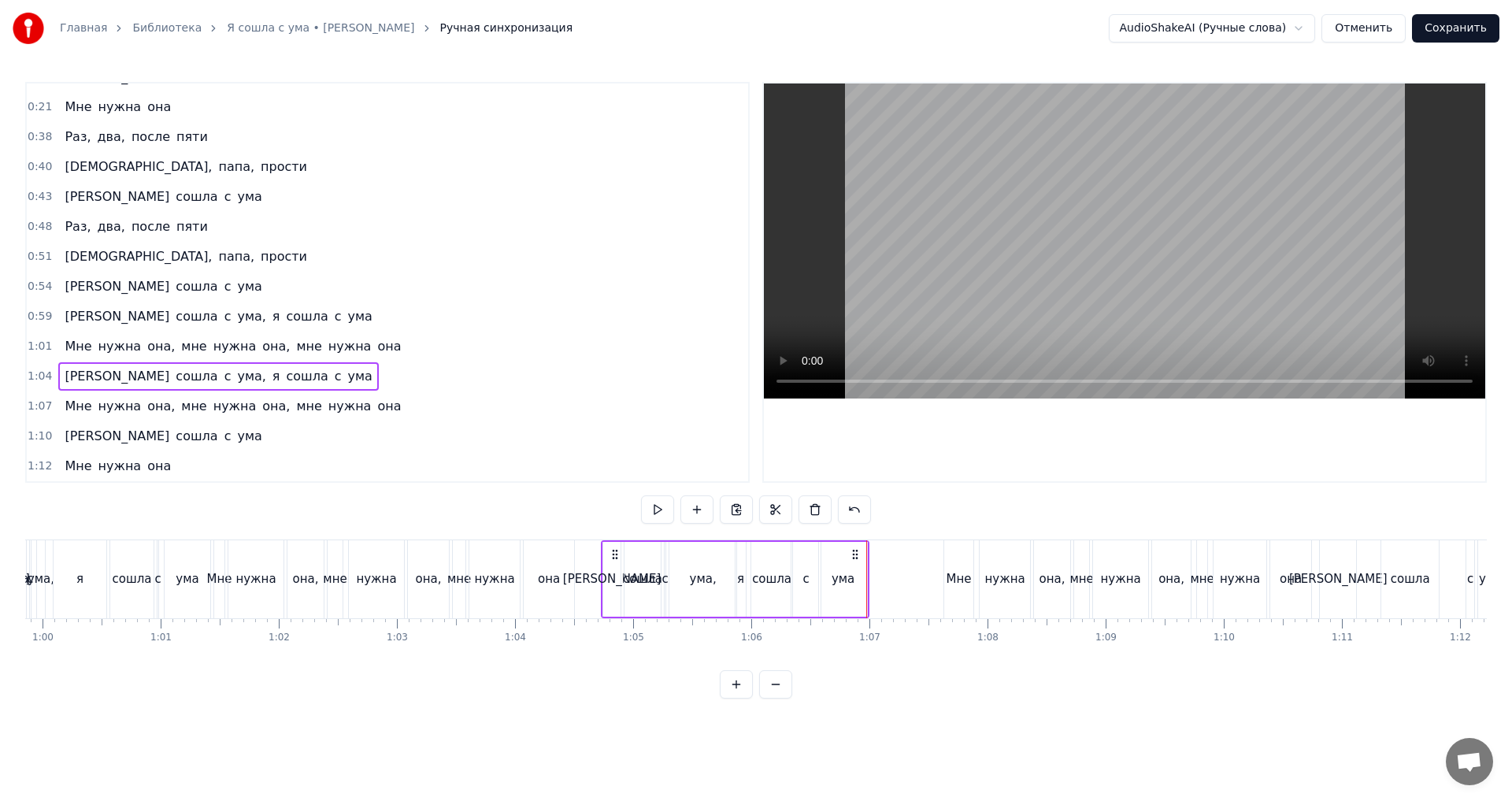
click at [860, 571] on div "ума" at bounding box center [842, 579] width 48 height 75
drag, startPoint x: 865, startPoint y: 581, endPoint x: 849, endPoint y: 581, distance: 16.0
click at [849, 581] on icon at bounding box center [847, 579] width 6 height 13
click at [806, 578] on div "с" at bounding box center [805, 579] width 6 height 18
drag, startPoint x: 806, startPoint y: 556, endPoint x: 798, endPoint y: 557, distance: 8.1
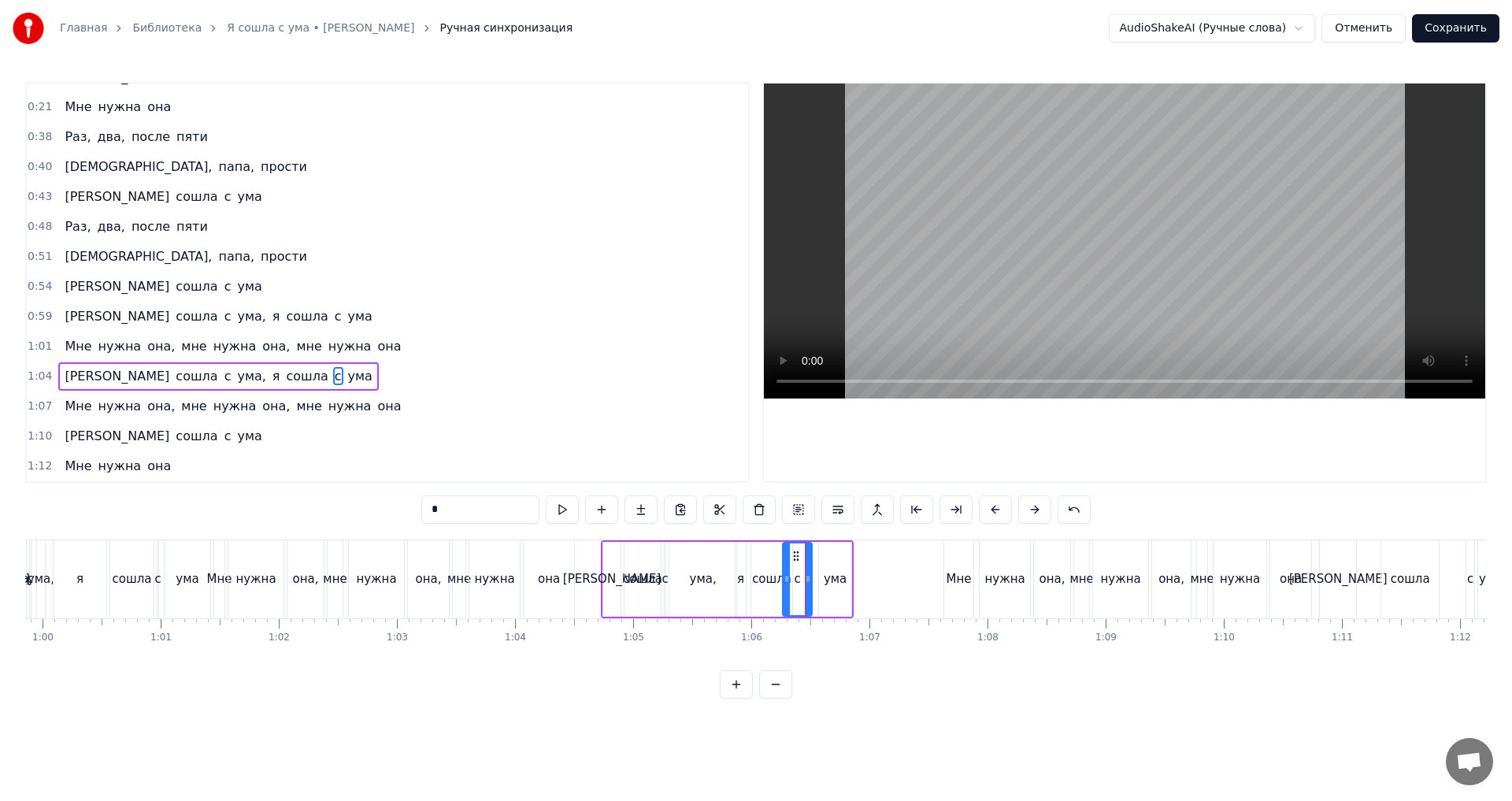
click at [798, 557] on icon at bounding box center [795, 555] width 13 height 13
click at [733, 558] on div "ума," at bounding box center [702, 579] width 67 height 75
click at [737, 565] on div "ума," at bounding box center [703, 579] width 69 height 75
click at [740, 572] on div "я" at bounding box center [740, 579] width 7 height 18
click at [706, 575] on div "ума," at bounding box center [703, 579] width 27 height 18
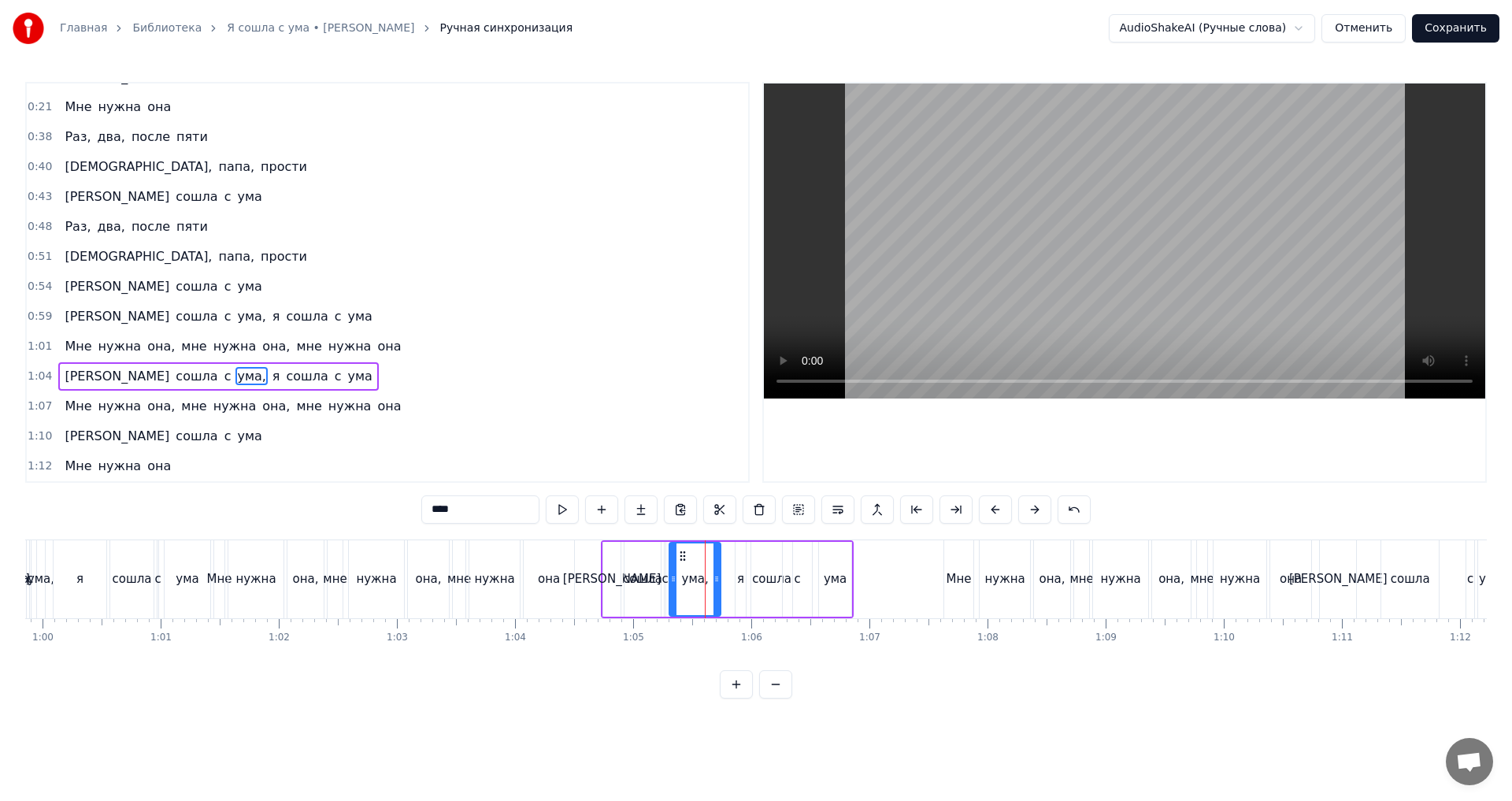
drag, startPoint x: 731, startPoint y: 580, endPoint x: 718, endPoint y: 580, distance: 13.0
click at [718, 580] on icon at bounding box center [717, 579] width 6 height 13
click at [740, 577] on div "я" at bounding box center [740, 579] width 7 height 18
type input "*"
drag, startPoint x: 748, startPoint y: 556, endPoint x: 736, endPoint y: 559, distance: 12.4
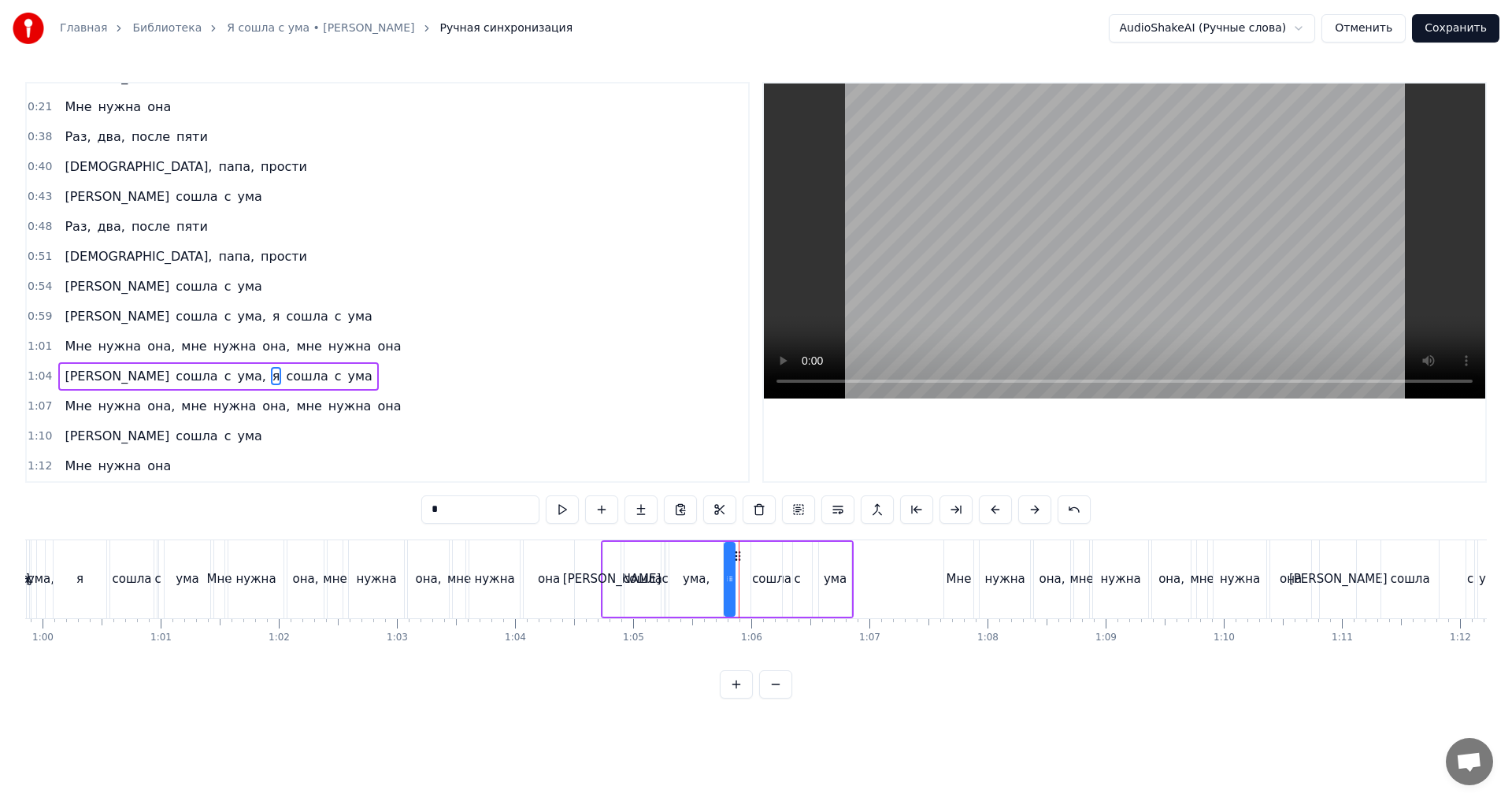
click at [736, 559] on icon at bounding box center [737, 555] width 13 height 13
click at [264, 375] on div "1:04 Я сошла с ума, я сошла с ума" at bounding box center [387, 376] width 722 height 30
click at [842, 562] on div "ума" at bounding box center [834, 579] width 32 height 75
click at [807, 569] on div "с" at bounding box center [797, 579] width 29 height 75
click at [827, 552] on div "ума" at bounding box center [834, 579] width 32 height 75
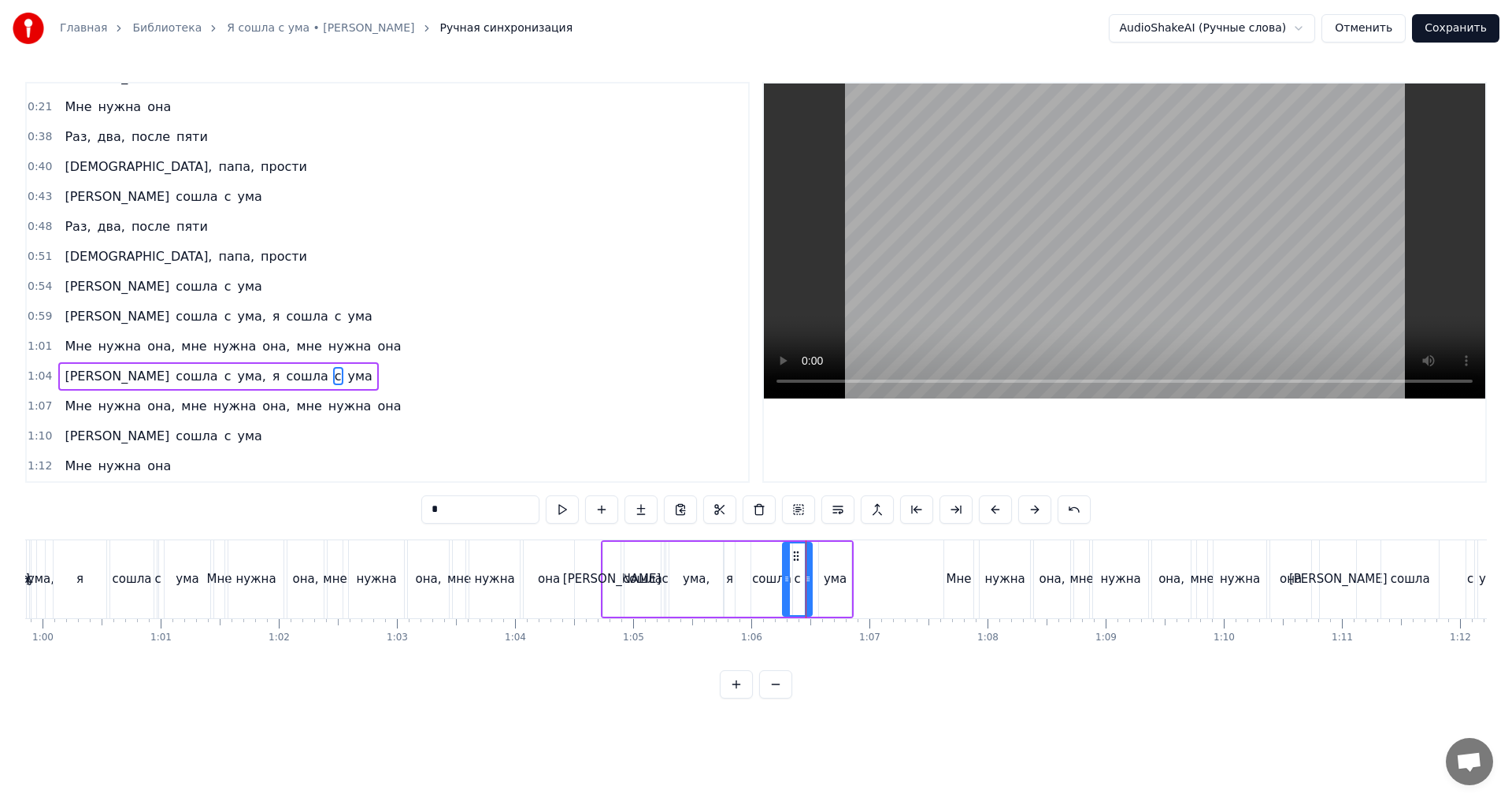
type input "***"
drag, startPoint x: 831, startPoint y: 555, endPoint x: 816, endPoint y: 555, distance: 15.0
click at [816, 555] on circle at bounding box center [815, 555] width 1 height 1
click at [389, 411] on div "1:07 Мне нужна она, мне нужна она, мне нужна она" at bounding box center [387, 406] width 722 height 30
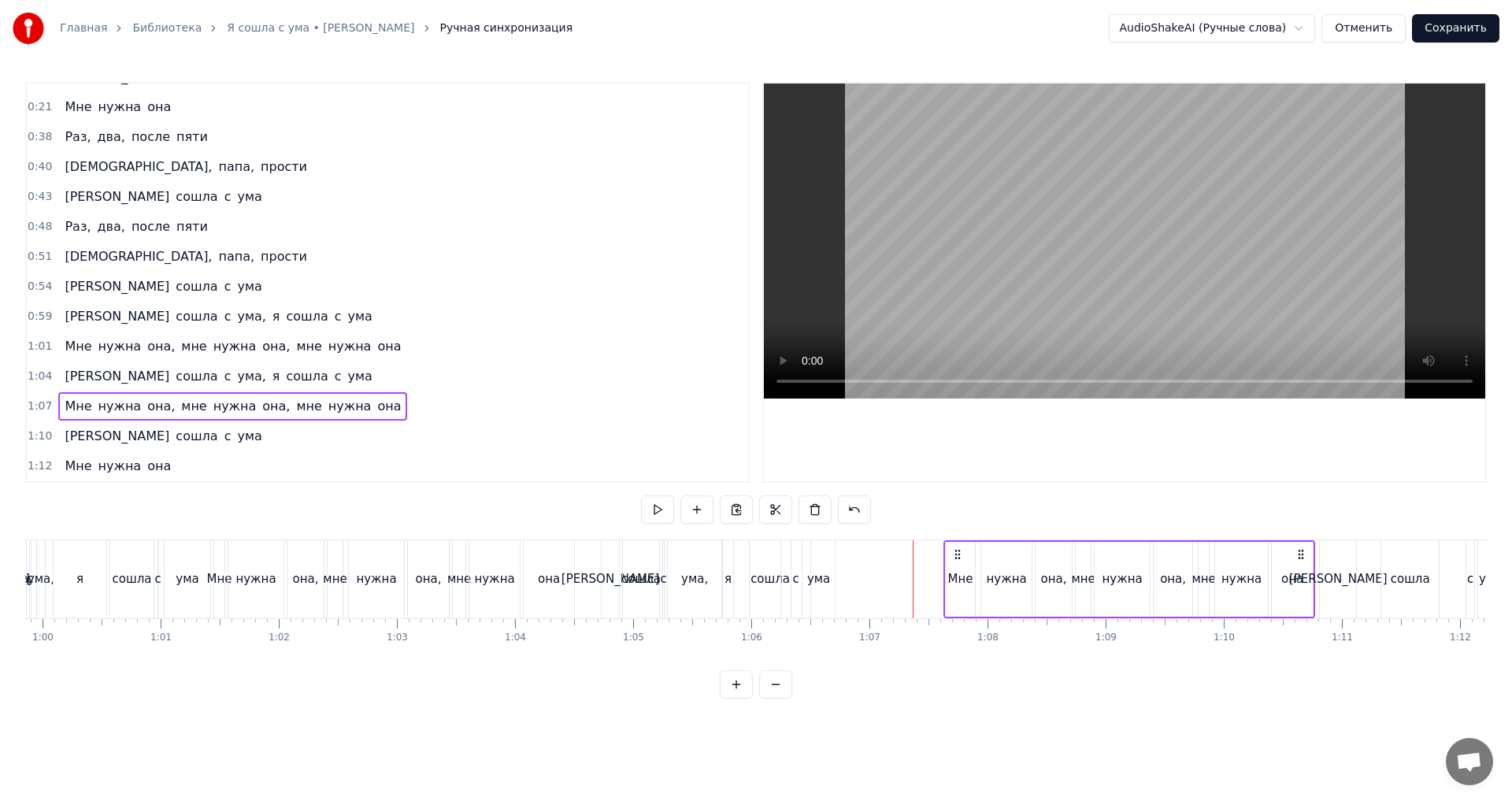
click at [948, 581] on div "Мне" at bounding box center [960, 579] width 29 height 75
click at [400, 408] on div "1:07 Мне нужна она, мне нужна она, мне нужна она" at bounding box center [387, 406] width 722 height 30
click at [1088, 556] on div "мне" at bounding box center [1083, 579] width 17 height 75
click at [440, 398] on div "1:07 Мне нужна она, мне нужна она, мне нужна она" at bounding box center [387, 406] width 722 height 30
drag, startPoint x: 953, startPoint y: 553, endPoint x: 865, endPoint y: 556, distance: 88.1
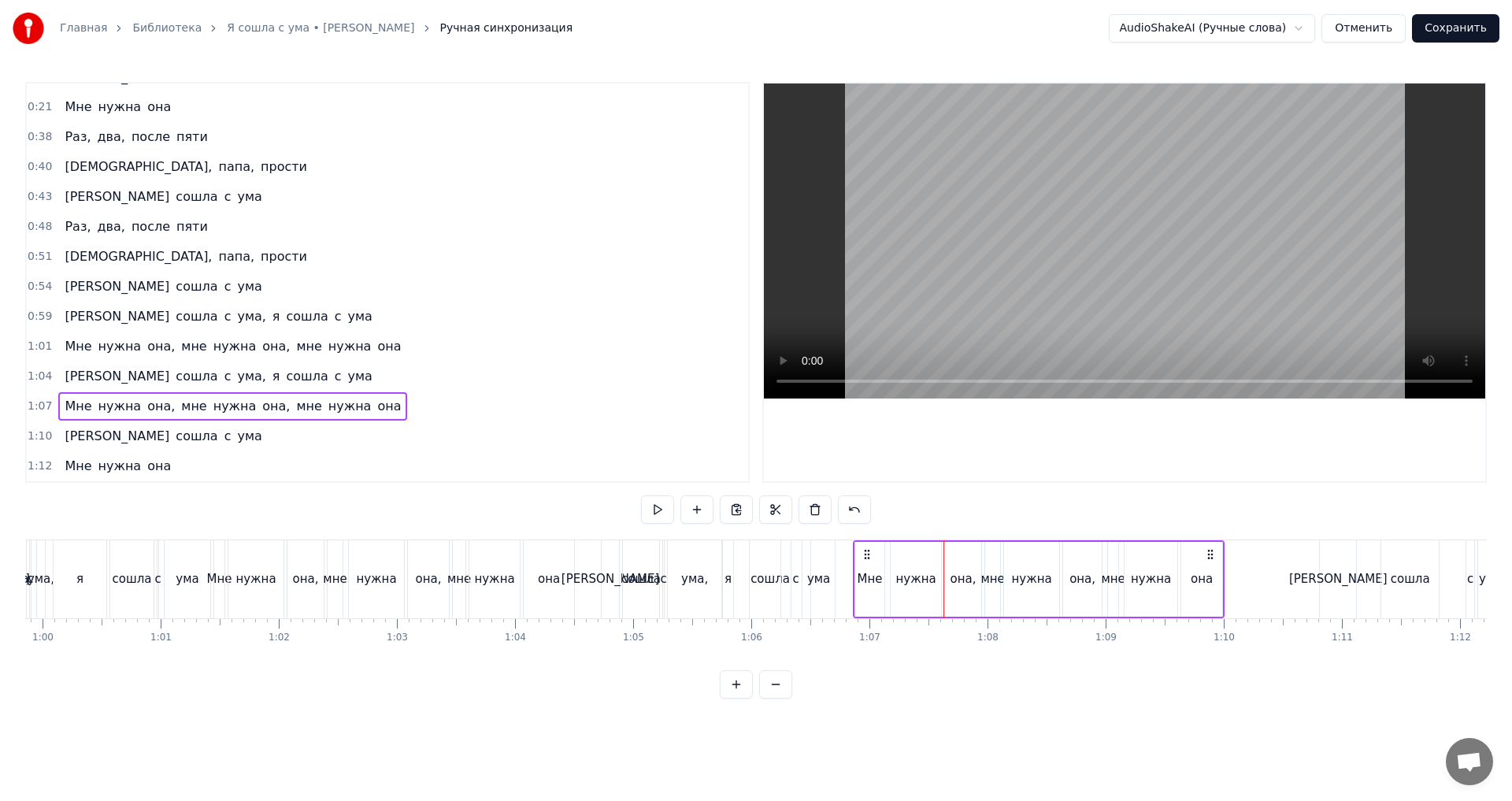
click at [865, 559] on icon at bounding box center [866, 553] width 13 height 13
click at [395, 413] on div "1:06 Мне нужна она, мне нужна она, мне нужна она" at bounding box center [387, 406] width 722 height 30
click at [1341, 572] on div "[PERSON_NAME]" at bounding box center [1338, 579] width 98 height 18
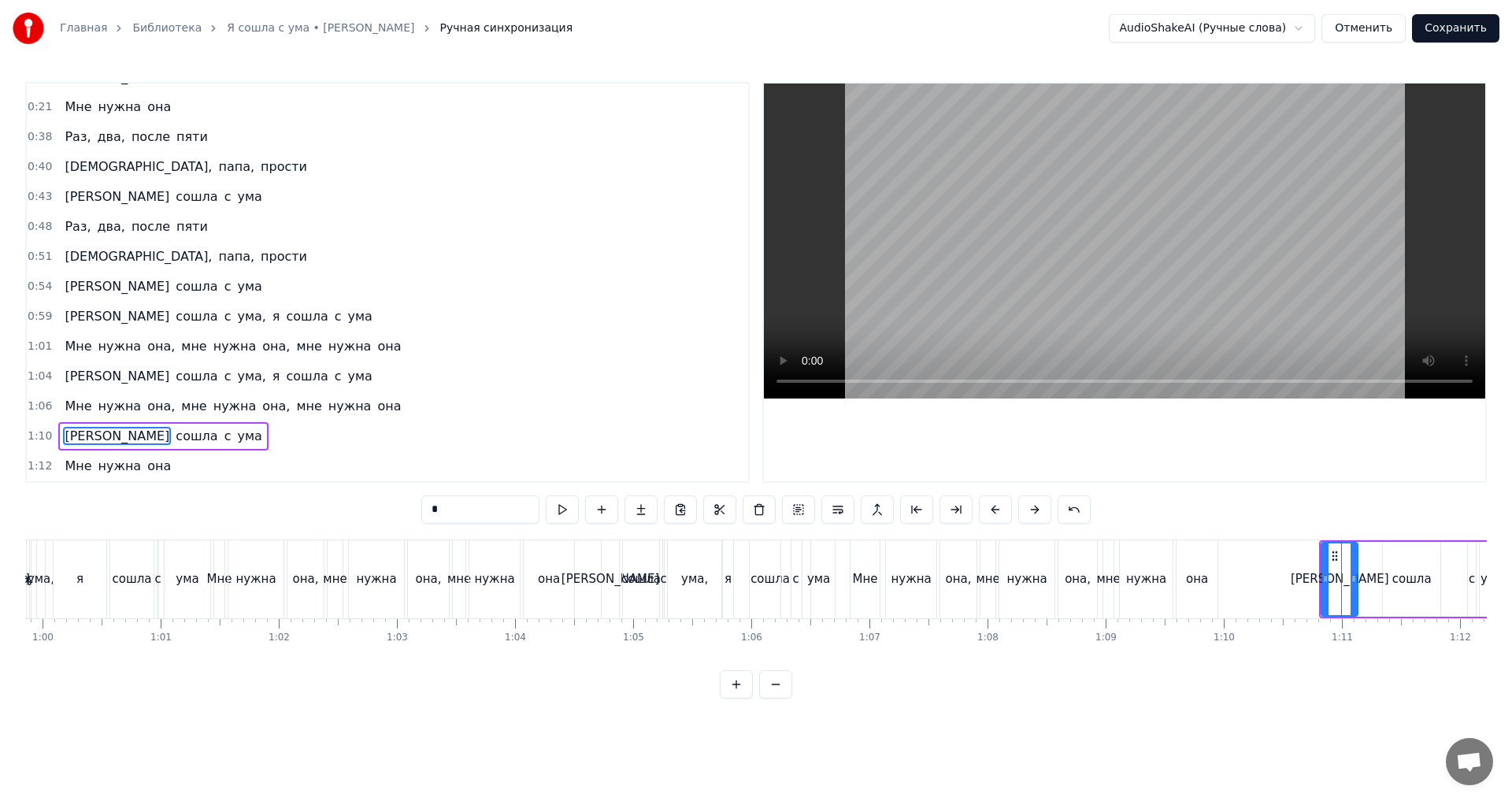
click at [218, 427] on div "1:10 Я сошла с ума" at bounding box center [387, 436] width 722 height 30
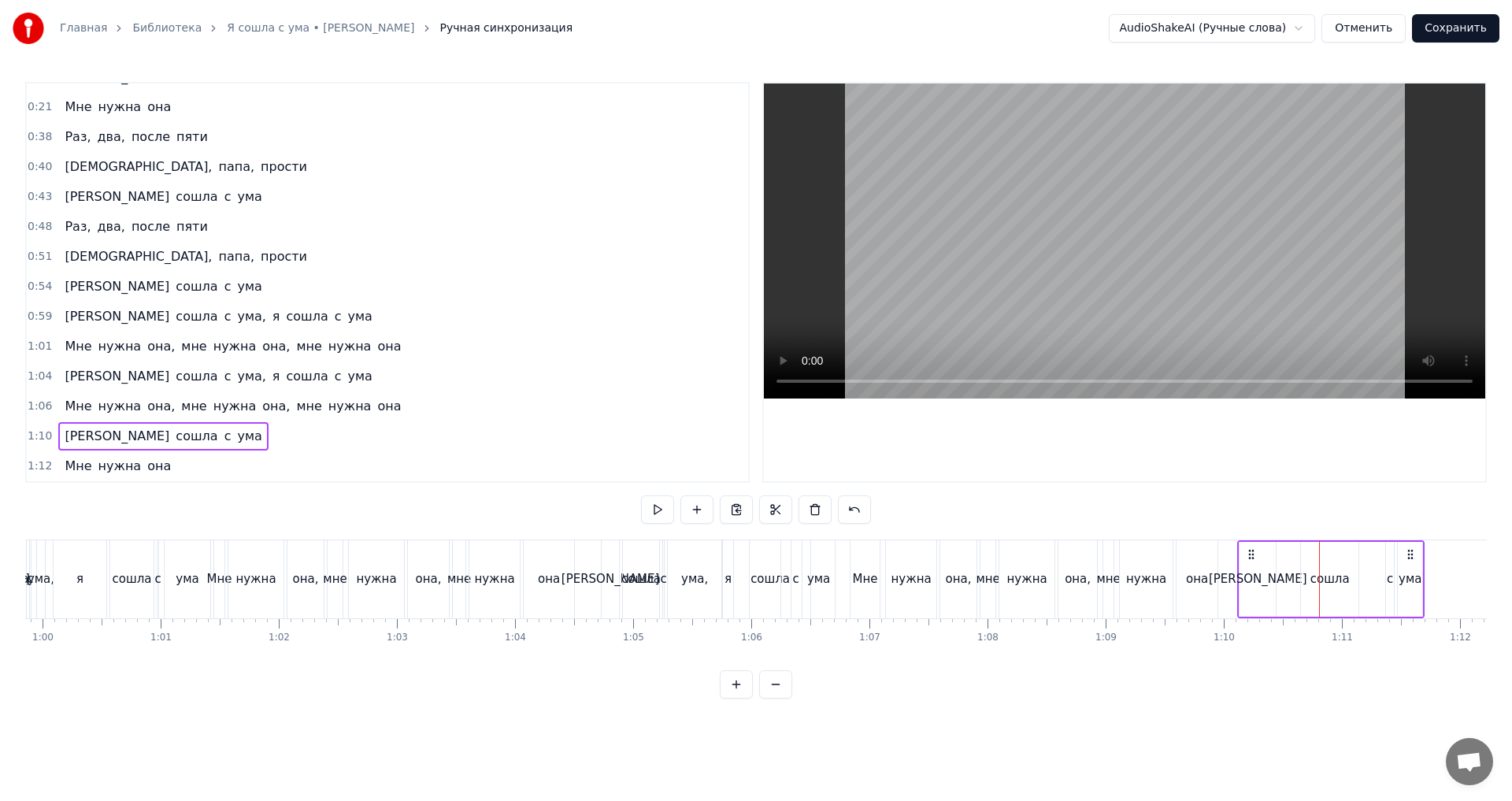
drag, startPoint x: 1331, startPoint y: 551, endPoint x: 1249, endPoint y: 559, distance: 82.4
click at [1249, 559] on icon at bounding box center [1251, 553] width 13 height 13
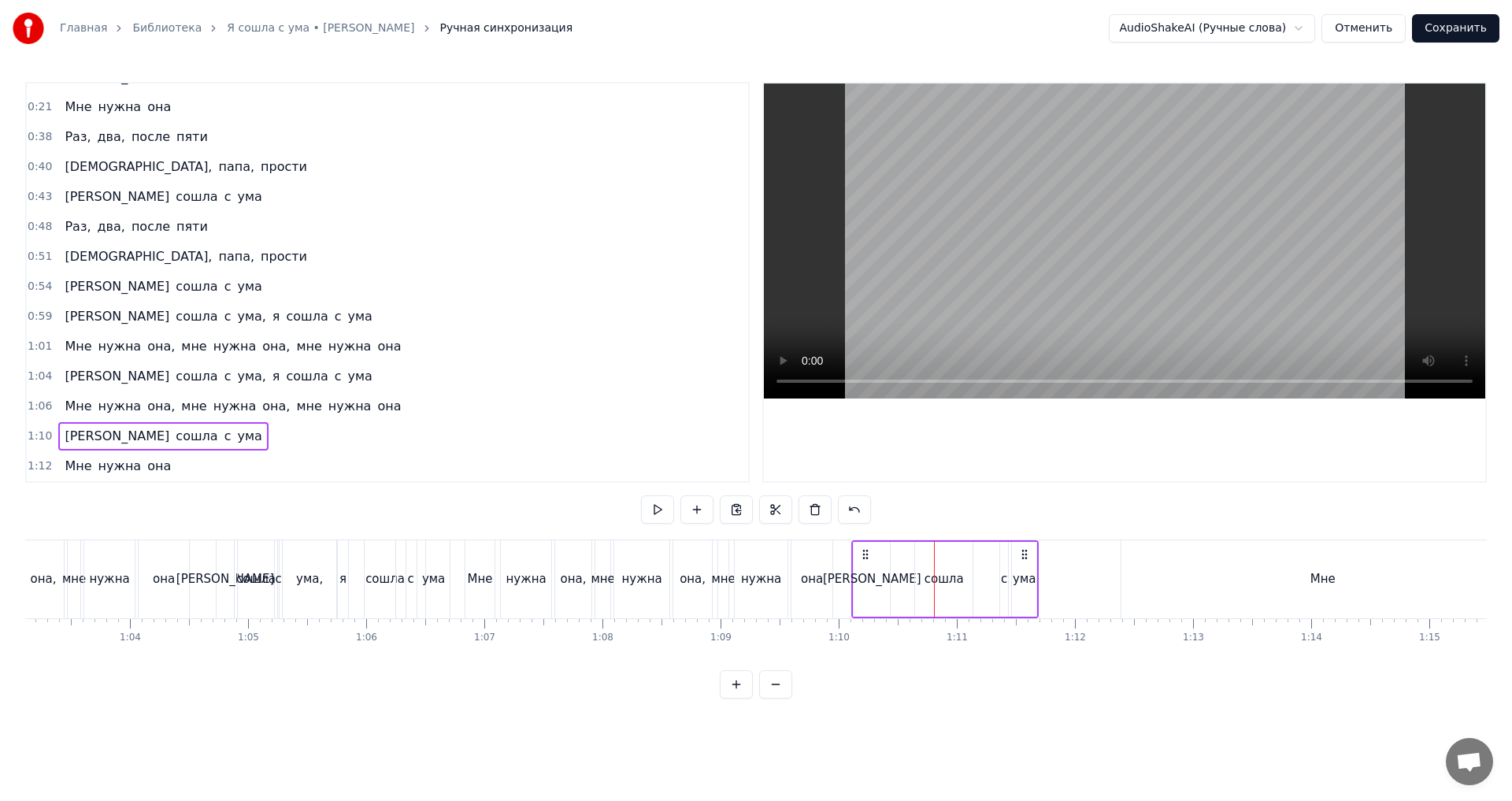
scroll to position [0, 7629]
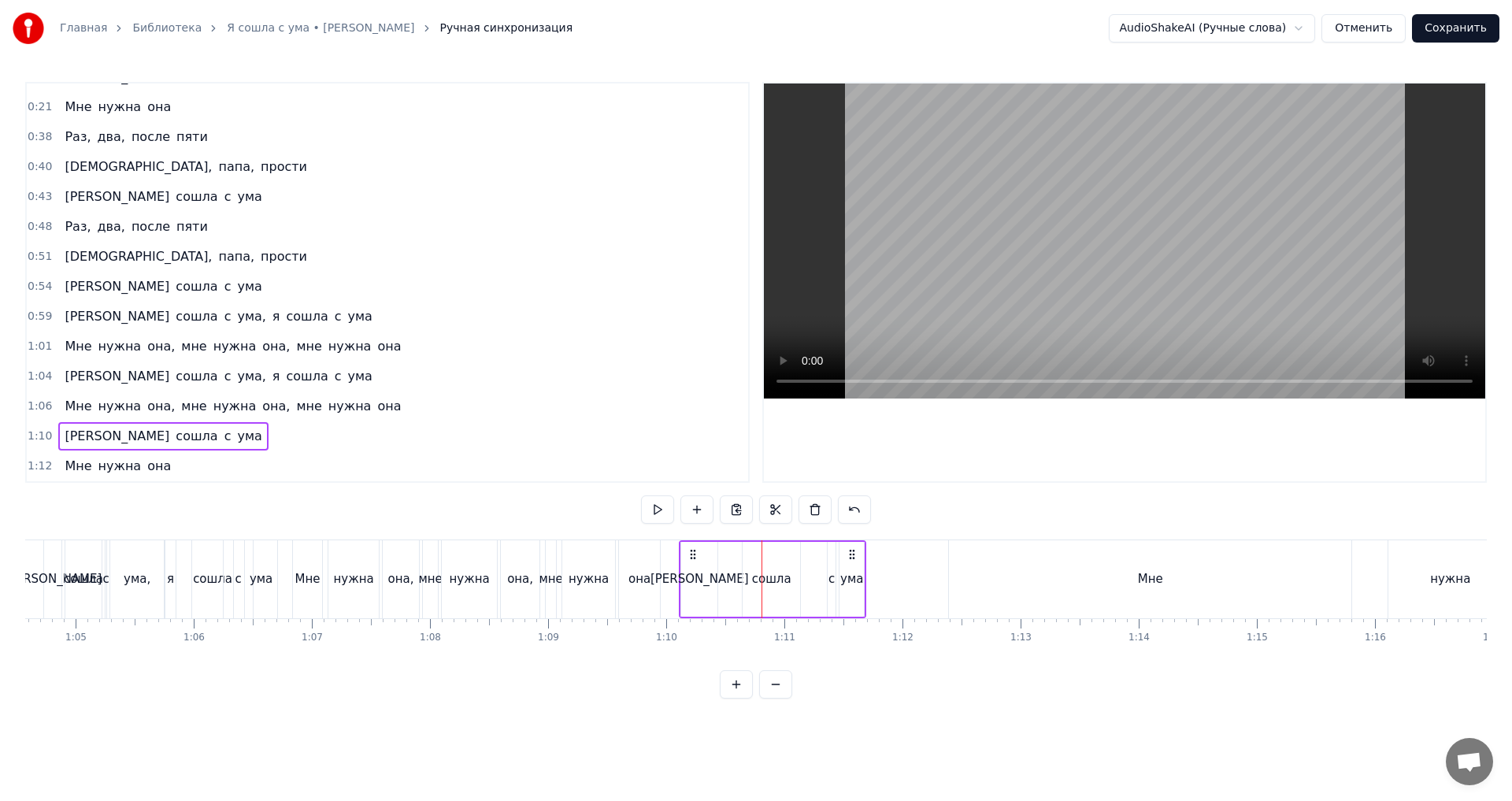
click at [1057, 573] on div "Мне" at bounding box center [1150, 579] width 402 height 78
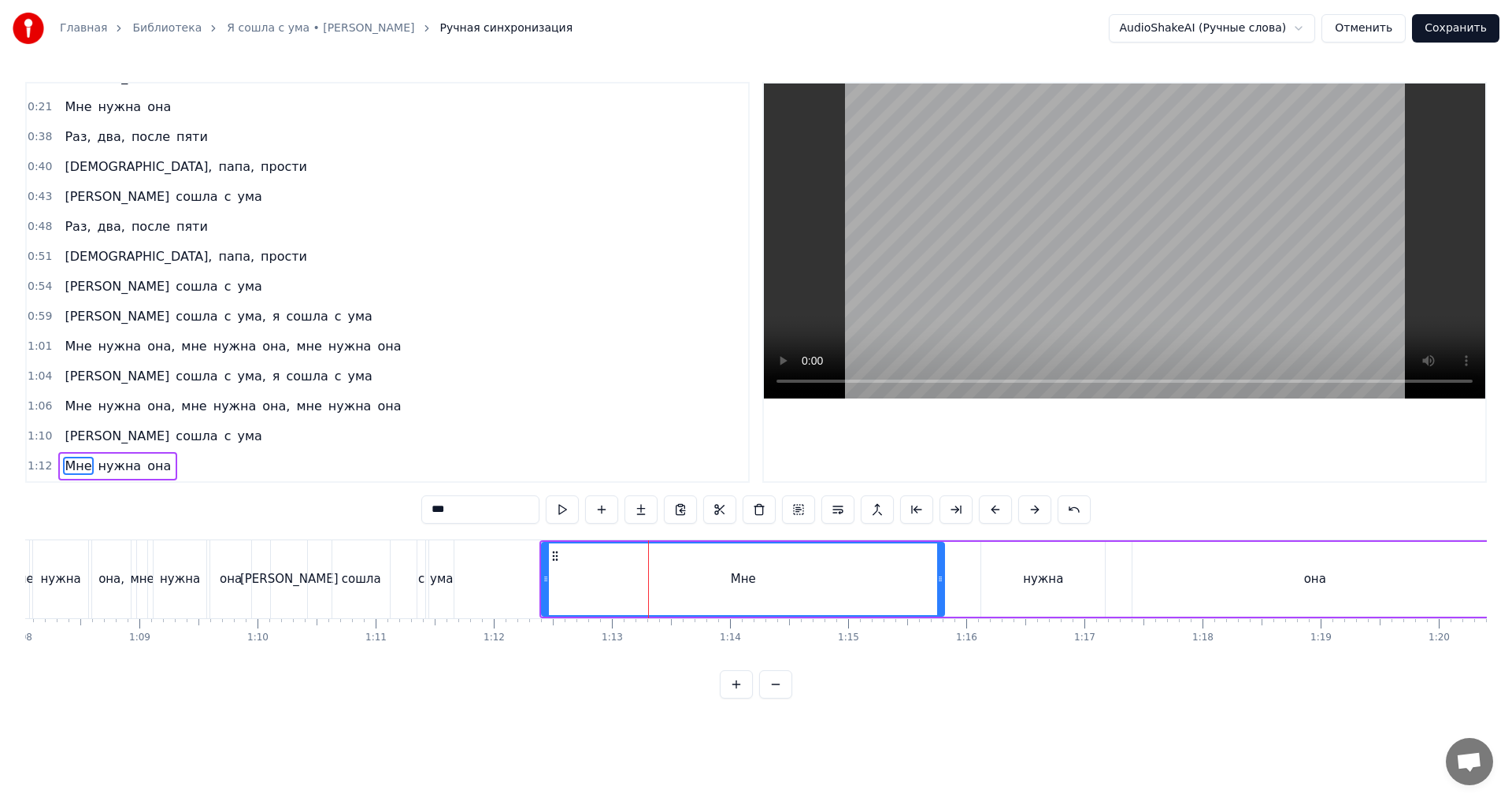
scroll to position [0, 8080]
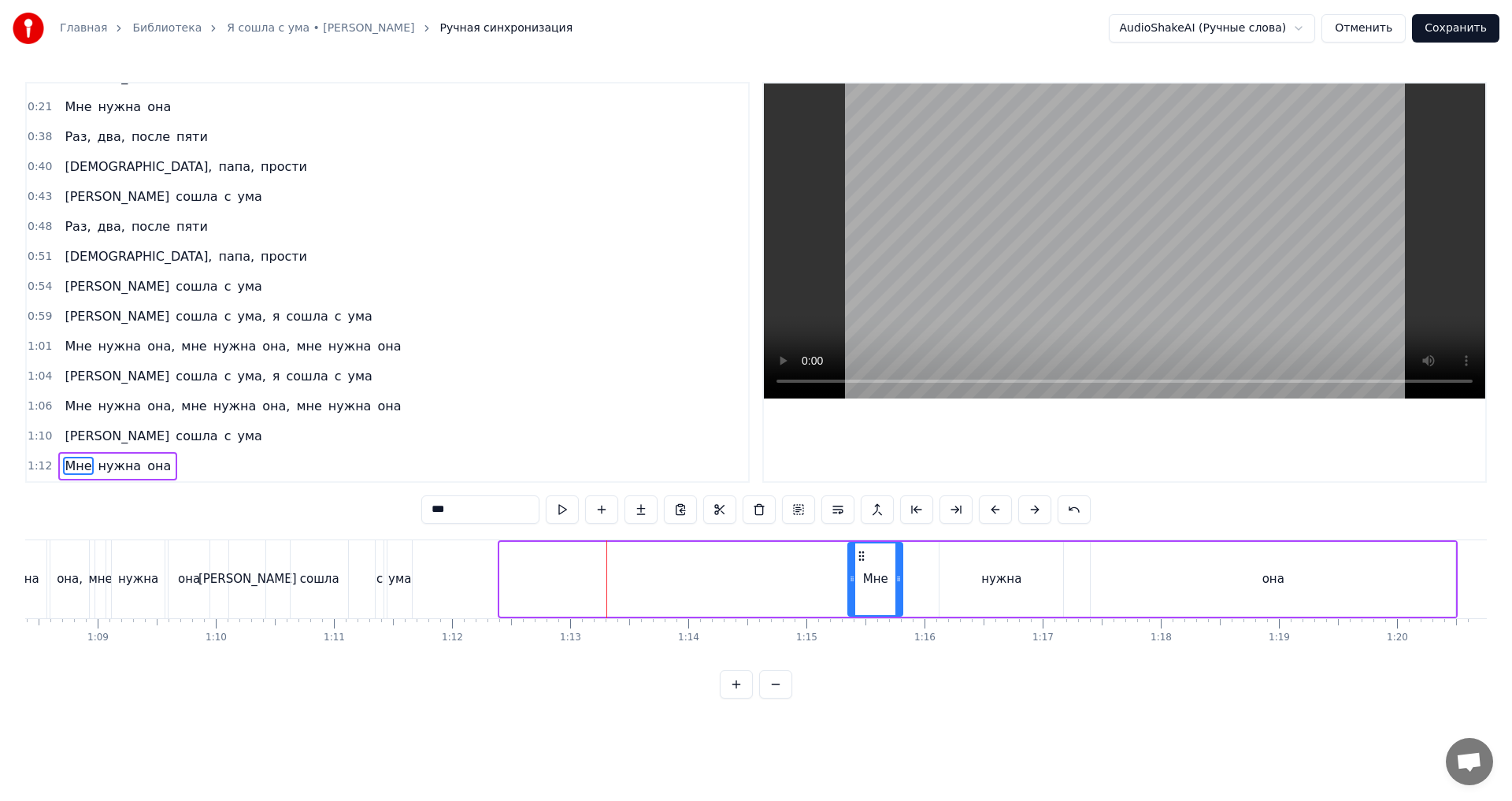
drag, startPoint x: 504, startPoint y: 588, endPoint x: 853, endPoint y: 588, distance: 349.0
click at [853, 588] on div at bounding box center [852, 580] width 6 height 72
click at [194, 452] on div "1:15 Мне нужна она" at bounding box center [387, 466] width 722 height 30
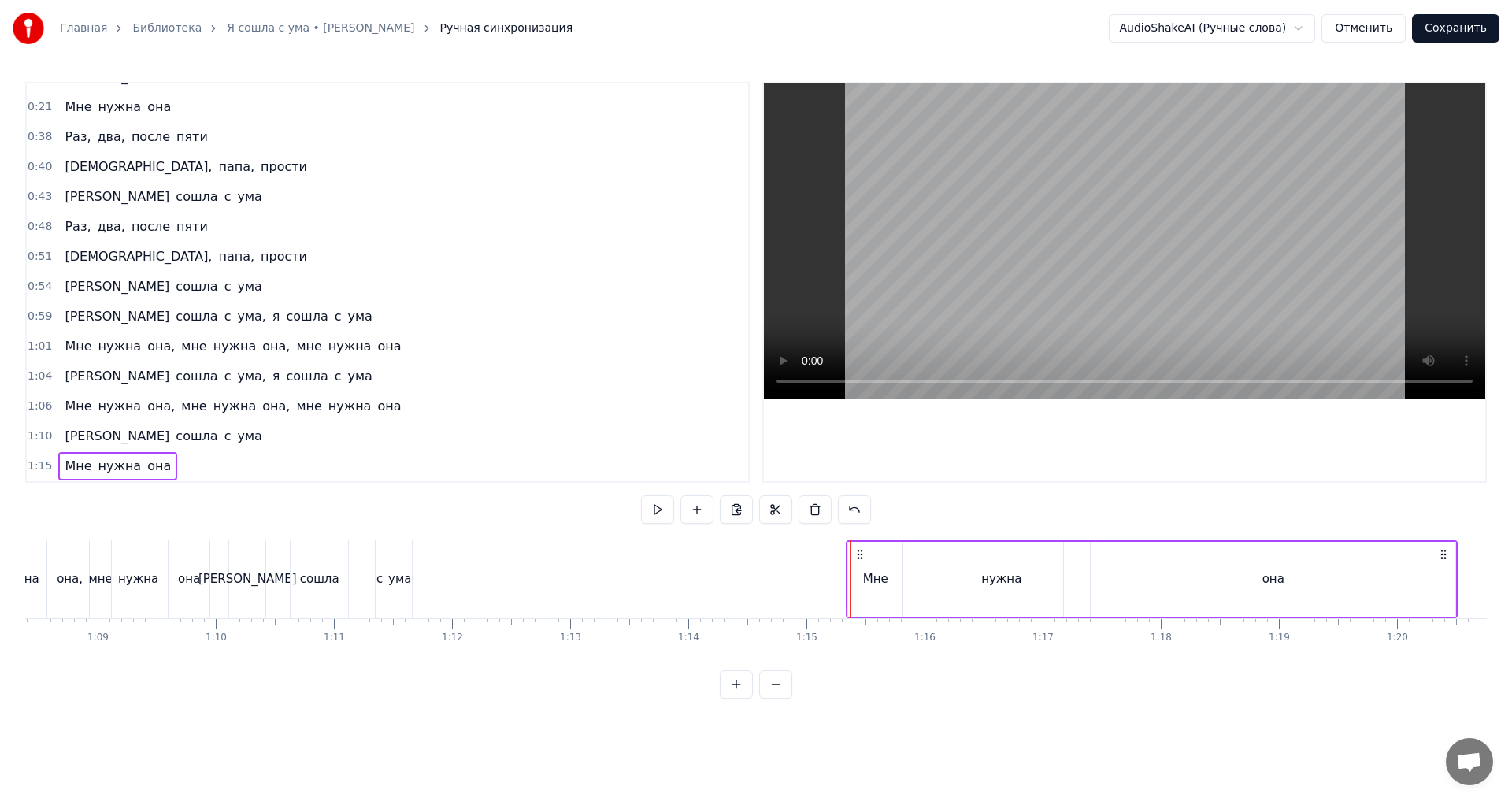
click at [205, 448] on div "1:10 Я сошла с ума" at bounding box center [387, 436] width 722 height 30
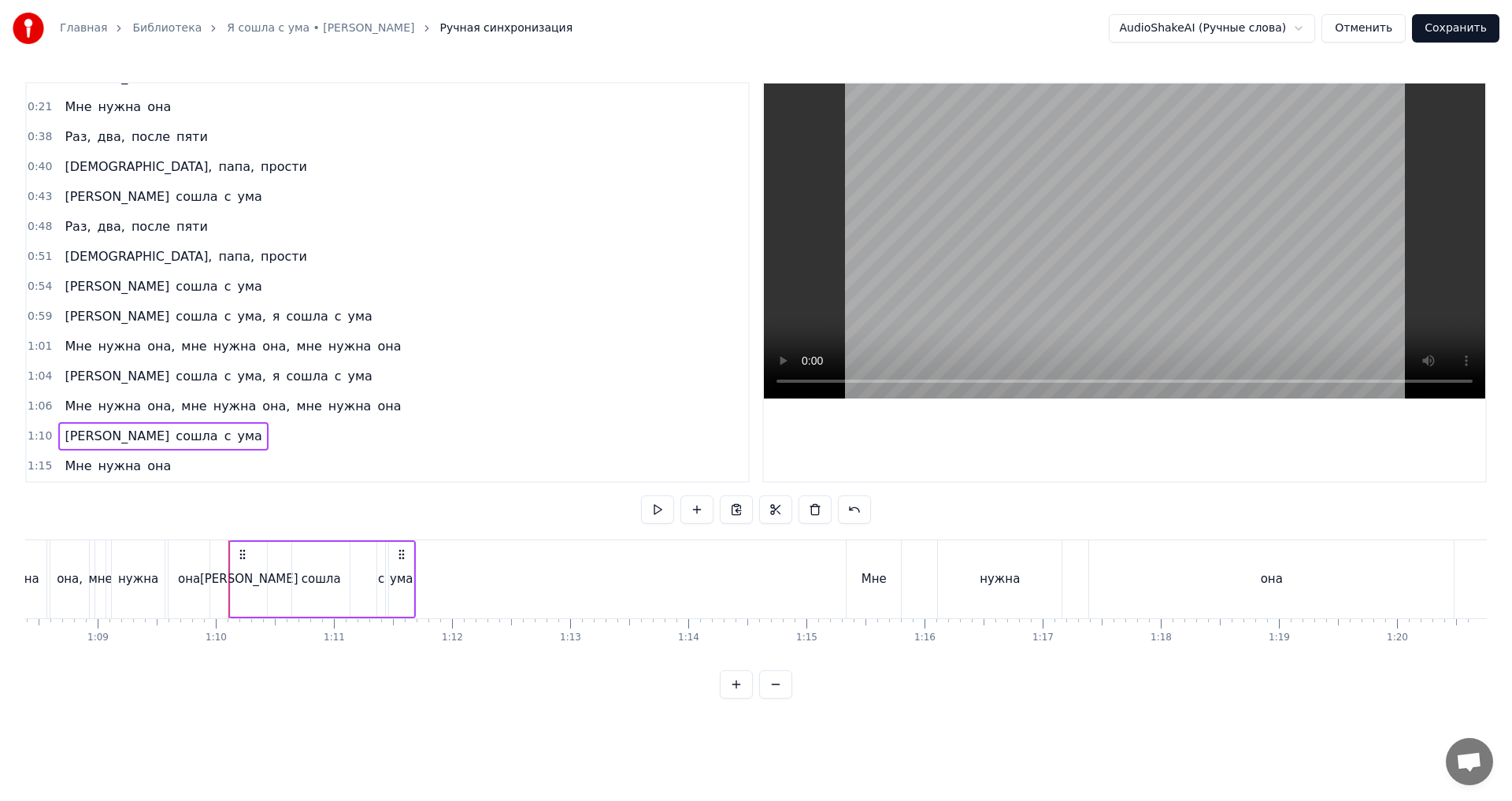
click at [404, 575] on div "ума" at bounding box center [401, 579] width 23 height 18
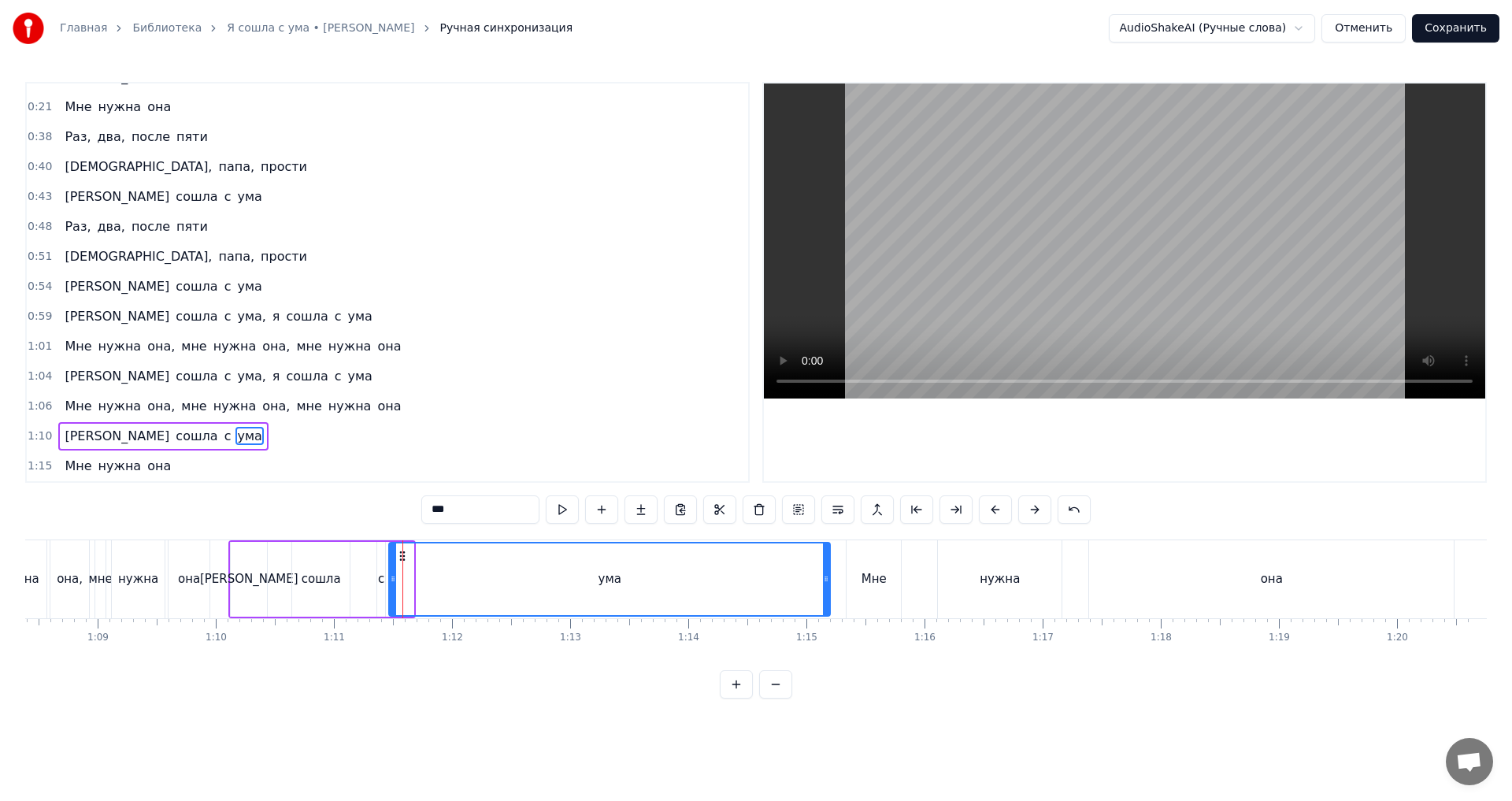
drag, startPoint x: 412, startPoint y: 580, endPoint x: 819, endPoint y: 592, distance: 407.2
click at [827, 591] on div at bounding box center [826, 580] width 6 height 72
click at [394, 580] on icon at bounding box center [392, 579] width 6 height 13
click at [180, 414] on span "мне" at bounding box center [193, 406] width 28 height 18
type input "***"
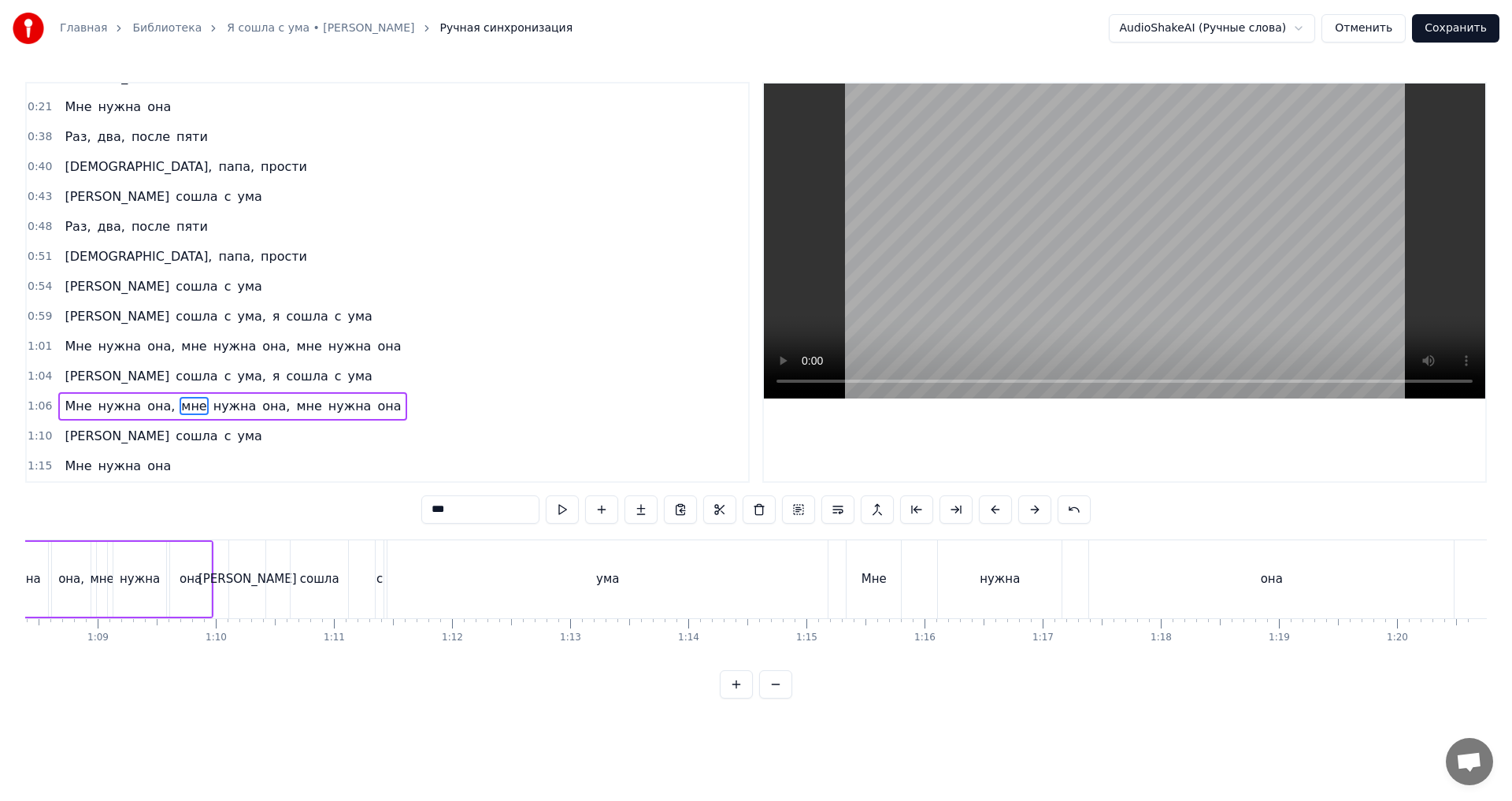
scroll to position [0, 7946]
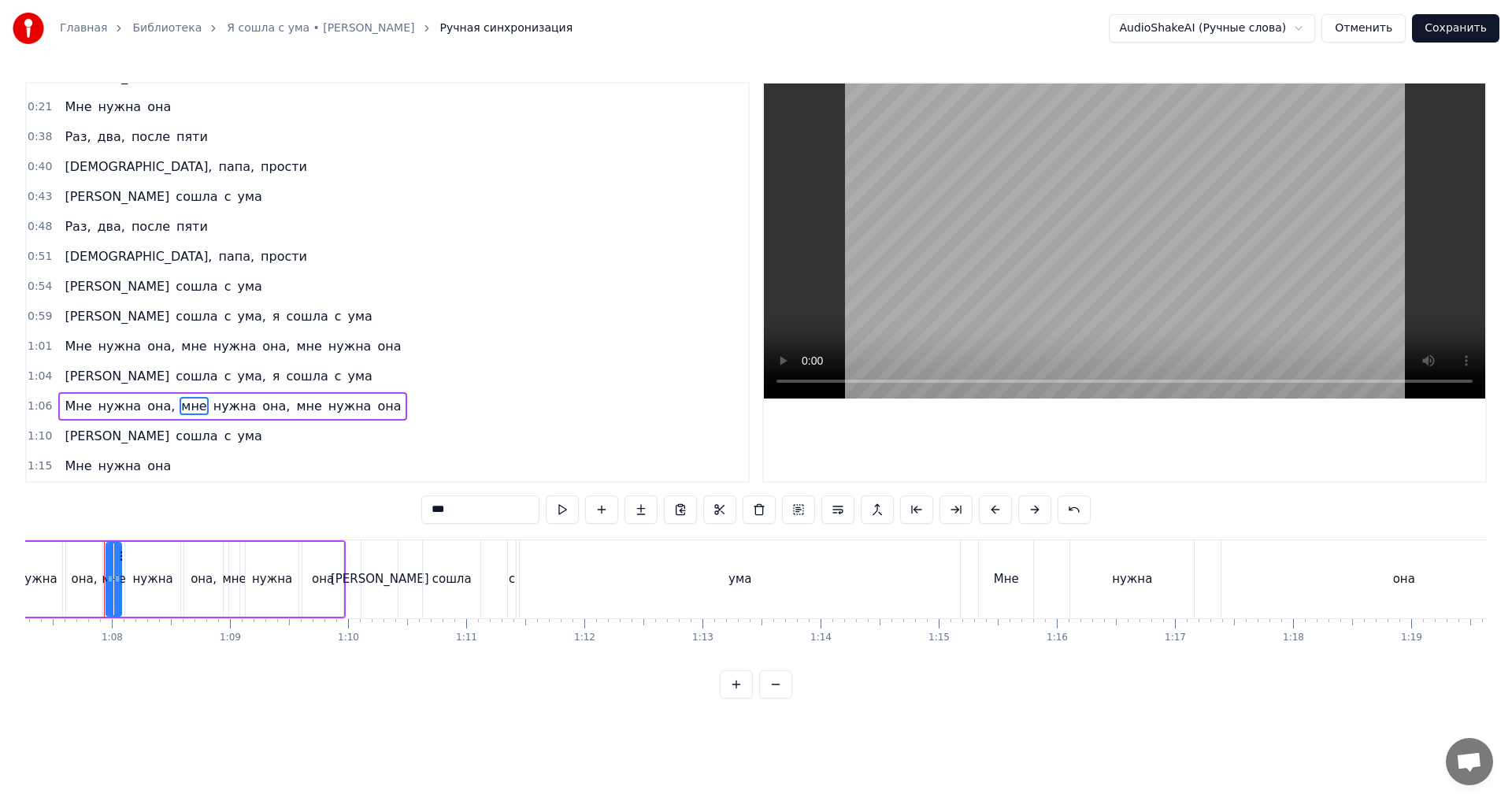
click at [174, 433] on div "1:10 Я сошла с ума" at bounding box center [387, 436] width 722 height 30
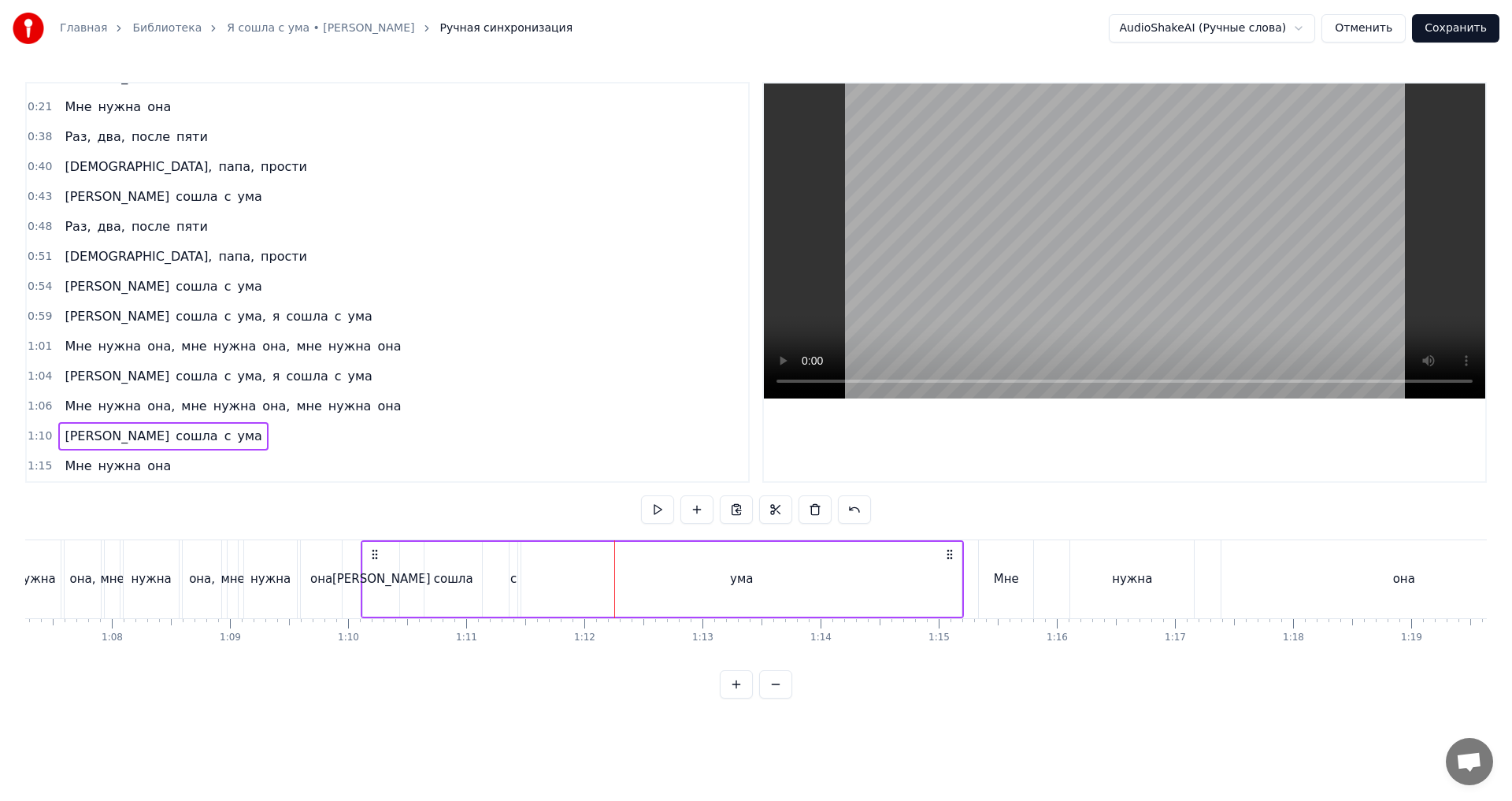
click at [519, 581] on div "с" at bounding box center [514, 579] width 10 height 75
click at [528, 582] on div "ума" at bounding box center [741, 579] width 440 height 75
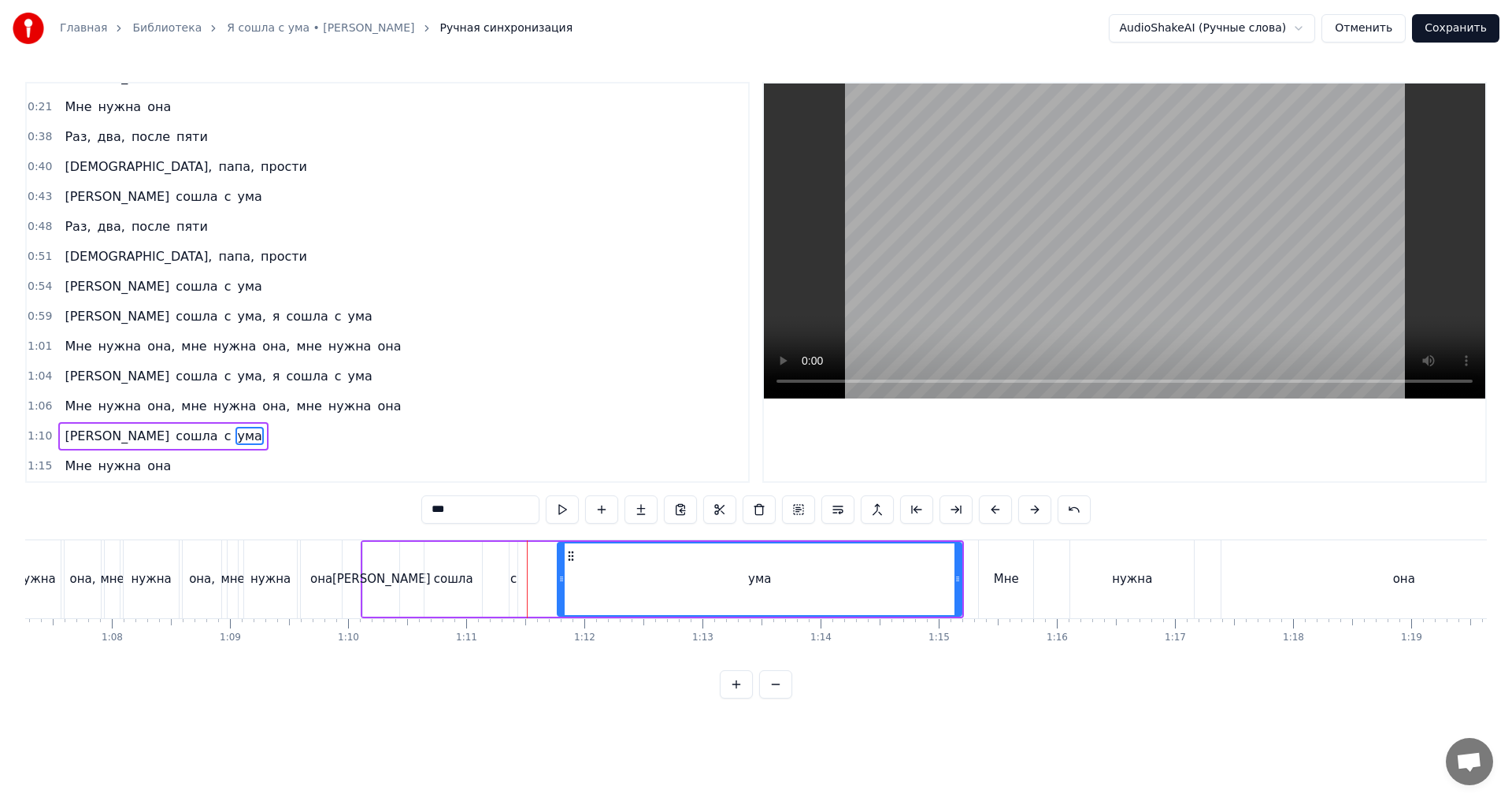
drag, startPoint x: 523, startPoint y: 579, endPoint x: 560, endPoint y: 588, distance: 38.1
click at [560, 588] on div at bounding box center [561, 580] width 6 height 72
click at [518, 581] on div "с" at bounding box center [514, 579] width 10 height 75
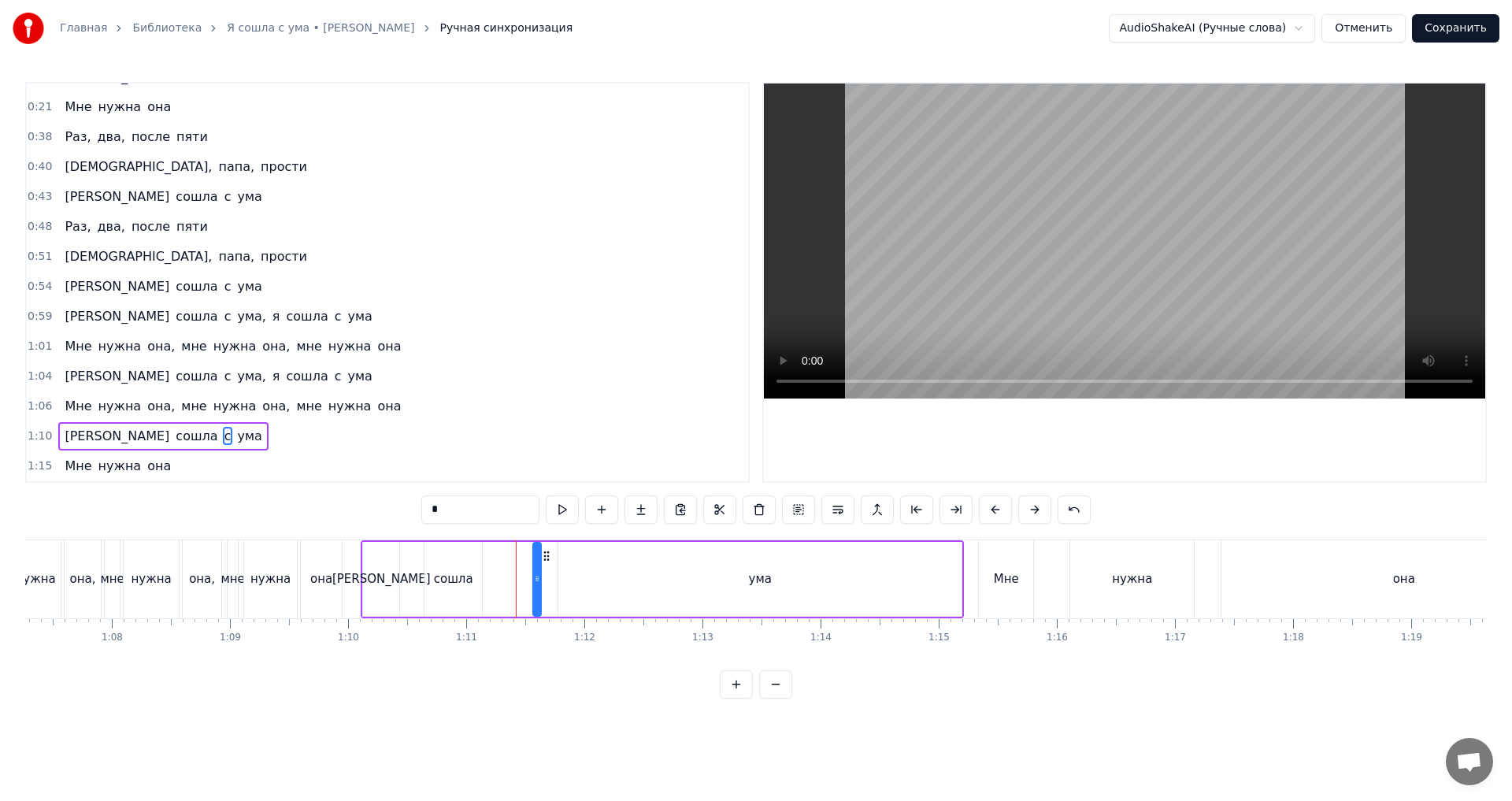
drag, startPoint x: 520, startPoint y: 557, endPoint x: 544, endPoint y: 560, distance: 24.2
click at [544, 560] on icon at bounding box center [546, 555] width 13 height 13
click at [469, 555] on div "сошла" at bounding box center [453, 579] width 57 height 75
type input "*****"
drag, startPoint x: 477, startPoint y: 574, endPoint x: 513, endPoint y: 585, distance: 37.6
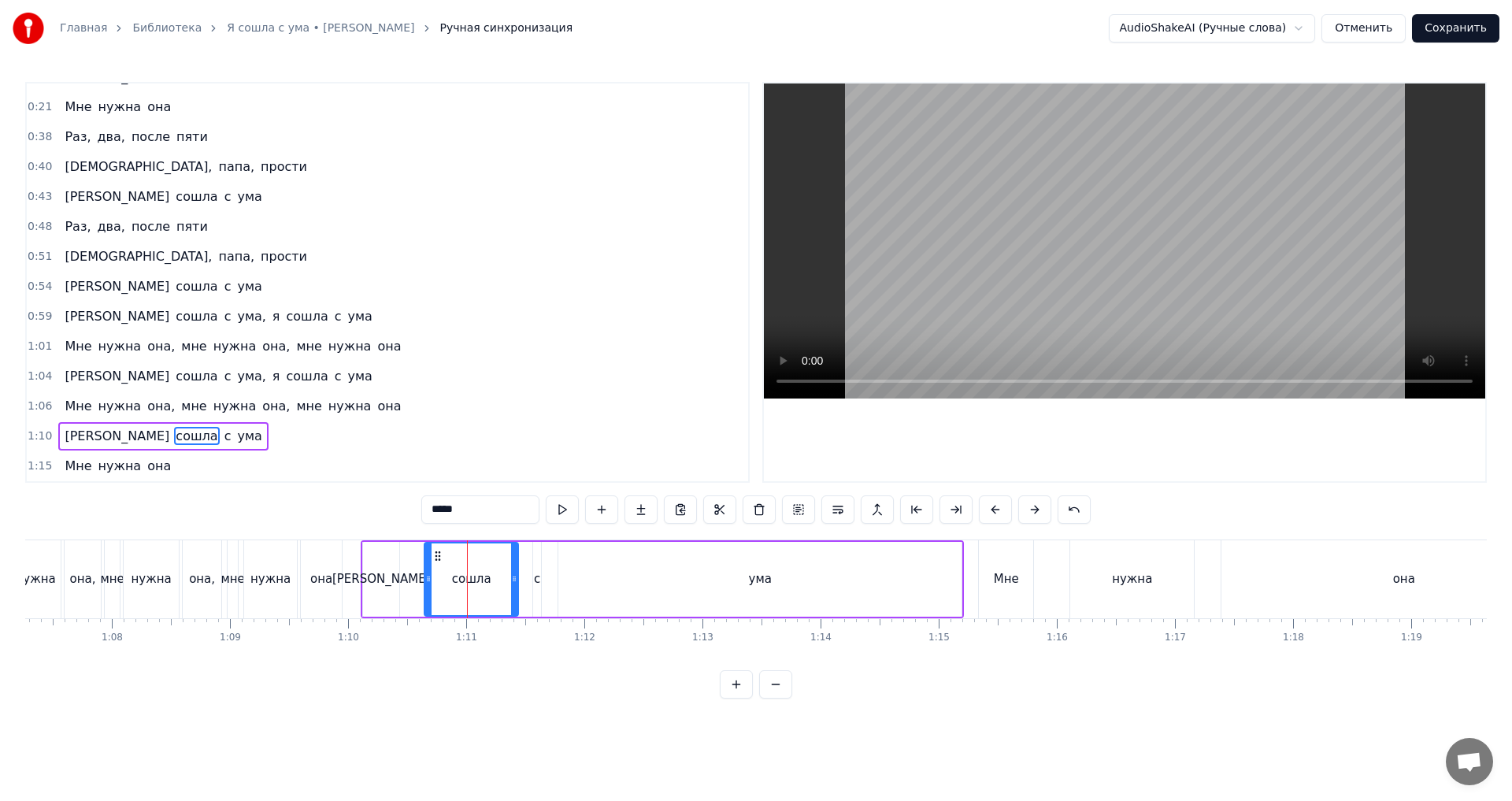
click at [513, 585] on div at bounding box center [514, 580] width 6 height 72
click at [250, 444] on div "1:10 Я сошла с ума" at bounding box center [387, 436] width 722 height 30
click at [193, 468] on div "1:15 Мне нужна она" at bounding box center [387, 466] width 722 height 30
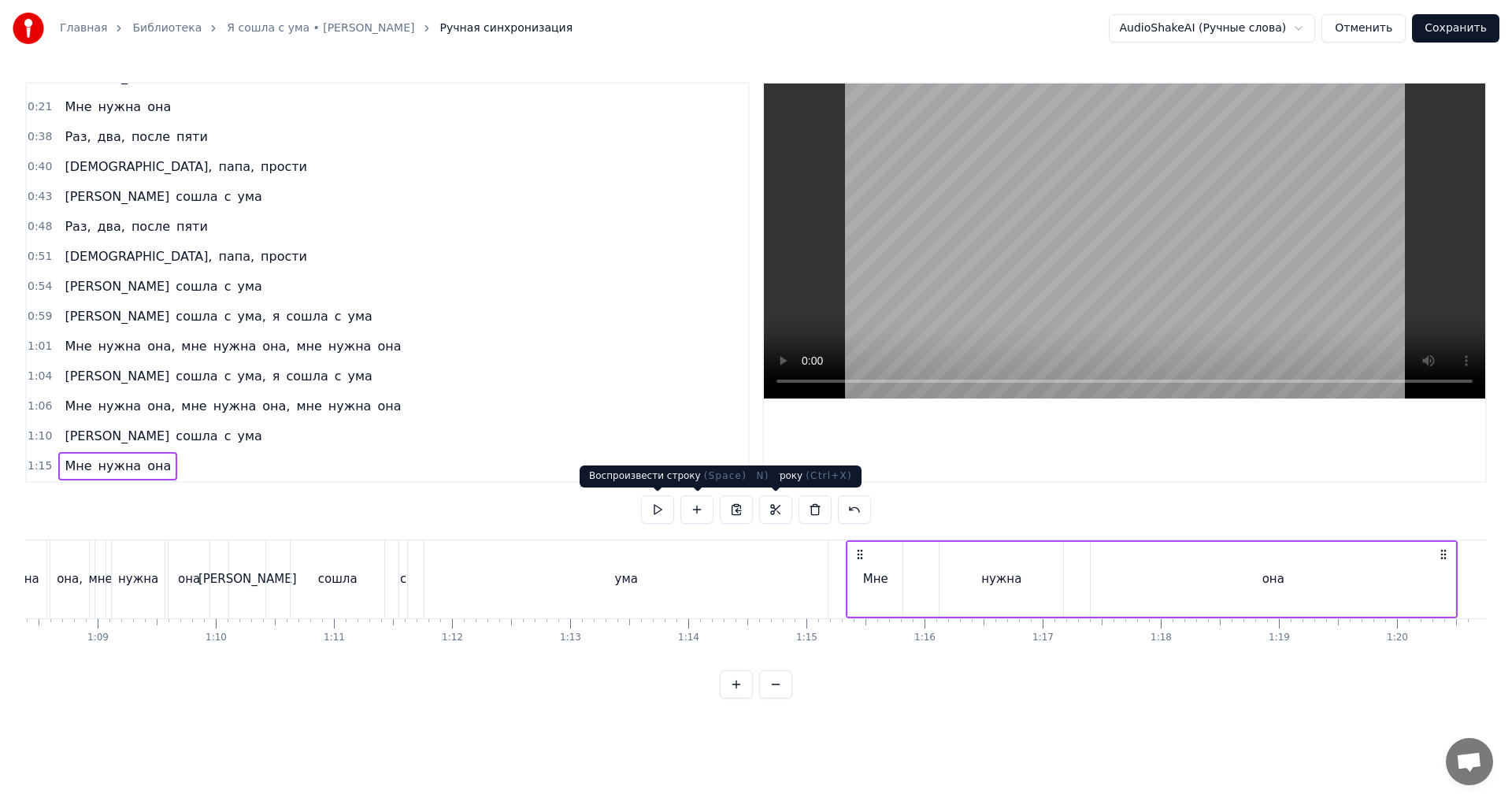
scroll to position [0, 8080]
click at [420, 344] on div "1:01 Мне нужна она, мне нужна она, мне нужна она" at bounding box center [387, 346] width 722 height 30
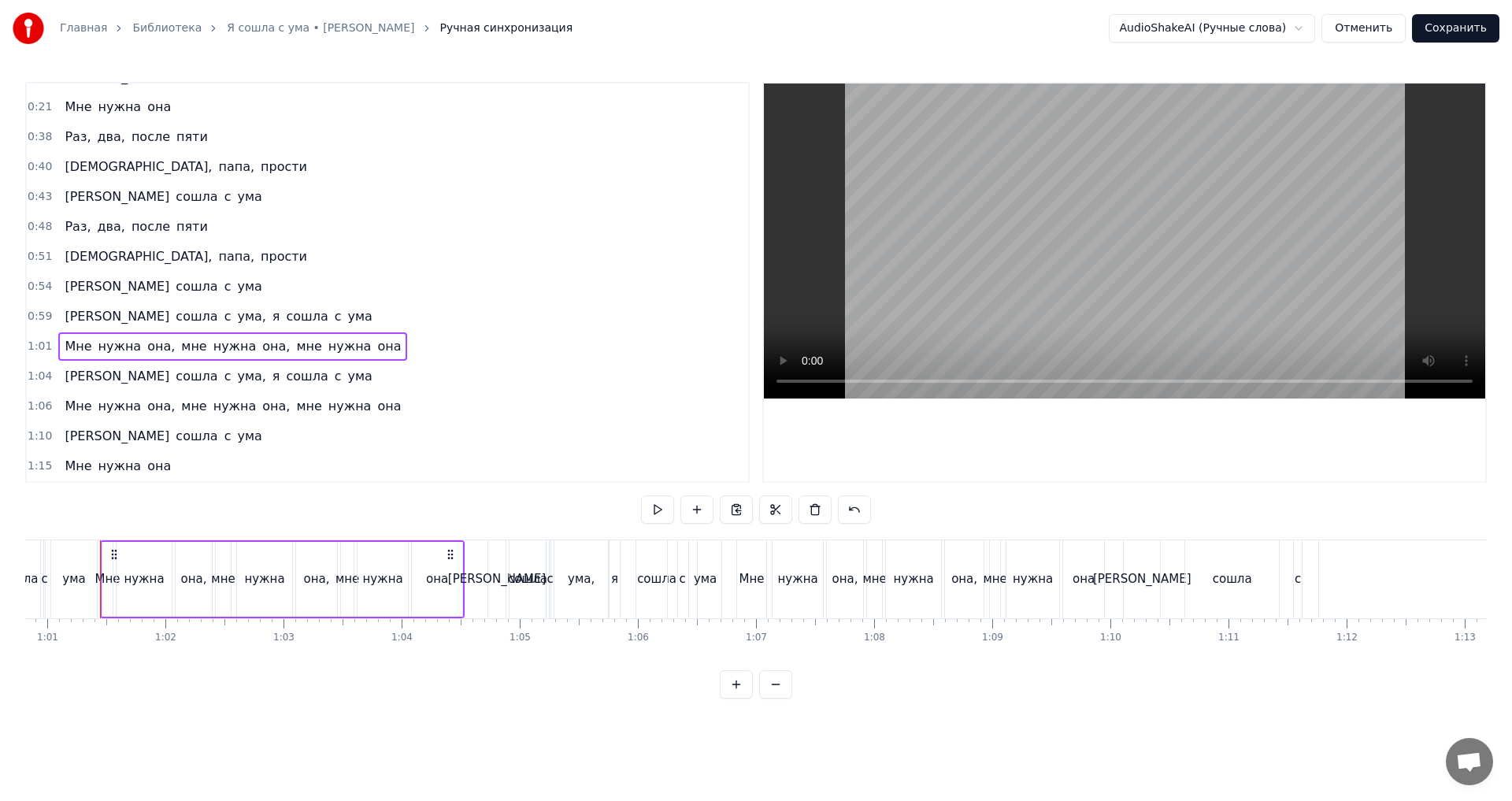
scroll to position [0, 7180]
click at [365, 327] on div "0:59 Я сошла с ума, я сошла с ума" at bounding box center [387, 317] width 722 height 30
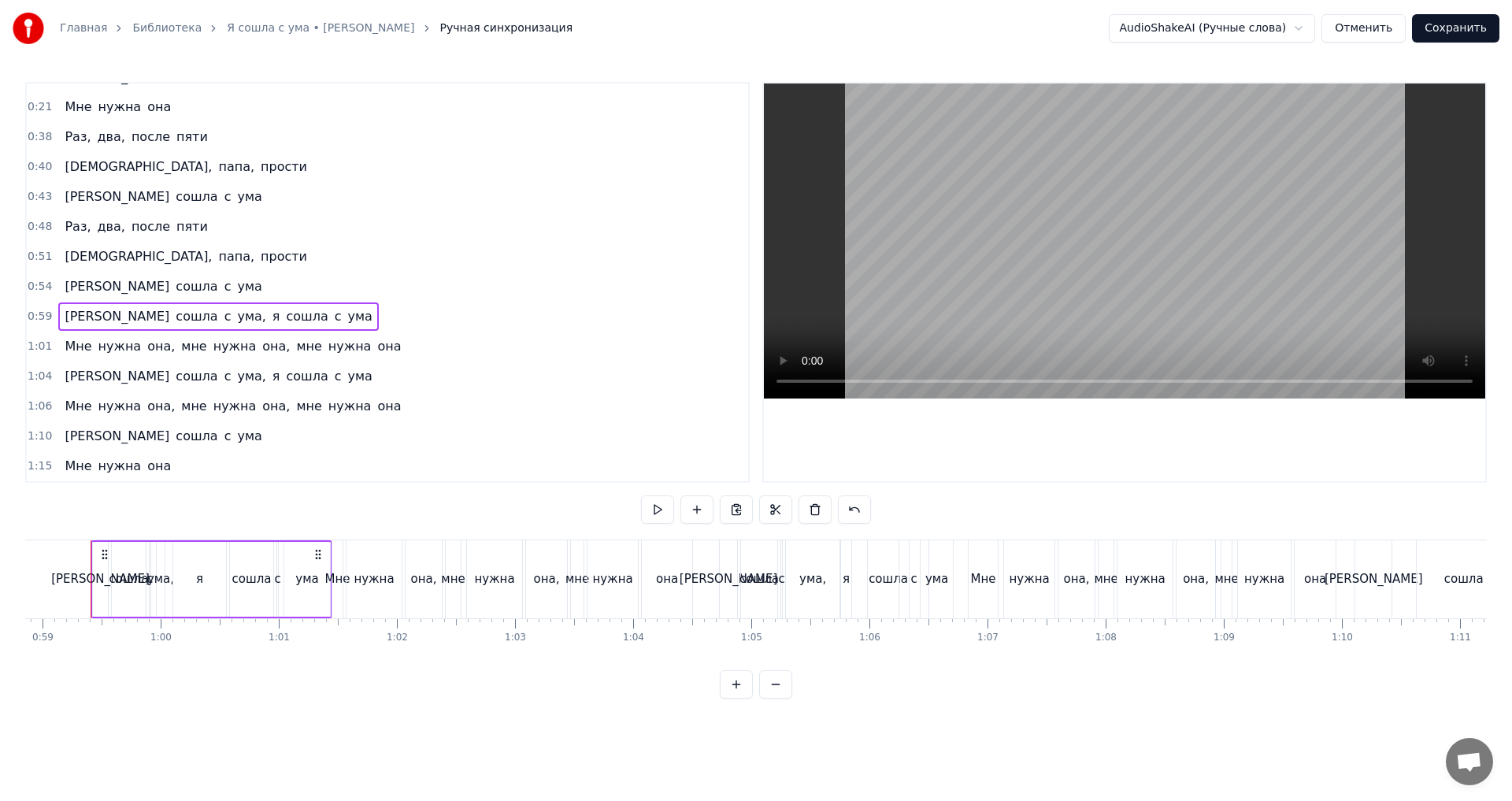
click at [323, 296] on div "0:54 Я сошла с ума" at bounding box center [387, 286] width 722 height 30
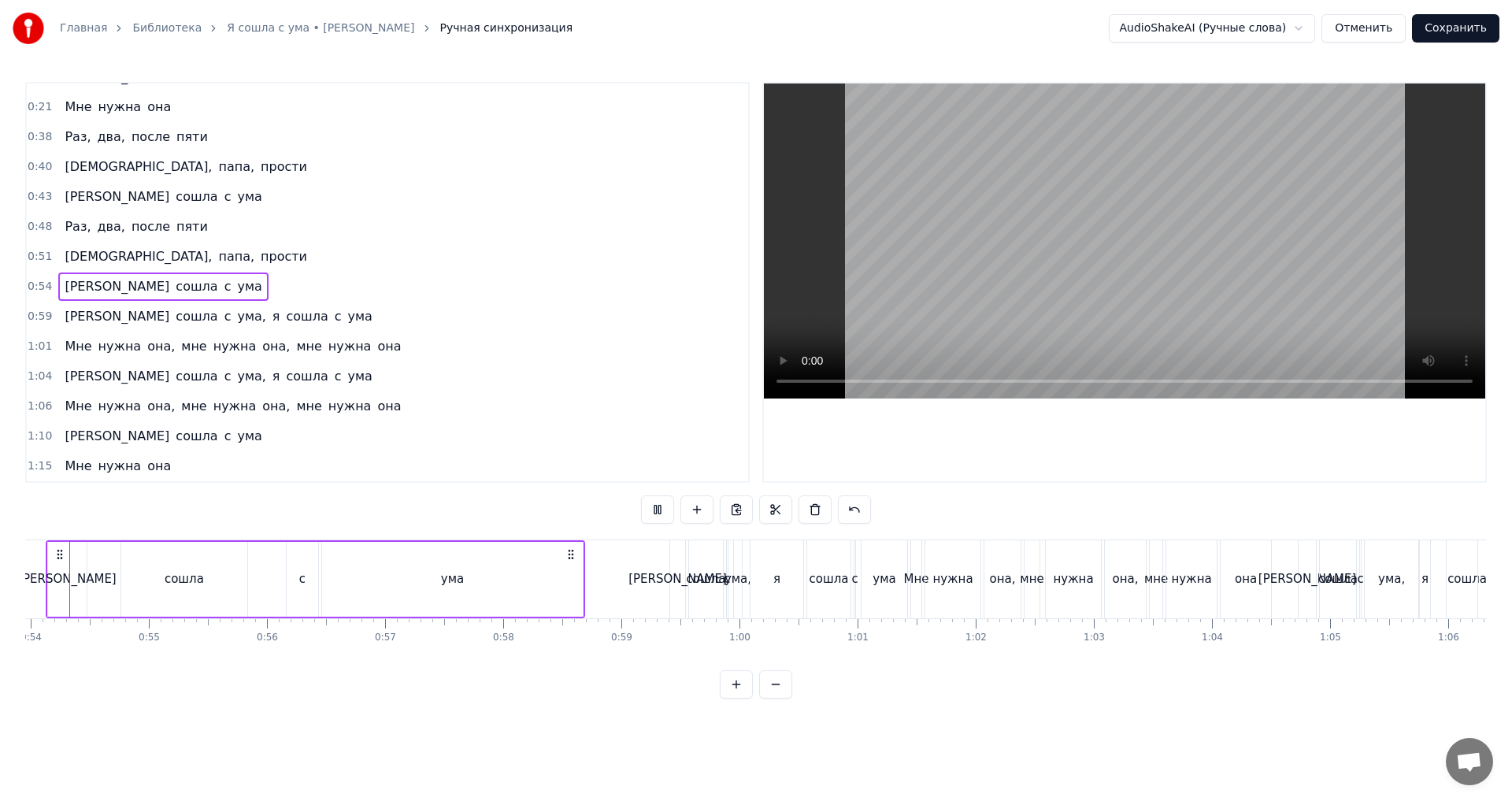
scroll to position [0, 6337]
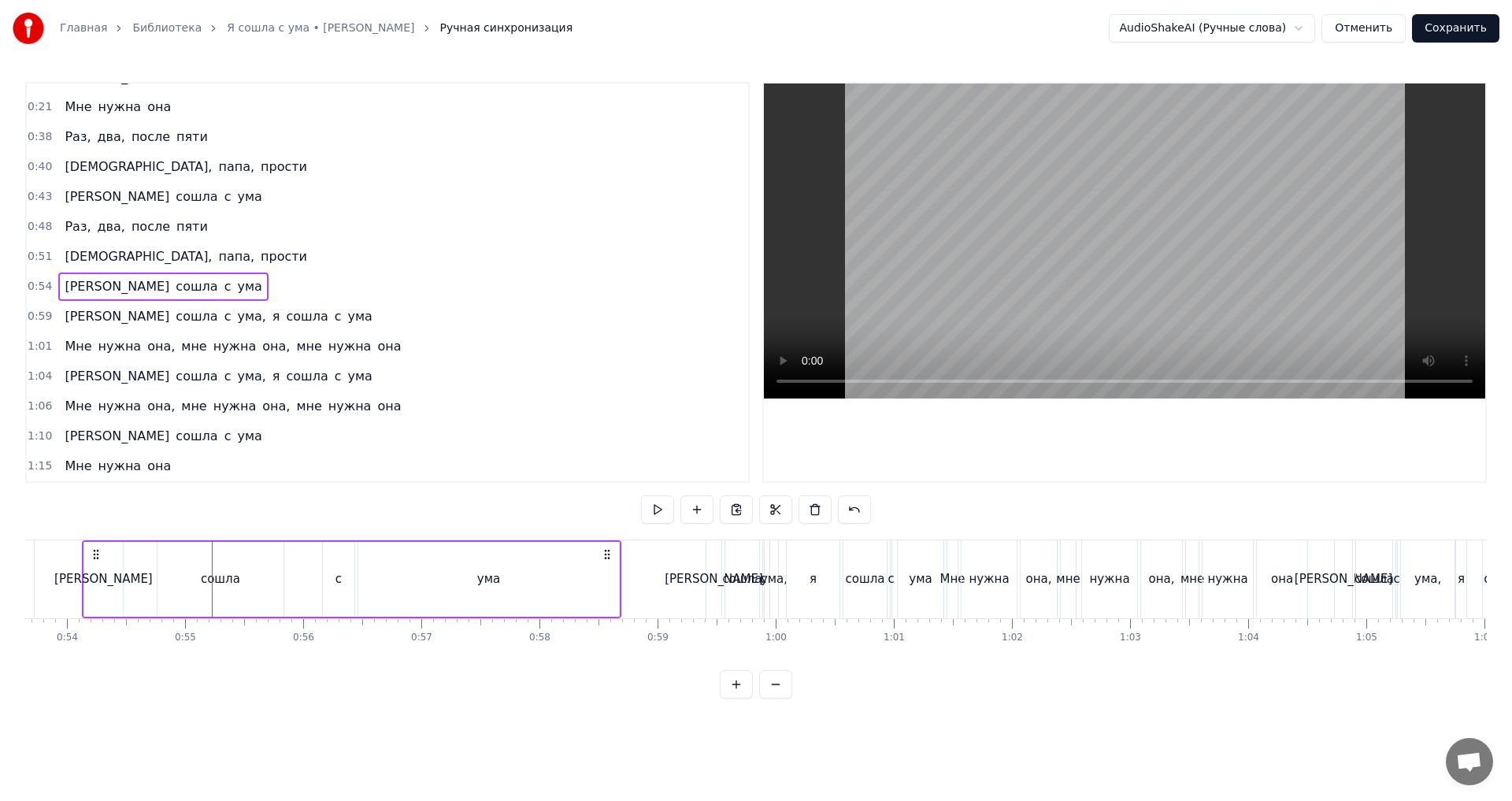
click at [326, 317] on div "0:59 Я сошла с ума, я сошла с ума" at bounding box center [387, 317] width 722 height 30
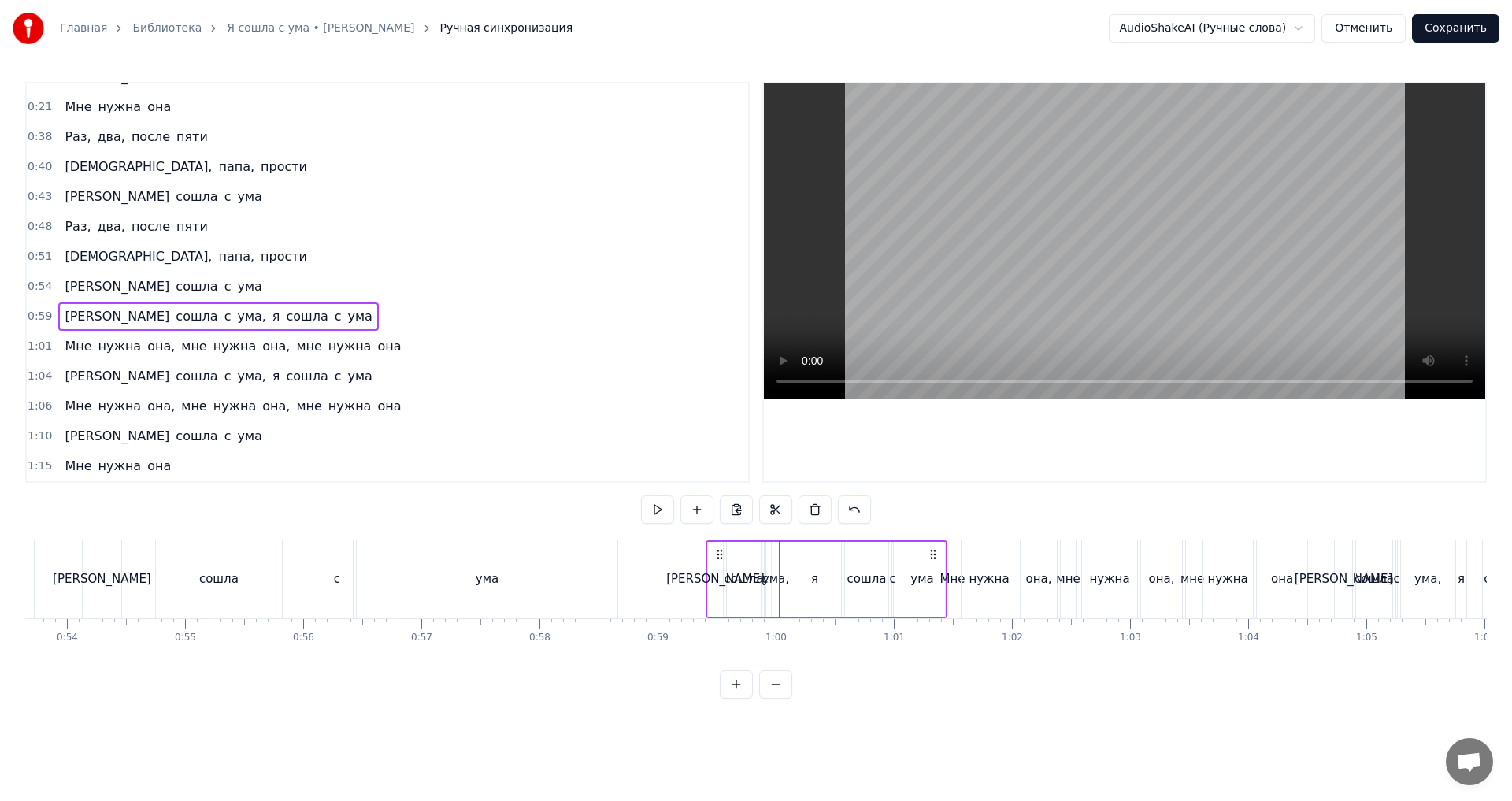
click at [1448, 35] on button "Сохранить" at bounding box center [1456, 28] width 87 height 28
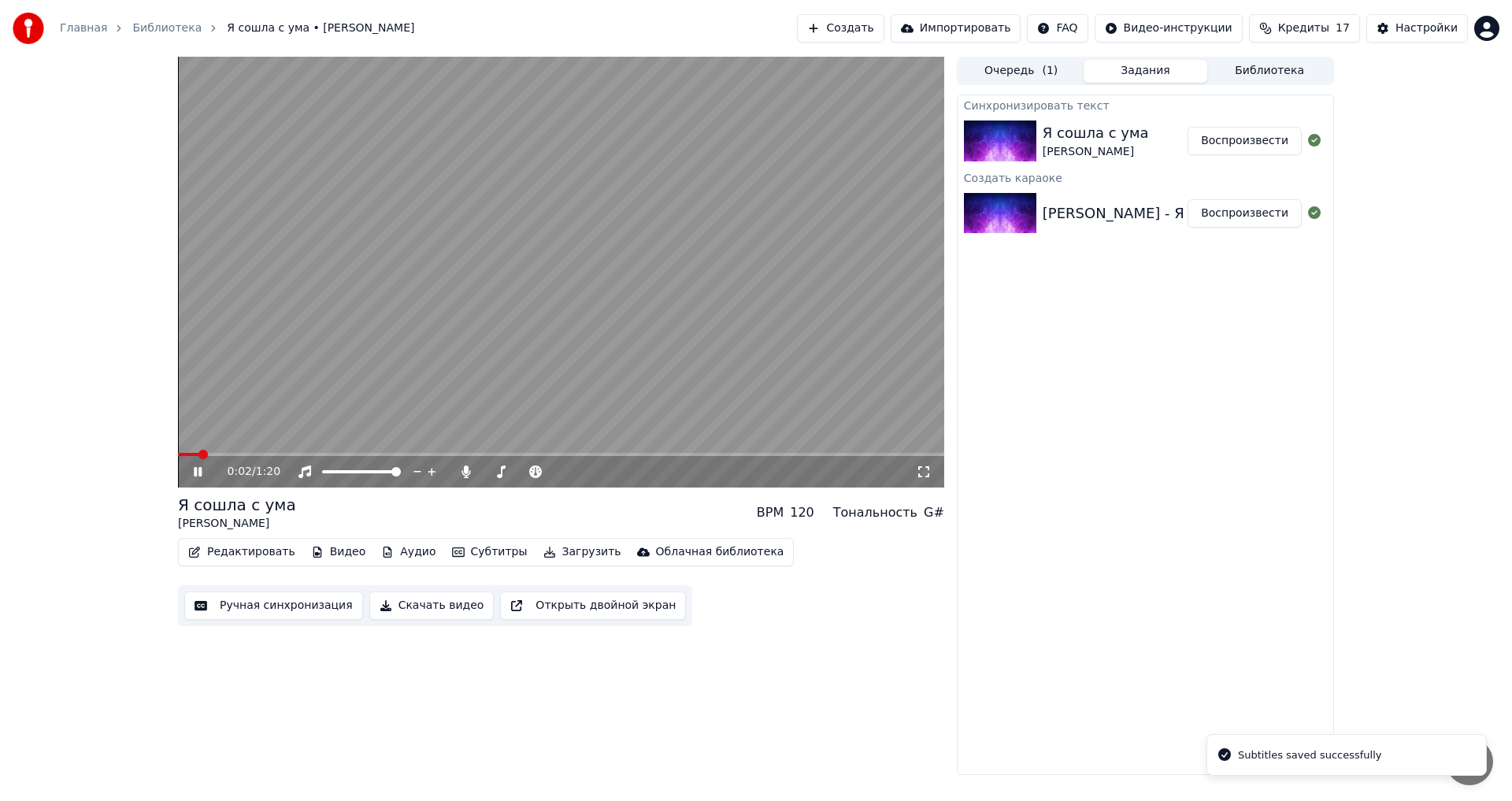
click at [198, 473] on icon at bounding box center [209, 471] width 37 height 13
click at [417, 615] on button "Скачать видео" at bounding box center [431, 605] width 125 height 28
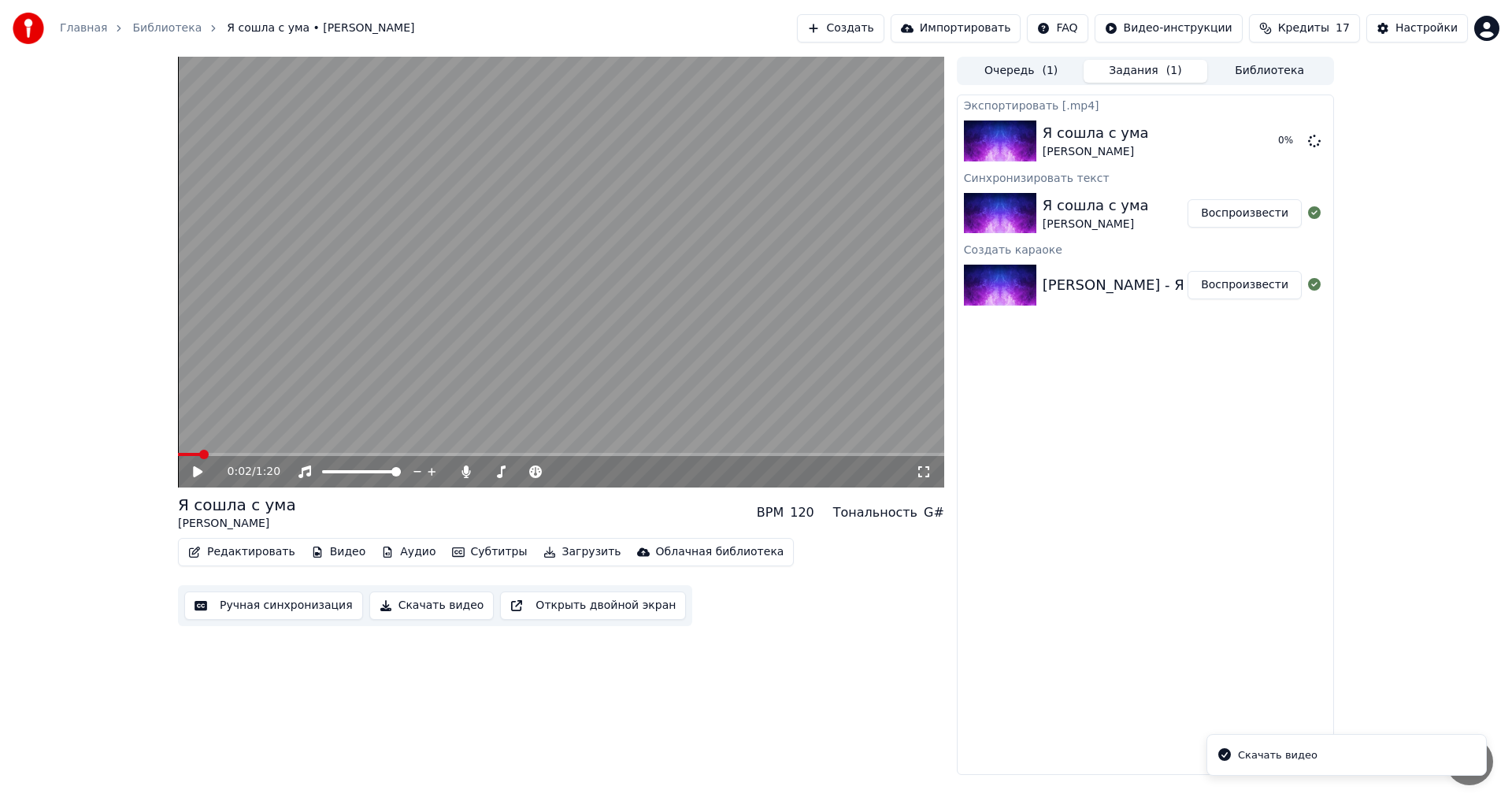
click at [884, 28] on button "Создать" at bounding box center [840, 28] width 86 height 28
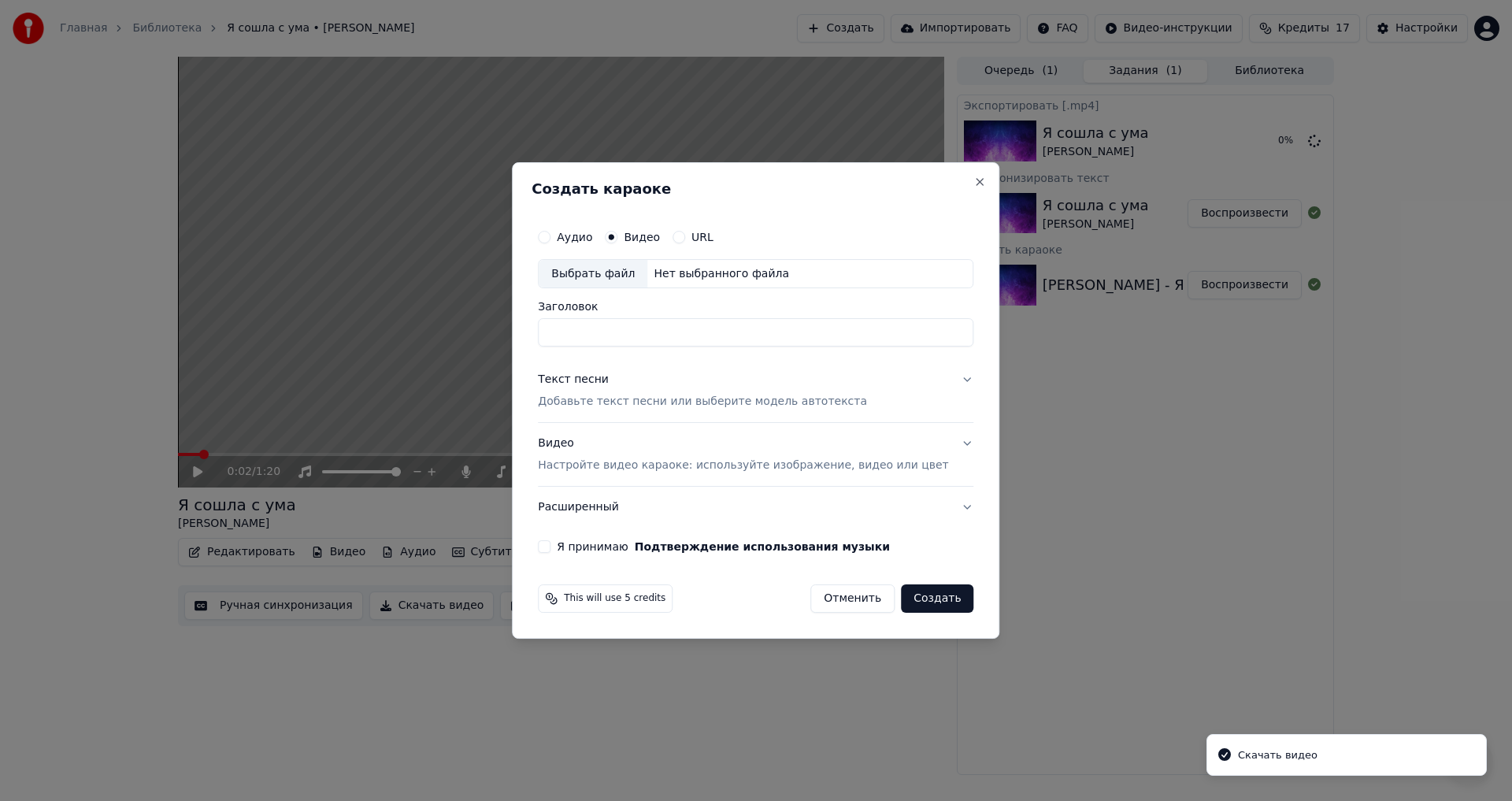
click at [618, 269] on div "Выбрать файл" at bounding box center [593, 274] width 109 height 28
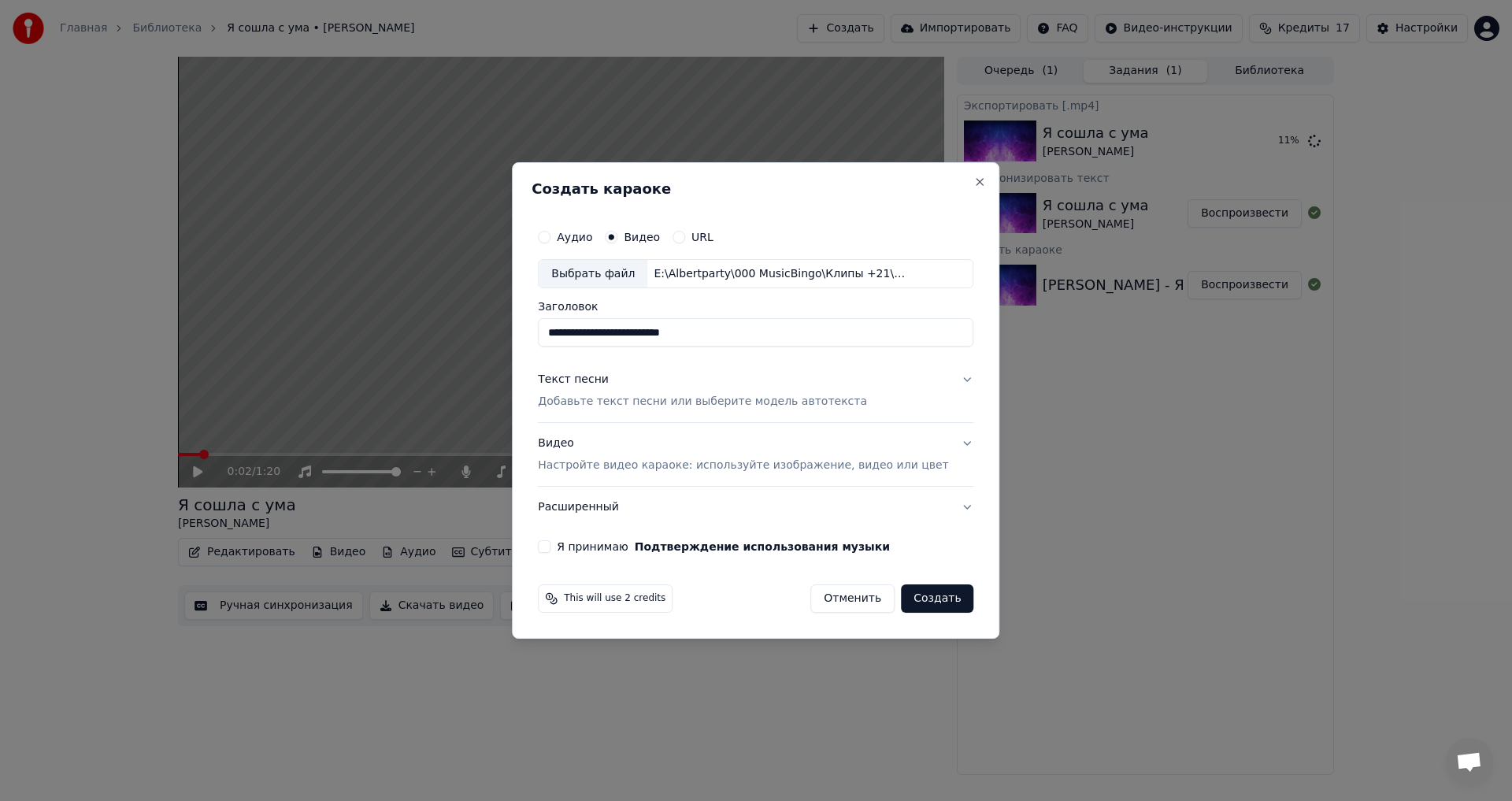
drag, startPoint x: 589, startPoint y: 334, endPoint x: 515, endPoint y: 322, distance: 75.0
click at [515, 322] on body "Главная Библиотека Я сошла с ума • [PERSON_NAME] Создать Импортировать FAQ Виде…" at bounding box center [756, 400] width 1512 height 801
type input "**********"
click at [618, 405] on p "Добавьте текст песни или выберите модель автотекста" at bounding box center [702, 402] width 329 height 16
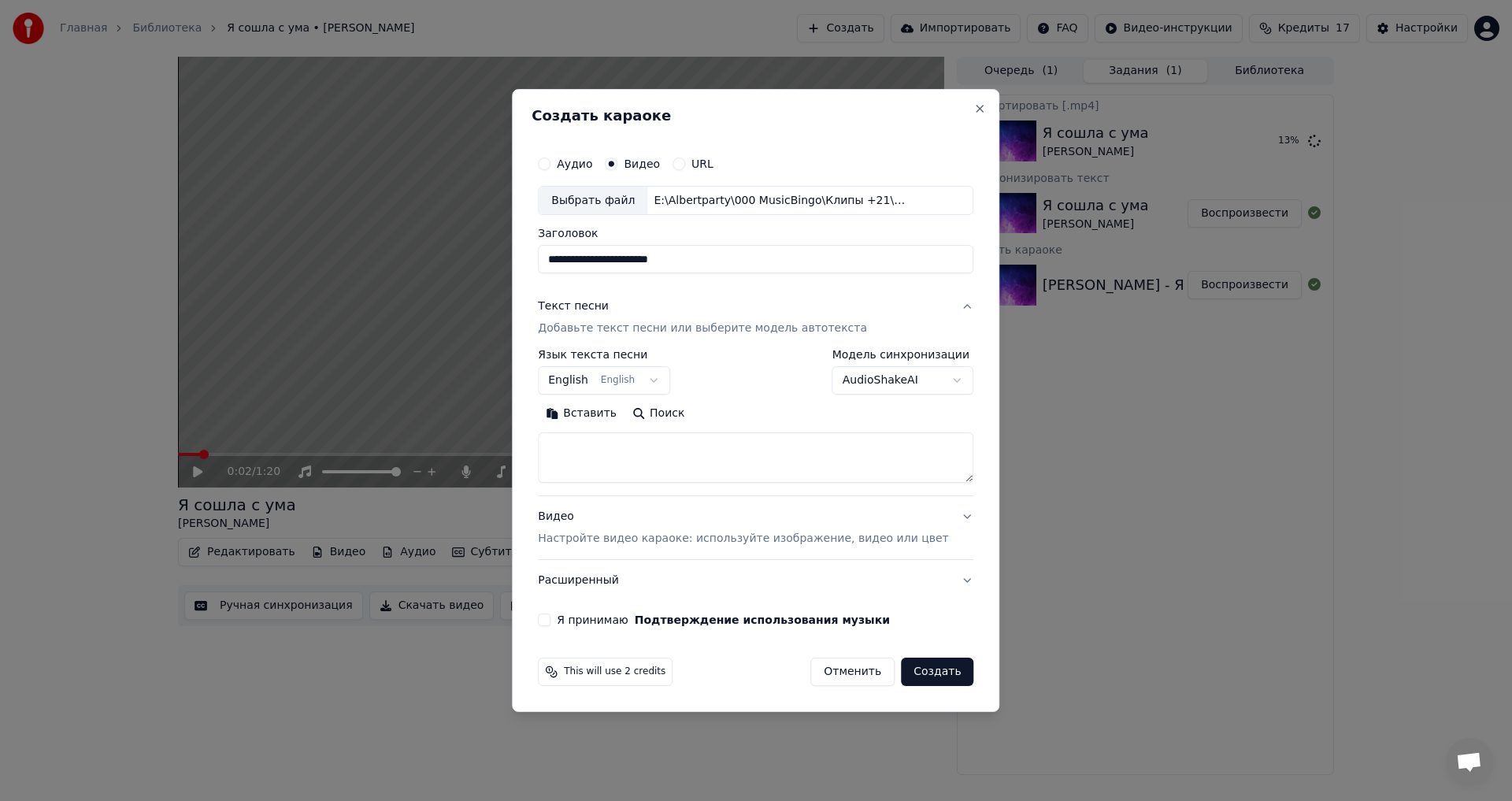
click at [634, 378] on button "English English" at bounding box center [604, 381] width 132 height 28
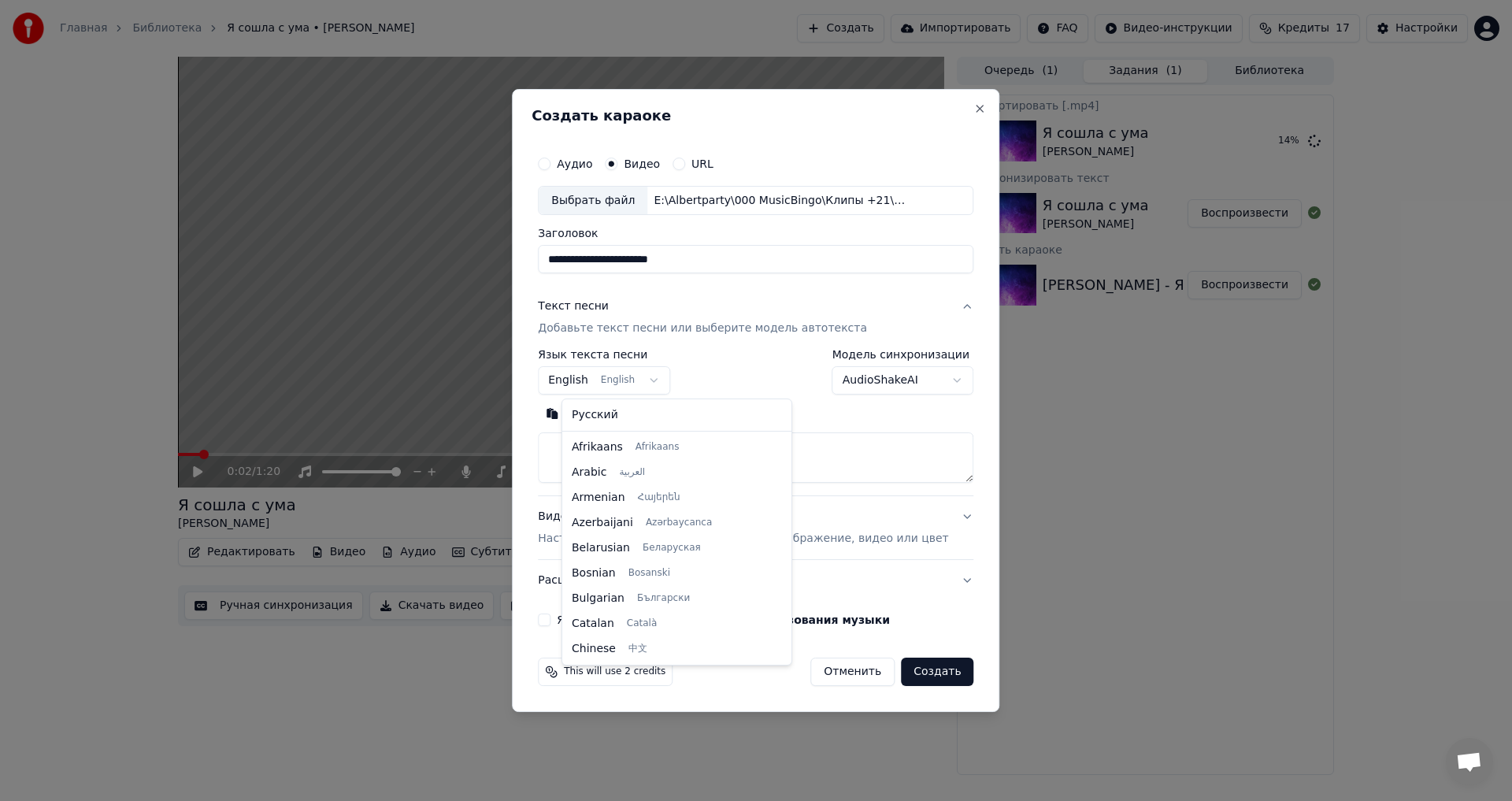
scroll to position [126, 0]
select select "**"
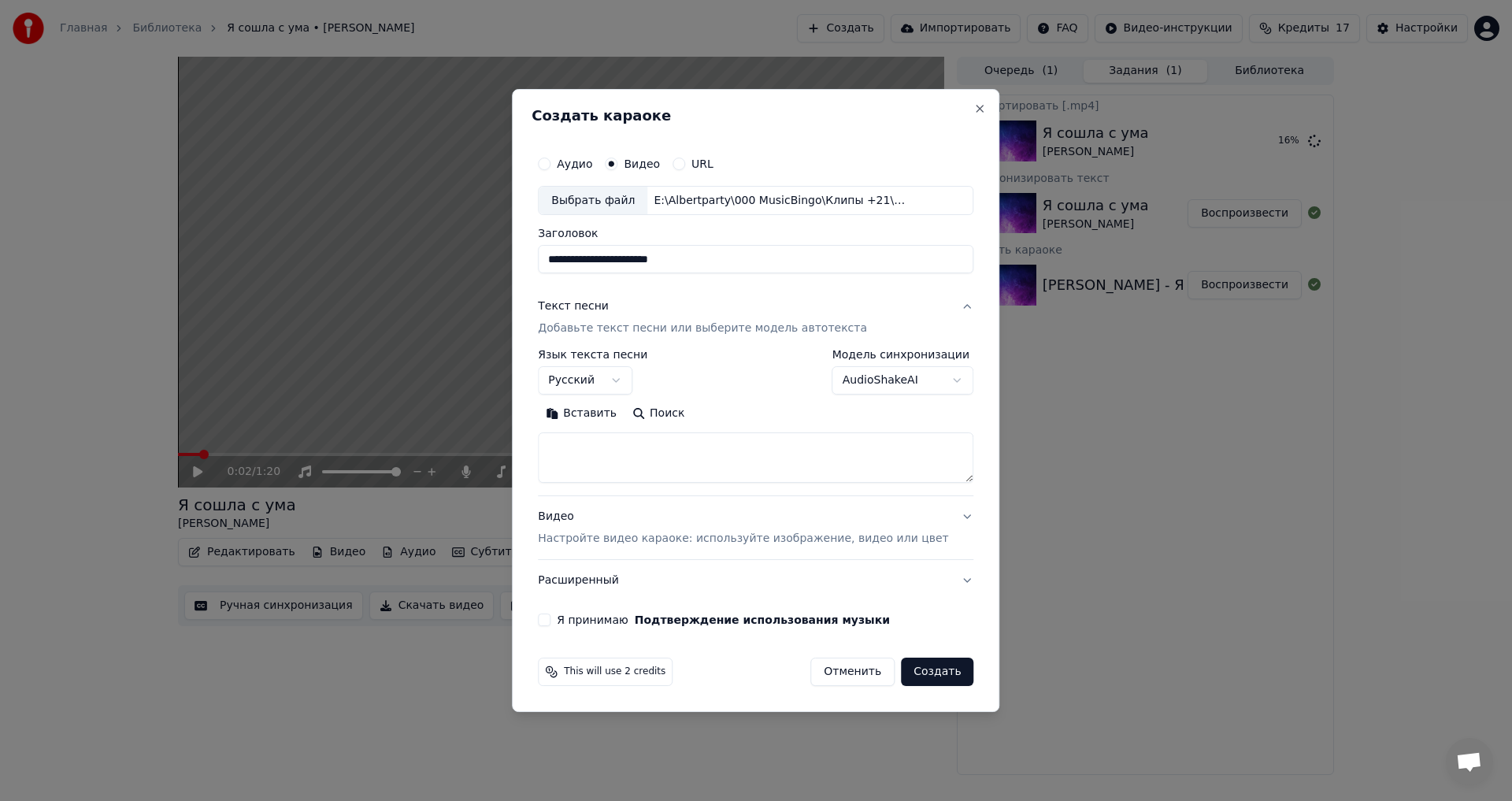
click at [737, 262] on input "**********" at bounding box center [756, 259] width 436 height 28
click at [621, 623] on label "Я принимаю Подтверждение использования музыки" at bounding box center [722, 619] width 333 height 11
click at [551, 623] on button "Я принимаю Подтверждение использования музыки" at bounding box center [544, 619] width 13 height 13
click at [681, 452] on textarea at bounding box center [756, 458] width 436 height 50
click at [576, 415] on button "Вставить" at bounding box center [581, 415] width 86 height 25
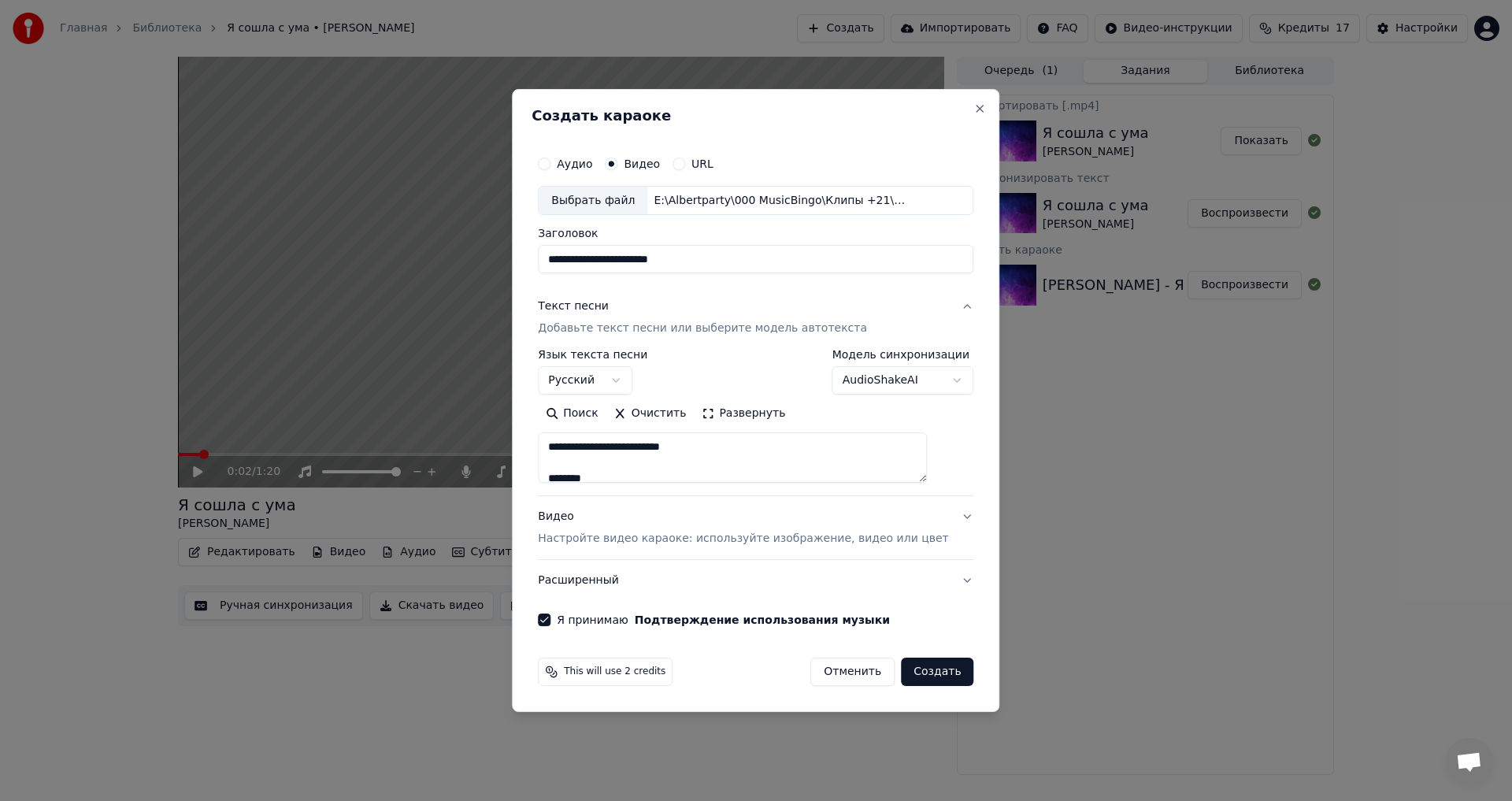
click at [734, 421] on button "Развернуть" at bounding box center [744, 415] width 99 height 25
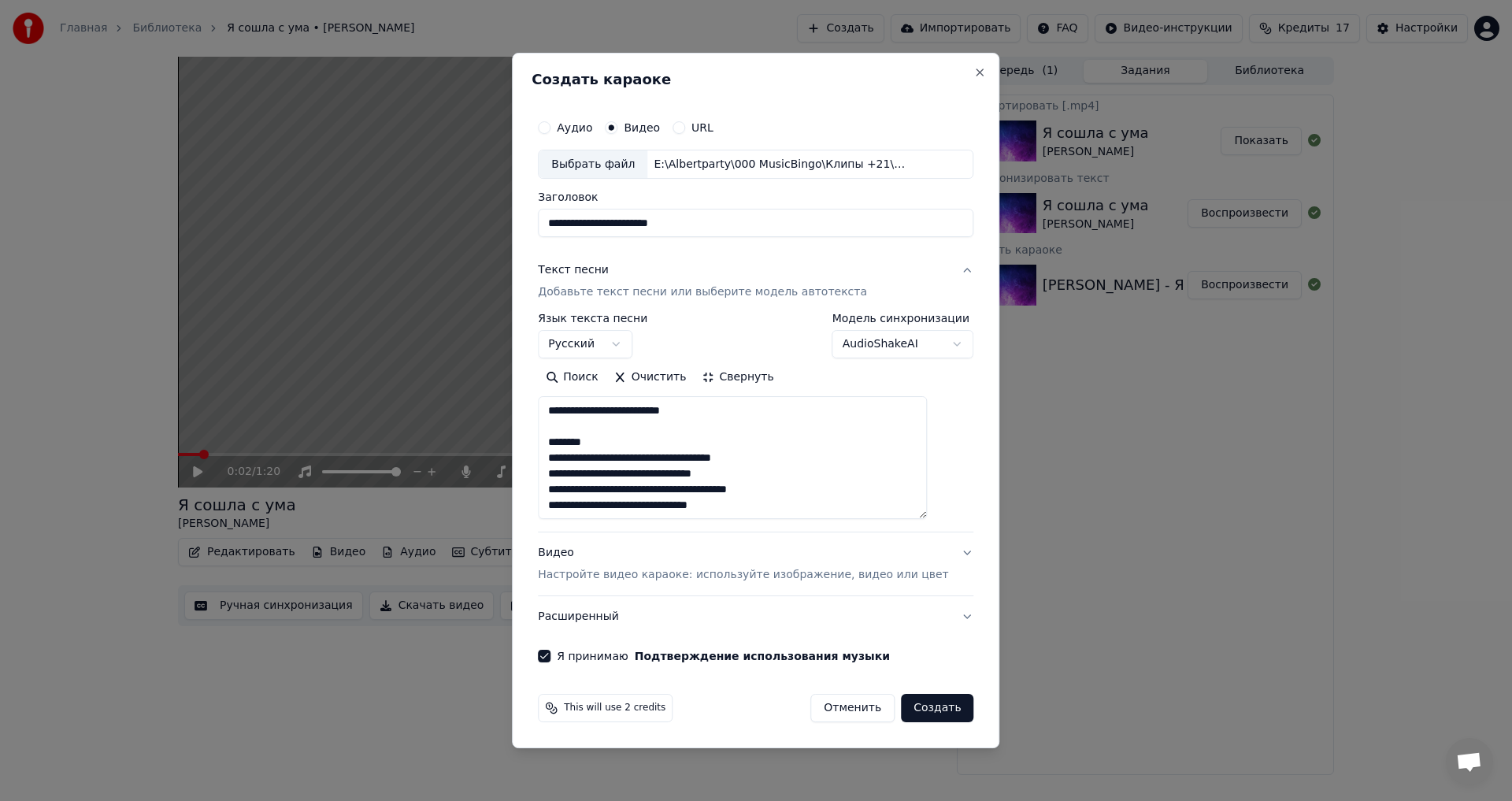
drag, startPoint x: 710, startPoint y: 457, endPoint x: 681, endPoint y: 454, distance: 29.2
click at [681, 454] on textarea "**********" at bounding box center [732, 458] width 389 height 123
click at [667, 441] on textarea "**********" at bounding box center [732, 458] width 389 height 123
drag, startPoint x: 665, startPoint y: 444, endPoint x: 544, endPoint y: 427, distance: 122.2
click at [544, 427] on div "**********" at bounding box center [756, 400] width 487 height 696
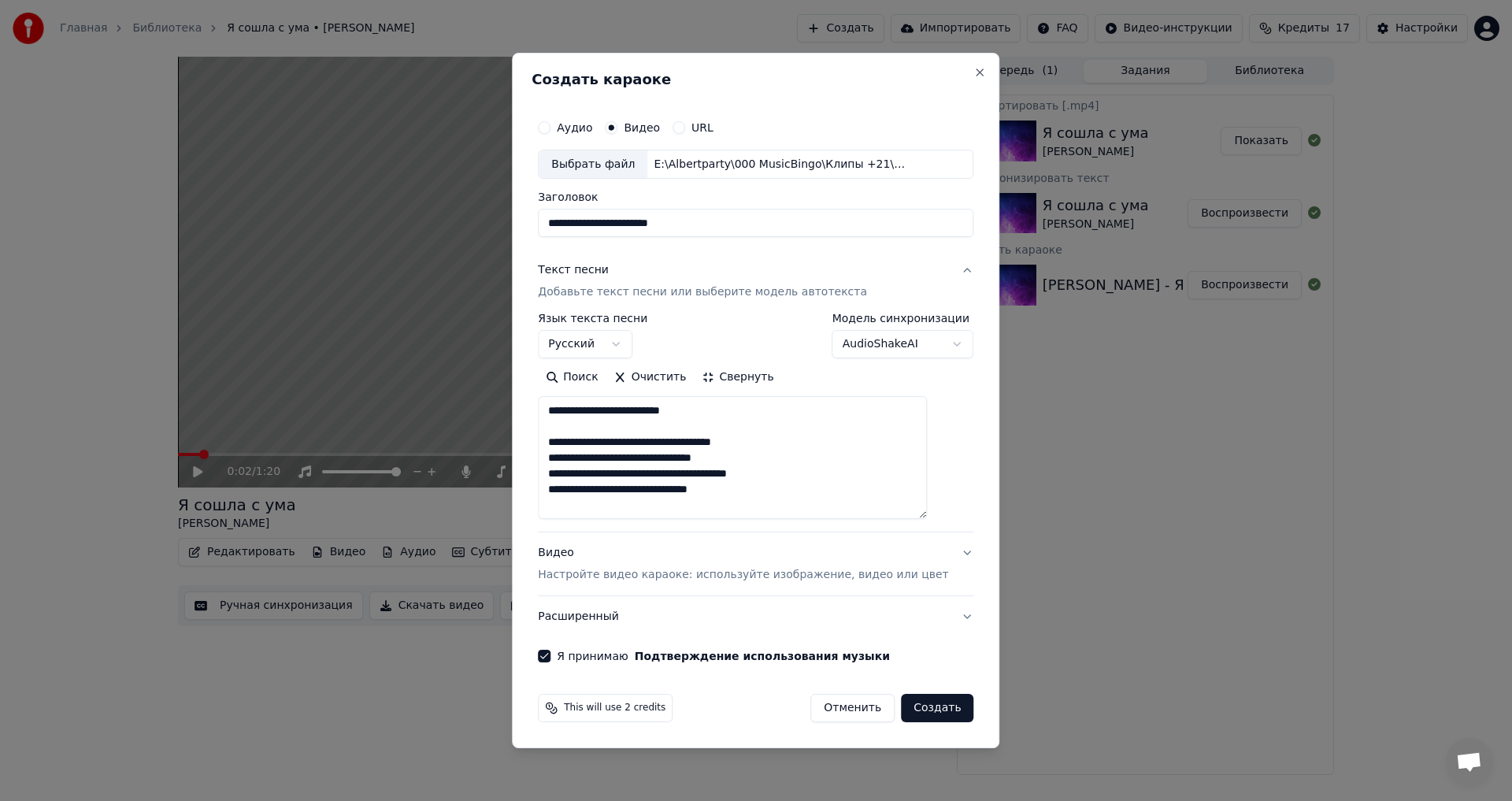
type textarea "**********"
click at [924, 709] on button "Создать" at bounding box center [937, 708] width 73 height 28
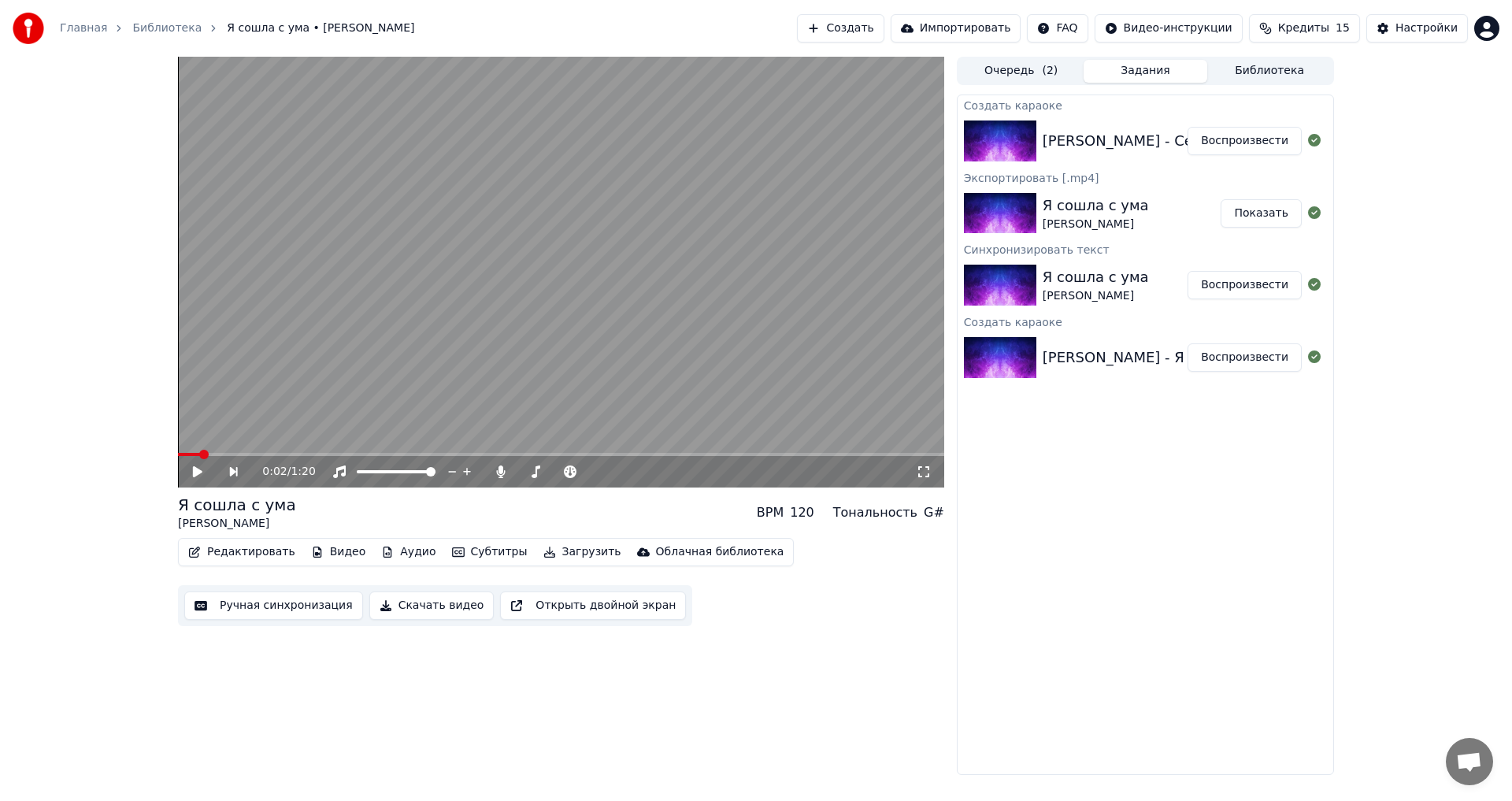
click at [1248, 147] on button "Воспроизвести" at bounding box center [1245, 141] width 115 height 28
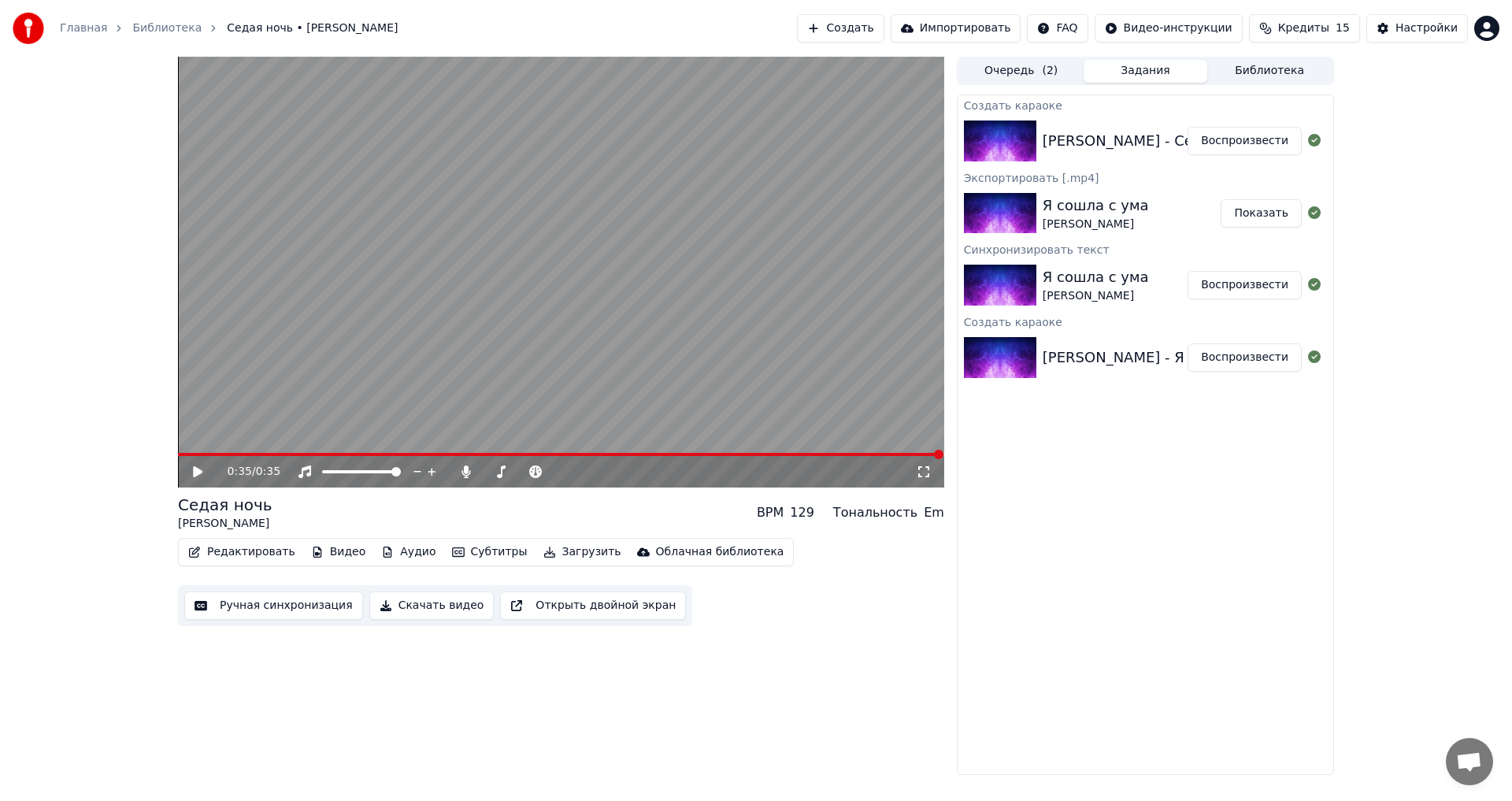
click at [427, 604] on button "Скачать видео" at bounding box center [431, 605] width 125 height 28
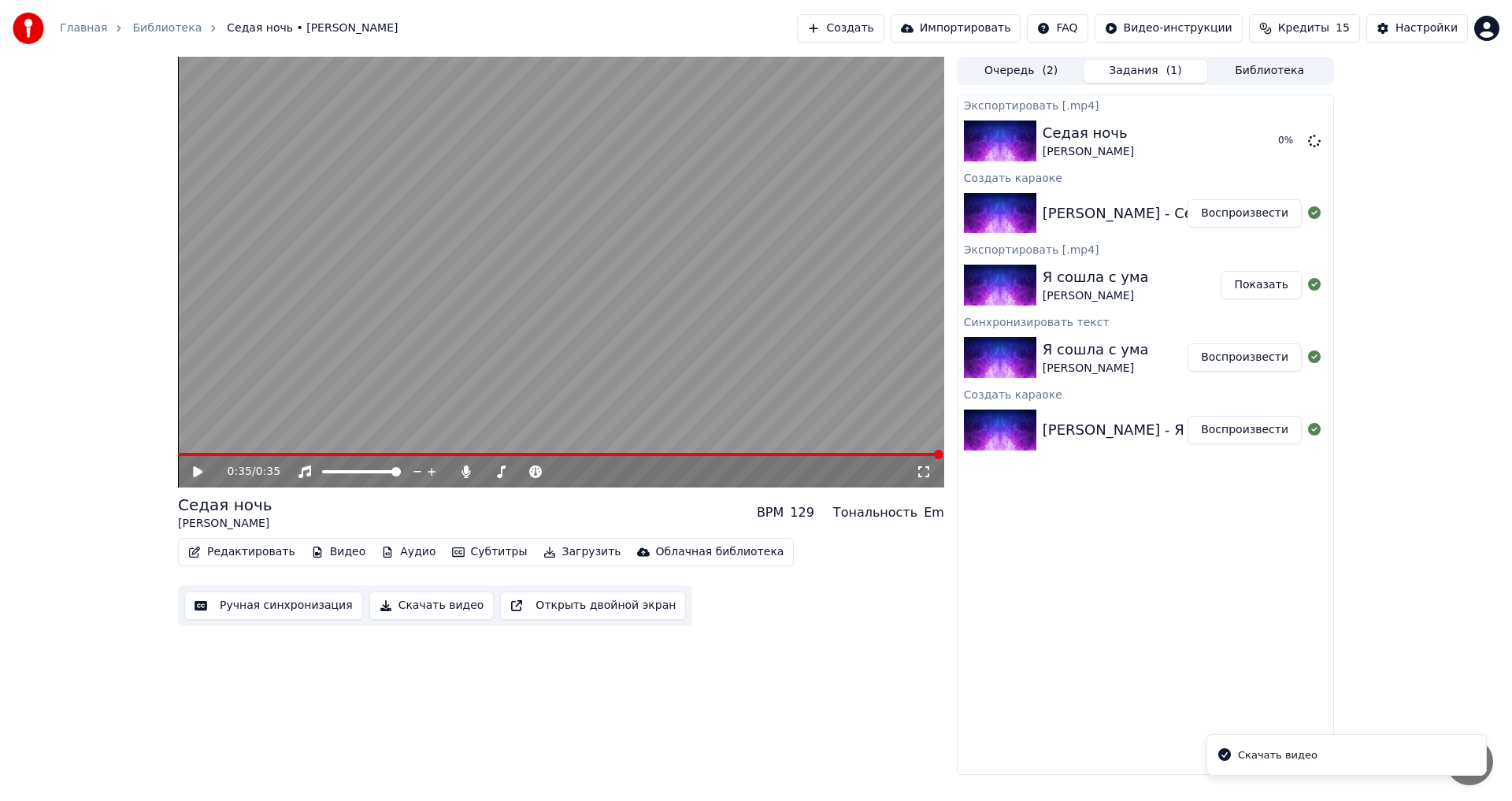
click at [877, 26] on button "Создать" at bounding box center [840, 28] width 86 height 28
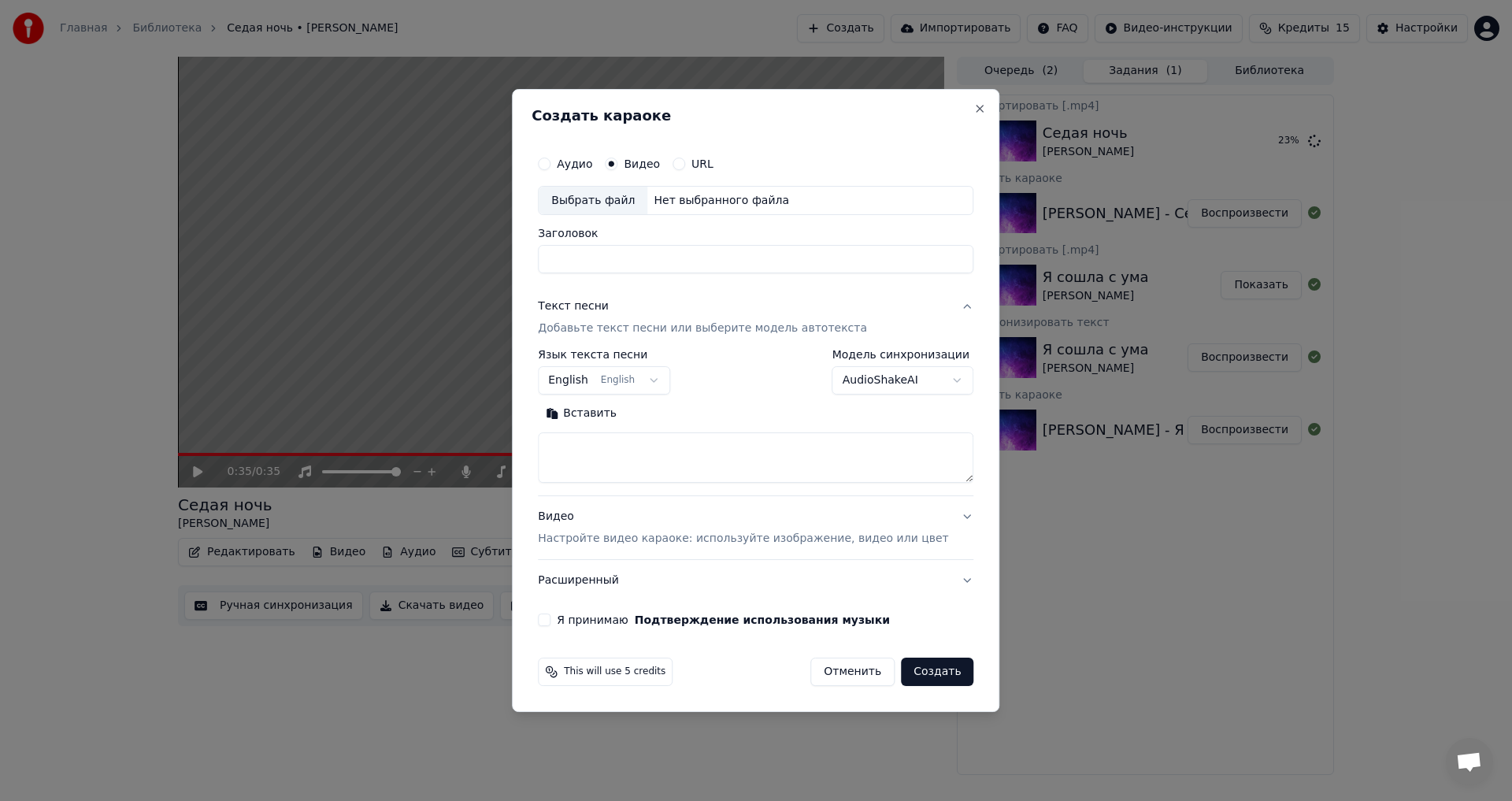
click at [596, 202] on div "Выбрать файл" at bounding box center [593, 200] width 109 height 28
drag, startPoint x: 587, startPoint y: 256, endPoint x: 549, endPoint y: 253, distance: 38.1
click at [548, 258] on div "**********" at bounding box center [756, 401] width 487 height 623
type input "**********"
click at [647, 394] on body "Главная Библиотека Седая ночь • [PERSON_NAME] Создать Импортировать FAQ Видео-и…" at bounding box center [756, 400] width 1512 height 801
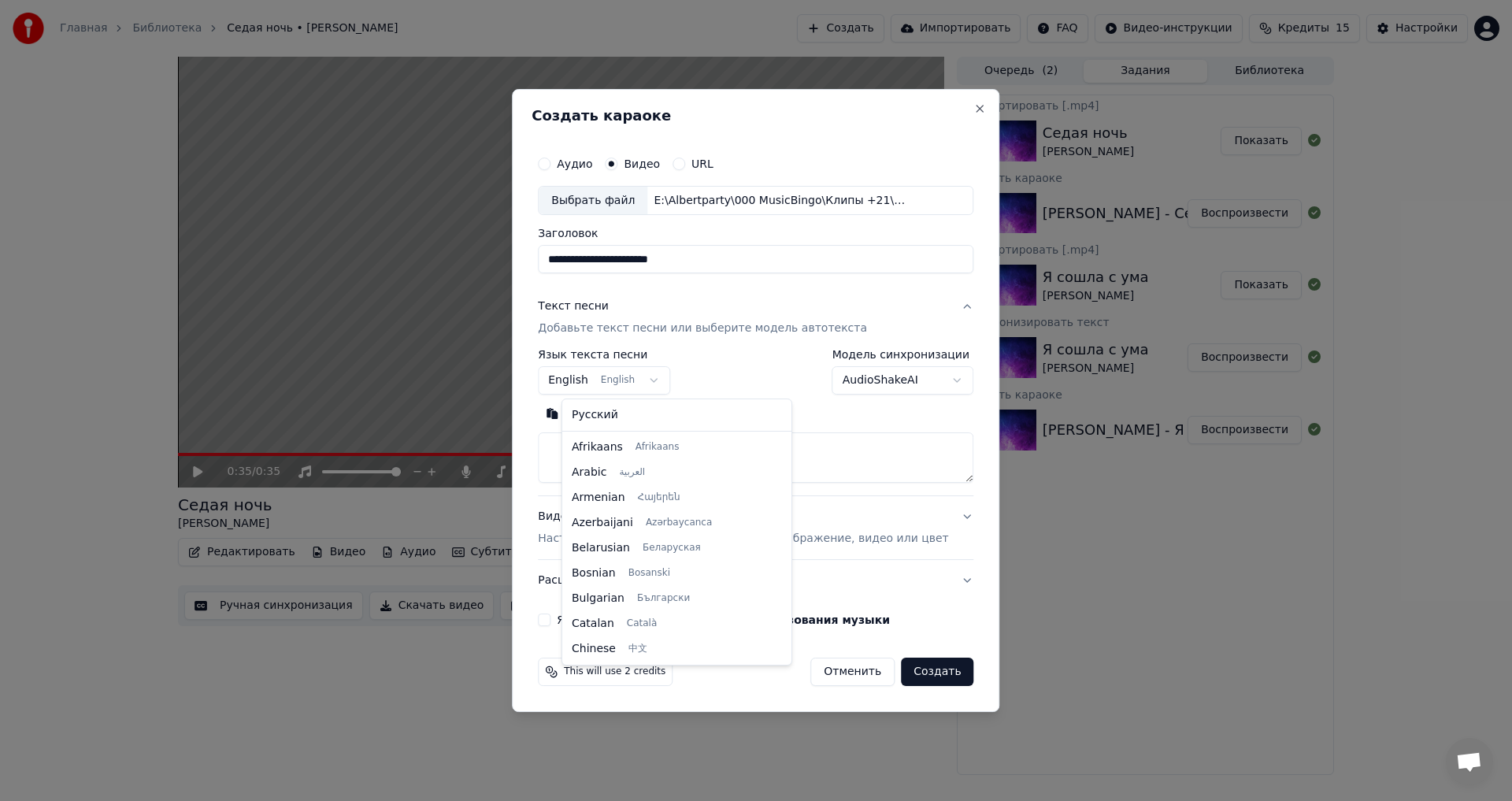
scroll to position [126, 0]
select select "**"
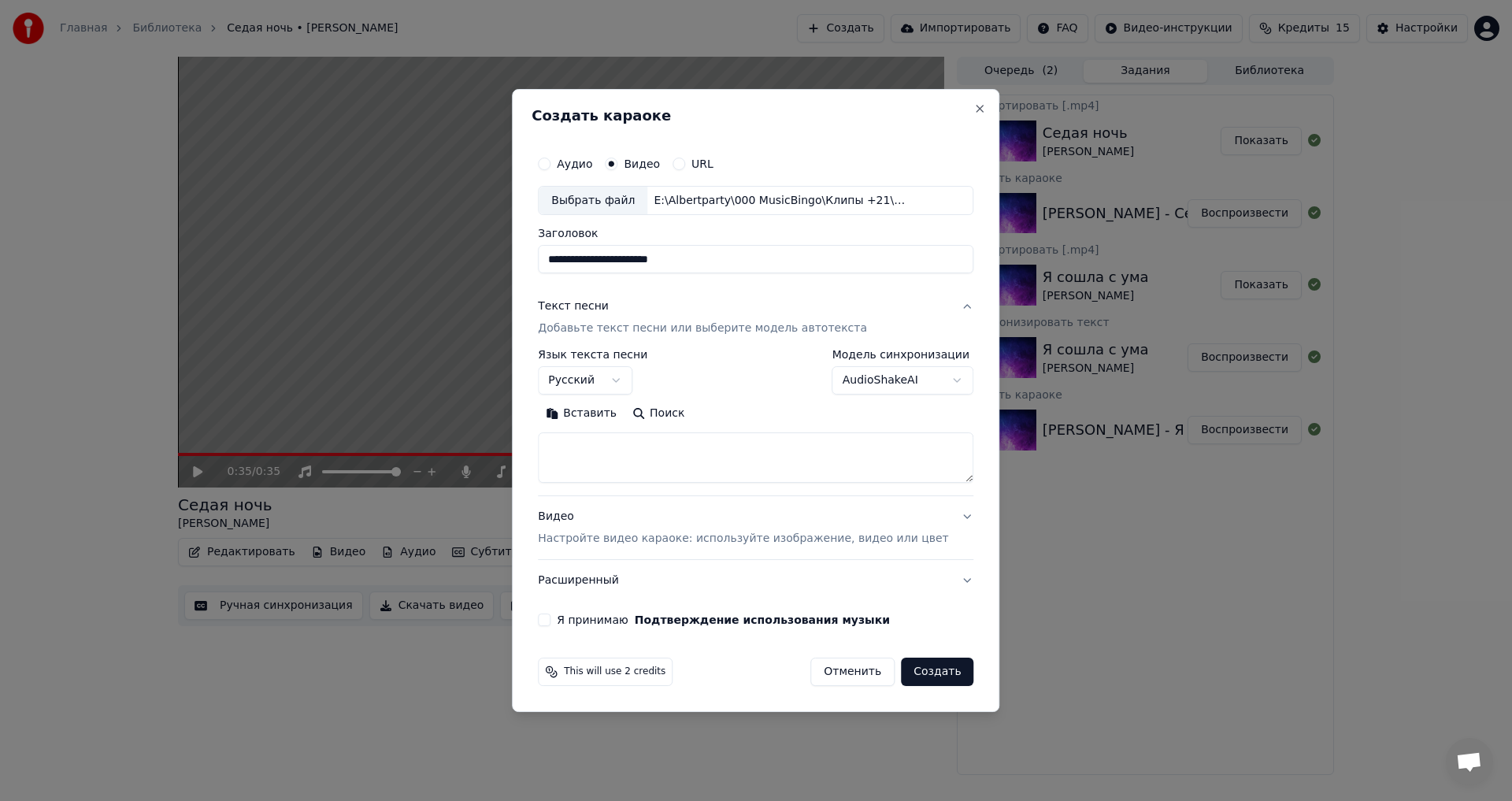
click at [642, 458] on textarea at bounding box center [756, 458] width 436 height 50
click at [619, 451] on textarea at bounding box center [756, 458] width 436 height 50
paste textarea "**********"
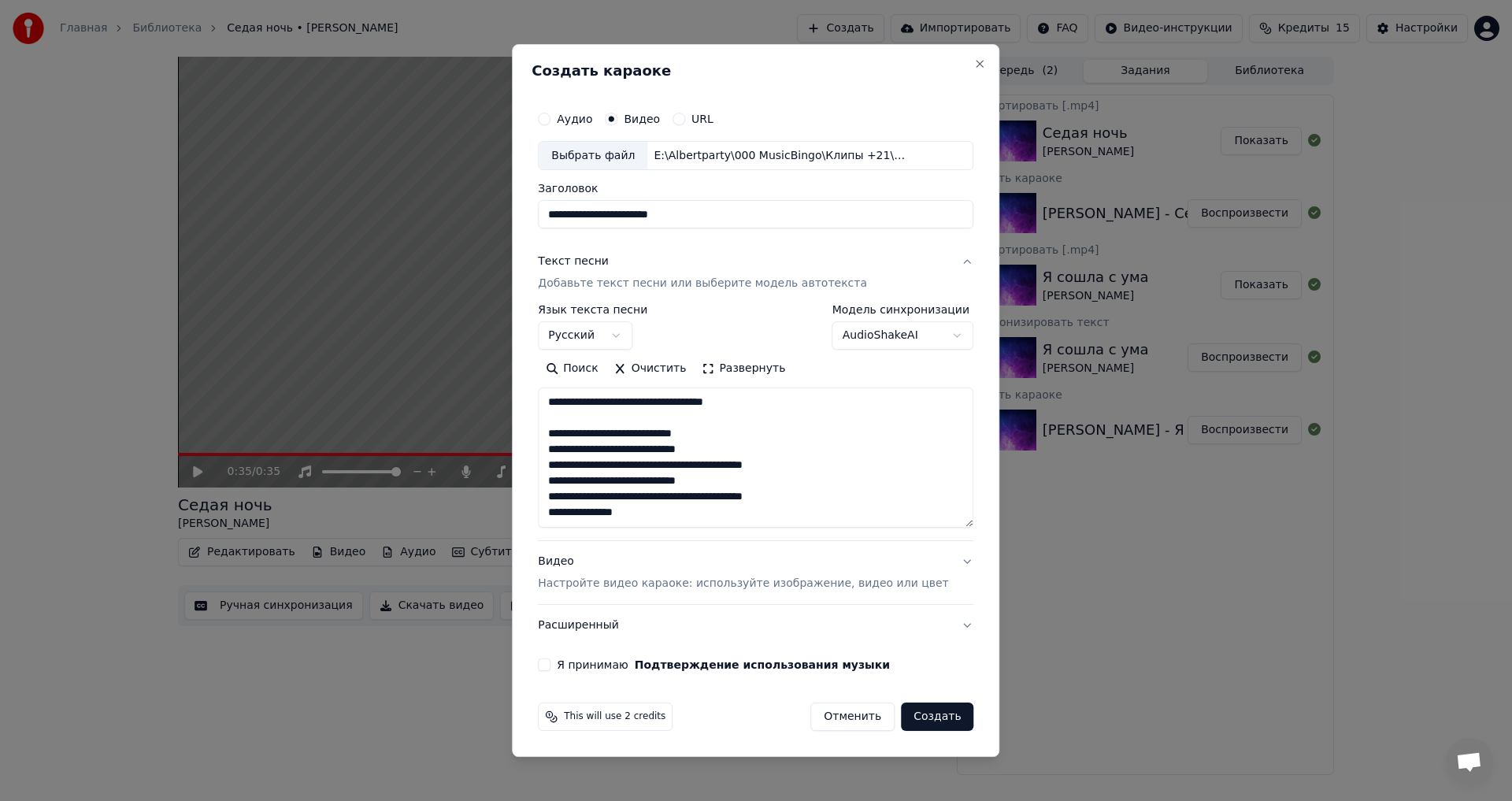
scroll to position [83, 0]
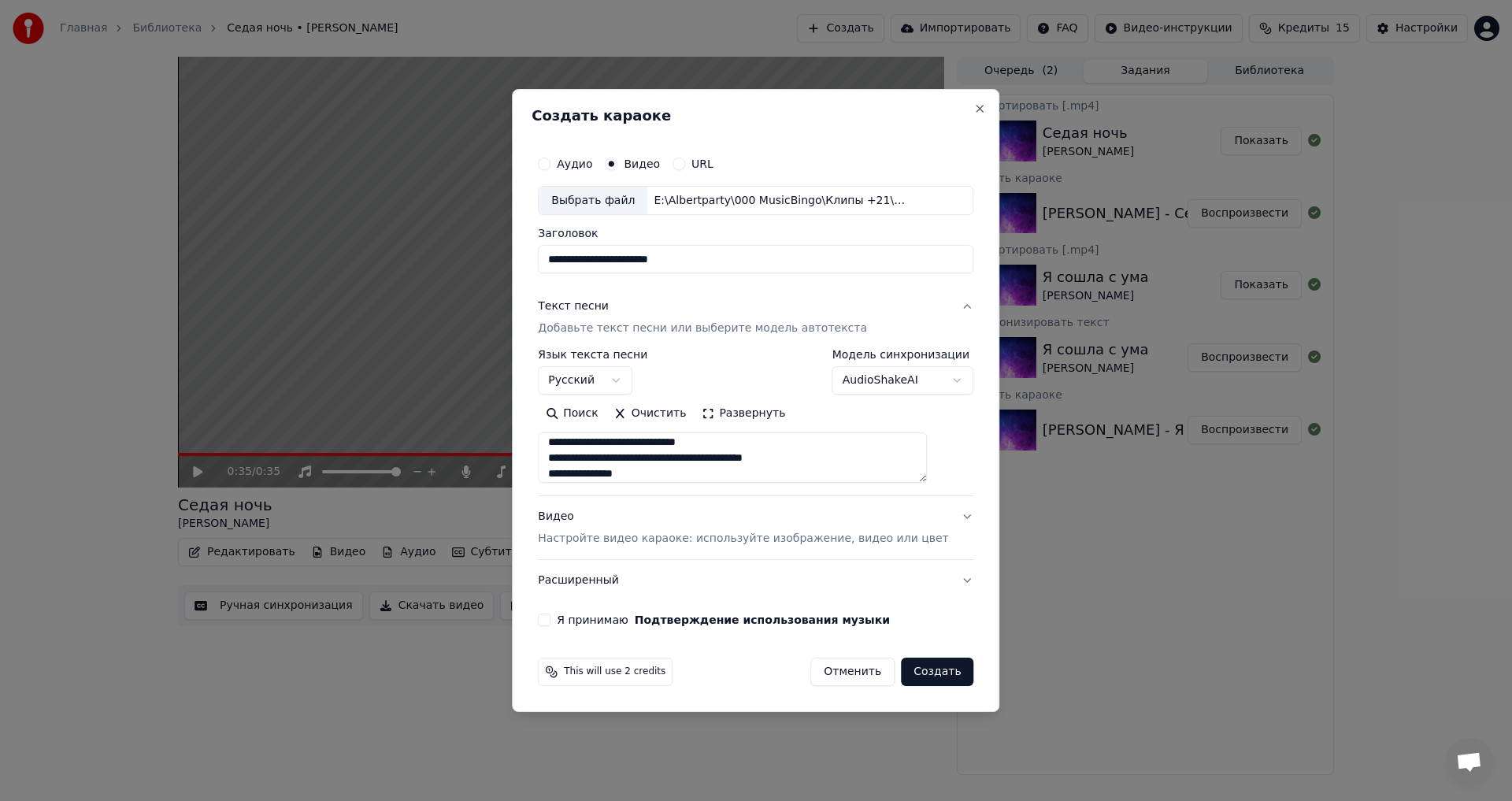
click at [756, 423] on button "Развернуть" at bounding box center [744, 415] width 99 height 25
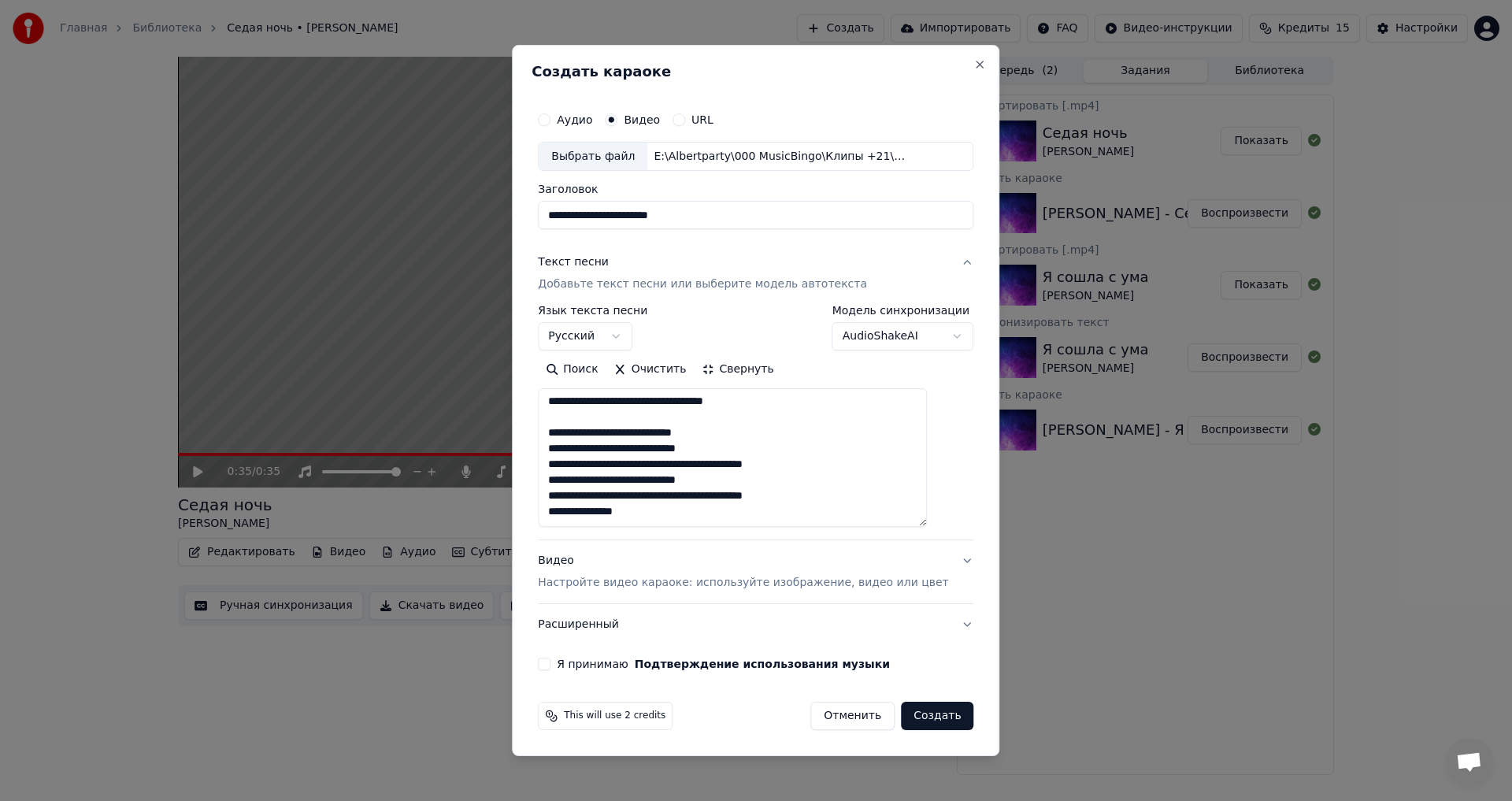
drag, startPoint x: 756, startPoint y: 431, endPoint x: 556, endPoint y: 434, distance: 200.0
click at [556, 434] on div "**********" at bounding box center [755, 387] width 448 height 580
type textarea "**********"
click at [609, 664] on label "Я принимаю Подтверждение использования музыки" at bounding box center [722, 663] width 333 height 11
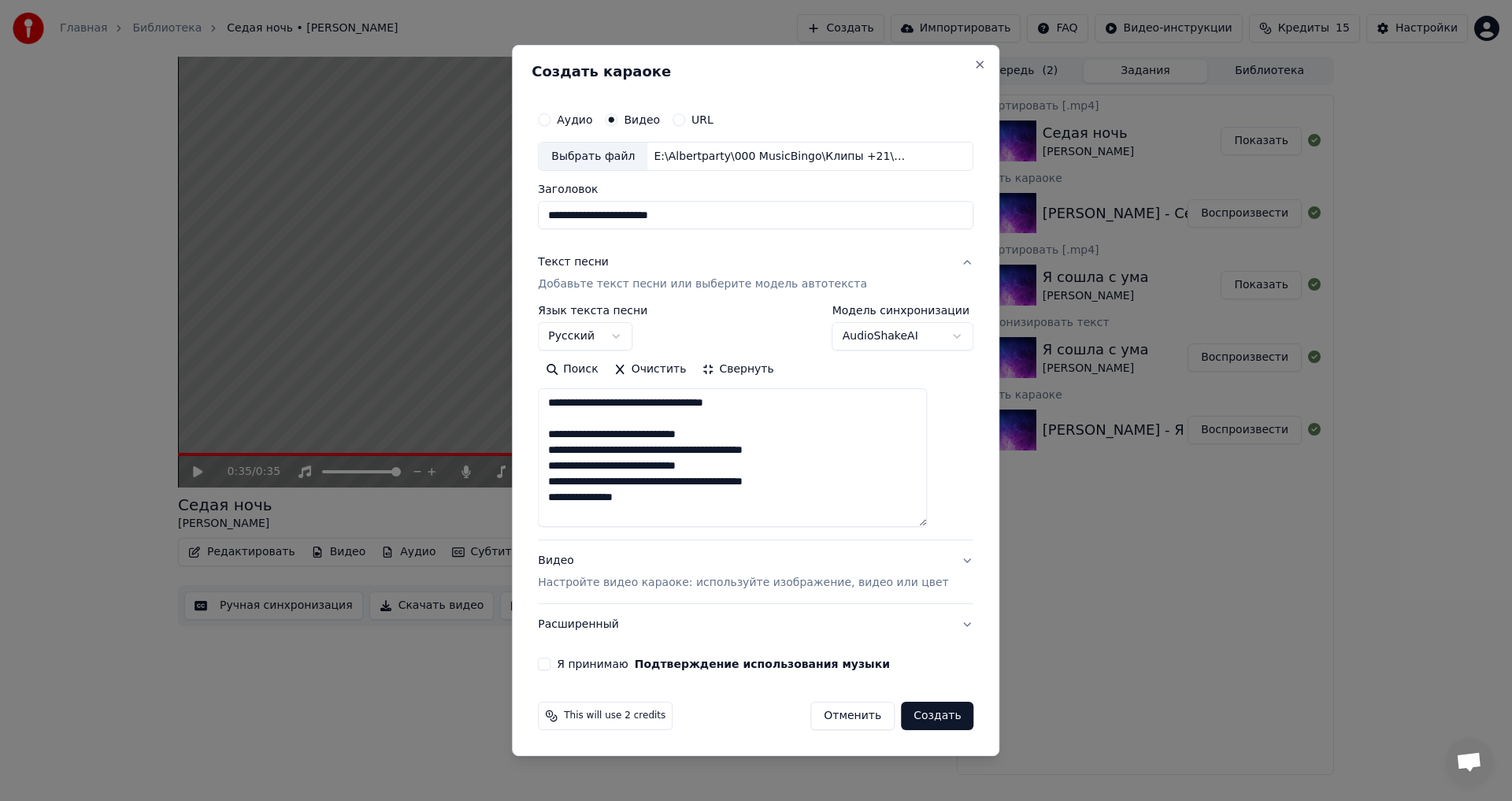
click at [551, 664] on button "Я принимаю Подтверждение использования музыки" at bounding box center [544, 663] width 13 height 13
click at [924, 717] on button "Создать" at bounding box center [937, 716] width 73 height 28
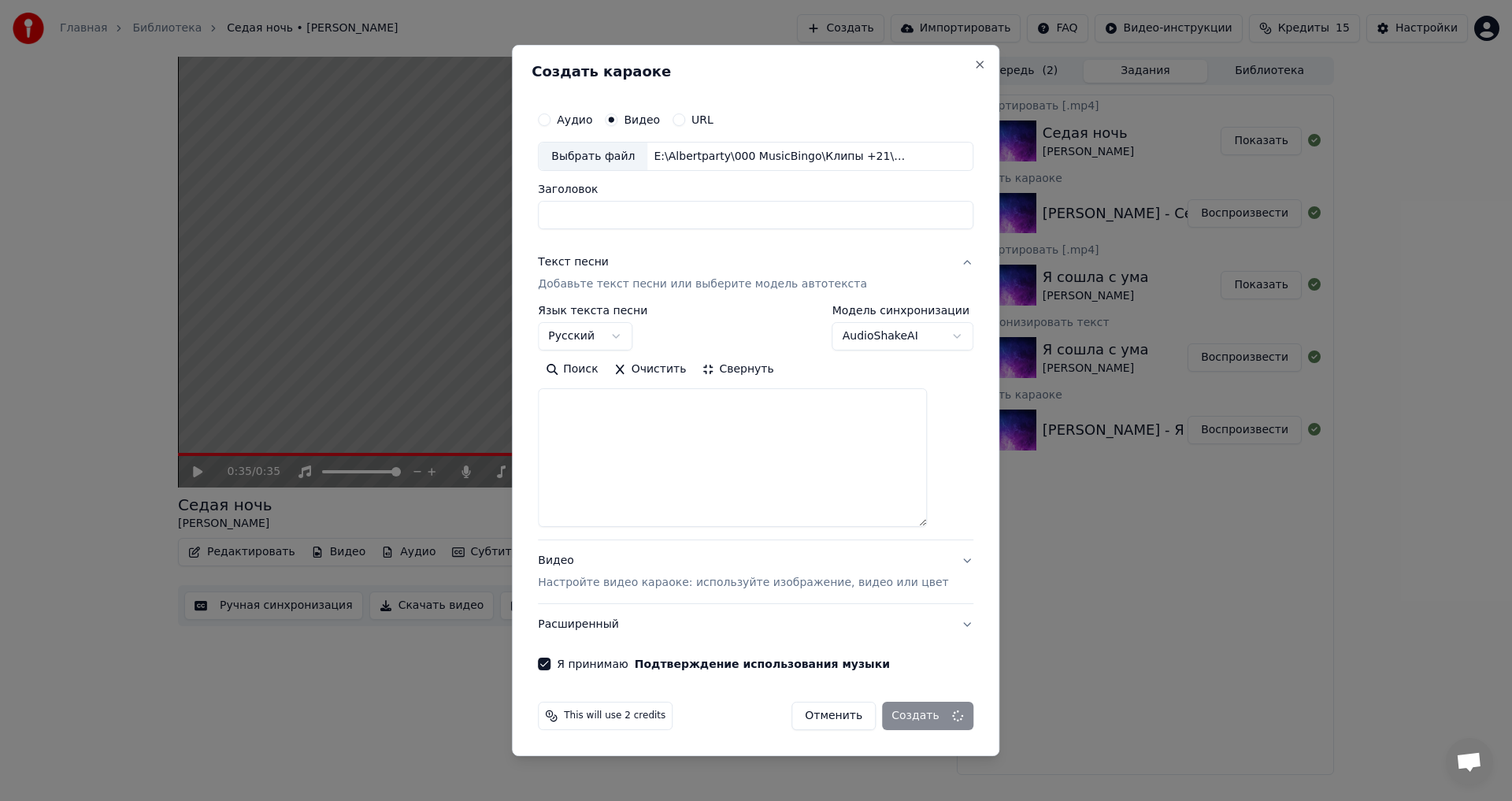
select select
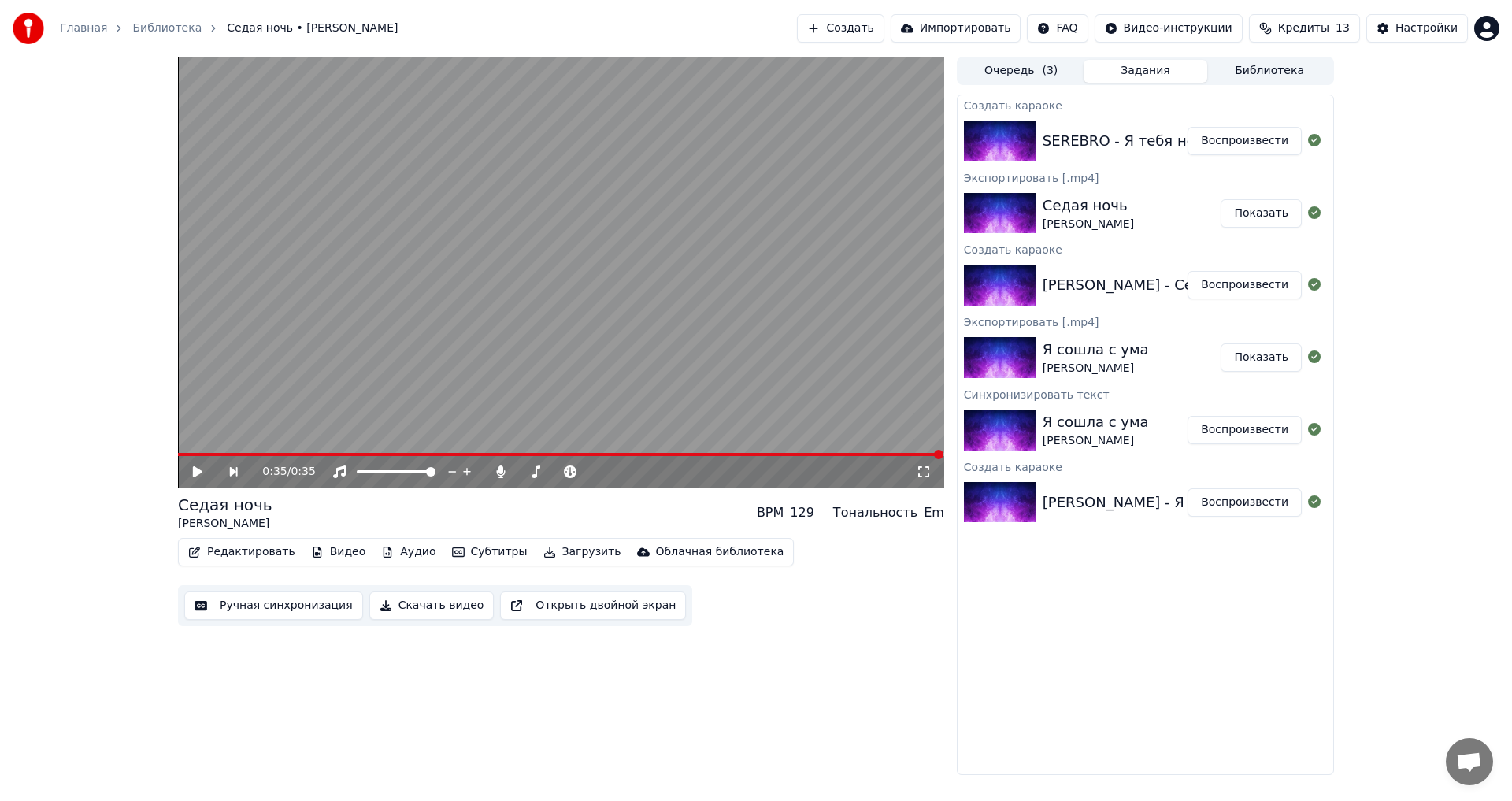
click at [201, 477] on icon at bounding box center [208, 471] width 36 height 13
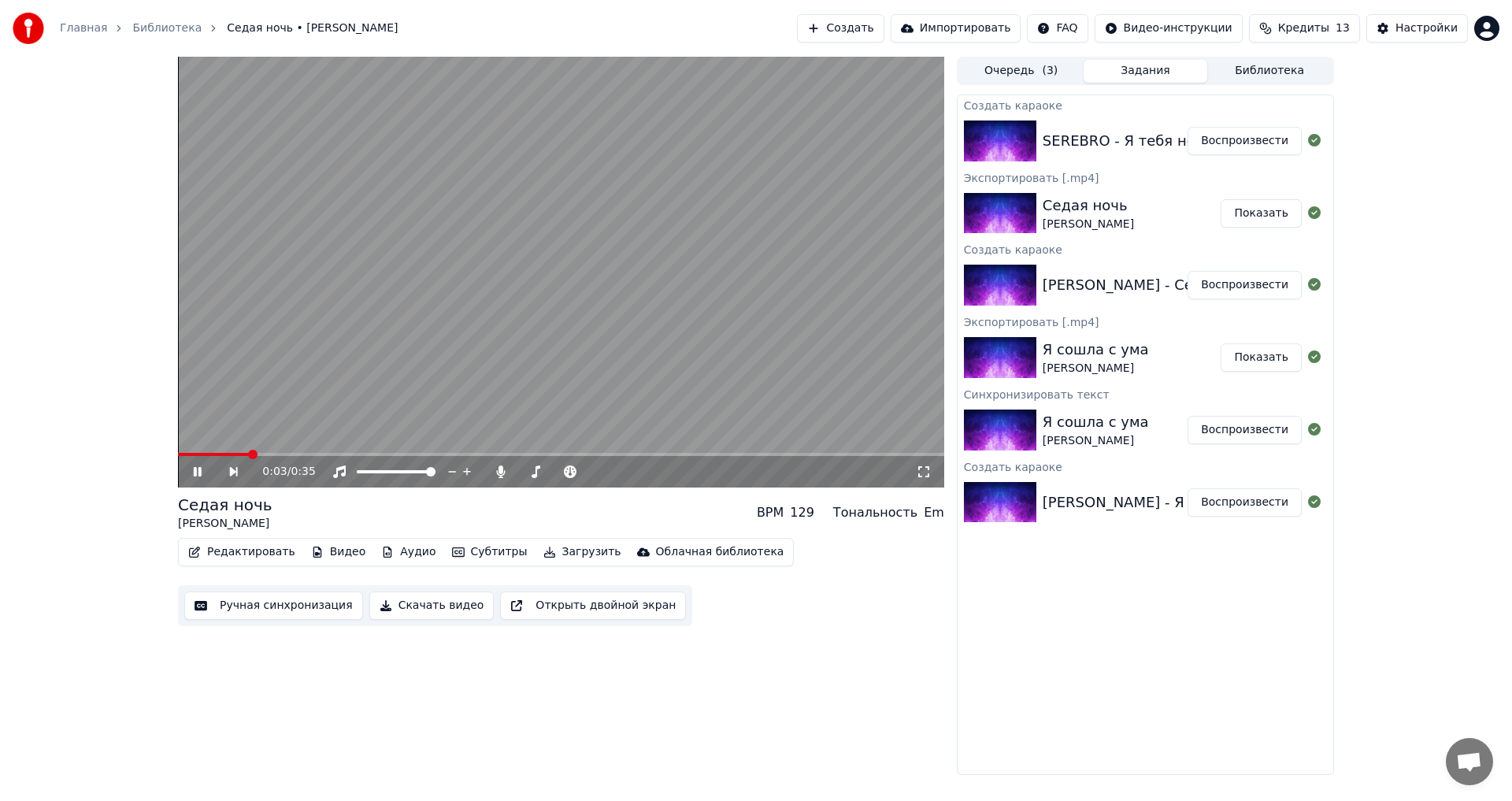
click at [684, 451] on video at bounding box center [560, 272] width 766 height 431
click at [702, 451] on video at bounding box center [560, 272] width 766 height 431
click at [717, 454] on span at bounding box center [560, 453] width 766 height 3
click at [740, 343] on video at bounding box center [560, 272] width 766 height 431
click at [1337, 106] on div "0:25 / 0:35 Седая ночь [PERSON_NAME] BPM 129 Тональность Em Редактировать Видео…" at bounding box center [756, 416] width 1182 height 718
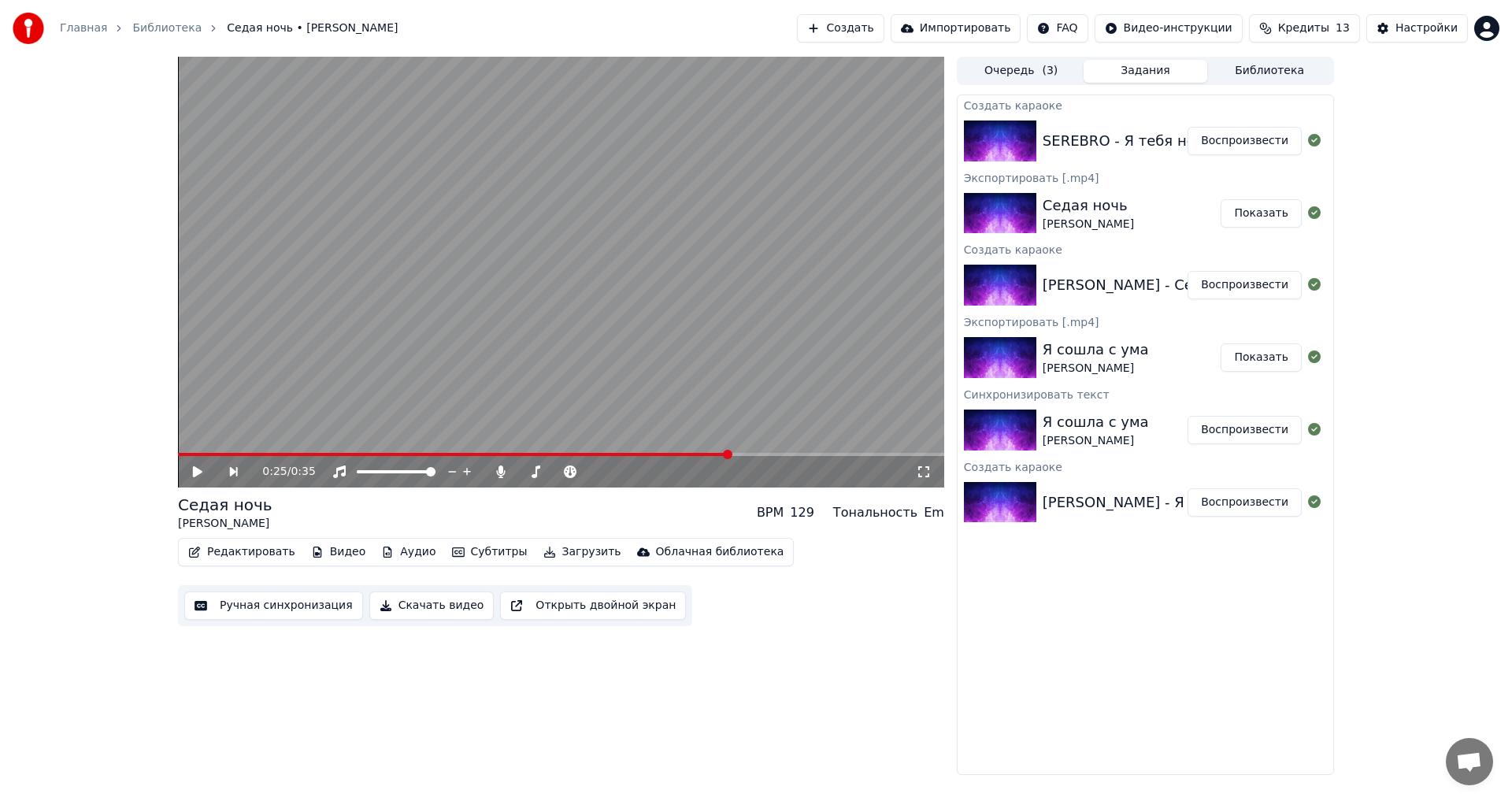
click at [1255, 142] on button "Воспроизвести" at bounding box center [1245, 141] width 115 height 28
click at [281, 456] on span at bounding box center [284, 453] width 213 height 3
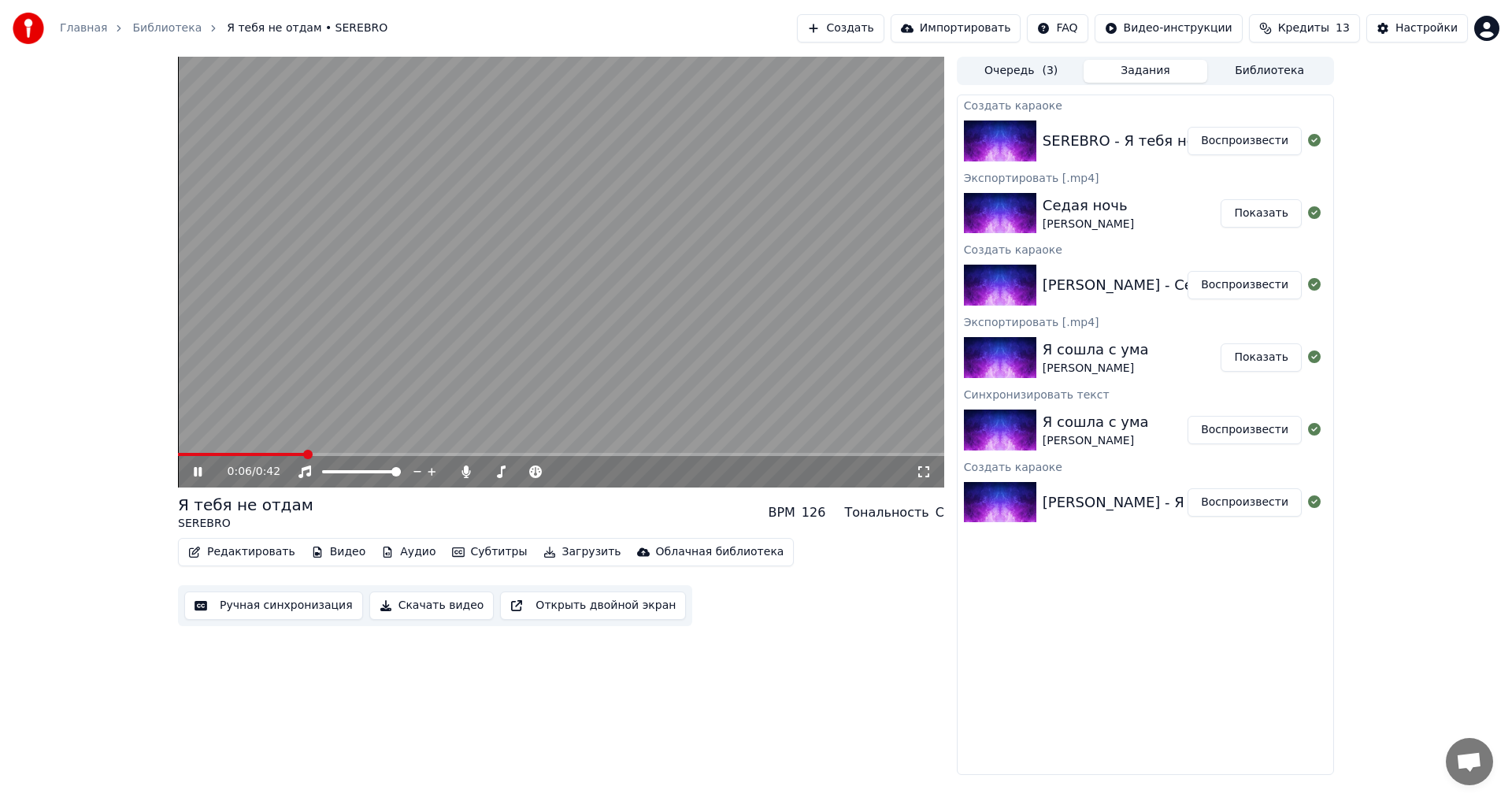
click at [680, 282] on video at bounding box center [560, 272] width 766 height 431
drag, startPoint x: 577, startPoint y: 256, endPoint x: 586, endPoint y: 252, distance: 9.8
click at [577, 256] on video at bounding box center [560, 272] width 766 height 431
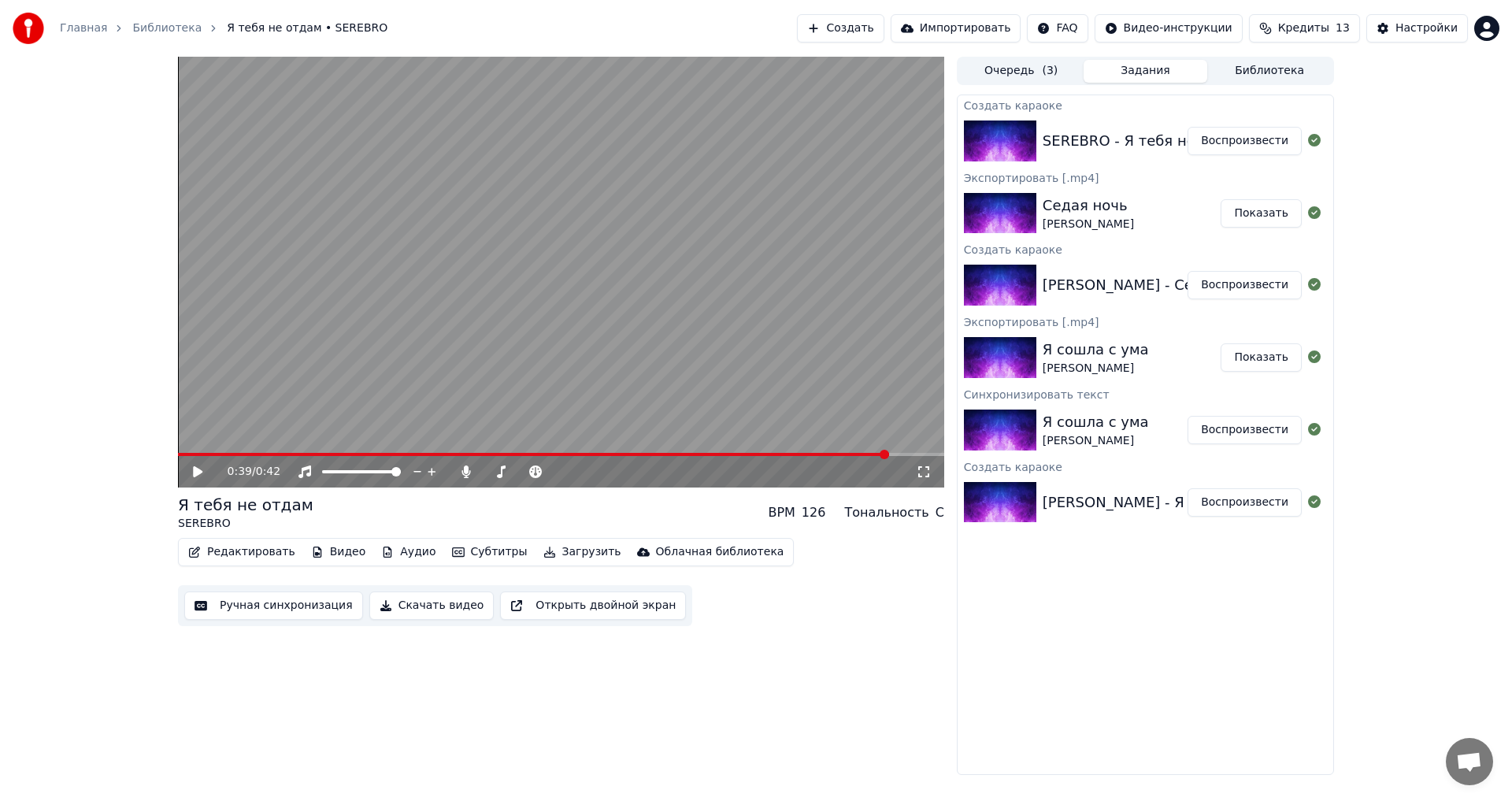
click at [890, 456] on span at bounding box center [533, 453] width 711 height 3
click at [866, 451] on video at bounding box center [560, 272] width 766 height 431
click at [862, 455] on span at bounding box center [547, 453] width 739 height 3
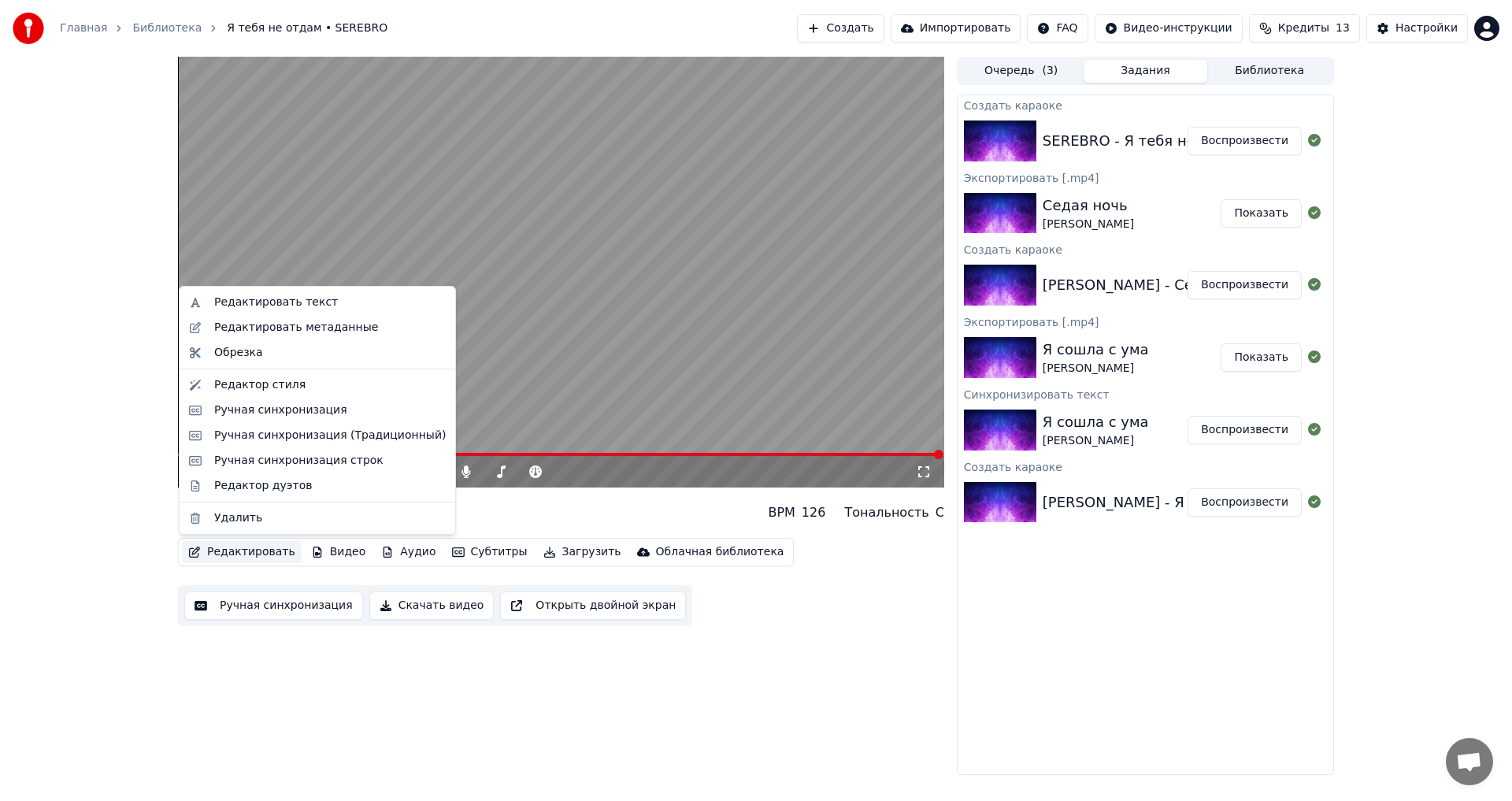
click at [262, 552] on button "Редактировать" at bounding box center [241, 551] width 119 height 22
click at [304, 413] on div "Ручная синхронизация" at bounding box center [281, 410] width 133 height 16
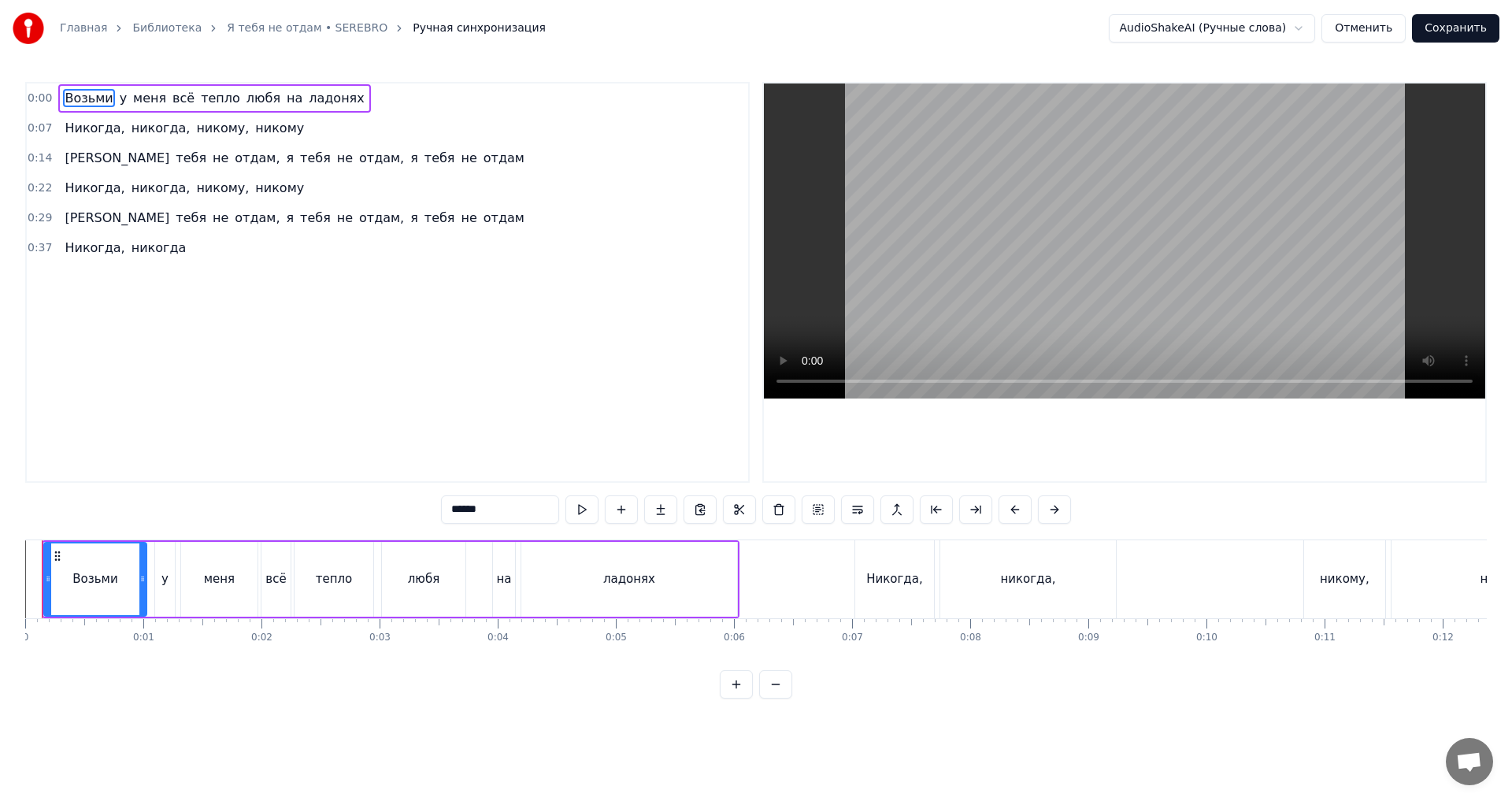
click at [177, 248] on div "0:37 Никогда, никогда" at bounding box center [387, 248] width 722 height 30
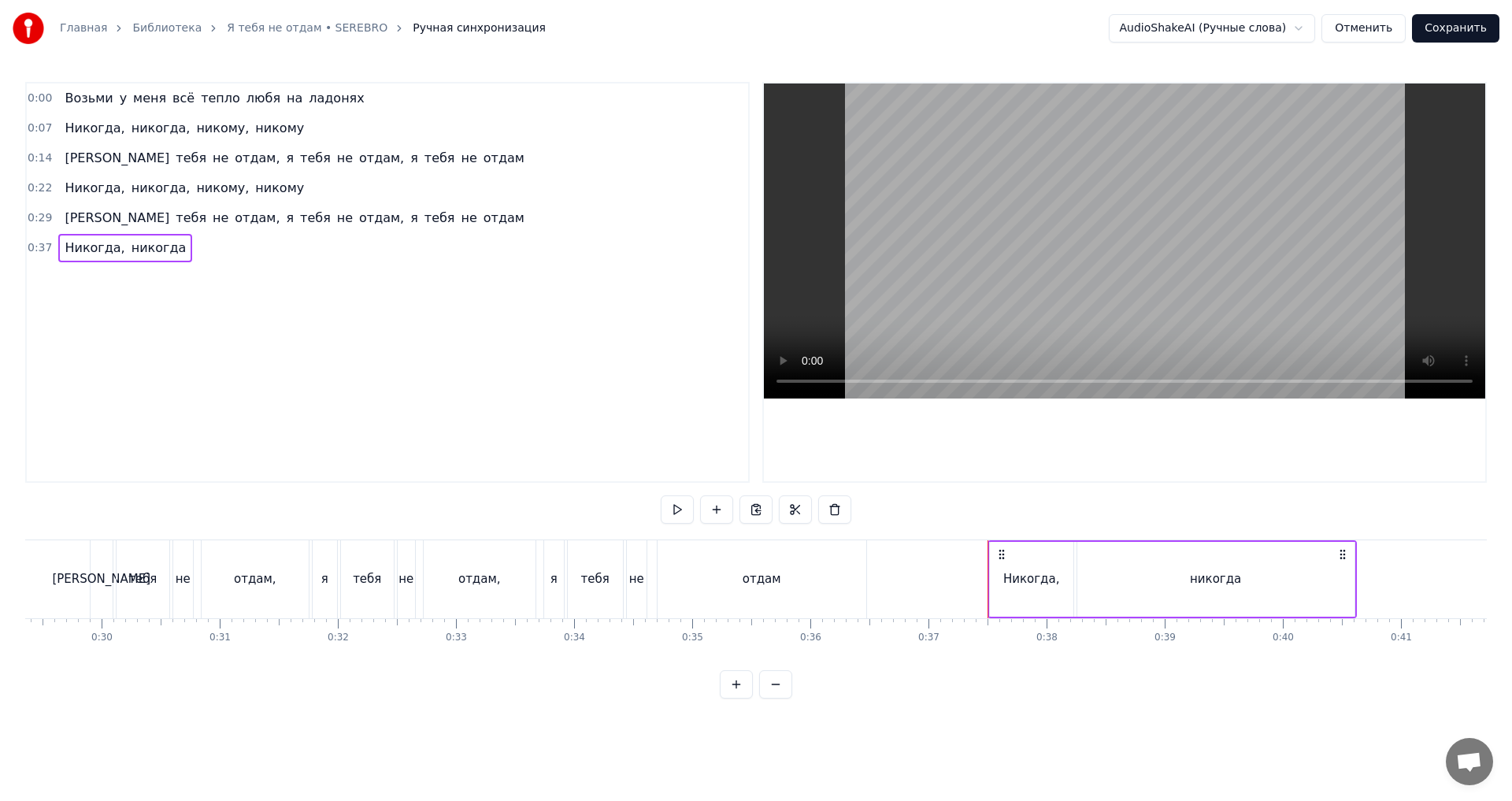
scroll to position [0, 3505]
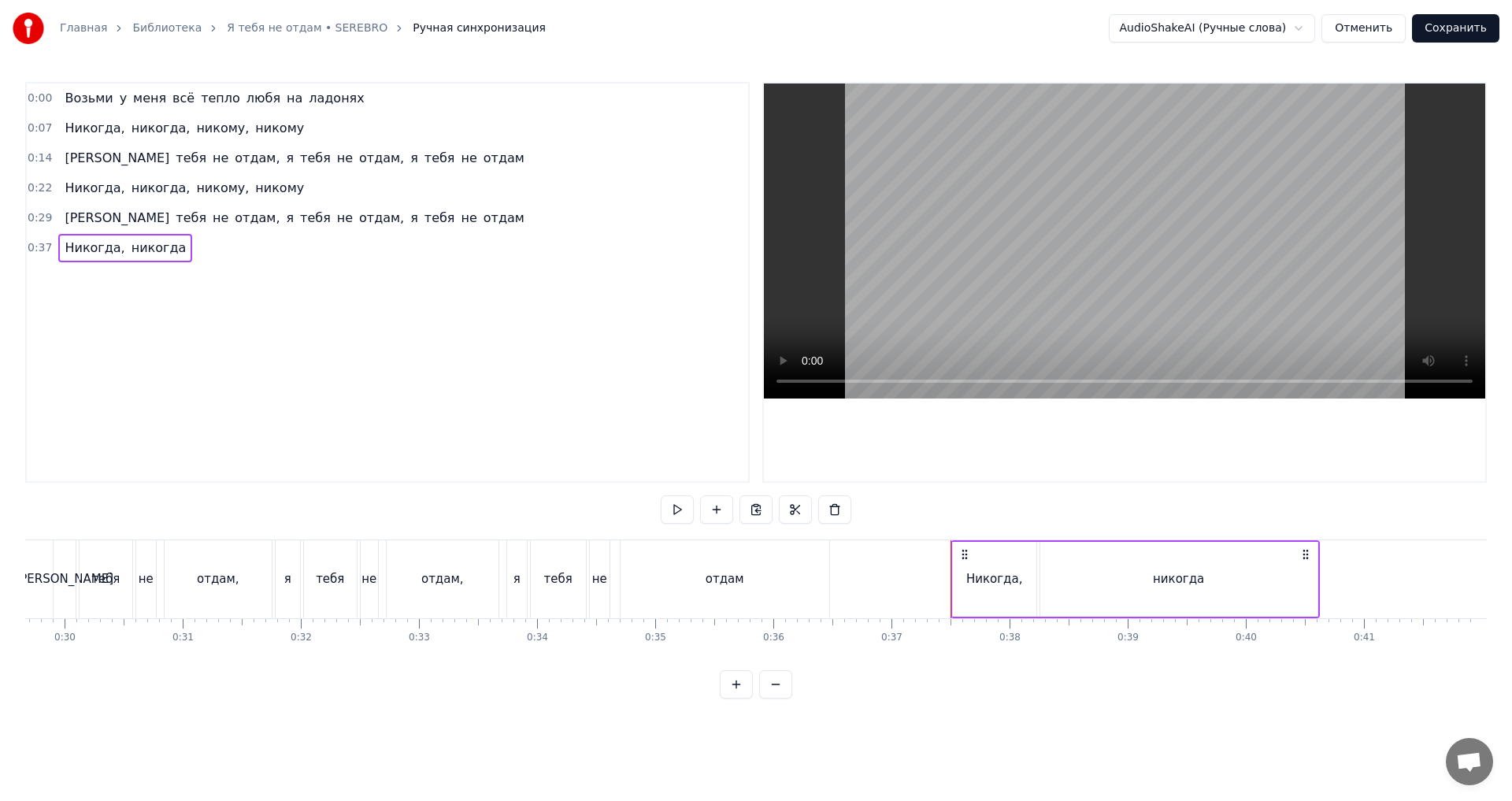
click at [1307, 567] on div "никогда" at bounding box center [1178, 579] width 277 height 75
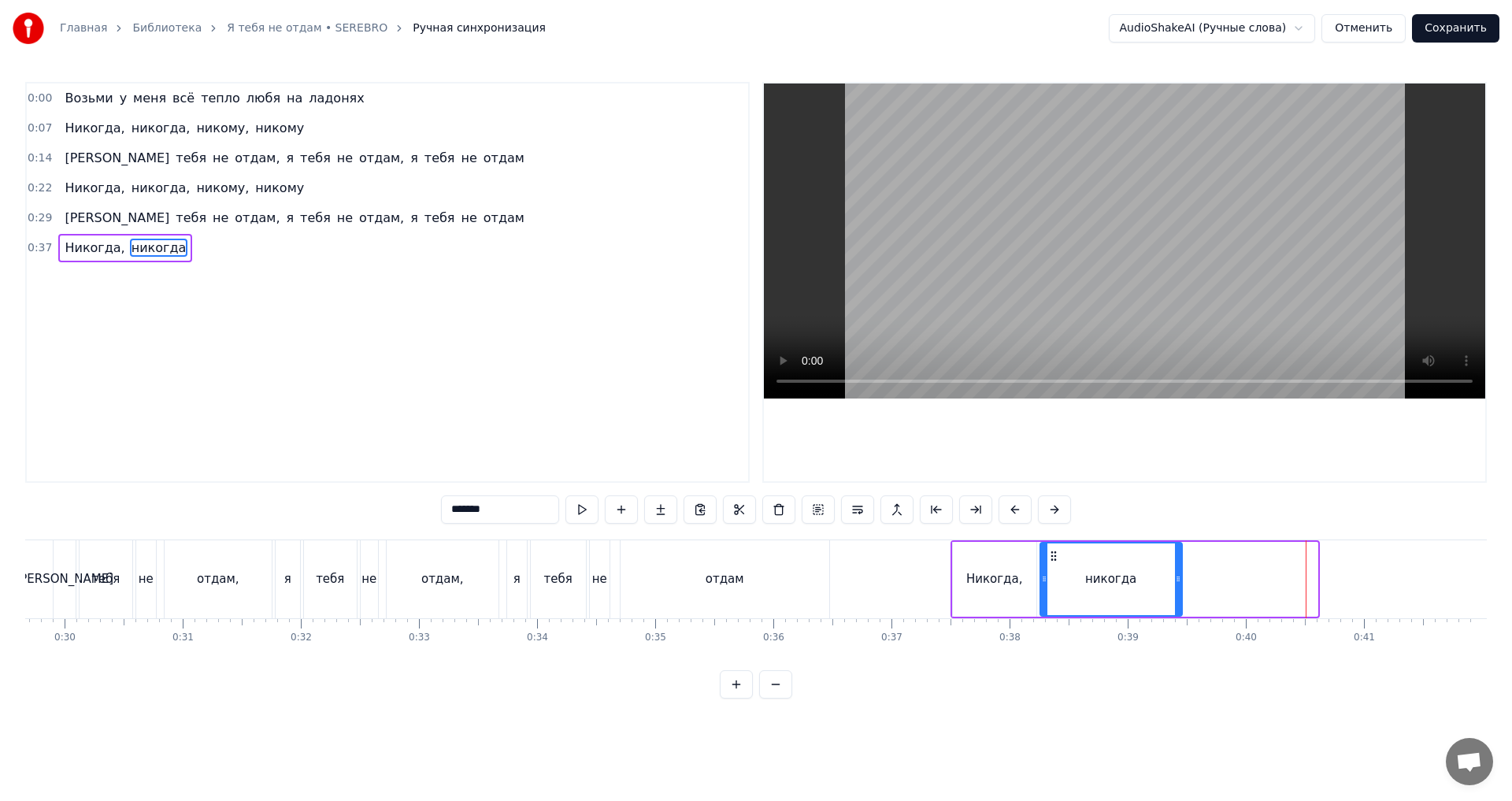
drag, startPoint x: 1315, startPoint y: 579, endPoint x: 1180, endPoint y: 572, distance: 135.2
click at [1180, 572] on div at bounding box center [1178, 580] width 6 height 72
click at [297, 265] on div "0:00 Возьми у меня всё тепло любя на ладонях 0:07 [PERSON_NAME], никогда, ником…" at bounding box center [387, 282] width 724 height 401
click at [280, 254] on div "0:37 Никогда, никогда" at bounding box center [387, 248] width 722 height 30
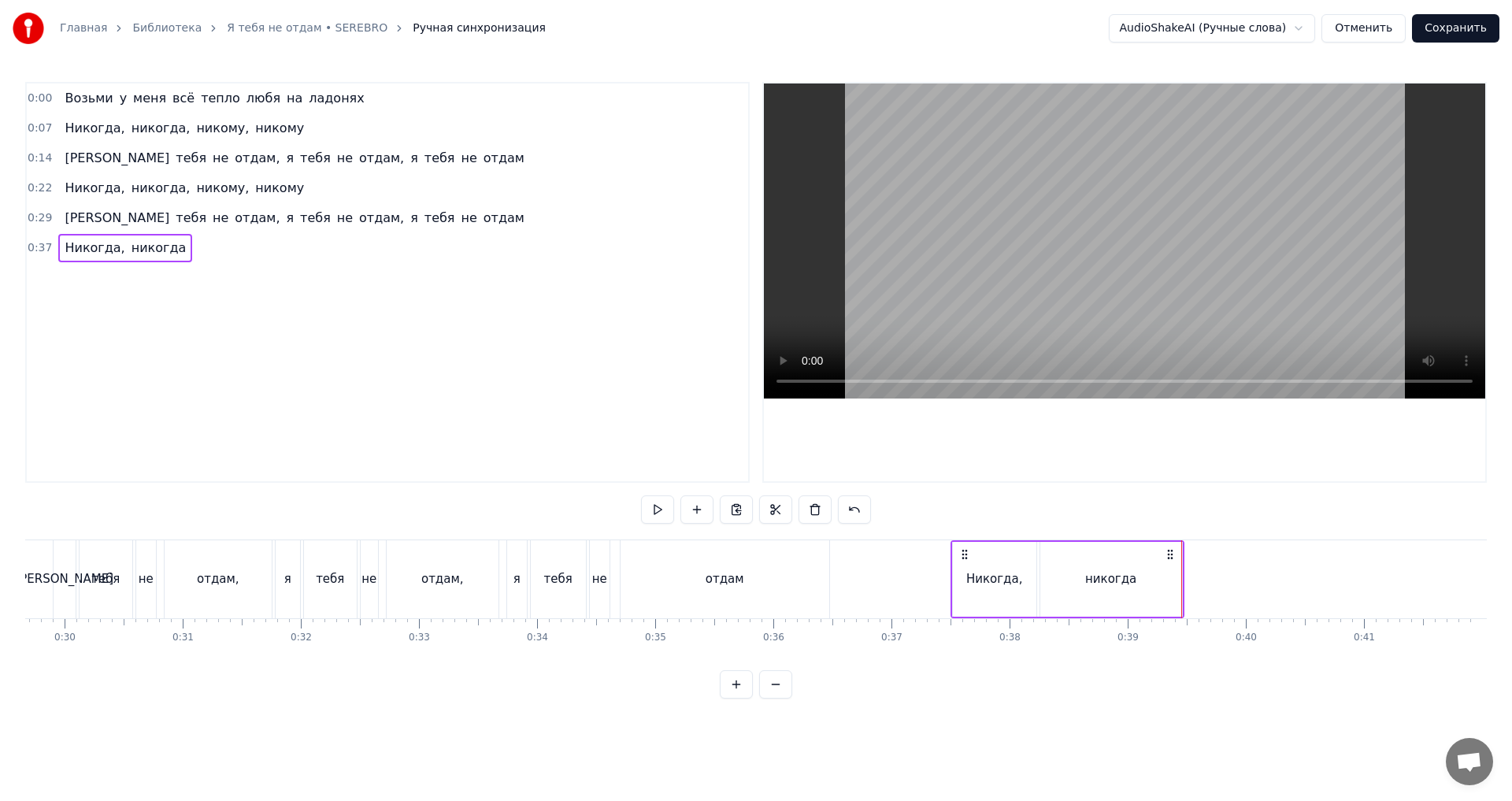
click at [286, 247] on div "0:37 Никогда, никогда" at bounding box center [387, 248] width 722 height 30
click at [1463, 32] on button "Сохранить" at bounding box center [1456, 28] width 87 height 28
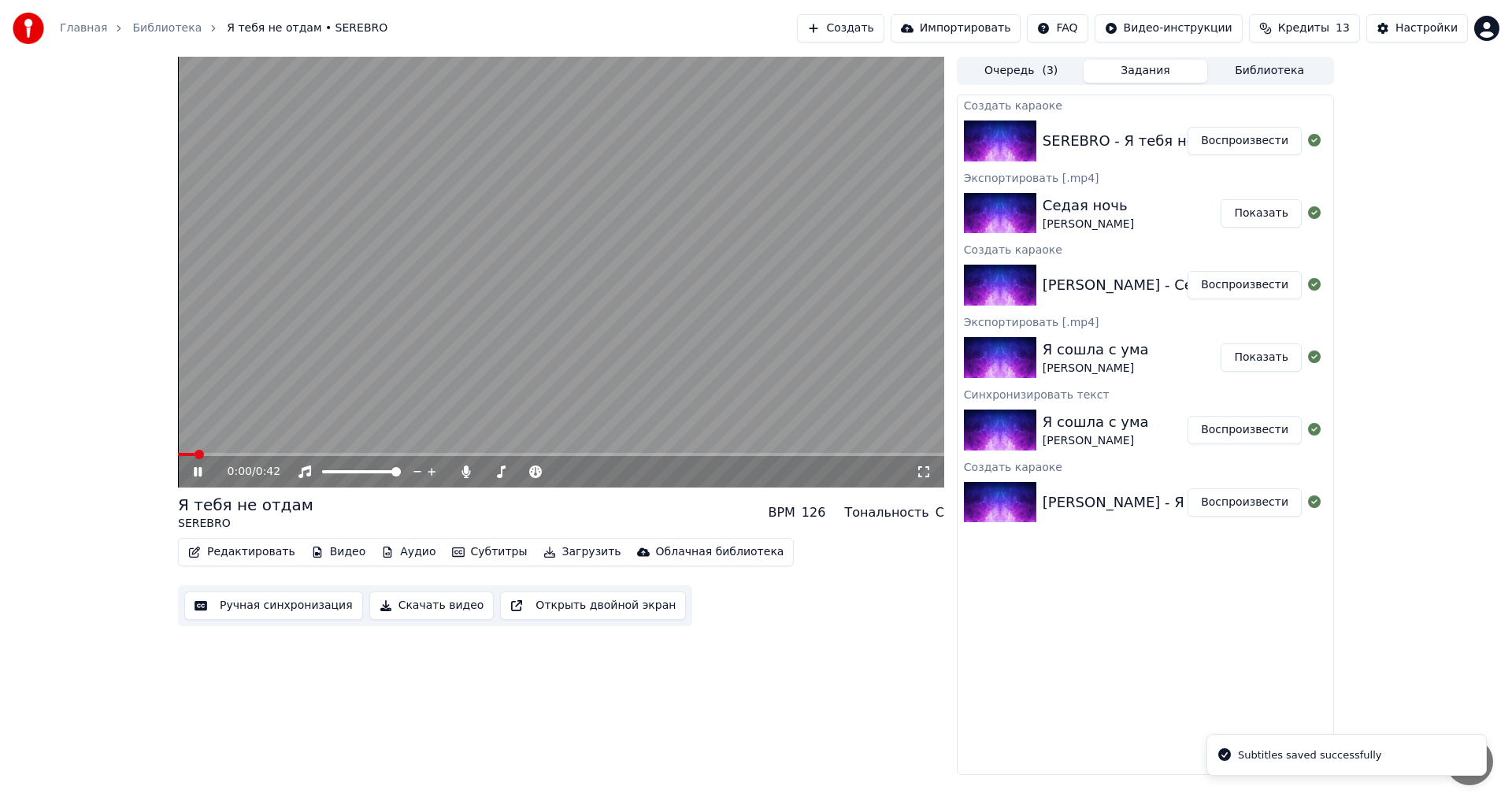
click at [653, 277] on video at bounding box center [560, 272] width 766 height 431
click at [422, 604] on button "Скачать видео" at bounding box center [431, 605] width 125 height 28
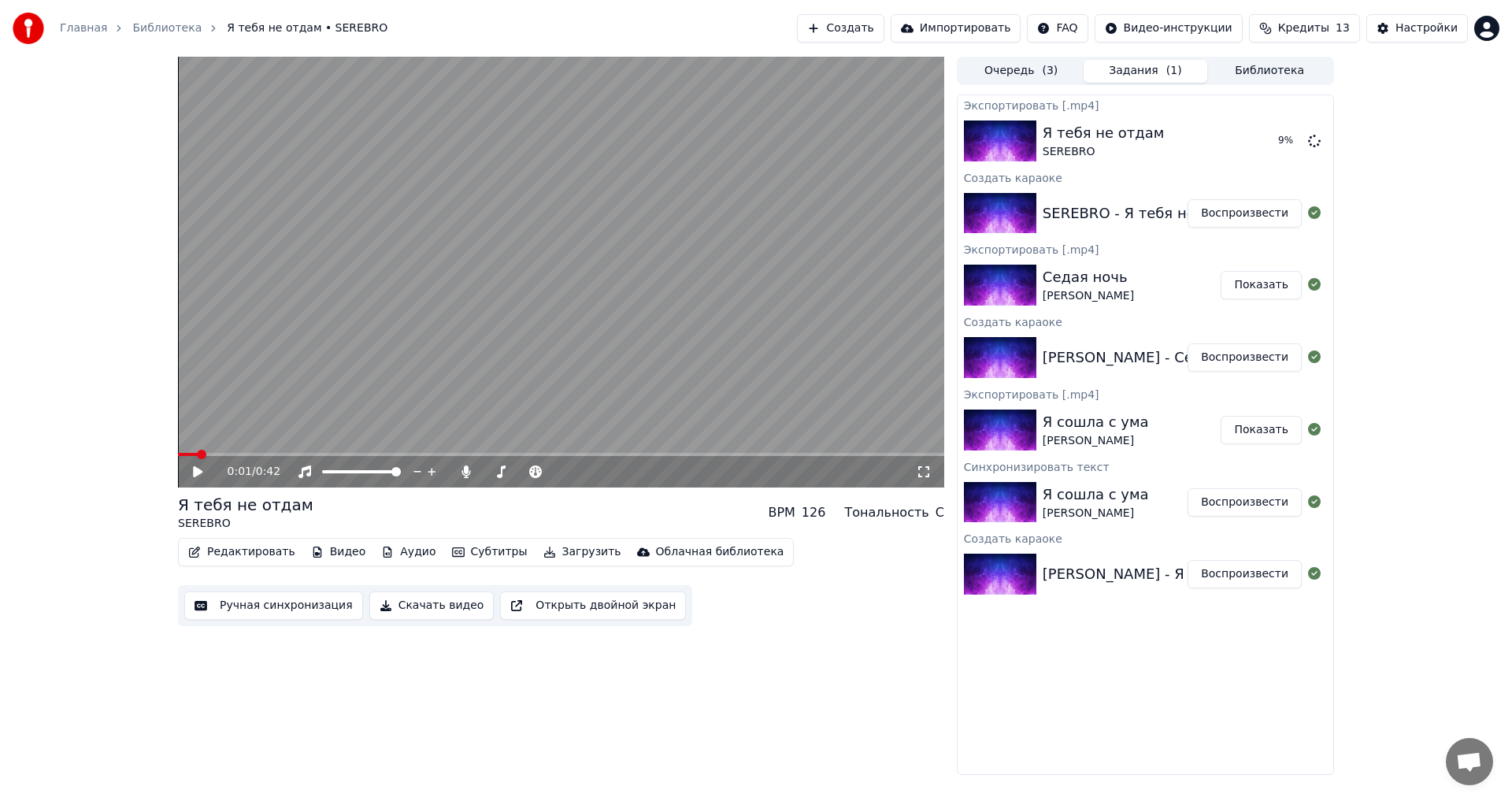
click at [884, 31] on button "Создать" at bounding box center [840, 28] width 86 height 28
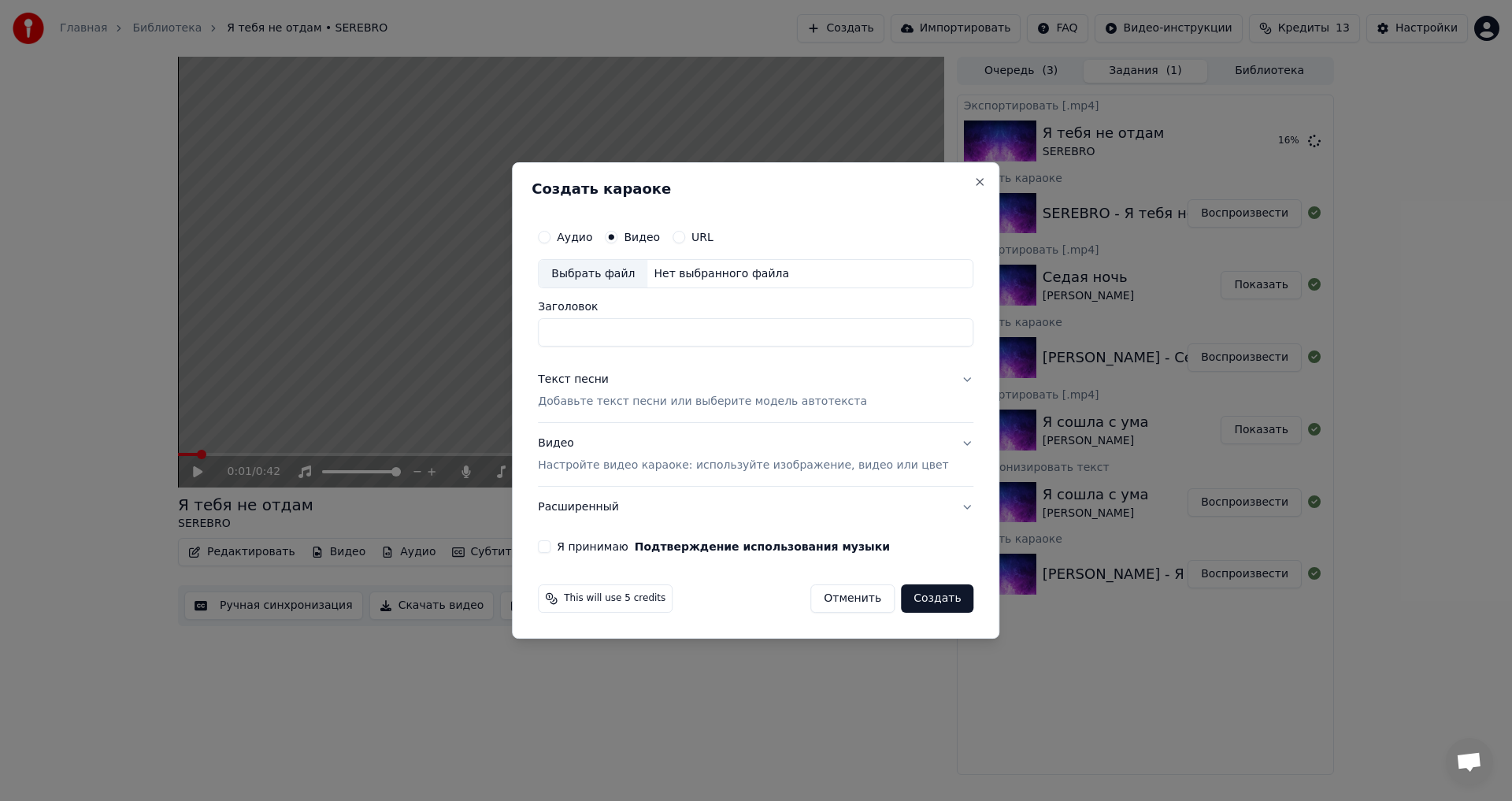
click at [607, 278] on div "Выбрать файл" at bounding box center [593, 274] width 109 height 28
drag, startPoint x: 590, startPoint y: 331, endPoint x: 511, endPoint y: 332, distance: 79.0
click at [511, 332] on body "Главная Библиотека Я тебя не отдам • SEREBRO Создать Импортировать FAQ Видео-ин…" at bounding box center [756, 400] width 1512 height 801
click at [638, 330] on input "**********" at bounding box center [756, 332] width 436 height 28
type input "**********"
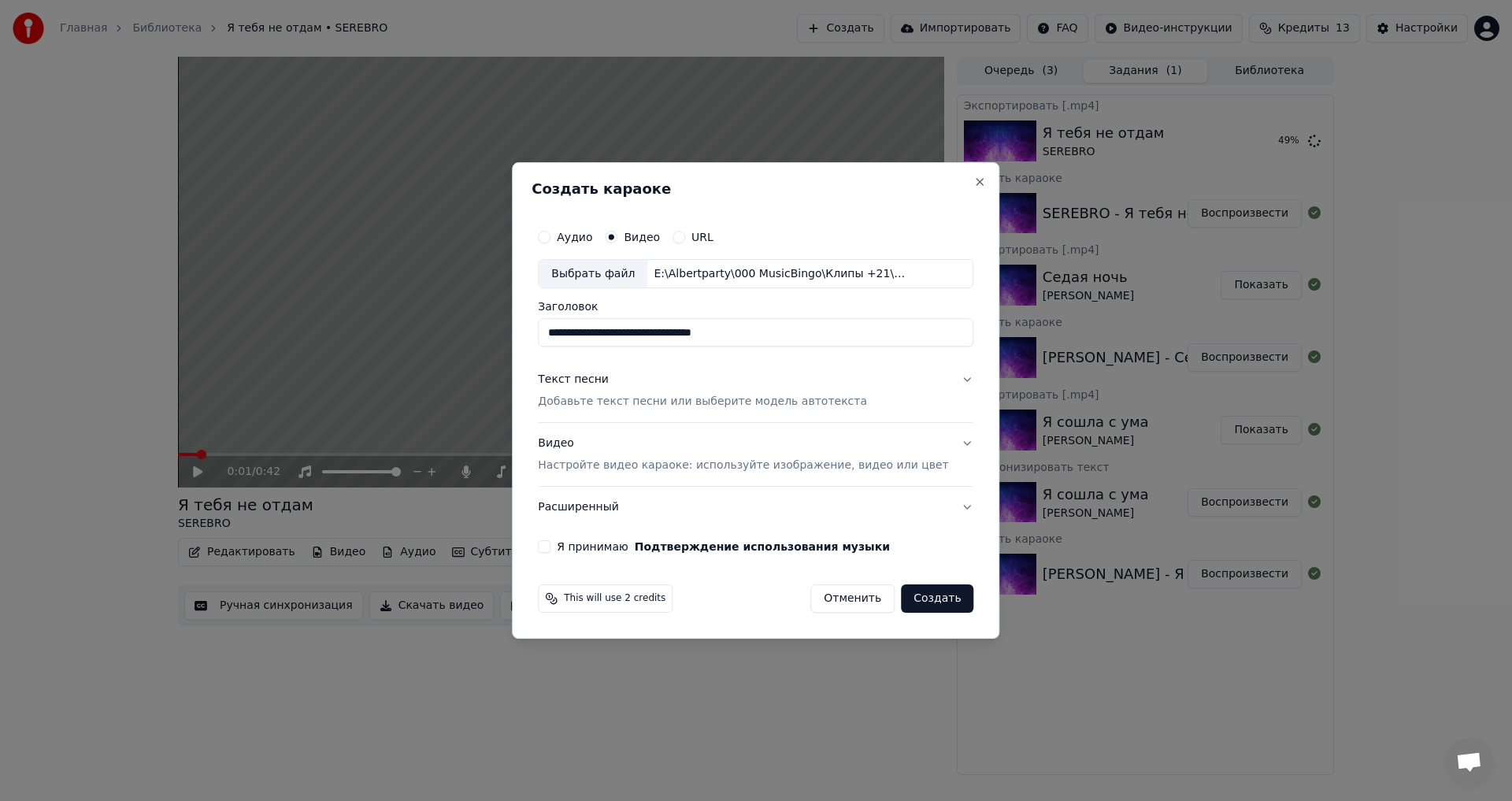
click at [653, 415] on button "Текст песни Добавьте текст песни или выберите модель автотекста" at bounding box center [756, 391] width 436 height 63
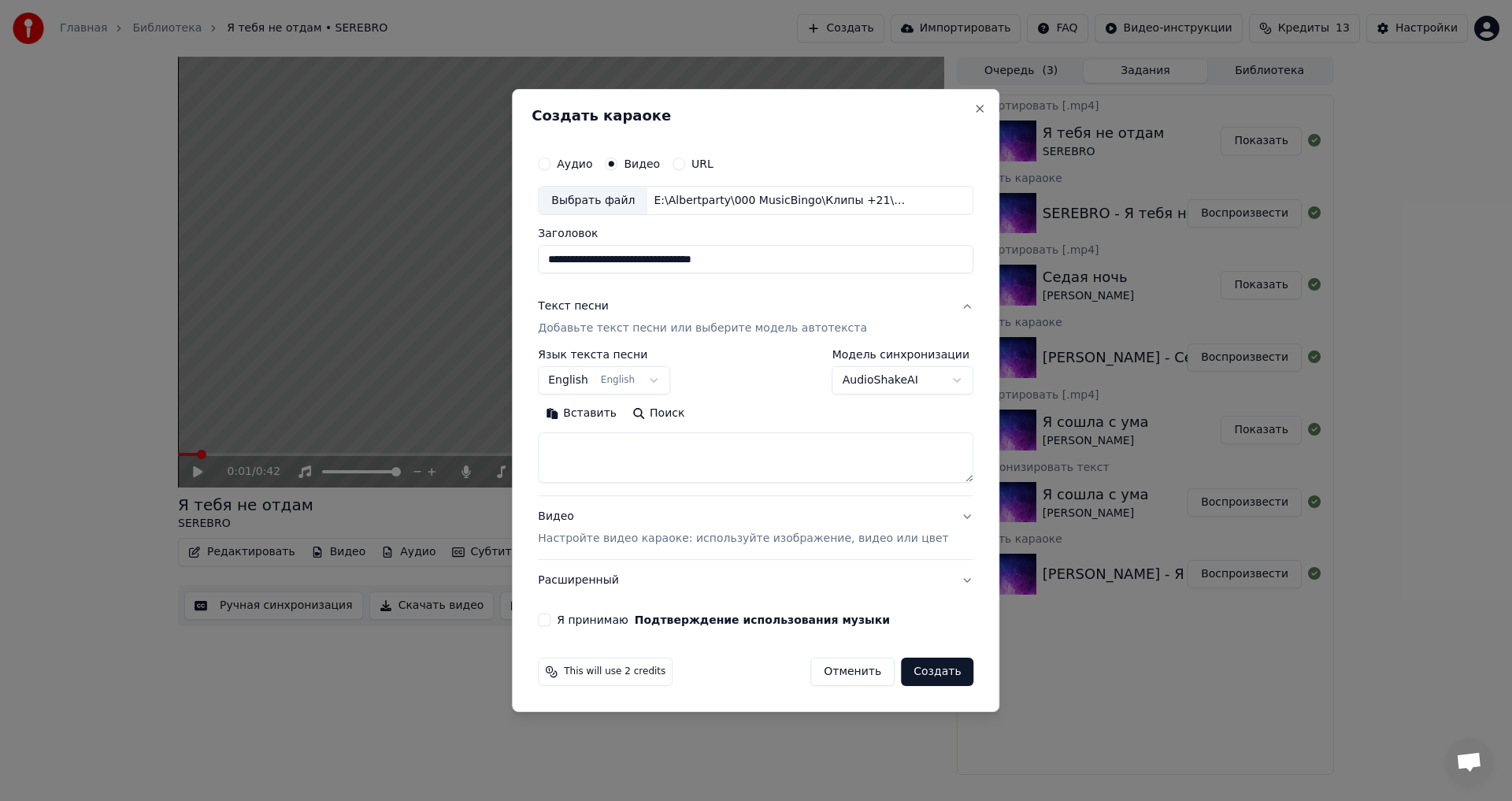
click at [625, 456] on textarea at bounding box center [756, 458] width 436 height 50
paste textarea "**********"
click at [740, 416] on button "Развернуть" at bounding box center [744, 415] width 99 height 25
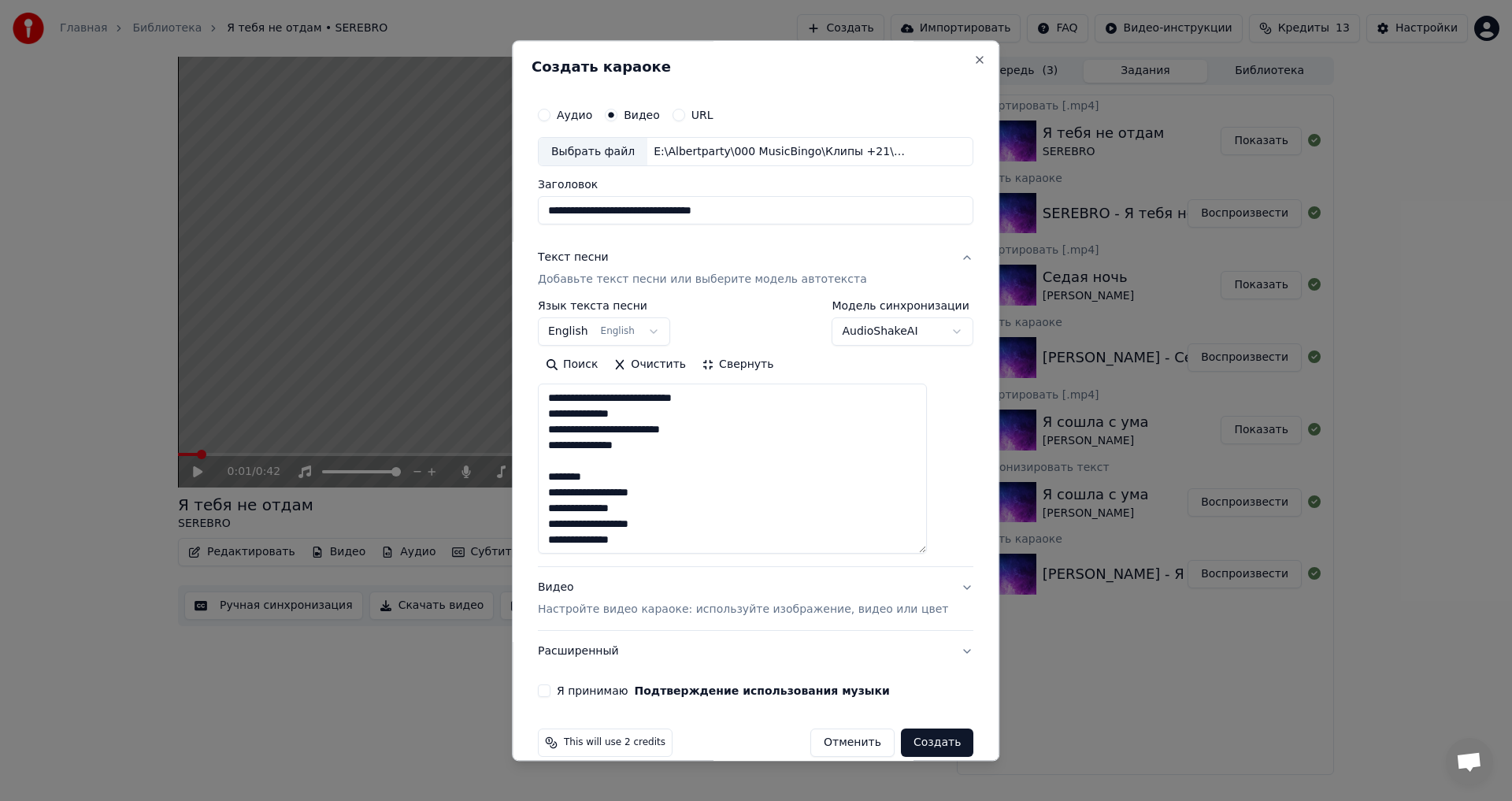
drag, startPoint x: 631, startPoint y: 473, endPoint x: 558, endPoint y: 479, distance: 73.2
click at [558, 479] on textarea "**********" at bounding box center [732, 469] width 389 height 170
type textarea "**********"
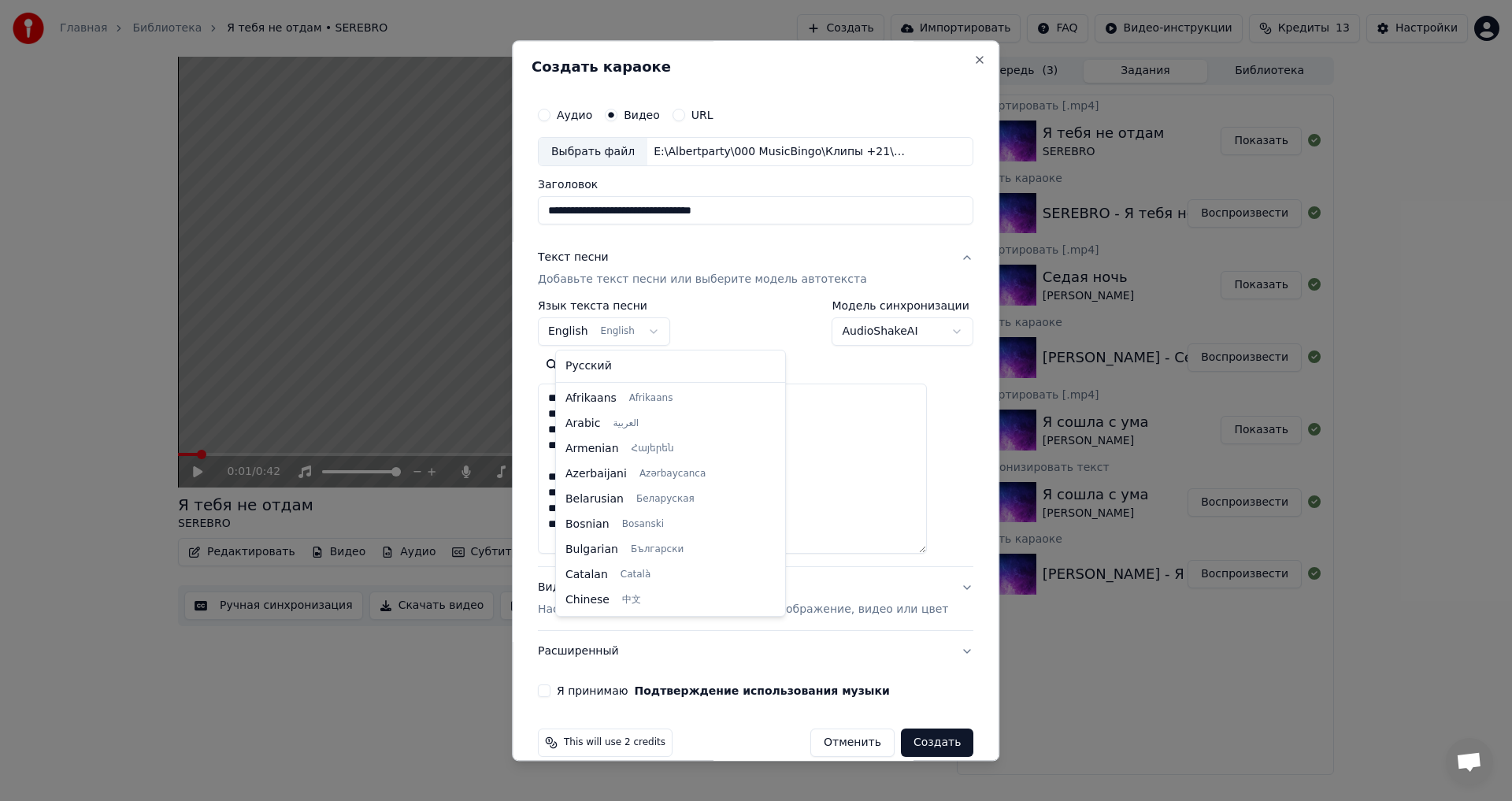
click at [628, 322] on body "Главная Библиотека Я тебя не отдам • SEREBRO Создать Импортировать FAQ Видео-ин…" at bounding box center [756, 400] width 1512 height 801
select select "**"
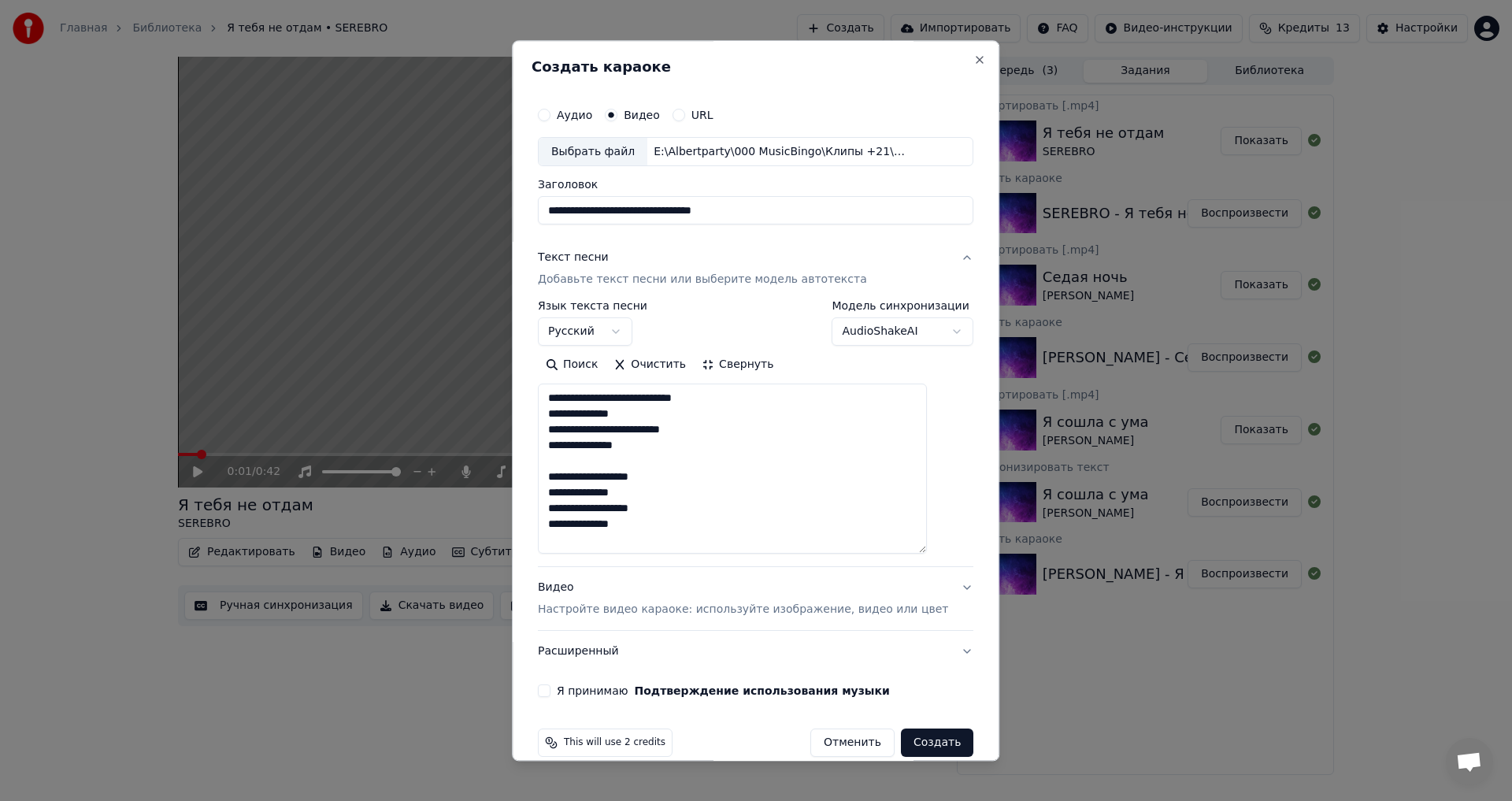
click at [551, 695] on button "Я принимаю Подтверждение использования музыки" at bounding box center [544, 691] width 13 height 13
click at [933, 740] on button "Создать" at bounding box center [937, 743] width 73 height 28
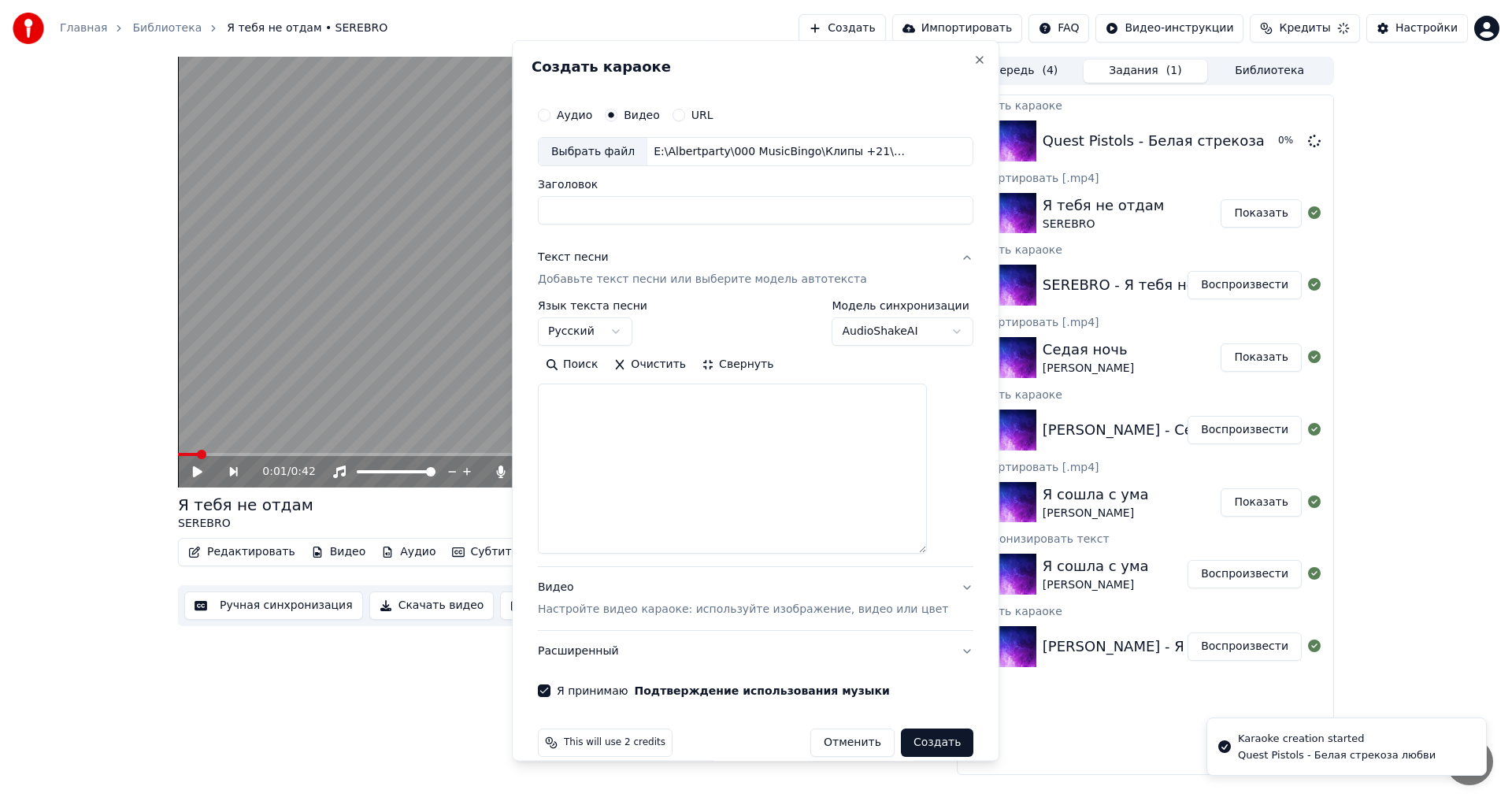
select select
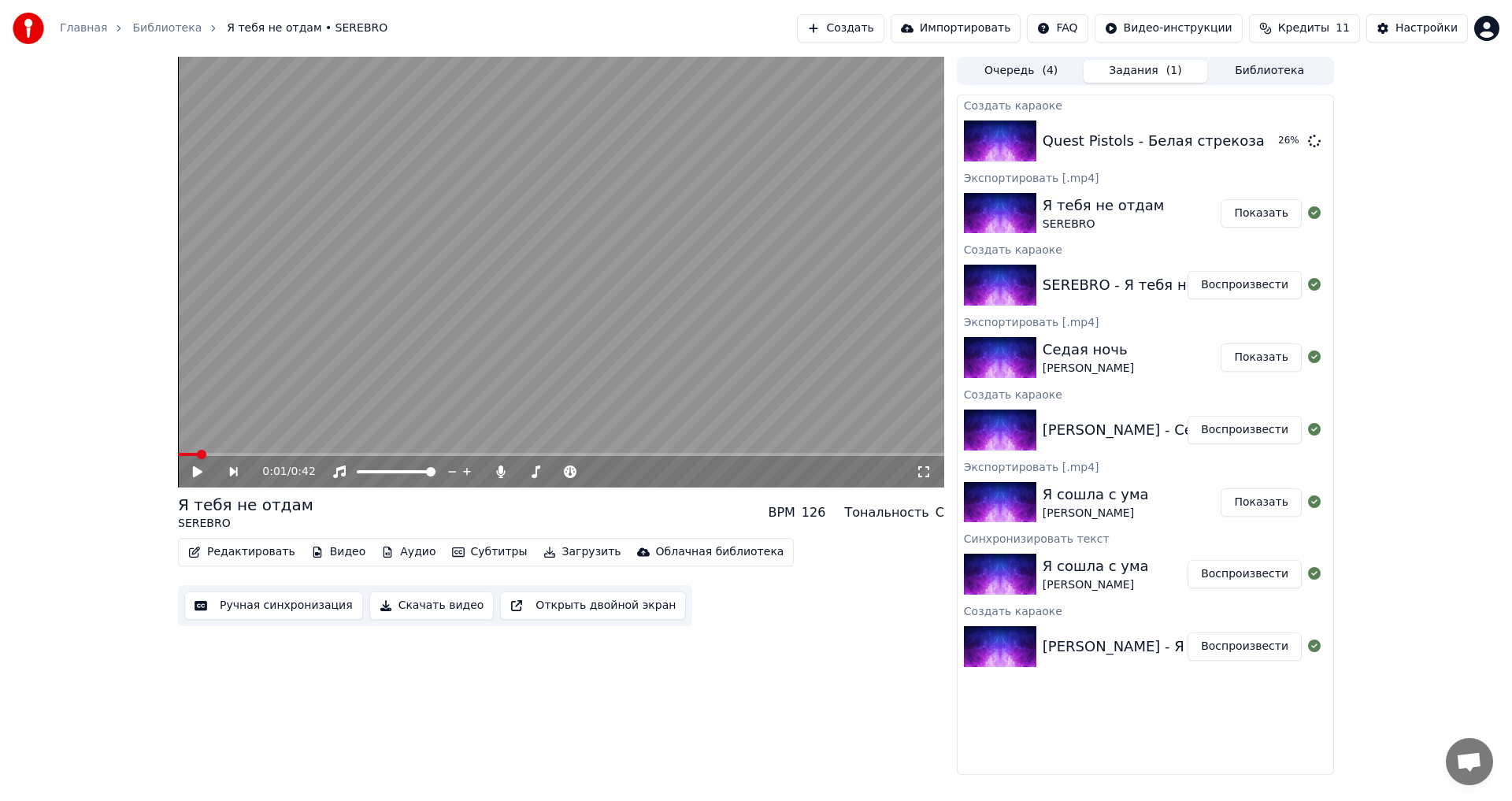
click at [879, 22] on button "Создать" at bounding box center [840, 28] width 86 height 28
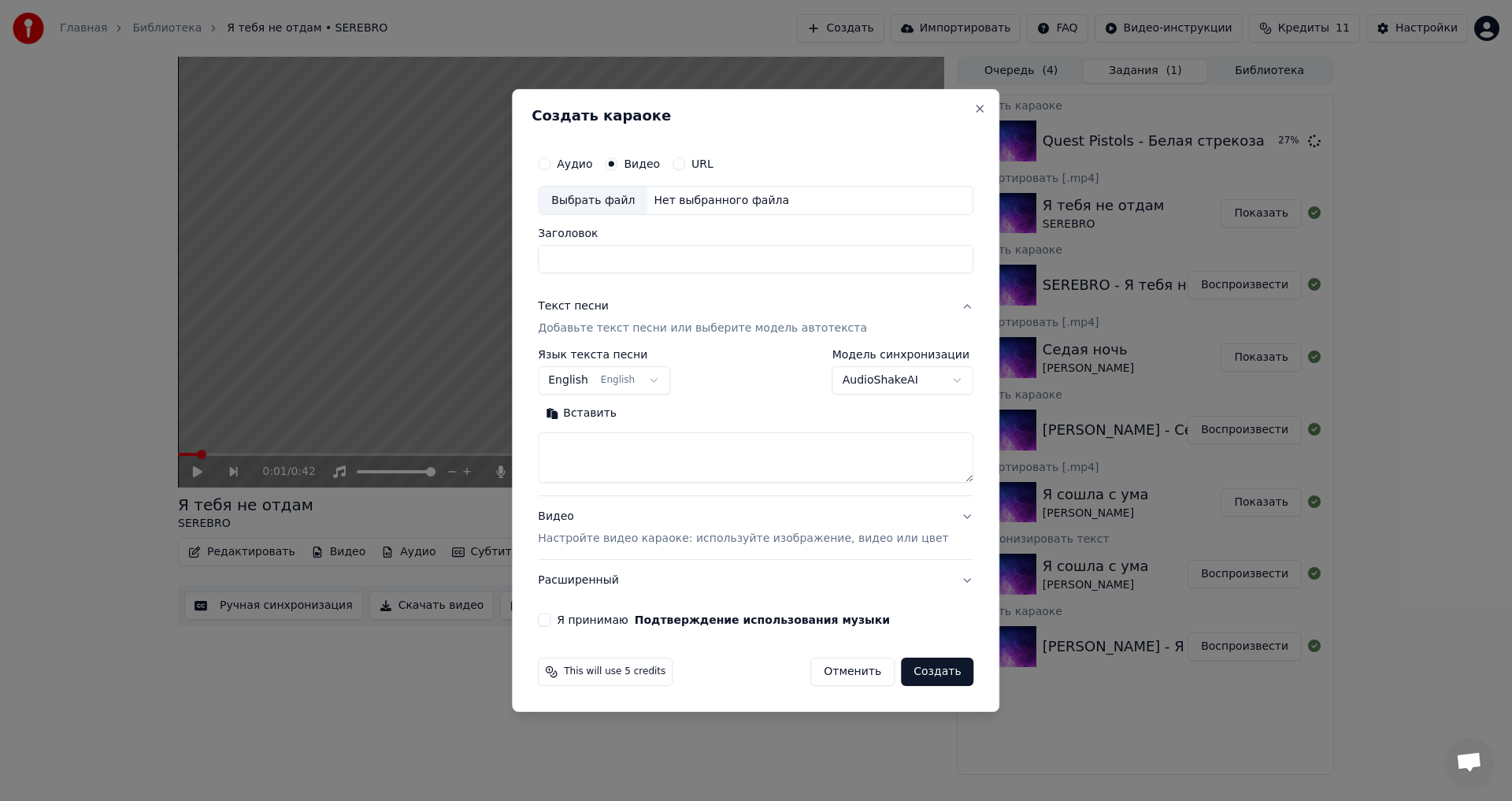
click at [622, 202] on div "Выбрать файл" at bounding box center [593, 200] width 109 height 28
drag, startPoint x: 586, startPoint y: 262, endPoint x: 531, endPoint y: 253, distance: 55.7
click at [531, 253] on body "Главная Библиотека Я тебя не отдам • SEREBRO Создать Импортировать FAQ Видео-ин…" at bounding box center [756, 400] width 1512 height 801
type input "**********"
click at [619, 460] on textarea at bounding box center [756, 458] width 436 height 50
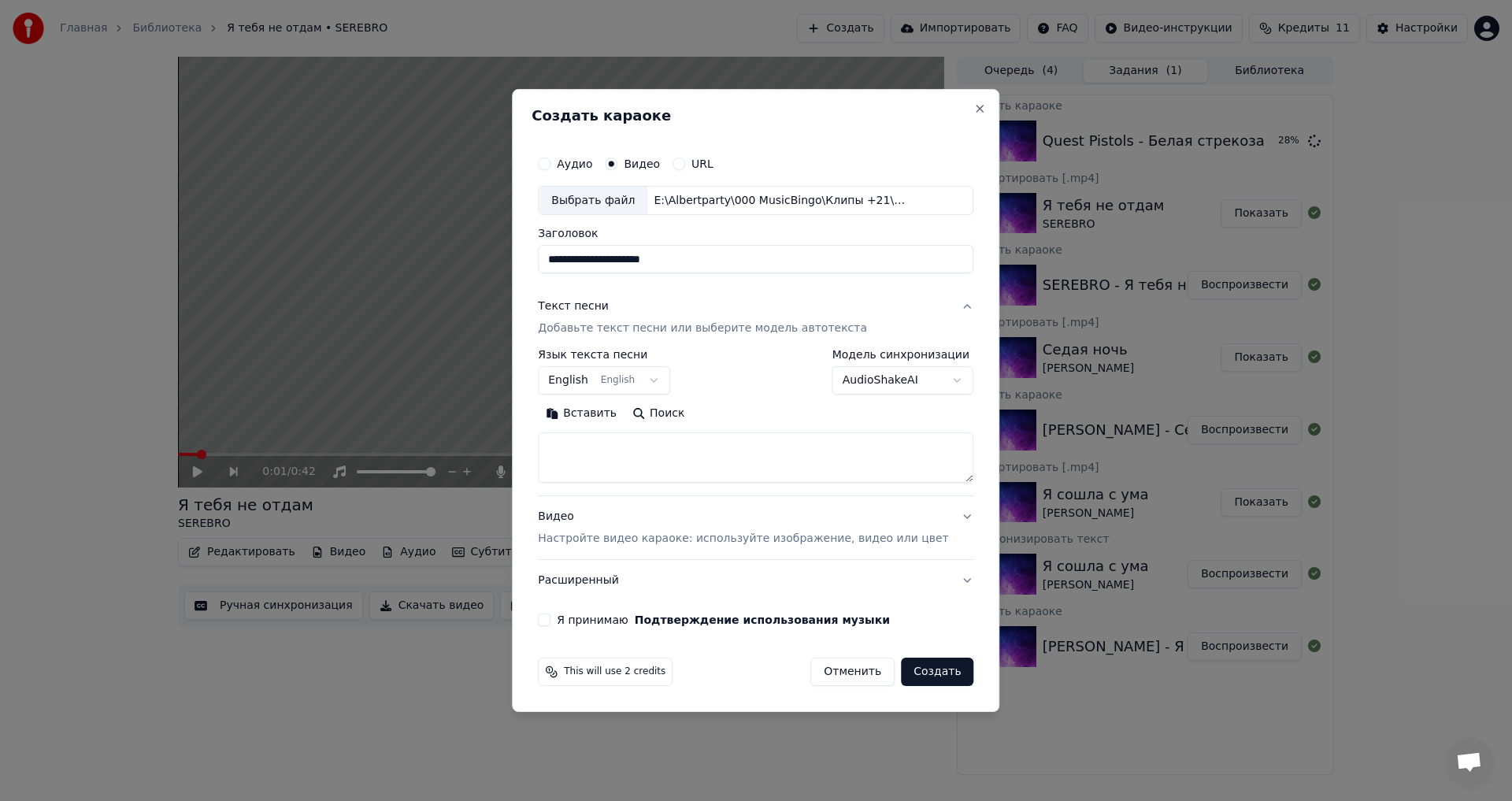
paste textarea "**********"
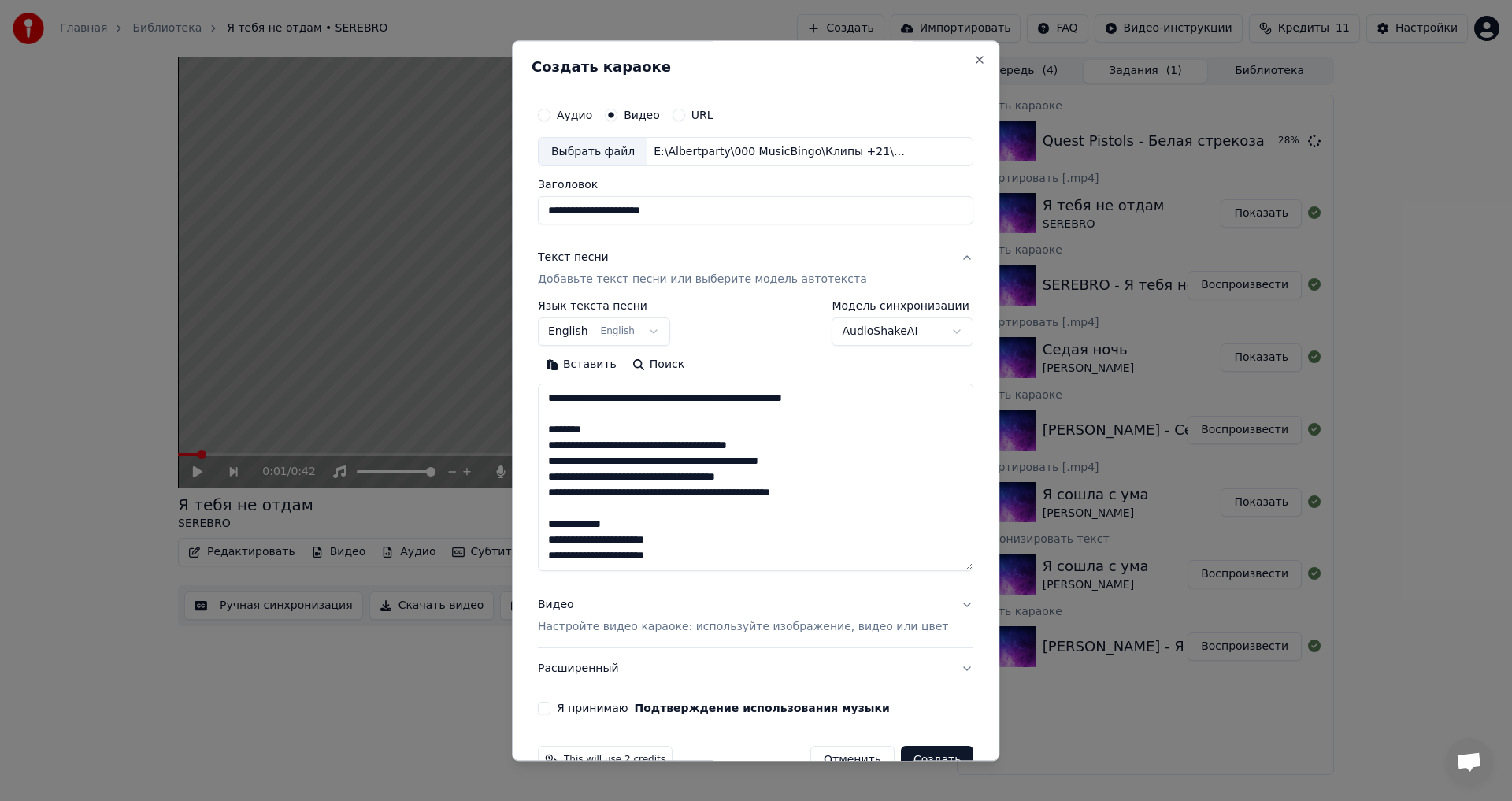
scroll to position [131, 0]
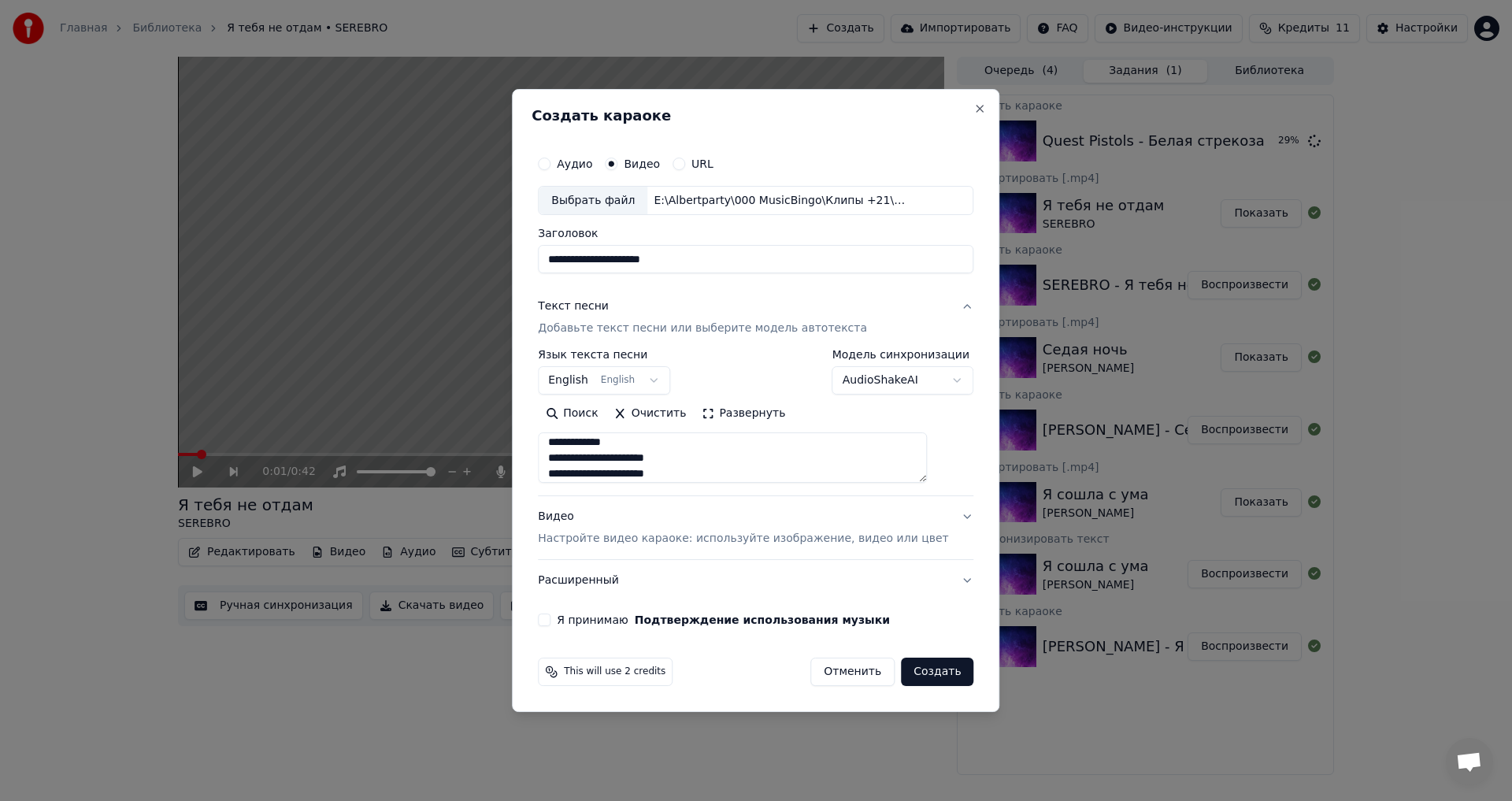
click at [748, 407] on button "Развернуть" at bounding box center [744, 415] width 99 height 25
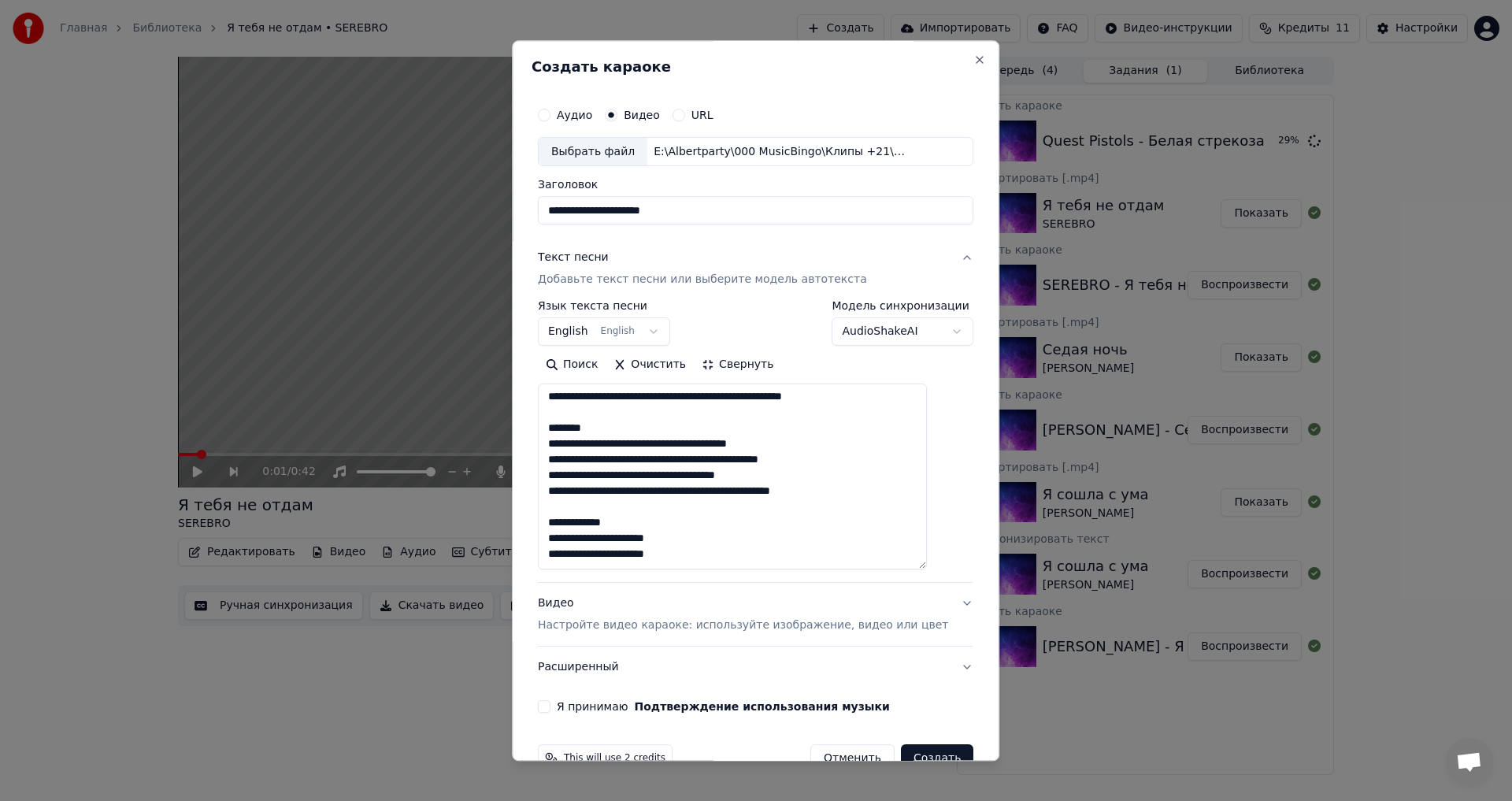
scroll to position [0, 0]
drag, startPoint x: 665, startPoint y: 430, endPoint x: 572, endPoint y: 418, distance: 93.8
click at [572, 418] on textarea "**********" at bounding box center [732, 477] width 389 height 185
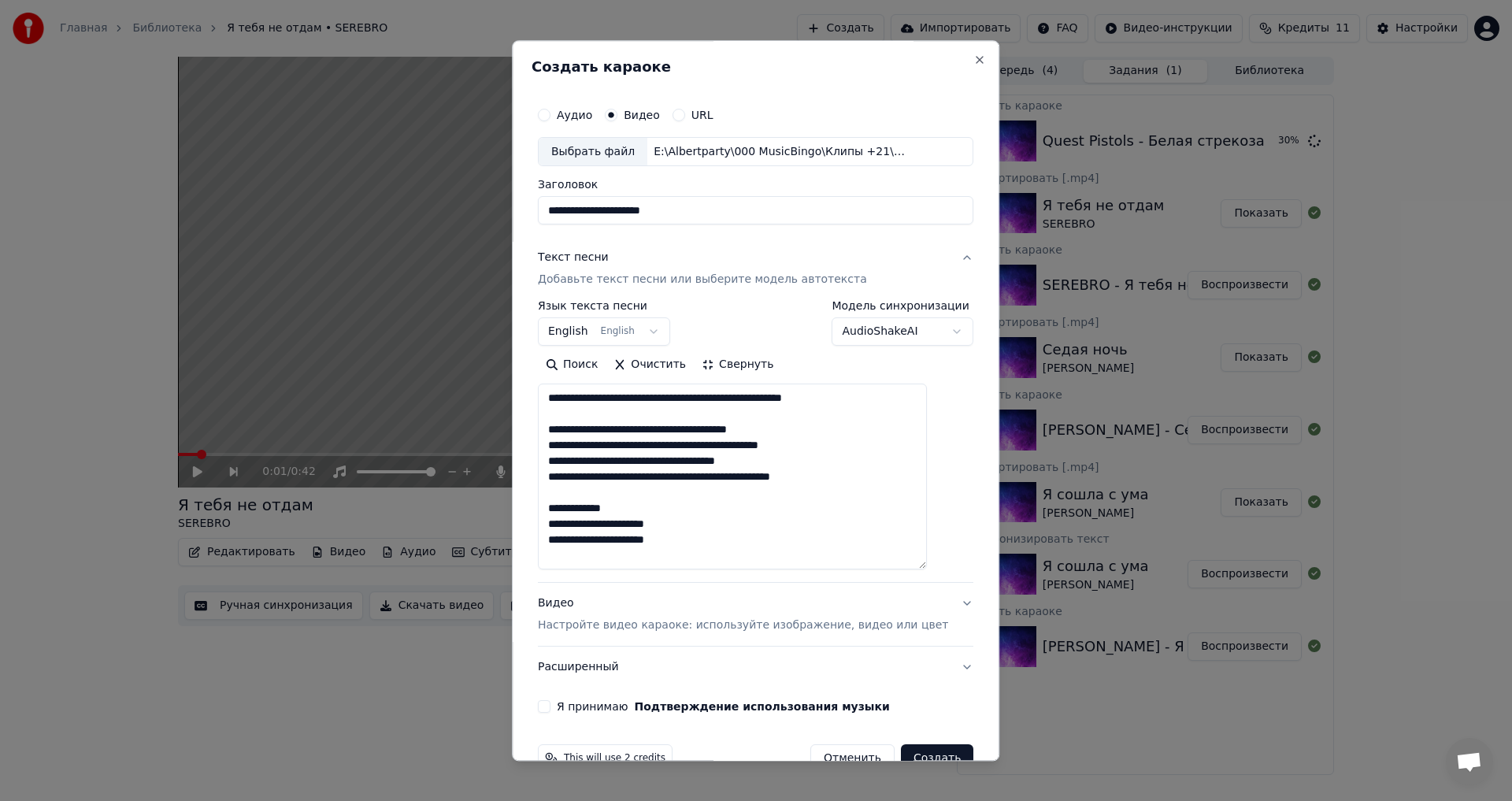
click at [753, 395] on textarea "**********" at bounding box center [732, 477] width 389 height 185
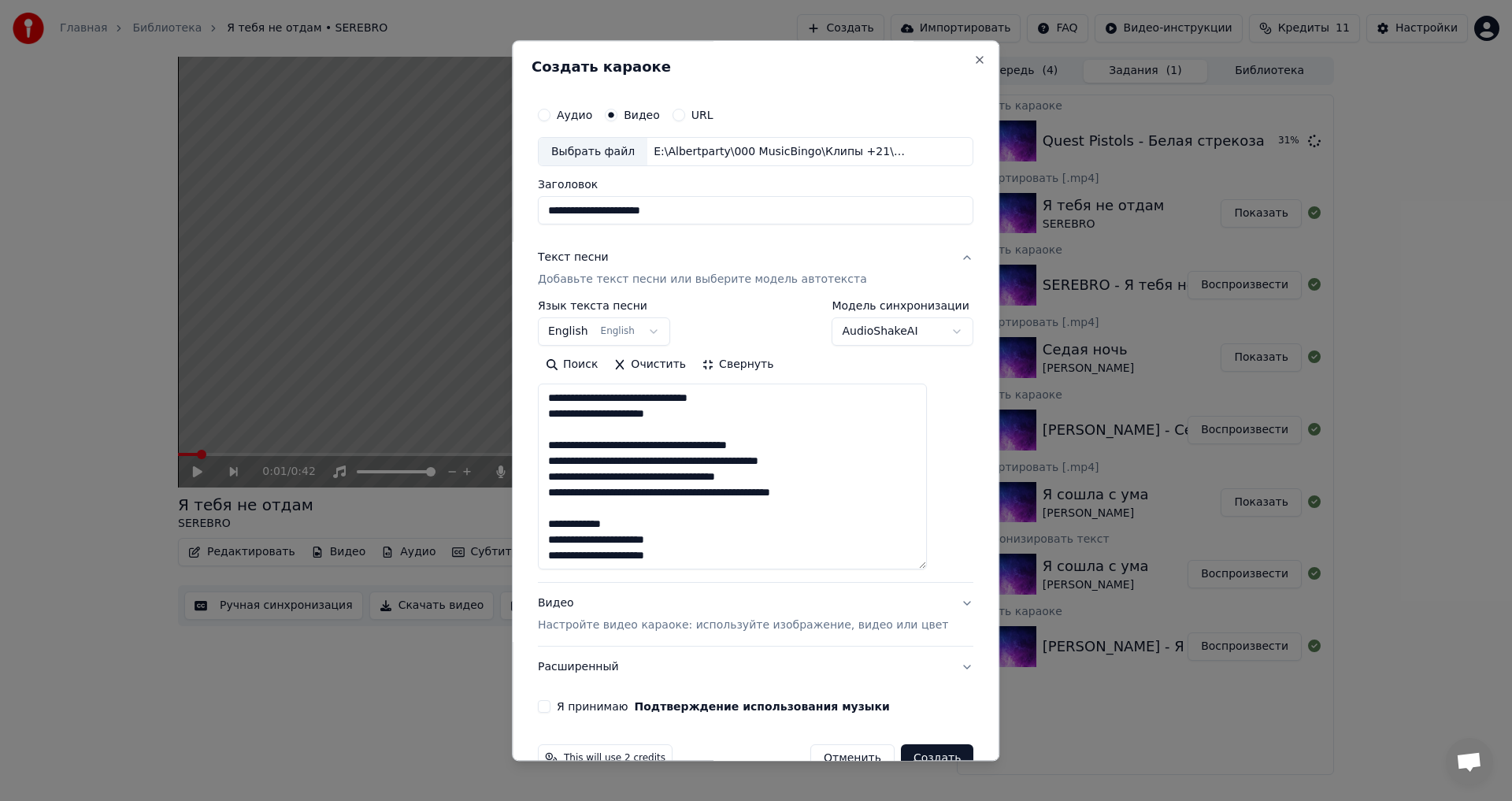
drag, startPoint x: 577, startPoint y: 411, endPoint x: 565, endPoint y: 407, distance: 12.6
click at [560, 410] on textarea "**********" at bounding box center [732, 477] width 389 height 185
click at [569, 397] on textarea "**********" at bounding box center [732, 477] width 389 height 185
drag, startPoint x: 683, startPoint y: 518, endPoint x: 551, endPoint y: 519, distance: 132.0
click at [551, 519] on div "**********" at bounding box center [755, 407] width 448 height 627
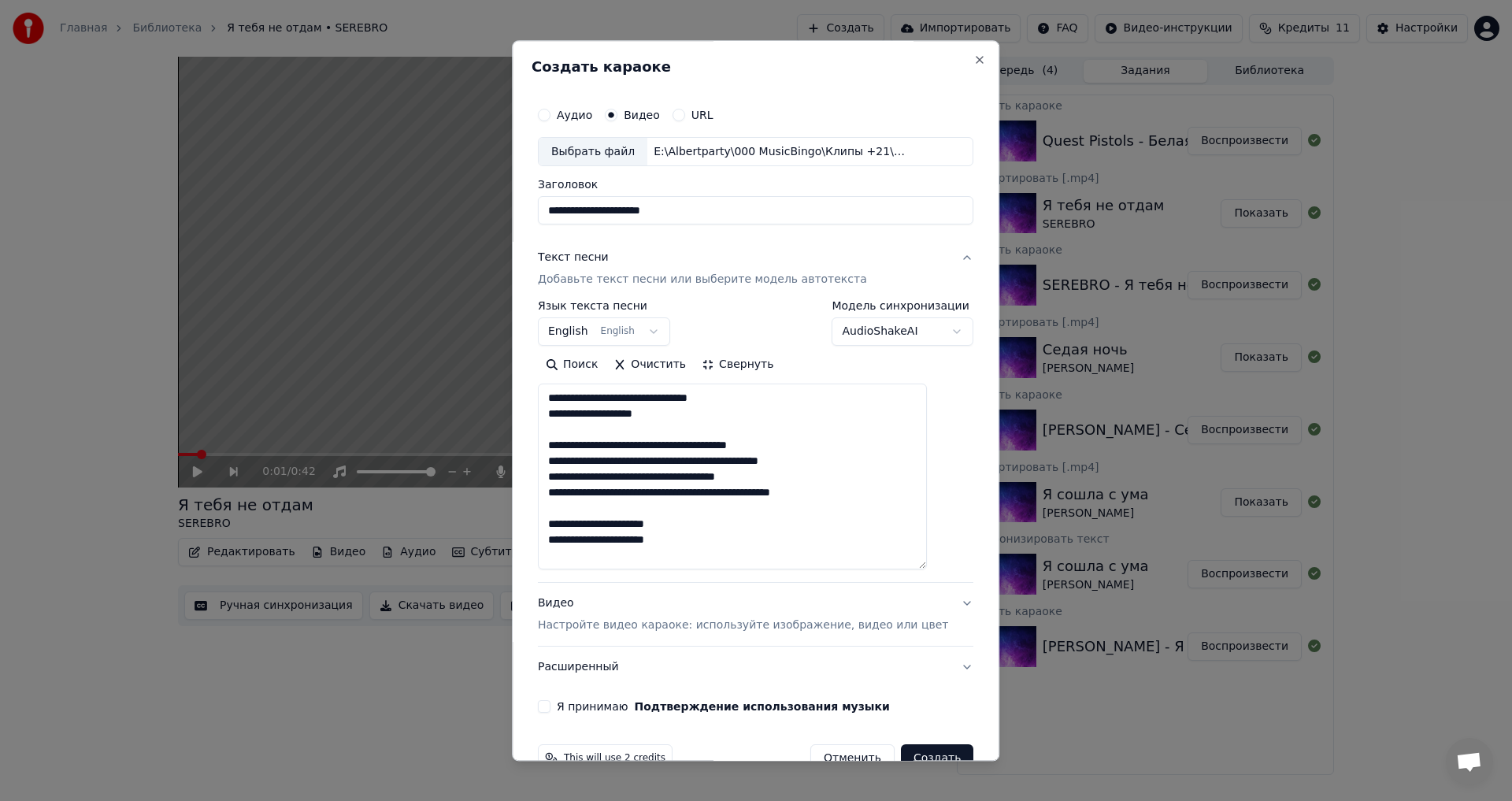
type textarea "**********"
click at [727, 652] on button "Расширенный" at bounding box center [756, 668] width 436 height 41
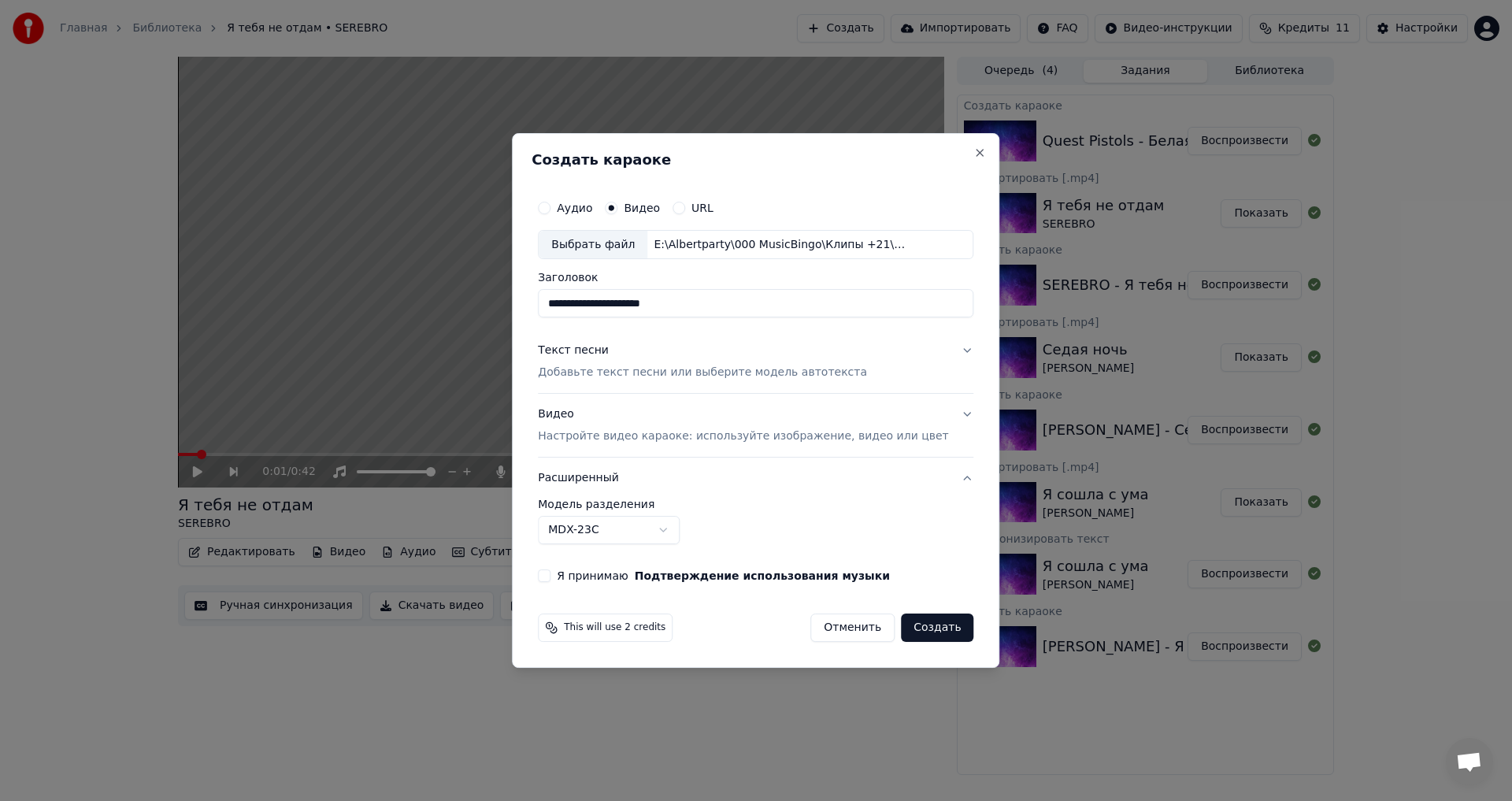
click at [657, 371] on p "Добавьте текст песни или выберите модель автотекста" at bounding box center [702, 373] width 329 height 16
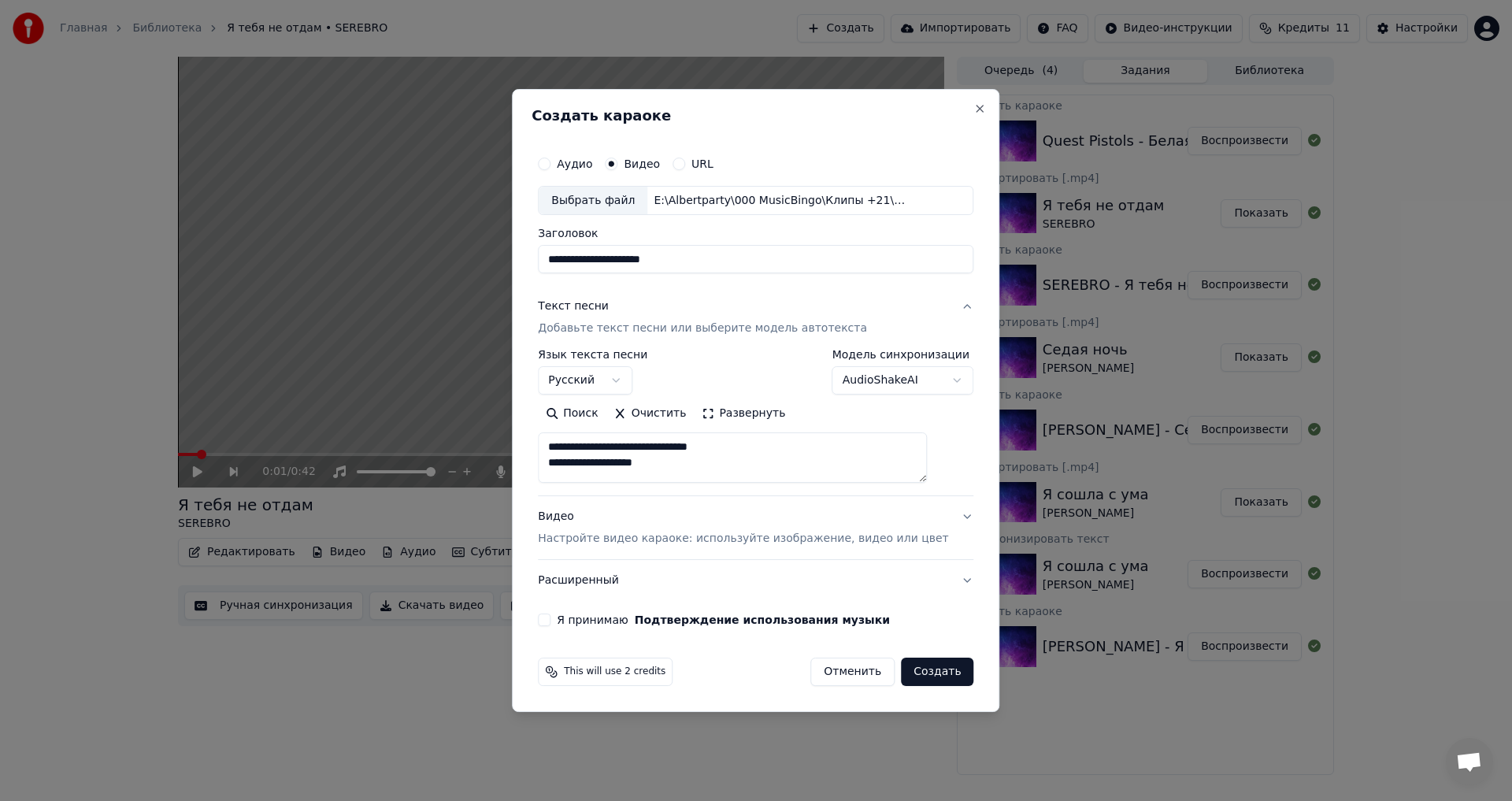
click at [769, 418] on button "Развернуть" at bounding box center [744, 415] width 99 height 25
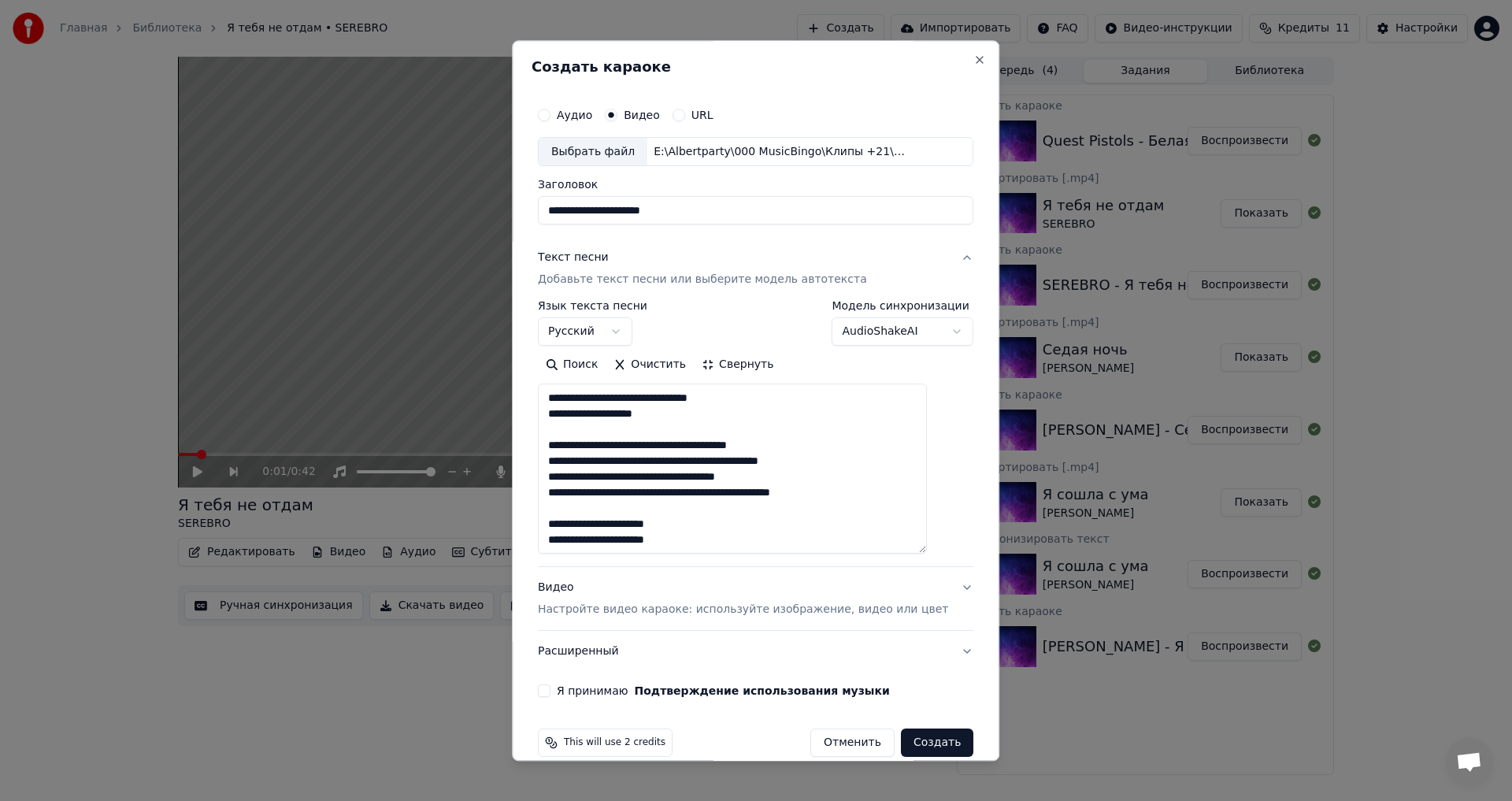
click at [811, 444] on textarea "**********" at bounding box center [732, 469] width 389 height 170
click at [640, 519] on textarea "**********" at bounding box center [732, 469] width 389 height 170
type textarea "**********"
click at [928, 705] on form "**********" at bounding box center [755, 428] width 448 height 671
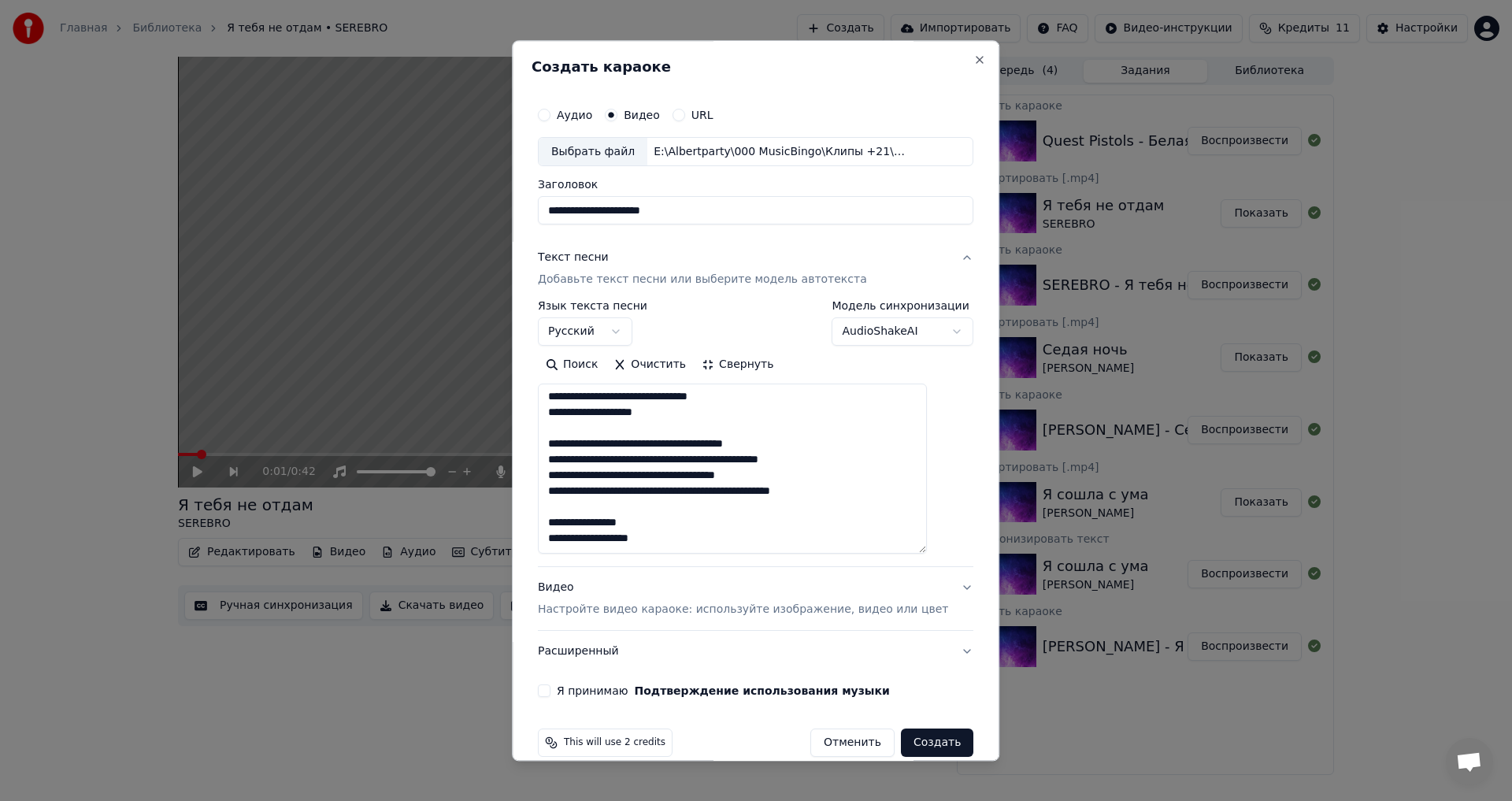
click at [624, 695] on label "Я принимаю Подтверждение использования музыки" at bounding box center [722, 690] width 333 height 11
click at [551, 695] on button "Я принимаю Подтверждение использования музыки" at bounding box center [544, 691] width 13 height 13
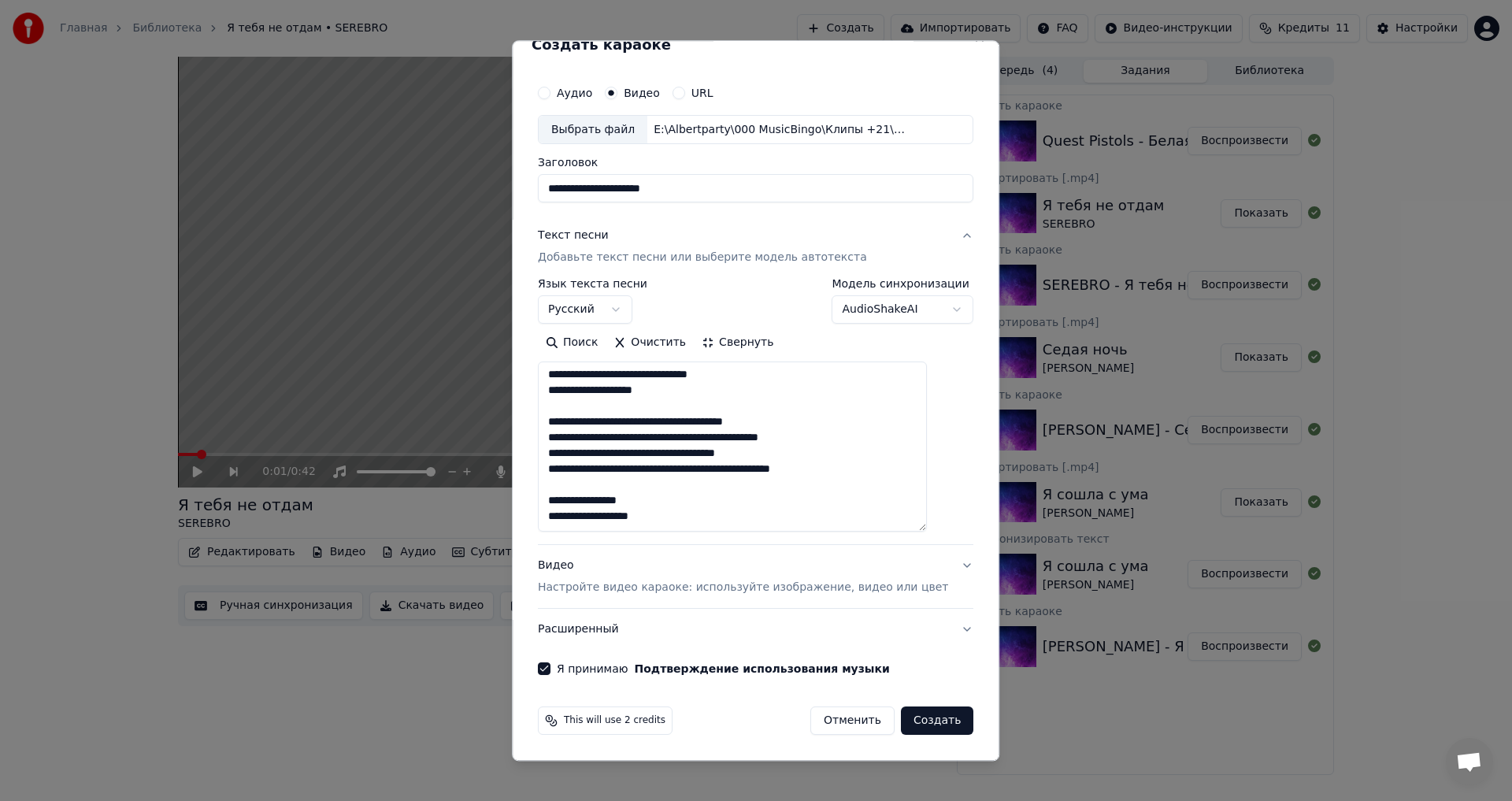
click at [907, 727] on button "Создать" at bounding box center [937, 720] width 73 height 28
select select
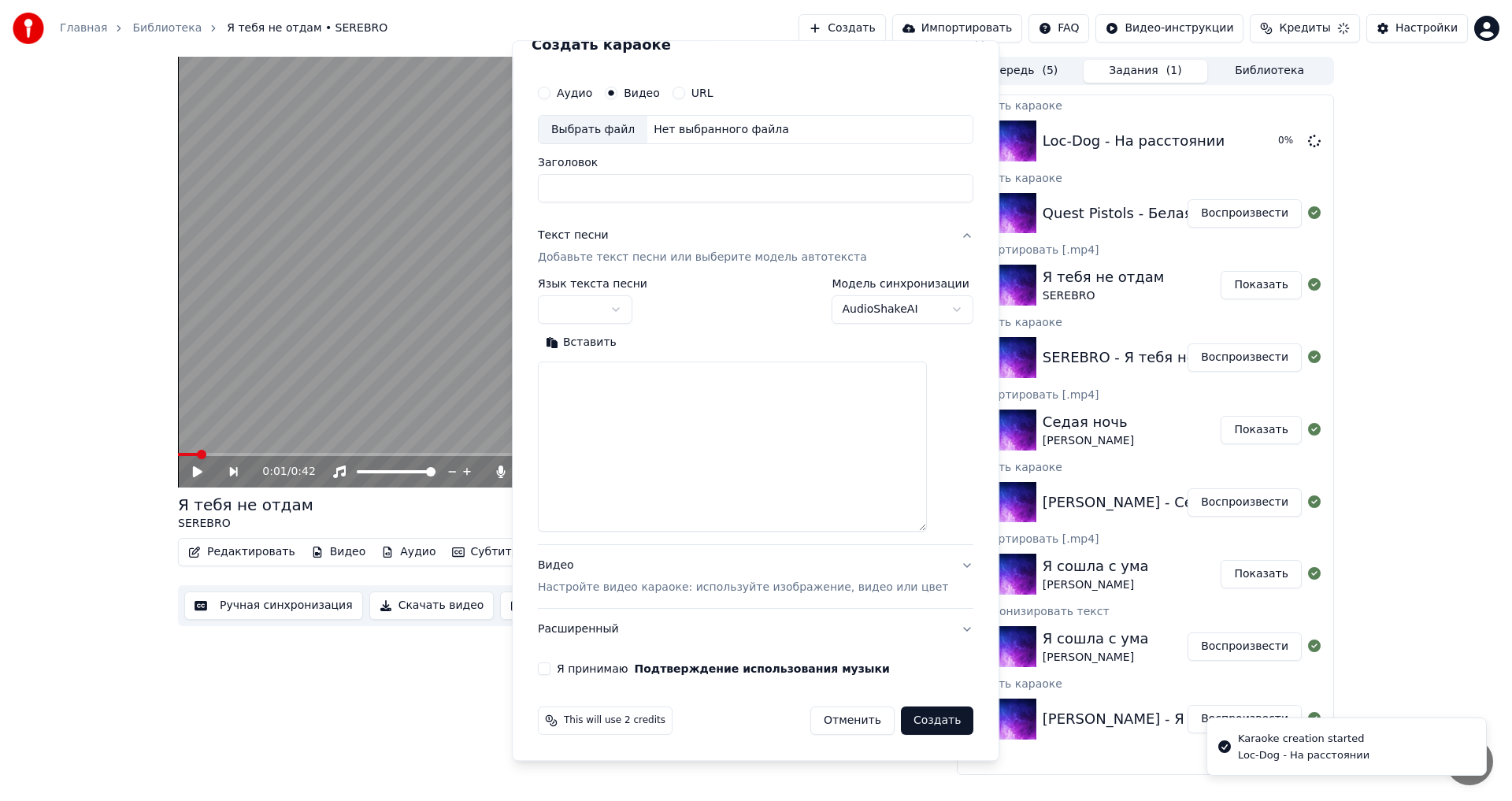
scroll to position [0, 0]
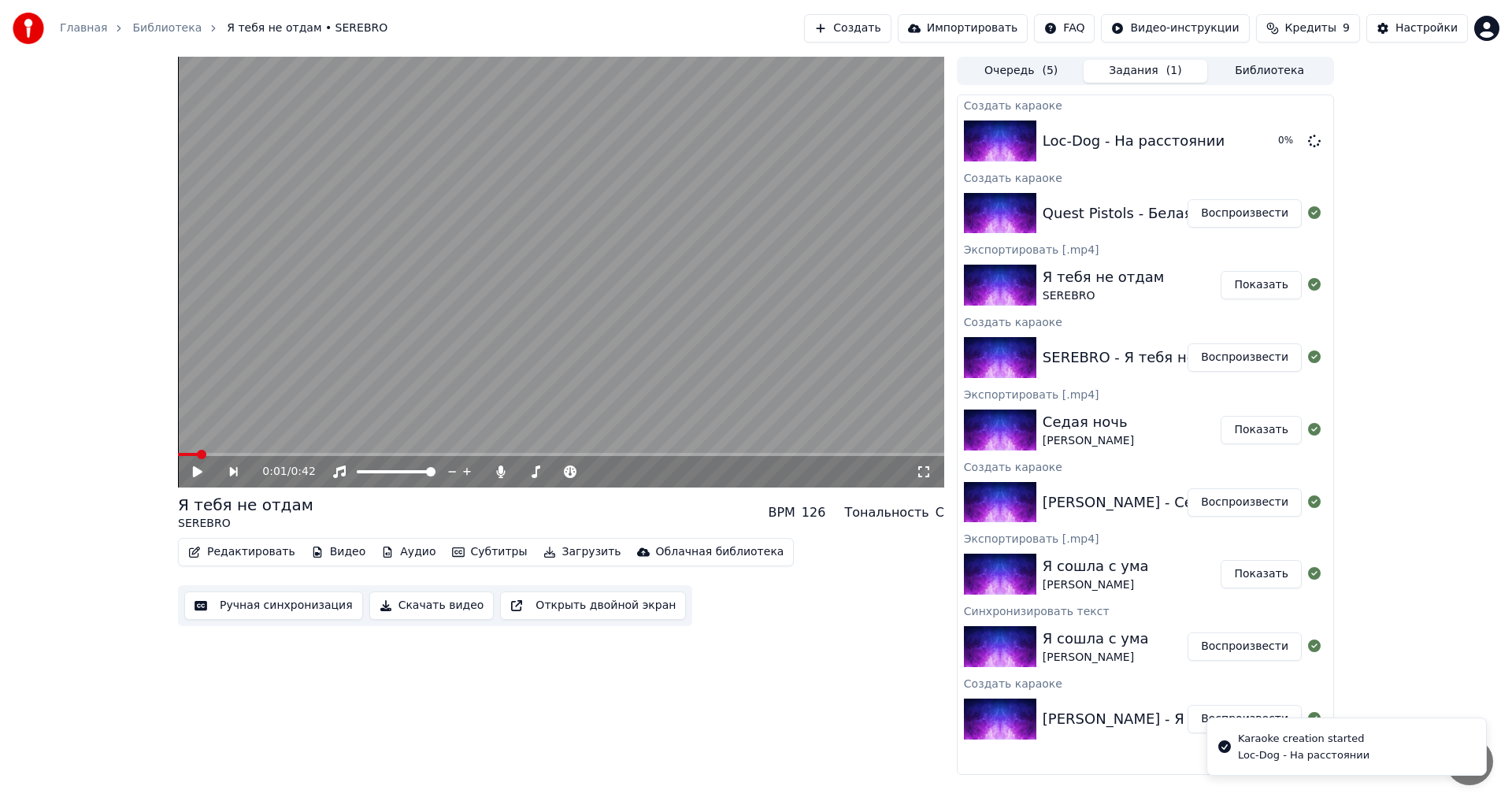
click at [1254, 214] on button "Воспроизвести" at bounding box center [1245, 213] width 115 height 28
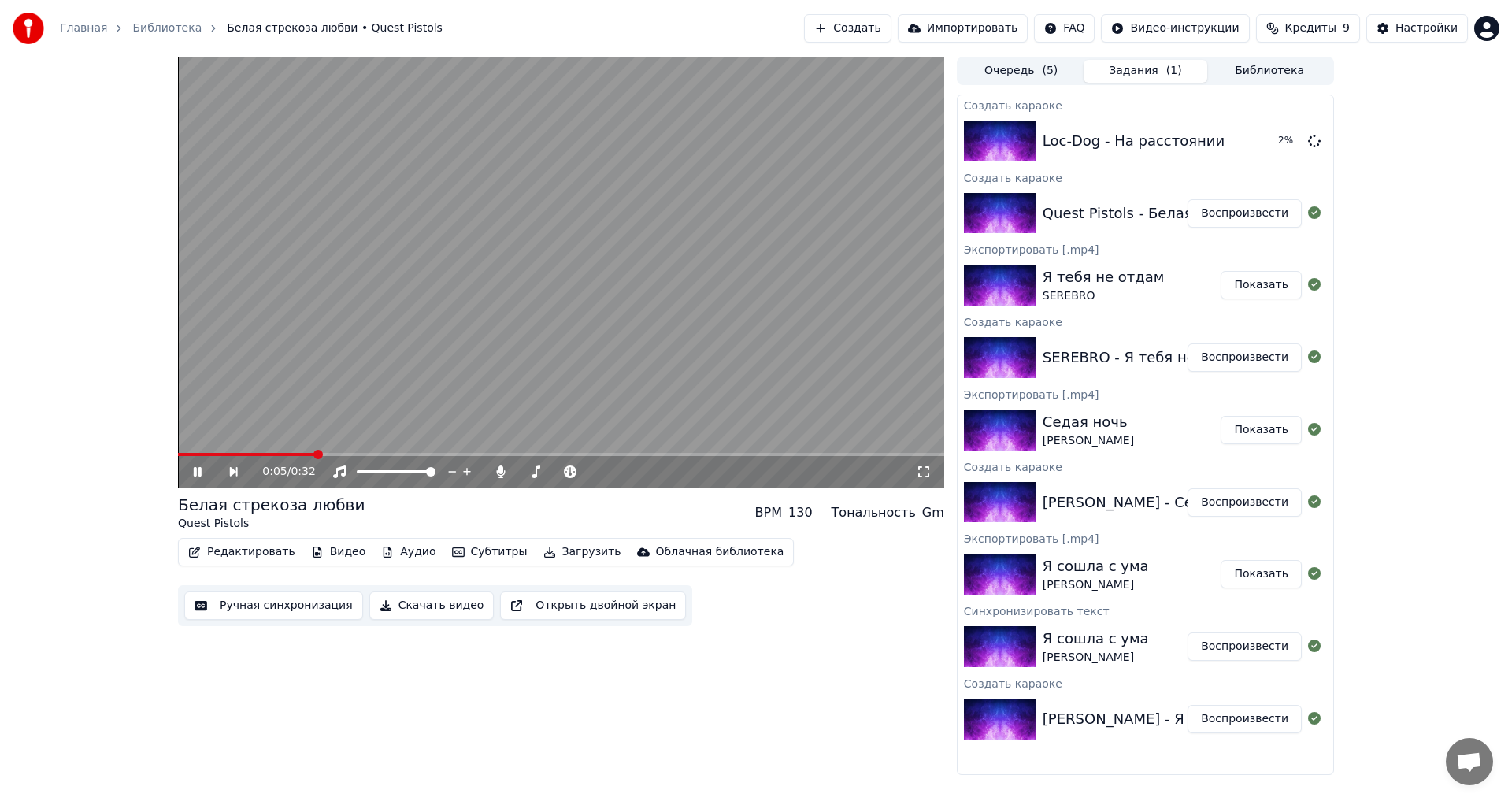
click at [205, 473] on icon at bounding box center [208, 471] width 36 height 13
drag, startPoint x: 406, startPoint y: 478, endPoint x: 369, endPoint y: 478, distance: 37.0
click at [369, 478] on div at bounding box center [411, 472] width 127 height 16
click at [398, 475] on div at bounding box center [411, 472] width 127 height 16
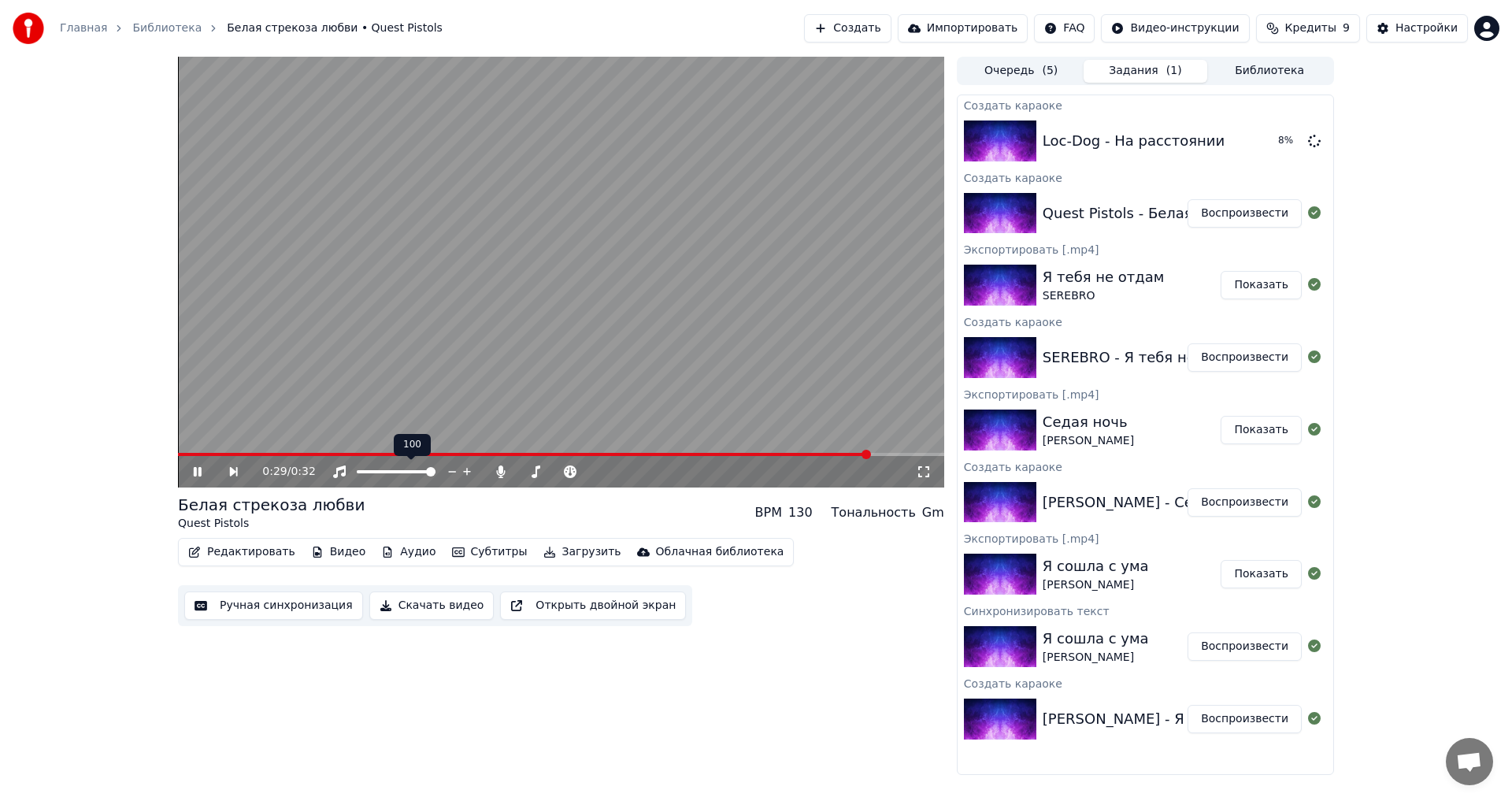
click at [436, 477] on span at bounding box center [431, 472] width 10 height 10
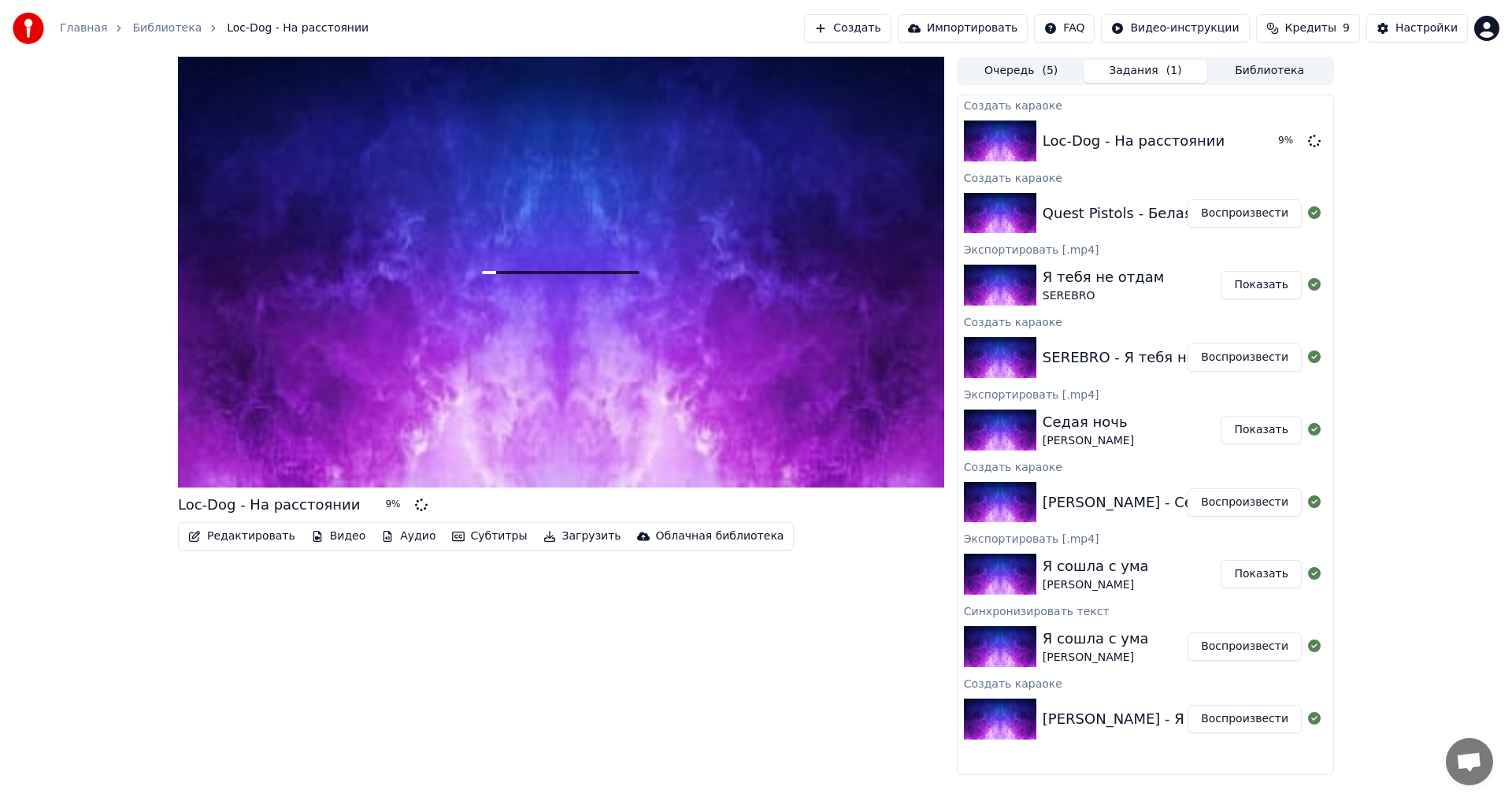
click at [1142, 217] on div "Quest Pistols - Белая стрекоза любви" at bounding box center [1180, 213] width 274 height 22
click at [1229, 215] on button "Воспроизвести" at bounding box center [1245, 213] width 115 height 28
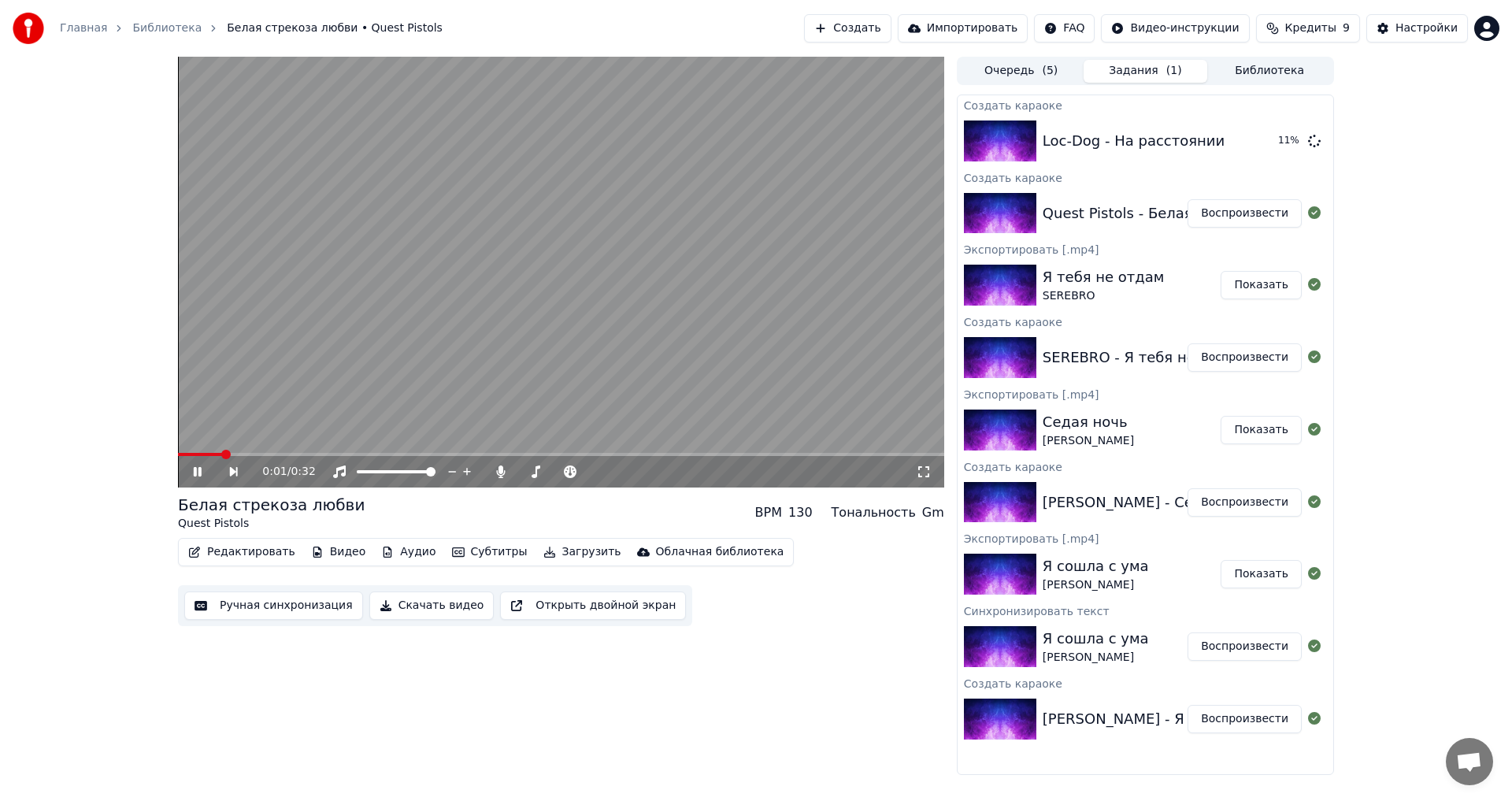
click at [194, 475] on icon at bounding box center [198, 472] width 8 height 10
click at [408, 607] on button "Скачать видео" at bounding box center [431, 605] width 125 height 28
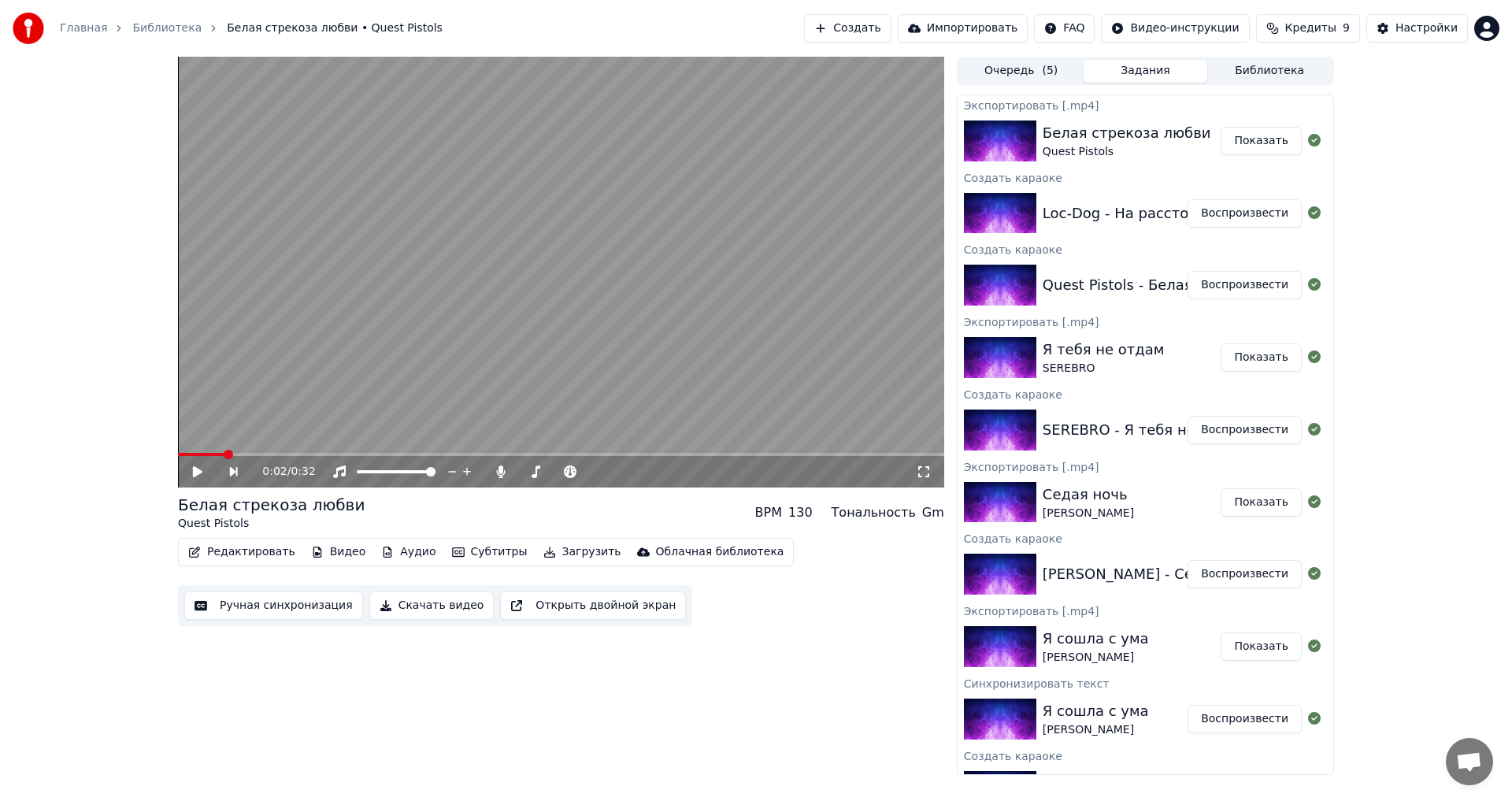
click at [1237, 213] on button "Воспроизвести" at bounding box center [1245, 213] width 115 height 28
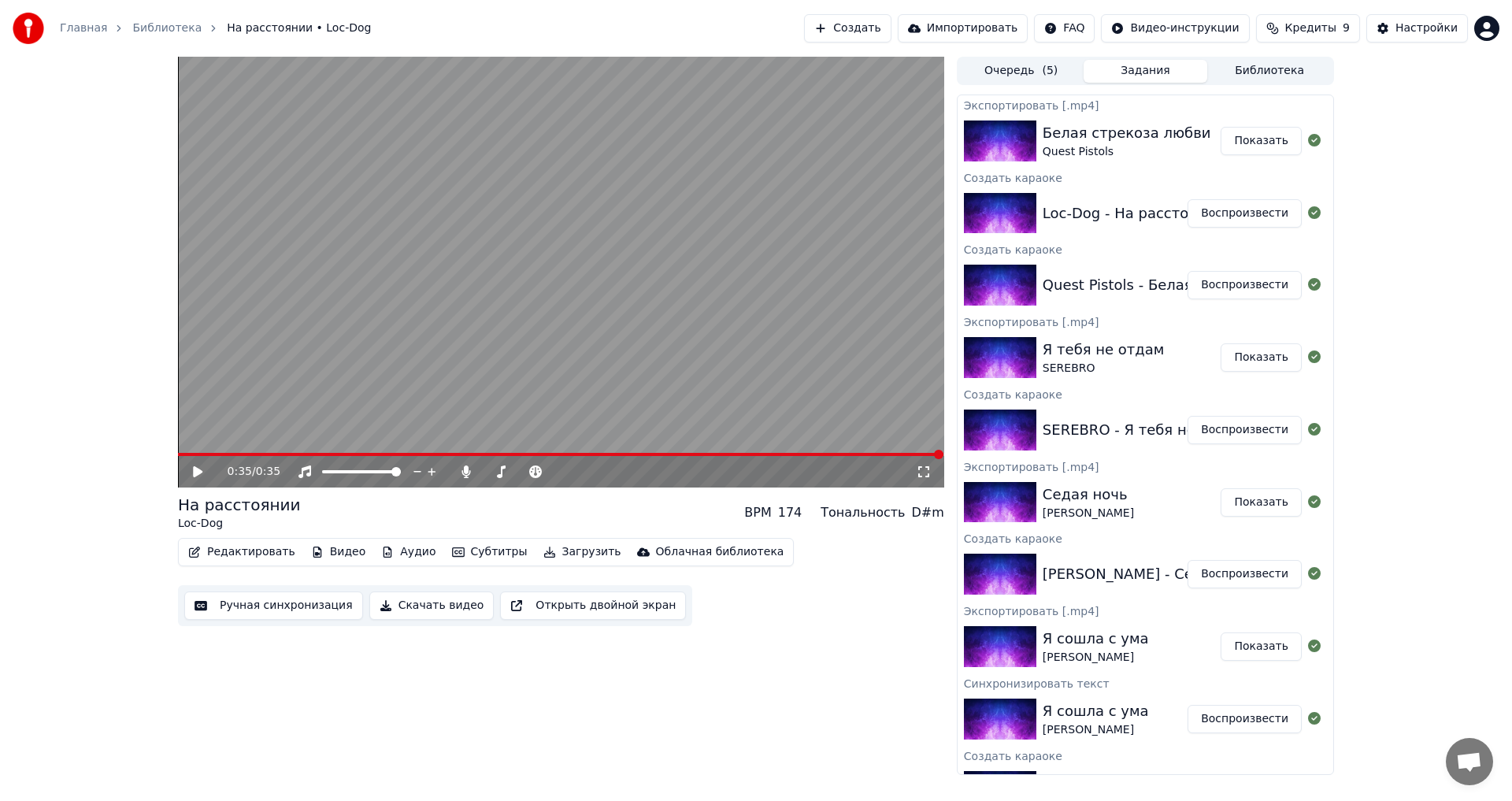
click at [417, 605] on button "Скачать видео" at bounding box center [431, 605] width 125 height 28
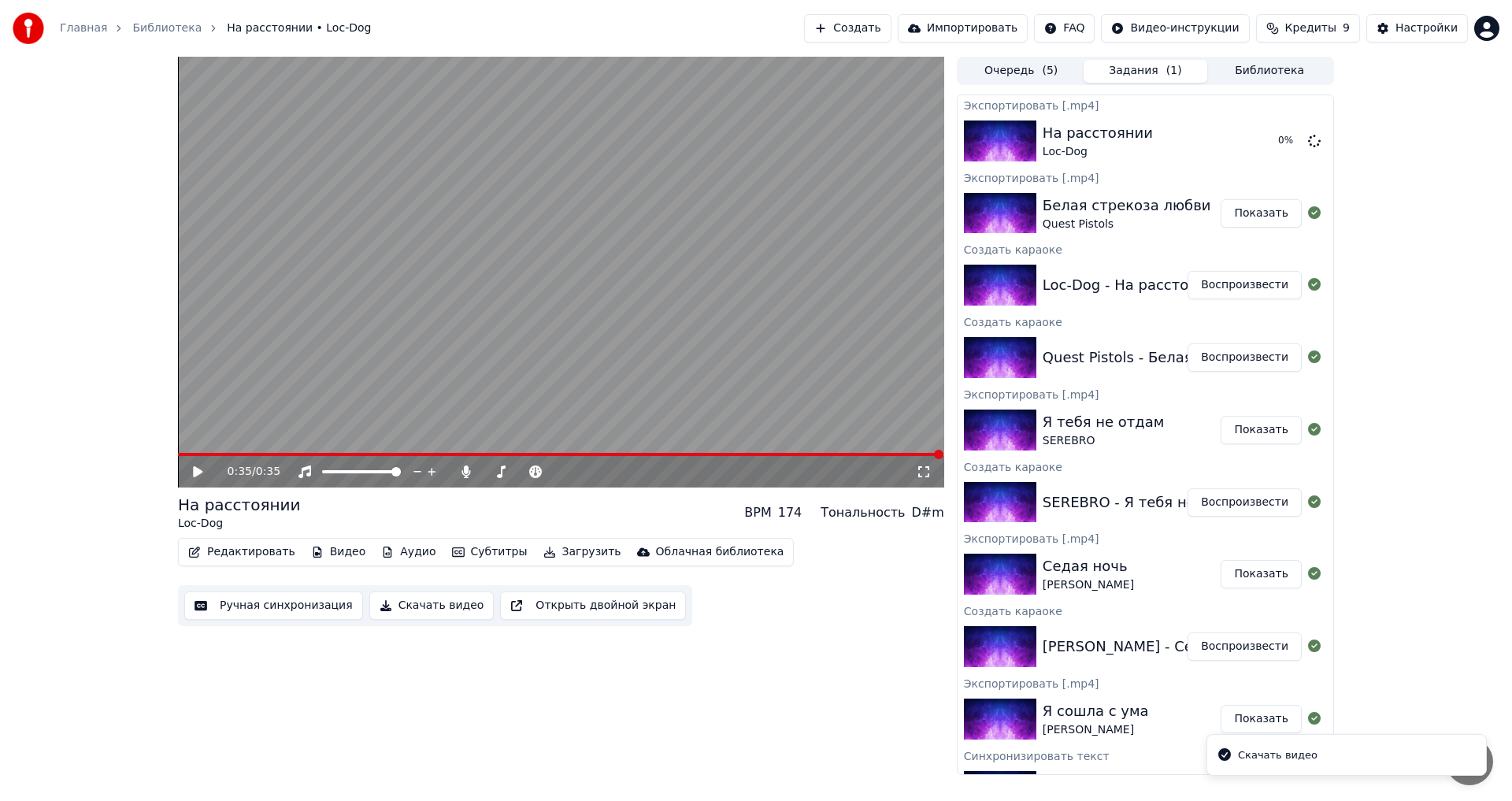
click at [890, 30] on button "Создать" at bounding box center [847, 28] width 86 height 28
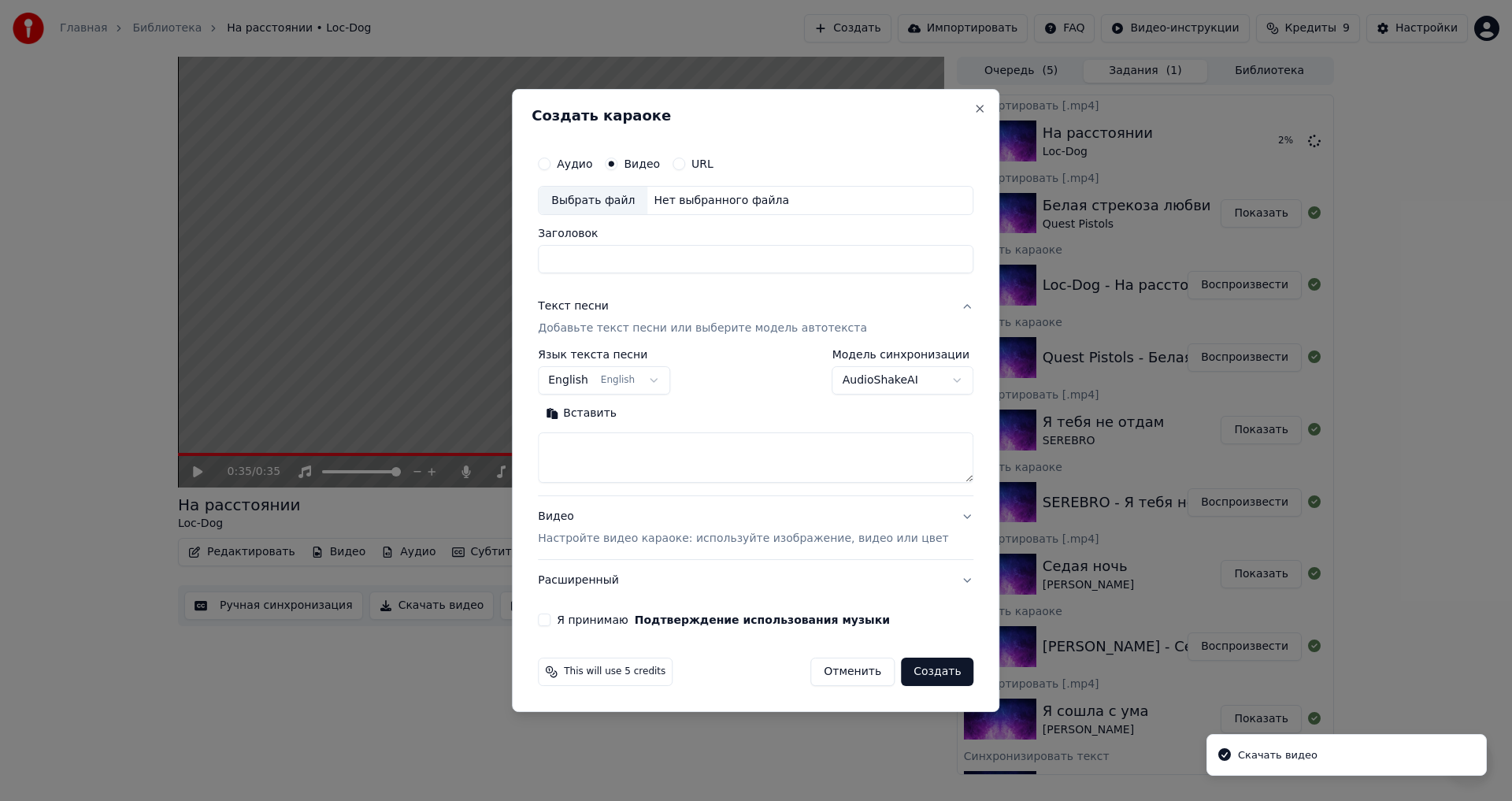
click at [605, 189] on div "Выбрать файл" at bounding box center [593, 200] width 109 height 28
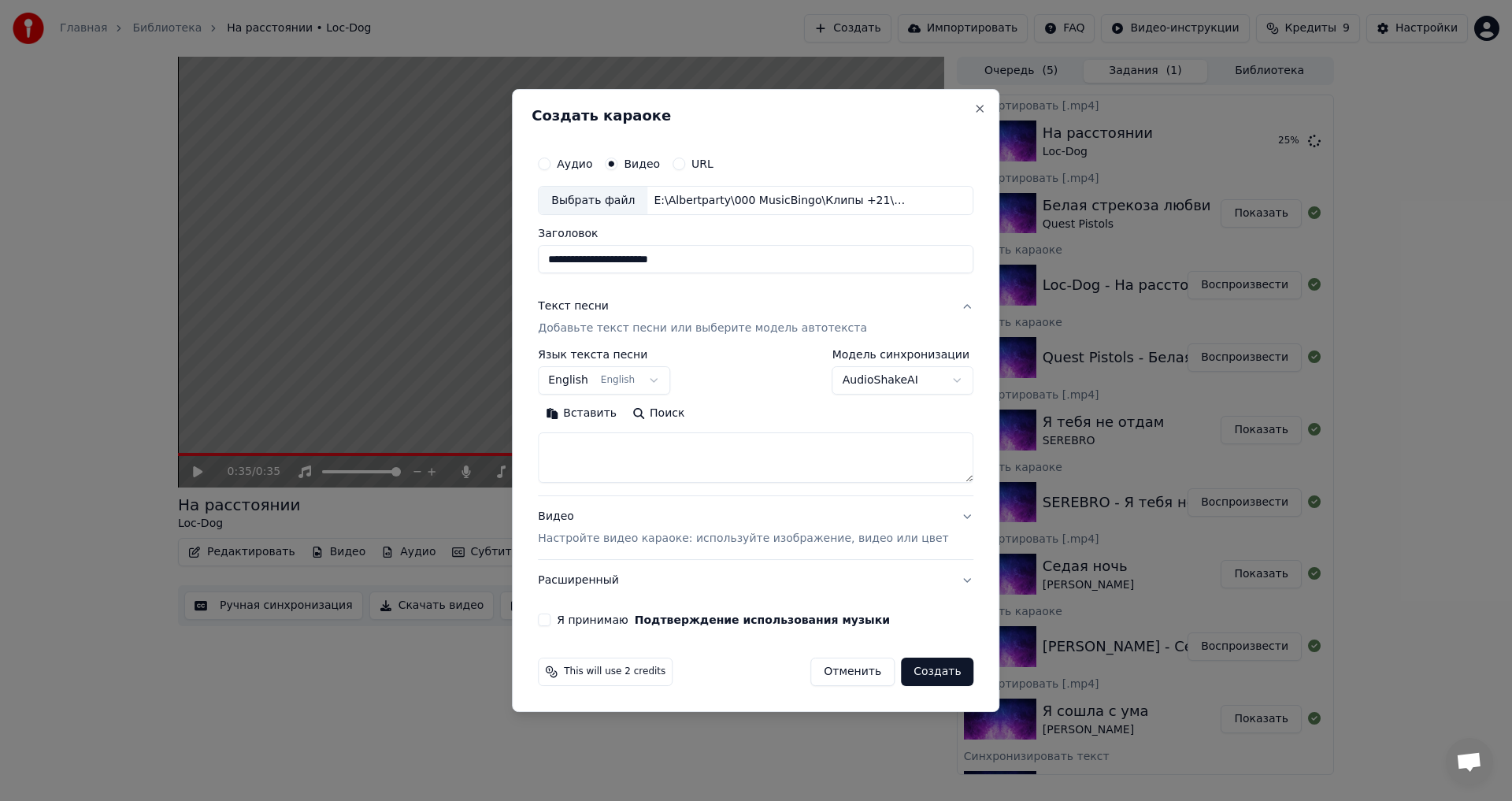
drag, startPoint x: 586, startPoint y: 264, endPoint x: 540, endPoint y: 260, distance: 46.2
click at [540, 260] on div "**********" at bounding box center [756, 401] width 487 height 623
type input "**********"
click at [631, 389] on button "English English" at bounding box center [604, 381] width 132 height 28
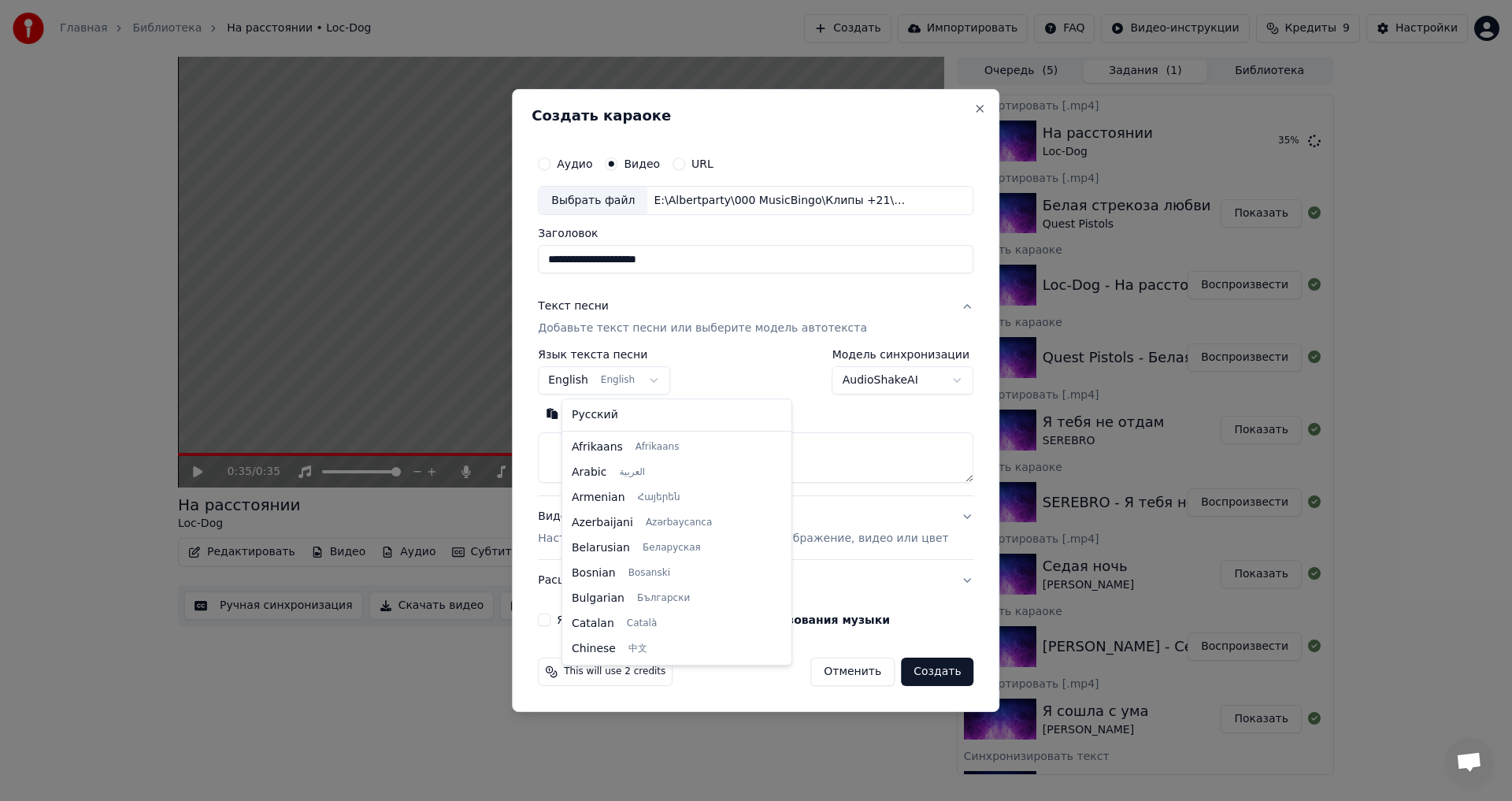
scroll to position [126, 0]
select select "**"
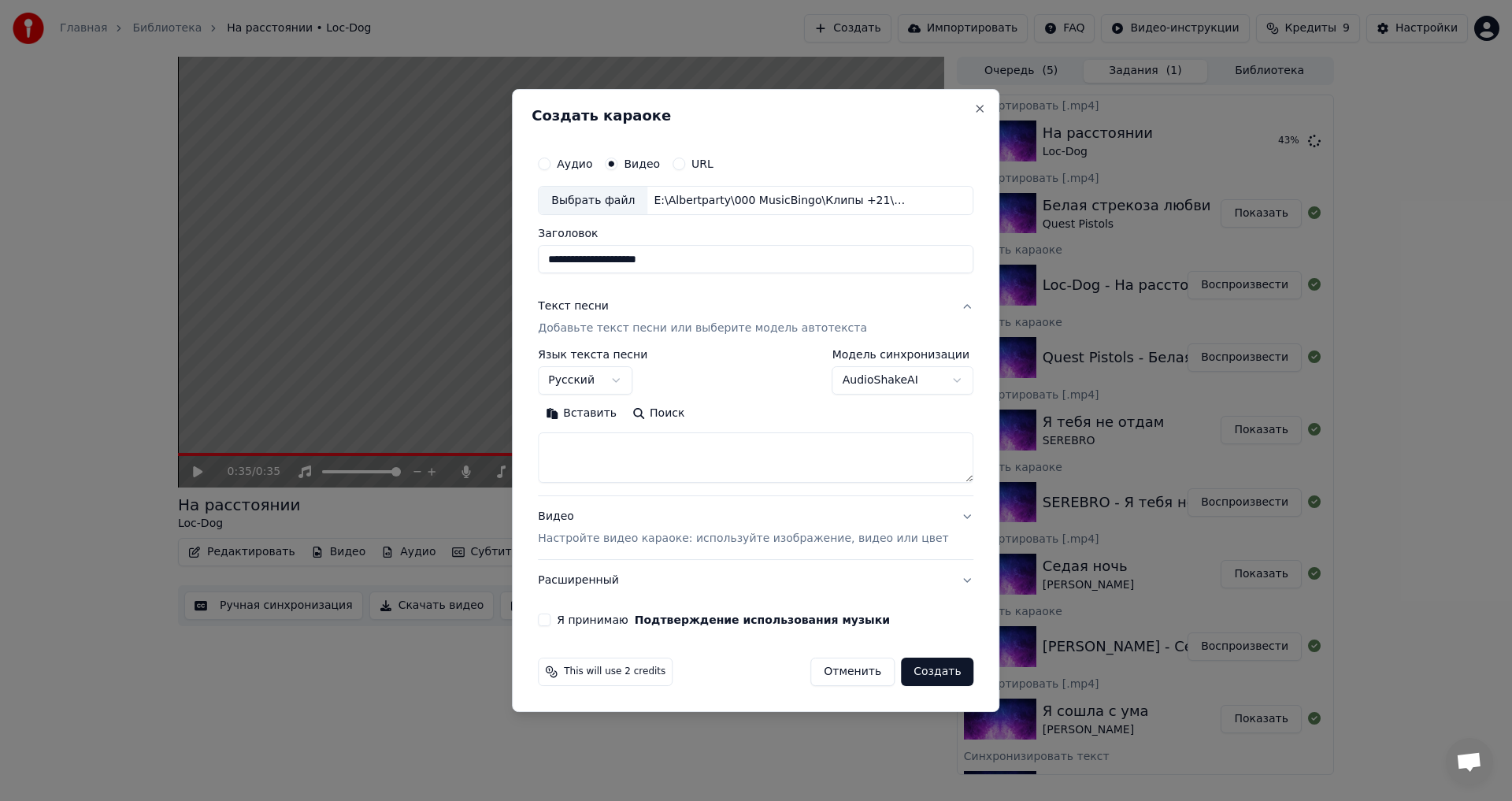
click at [625, 451] on textarea at bounding box center [756, 458] width 436 height 50
paste textarea "**********"
type textarea "**********"
click at [754, 414] on button "Развернуть" at bounding box center [744, 415] width 99 height 25
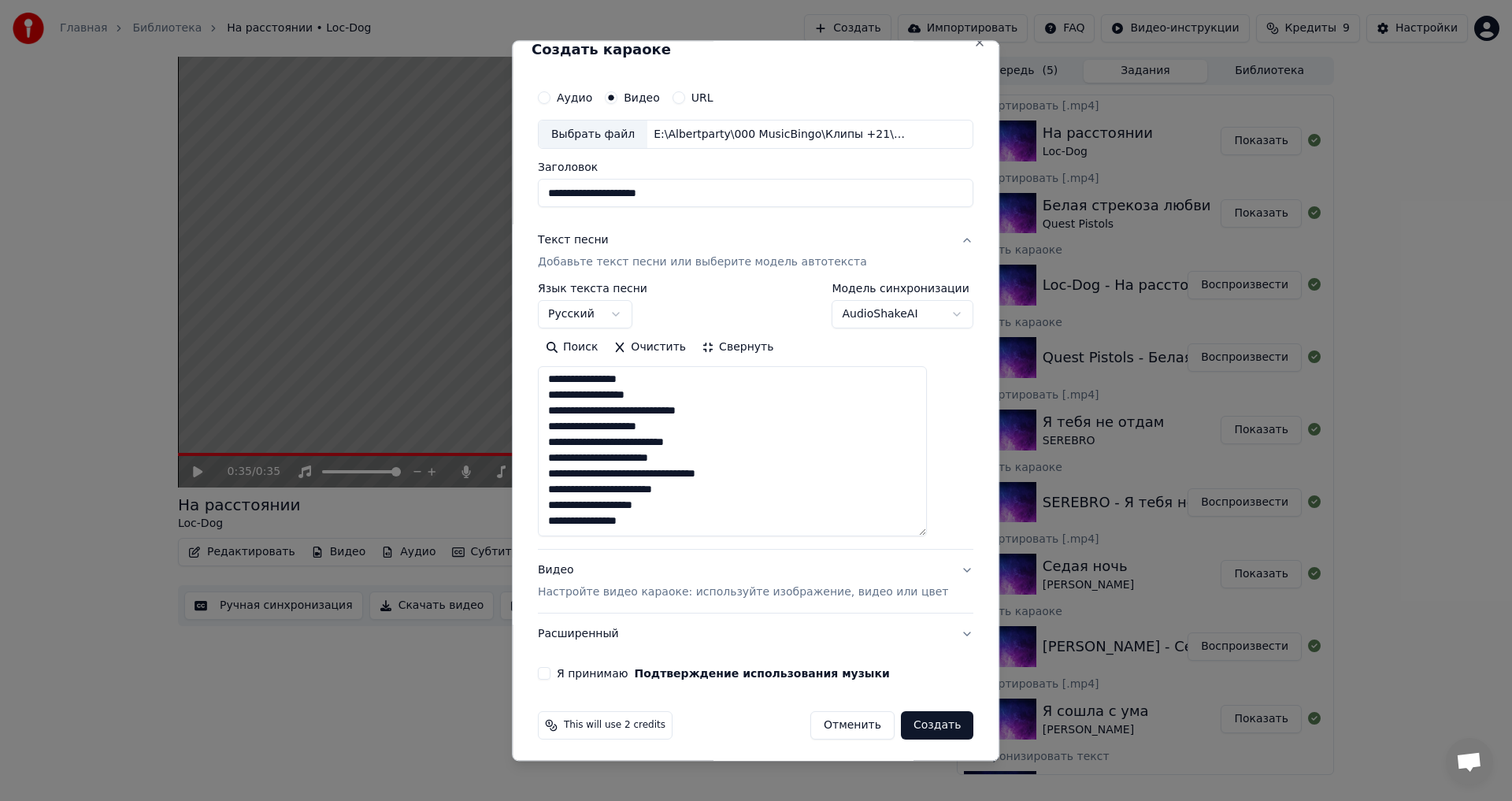
scroll to position [22, 0]
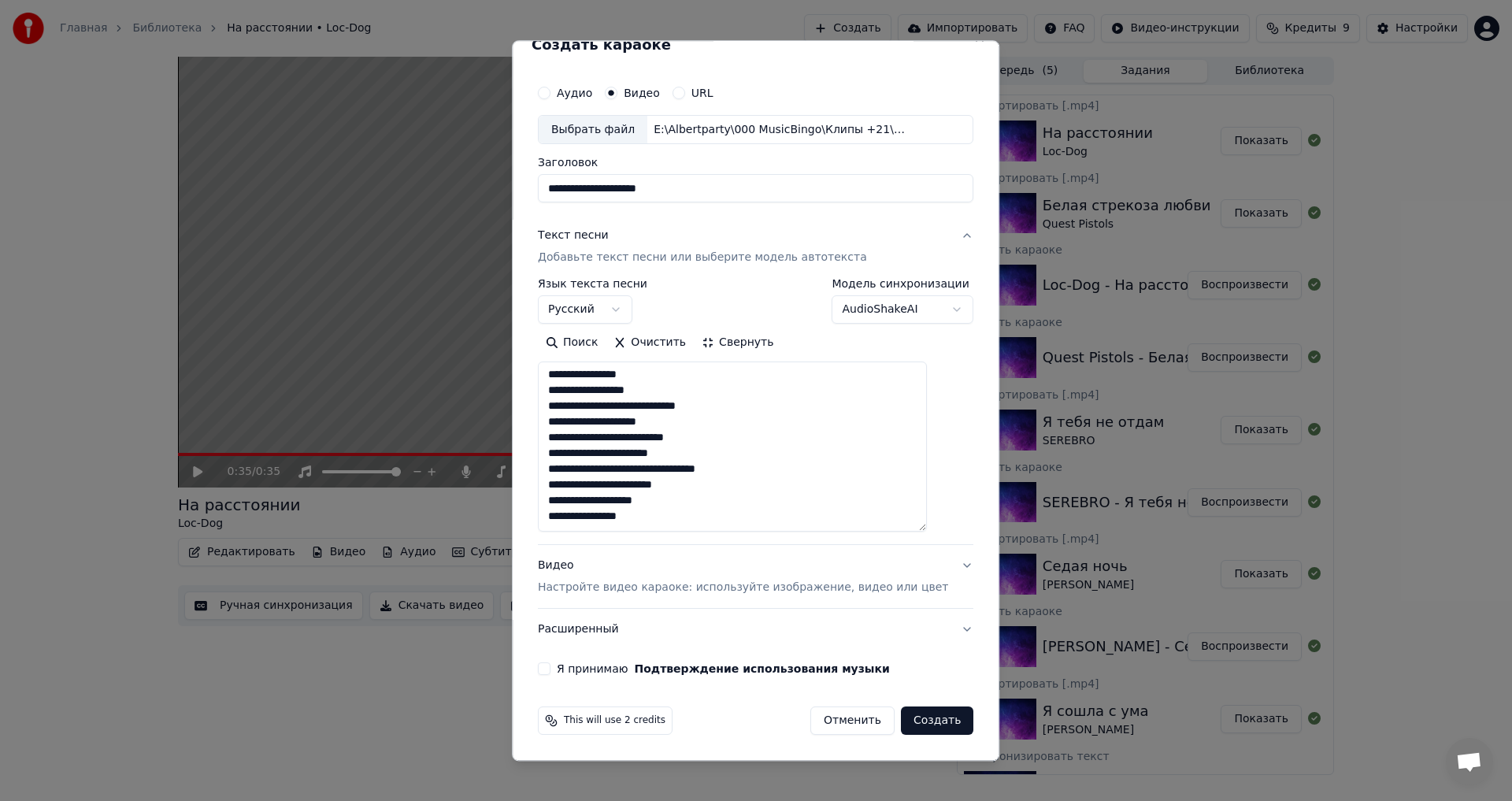
click at [551, 673] on button "Я принимаю Подтверждение использования музыки" at bounding box center [544, 669] width 13 height 13
click at [919, 716] on button "Создать" at bounding box center [937, 720] width 73 height 28
select select
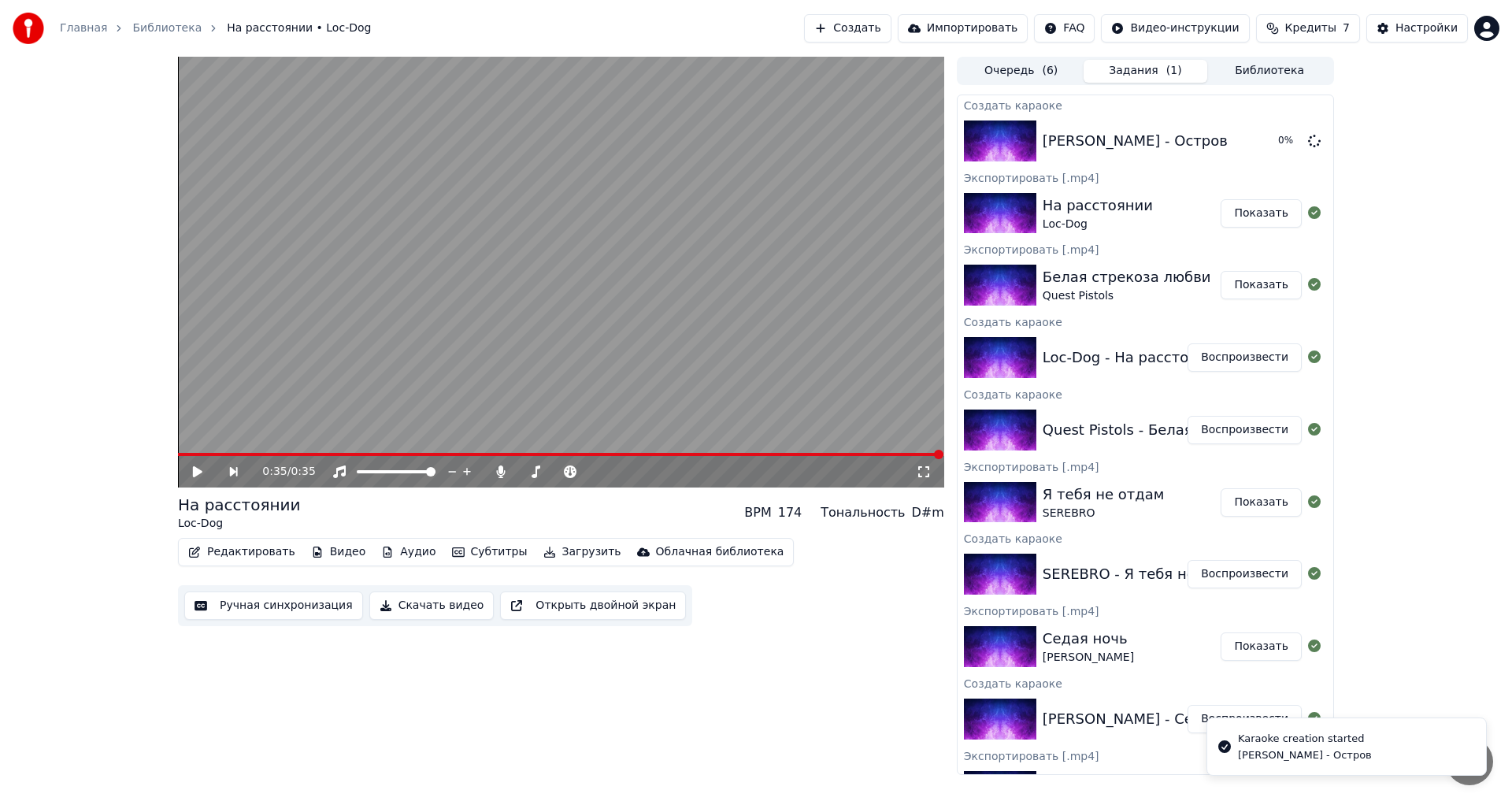
click at [1265, 213] on button "Показать" at bounding box center [1261, 213] width 82 height 28
click at [1418, 148] on div "0:35 / 0:35 На расстоянии Loc-Dog BPM 174 Тональность D#m Редактировать Видео А…" at bounding box center [756, 416] width 1512 height 718
click at [1229, 142] on button "Воспроизвести" at bounding box center [1245, 141] width 115 height 28
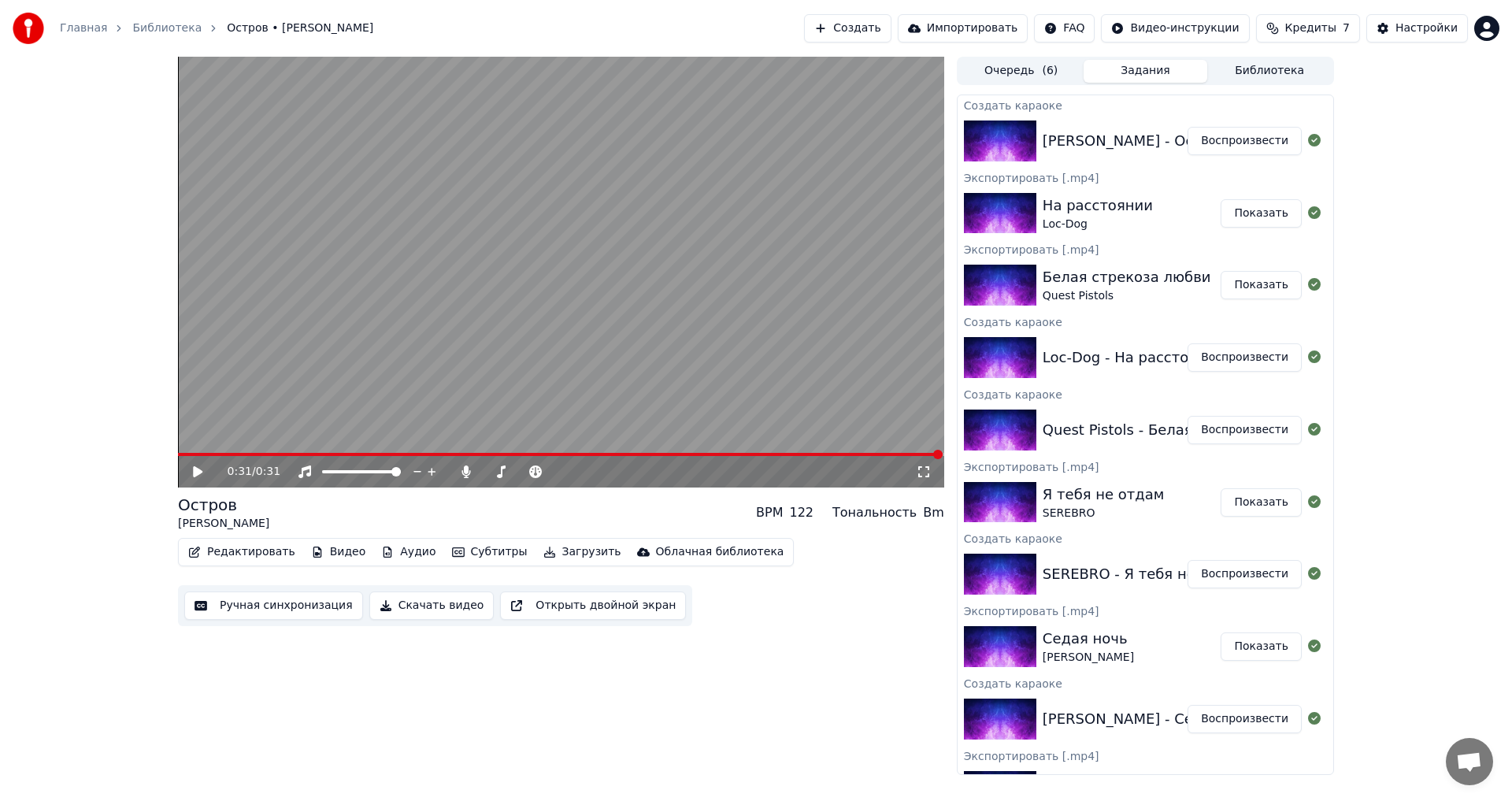
click at [403, 606] on button "Скачать видео" at bounding box center [431, 605] width 125 height 28
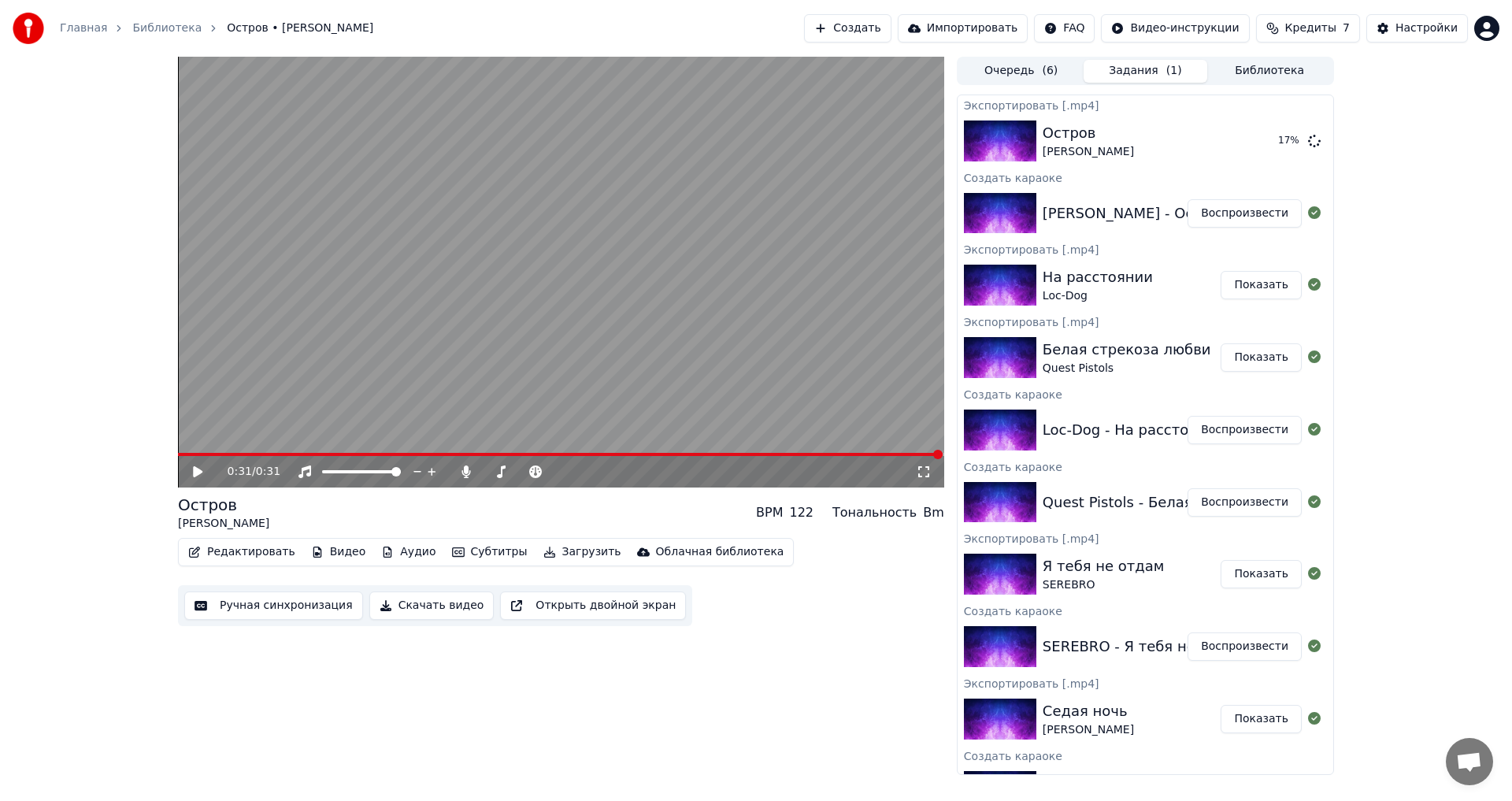
click at [1248, 285] on button "Показать" at bounding box center [1261, 284] width 82 height 28
click at [1254, 292] on button "Показать" at bounding box center [1261, 284] width 82 height 28
click at [1261, 142] on button "Показать" at bounding box center [1261, 141] width 82 height 28
